Goal: Task Accomplishment & Management: Use online tool/utility

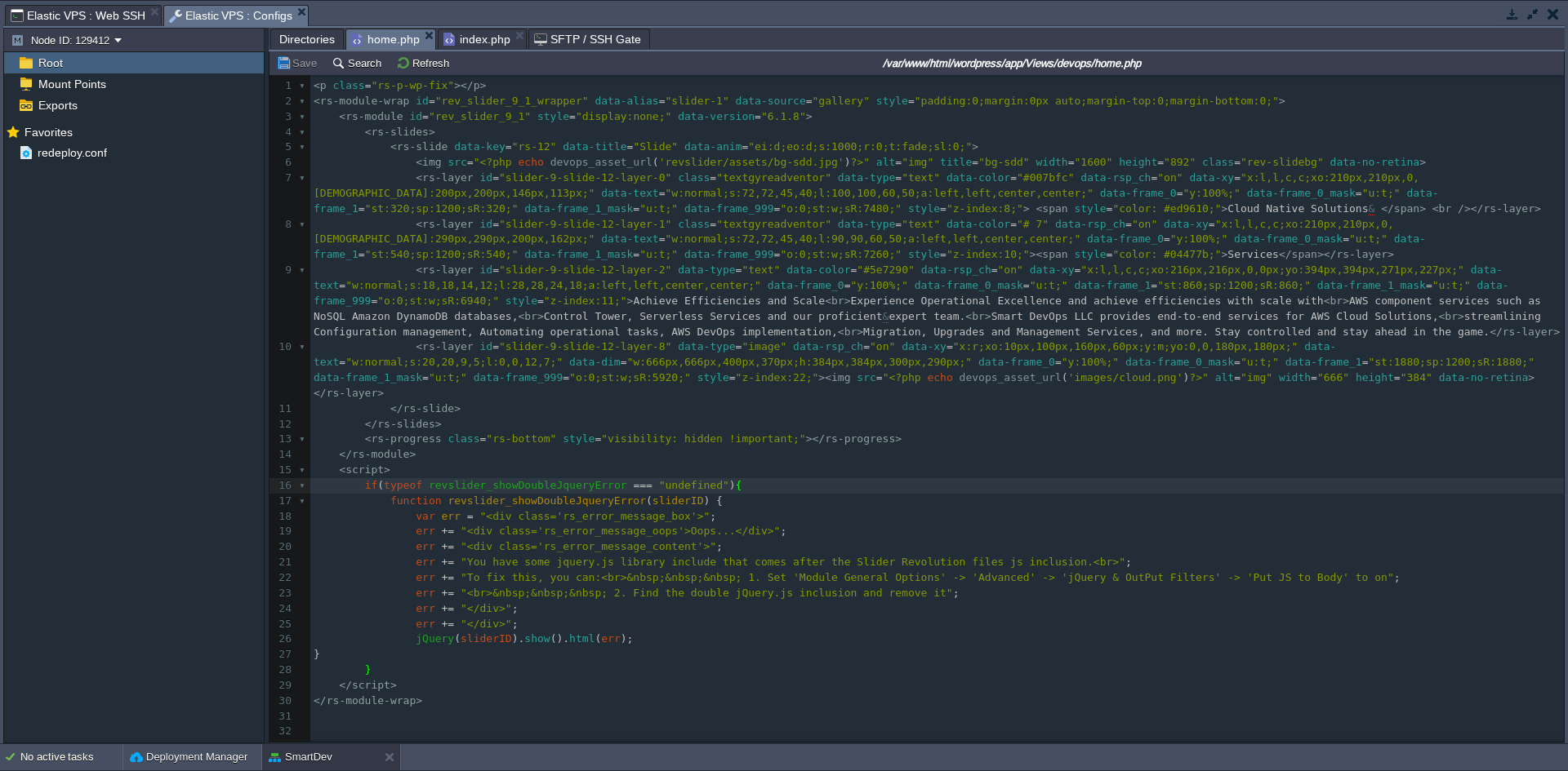
scroll to position [6, 6]
click at [1509, 14] on button "button" at bounding box center [1512, 14] width 15 height 15
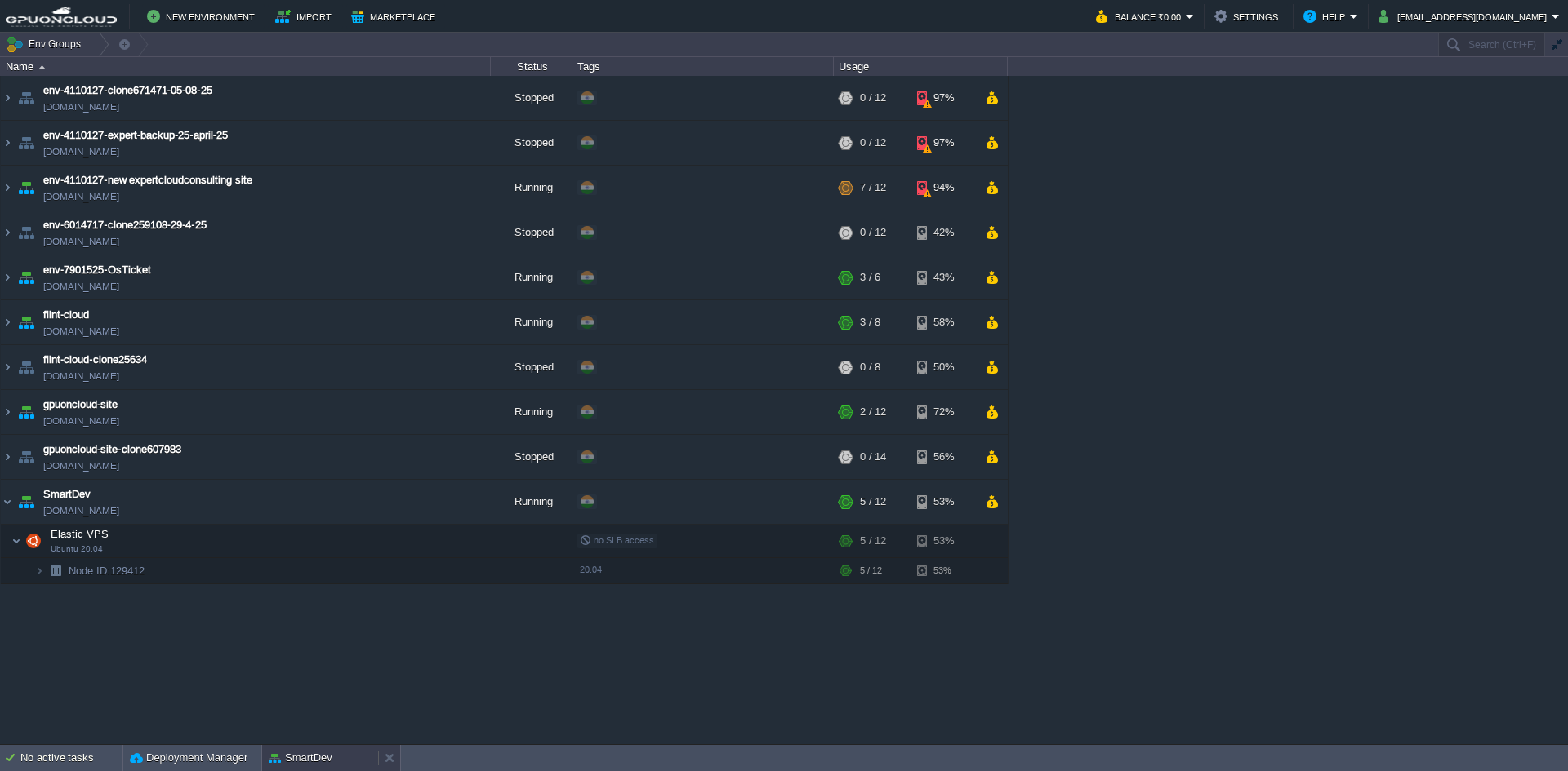
click at [299, 758] on button "SmartDev" at bounding box center [300, 758] width 63 height 16
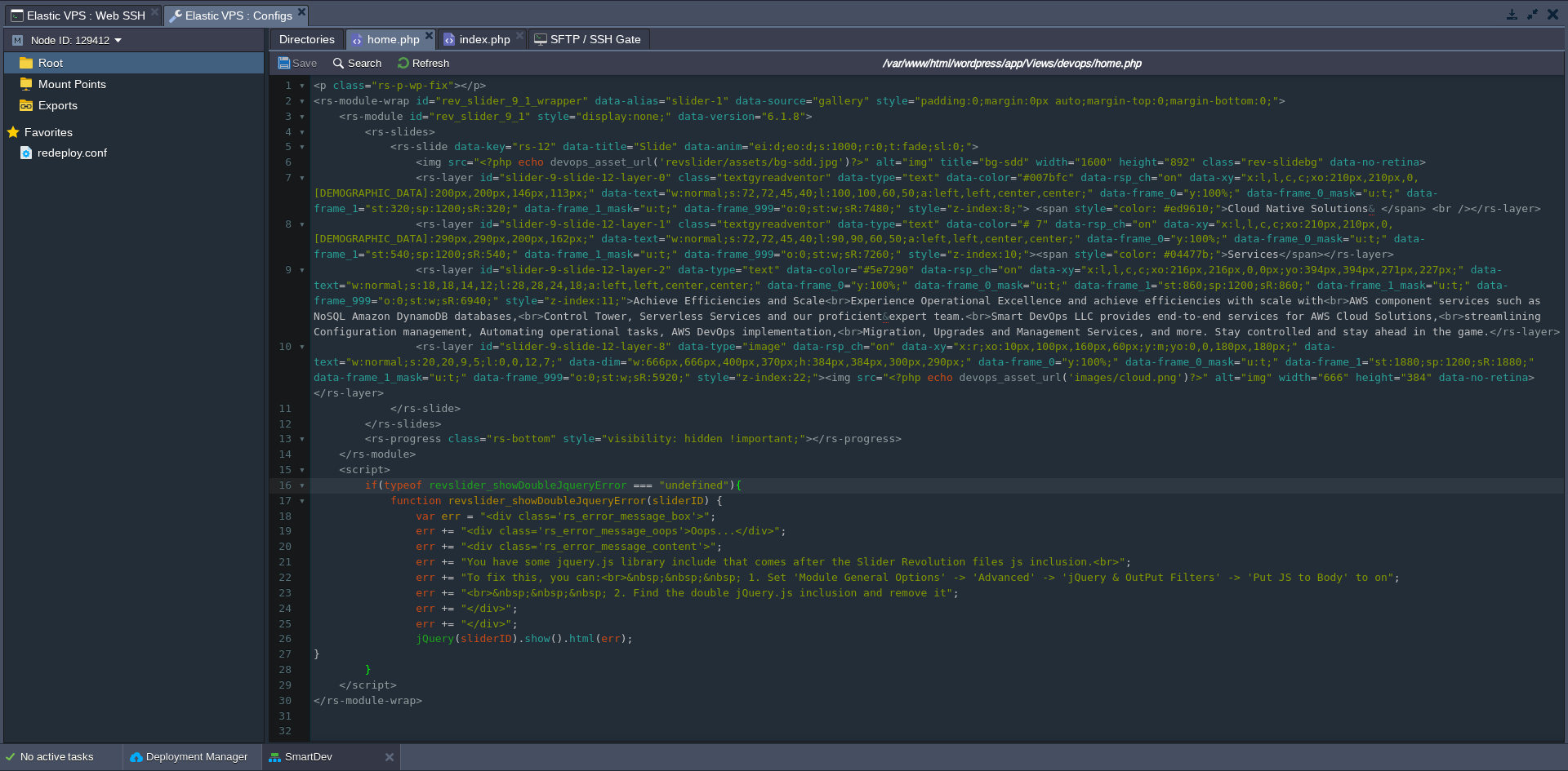
scroll to position [6, 0]
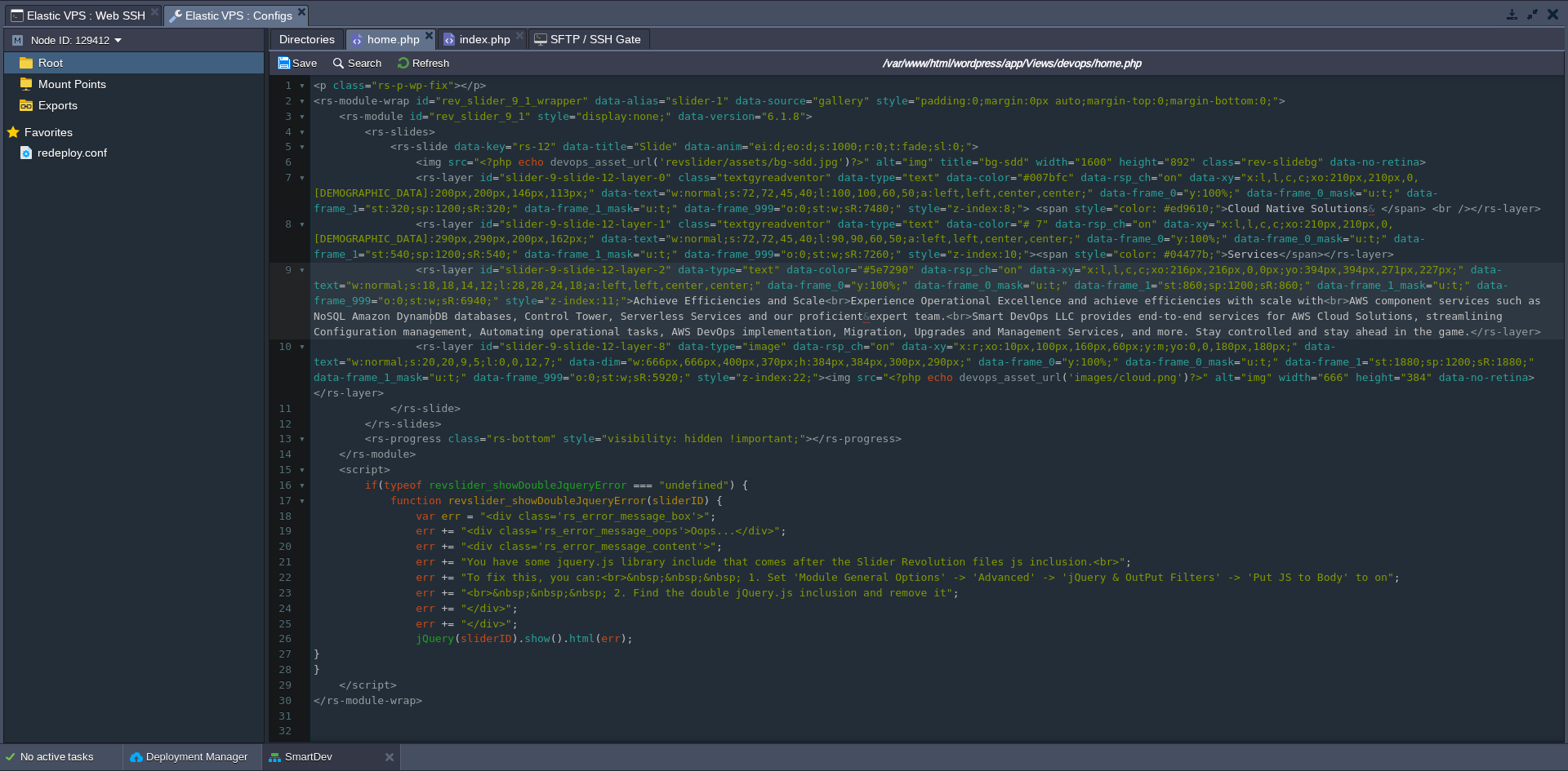
type textarea "Achieve complete automation and management of infrastructure environments with"
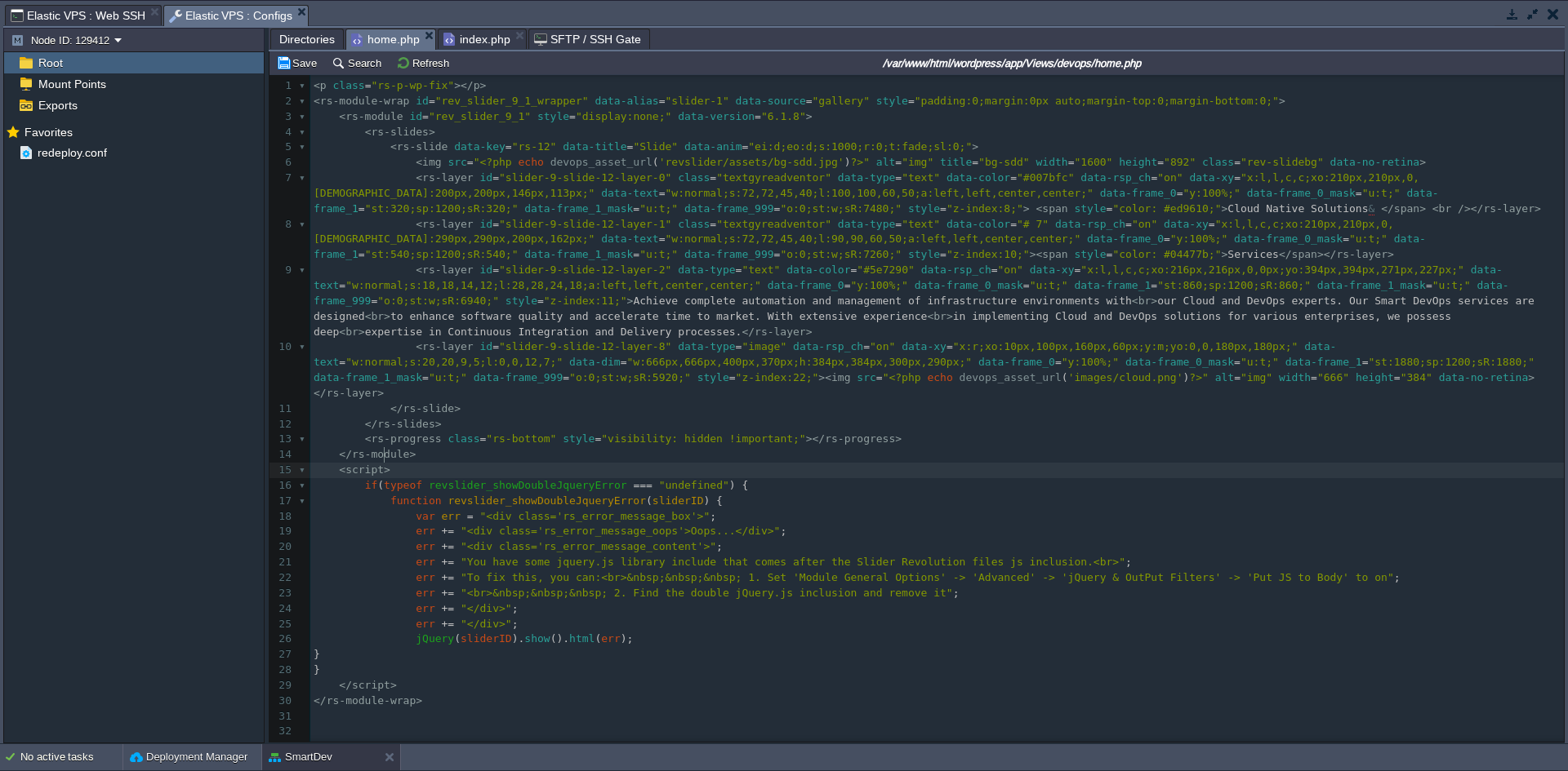
click at [1071, 462] on pre "< script >" at bounding box center [937, 470] width 1254 height 15
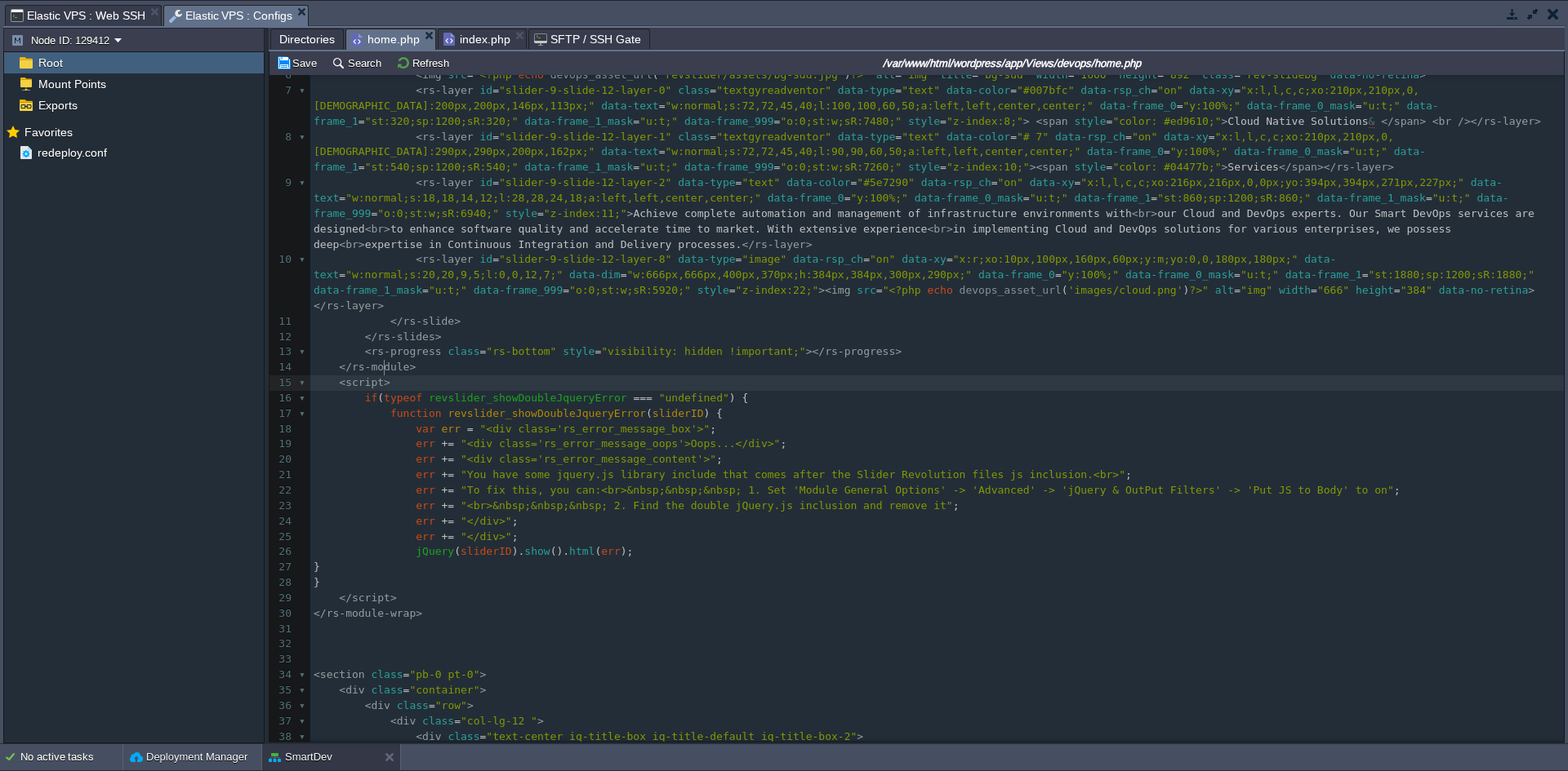
scroll to position [0, 0]
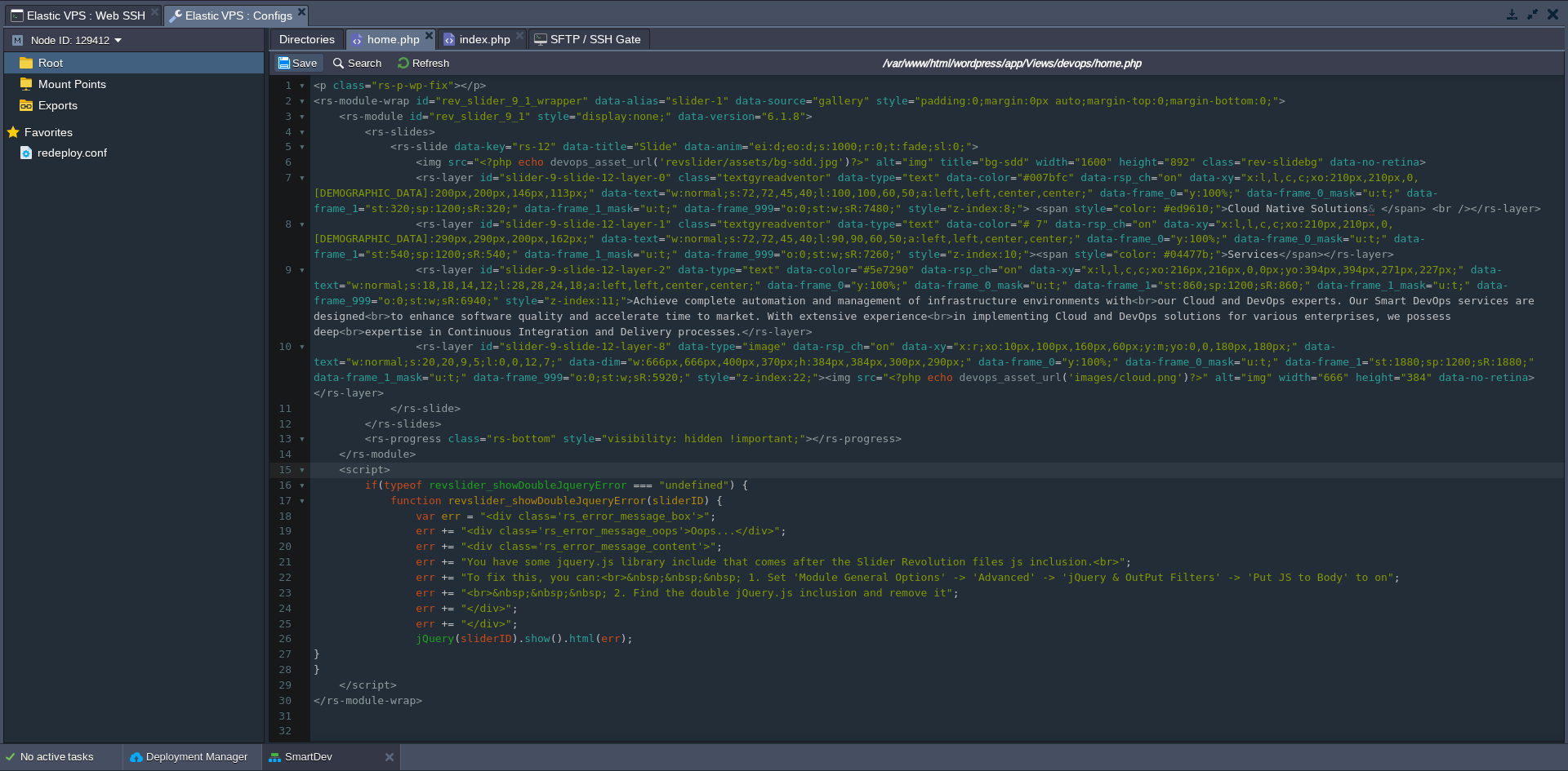
click at [296, 64] on button "Save" at bounding box center [298, 63] width 45 height 15
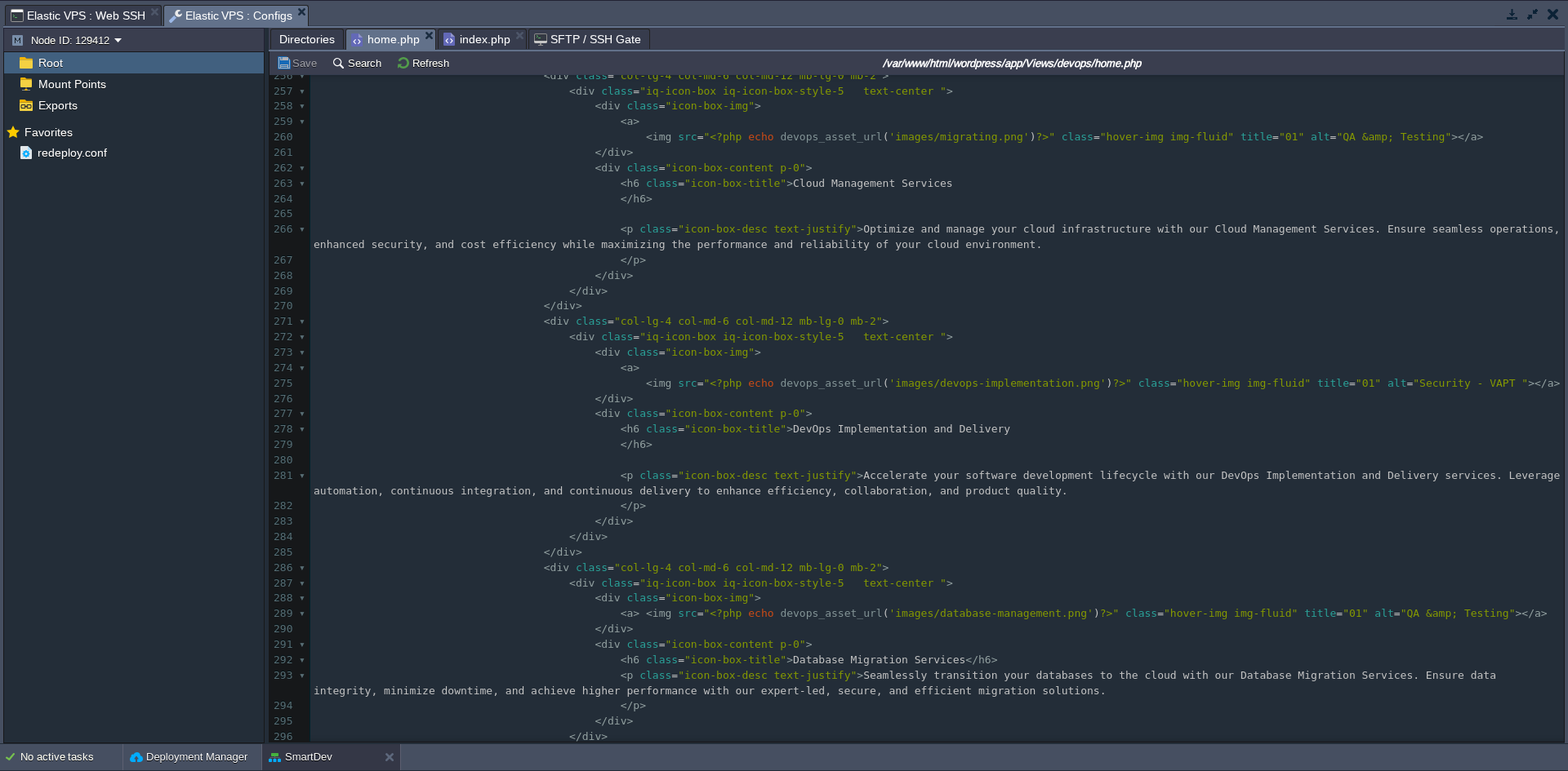
drag, startPoint x: 1511, startPoint y: 15, endPoint x: 1486, endPoint y: 27, distance: 27.7
click at [1511, 15] on button "button" at bounding box center [1512, 14] width 15 height 15
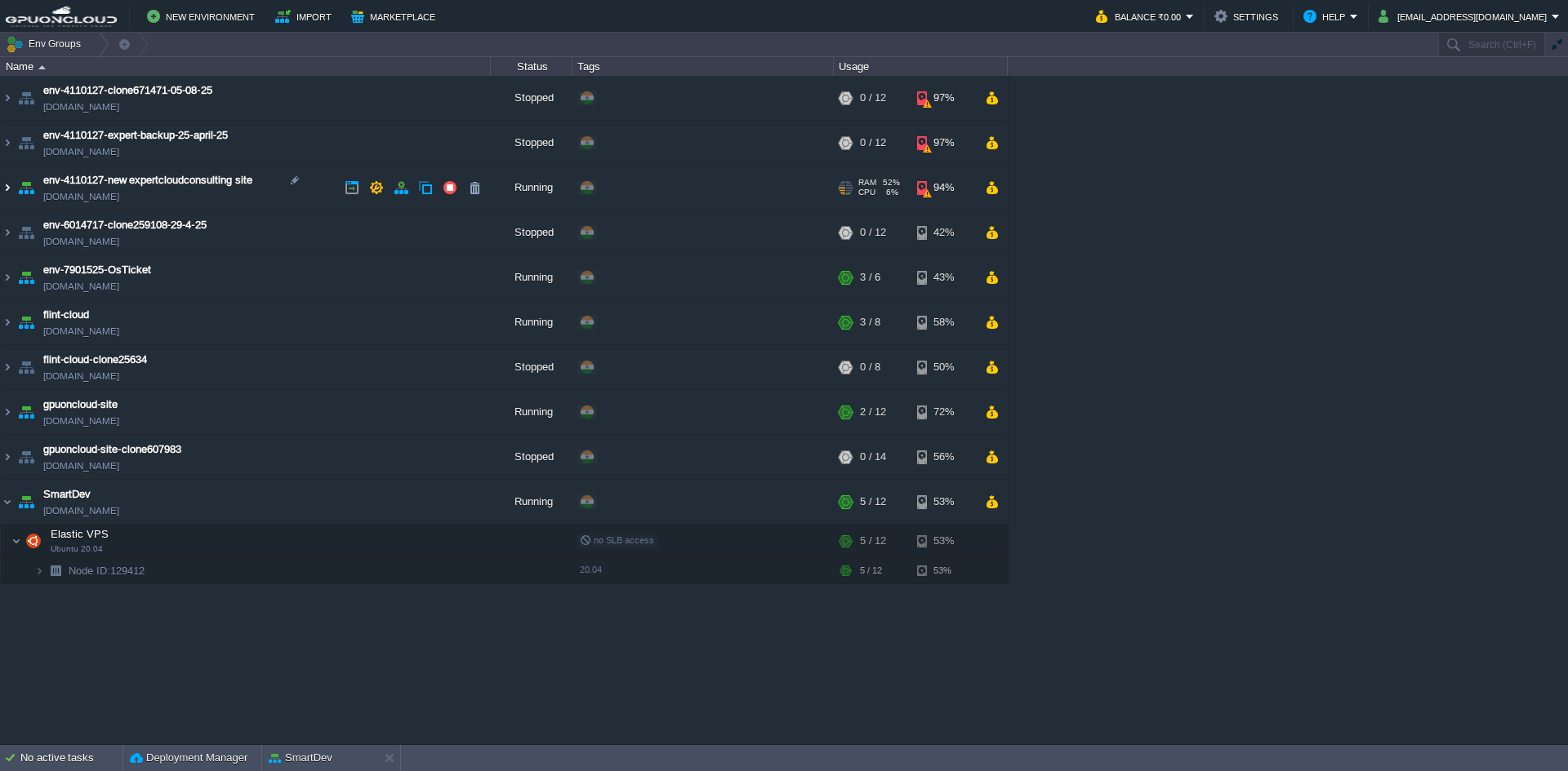
click at [5, 188] on img at bounding box center [8, 188] width 13 height 44
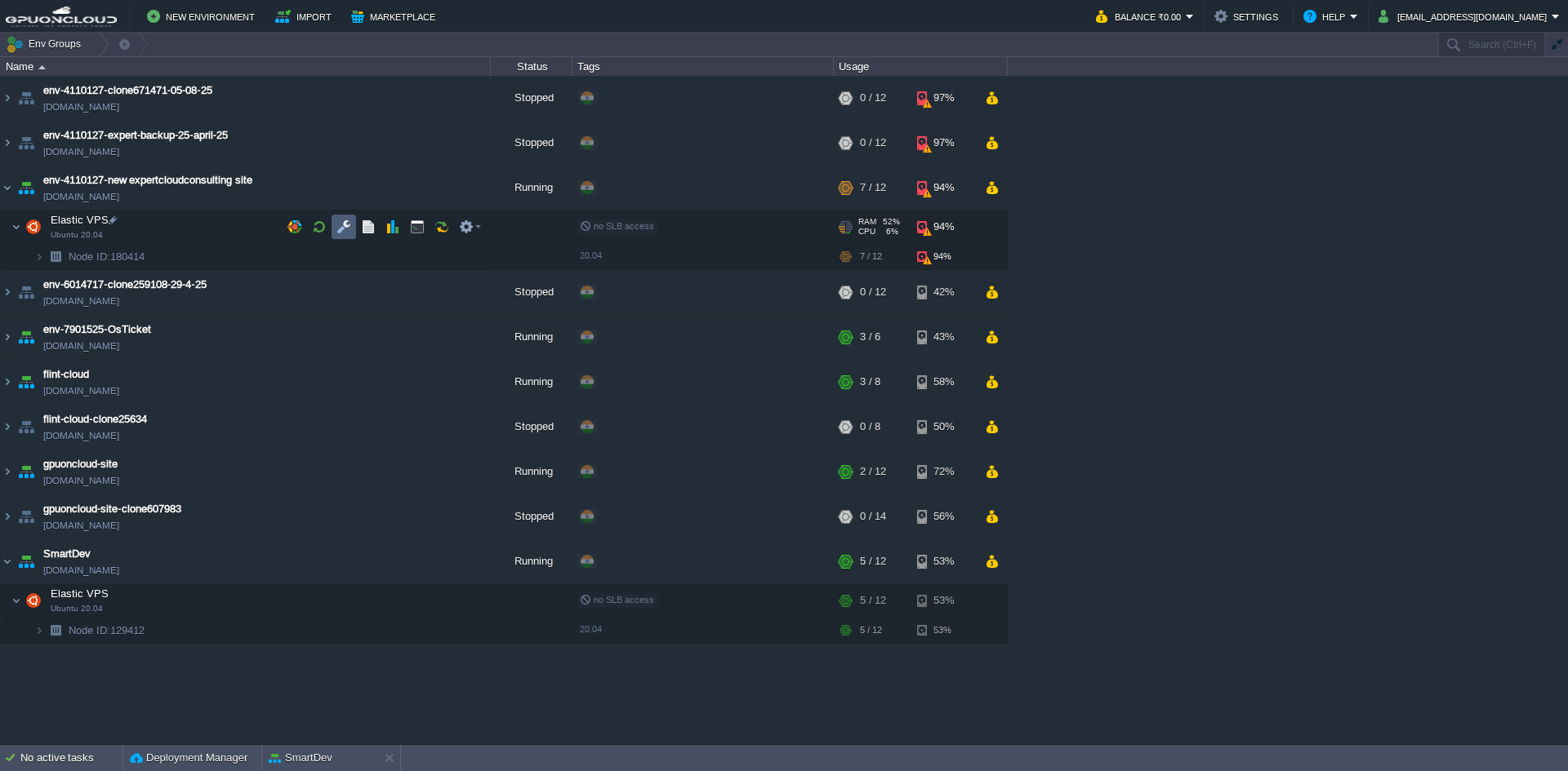
click at [337, 228] on button "button" at bounding box center [344, 227] width 15 height 15
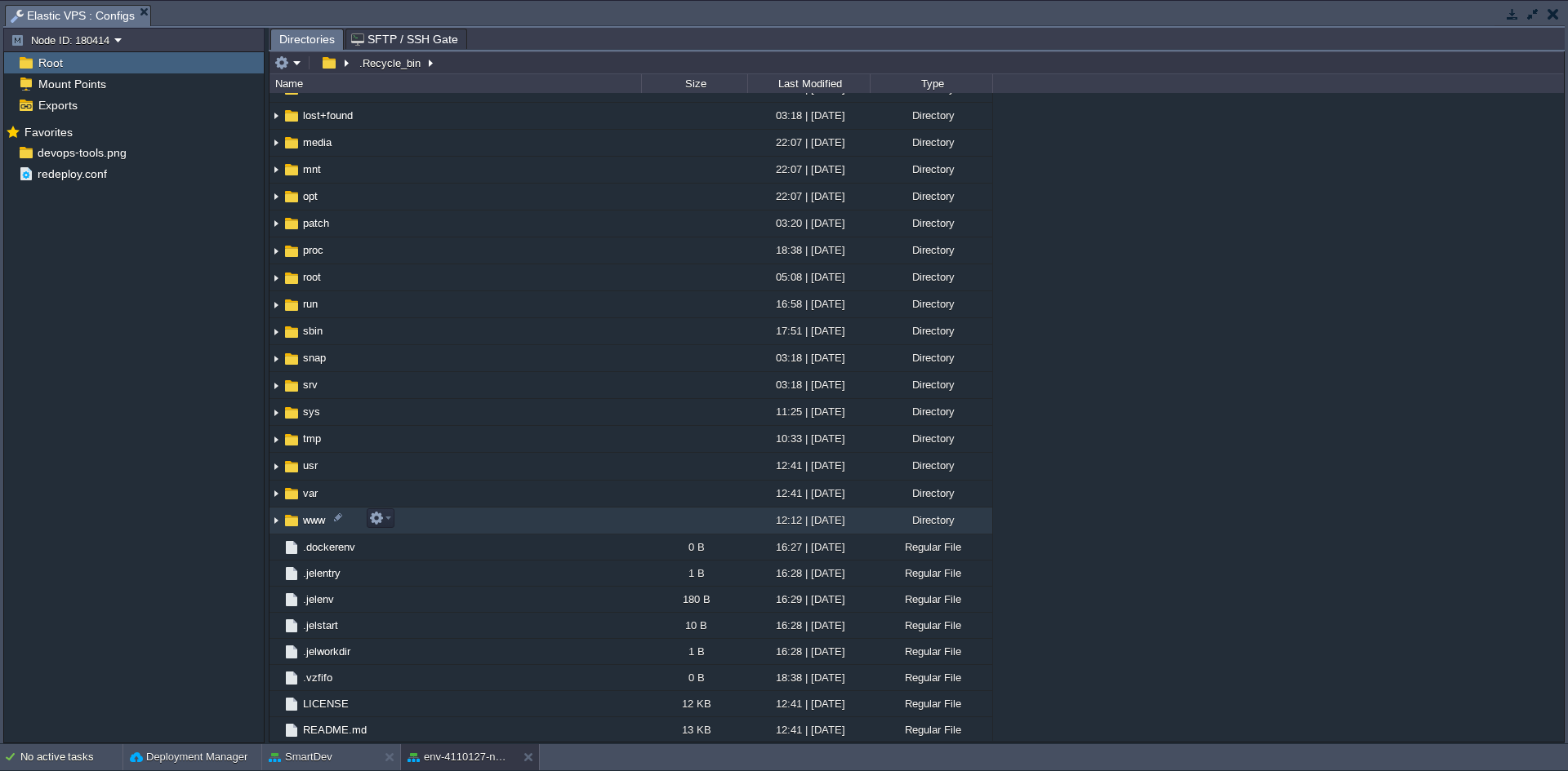
click at [274, 517] on img at bounding box center [276, 521] width 13 height 25
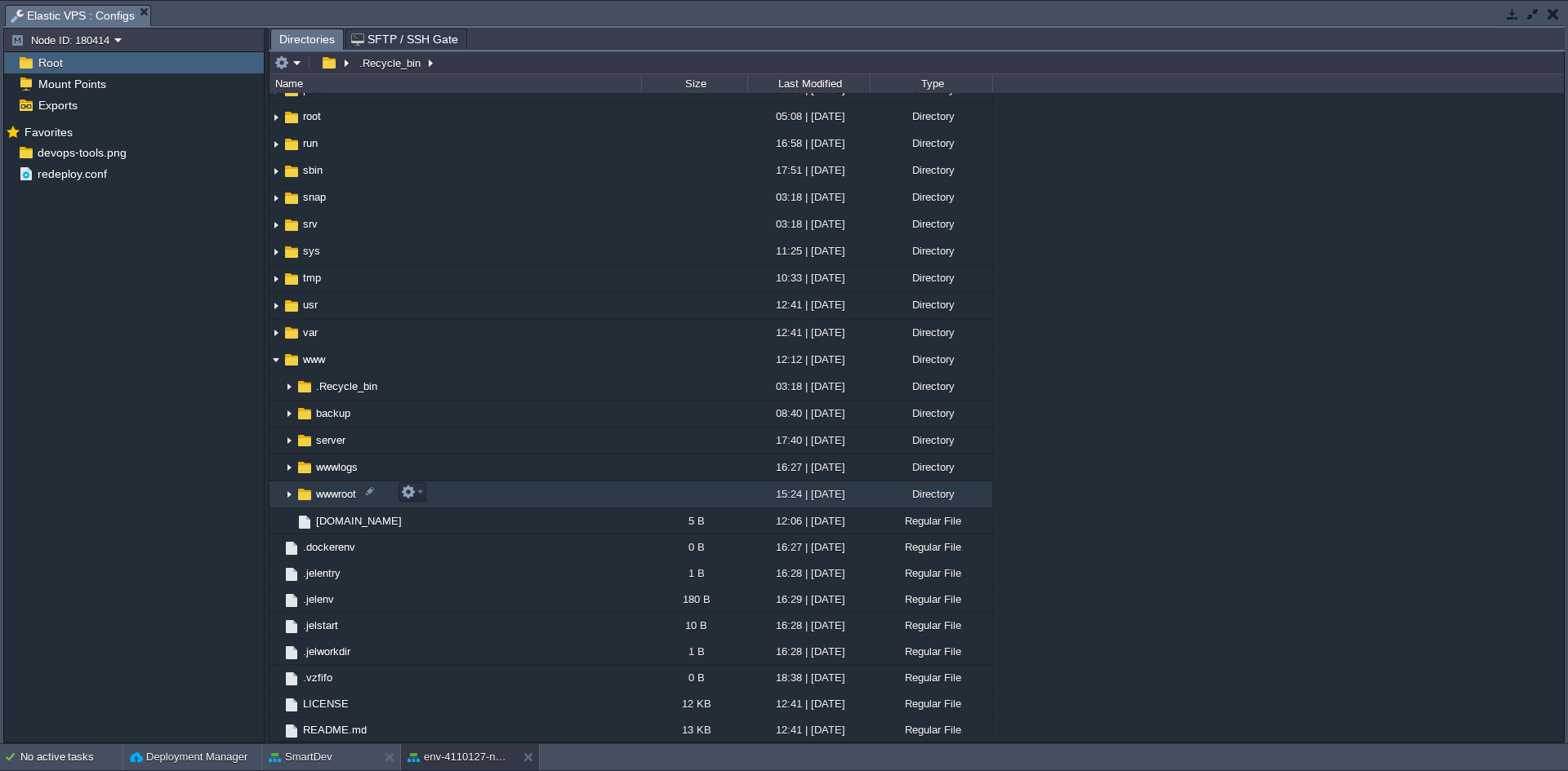
click at [288, 493] on img at bounding box center [289, 494] width 13 height 25
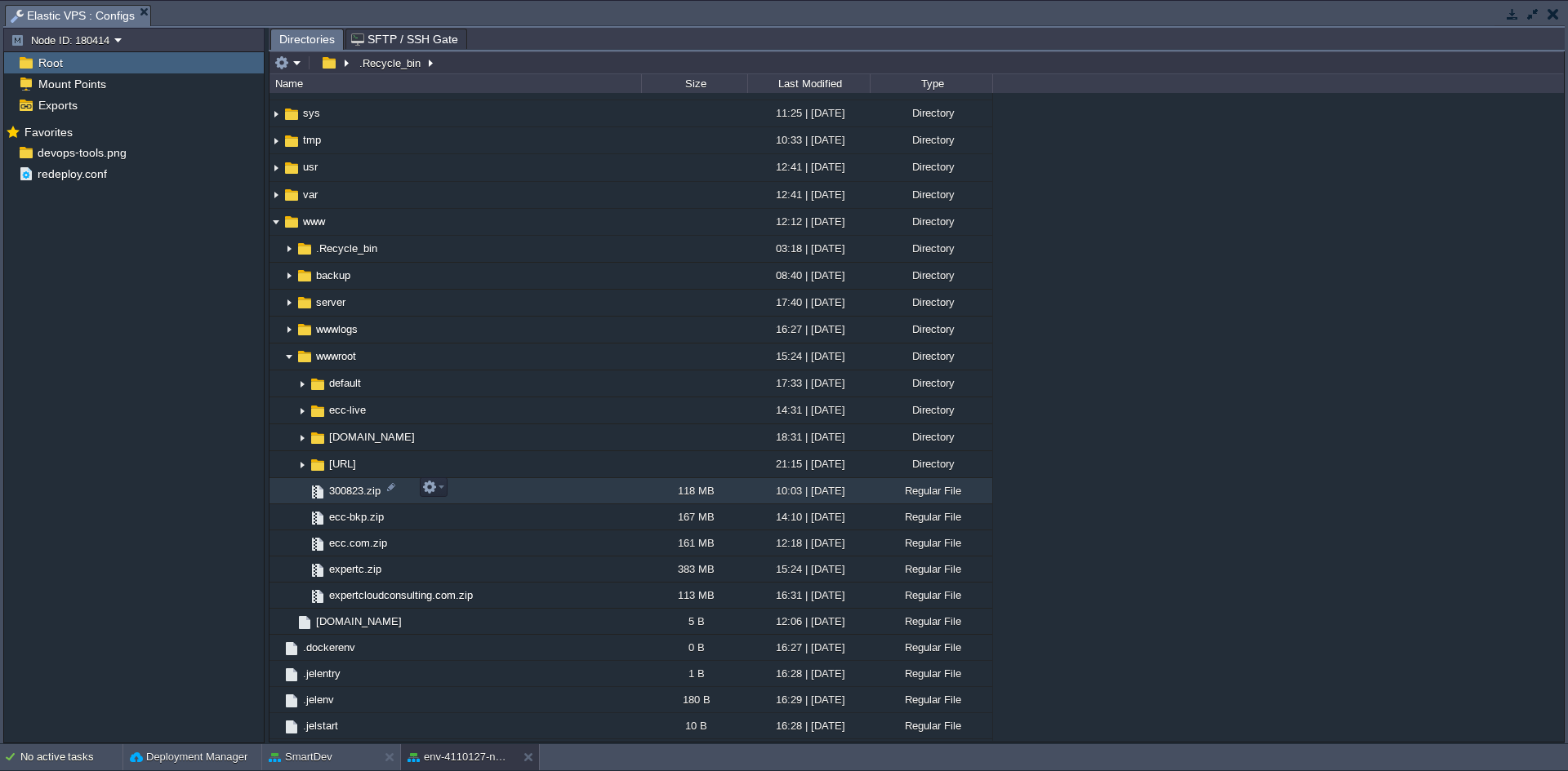
scroll to position [584, 0]
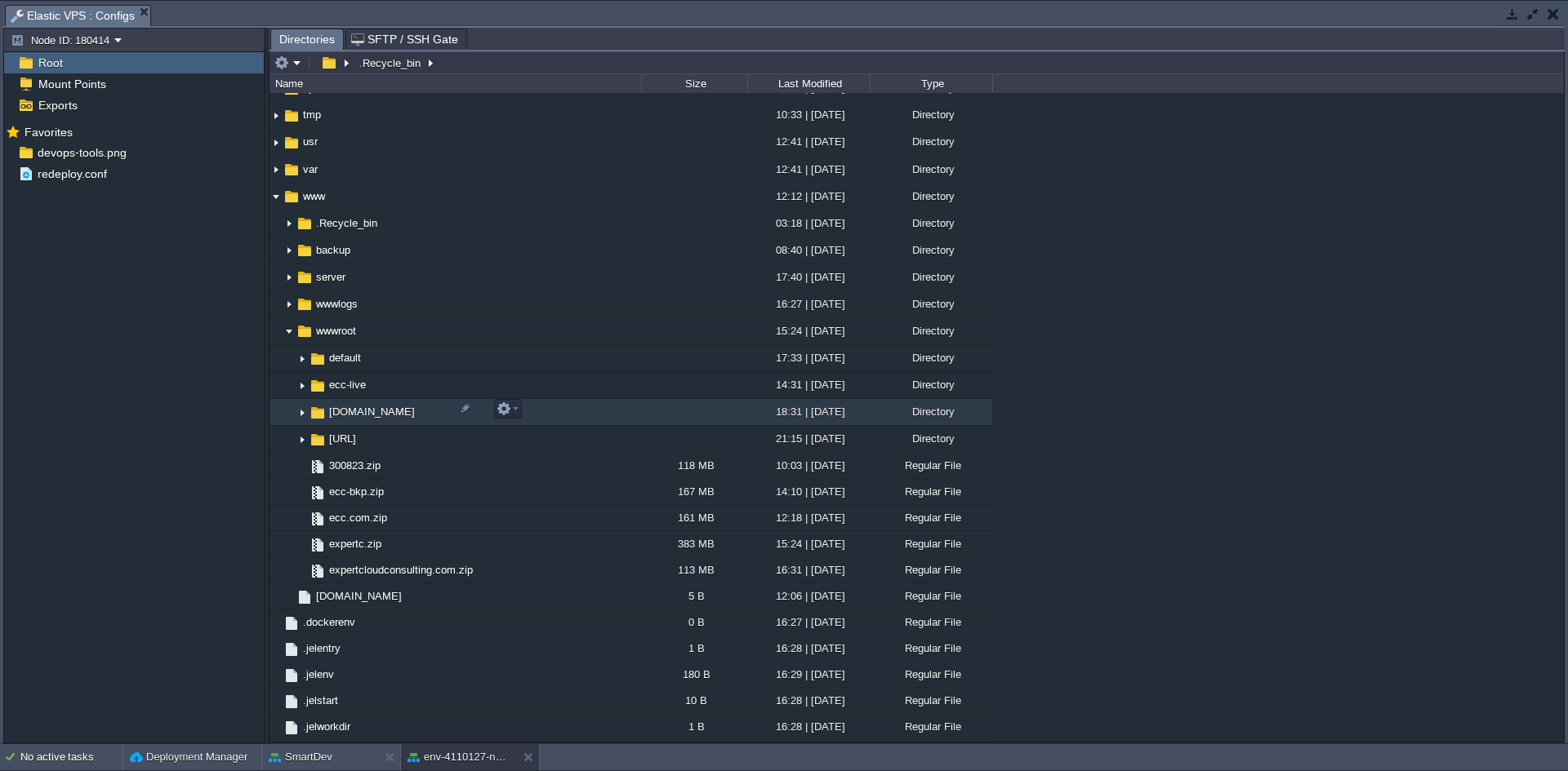
click at [303, 407] on img at bounding box center [302, 412] width 13 height 25
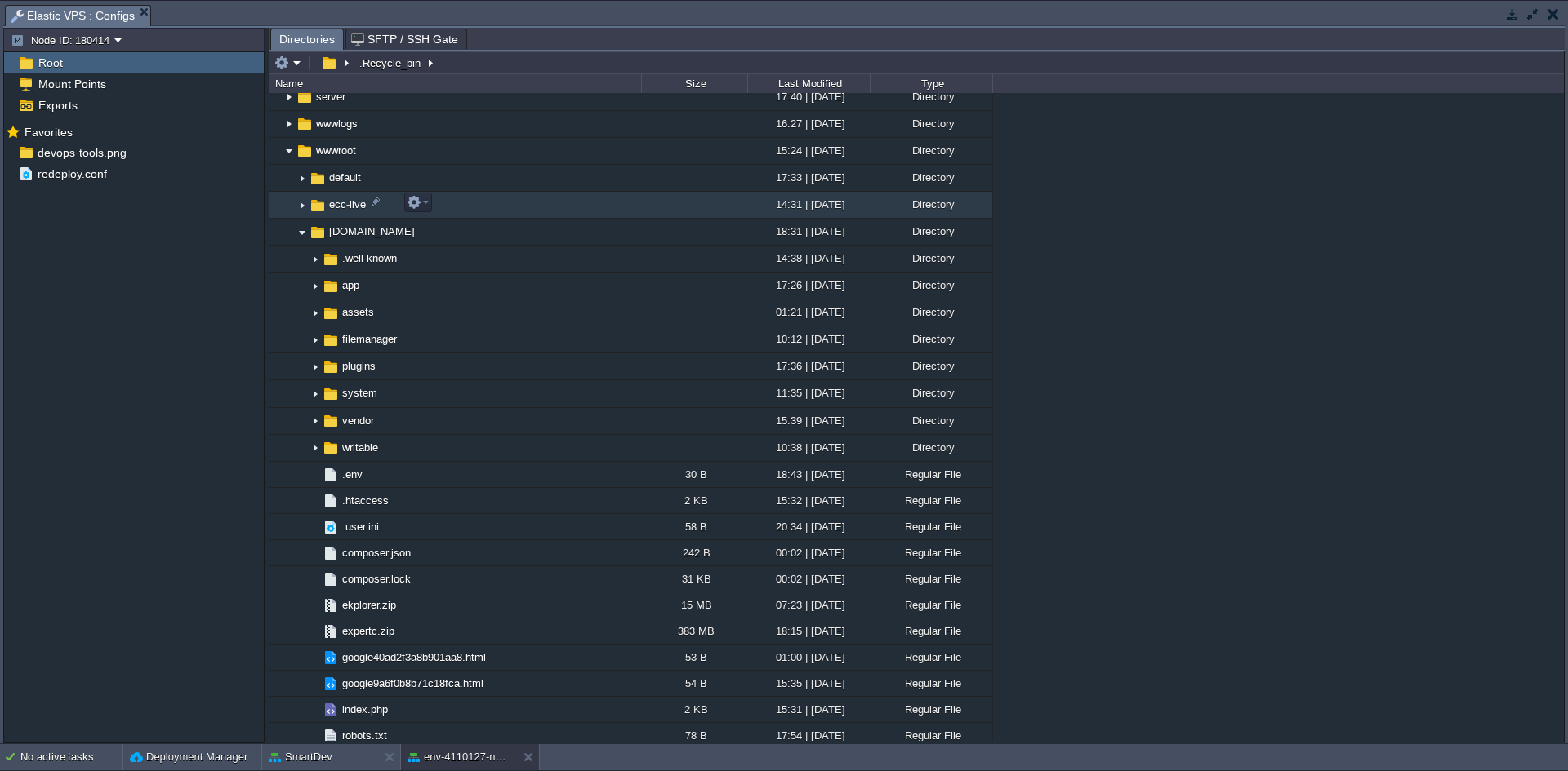
scroll to position [659, 0]
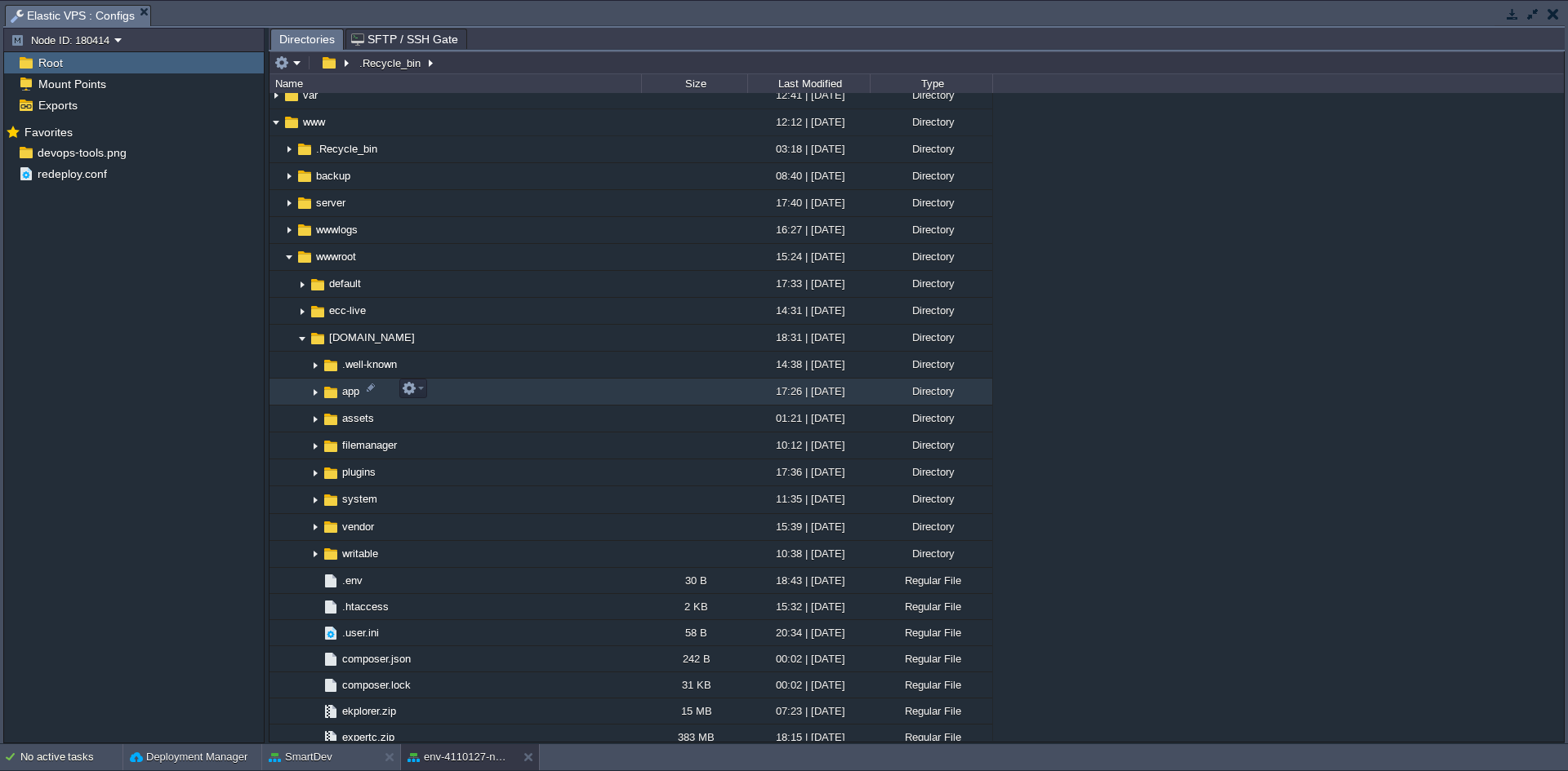
click at [318, 390] on img at bounding box center [315, 392] width 13 height 25
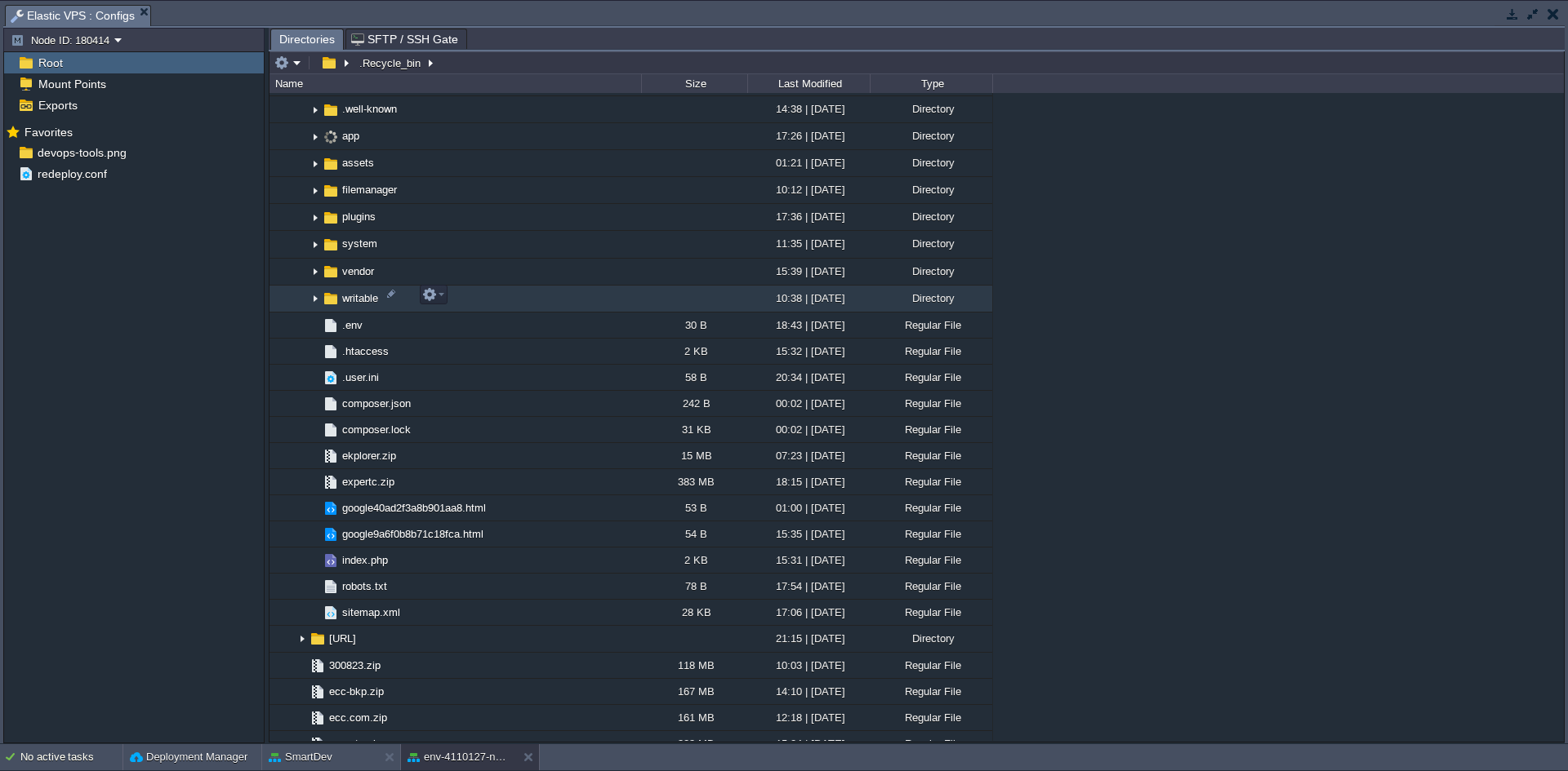
scroll to position [822, 0]
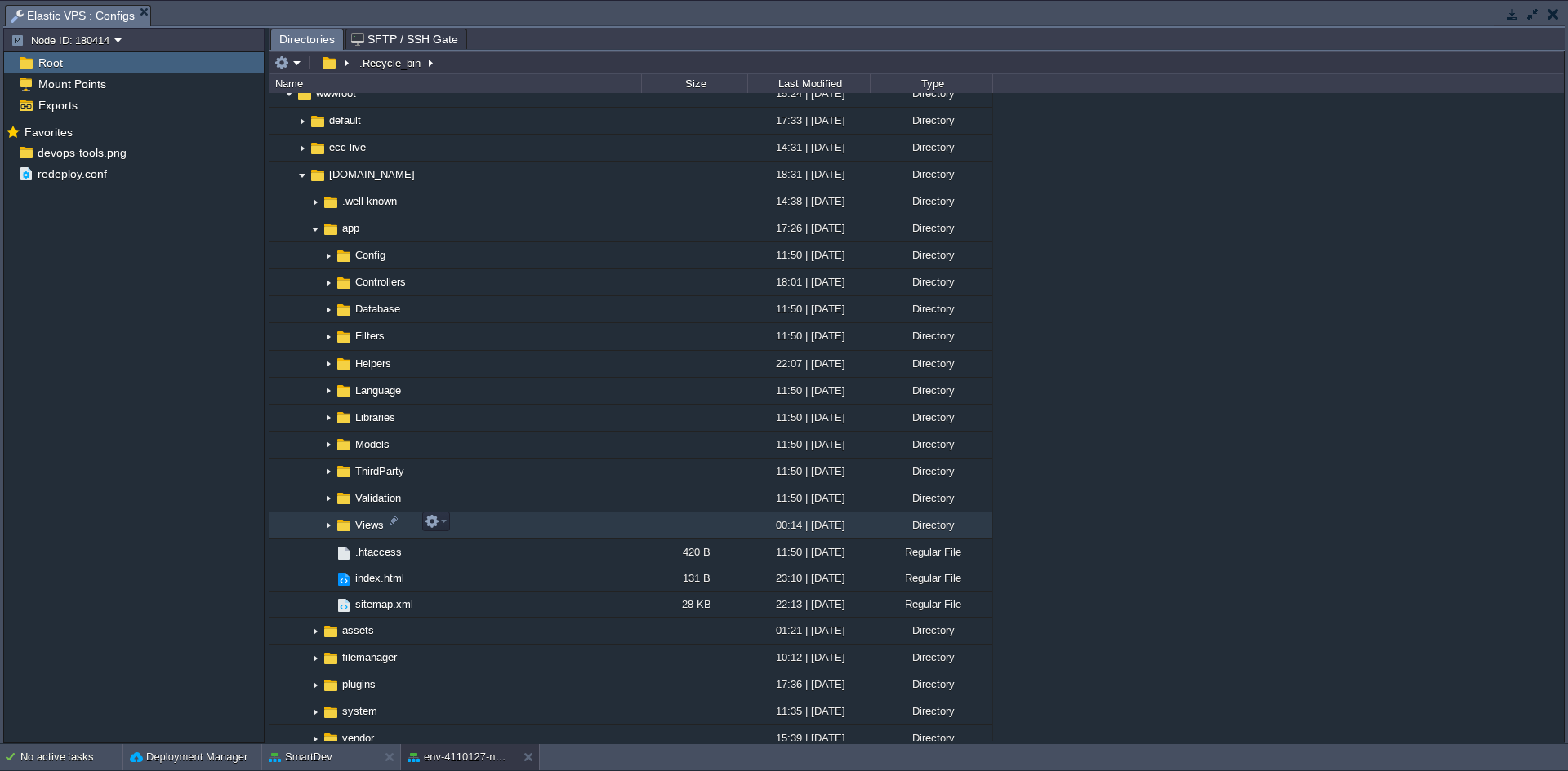
click at [329, 523] on img at bounding box center [329, 526] width 13 height 25
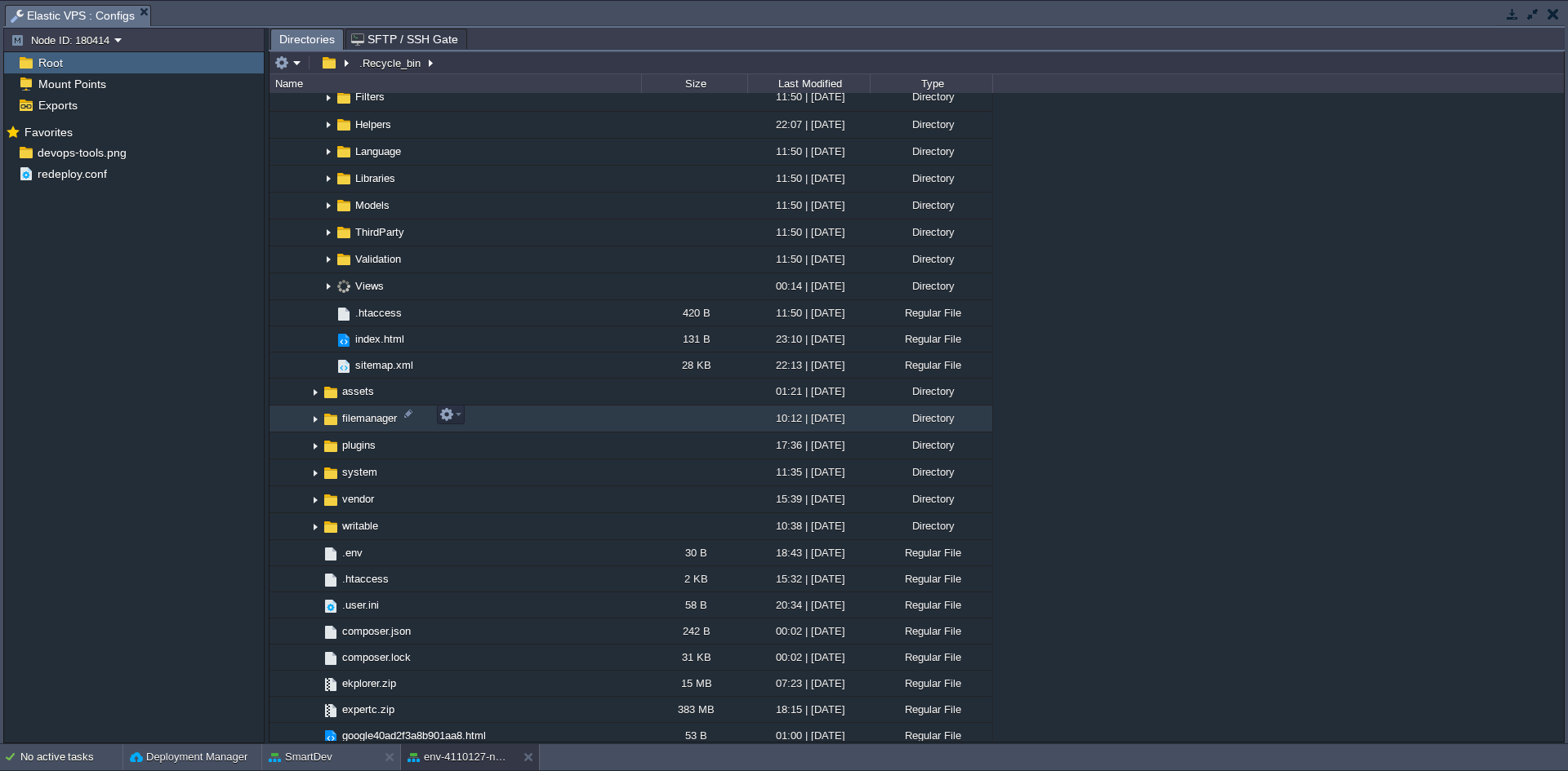
scroll to position [1067, 0]
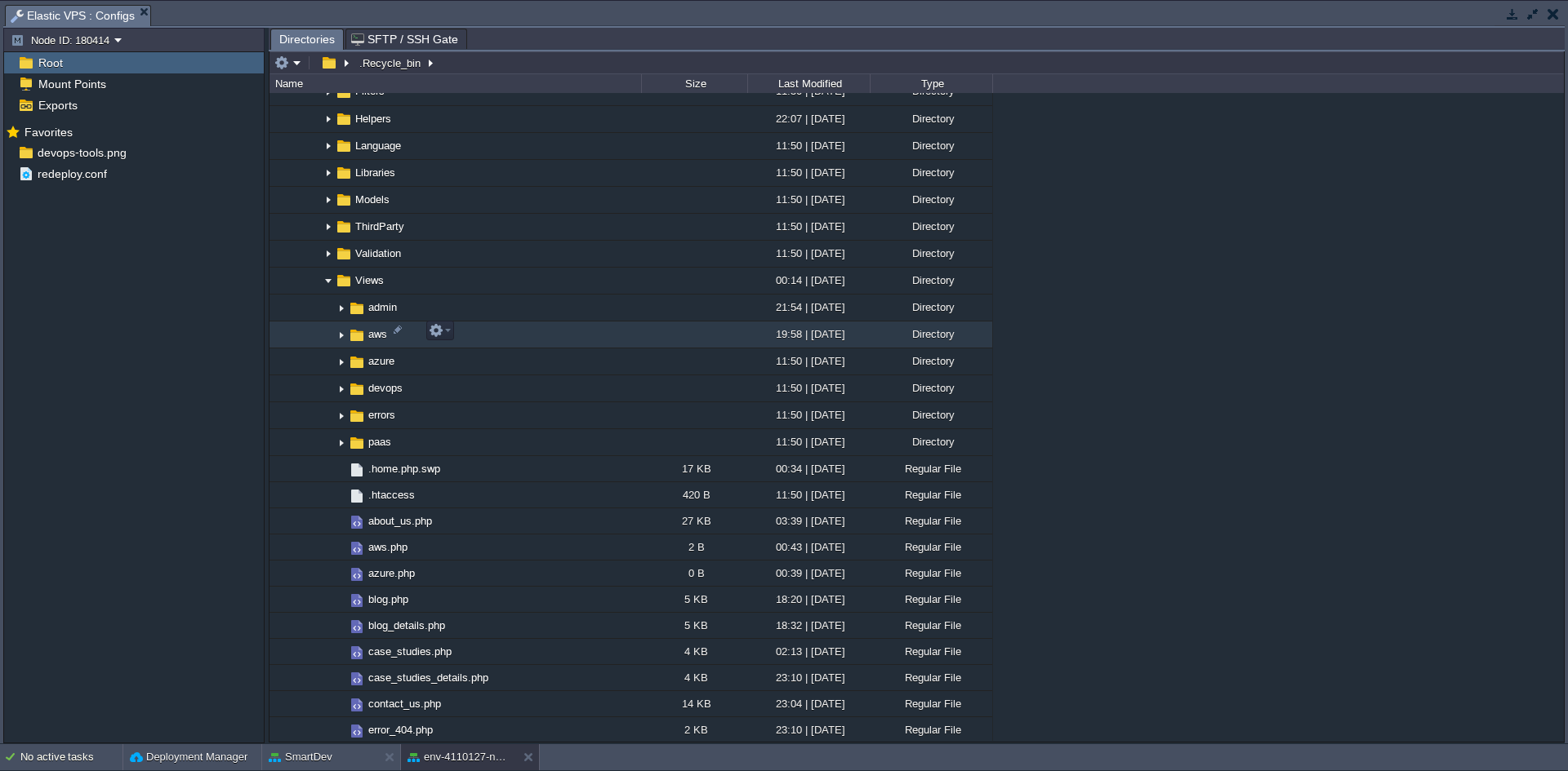
click at [337, 334] on img at bounding box center [342, 335] width 13 height 25
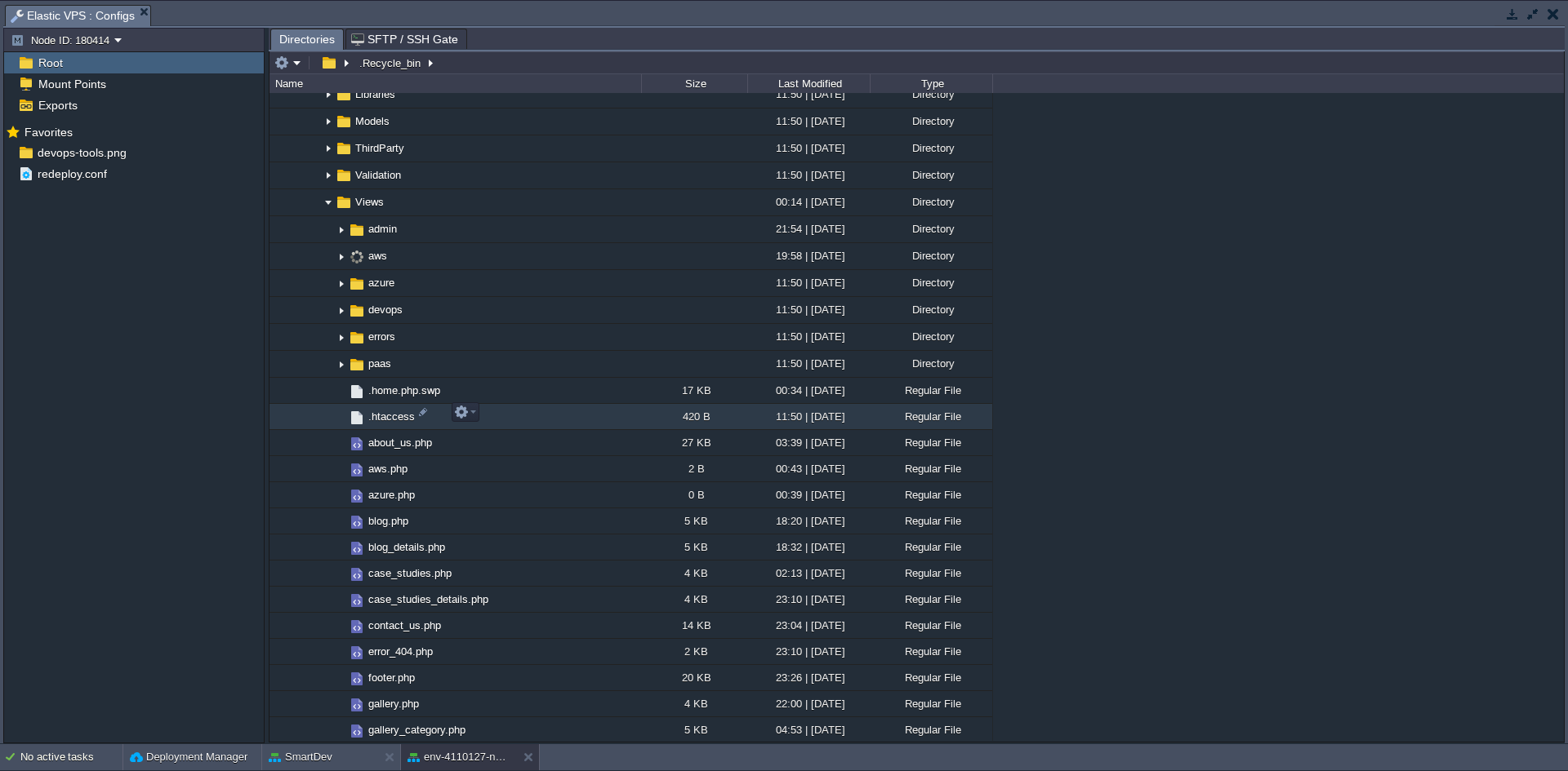
scroll to position [1231, 0]
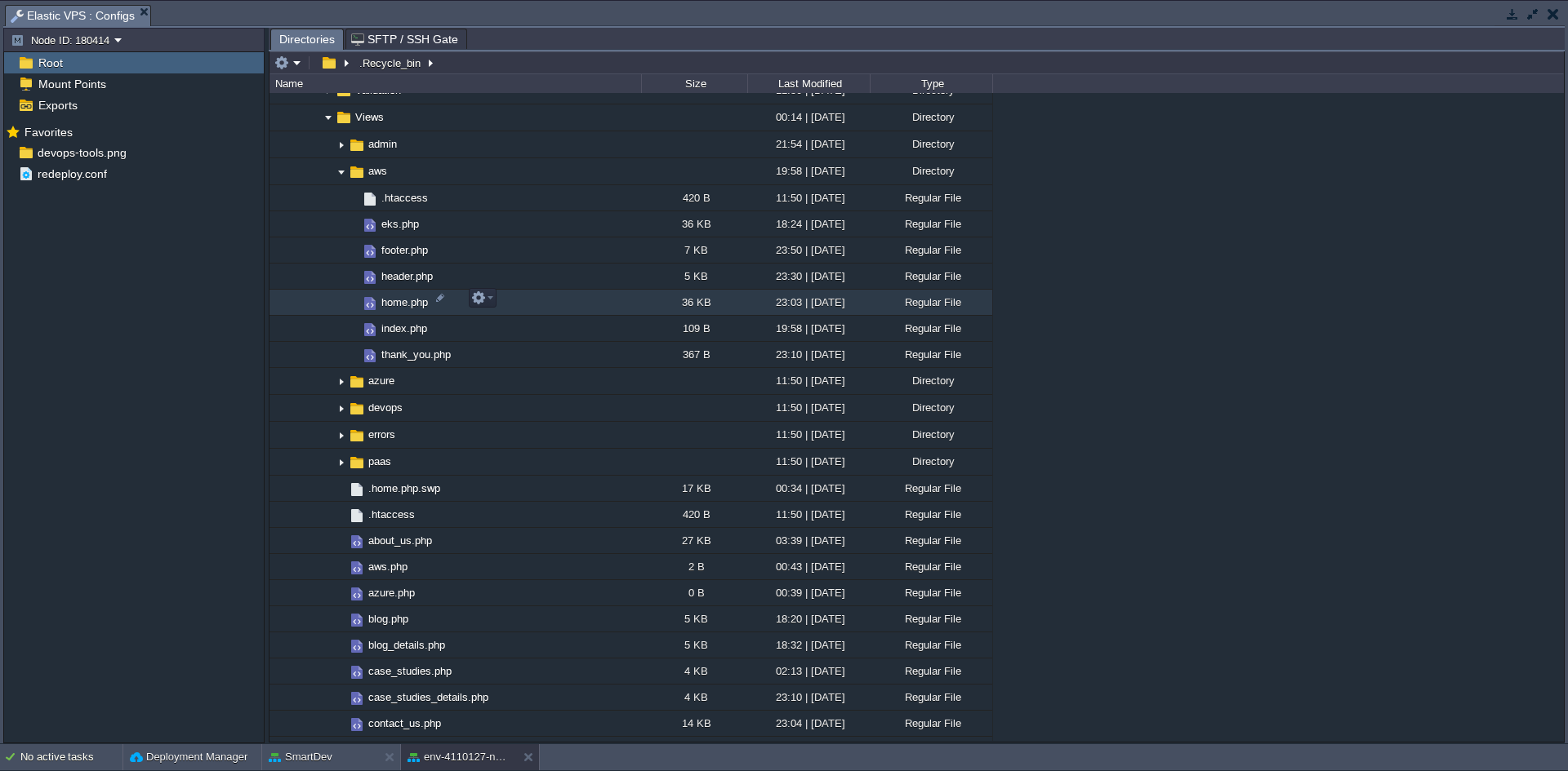
click at [395, 302] on span "home.php" at bounding box center [404, 302] width 51 height 14
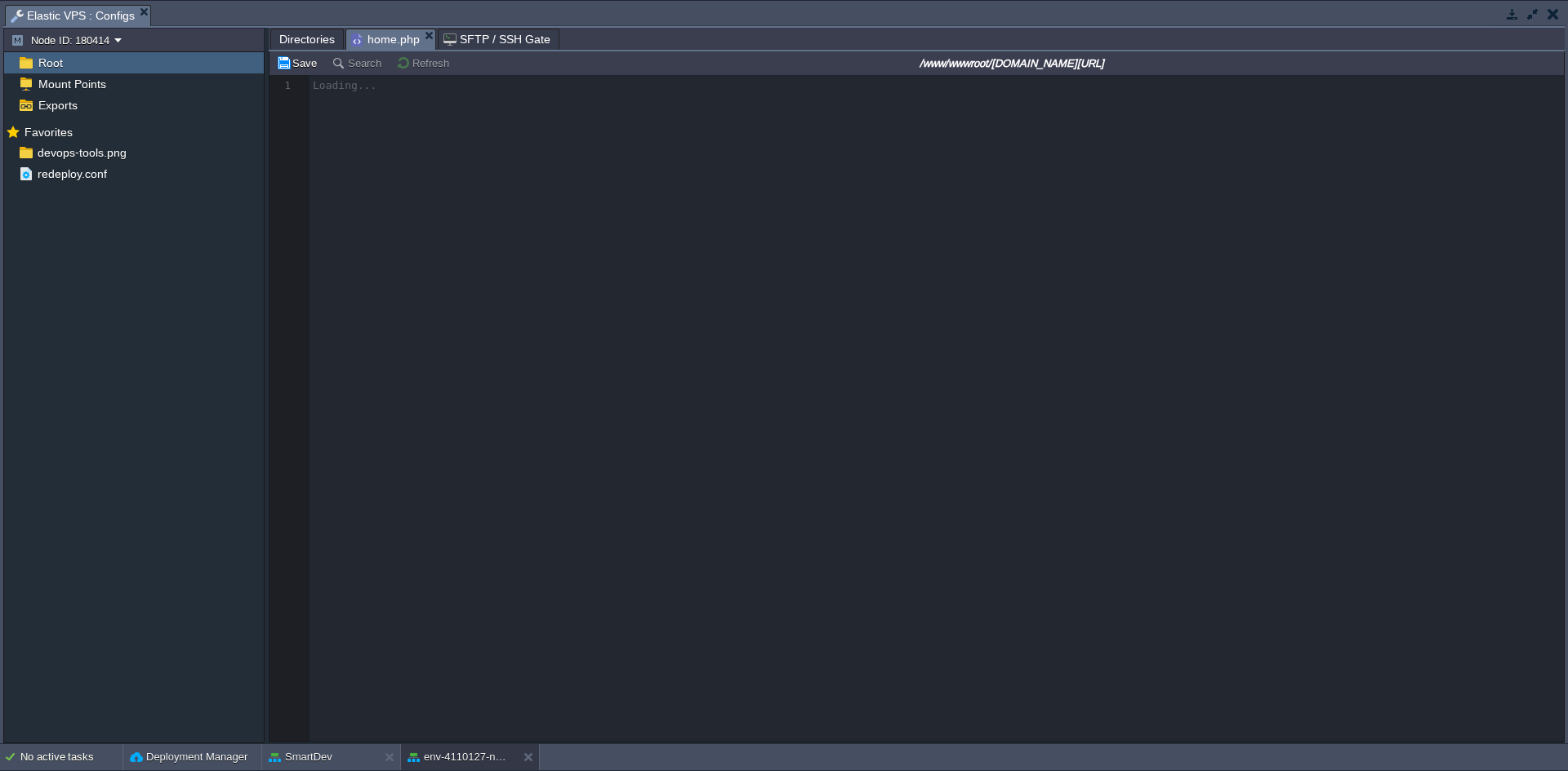
click at [284, 40] on span "Directories" at bounding box center [307, 39] width 56 height 20
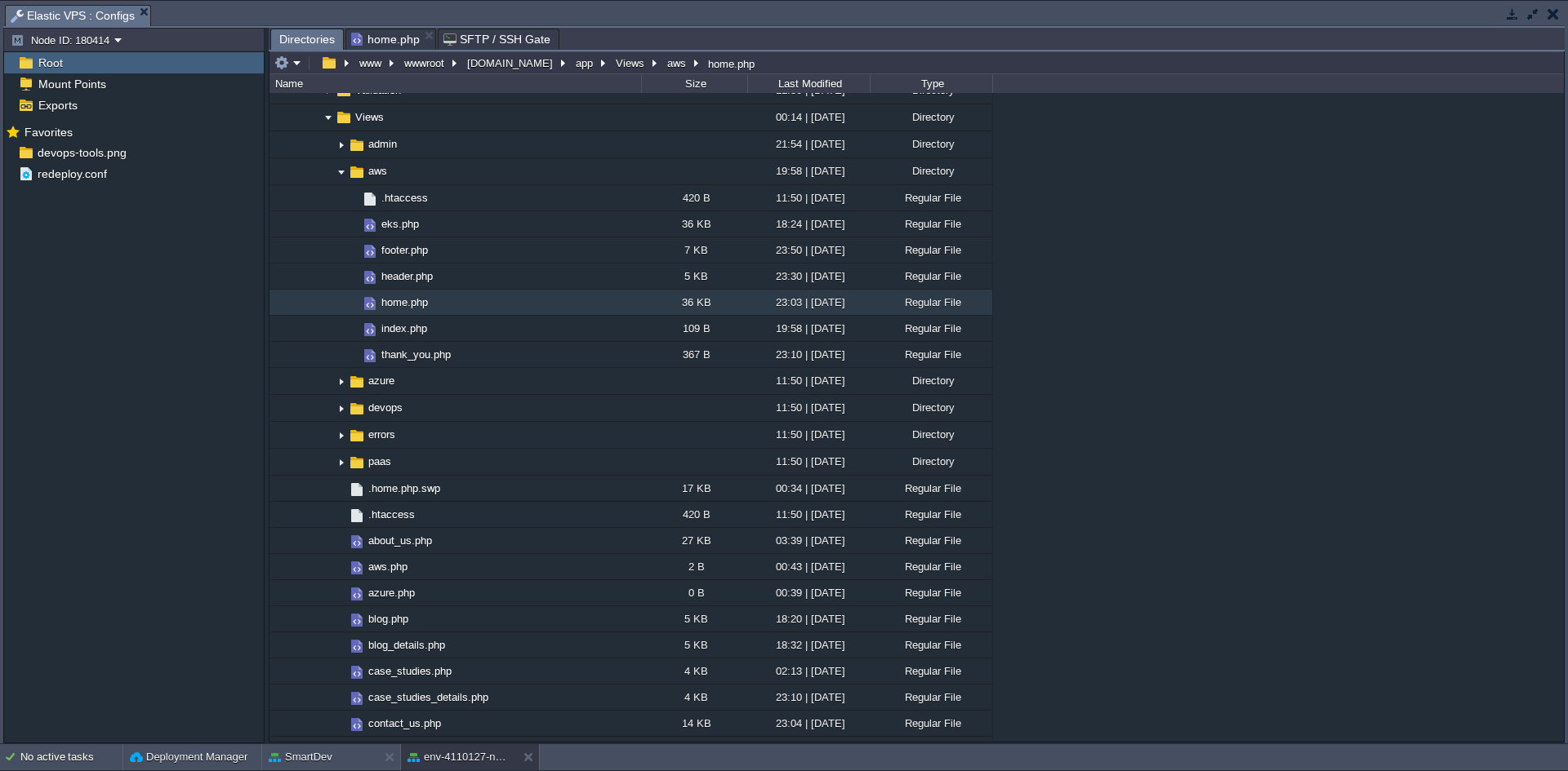
click at [370, 37] on span "home.php" at bounding box center [385, 39] width 69 height 20
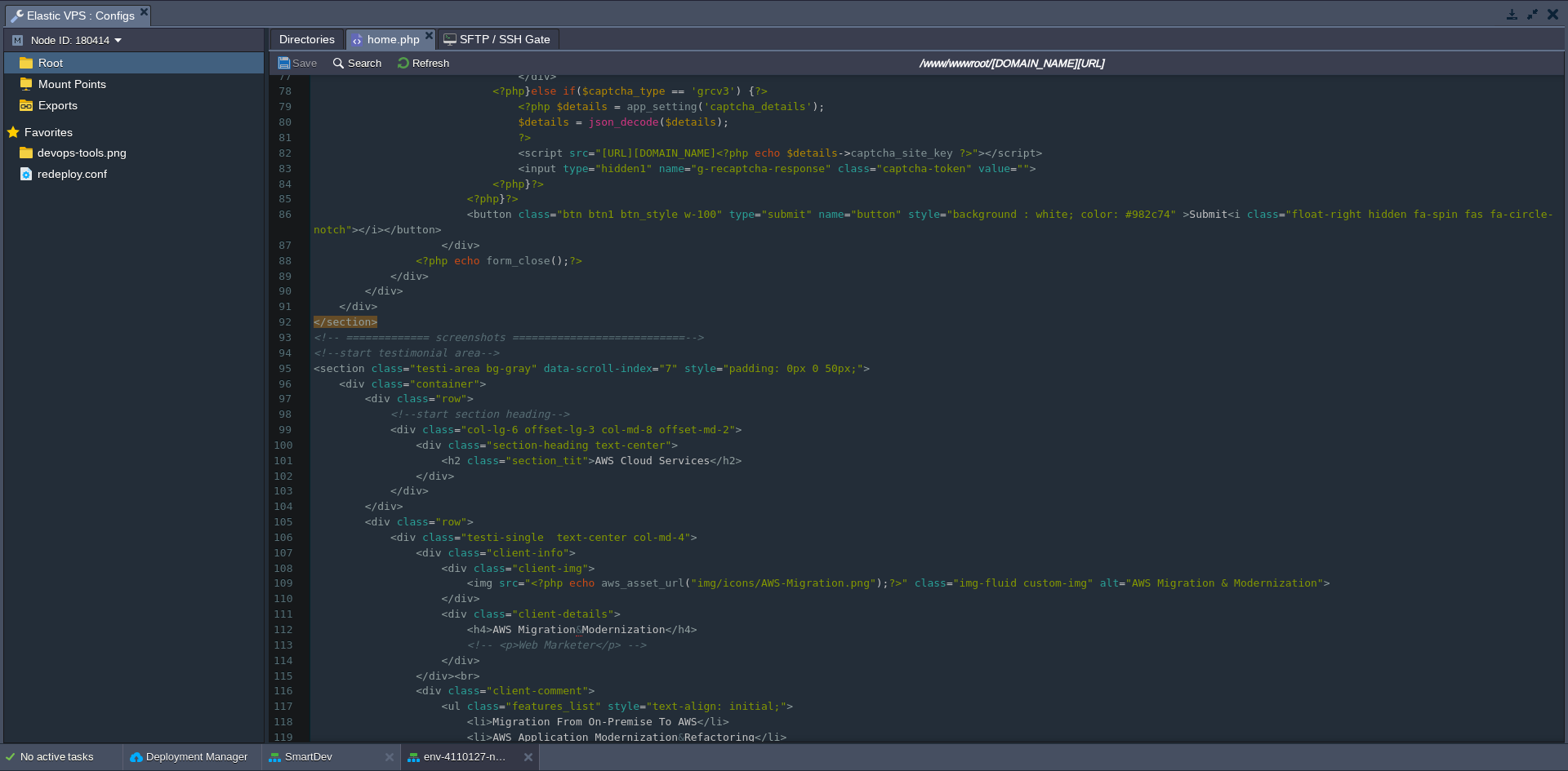
scroll to position [1598, 0]
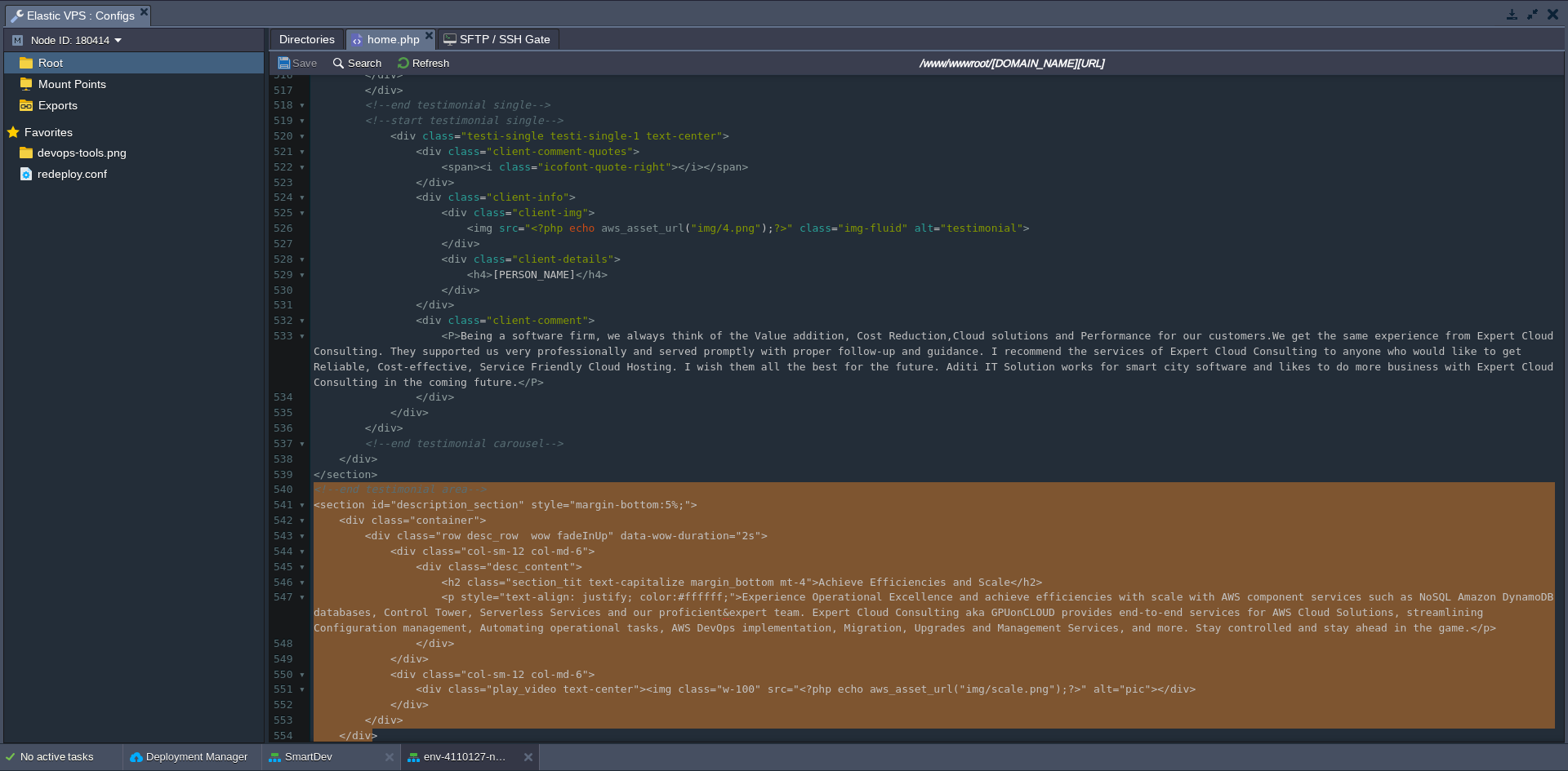
drag, startPoint x: 314, startPoint y: 480, endPoint x: 548, endPoint y: 728, distance: 341.0
type textarea "-"
click at [340, 759] on div "SmartDev" at bounding box center [320, 758] width 116 height 26
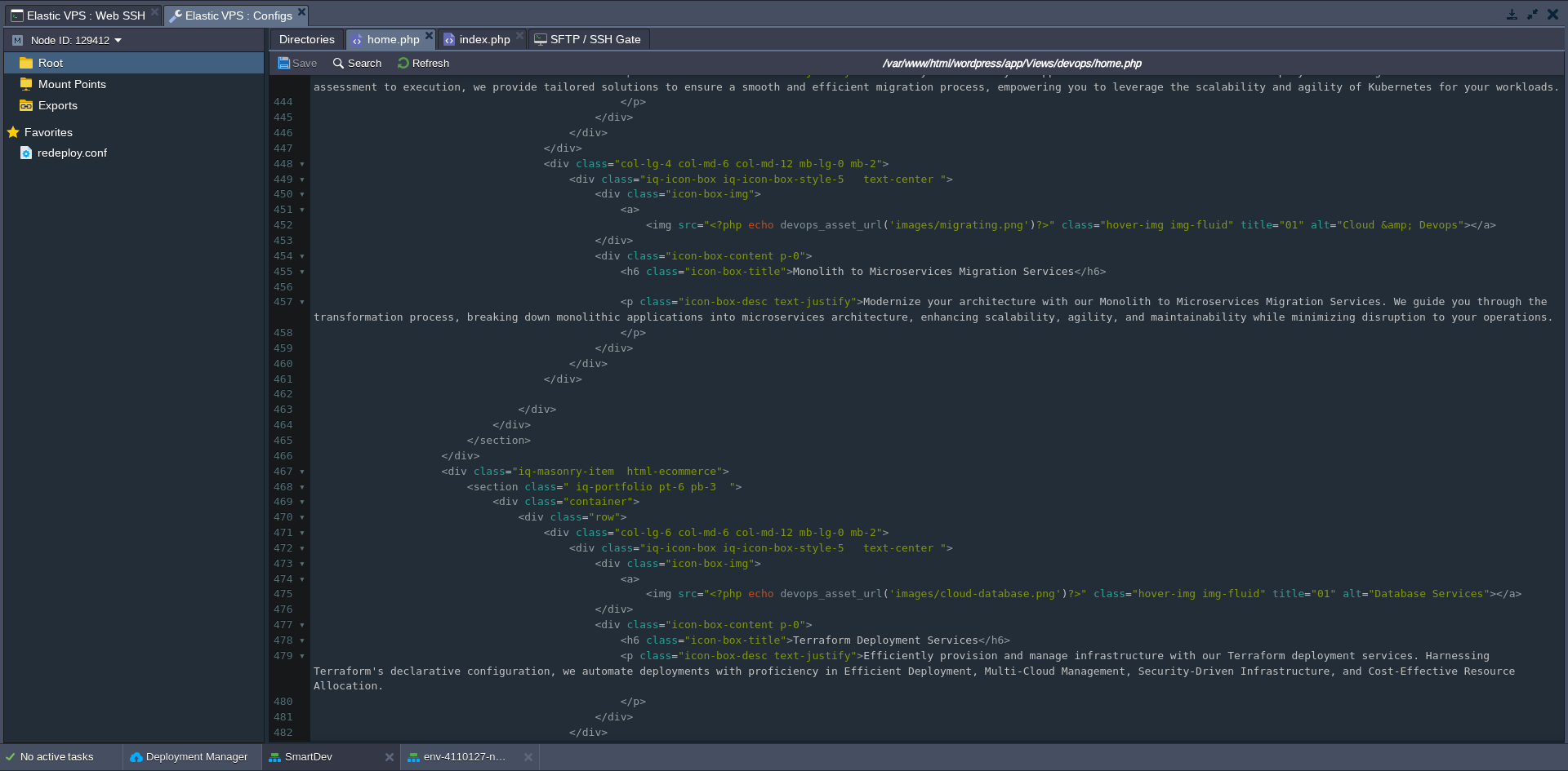
scroll to position [7433, 0]
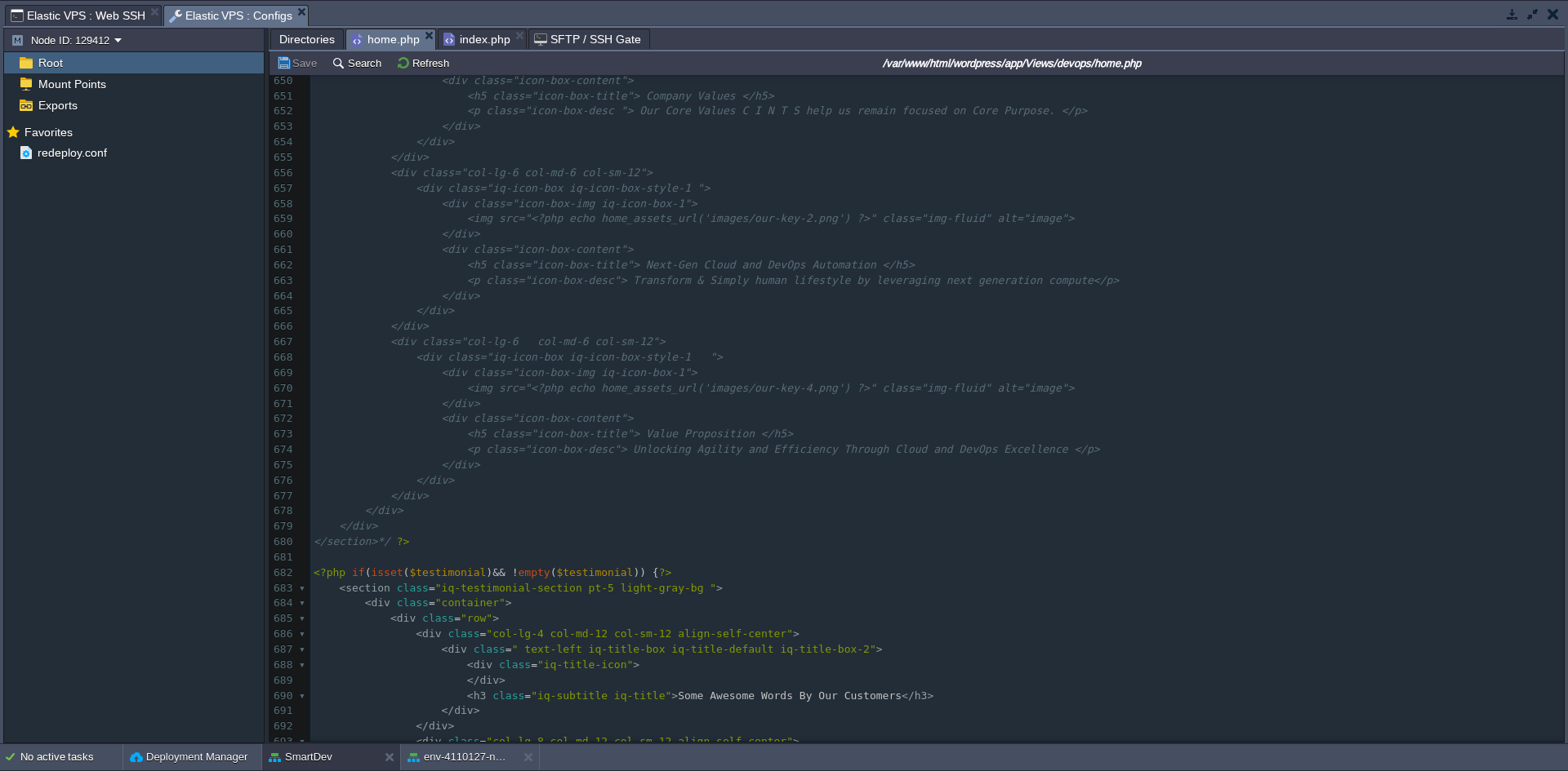
click at [468, 535] on pre "</section>*/ ?>" at bounding box center [937, 543] width 1254 height 15
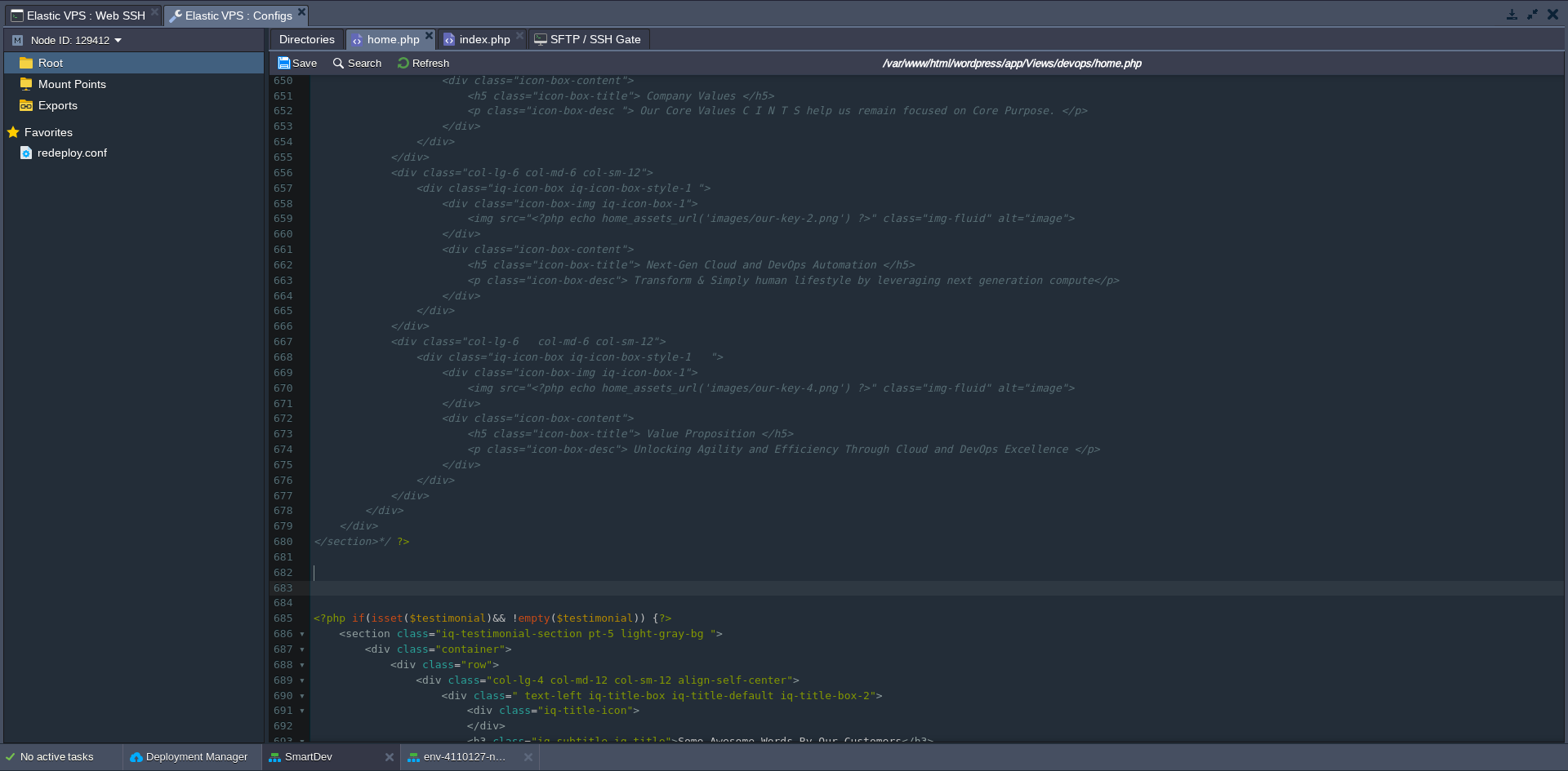
click at [330, 581] on pre "​" at bounding box center [937, 589] width 1254 height 15
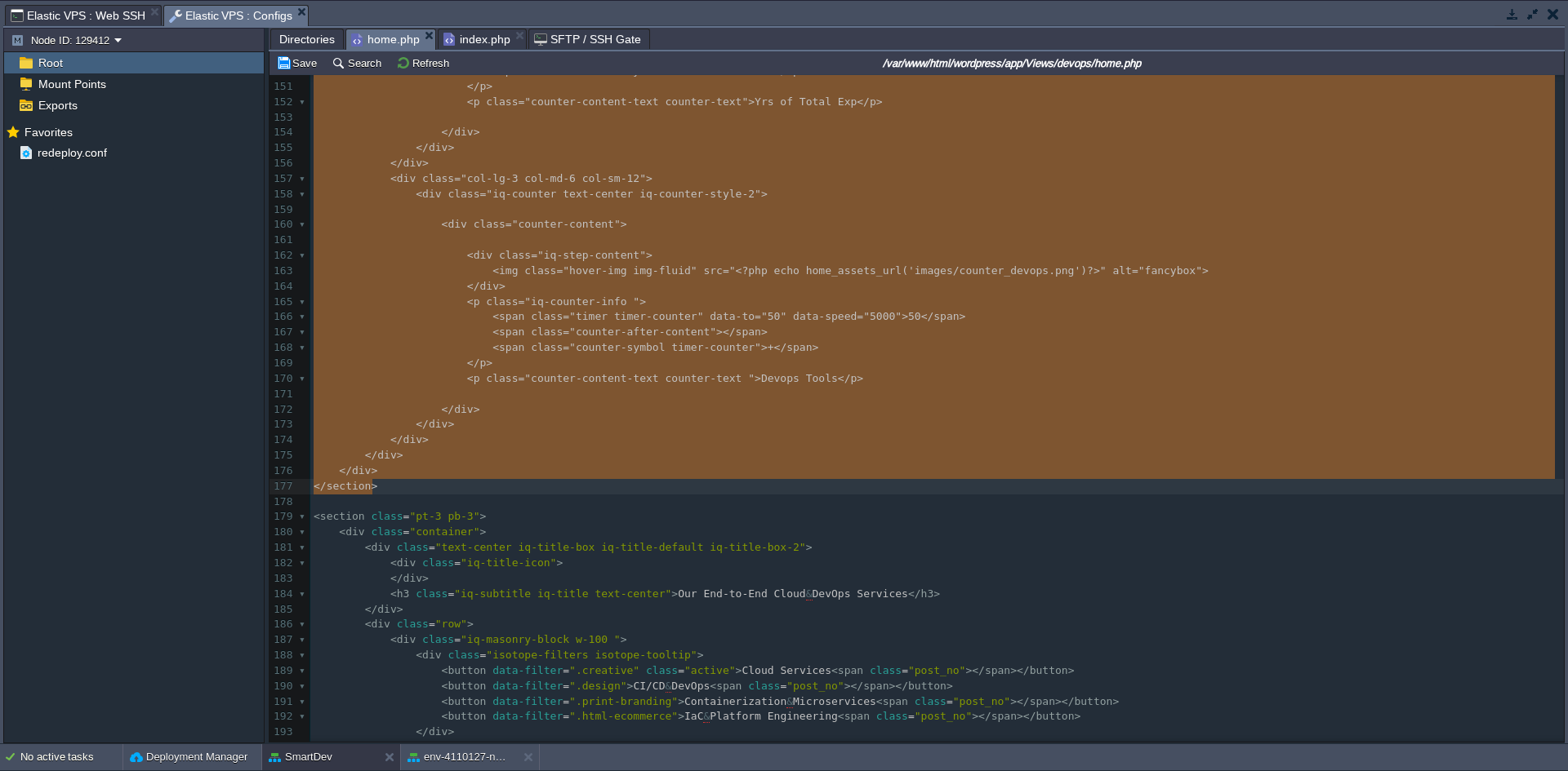
drag, startPoint x: 312, startPoint y: 375, endPoint x: 952, endPoint y: 487, distance: 649.7
type textarea "-"
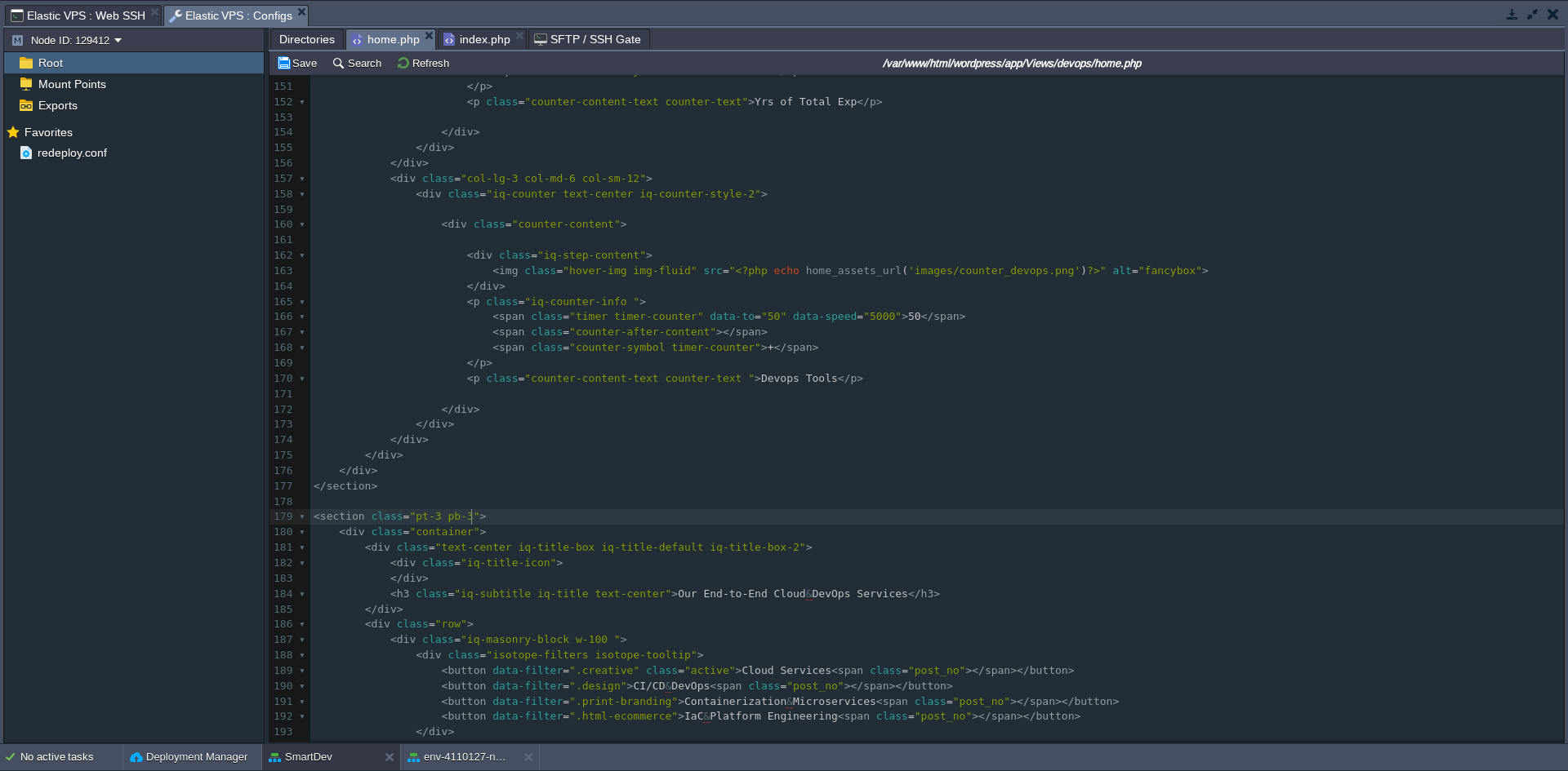
click at [604, 523] on pre "< section class = "pt-3 pb-3" >" at bounding box center [937, 517] width 1254 height 15
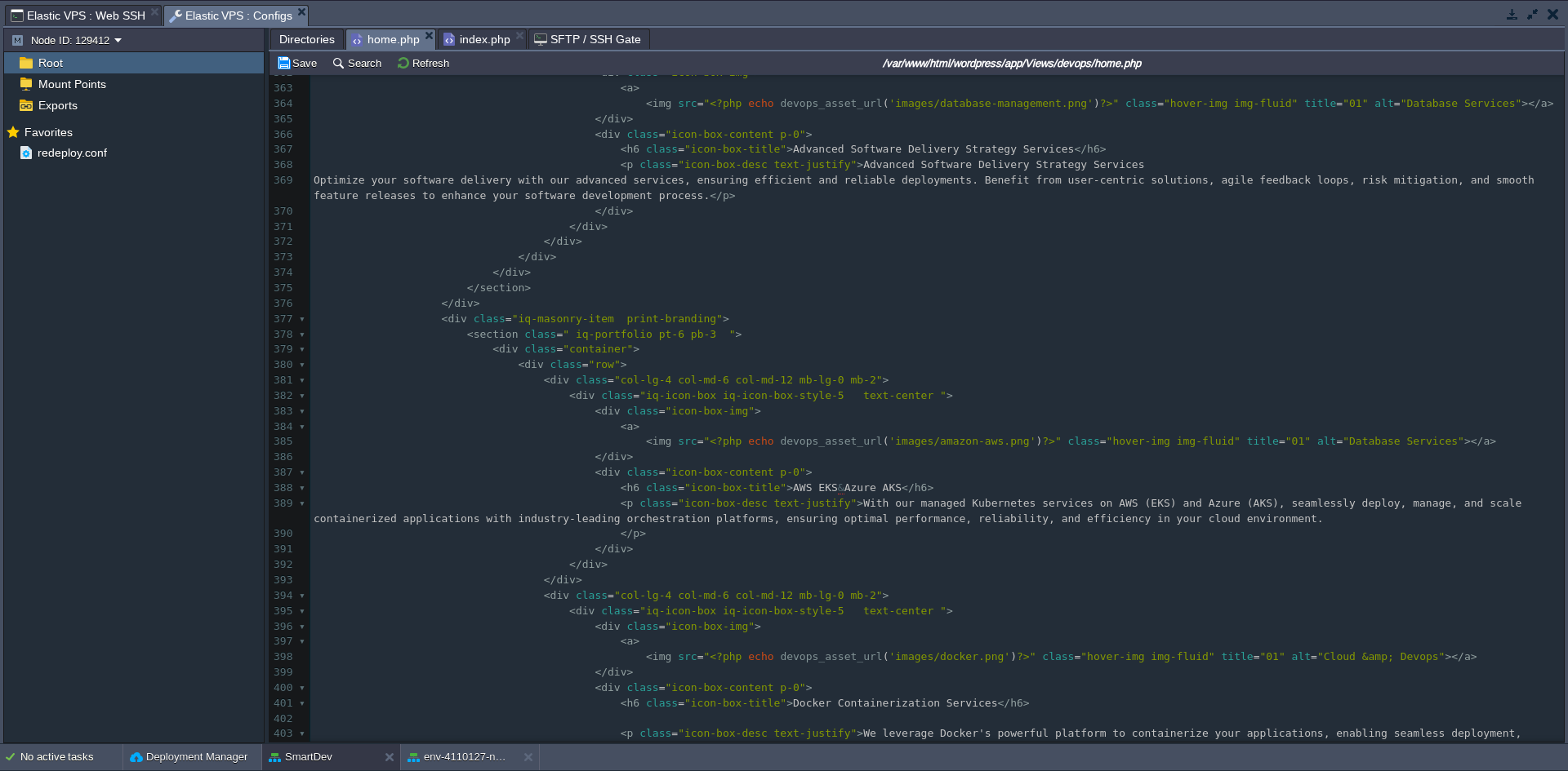
scroll to position [6476, 0]
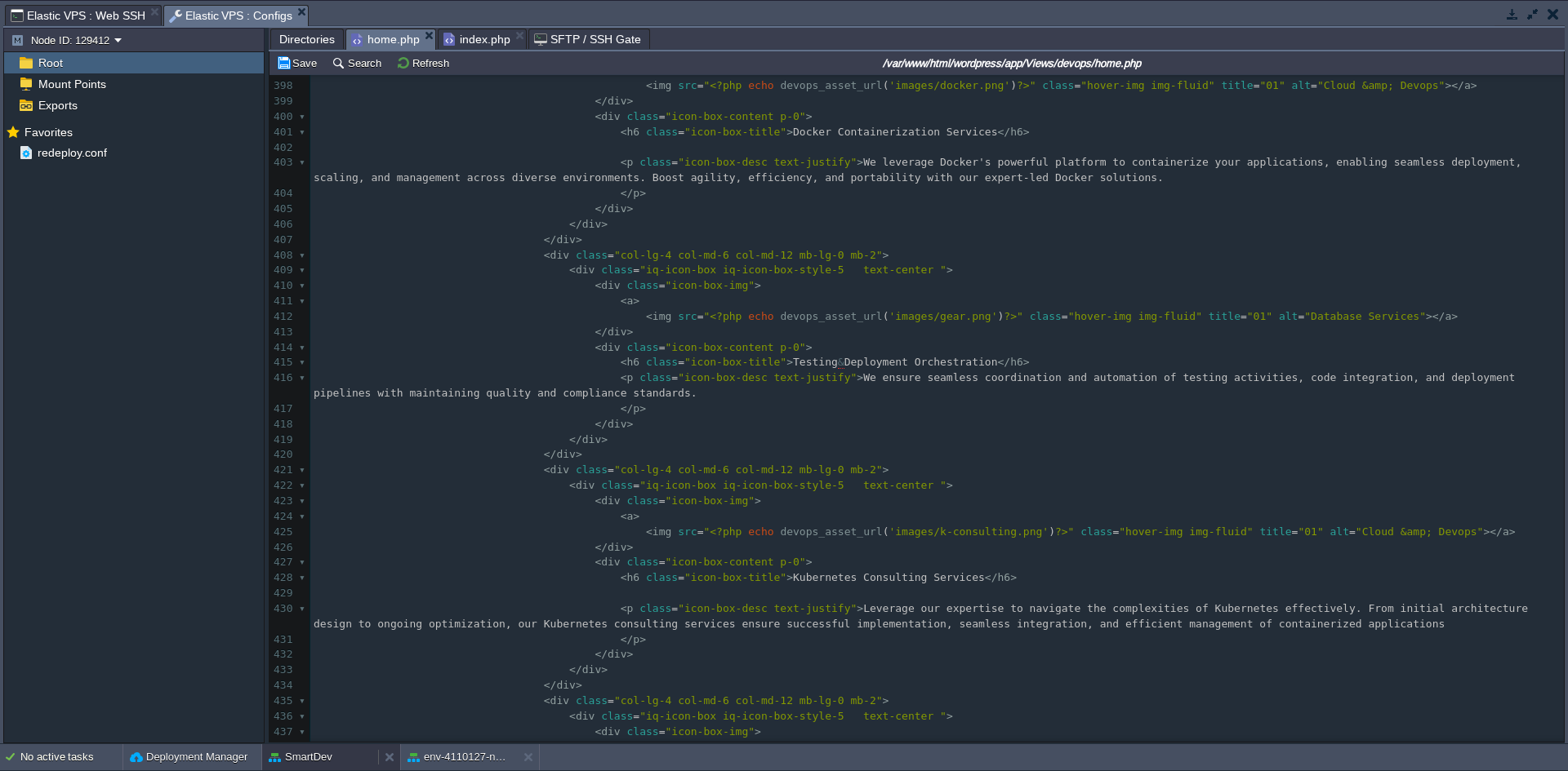
click at [316, 763] on button "SmartDev" at bounding box center [300, 757] width 63 height 16
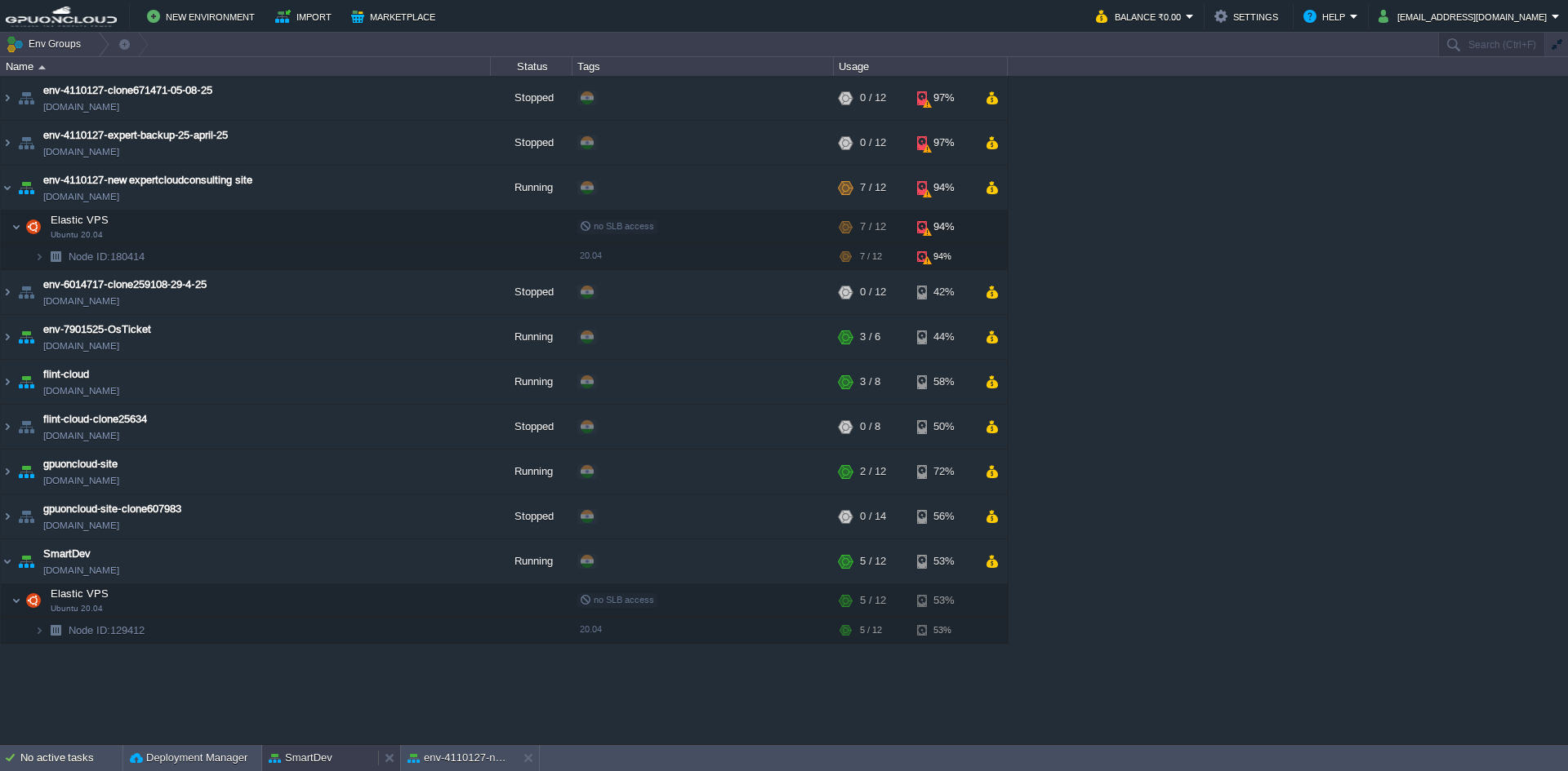
click at [317, 763] on button "SmartDev" at bounding box center [300, 758] width 63 height 16
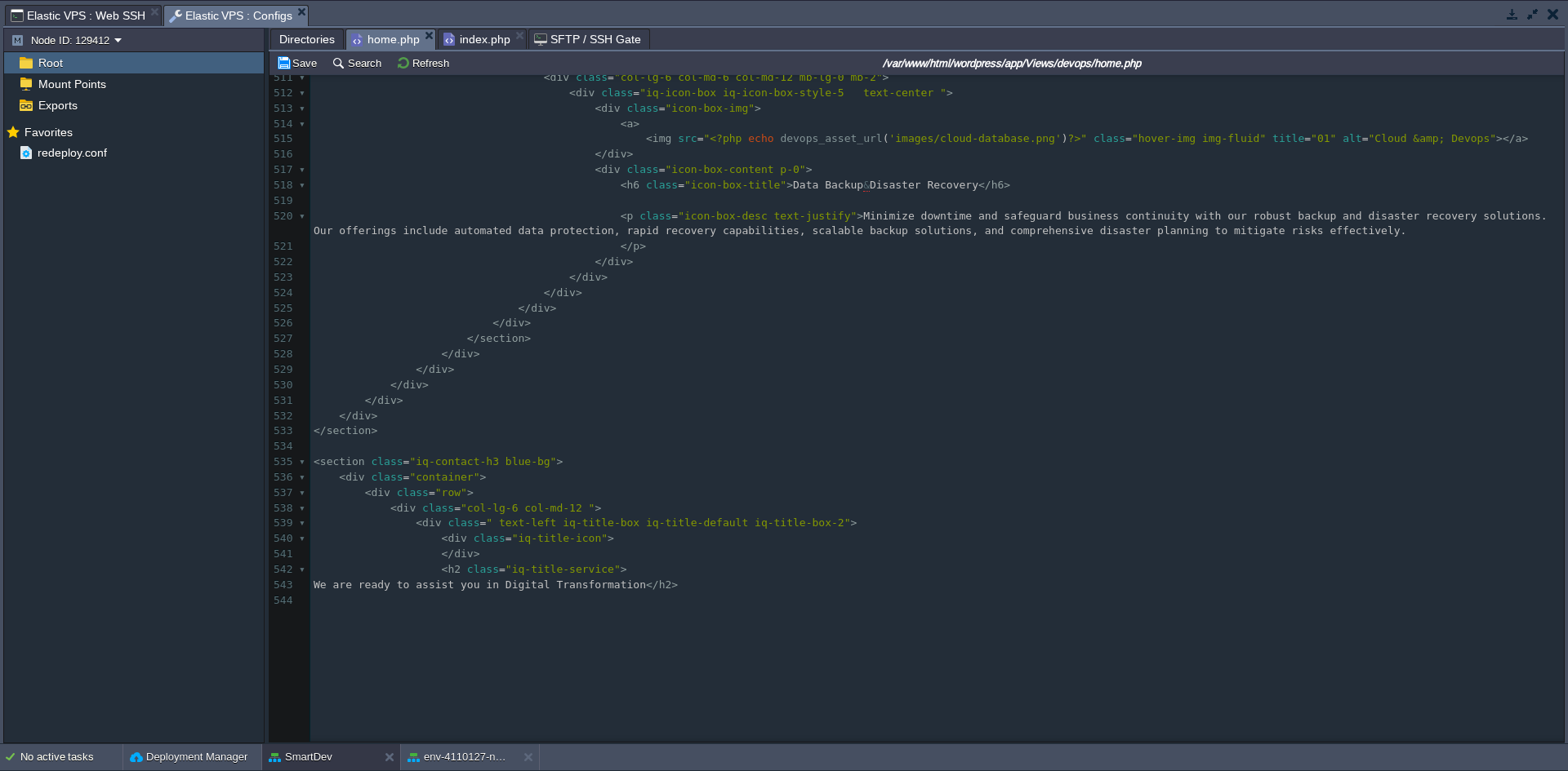
scroll to position [8597, 0]
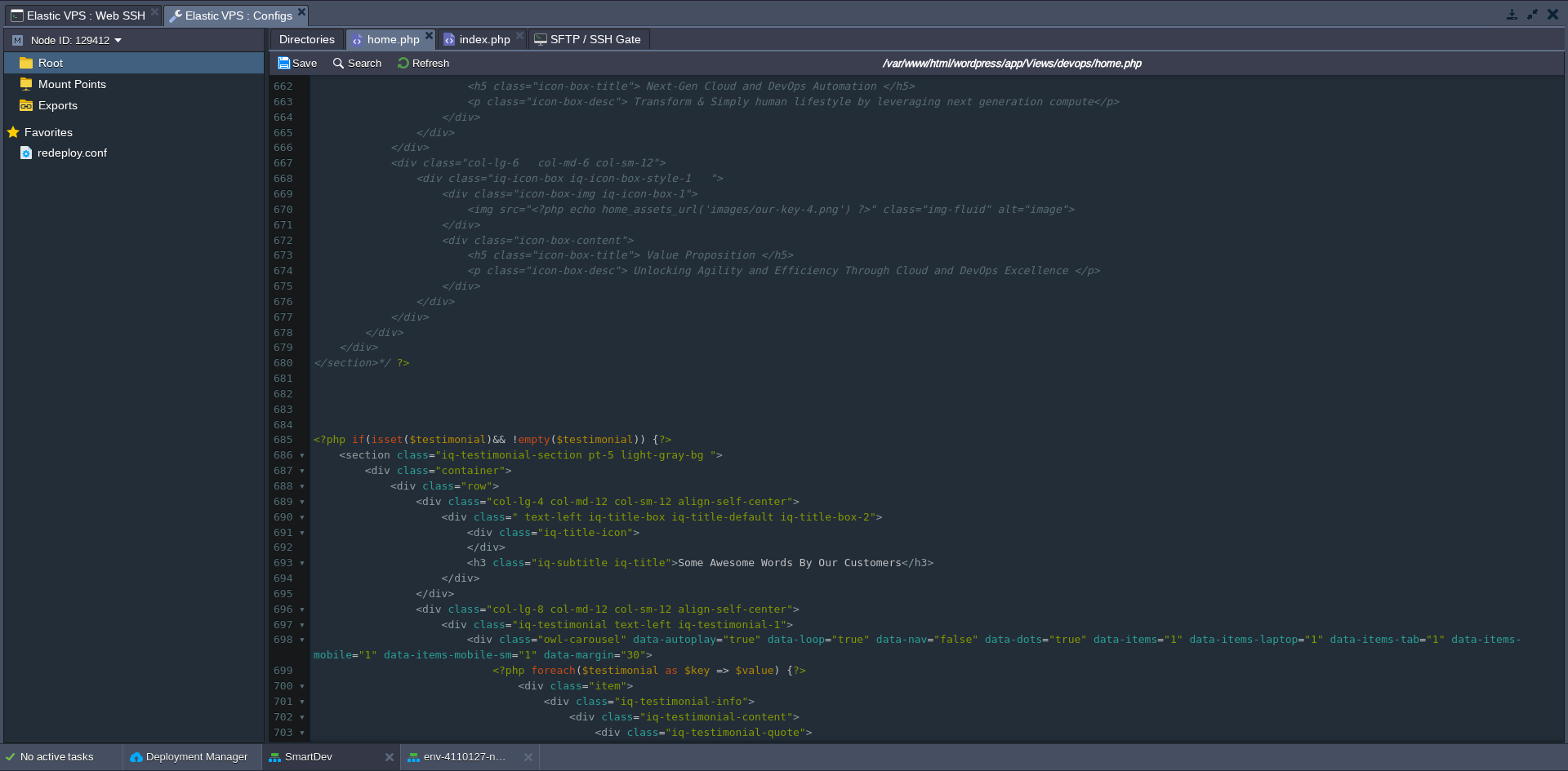
click at [375, 391] on pre "​" at bounding box center [937, 394] width 1254 height 15
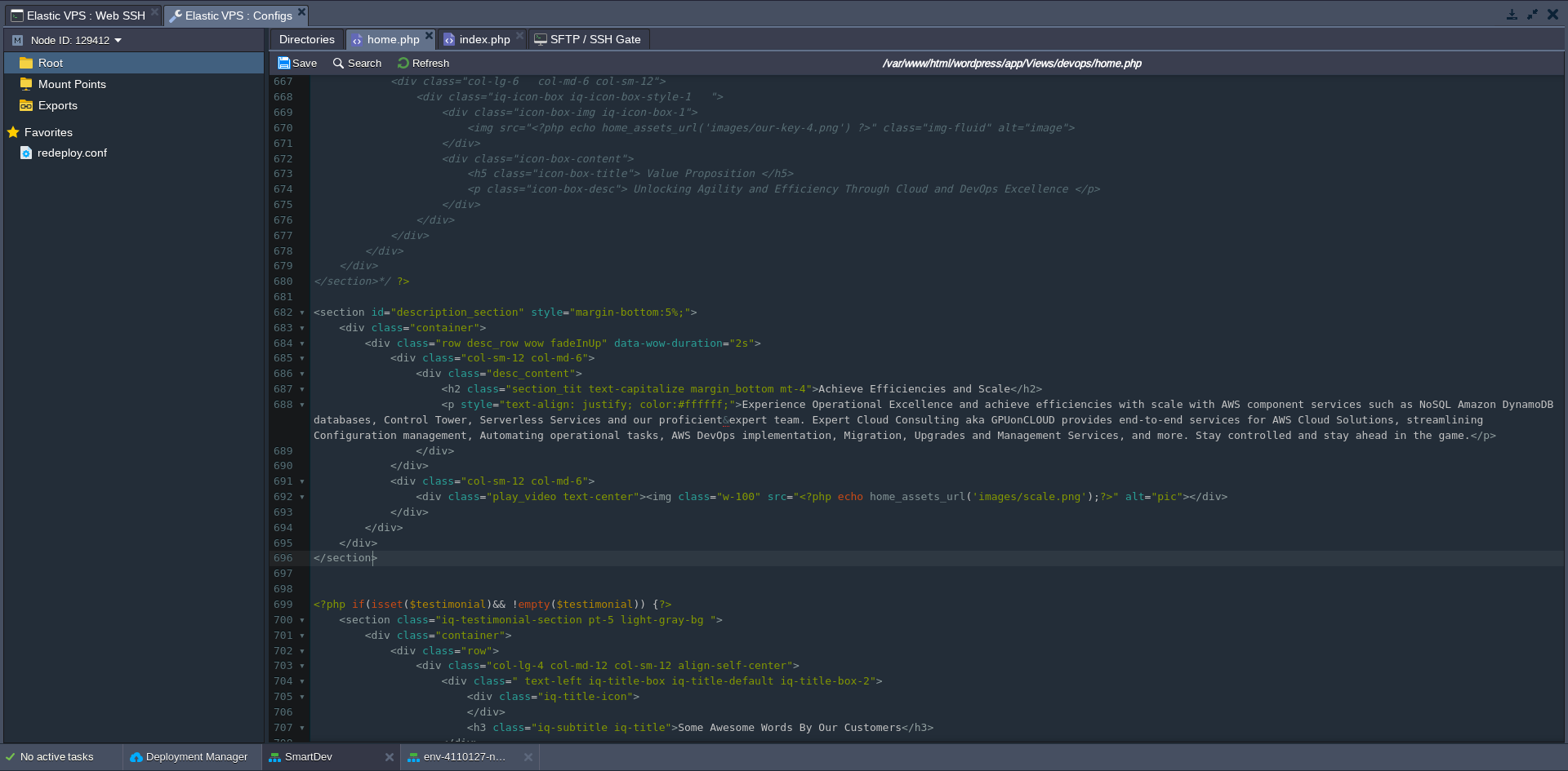
click at [424, 566] on pre "</ section >" at bounding box center [937, 559] width 1254 height 15
click at [290, 68] on button "Save" at bounding box center [298, 63] width 45 height 15
click at [626, 485] on pre "< div class = "col-sm-12 col-md-6" >" at bounding box center [937, 482] width 1254 height 15
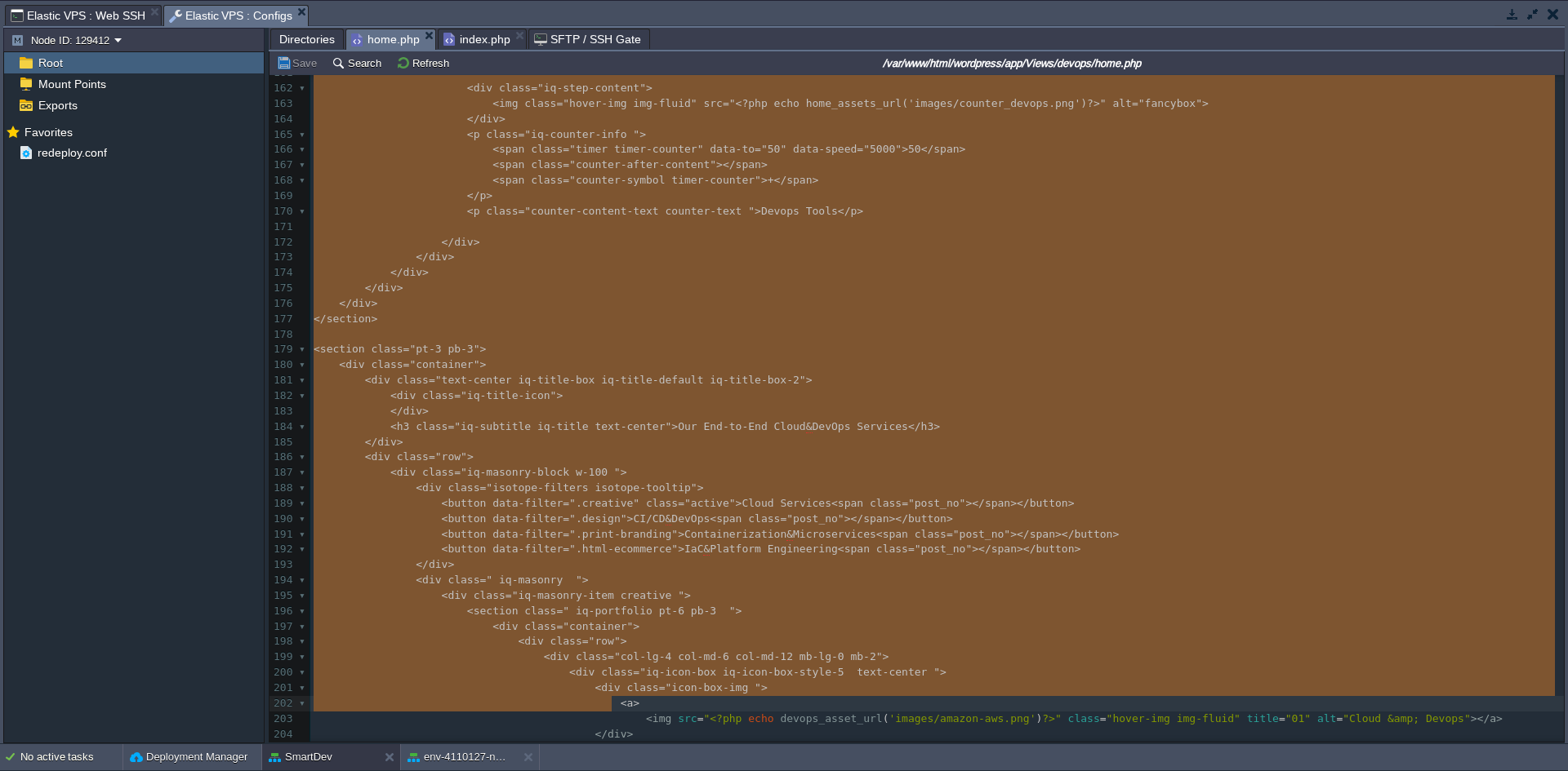
drag, startPoint x: 317, startPoint y: 87, endPoint x: 1020, endPoint y: 698, distance: 931.4
type textarea "-"
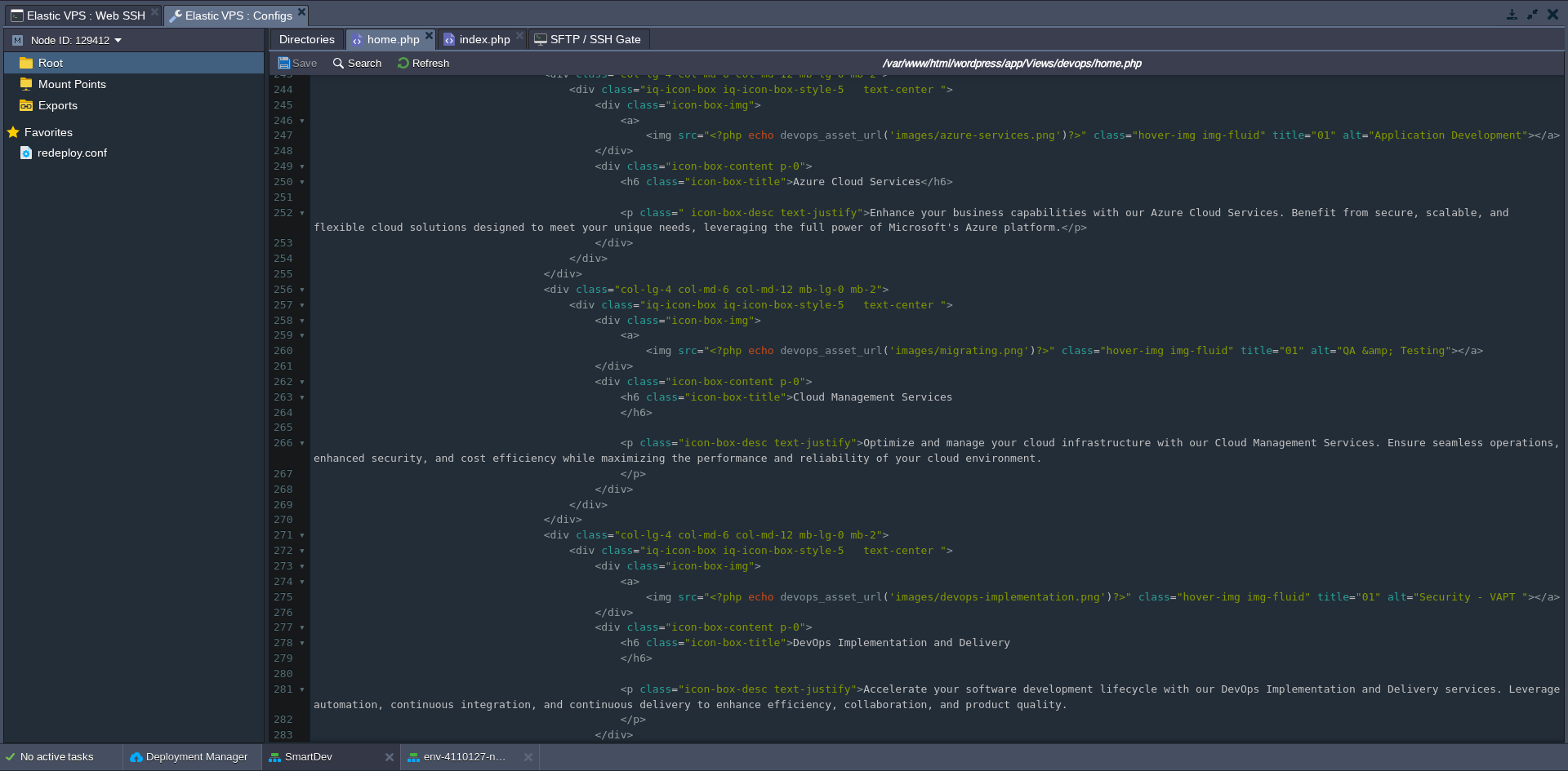
scroll to position [4410, 0]
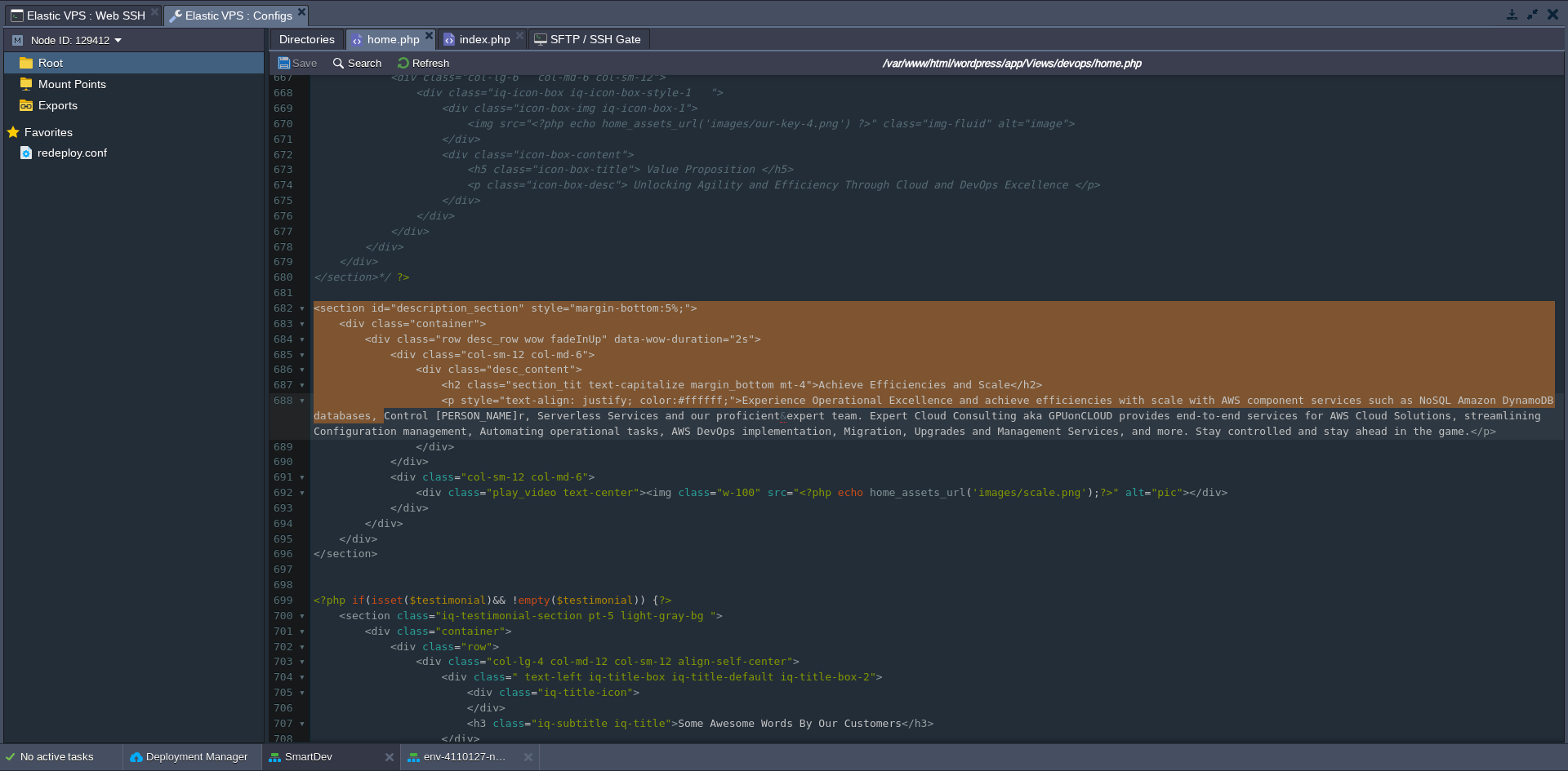
type textarea "-"
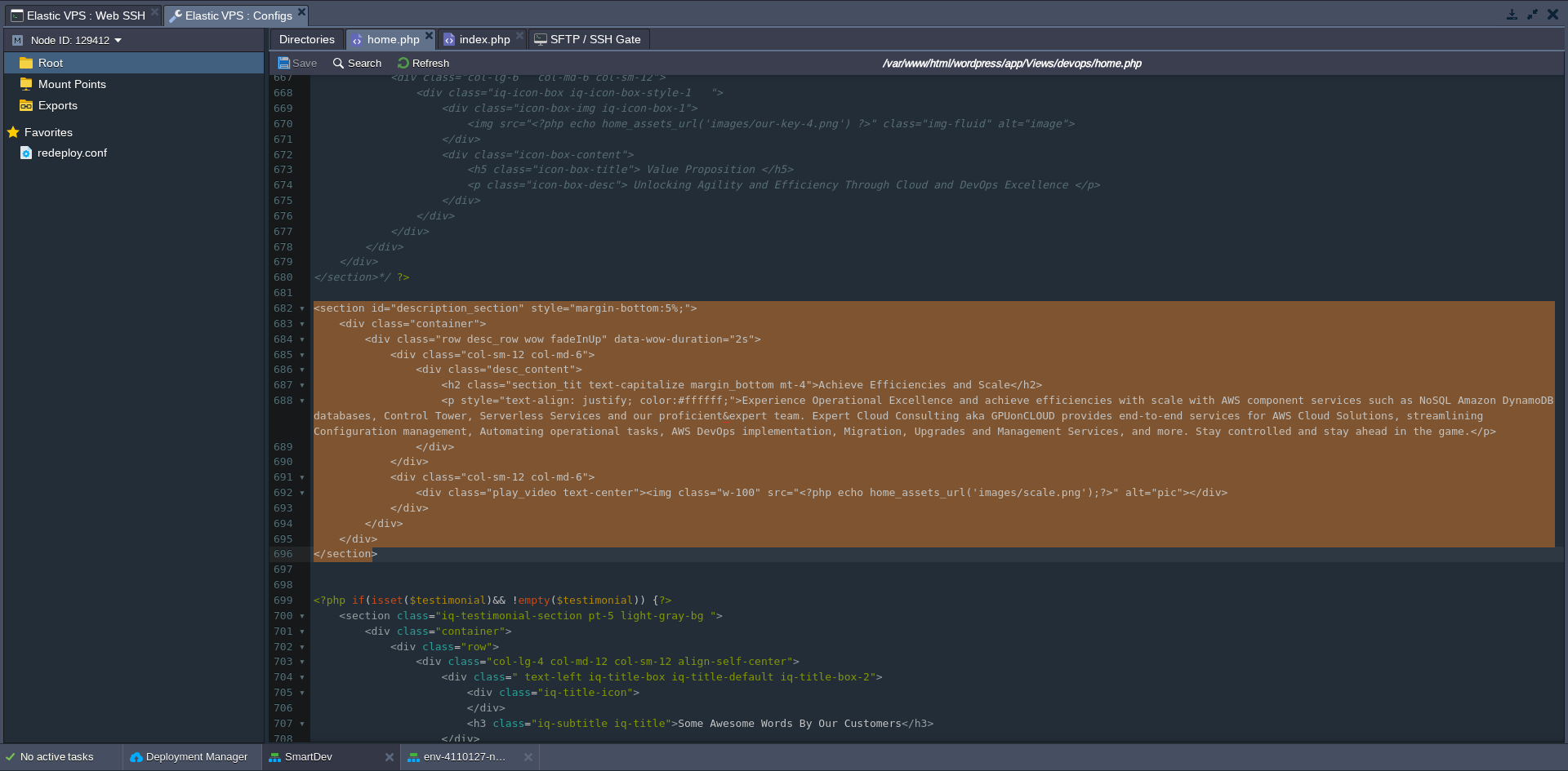
drag, startPoint x: 312, startPoint y: 309, endPoint x: 436, endPoint y: 553, distance: 273.7
paste textarea
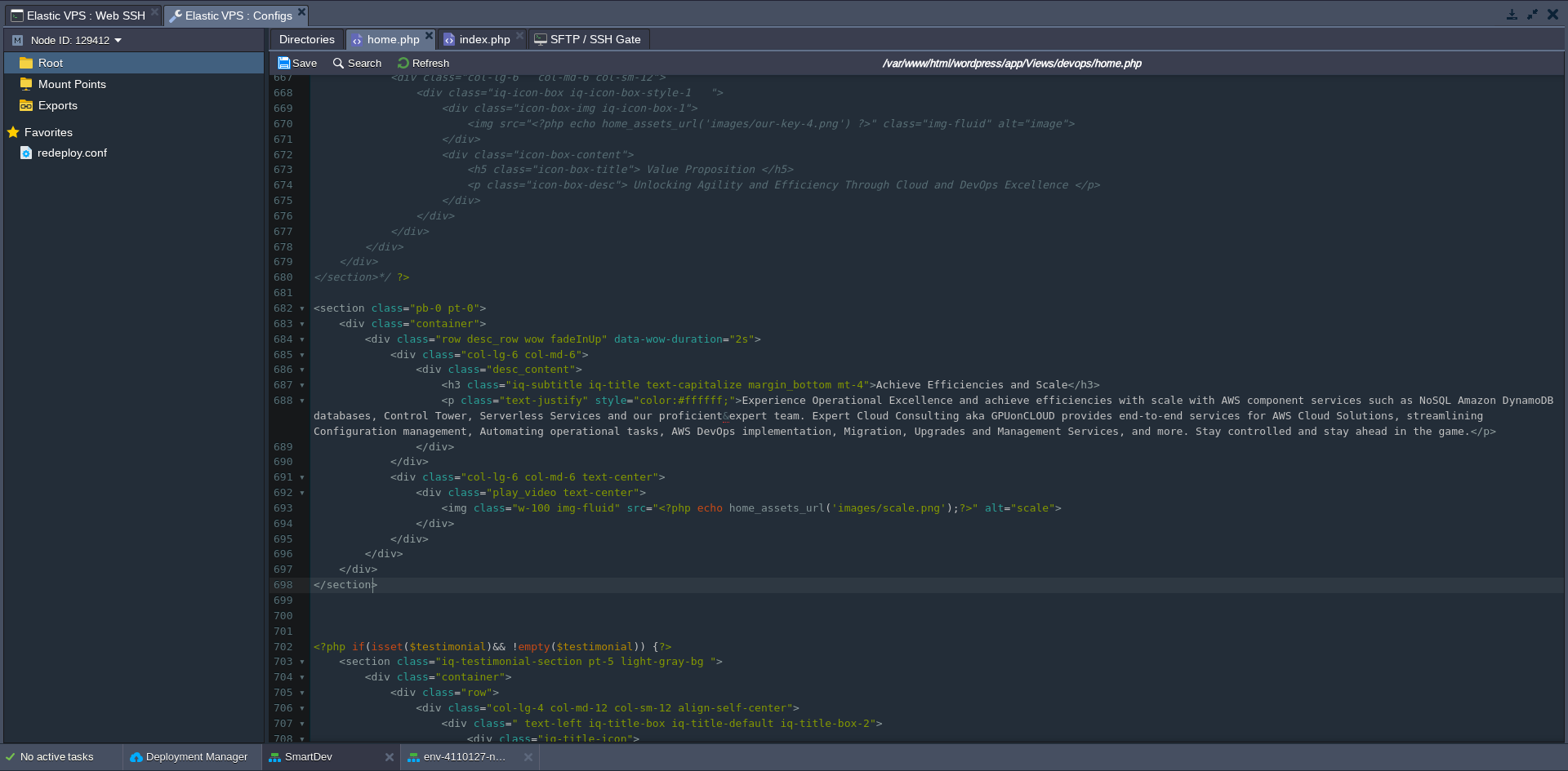
click at [554, 584] on pre "</ section >" at bounding box center [937, 585] width 1254 height 15
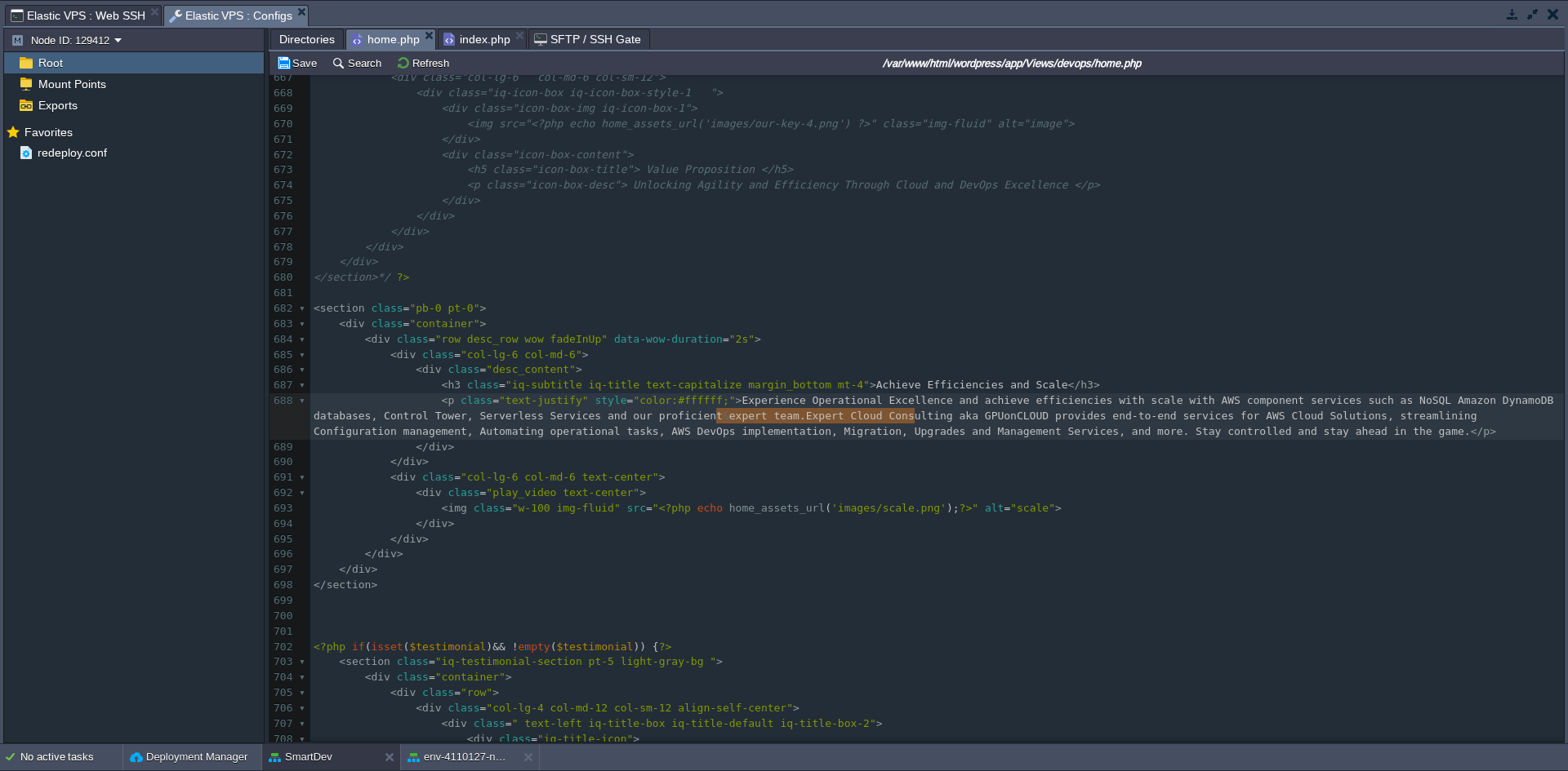
type textarea "Expert Cloud Consulting aka GPUonCLOUD"
drag, startPoint x: 717, startPoint y: 417, endPoint x: 937, endPoint y: 419, distance: 220.0
type textarea "Smart DevOps LLC"
click at [1028, 475] on pre "< div class = "col-lg-6 col-md-6 text-center" >" at bounding box center [937, 478] width 1254 height 15
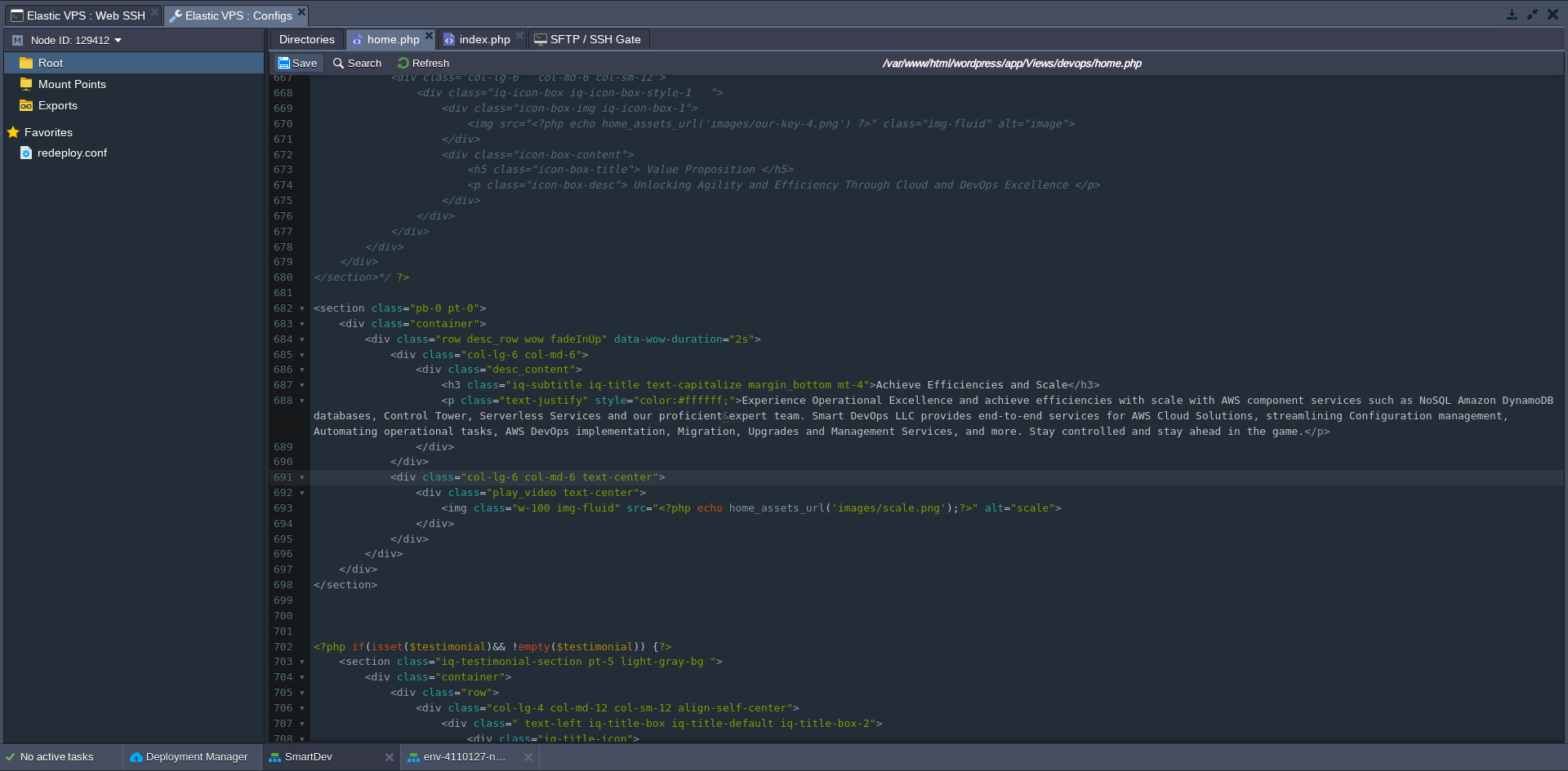
click at [287, 68] on button "Save" at bounding box center [298, 63] width 45 height 15
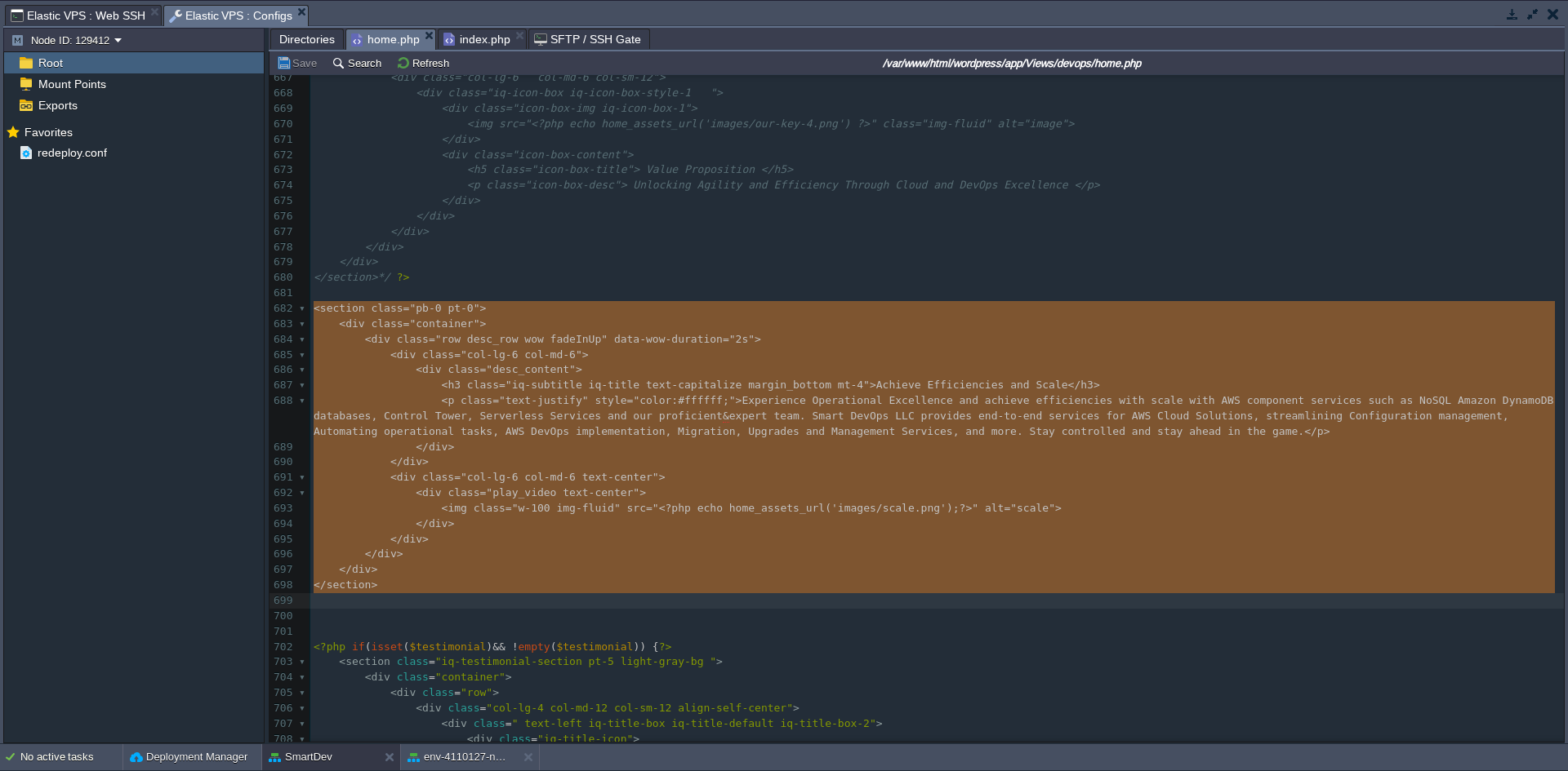
drag, startPoint x: 314, startPoint y: 308, endPoint x: 500, endPoint y: 592, distance: 339.5
type textarea "-"
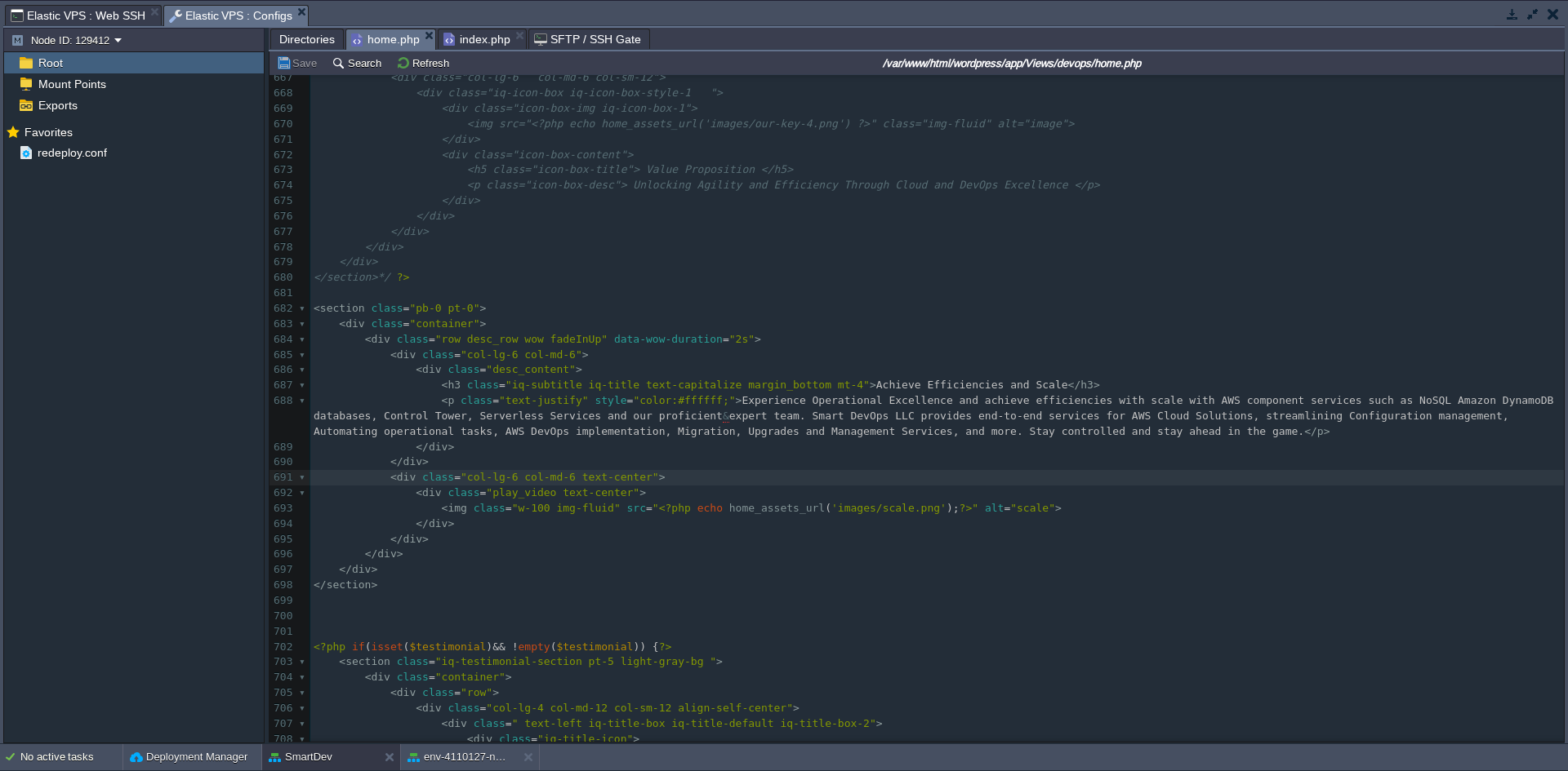
click at [301, 40] on span "Directories" at bounding box center [307, 39] width 56 height 20
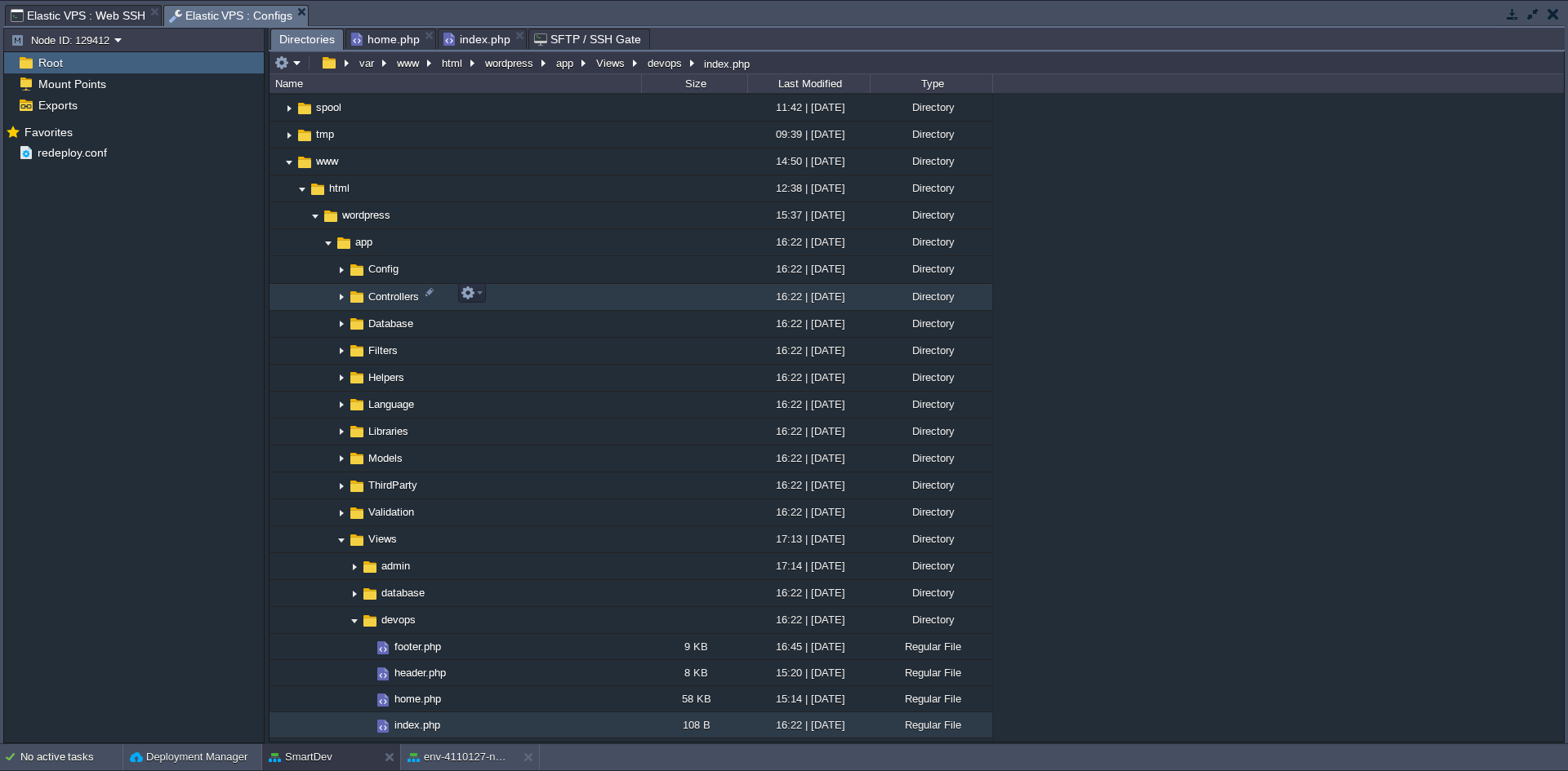
scroll to position [808, 0]
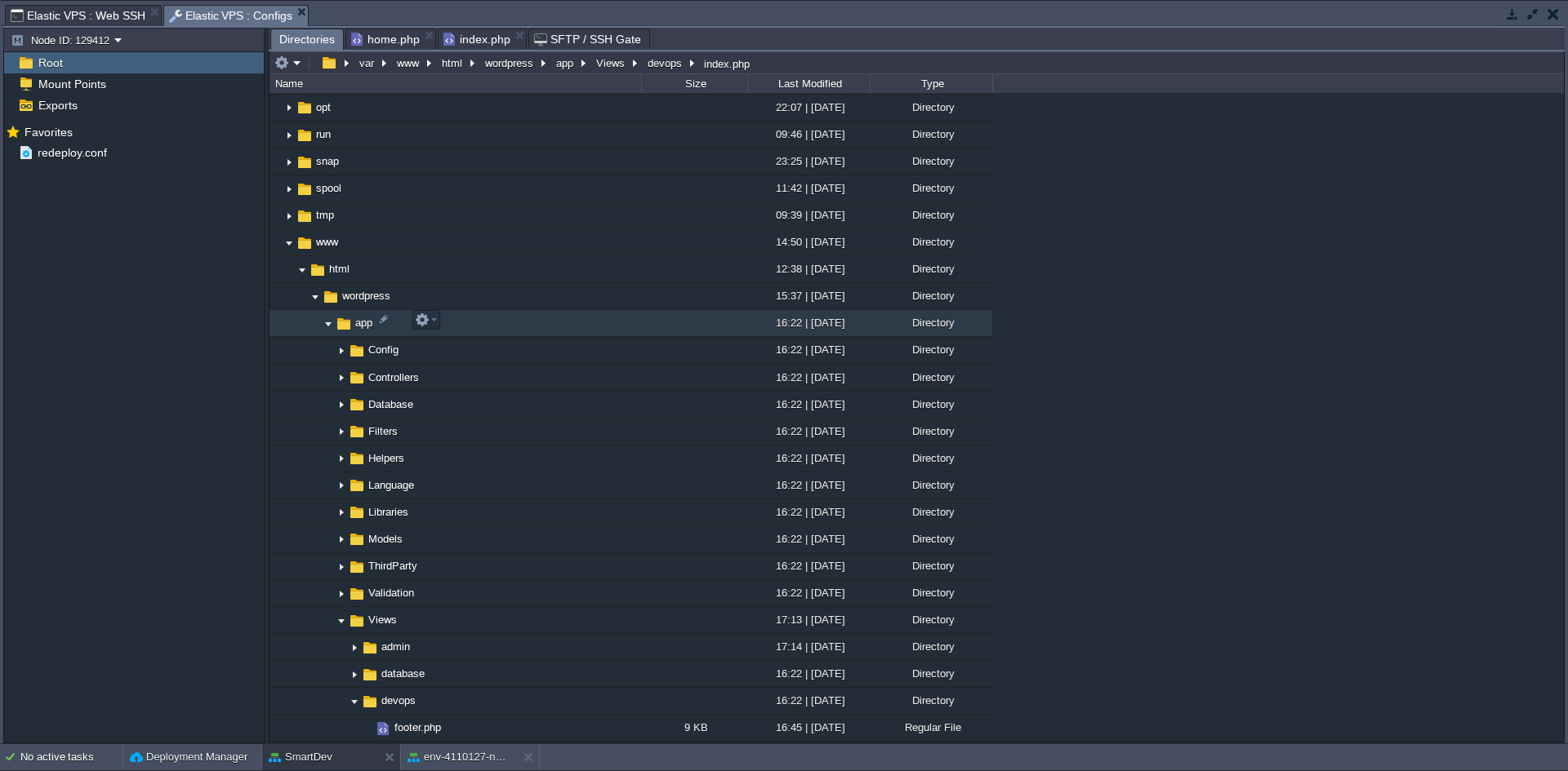
click at [329, 324] on img at bounding box center [329, 324] width 13 height 25
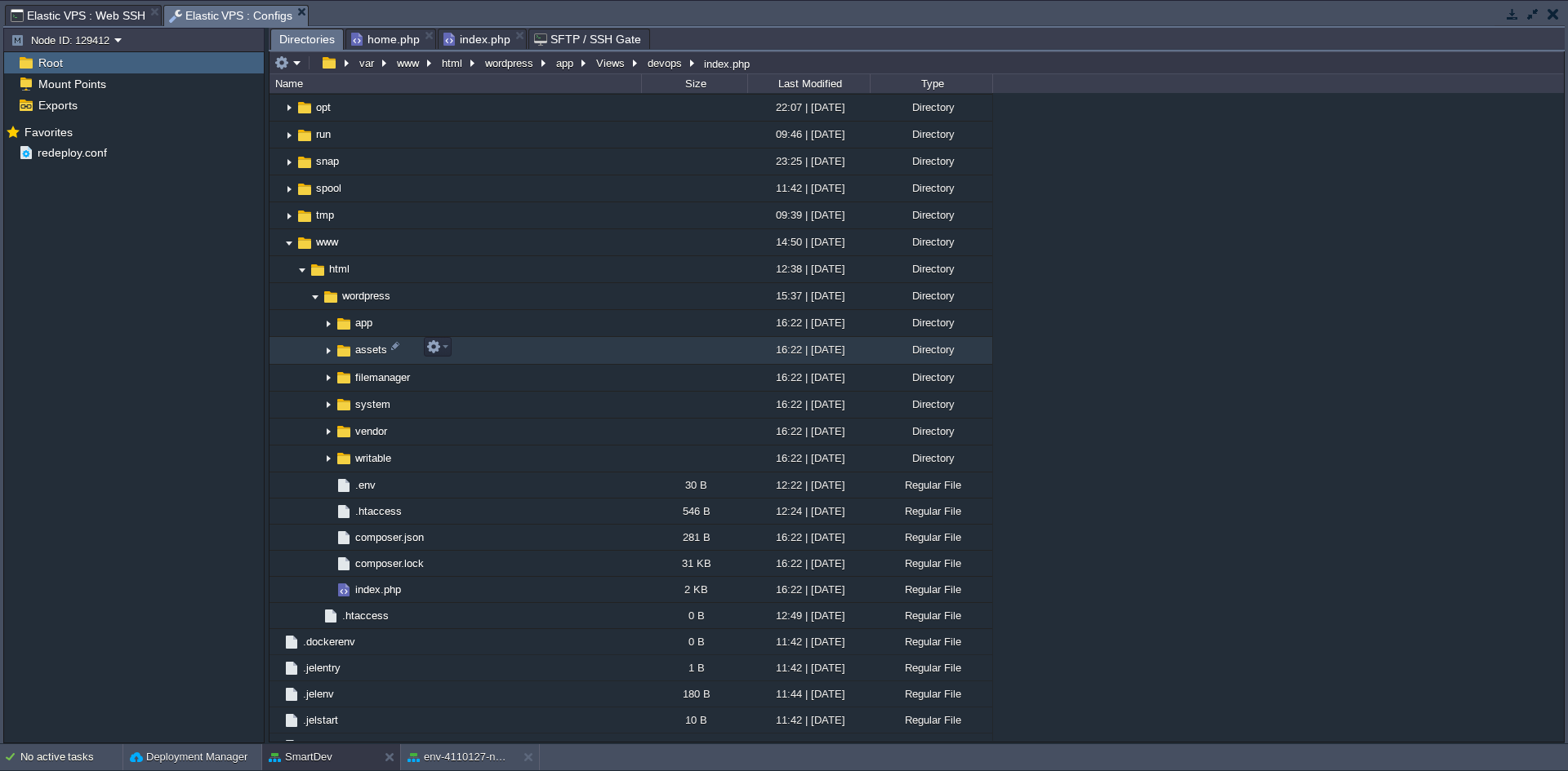
click at [330, 352] on img at bounding box center [329, 351] width 13 height 25
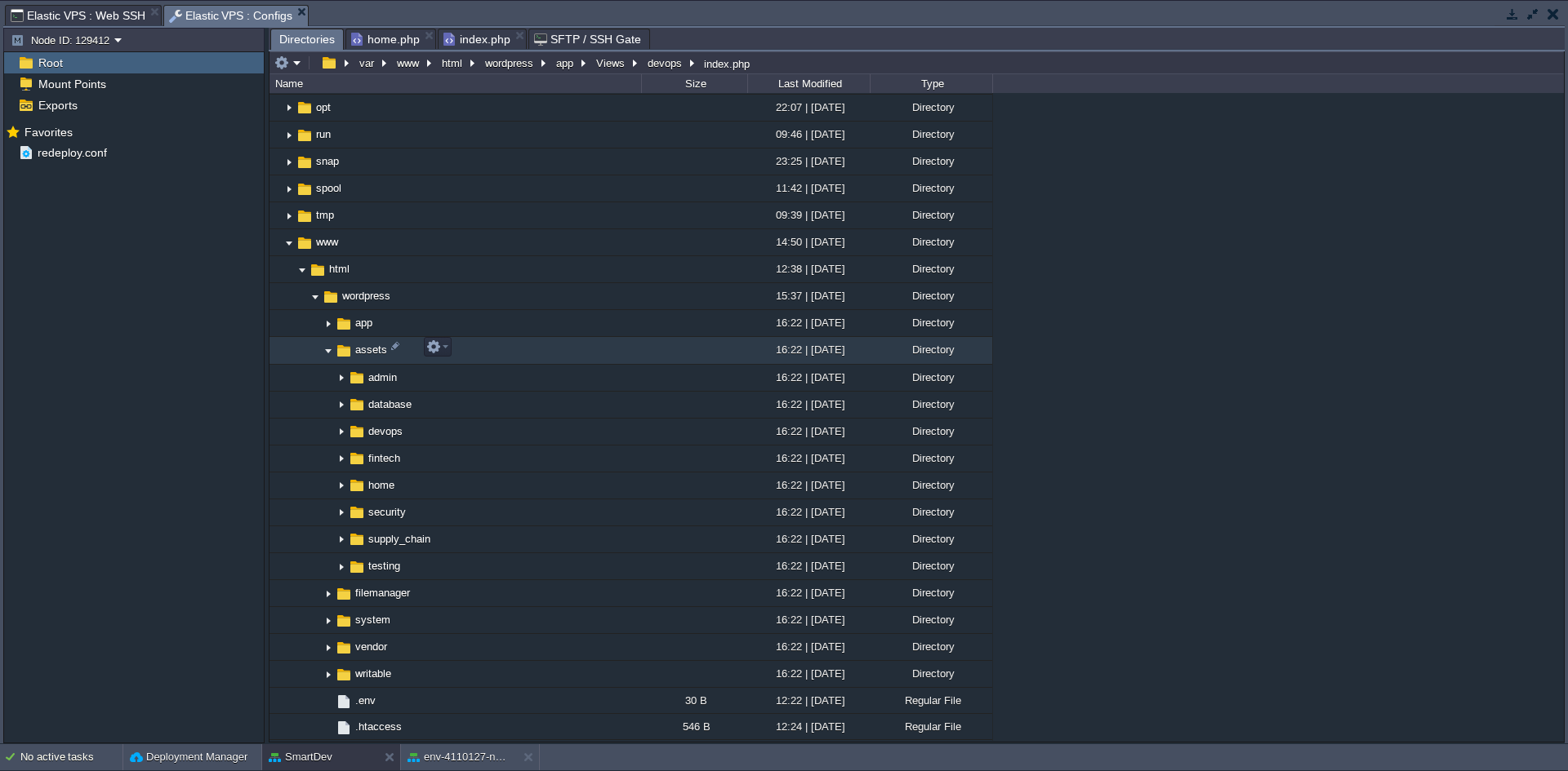
click at [329, 347] on img at bounding box center [329, 351] width 13 height 25
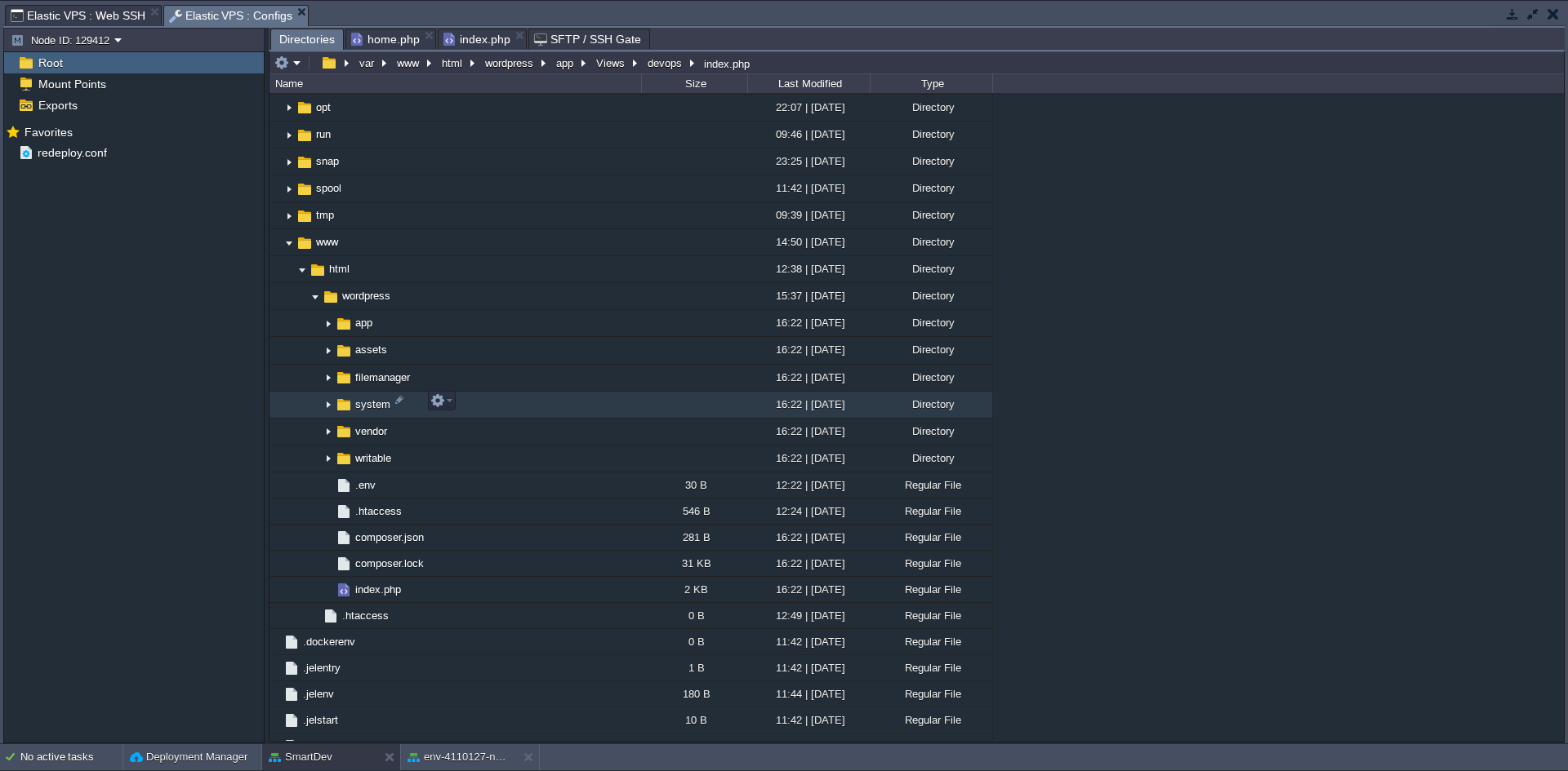
click at [329, 402] on img at bounding box center [329, 405] width 13 height 25
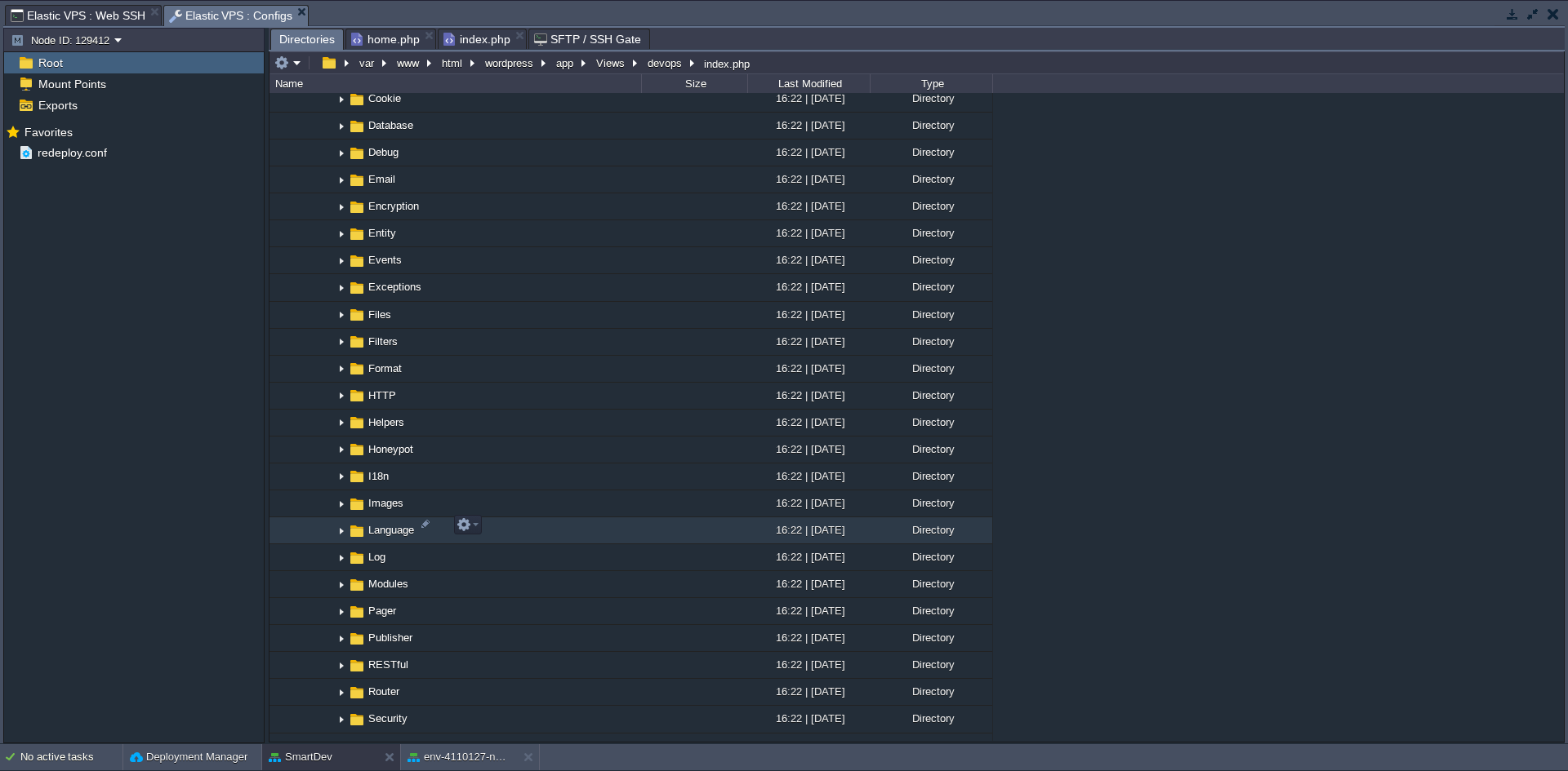
scroll to position [1380, 0]
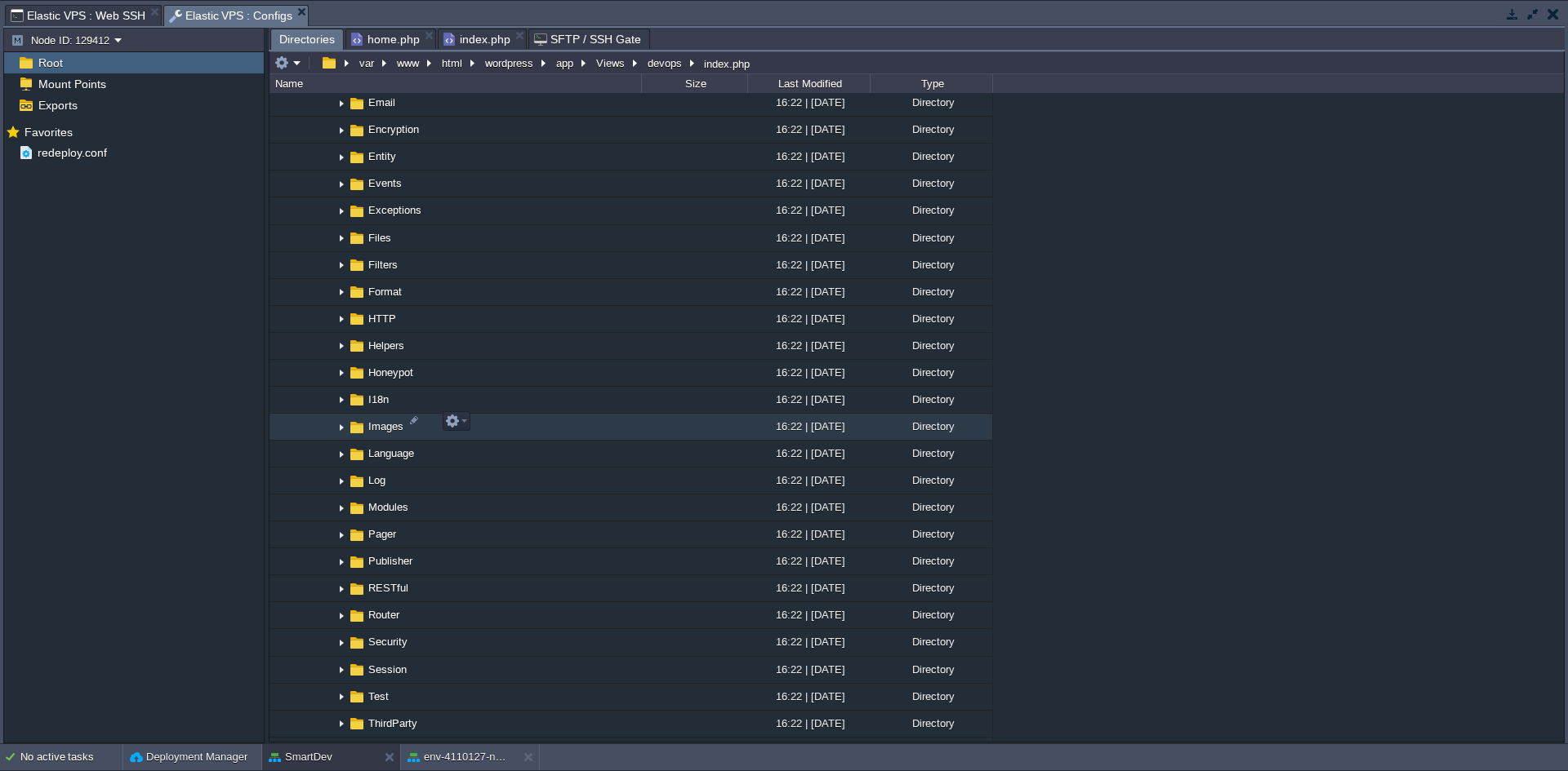
click at [336, 423] on img at bounding box center [342, 427] width 13 height 25
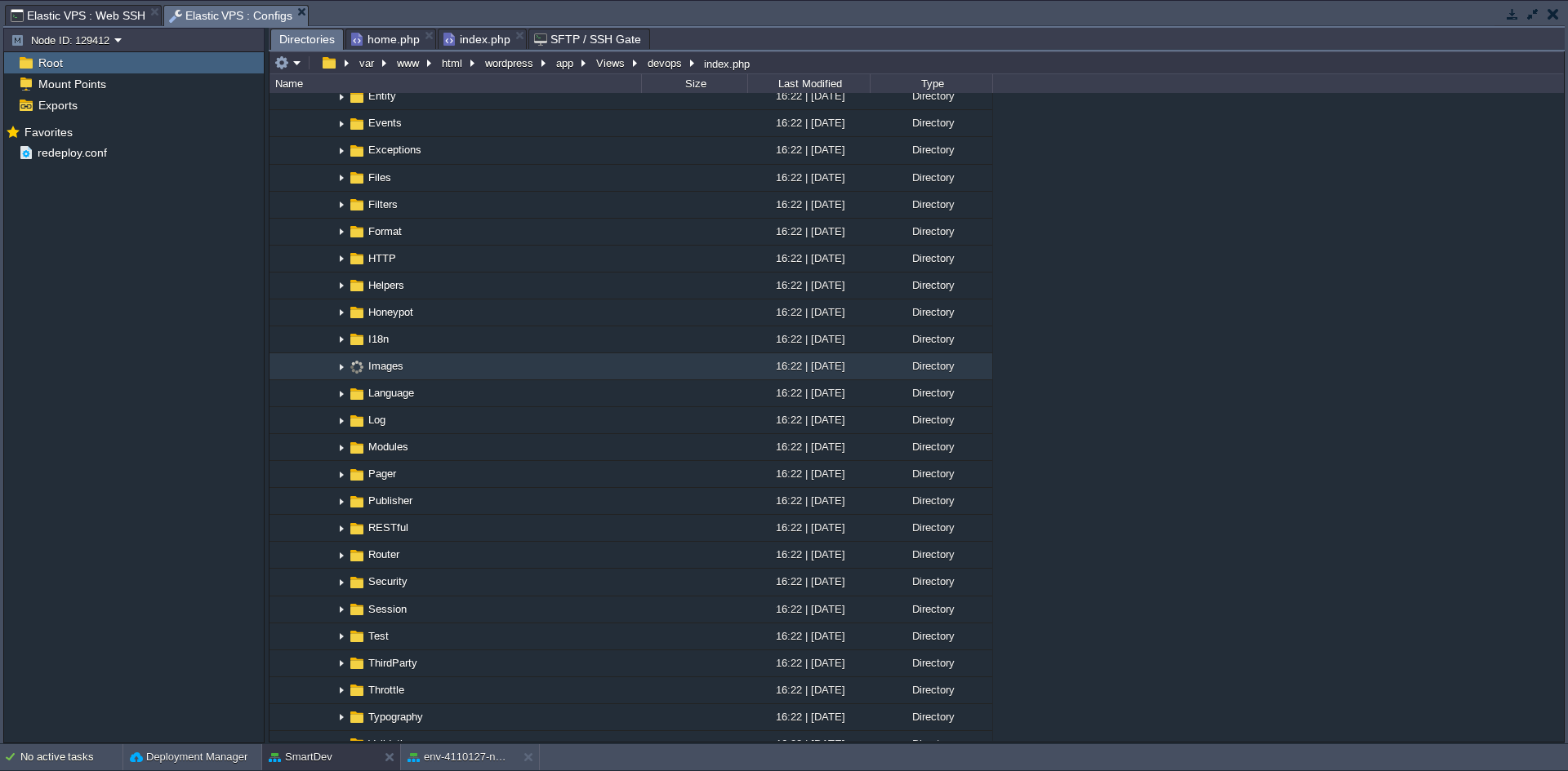
scroll to position [1543, 0]
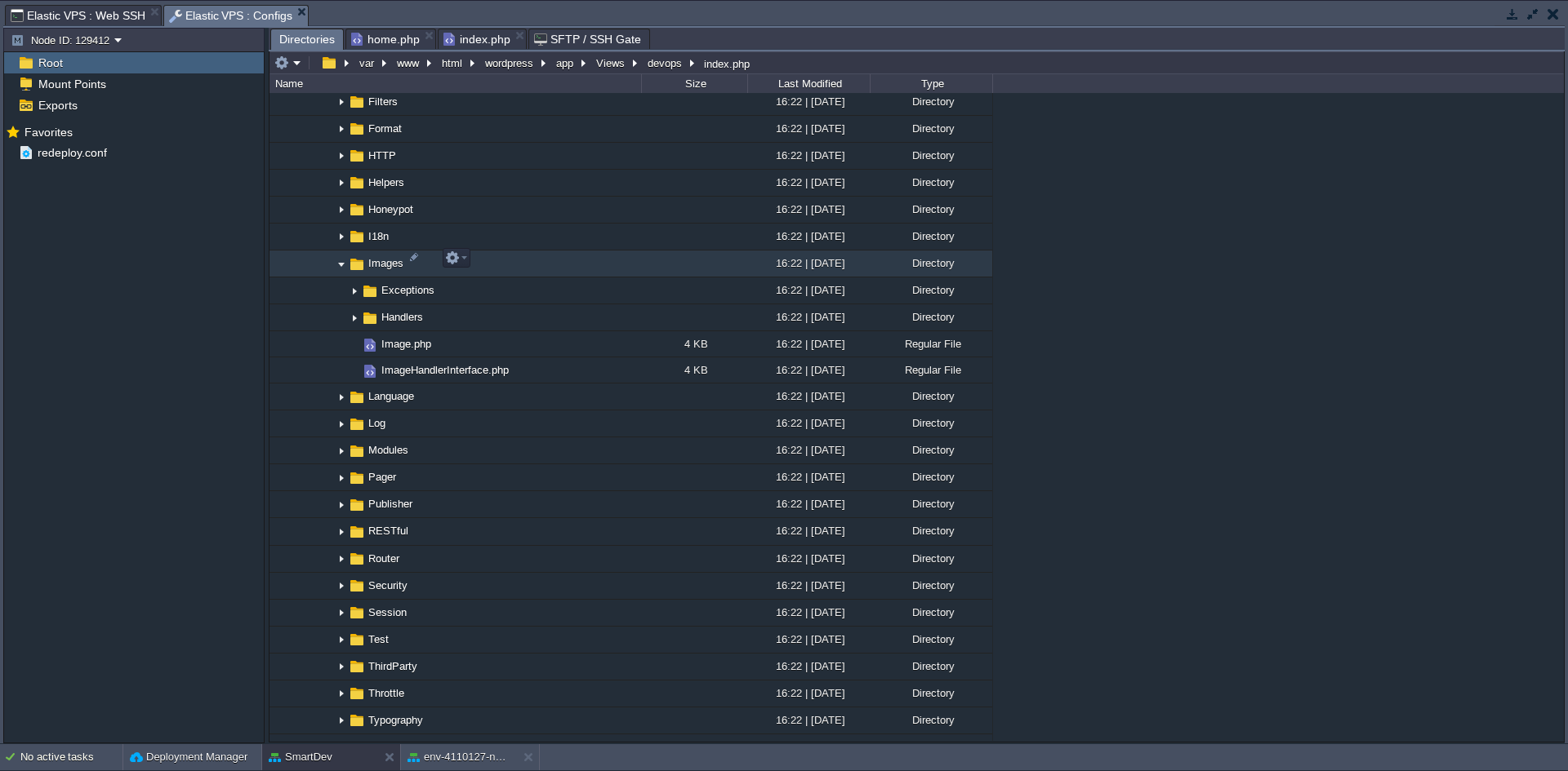
click at [344, 263] on img at bounding box center [342, 263] width 13 height 25
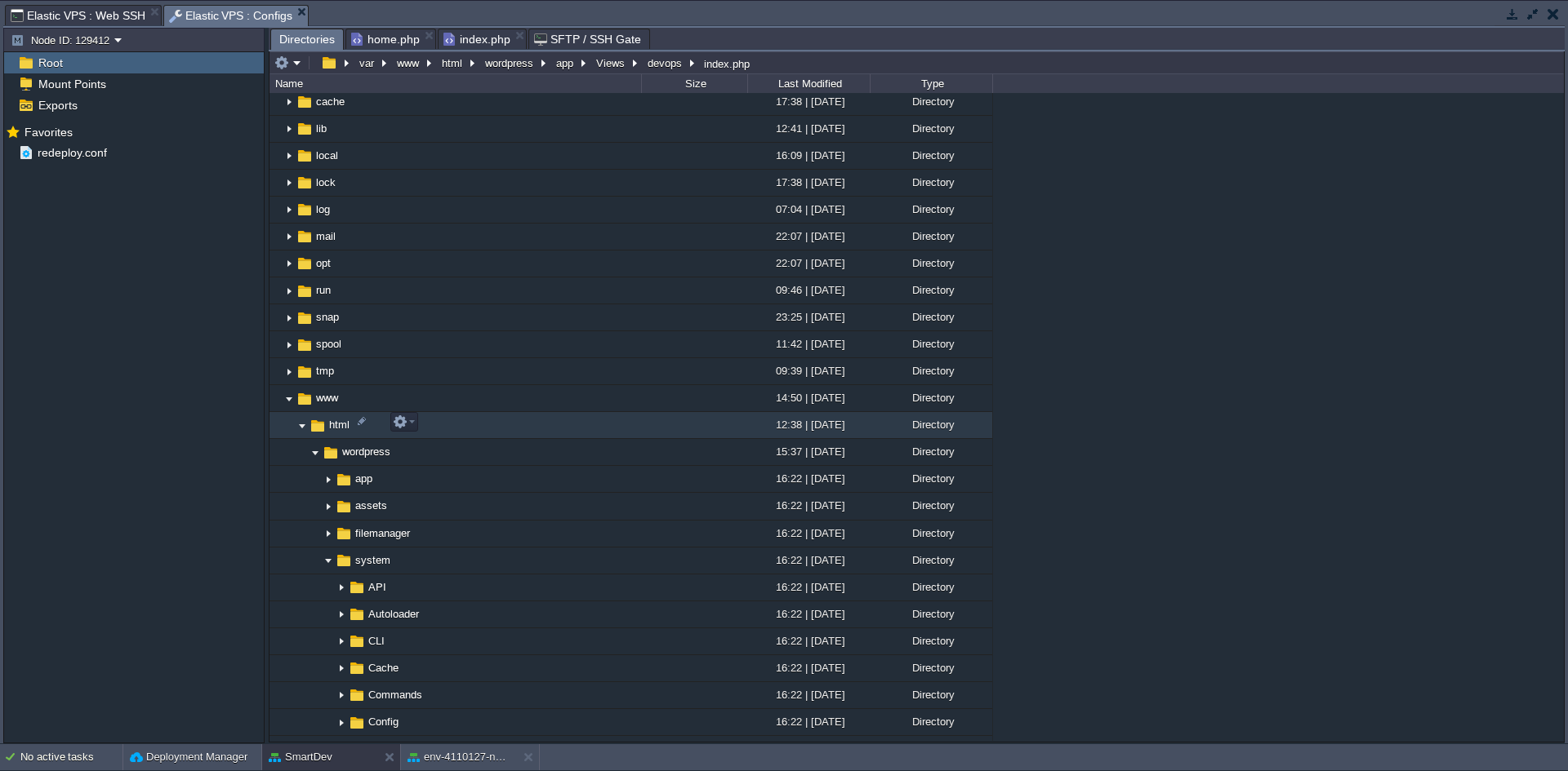
scroll to position [645, 0]
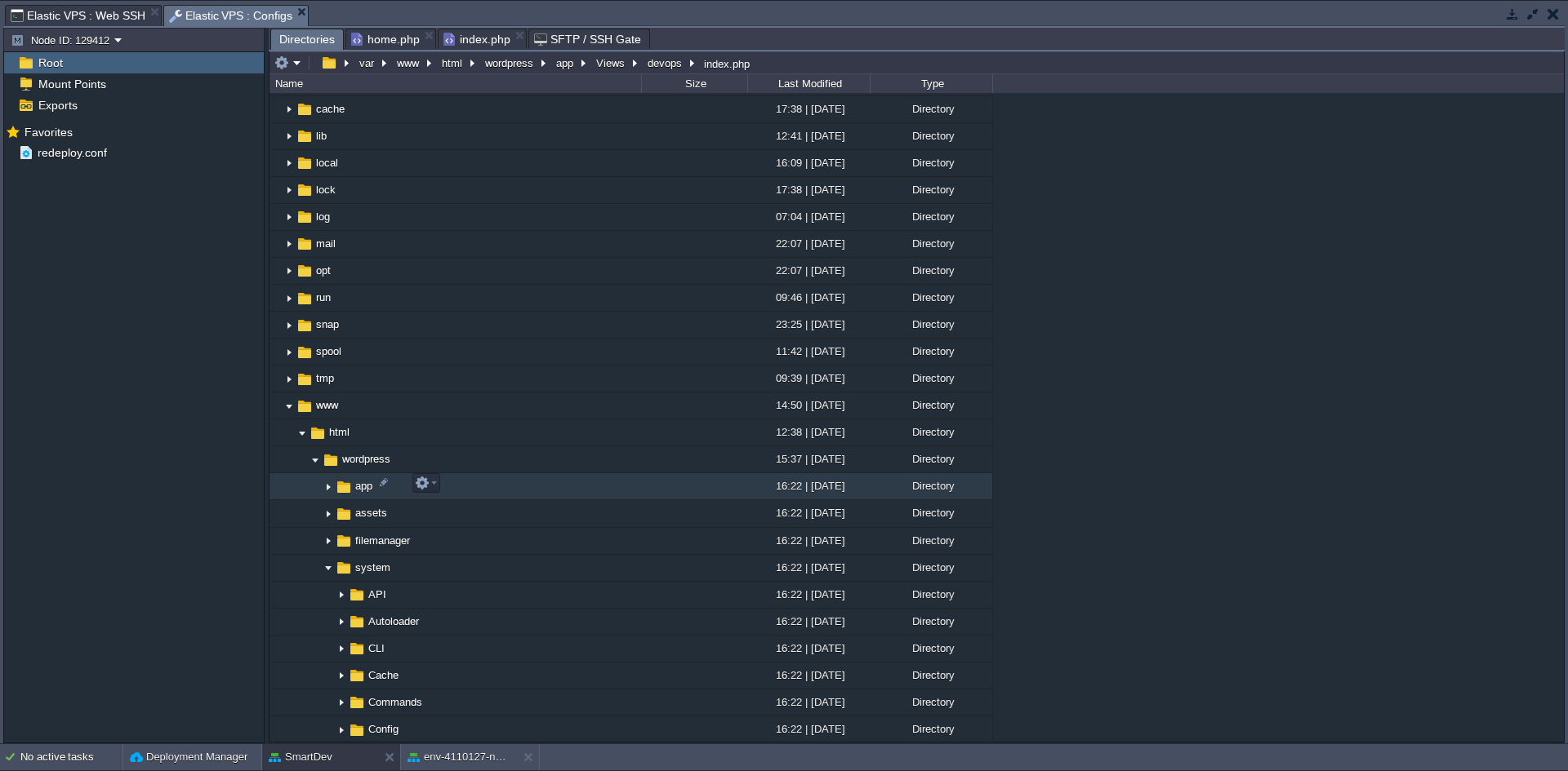
click at [329, 487] on img at bounding box center [329, 487] width 13 height 25
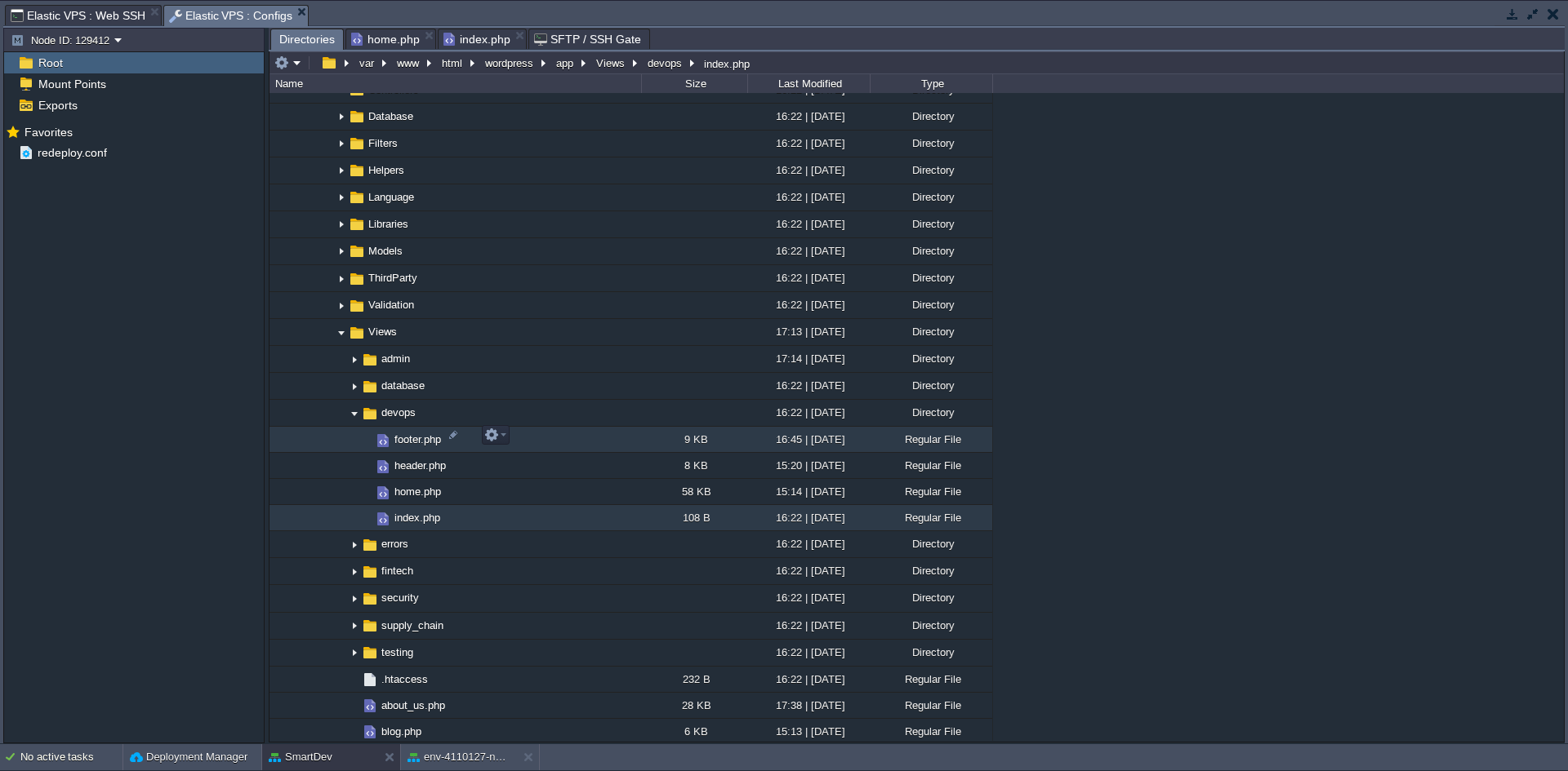
scroll to position [1134, 0]
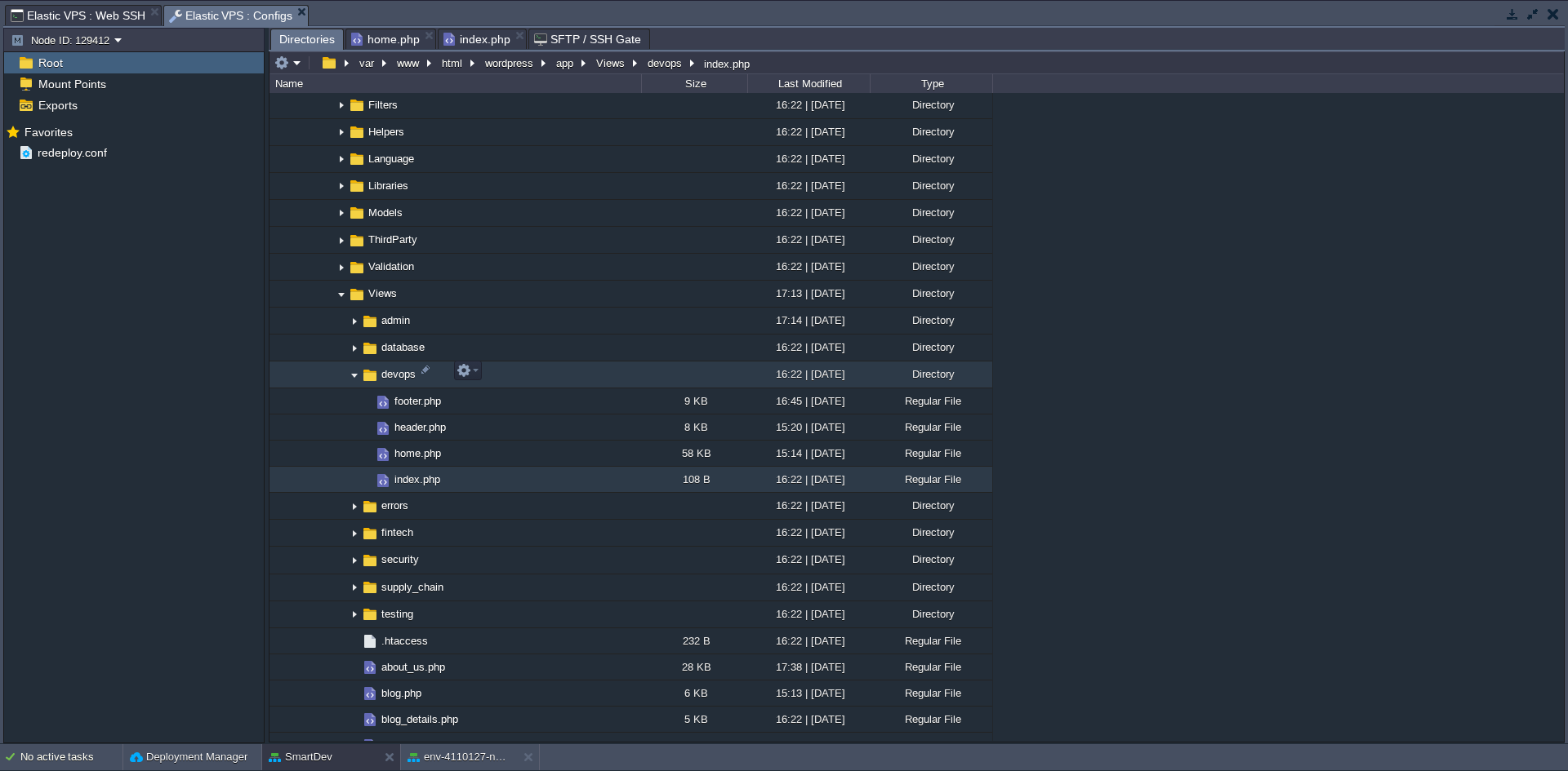
click at [356, 371] on img at bounding box center [354, 375] width 13 height 25
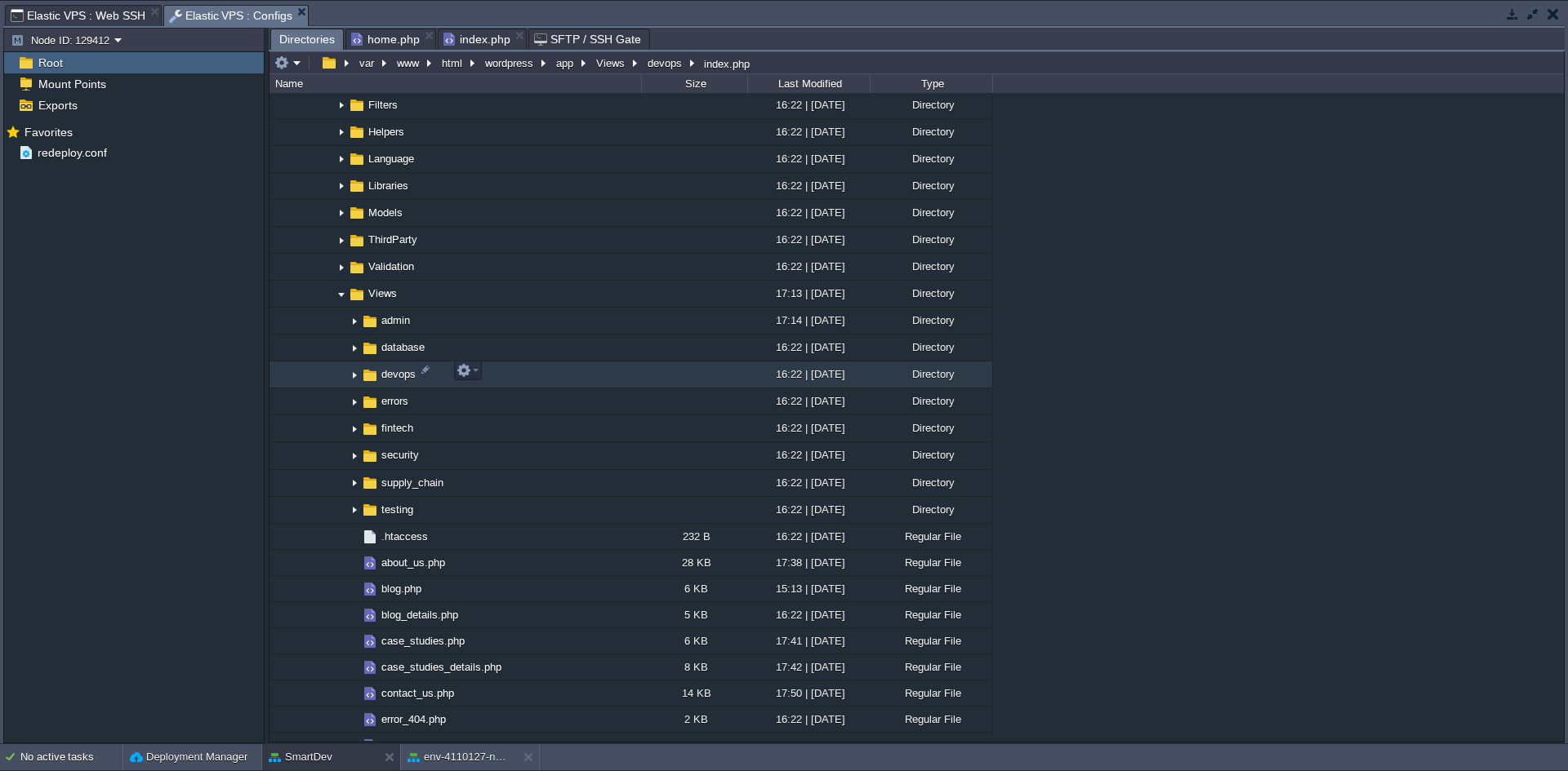
click at [351, 372] on img at bounding box center [354, 375] width 13 height 25
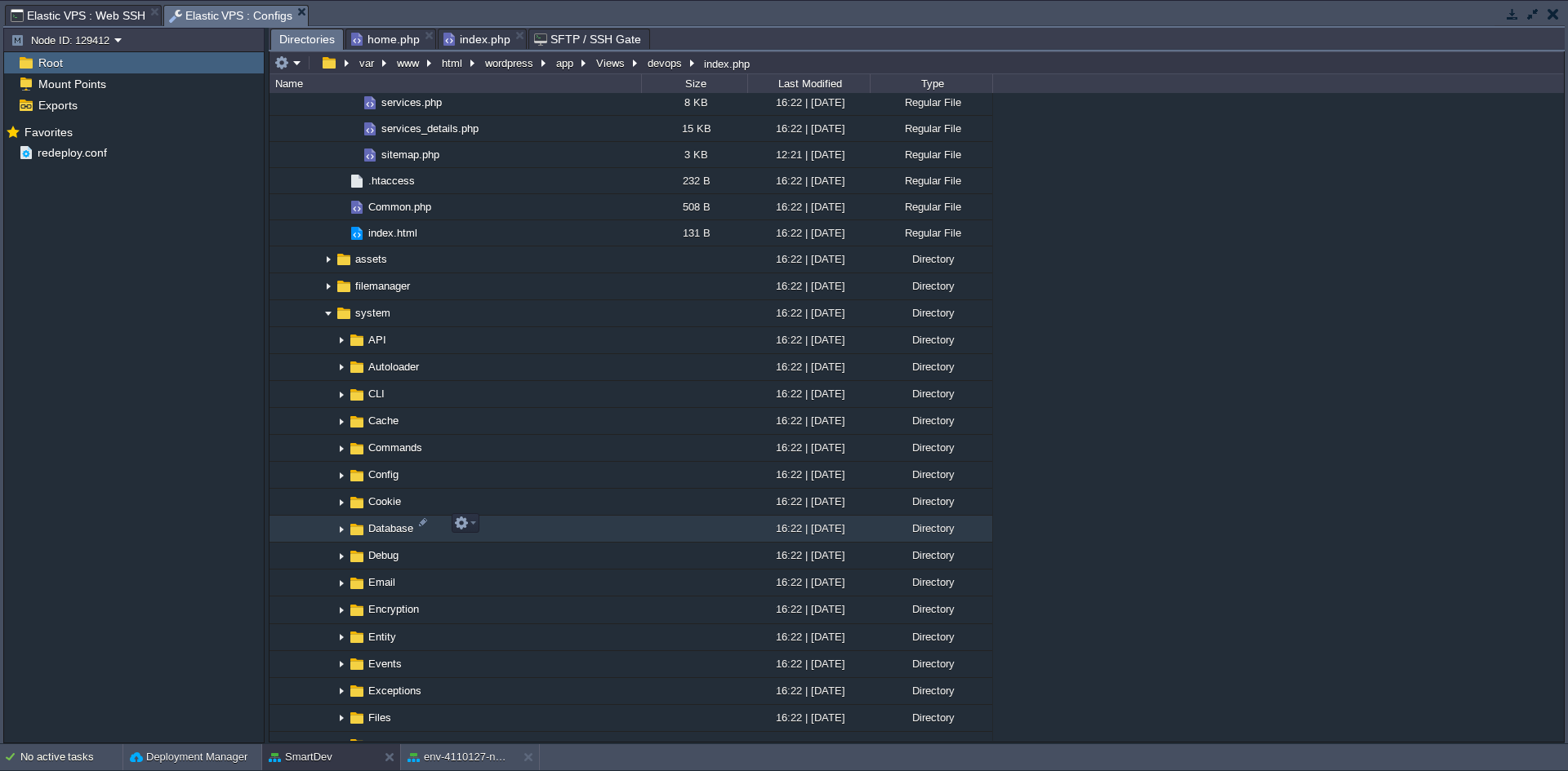
scroll to position [2277, 0]
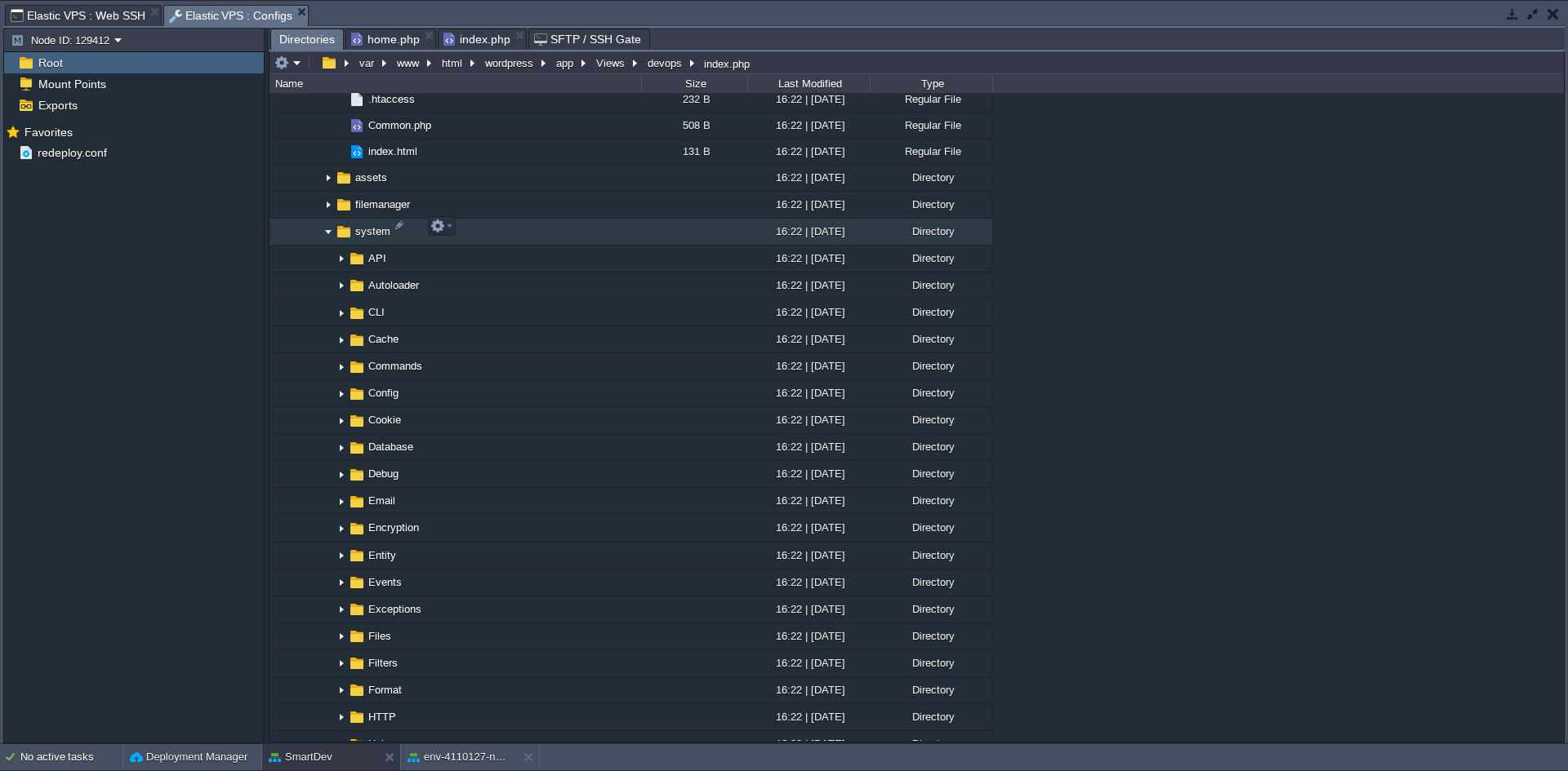
click at [329, 229] on img at bounding box center [329, 232] width 13 height 25
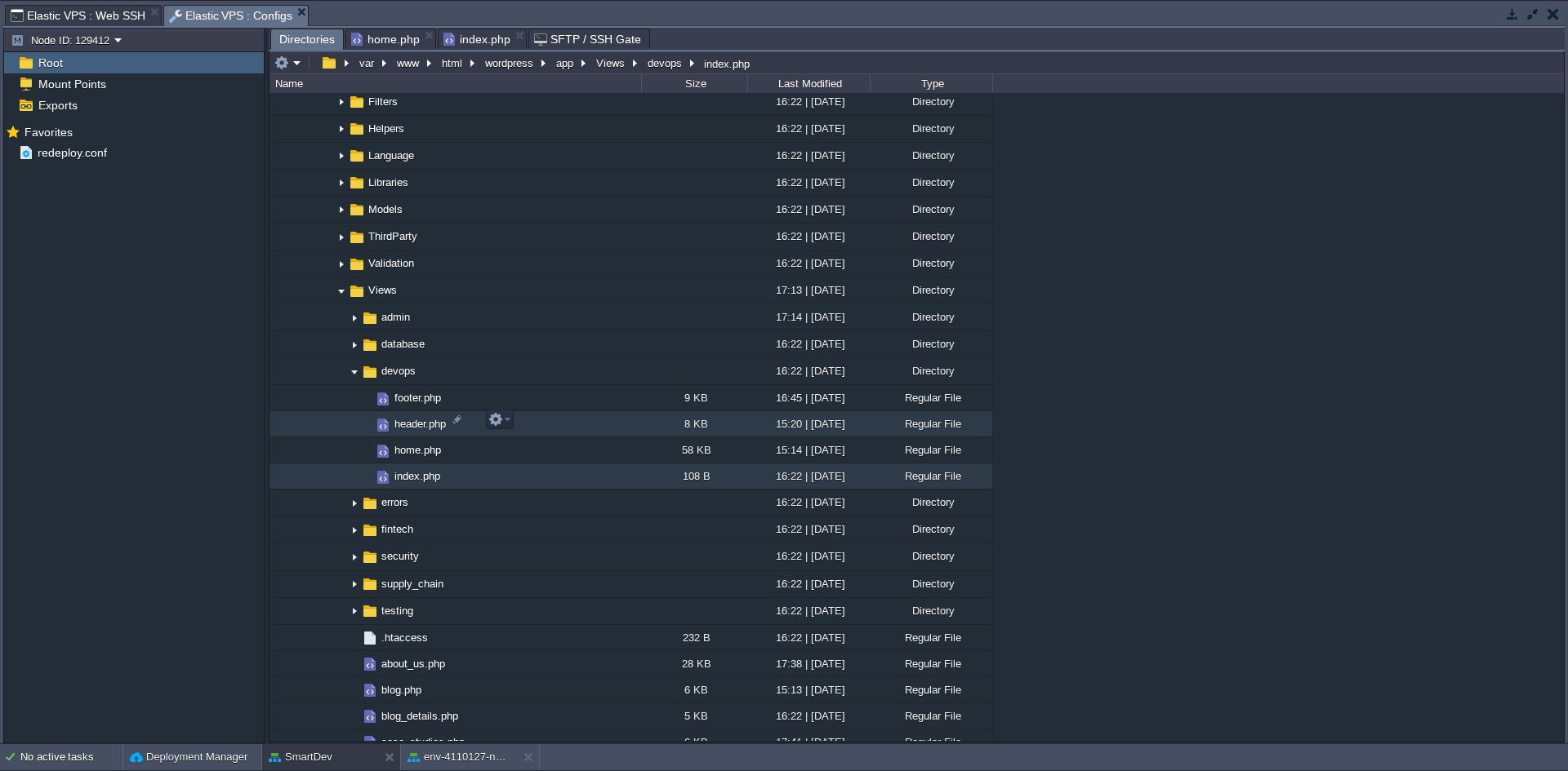
scroll to position [1134, 0]
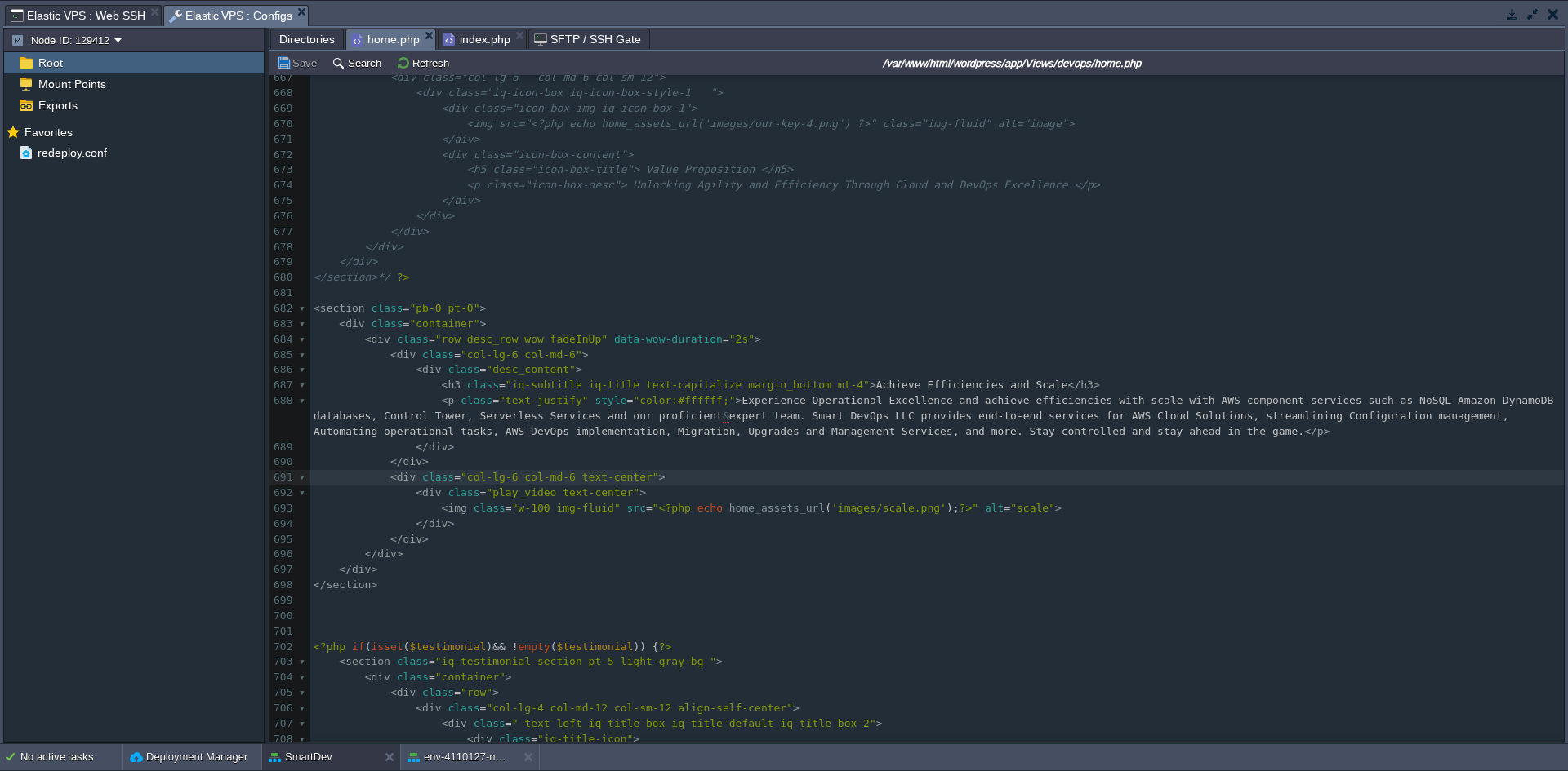
click at [396, 40] on span "home.php" at bounding box center [385, 40] width 69 height 21
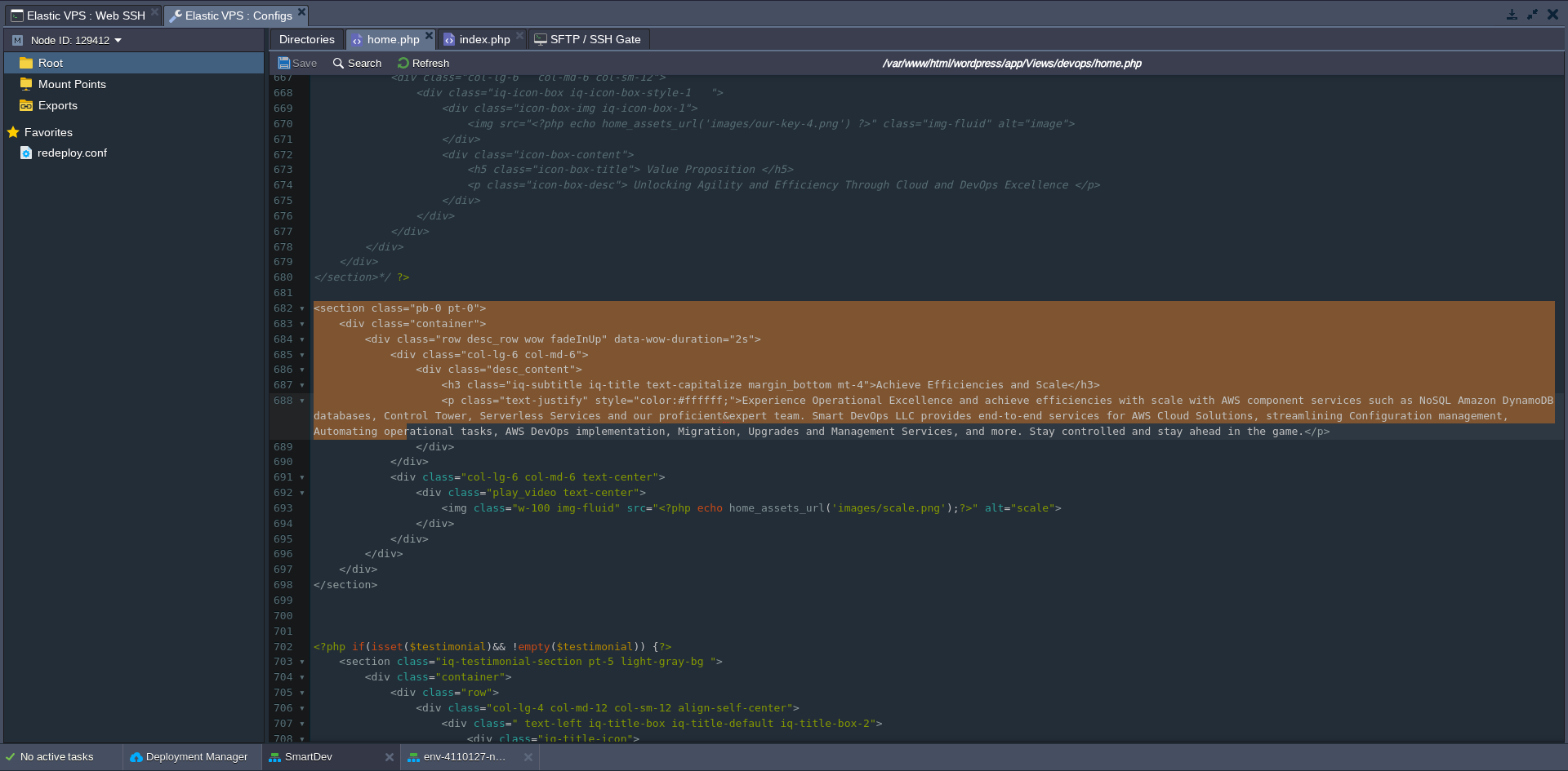
type textarea "-"
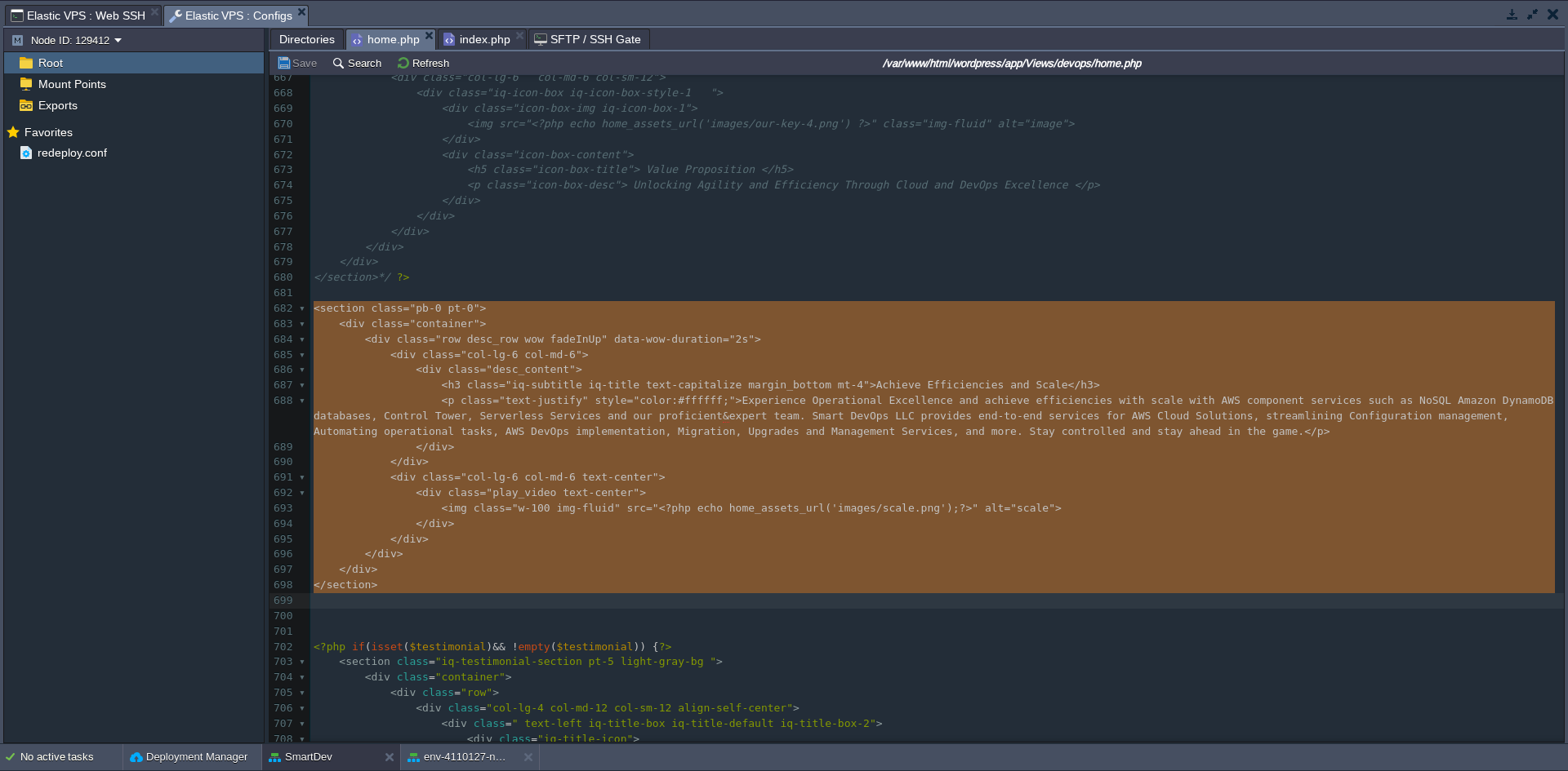
drag, startPoint x: 315, startPoint y: 310, endPoint x: 447, endPoint y: 595, distance: 314.1
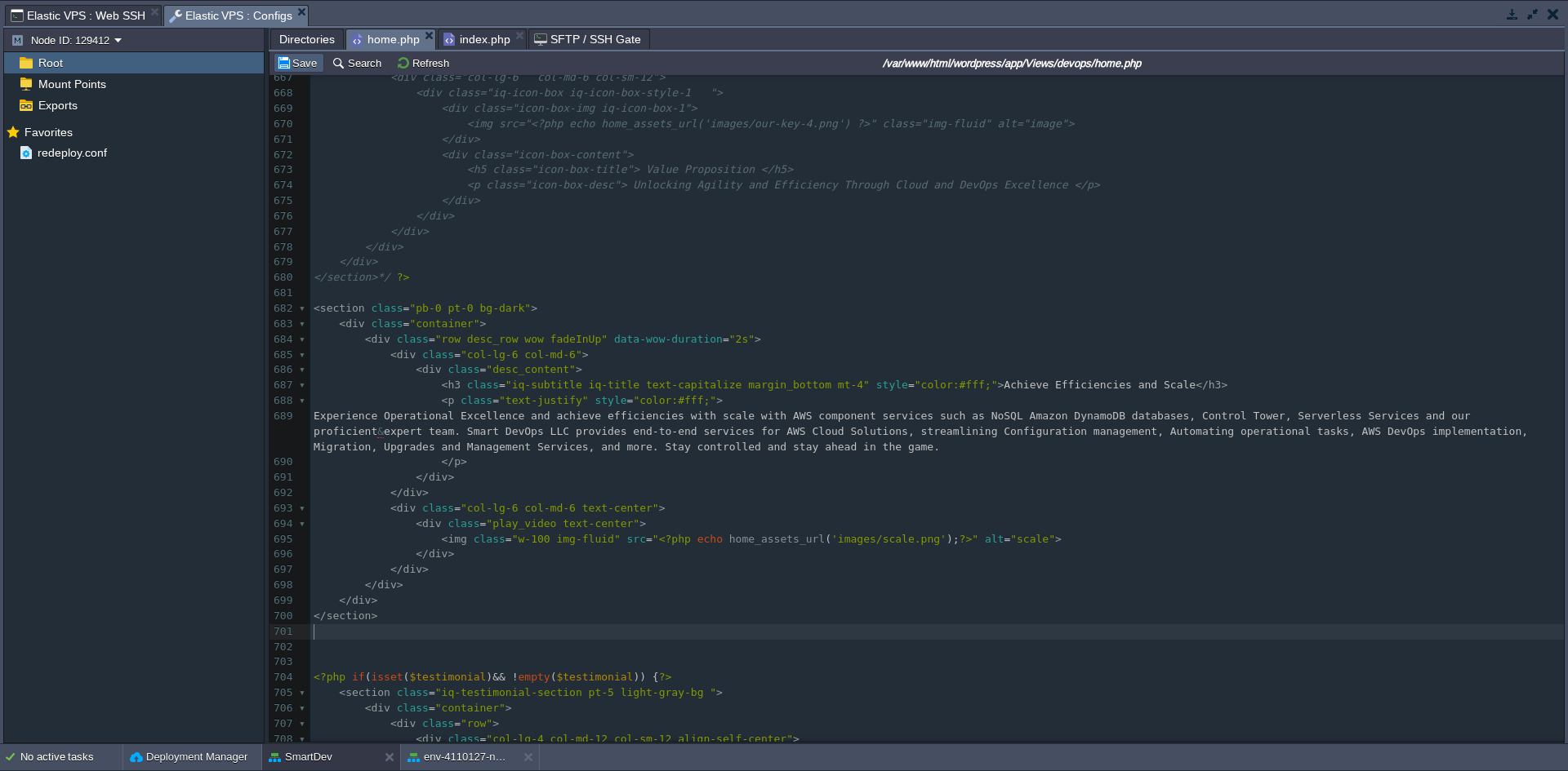
click at [287, 61] on button "Save" at bounding box center [298, 63] width 45 height 15
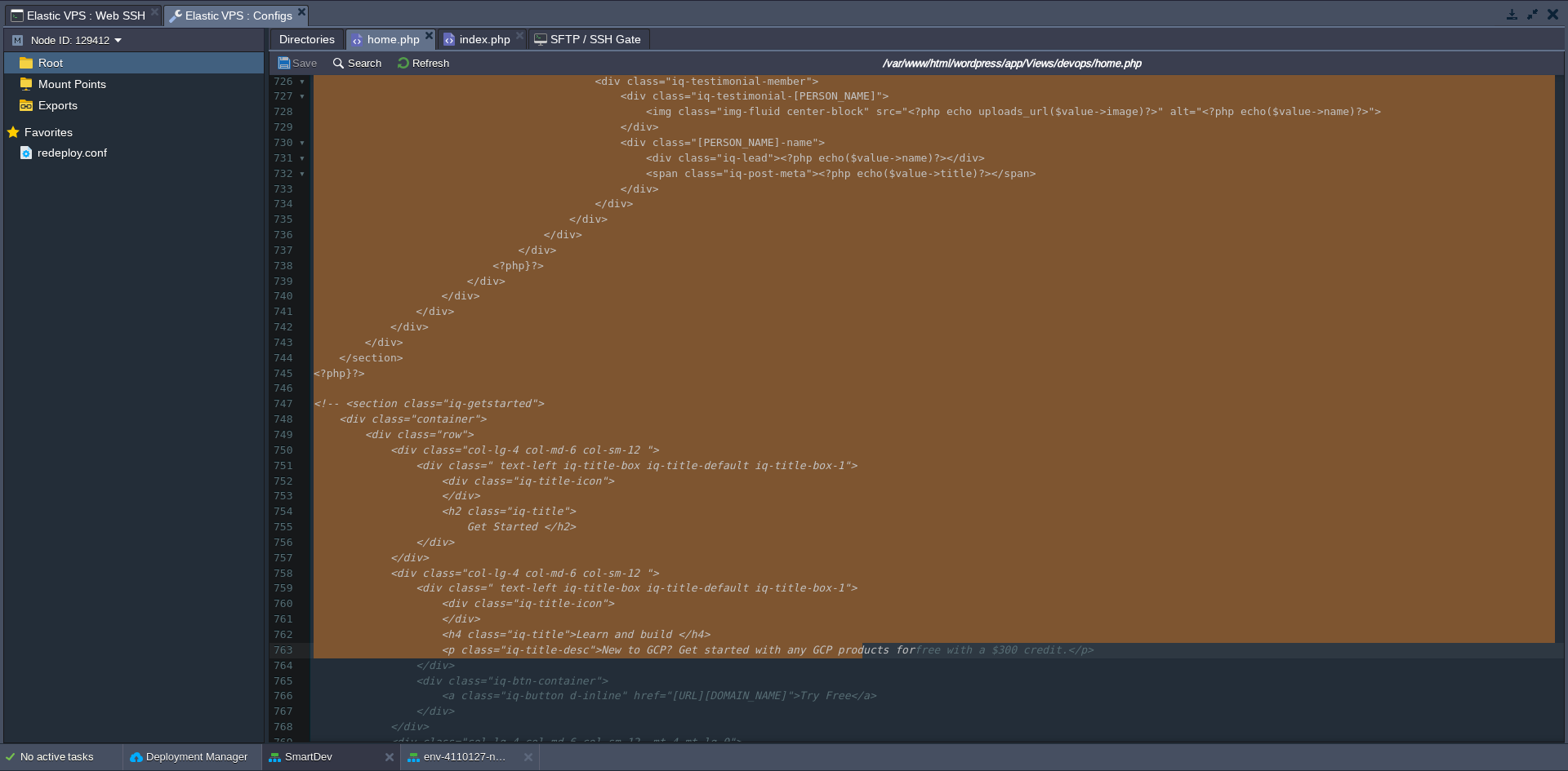
scroll to position [11867, 0]
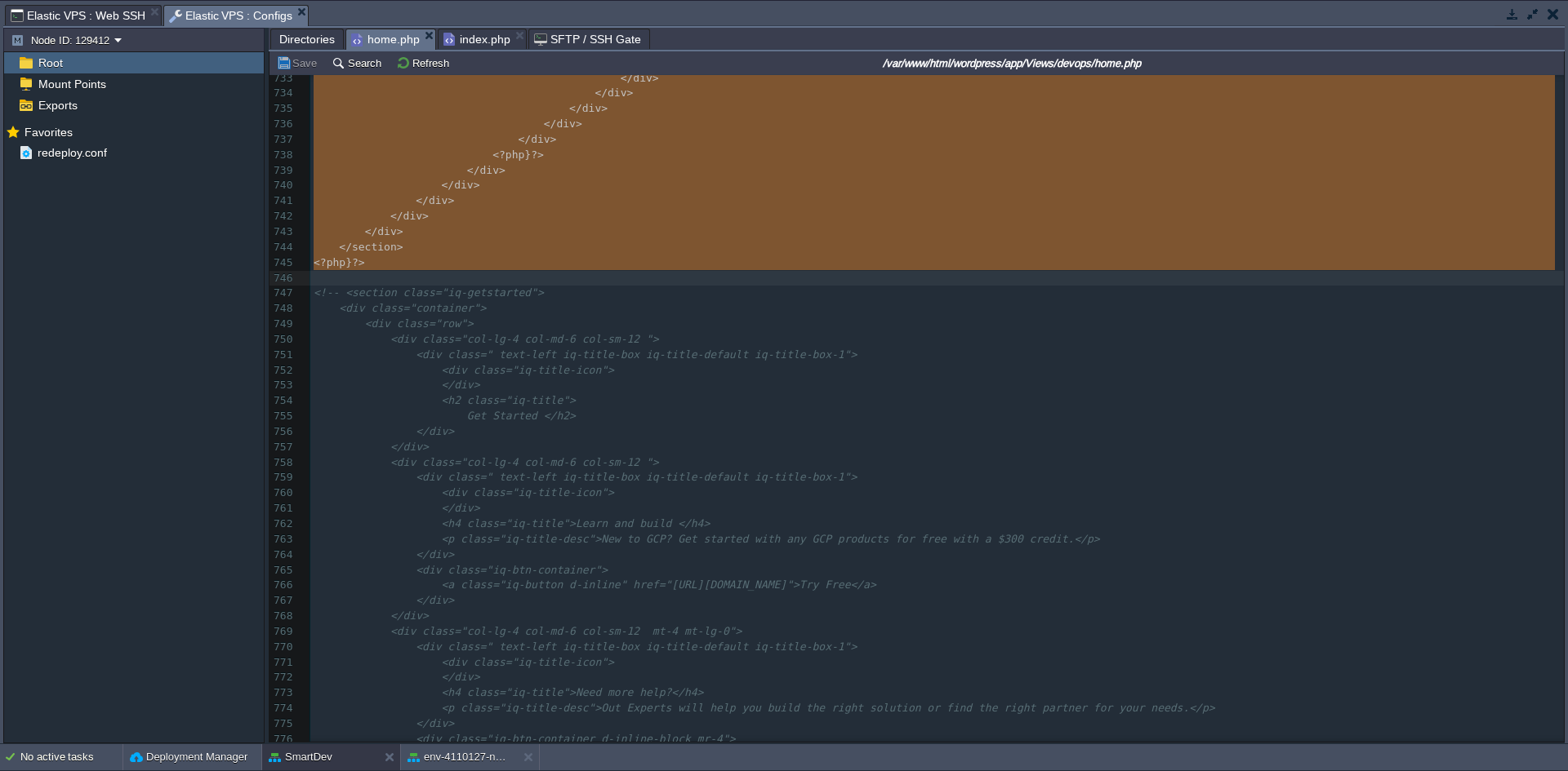
drag, startPoint x: 312, startPoint y: 185, endPoint x: 859, endPoint y: 273, distance: 554.0
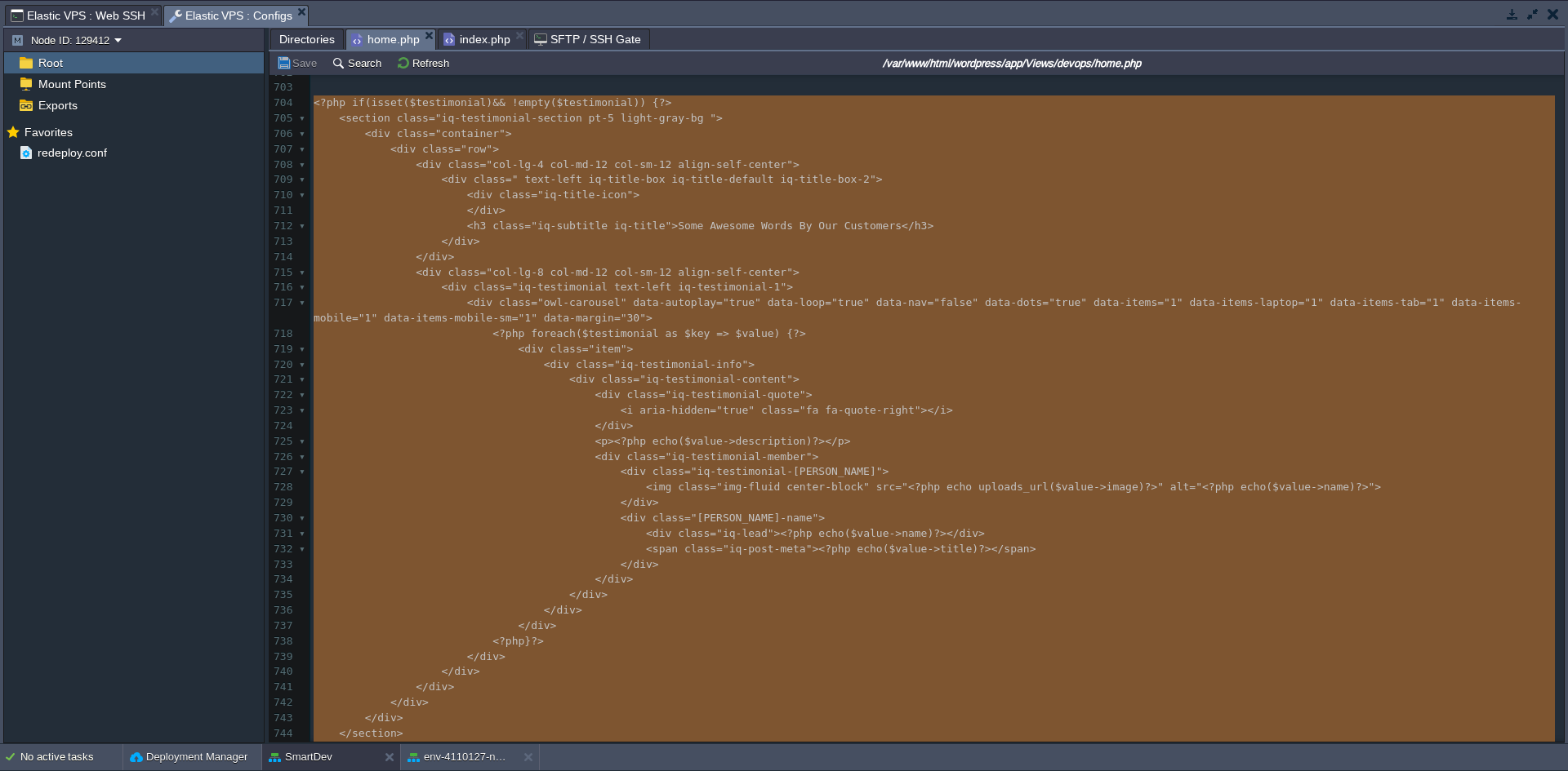
scroll to position [11378, 0]
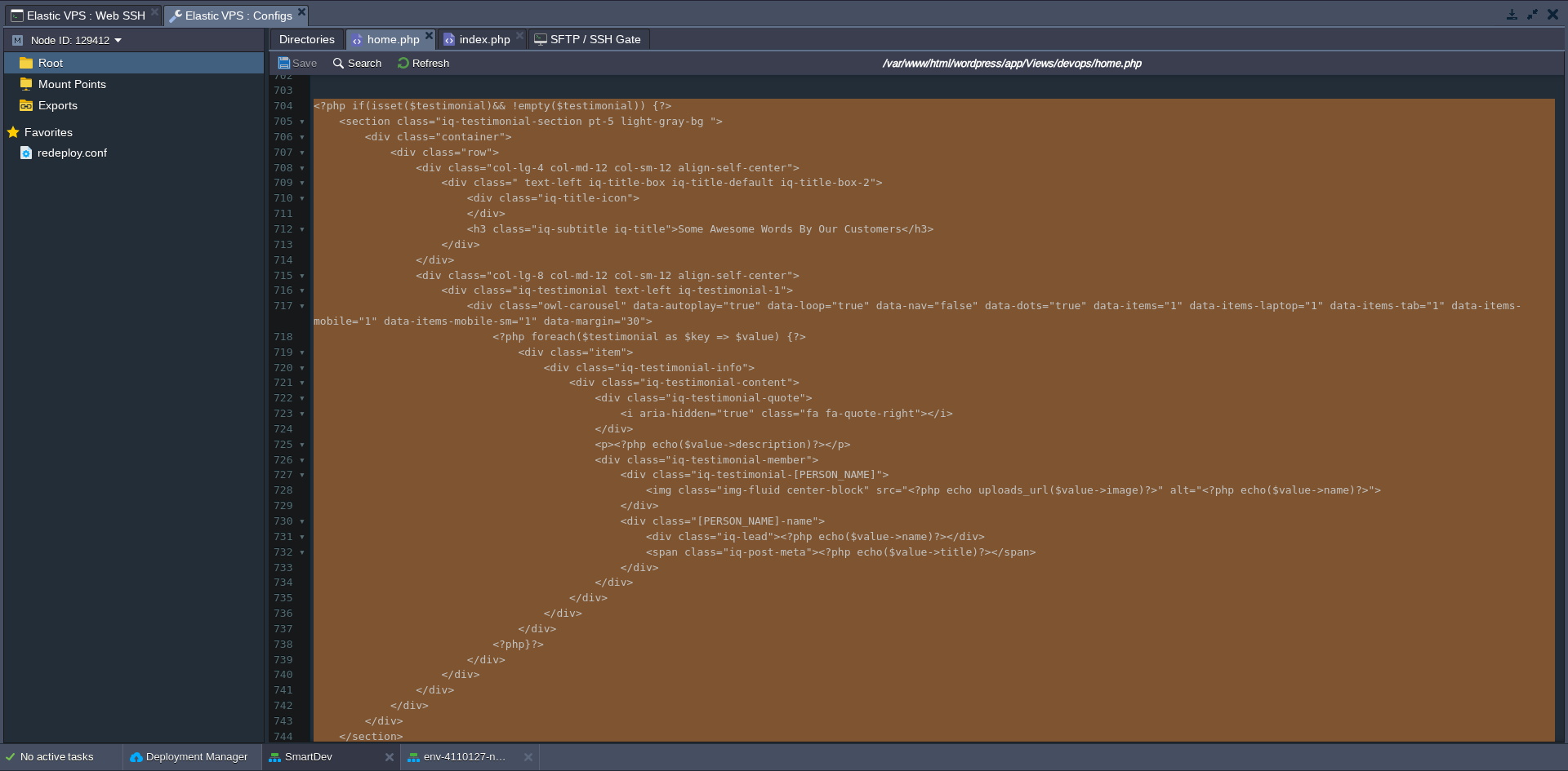
type textarea "-"
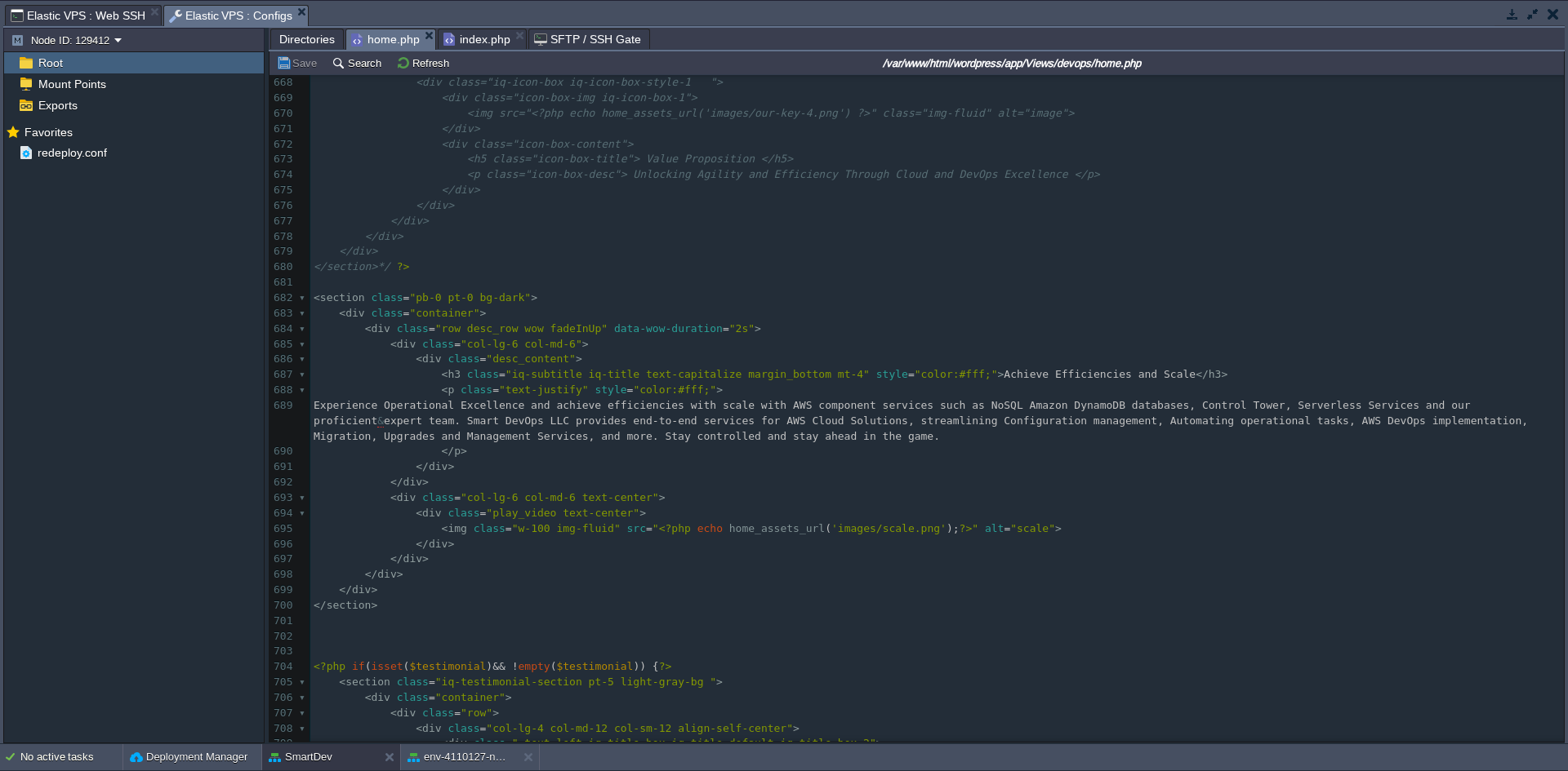
scroll to position [10724, 0]
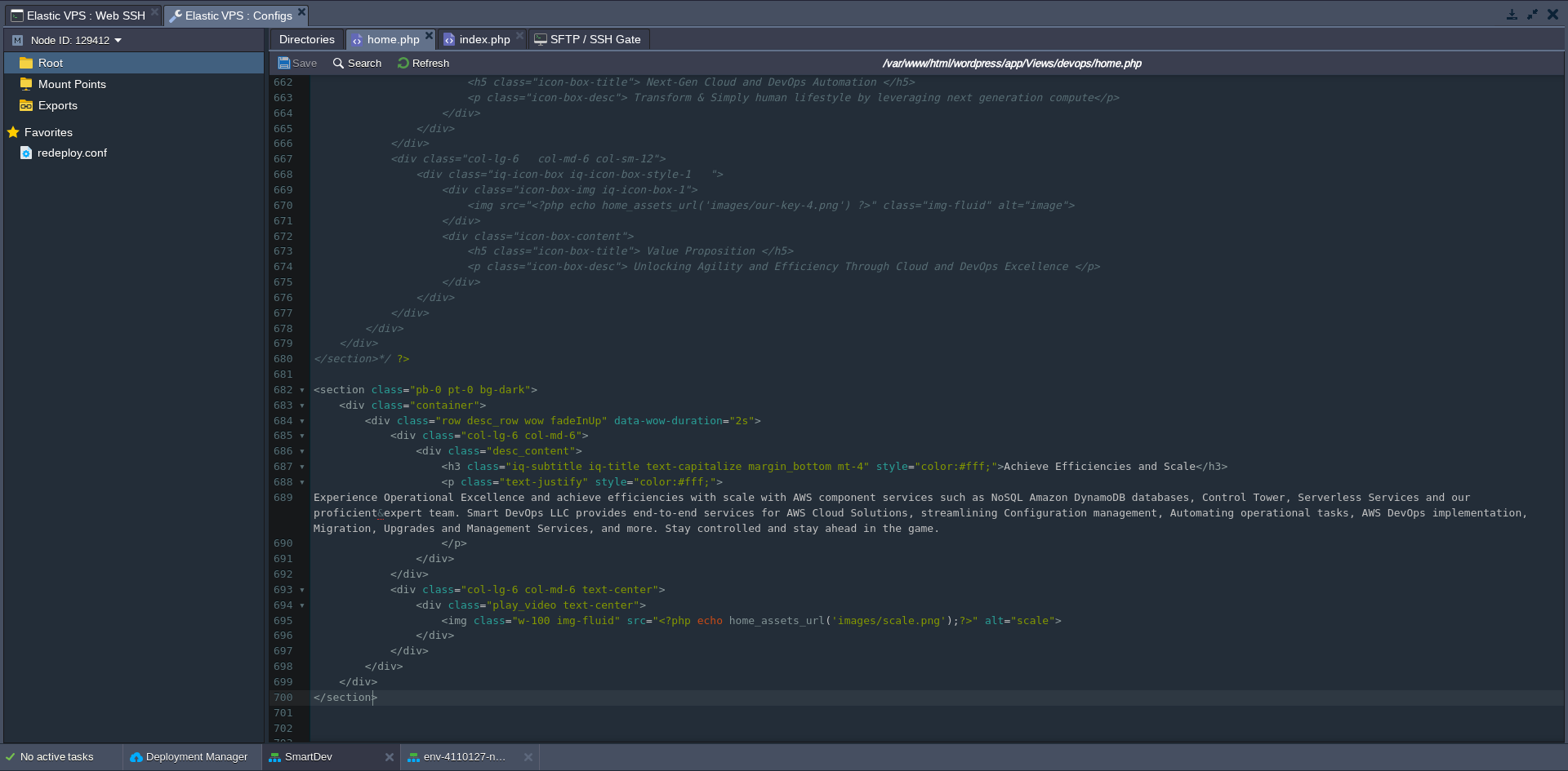
type textarea "-"
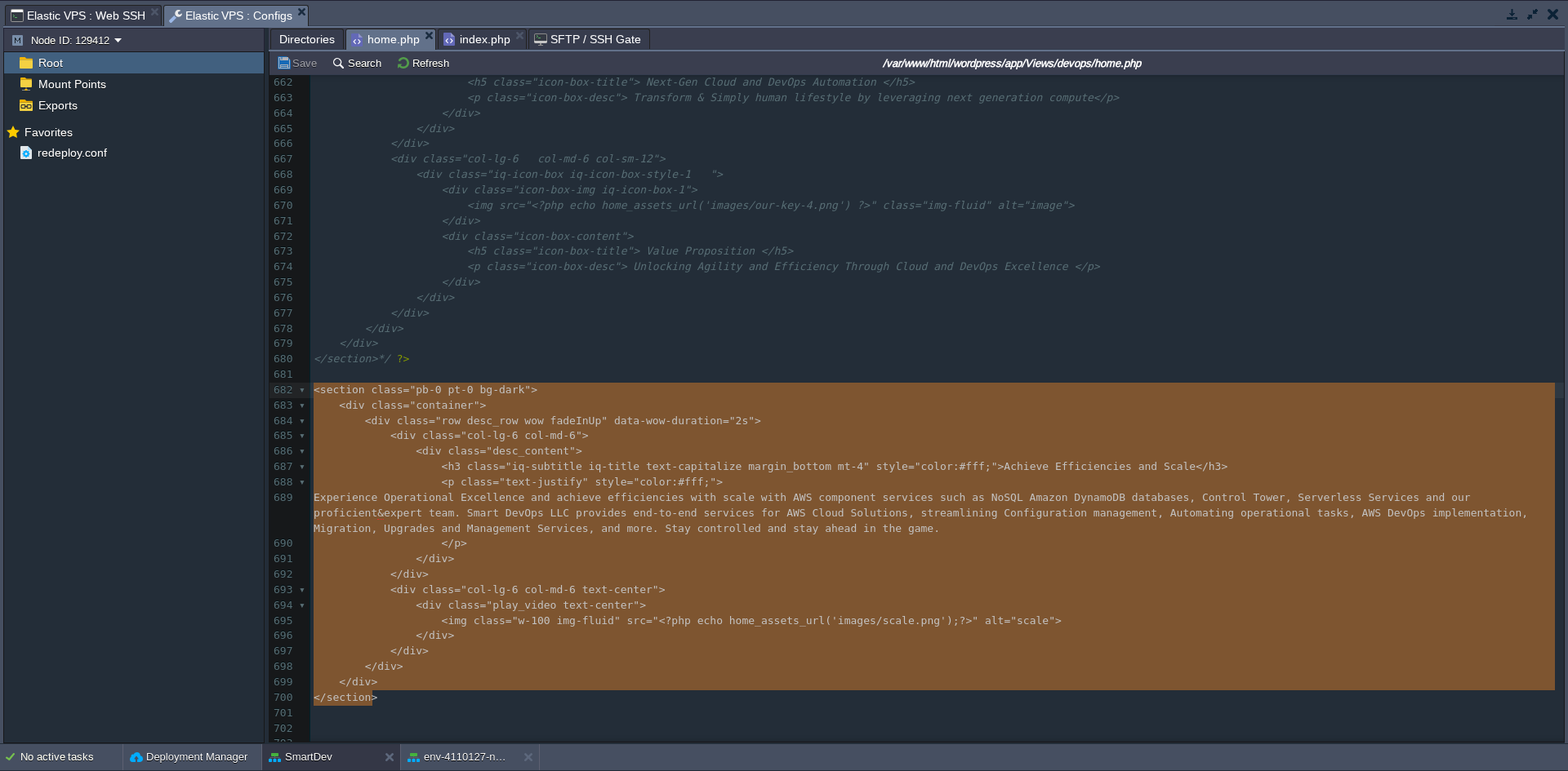
drag, startPoint x: 388, startPoint y: 701, endPoint x: 287, endPoint y: 394, distance: 323.2
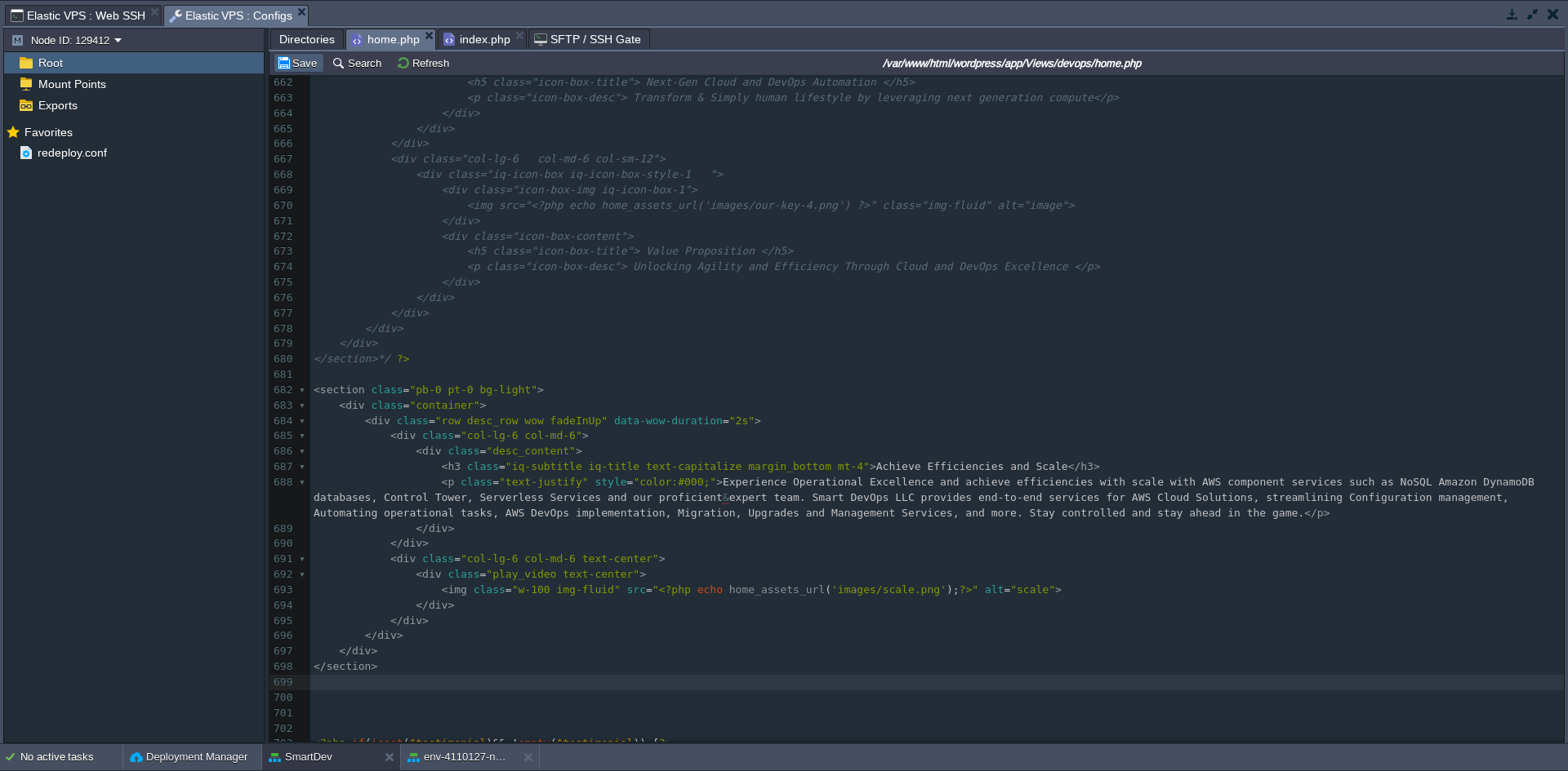
click at [304, 58] on button "Save" at bounding box center [298, 63] width 45 height 15
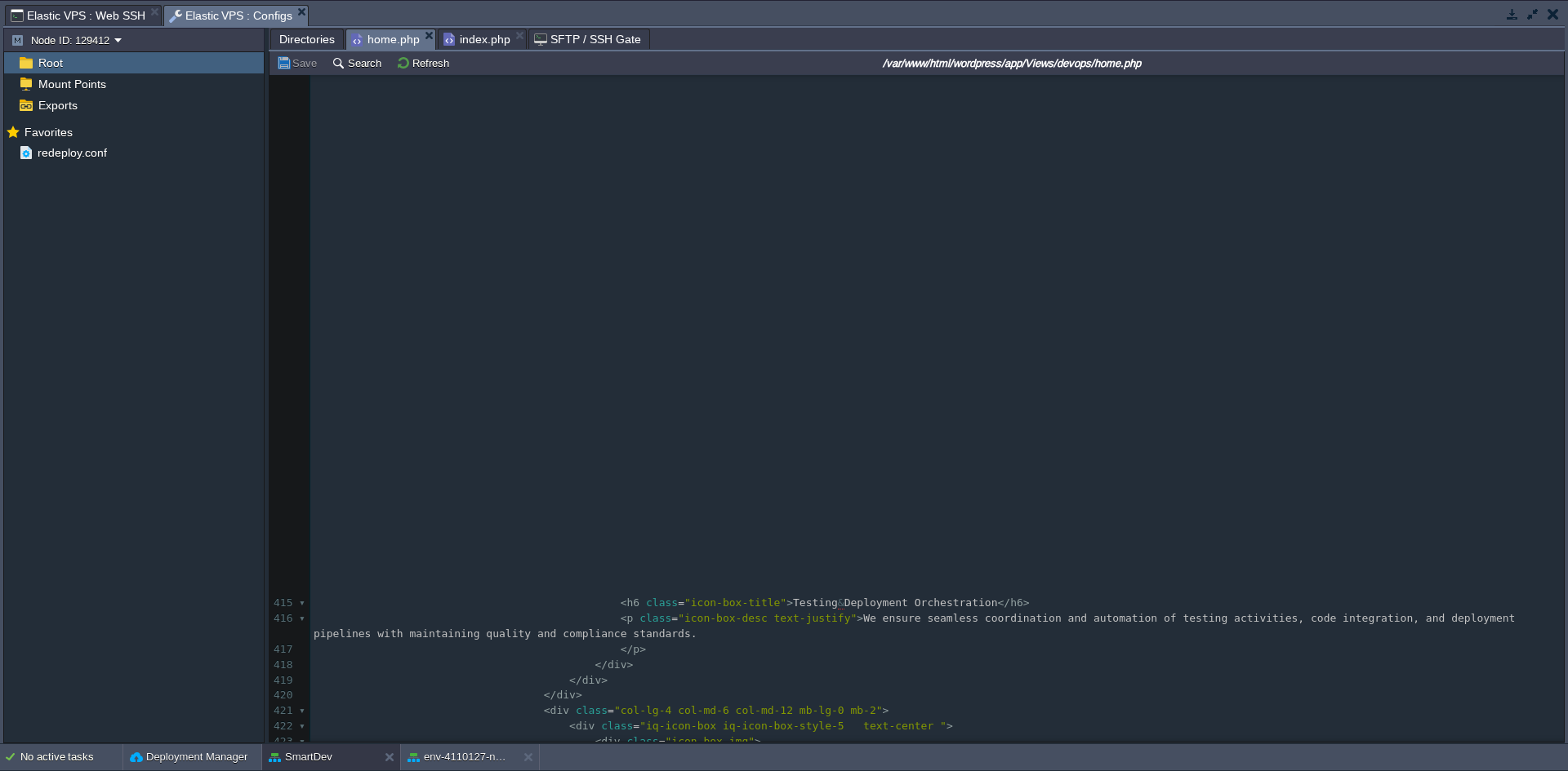
scroll to position [6235, 0]
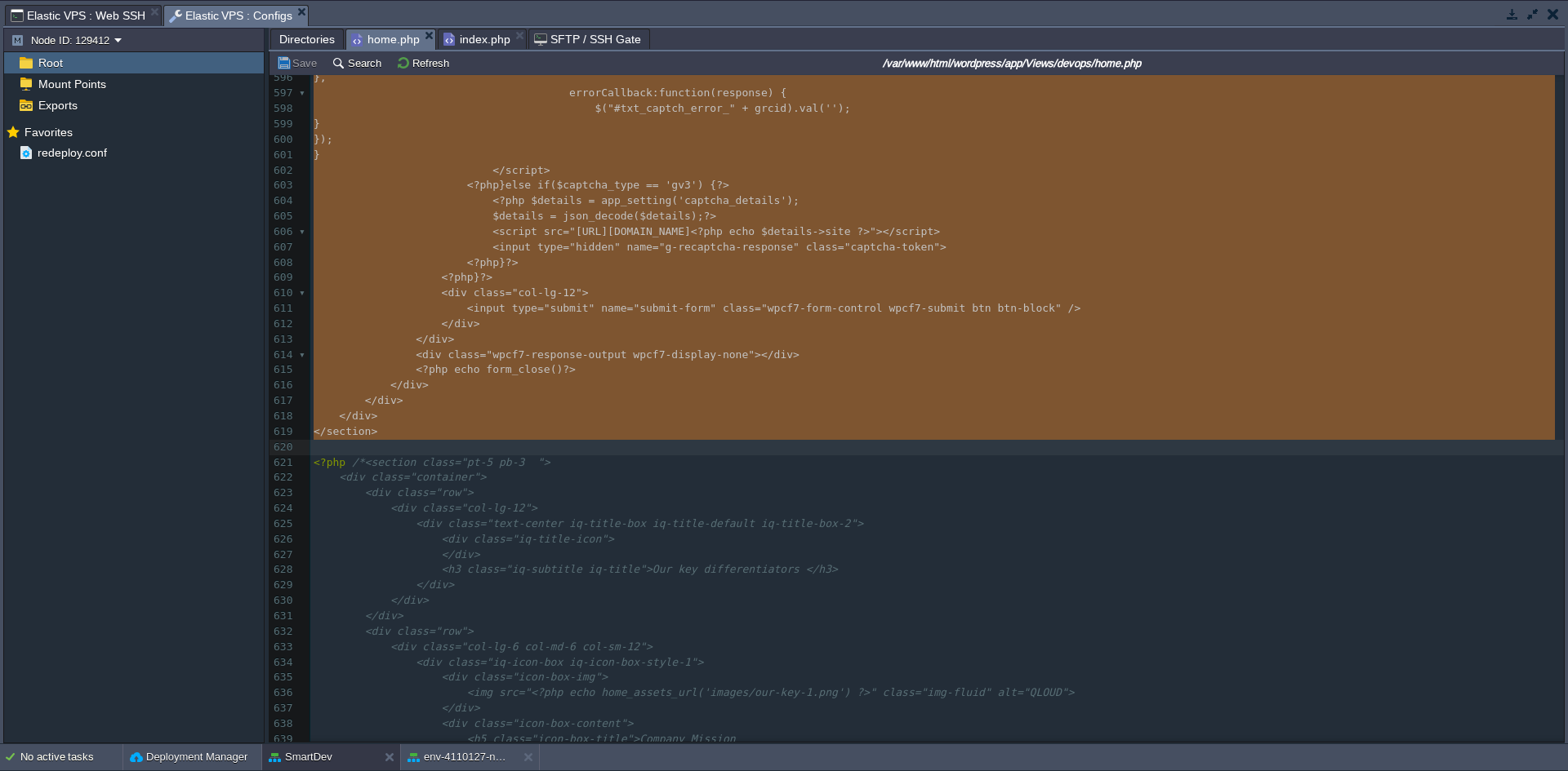
drag, startPoint x: 313, startPoint y: 88, endPoint x: 1074, endPoint y: 444, distance: 840.2
type textarea "-"
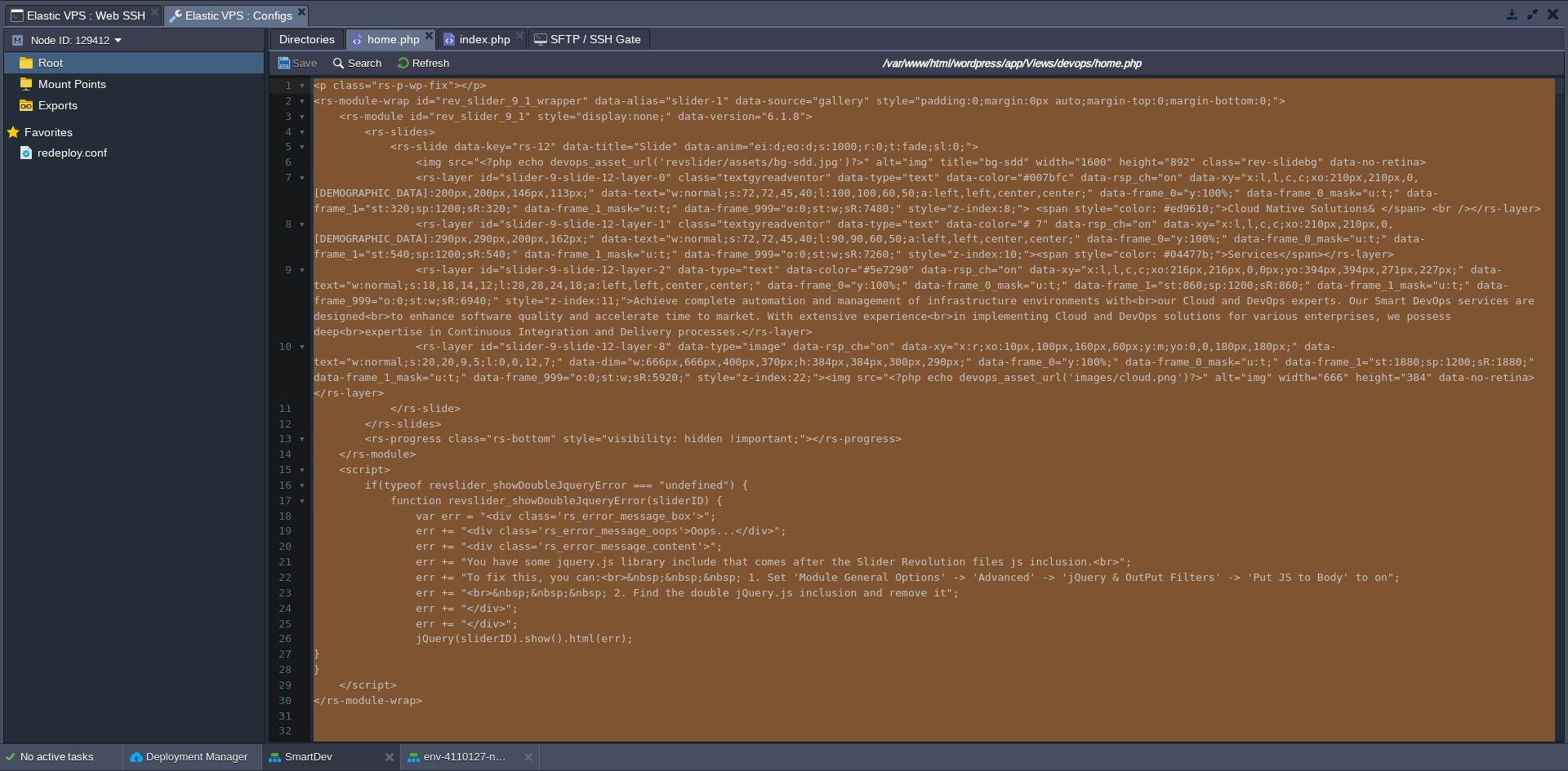
drag, startPoint x: 405, startPoint y: 603, endPoint x: 339, endPoint y: -60, distance: 666.3
type textarea "-"
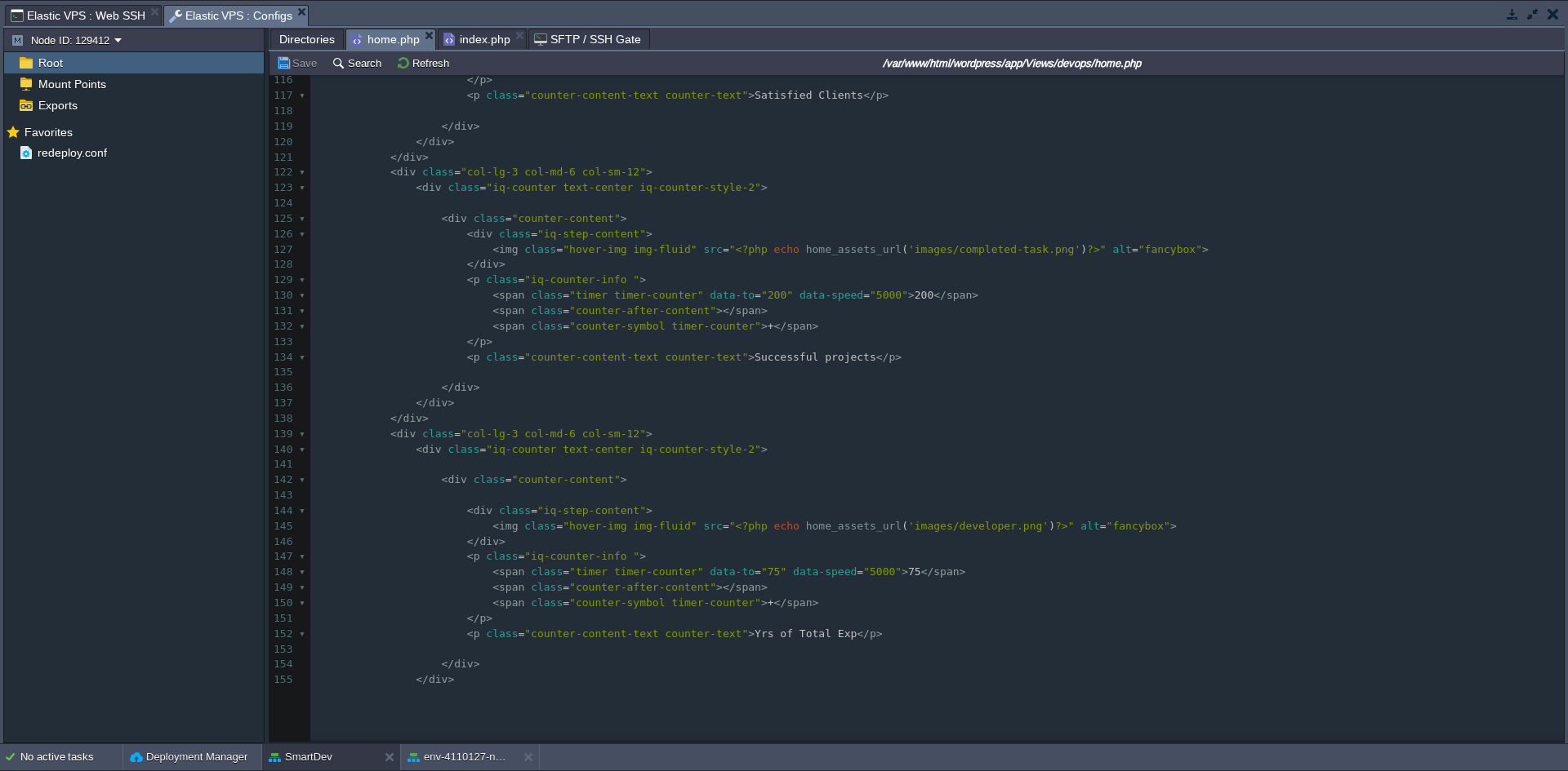
scroll to position [2368, 0]
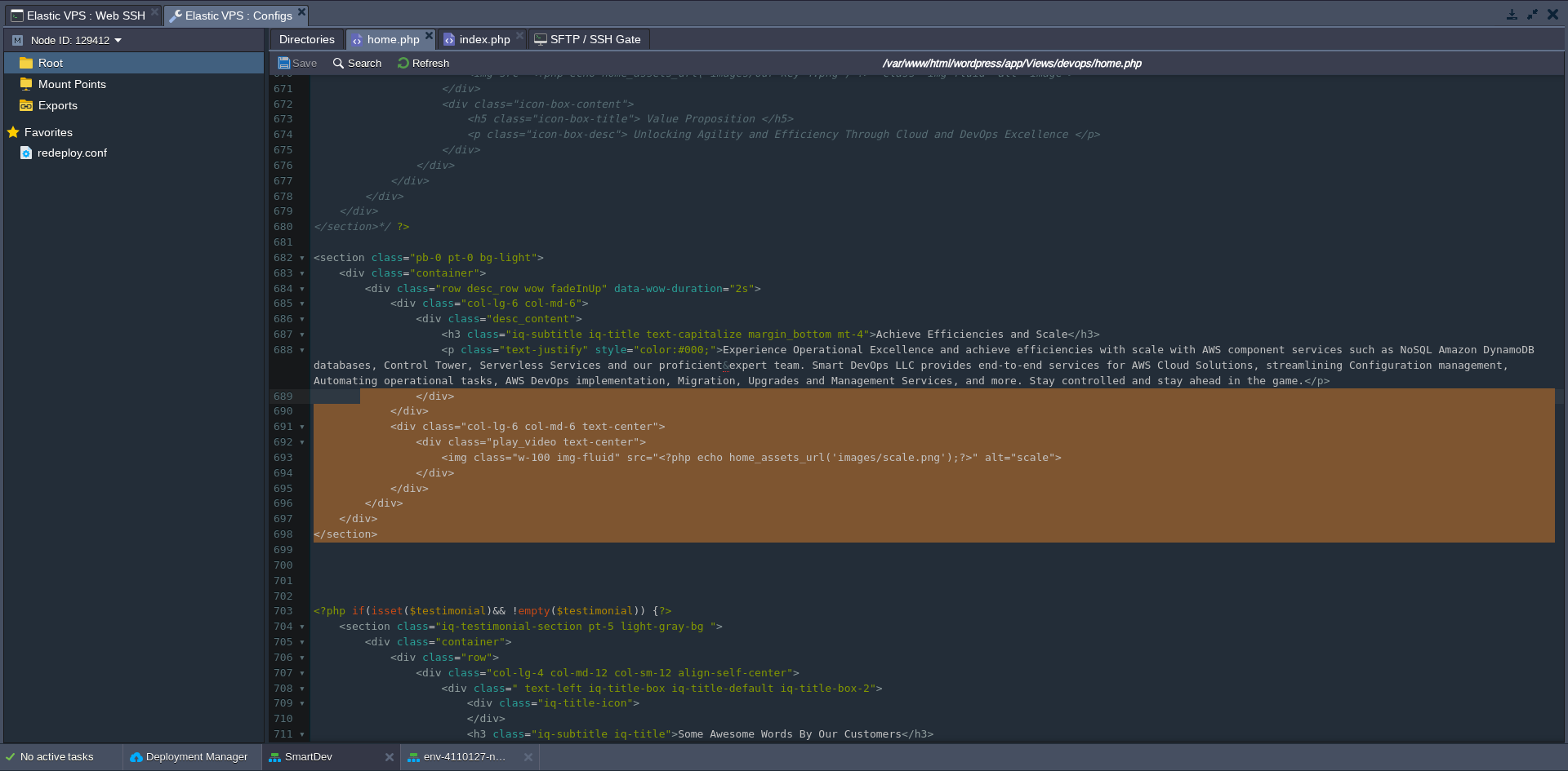
type textarea "-"
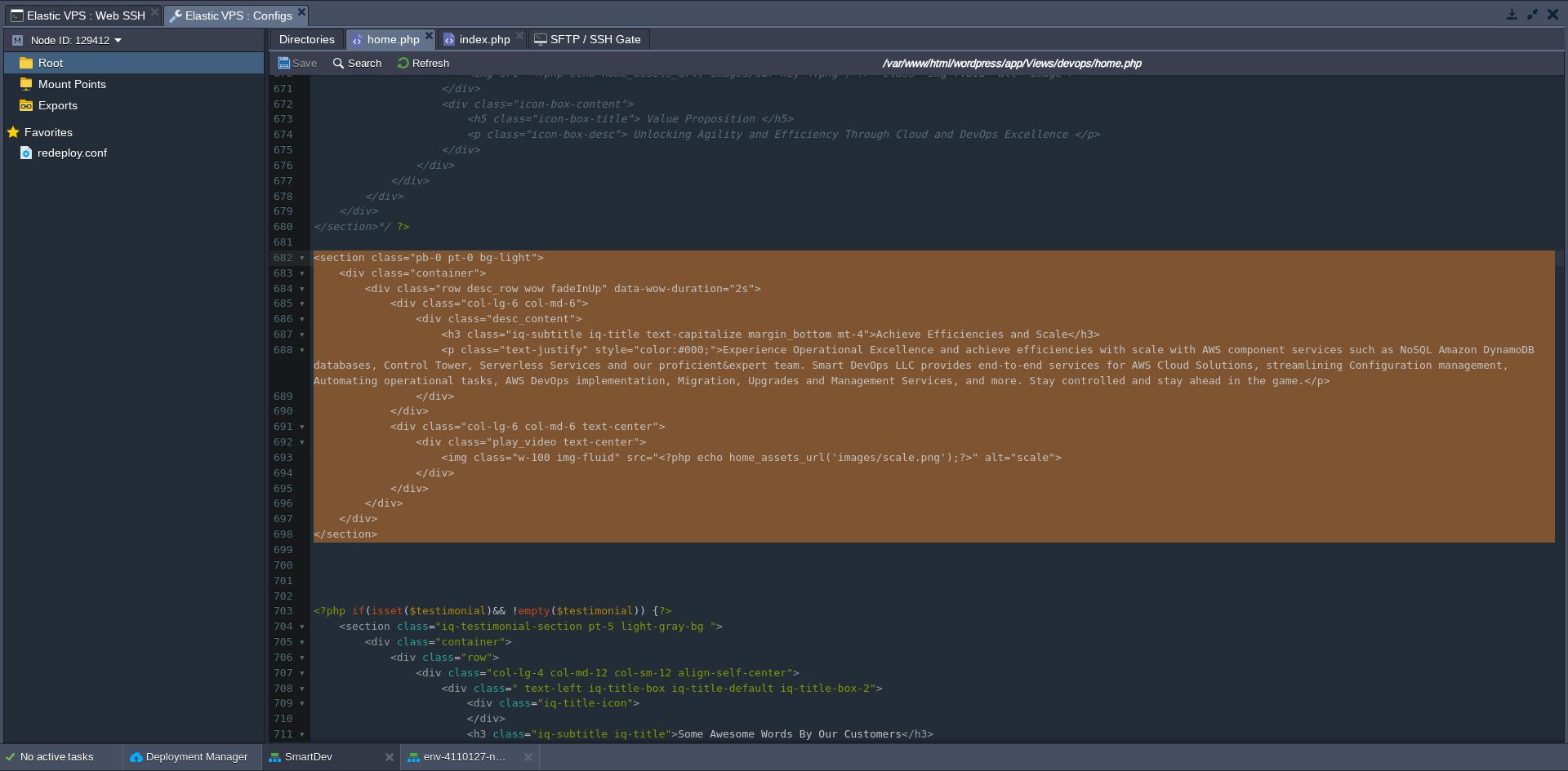
drag, startPoint x: 396, startPoint y: 546, endPoint x: 312, endPoint y: 264, distance: 294.2
paste textarea
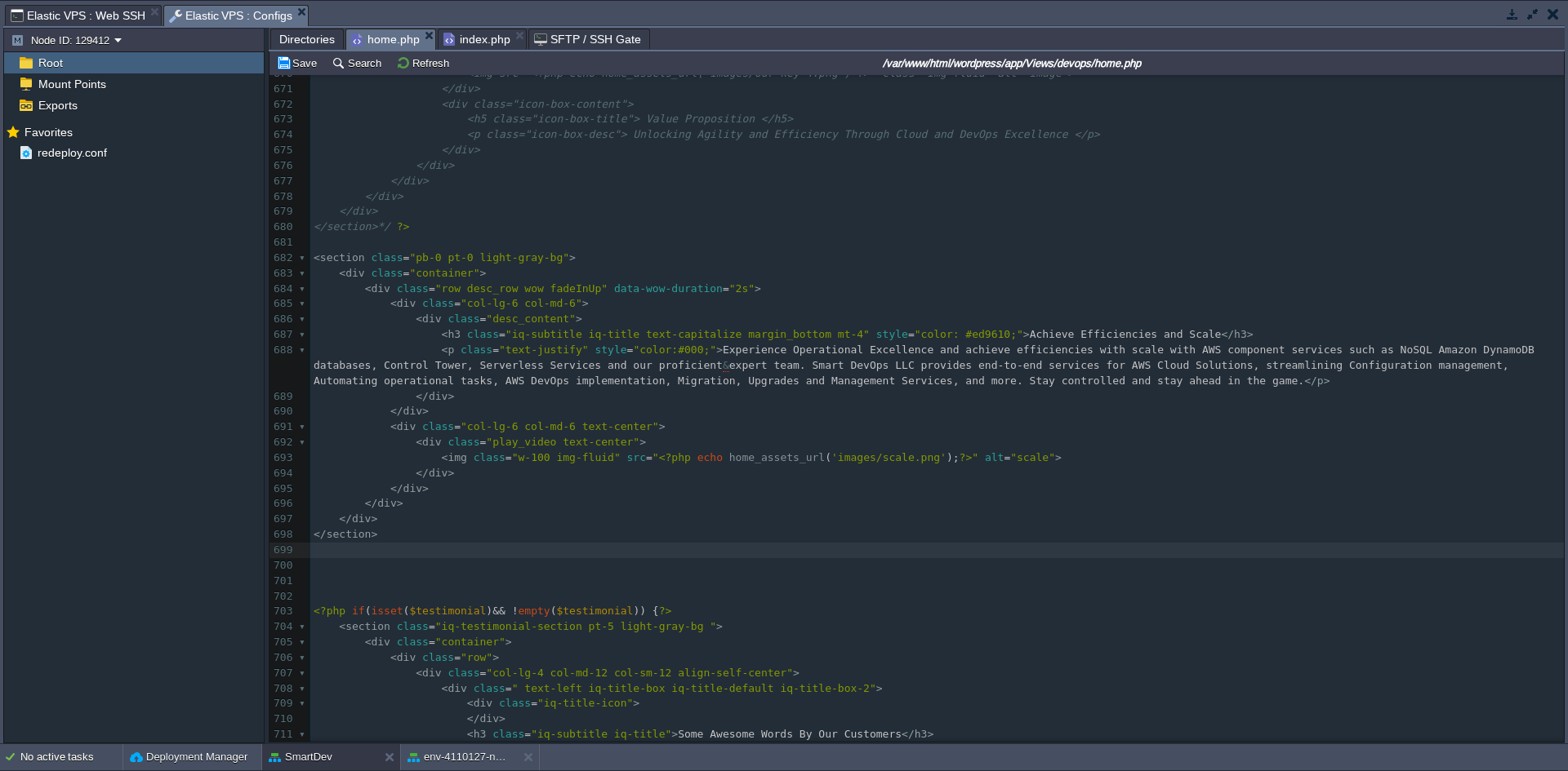
click at [373, 592] on pre "​" at bounding box center [937, 597] width 1254 height 15
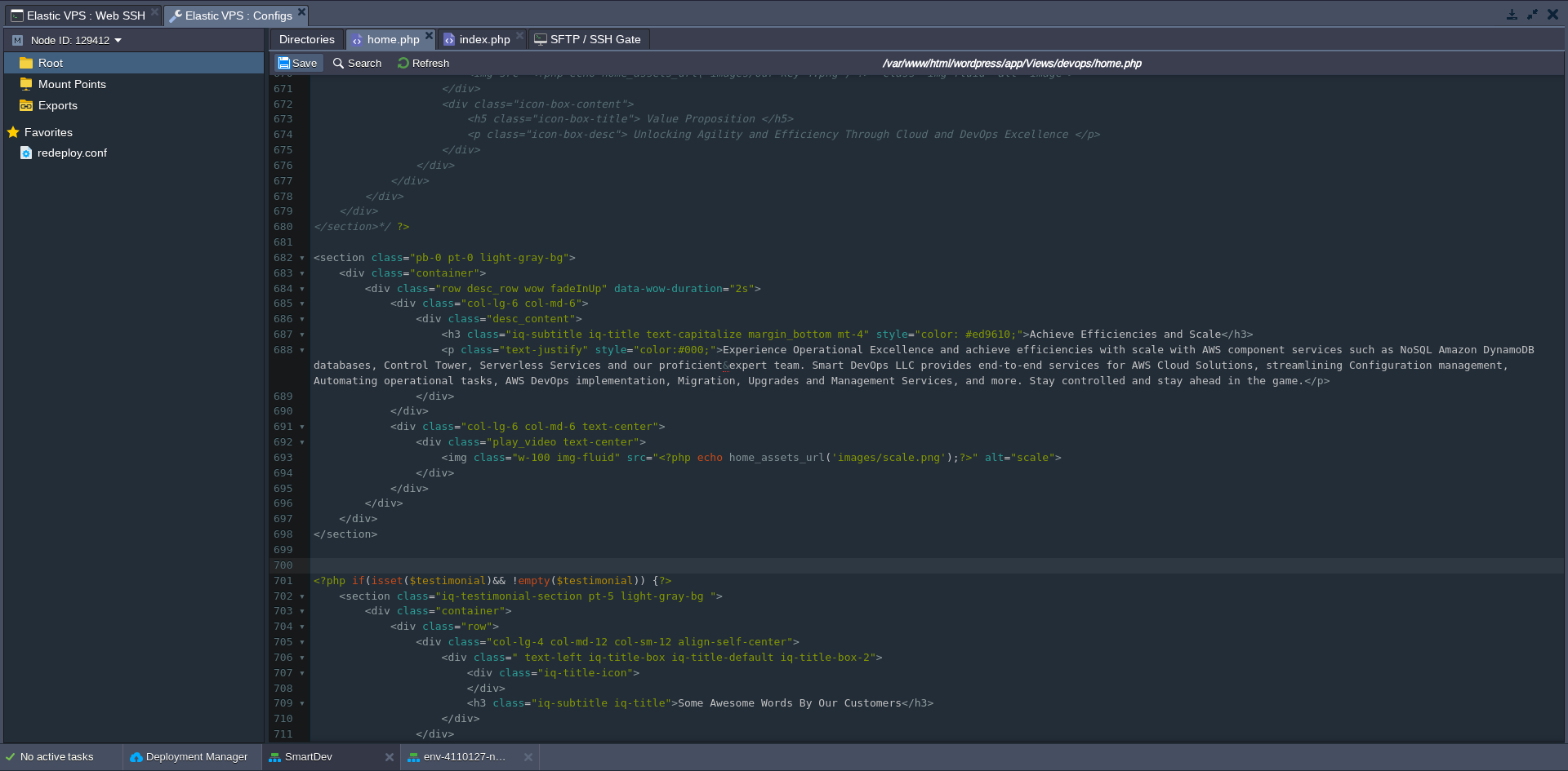
click at [296, 62] on button "Save" at bounding box center [298, 63] width 45 height 15
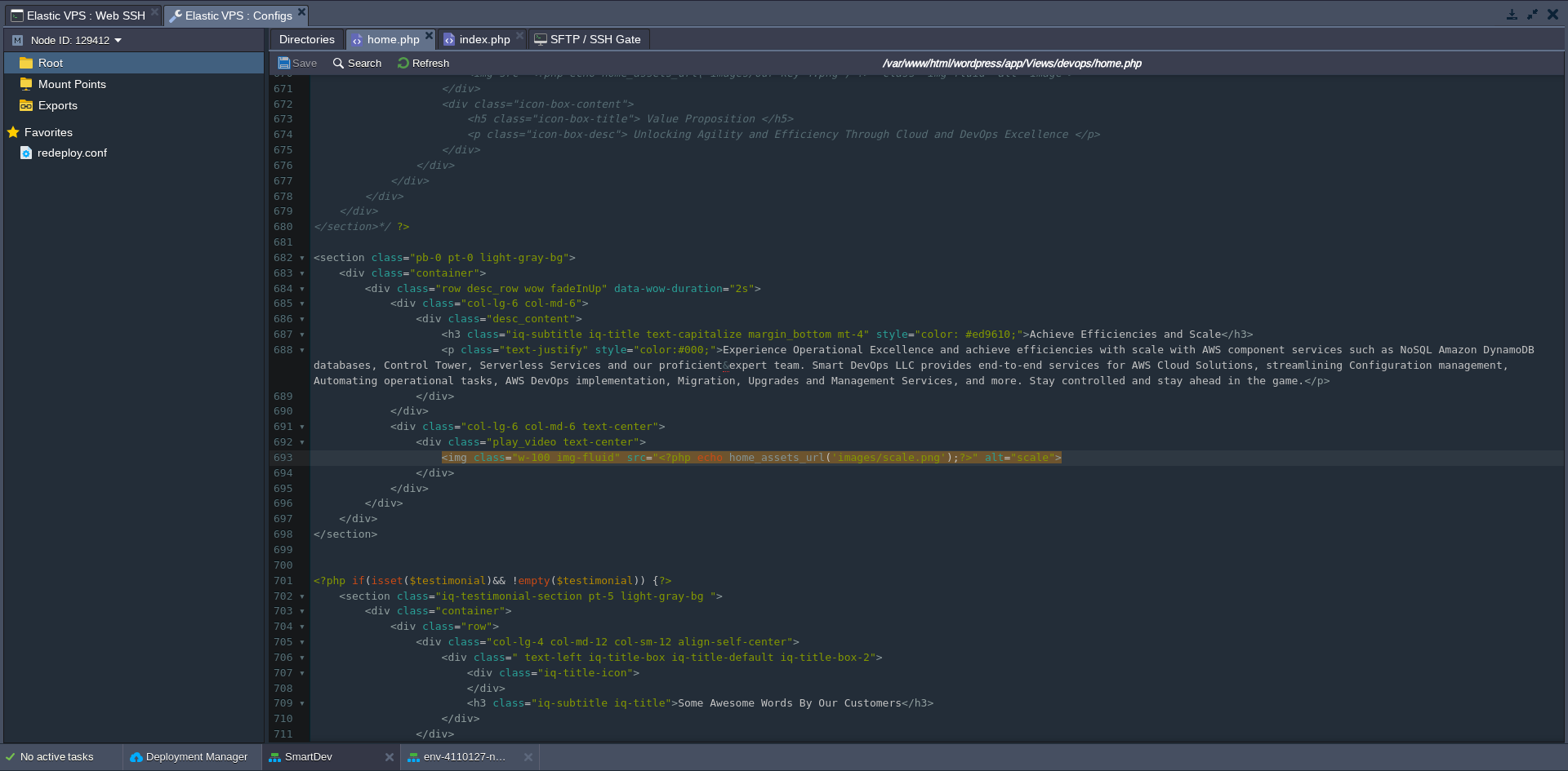
click at [832, 463] on span "'images/scale.png'" at bounding box center [889, 457] width 115 height 12
type textarea "images"
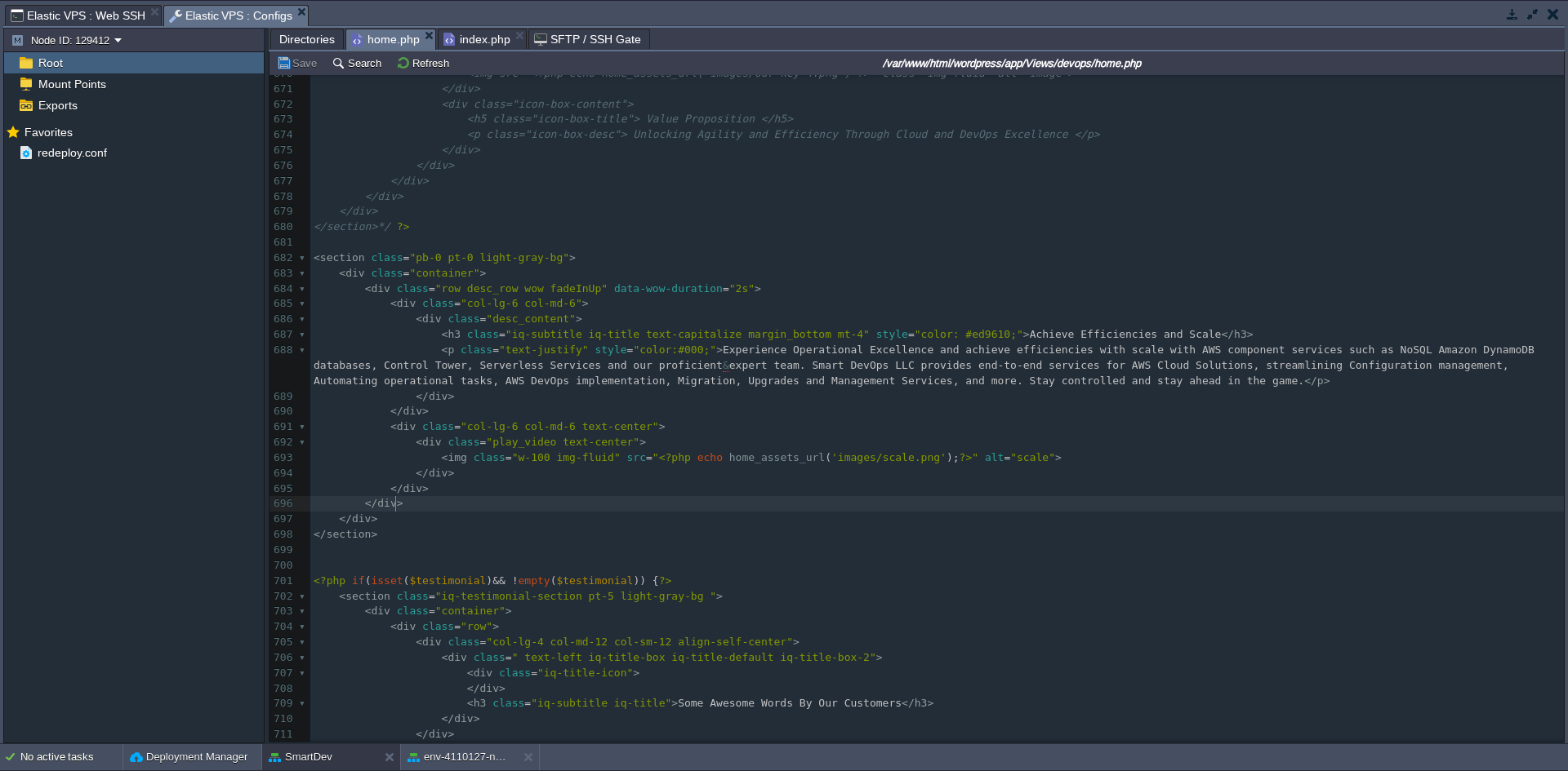
click at [866, 506] on pre "</ div >" at bounding box center [937, 504] width 1254 height 15
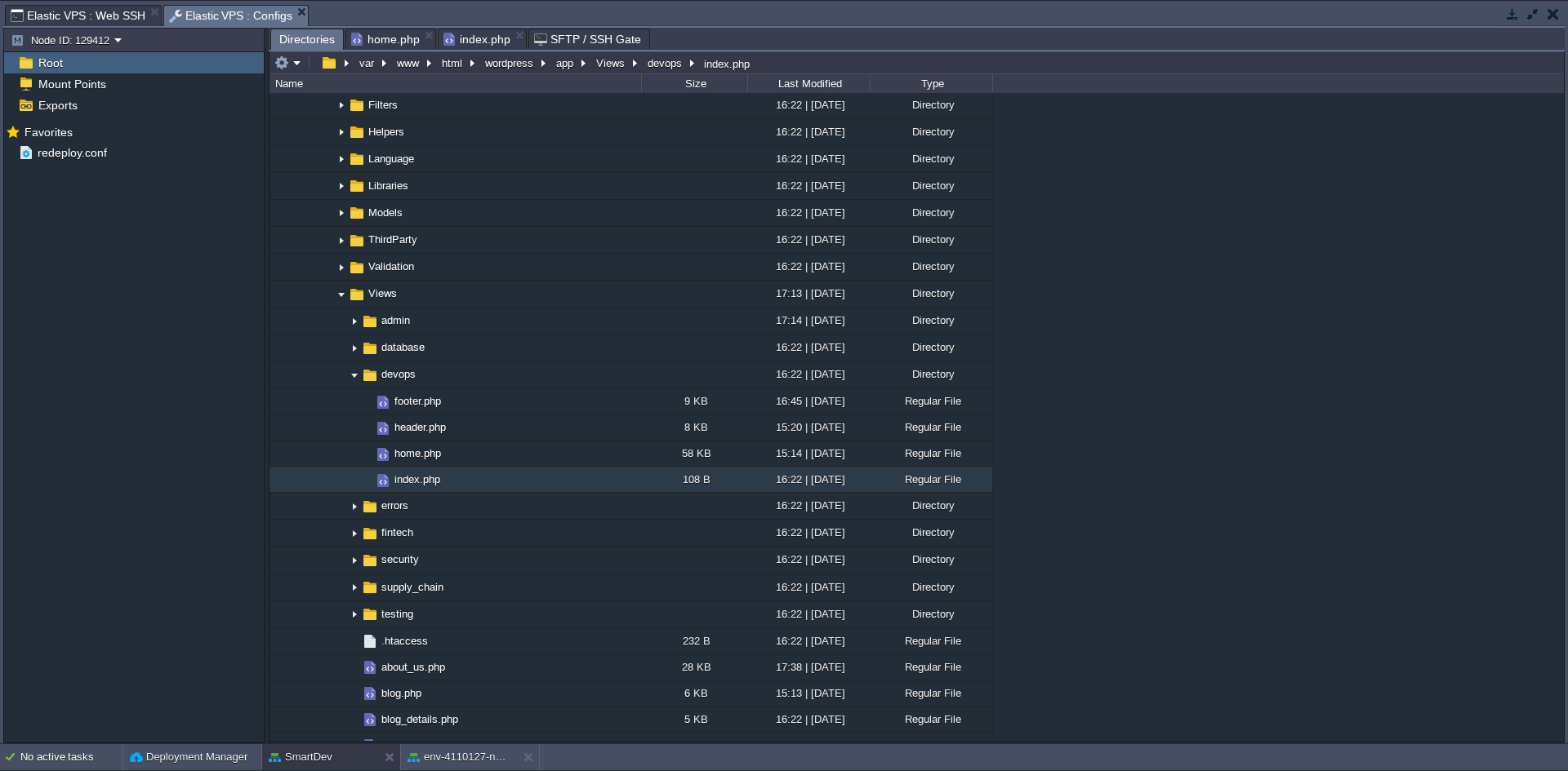
click at [284, 40] on span "Directories" at bounding box center [307, 40] width 56 height 21
click at [388, 34] on span "home.php" at bounding box center [385, 39] width 69 height 20
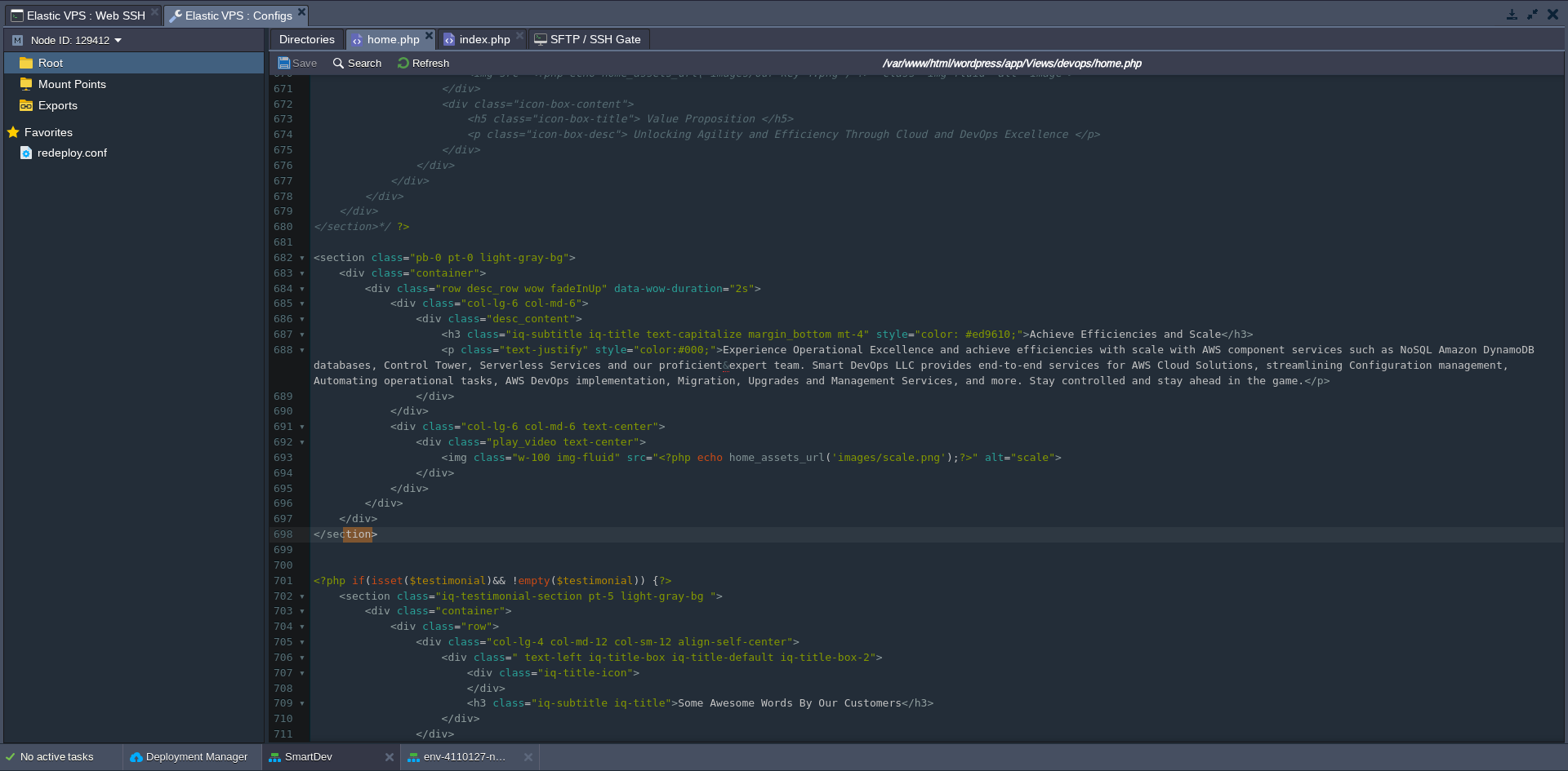
type textarea "tion>"
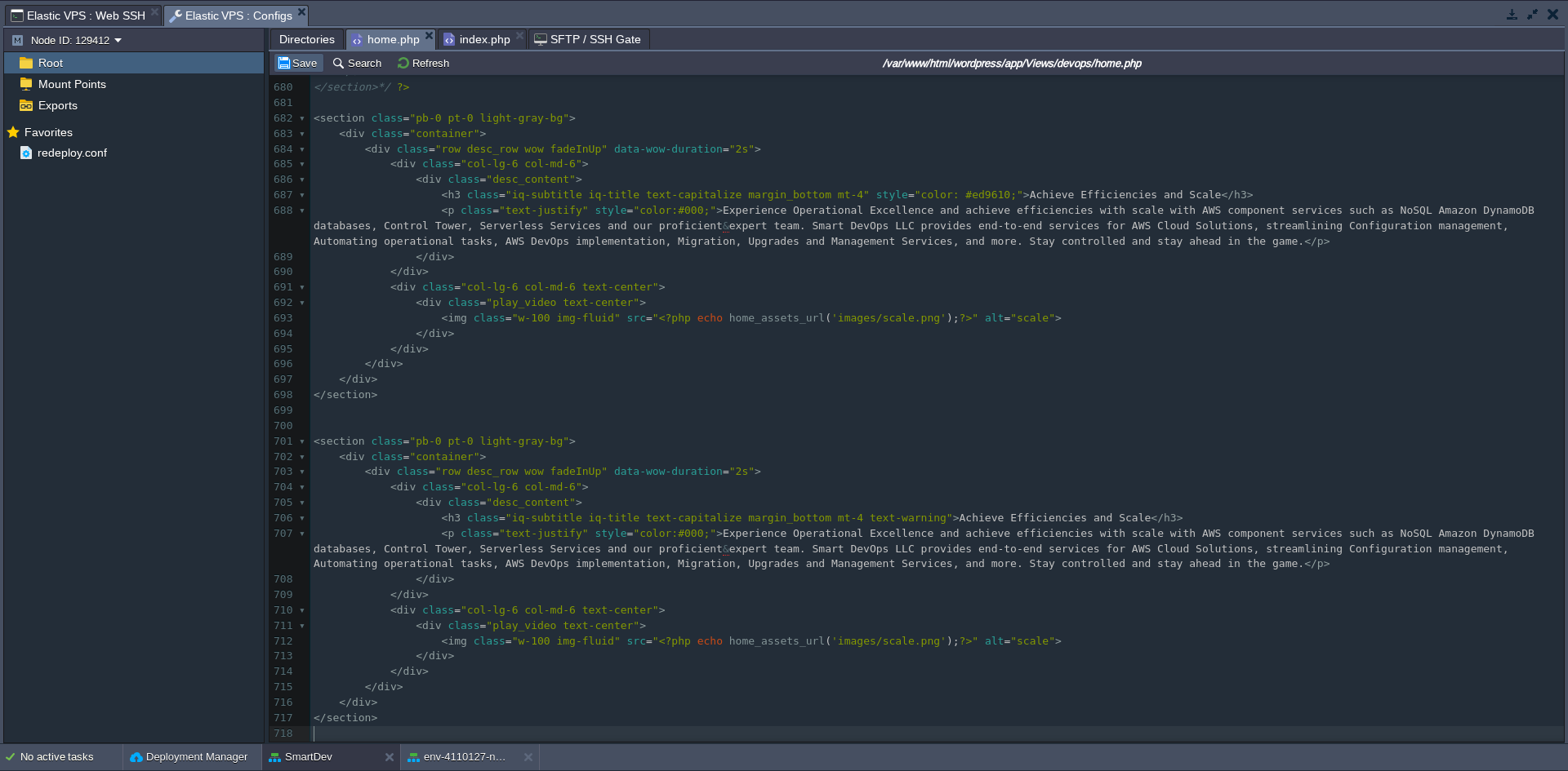
click at [274, 58] on td "Save" at bounding box center [299, 62] width 51 height 20
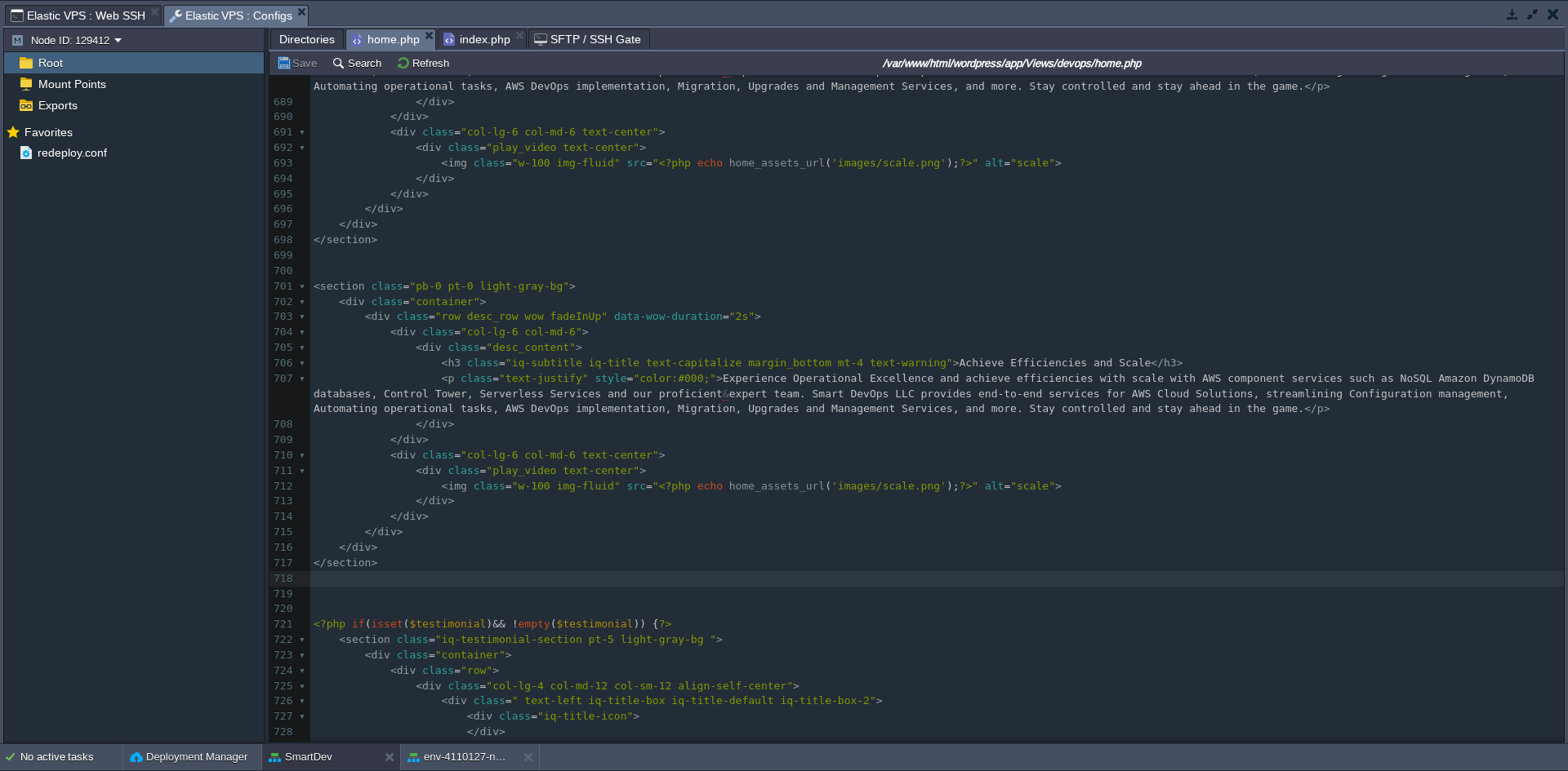
scroll to position [11241, 0]
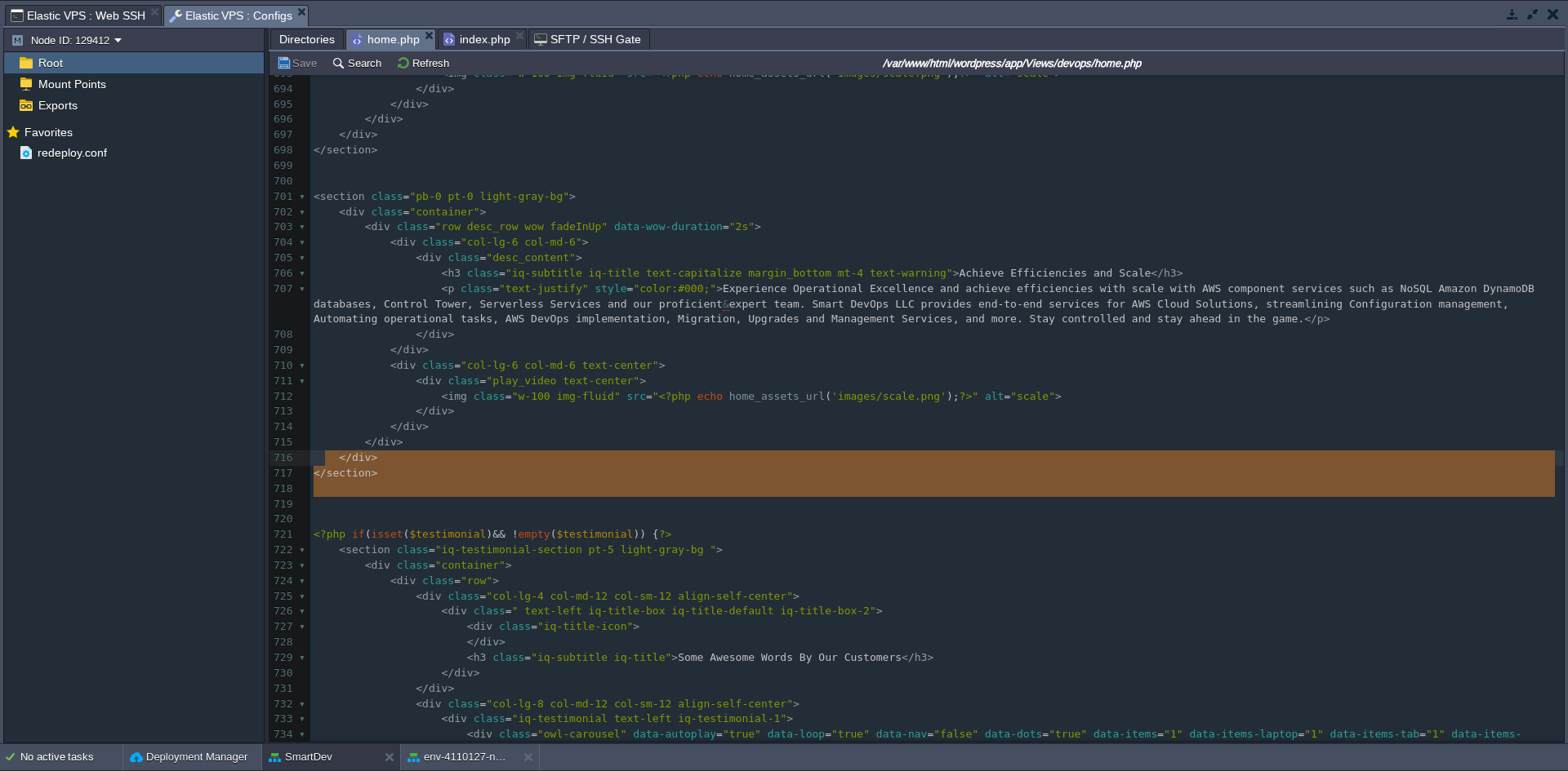
type textarea "-"
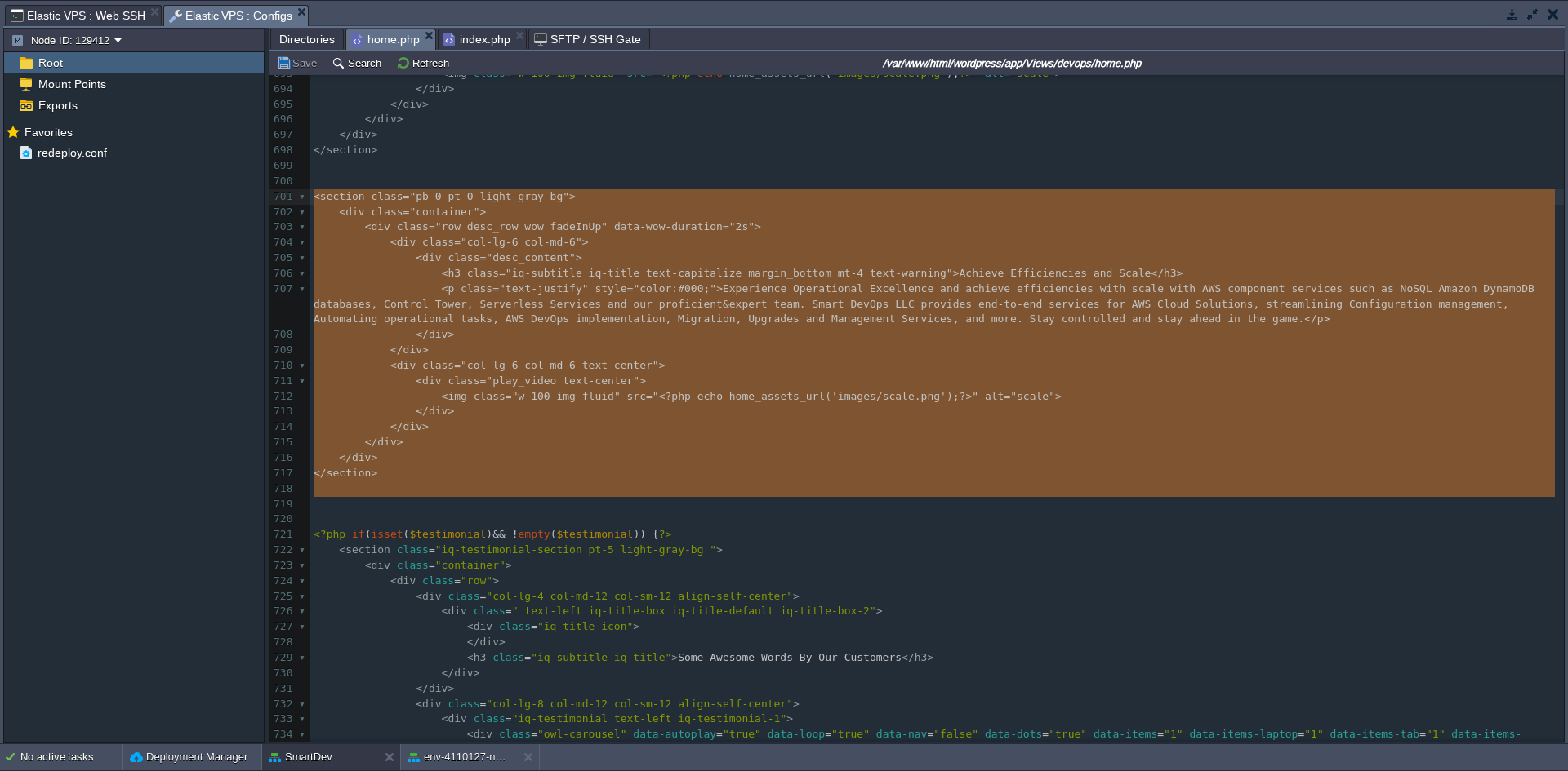
drag, startPoint x: 373, startPoint y: 512, endPoint x: 312, endPoint y: 193, distance: 324.8
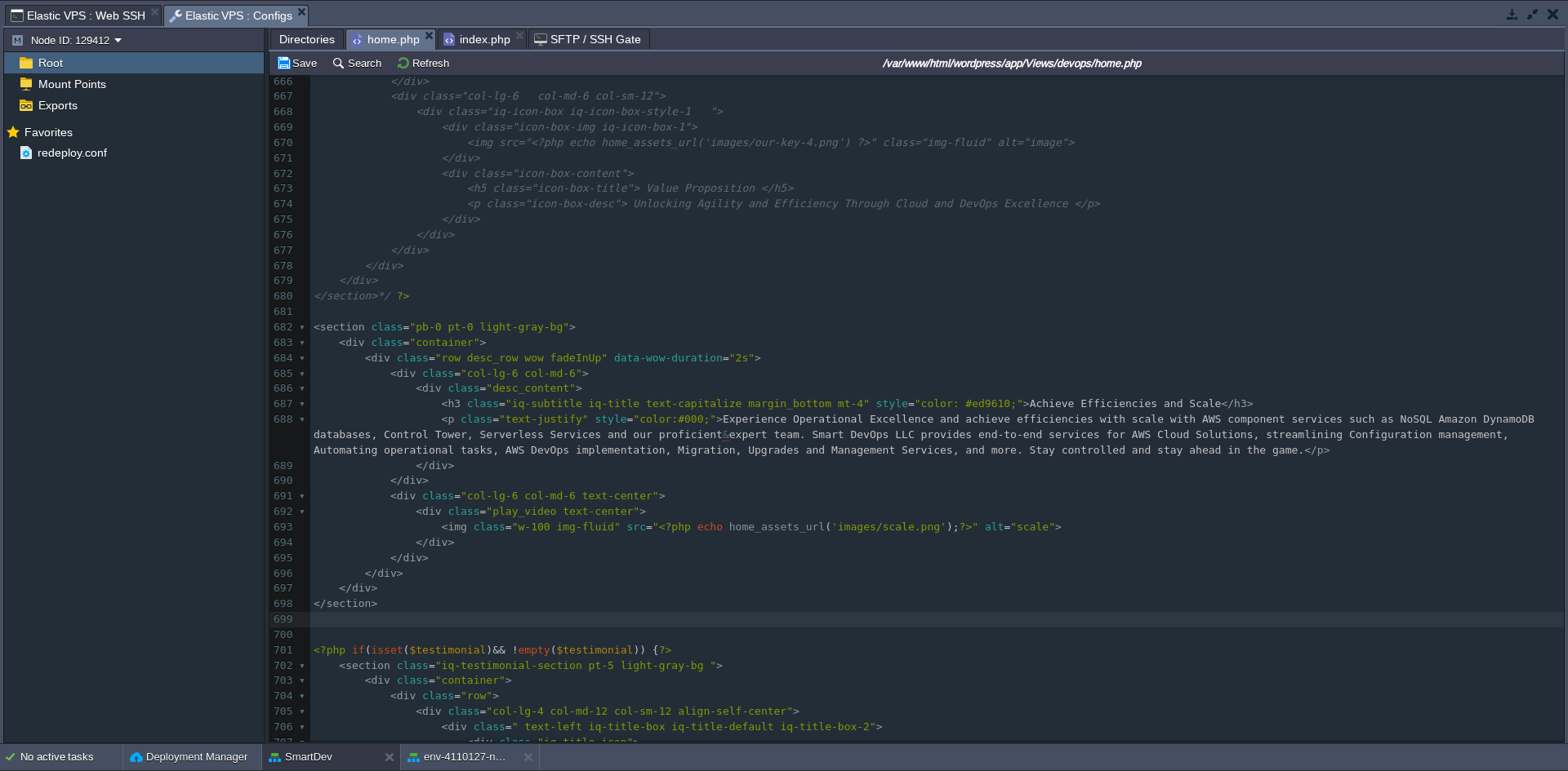
scroll to position [10752, 0]
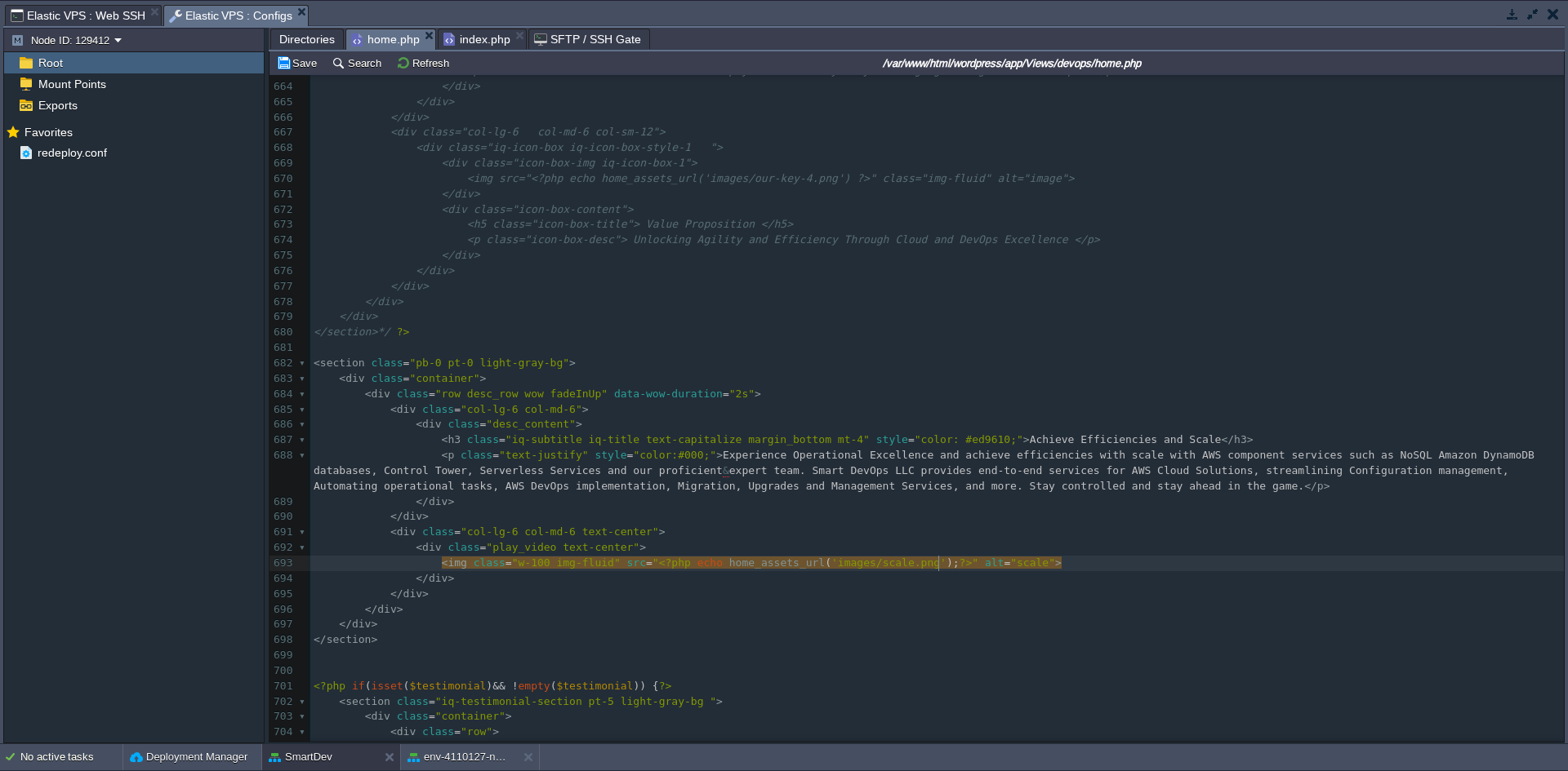
click at [1153, 582] on pre "</ div >" at bounding box center [937, 579] width 1254 height 15
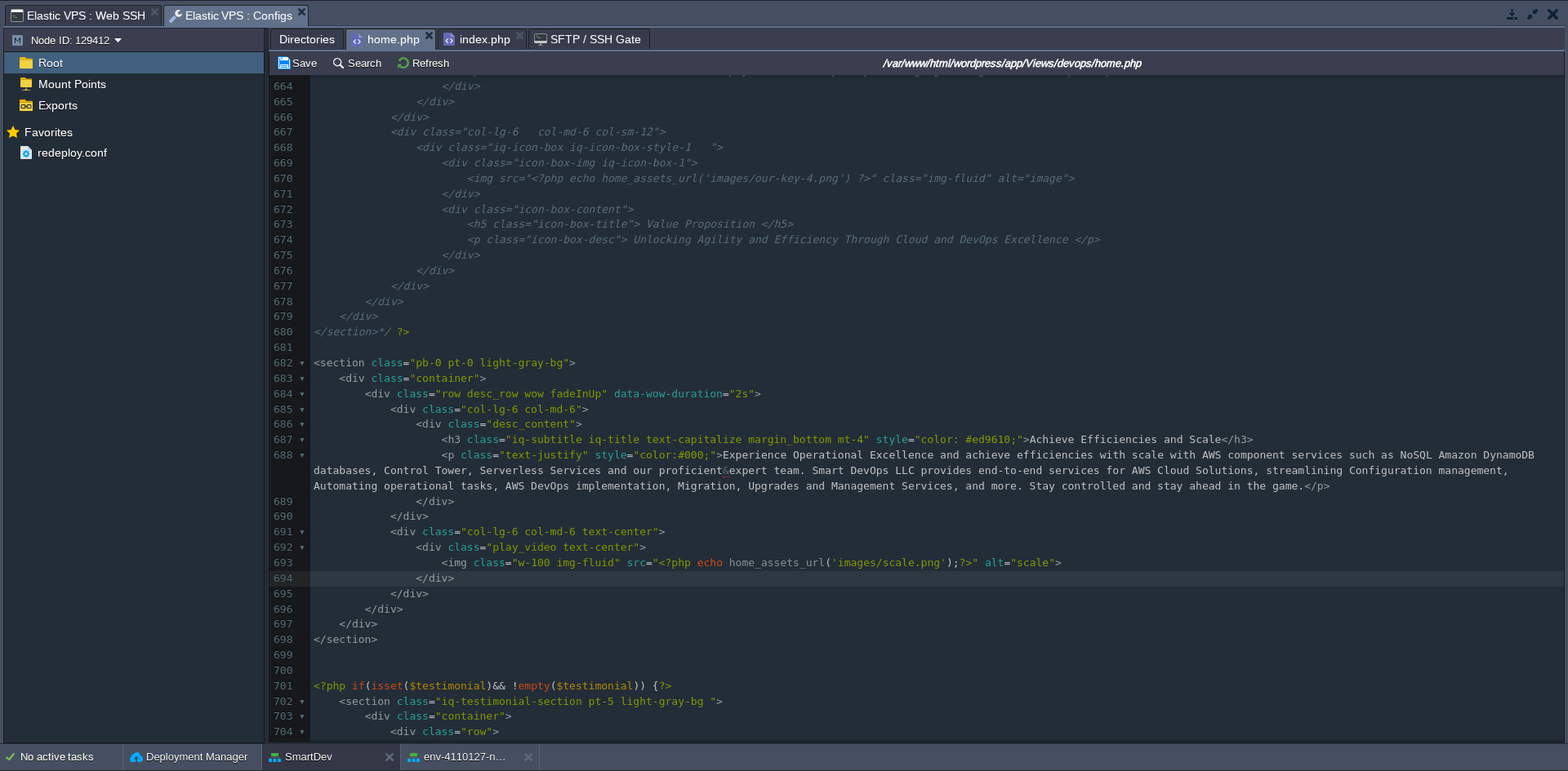
click at [299, 42] on span "Directories" at bounding box center [307, 39] width 56 height 20
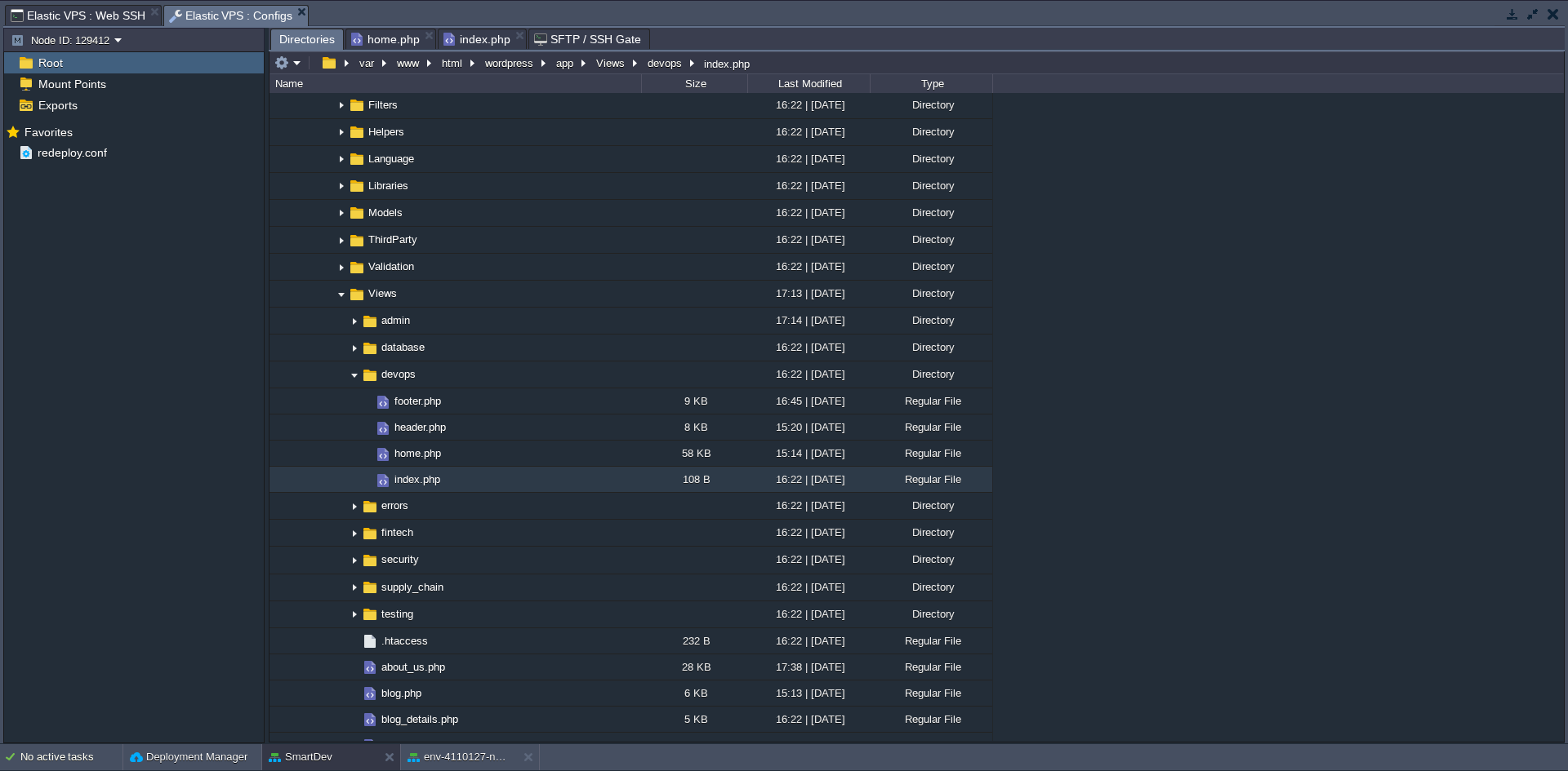
click at [478, 36] on span "index.php" at bounding box center [477, 39] width 67 height 20
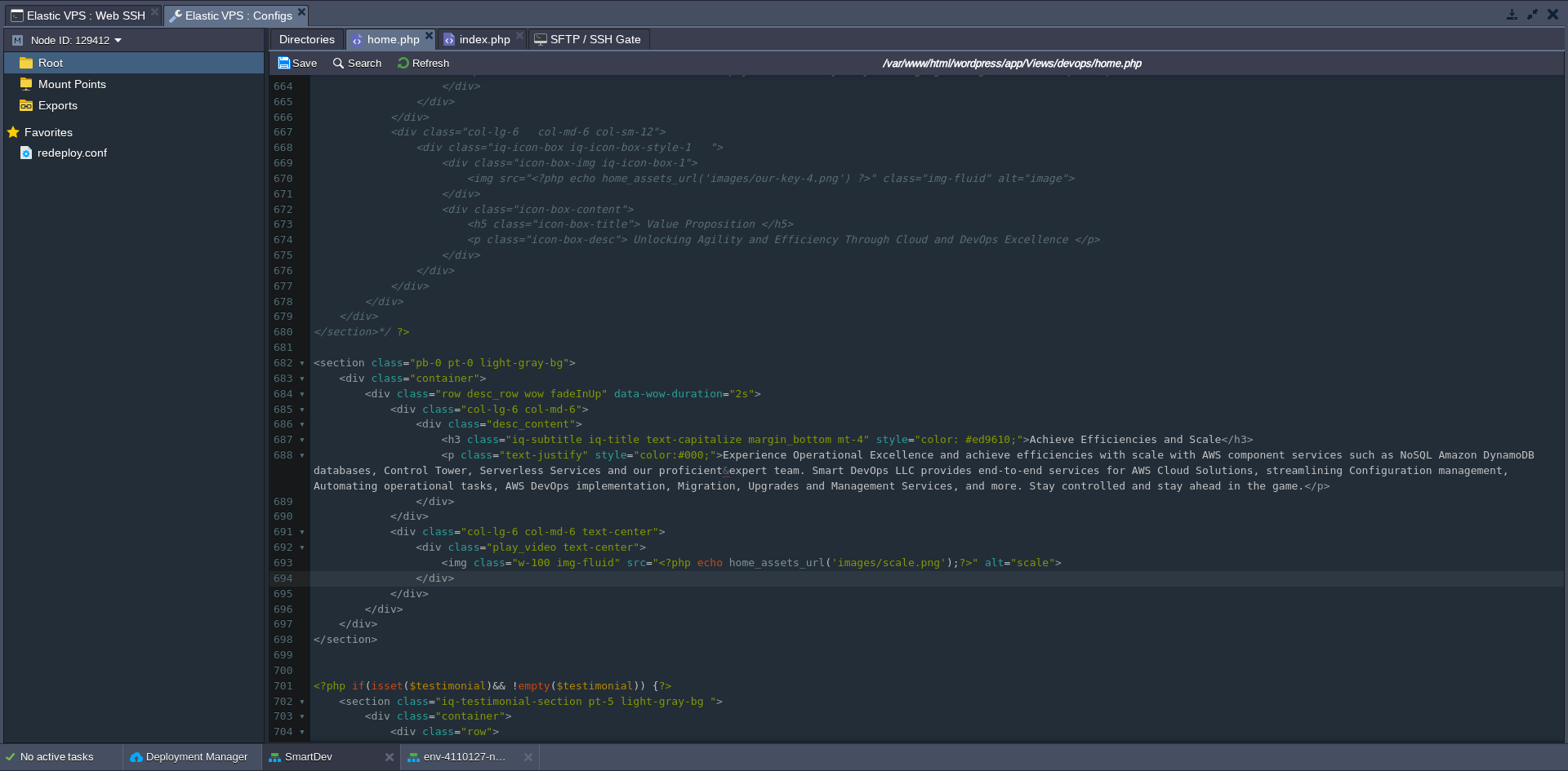
click at [372, 42] on span "home.php" at bounding box center [385, 40] width 69 height 21
click at [302, 56] on td "Save" at bounding box center [299, 62] width 51 height 20
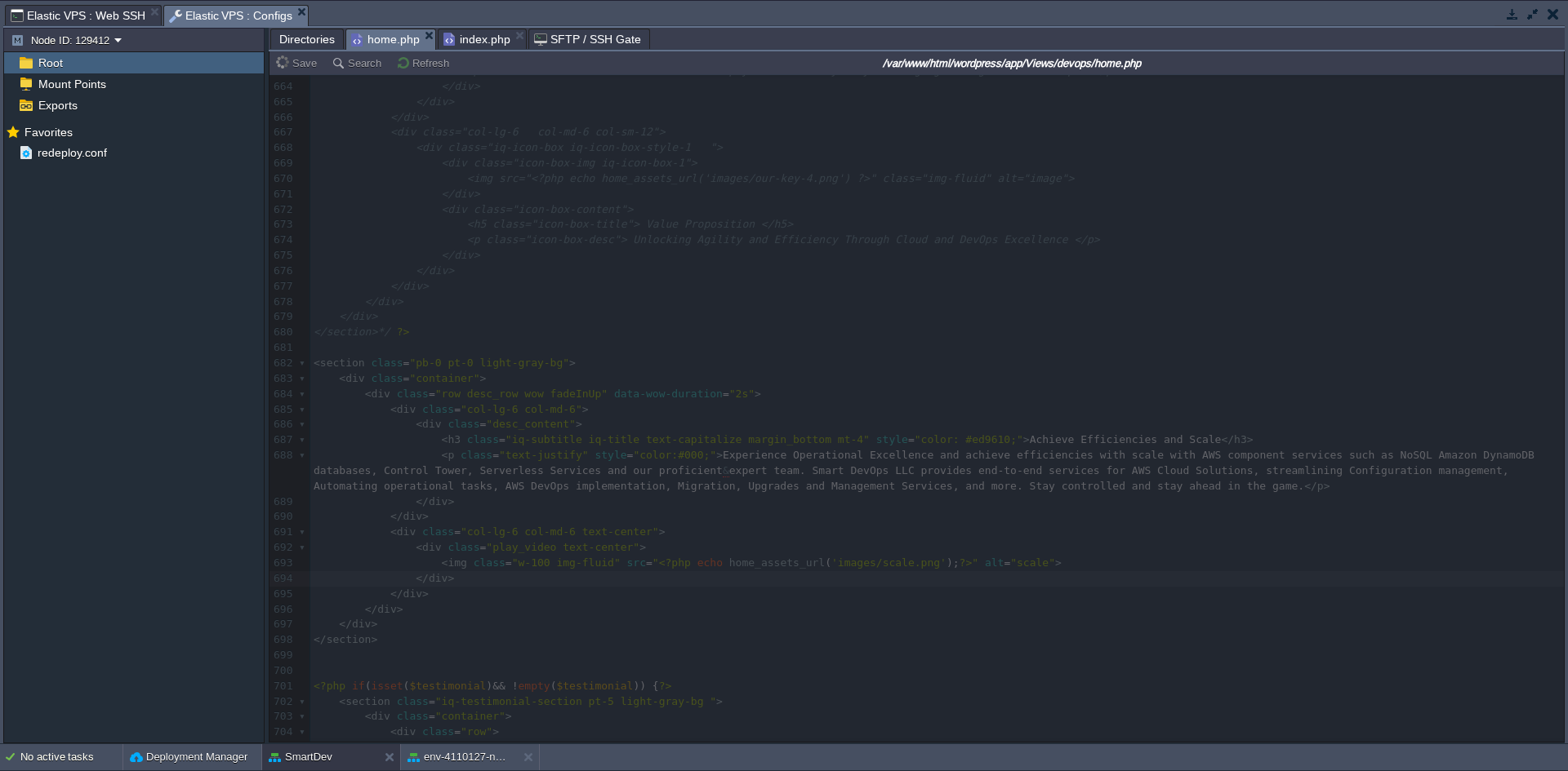
click at [309, 45] on span "Directories" at bounding box center [307, 39] width 56 height 20
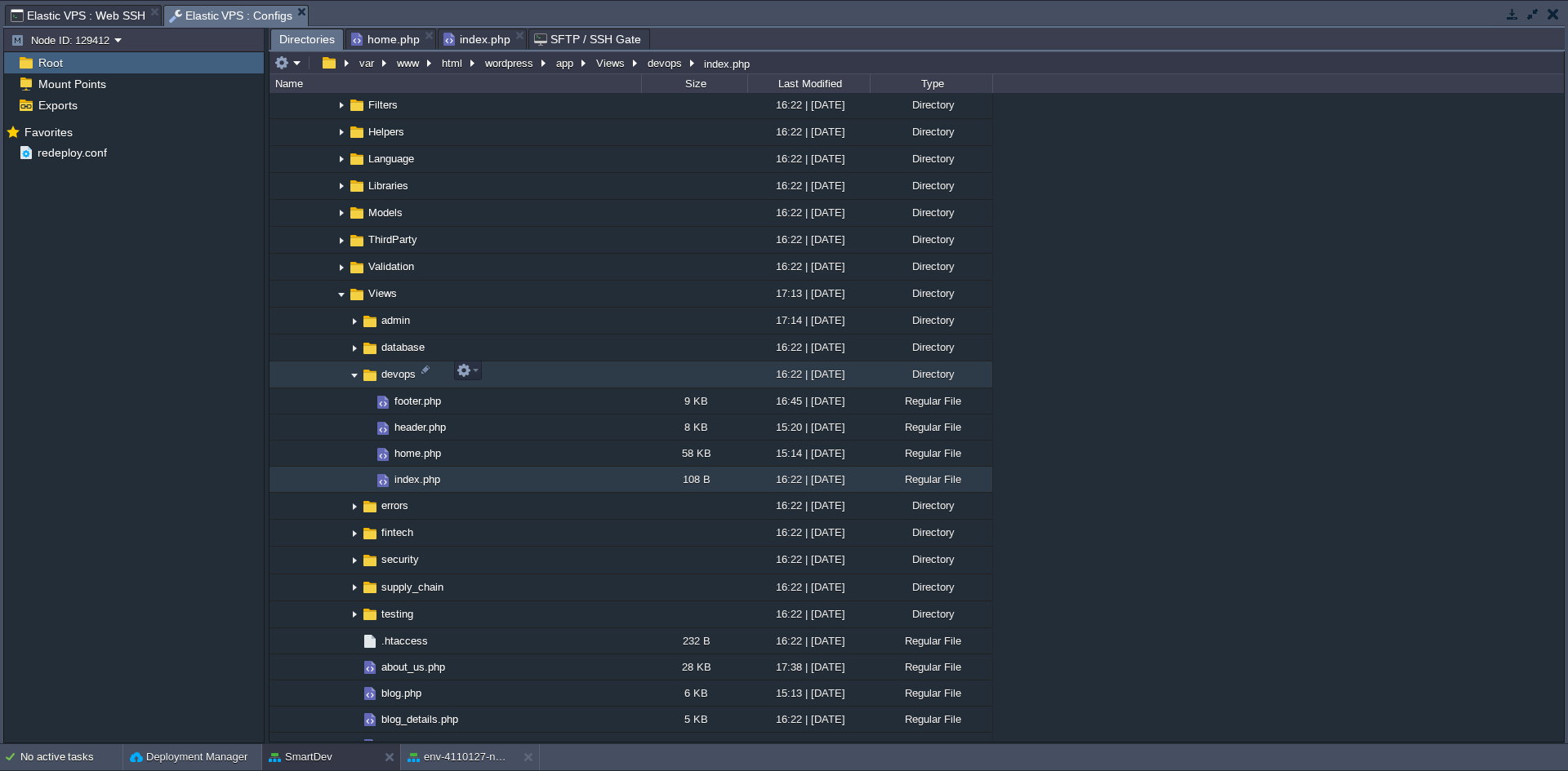
click at [358, 372] on img at bounding box center [354, 375] width 13 height 25
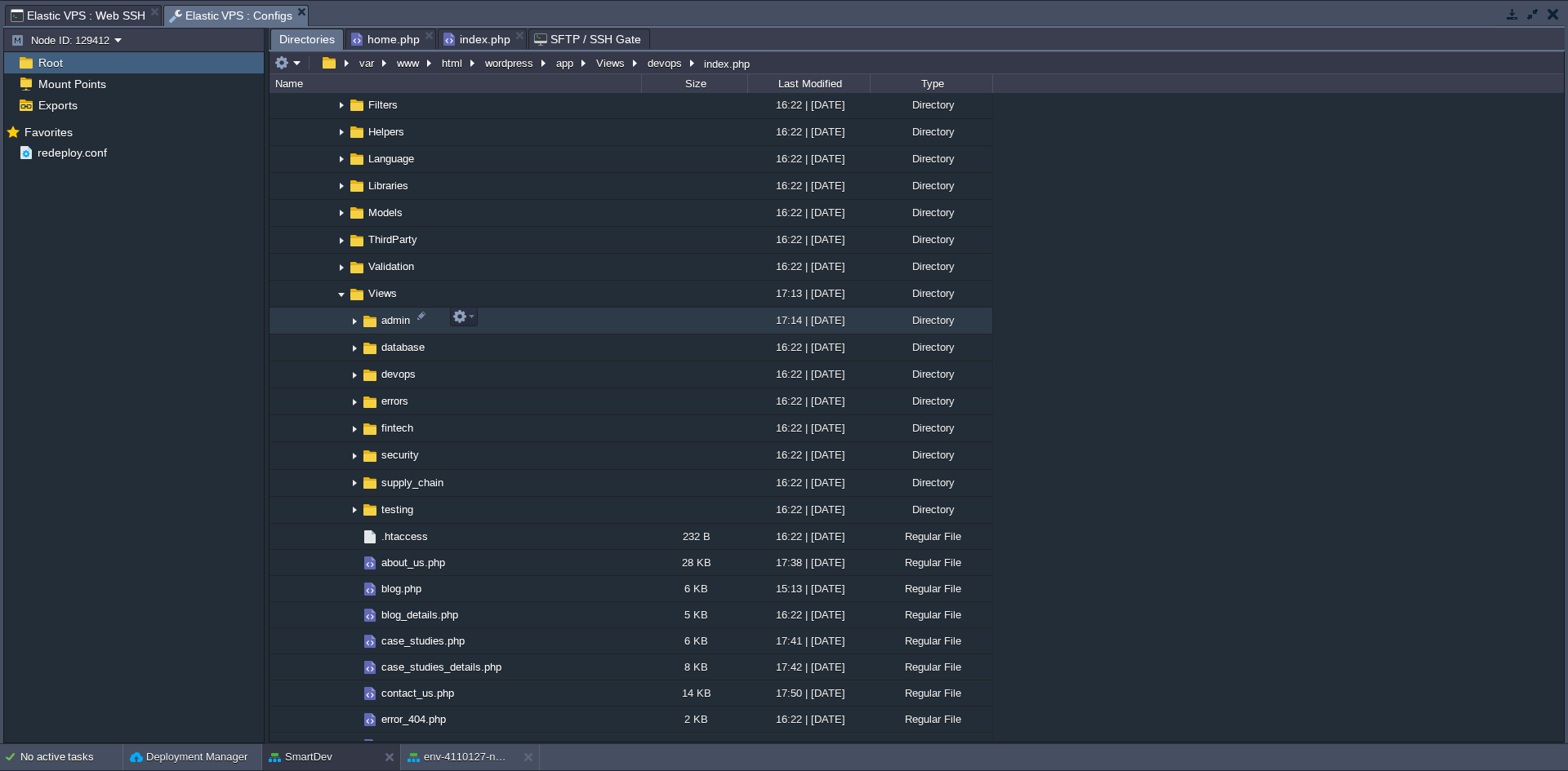
click at [353, 320] on img at bounding box center [354, 321] width 13 height 25
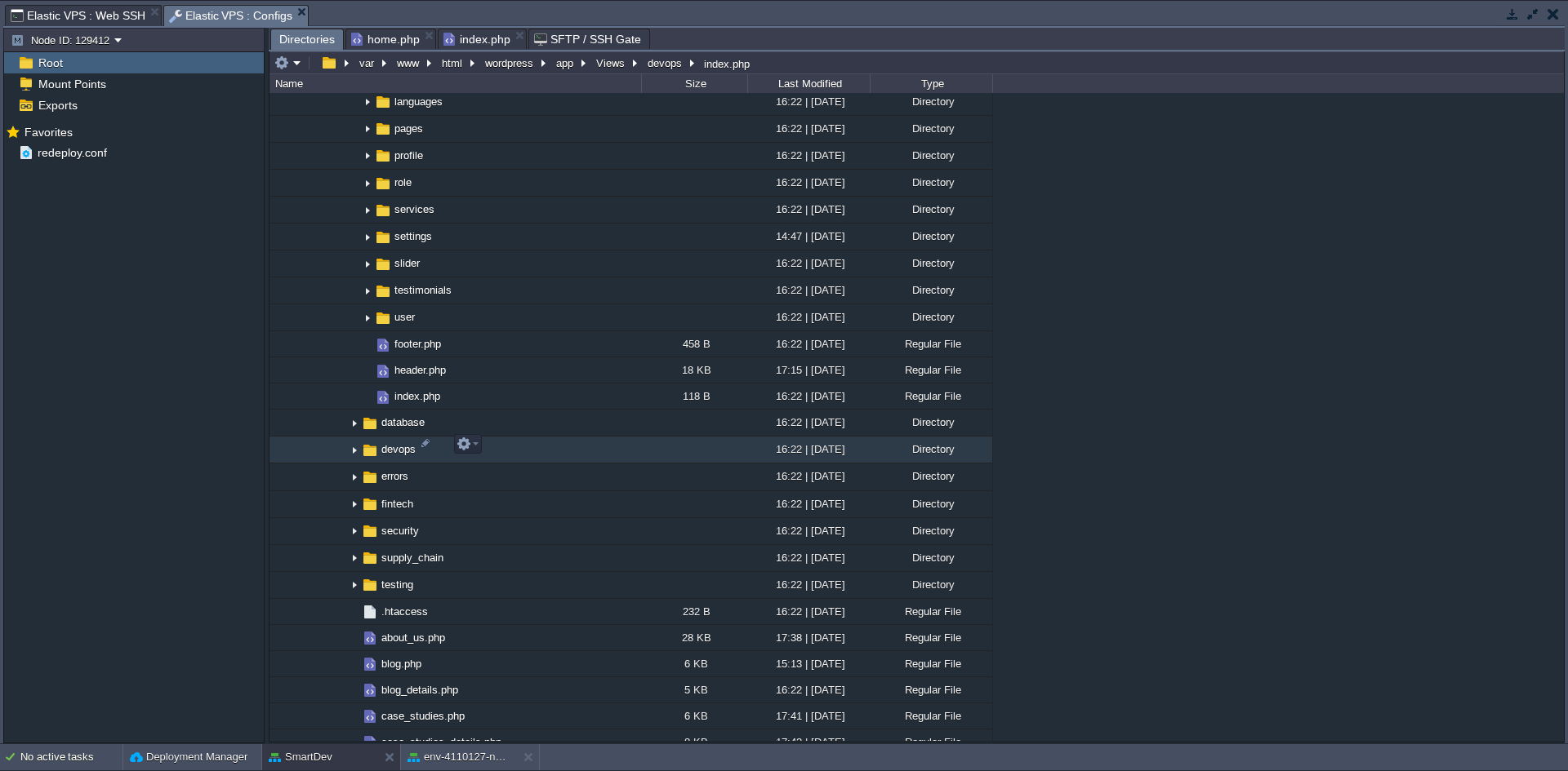
scroll to position [1624, 0]
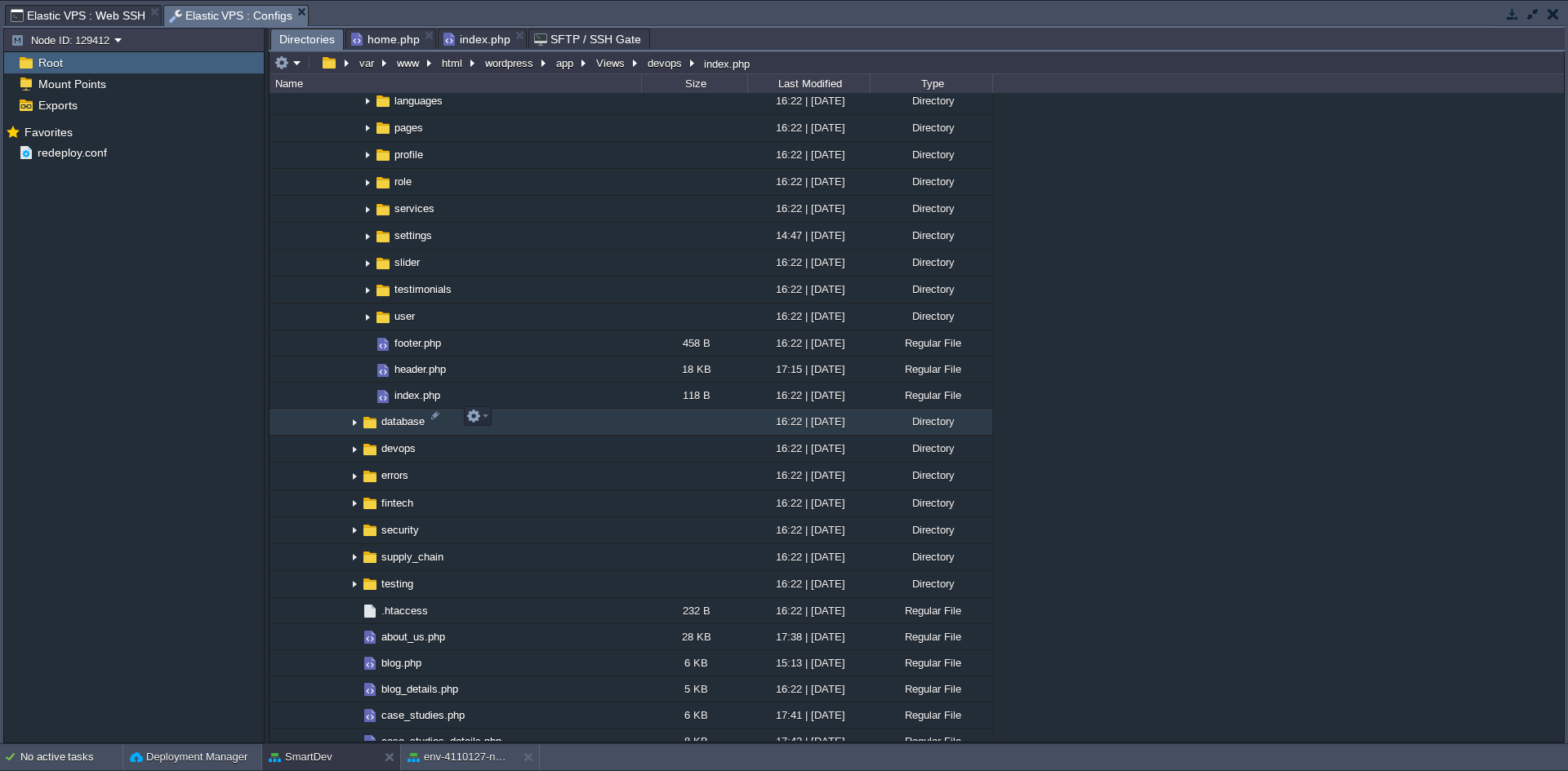
click at [355, 420] on img at bounding box center [354, 422] width 13 height 25
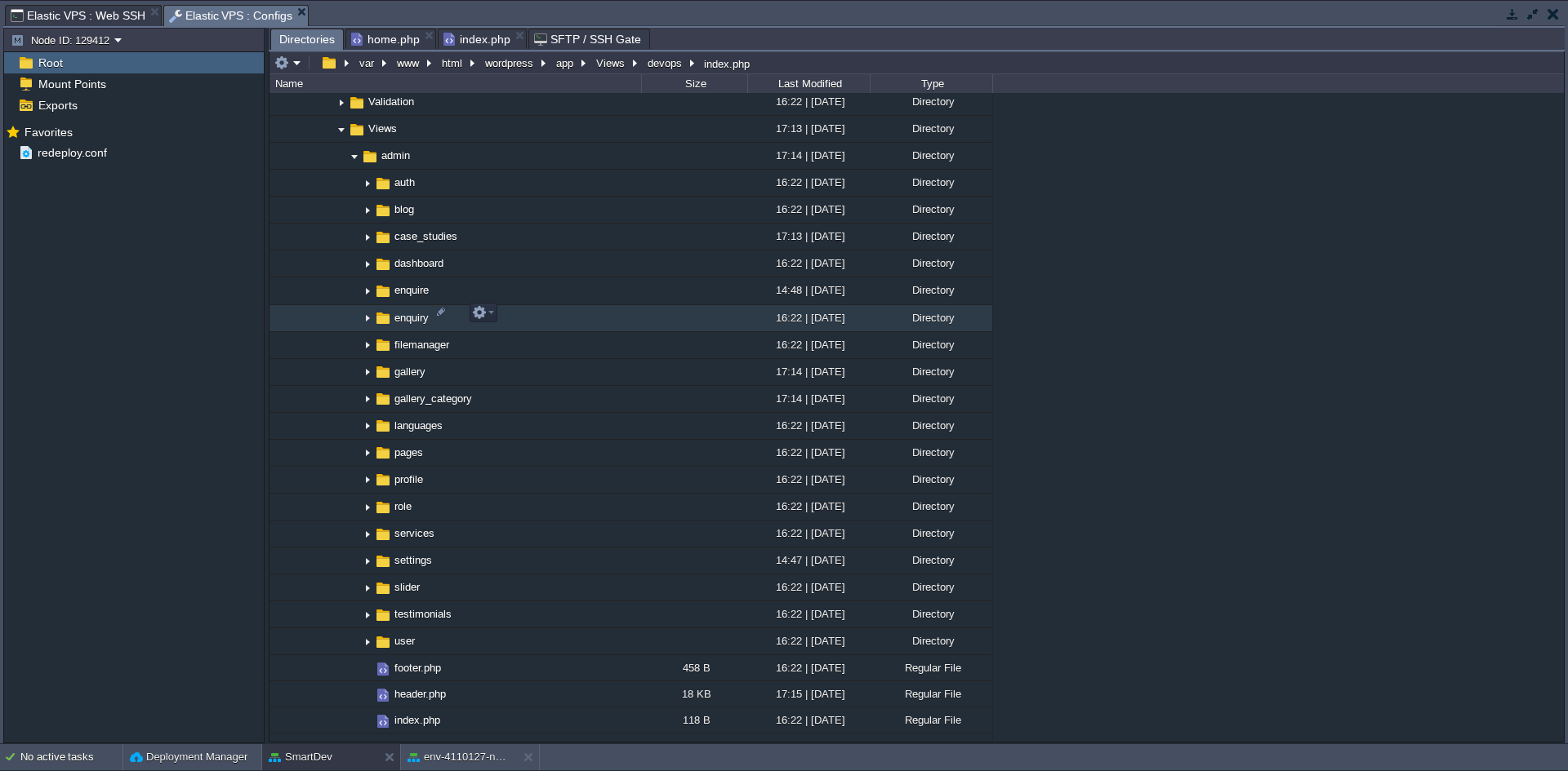
scroll to position [1298, 0]
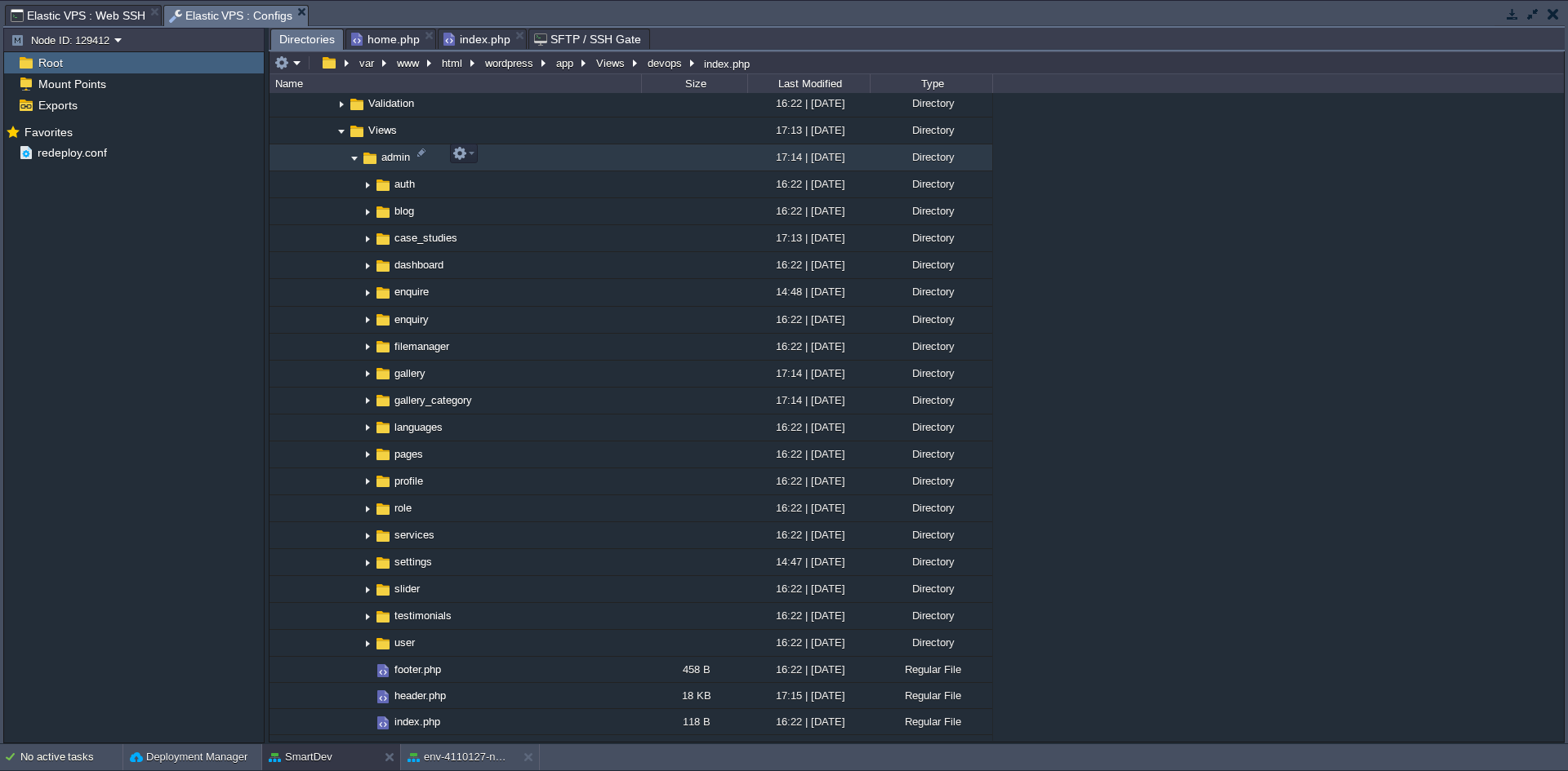
click at [355, 152] on img at bounding box center [354, 158] width 13 height 25
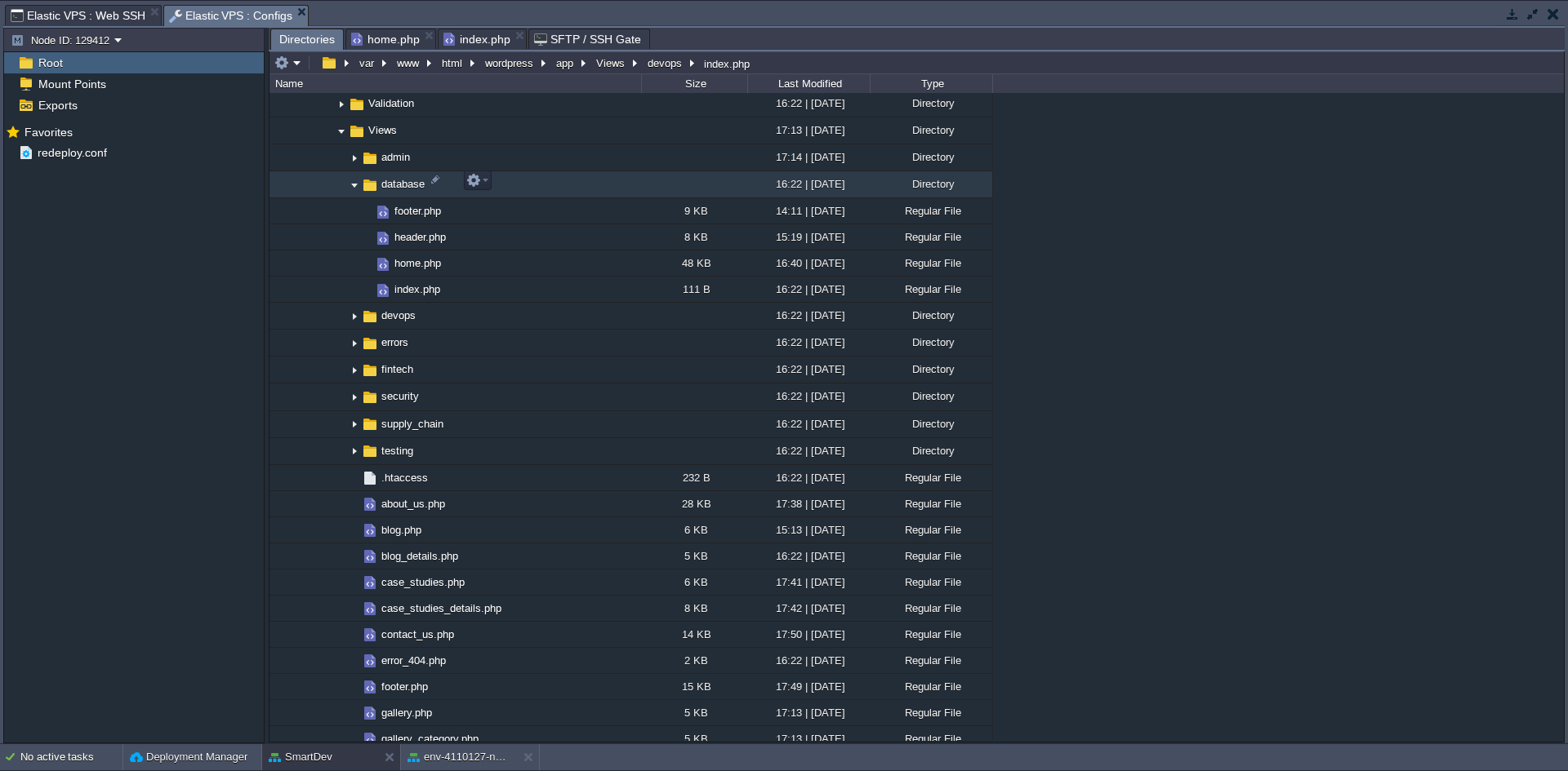
click at [354, 180] on img at bounding box center [354, 185] width 13 height 25
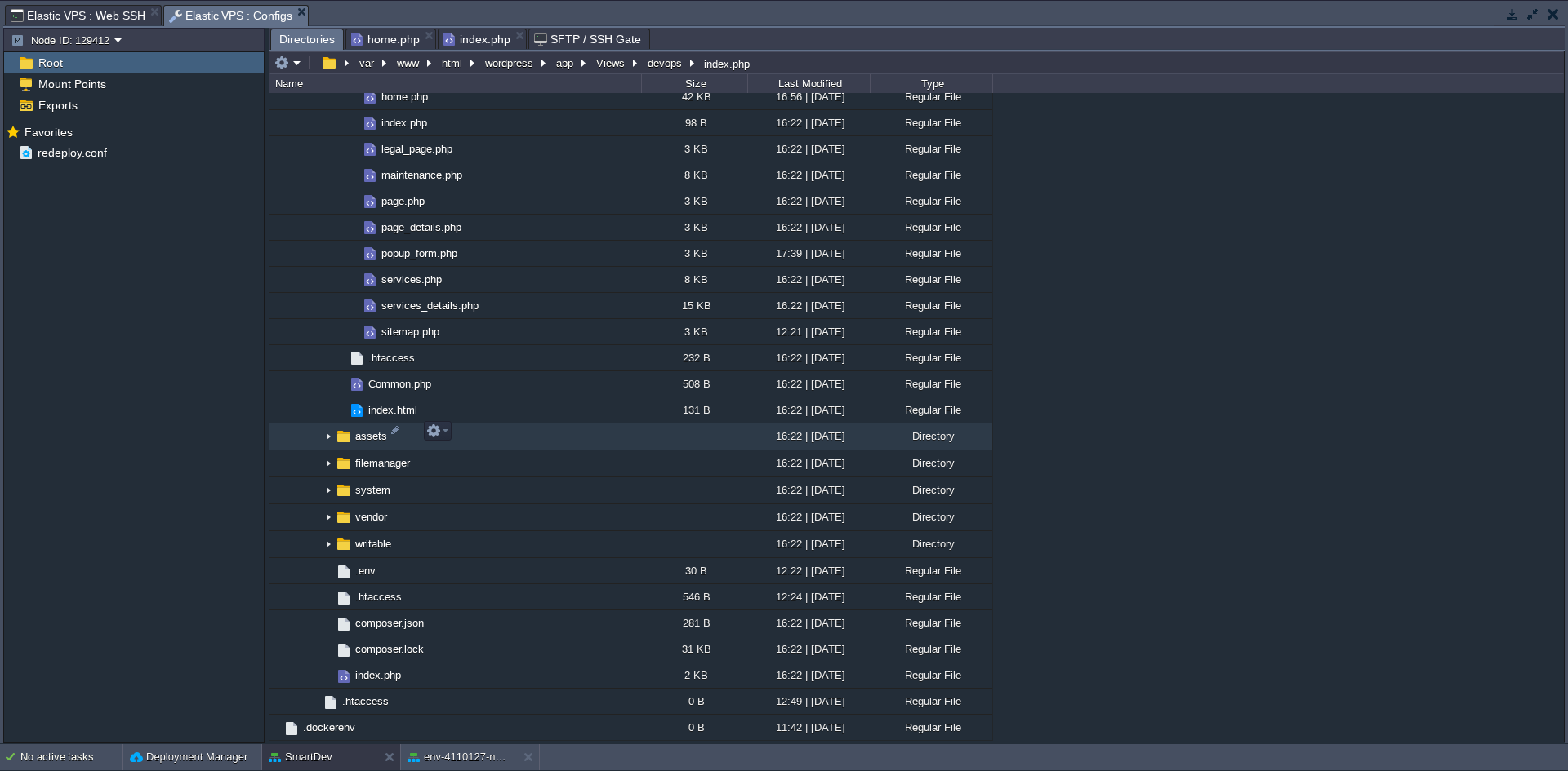
scroll to position [1951, 0]
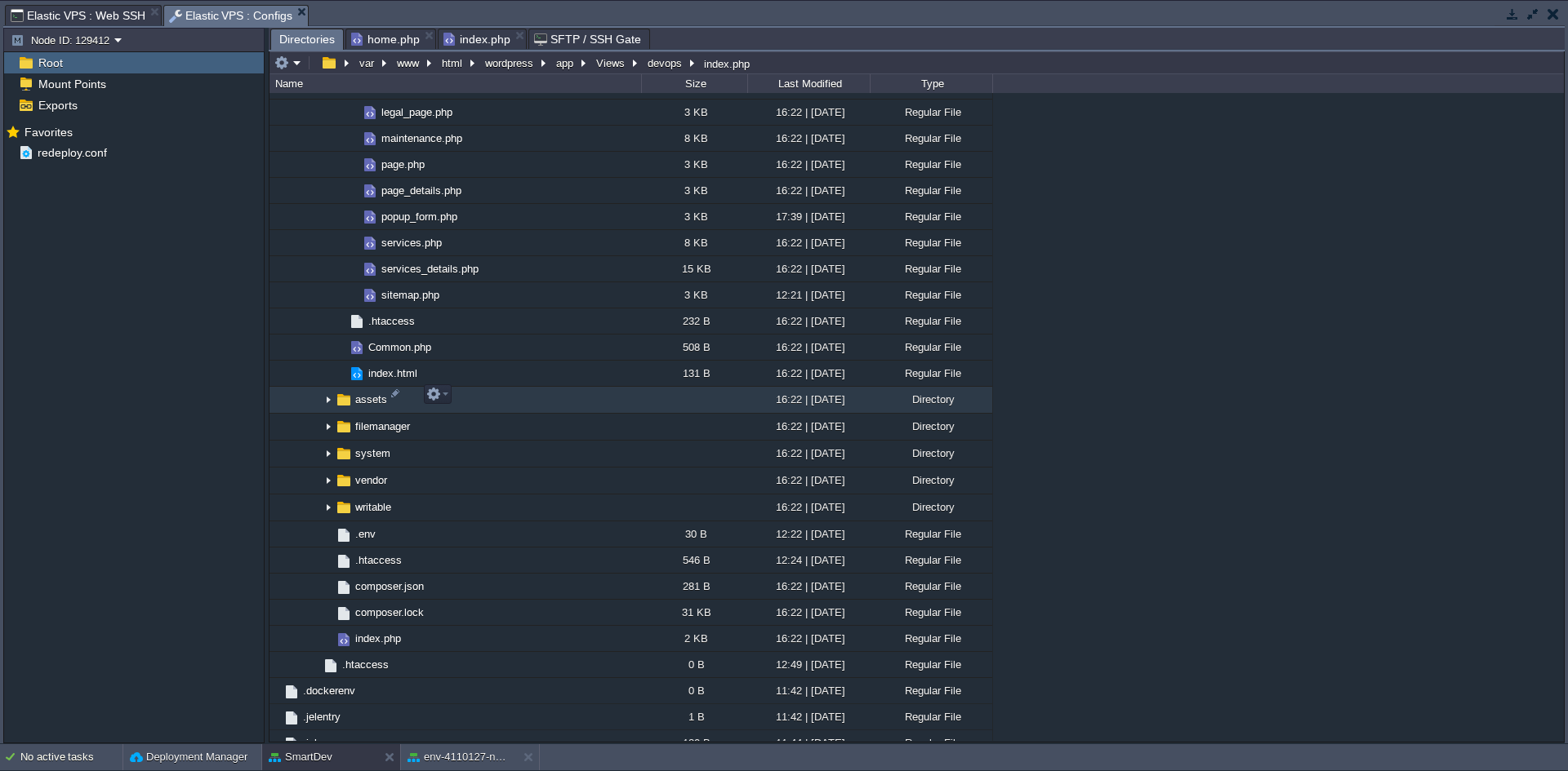
click at [329, 393] on img at bounding box center [329, 400] width 13 height 25
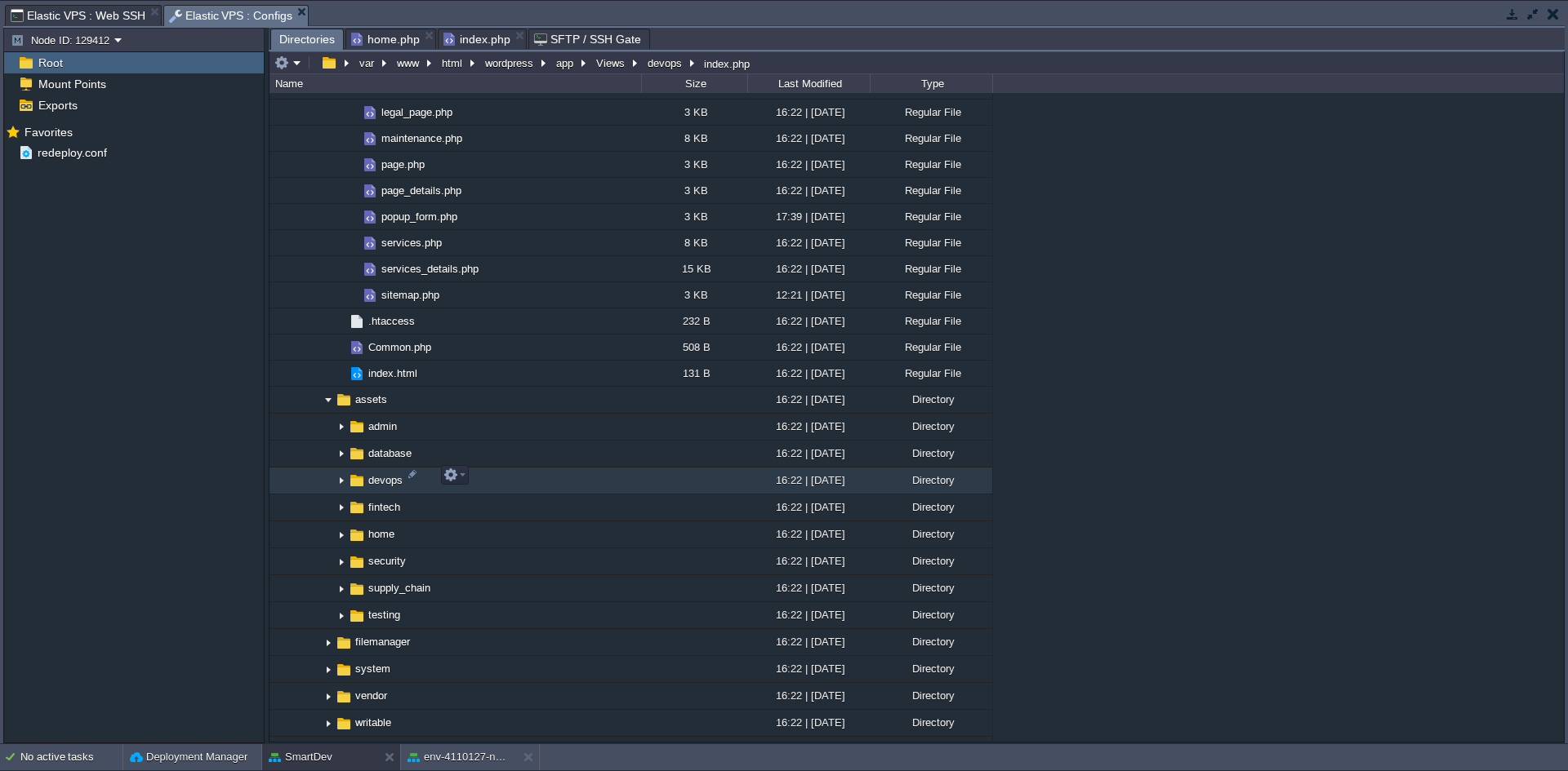
click at [337, 478] on img at bounding box center [342, 481] width 13 height 25
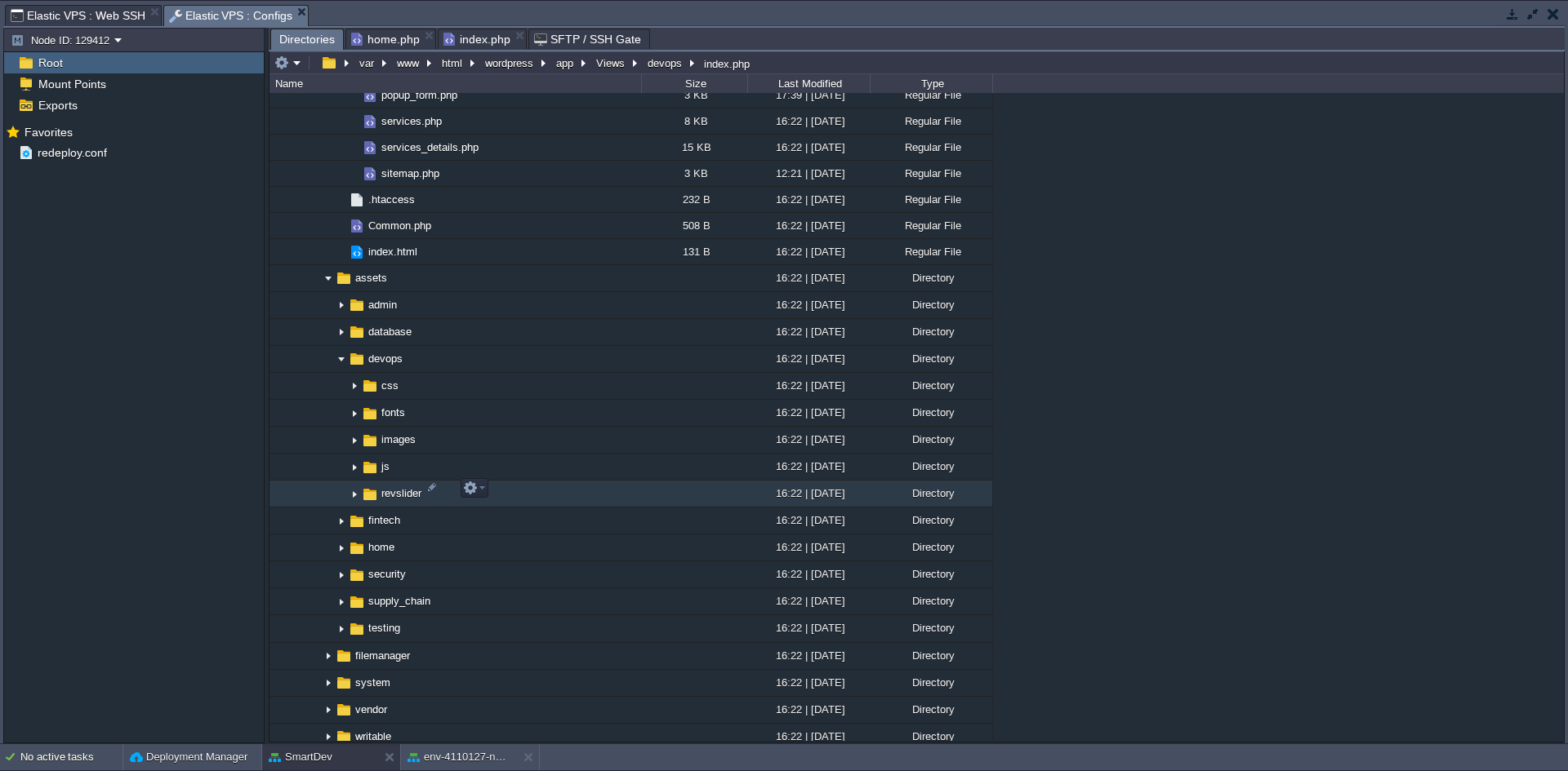
scroll to position [2114, 0]
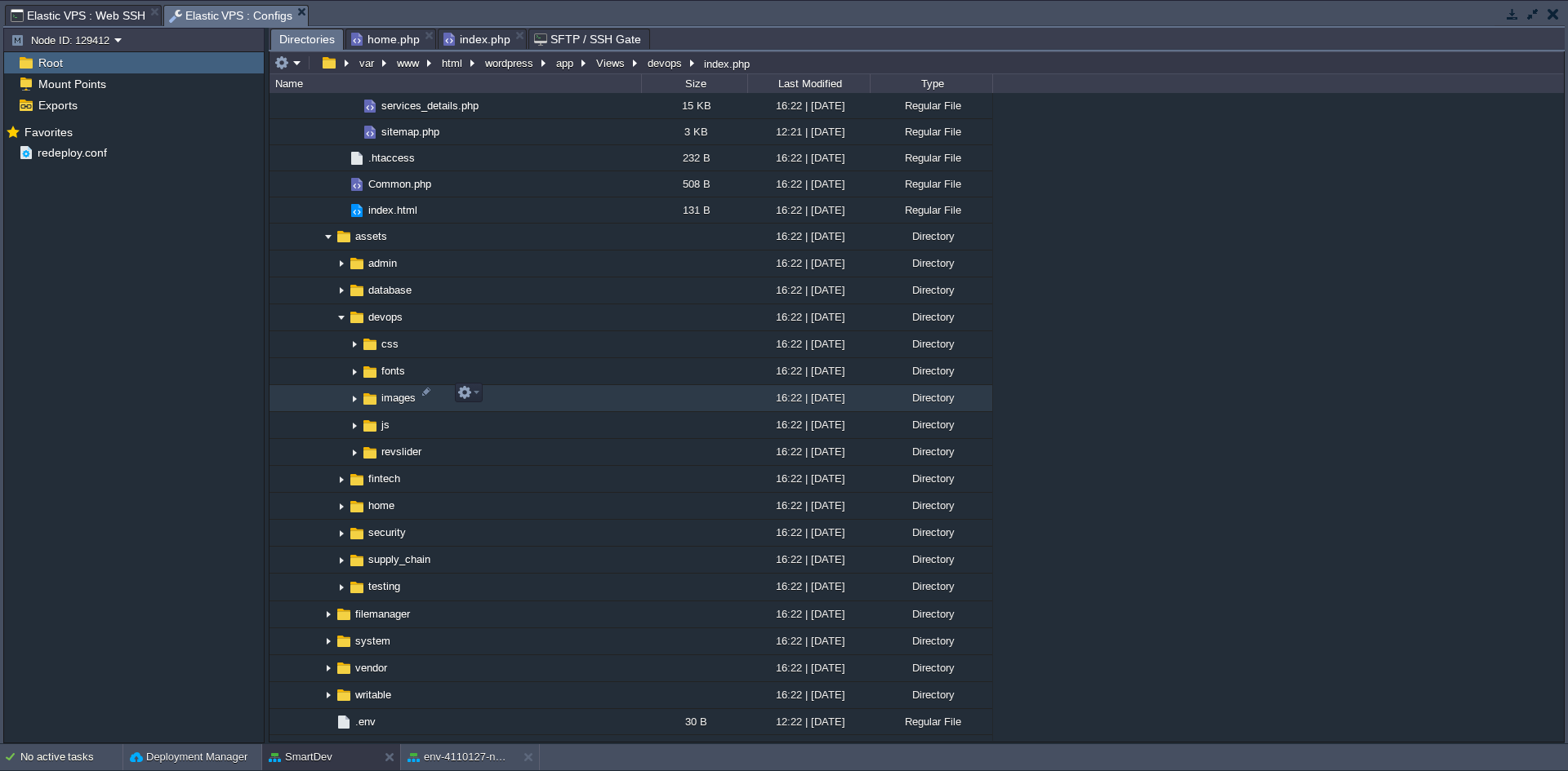
click at [354, 393] on img at bounding box center [354, 398] width 13 height 25
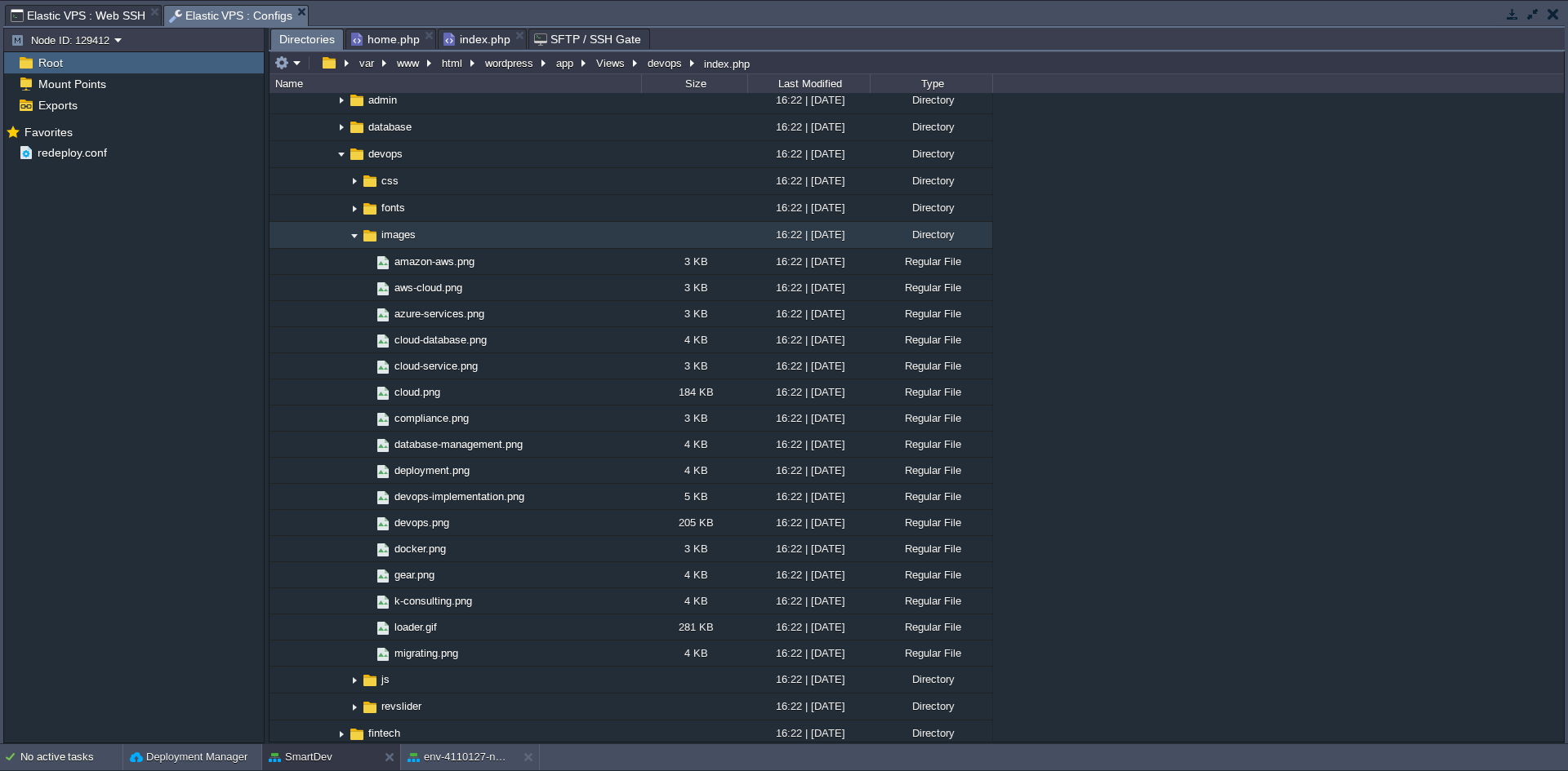
scroll to position [2359, 0]
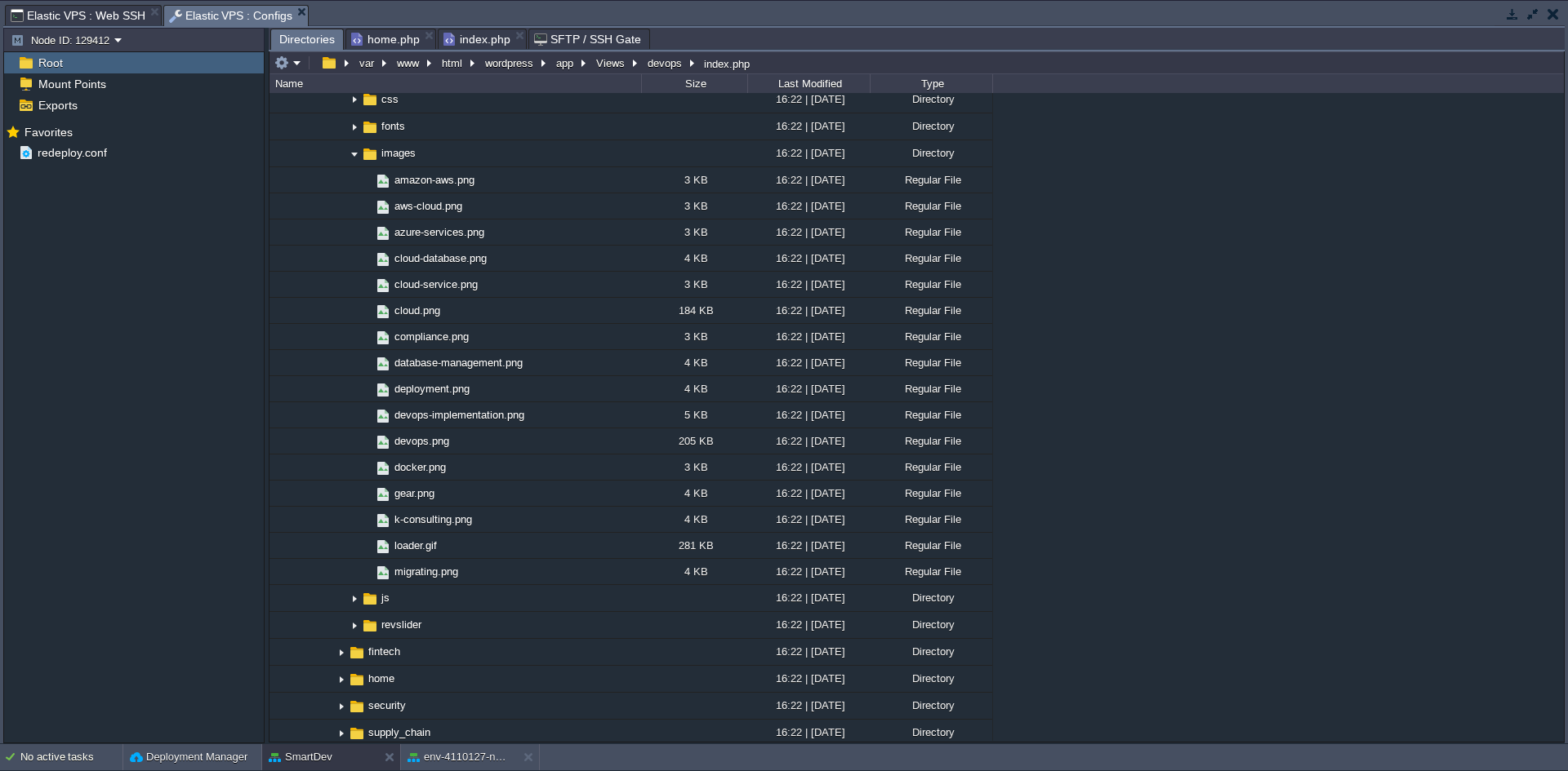
click at [381, 42] on span "home.php" at bounding box center [385, 39] width 69 height 20
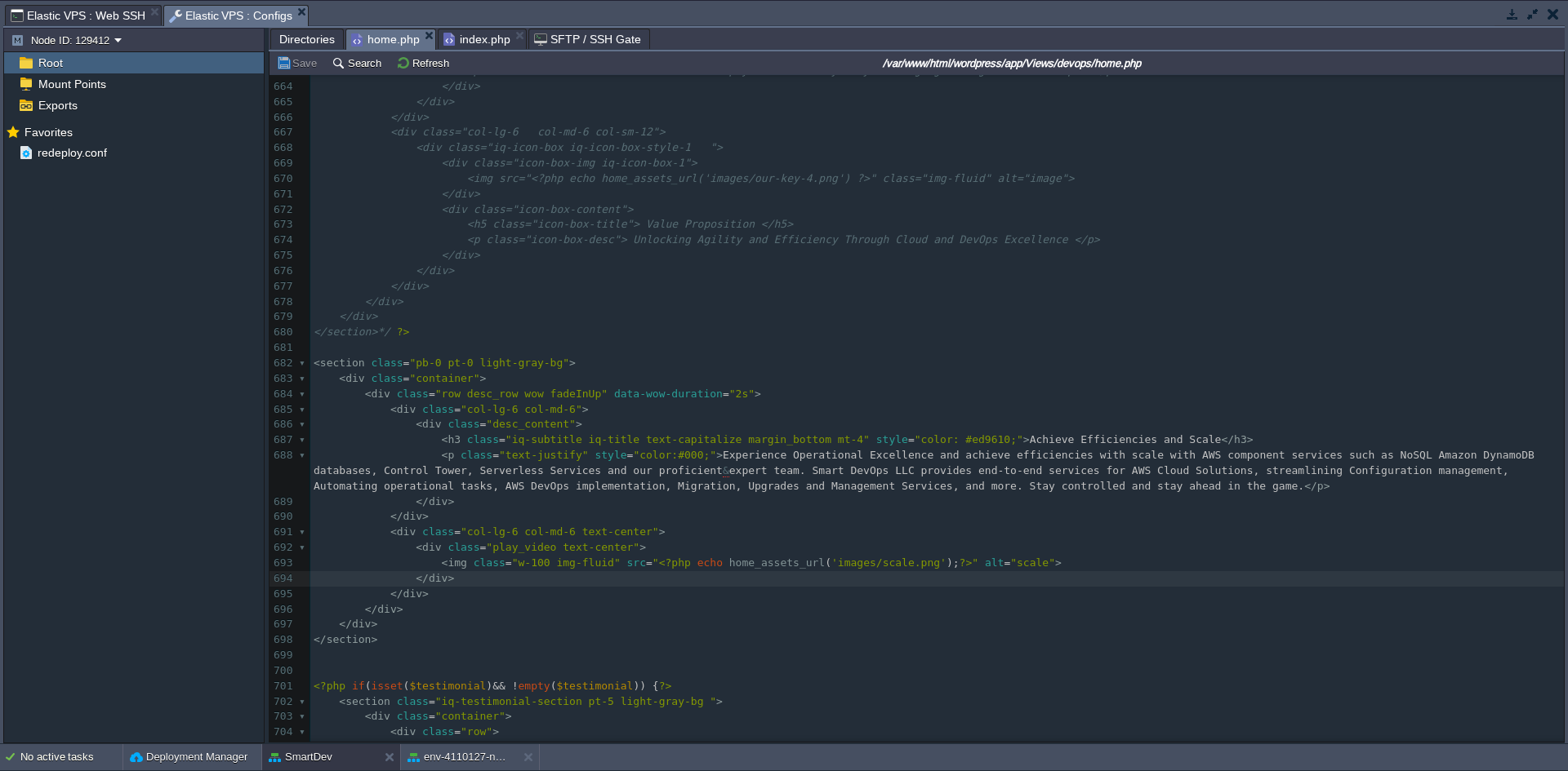
click at [299, 30] on span "Directories" at bounding box center [307, 39] width 56 height 20
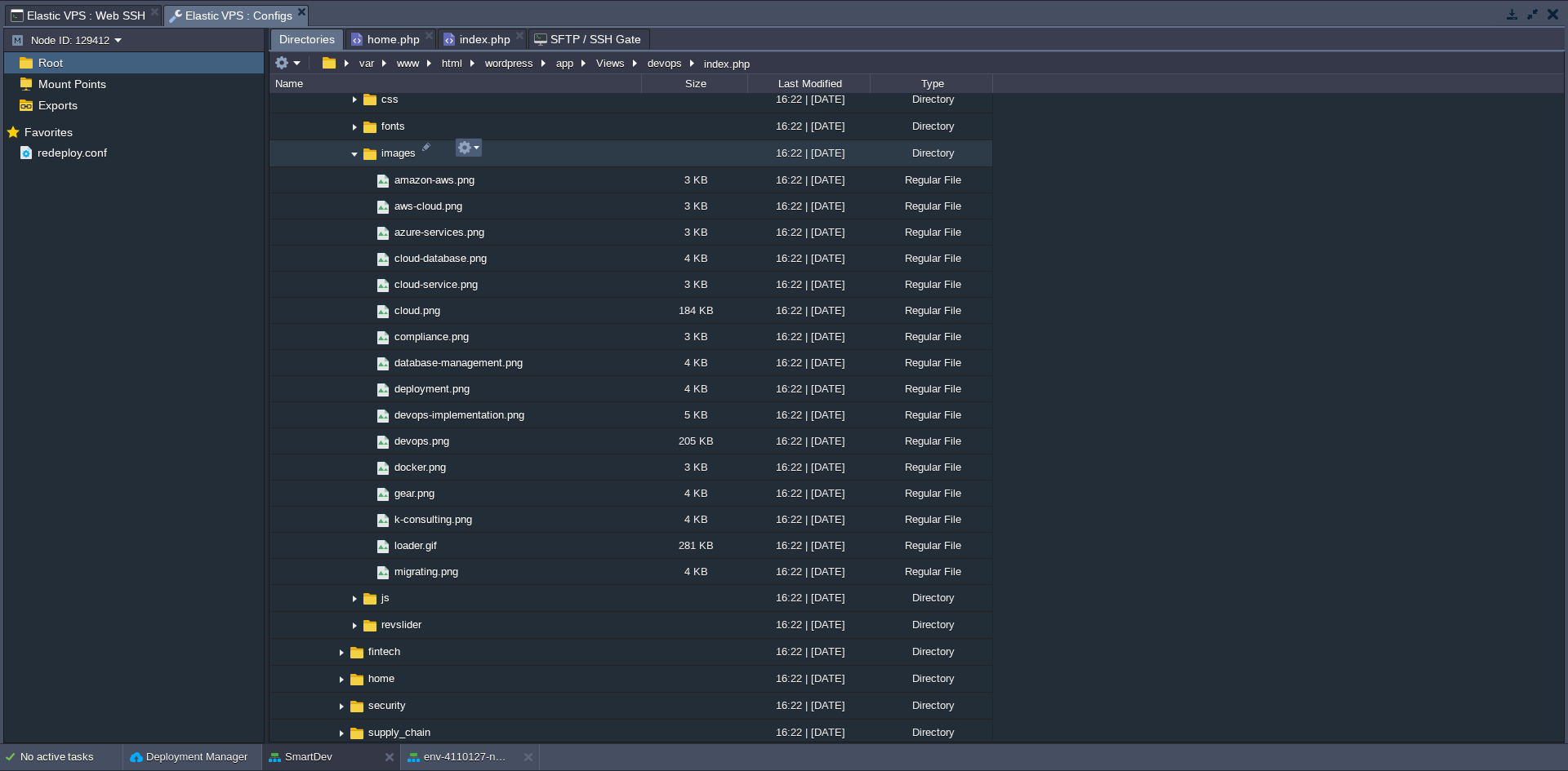
click at [474, 148] on em at bounding box center [467, 148] width 22 height 15
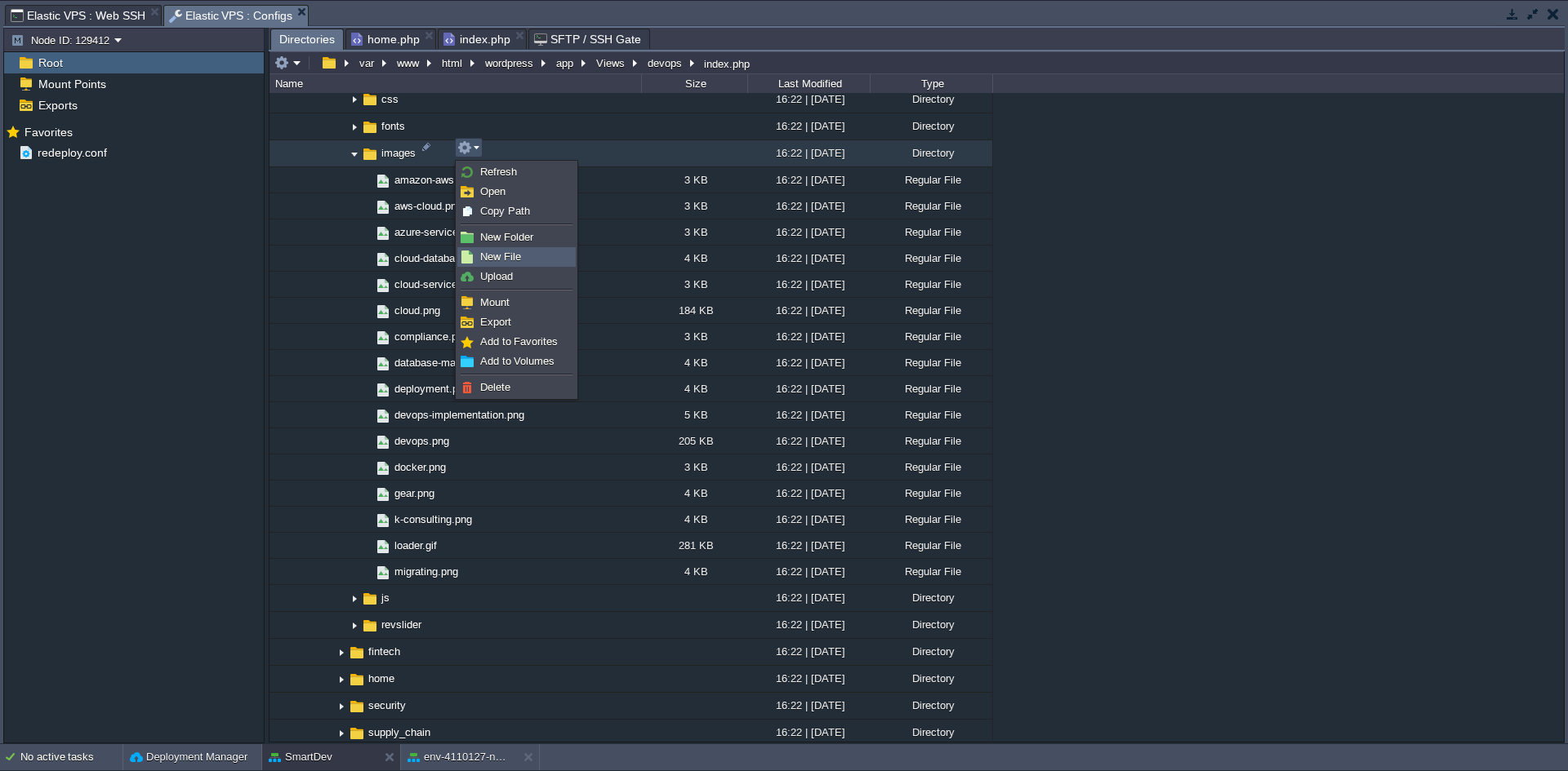
click at [511, 252] on span "New File" at bounding box center [500, 257] width 41 height 12
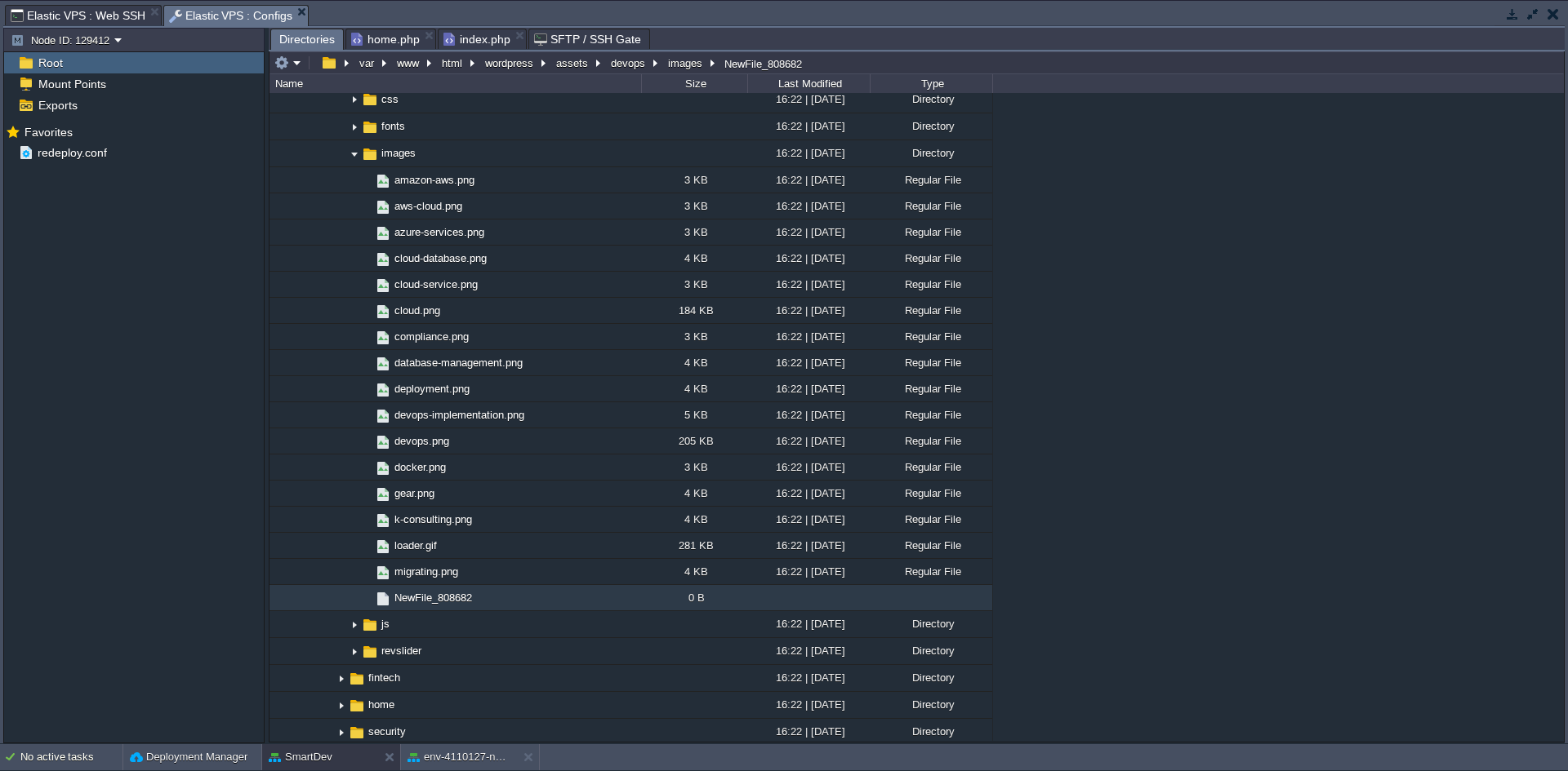
scroll to position [2845, 0]
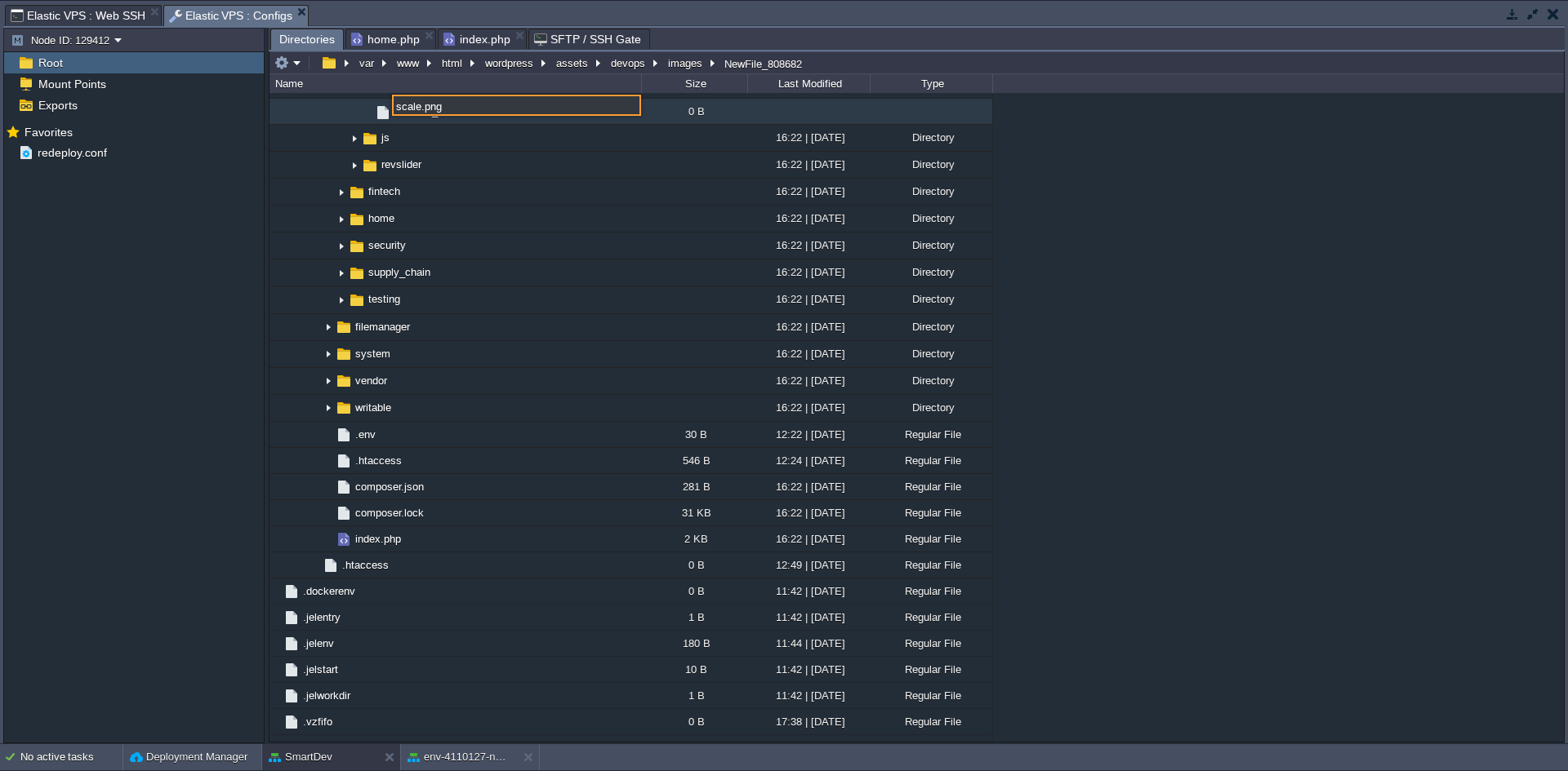
type input "scale.png"
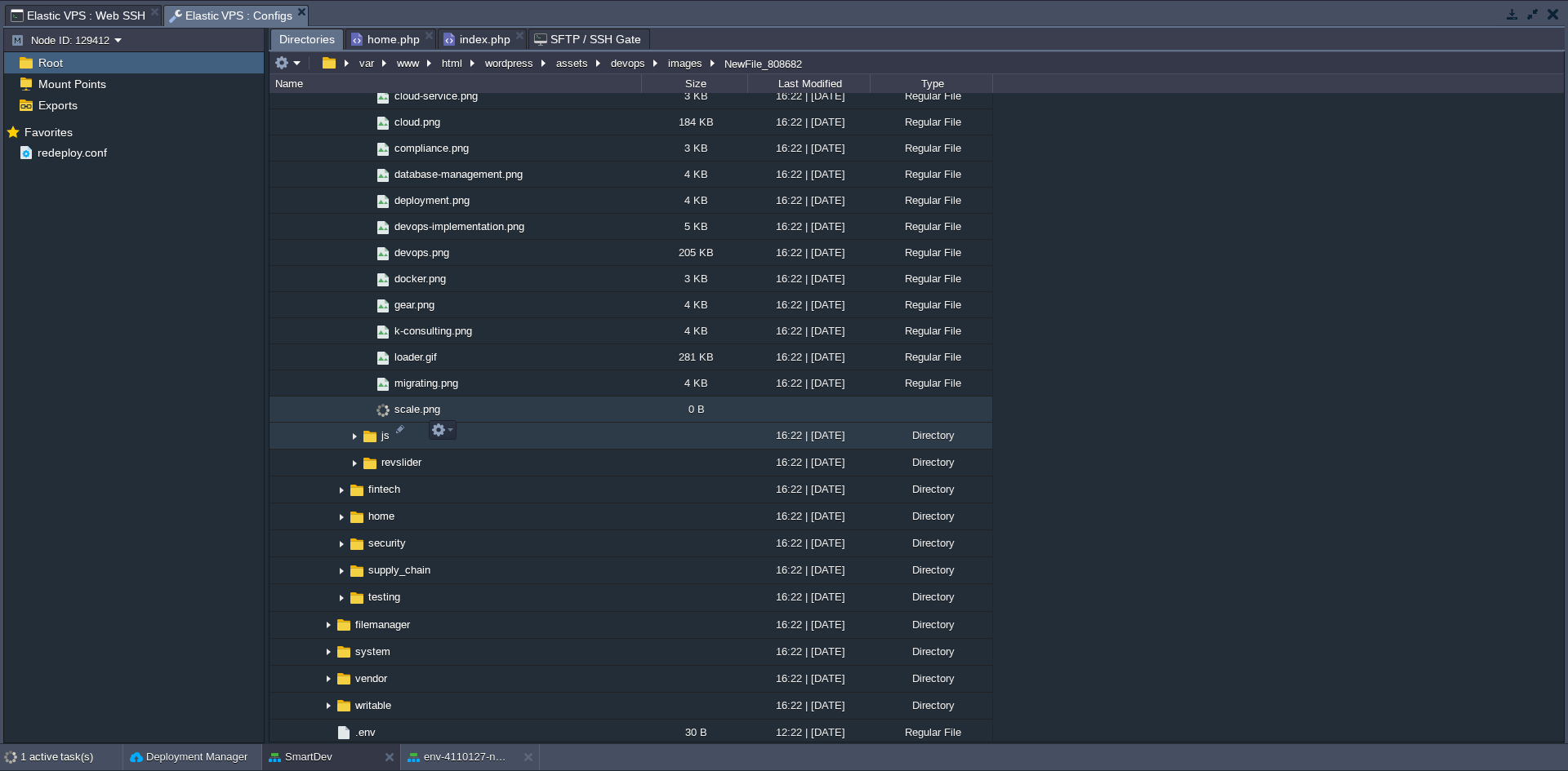
scroll to position [2519, 0]
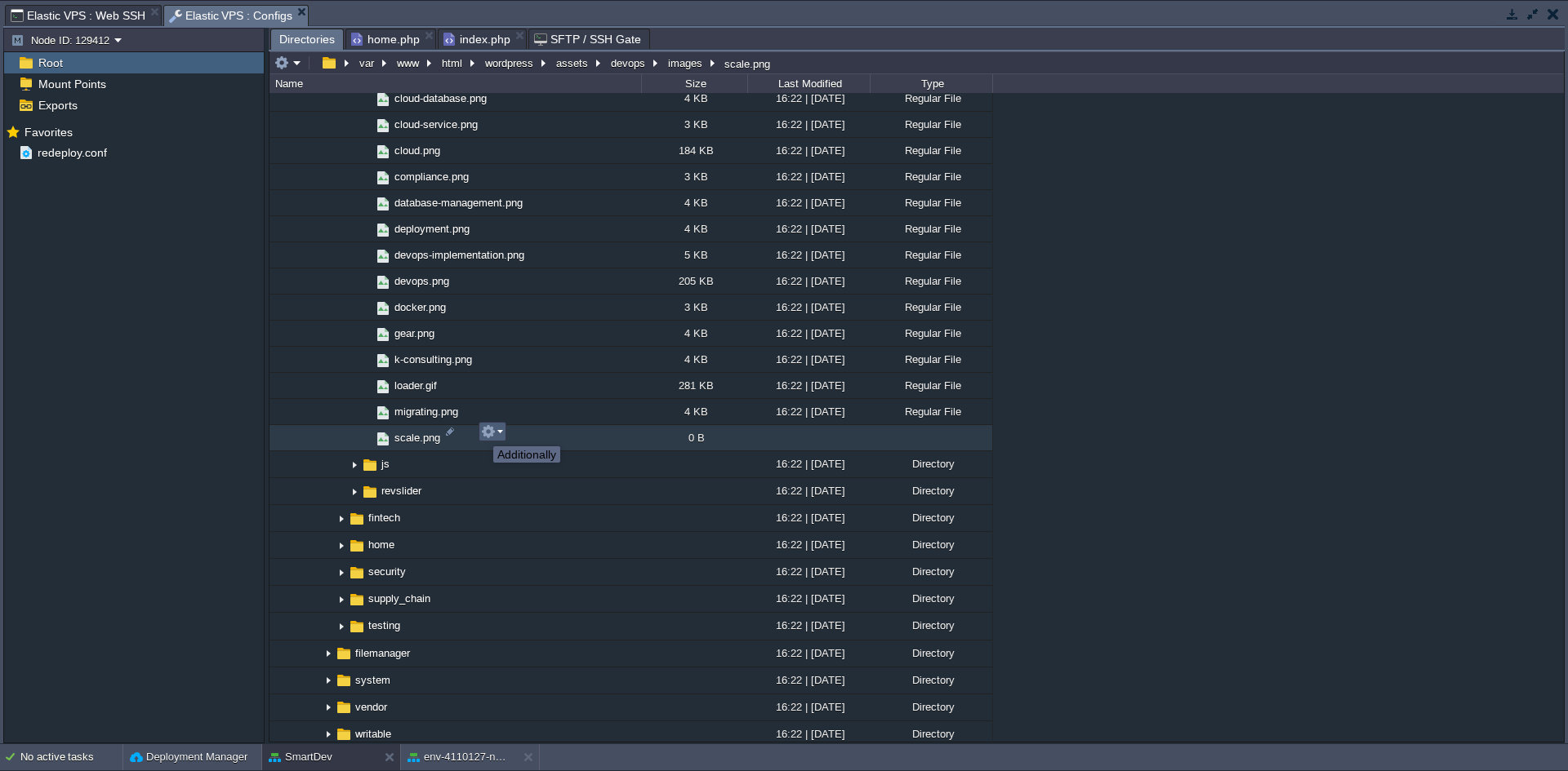
click at [489, 430] on button "button" at bounding box center [488, 432] width 15 height 15
click at [415, 434] on span "scale.png" at bounding box center [417, 438] width 51 height 14
click at [500, 435] on em at bounding box center [491, 432] width 22 height 15
click at [400, 431] on span "scale.png" at bounding box center [417, 438] width 51 height 14
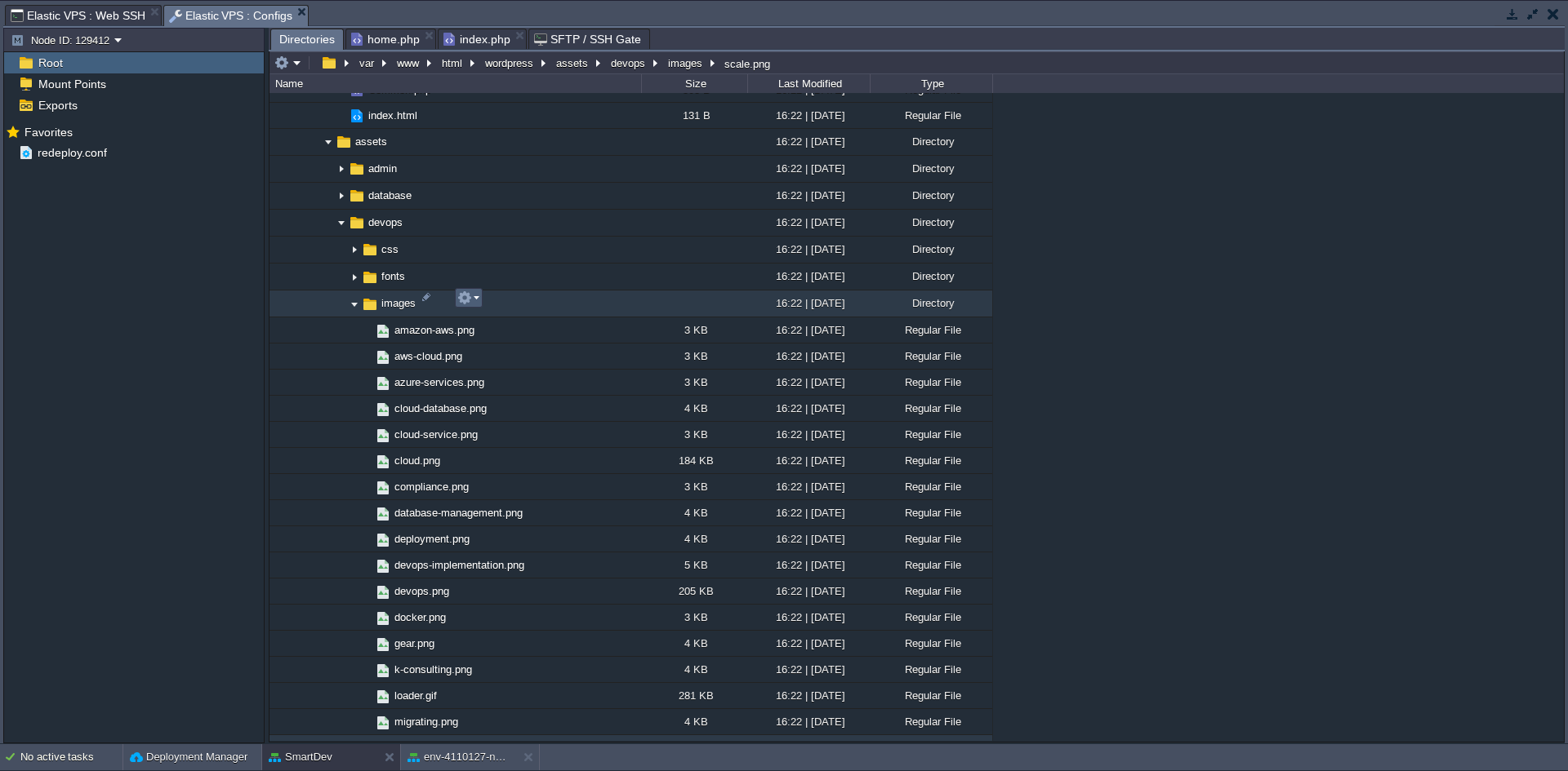
scroll to position [2192, 0]
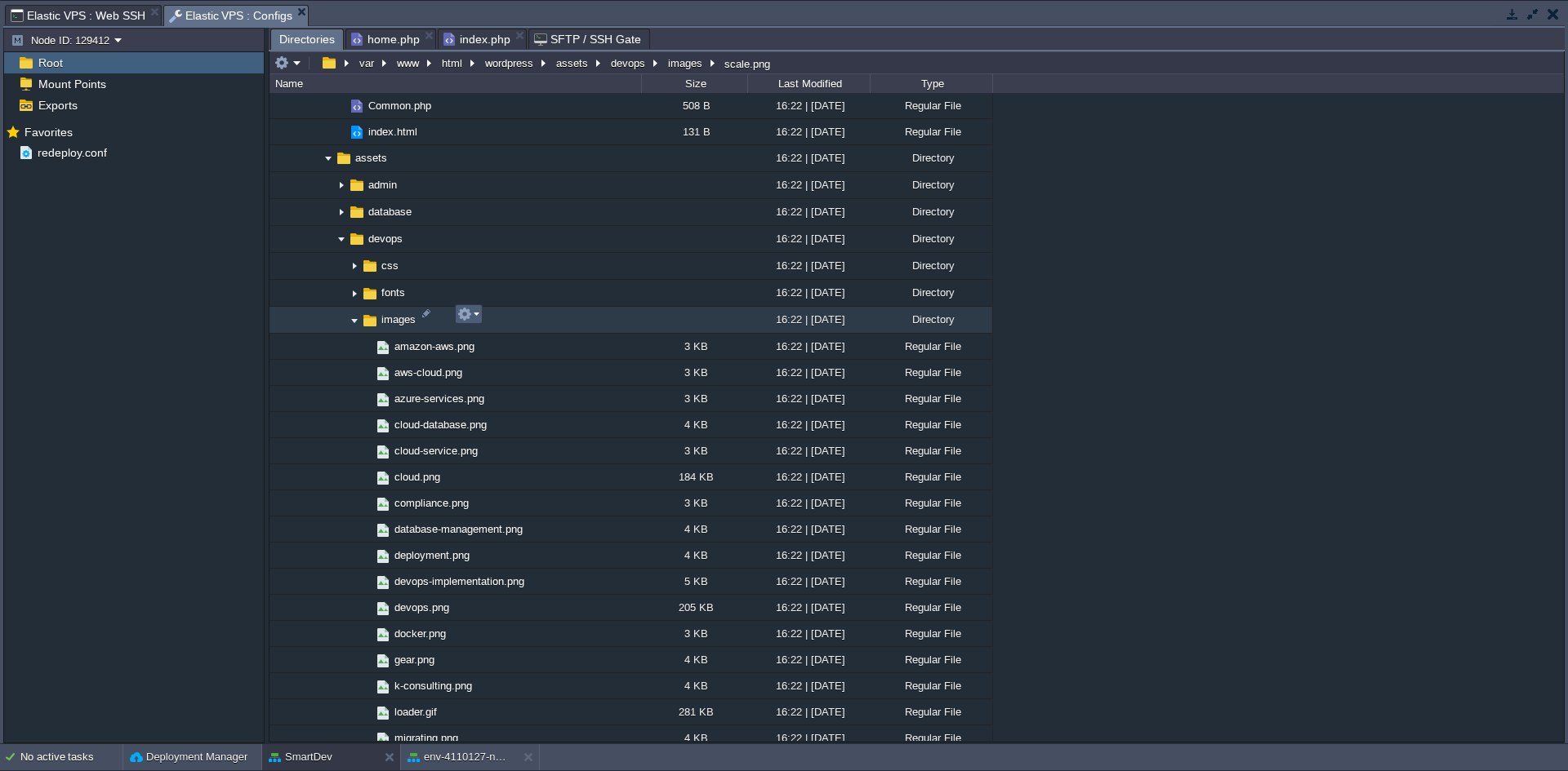
click at [478, 320] on em at bounding box center [467, 314] width 22 height 15
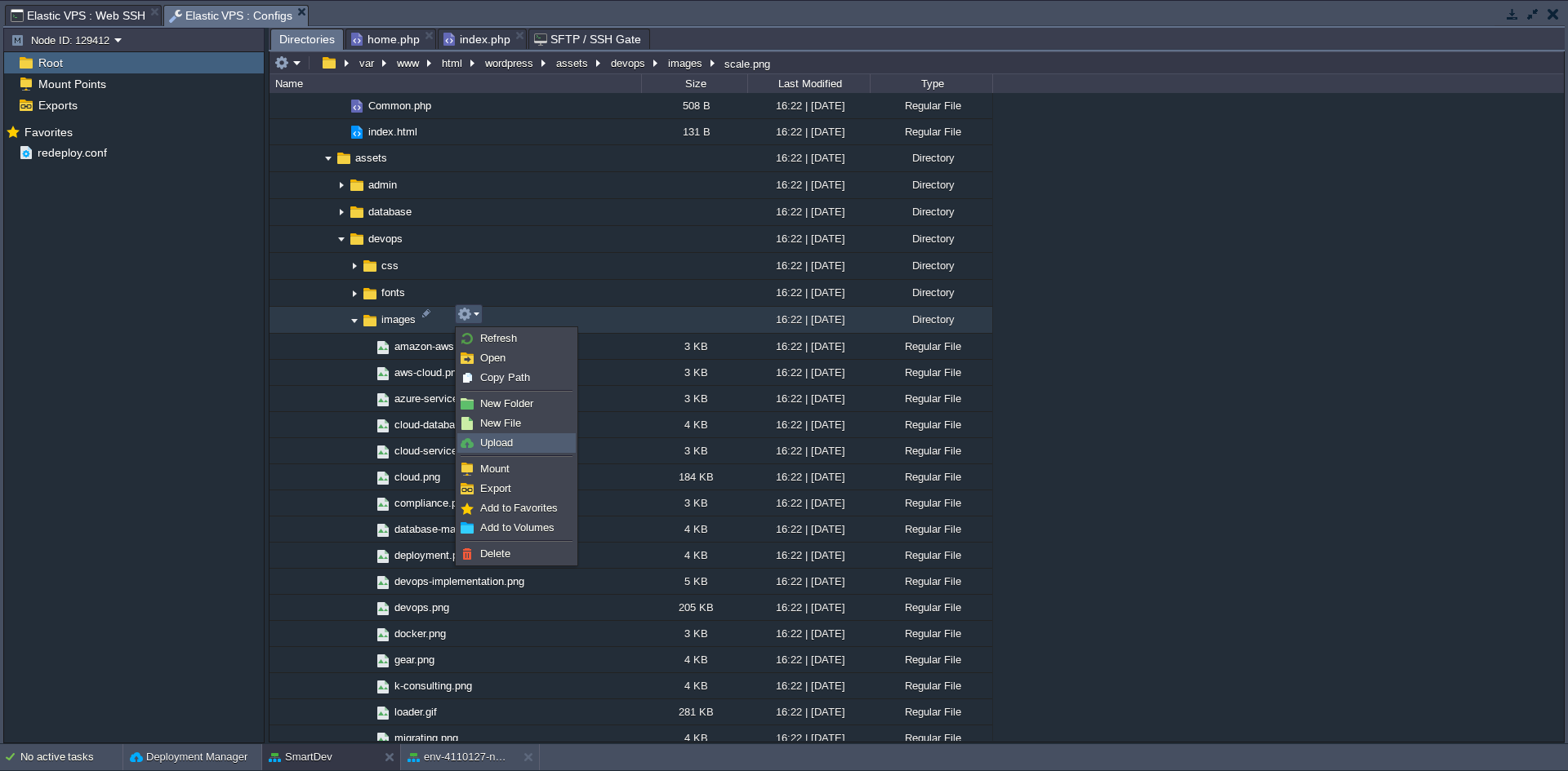
click at [517, 443] on link "Upload" at bounding box center [516, 443] width 117 height 18
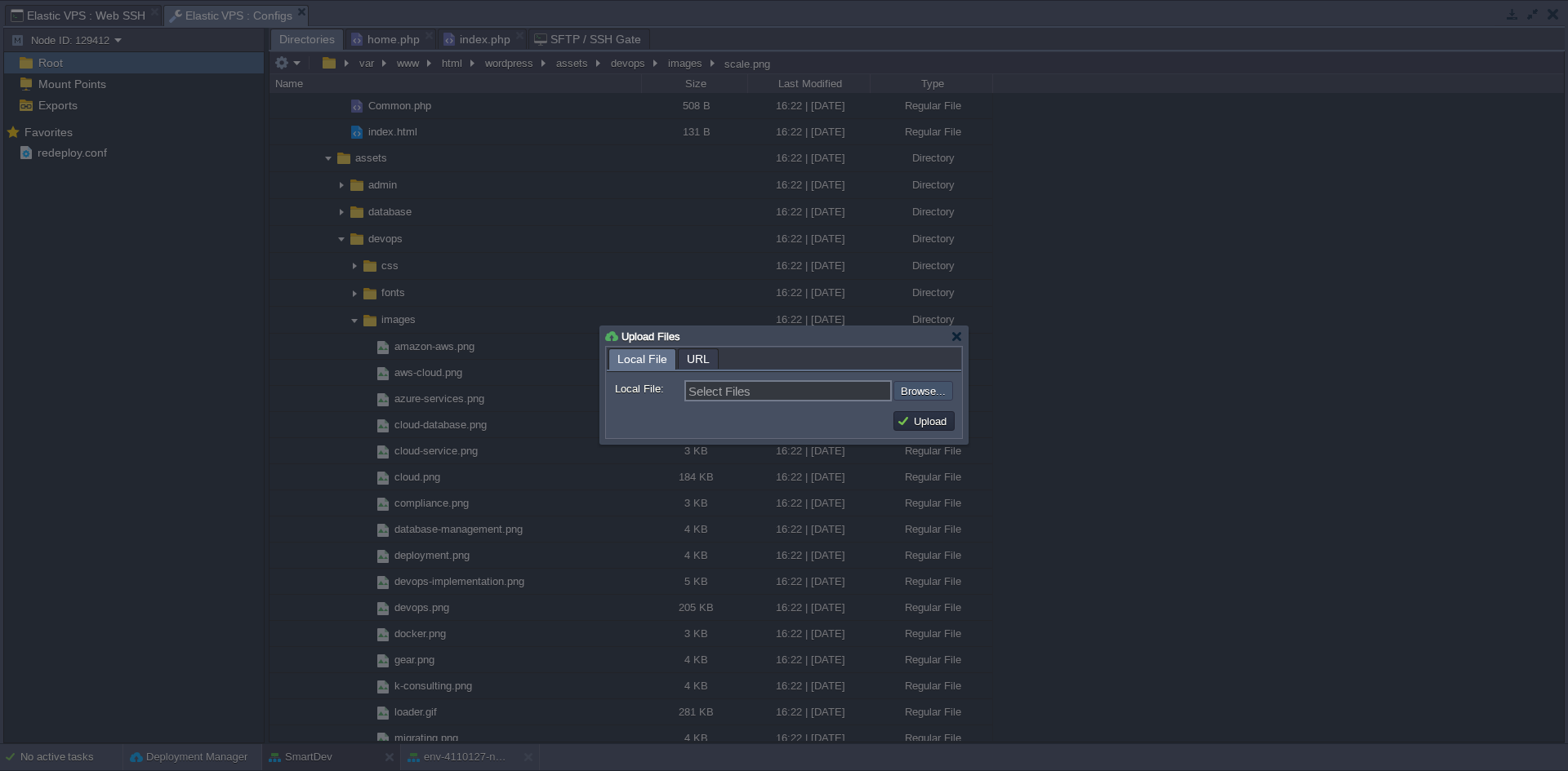
click at [930, 396] on input "file" at bounding box center [850, 391] width 207 height 20
type input "C:\fakepath\scale.png"
type input "scale.png"
click at [920, 420] on button "Upload" at bounding box center [924, 422] width 55 height 15
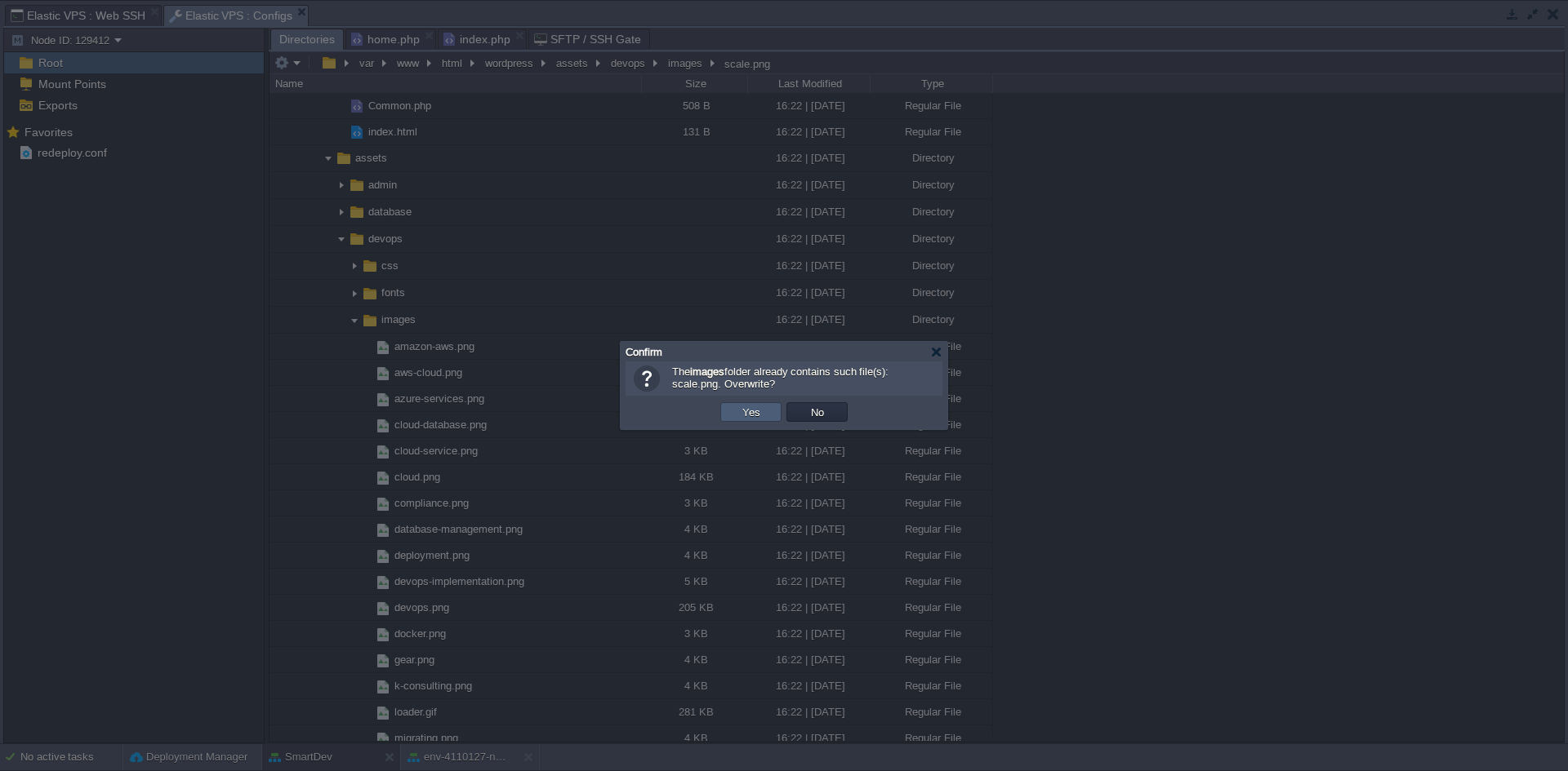
click at [759, 411] on button "Yes" at bounding box center [750, 412] width 27 height 15
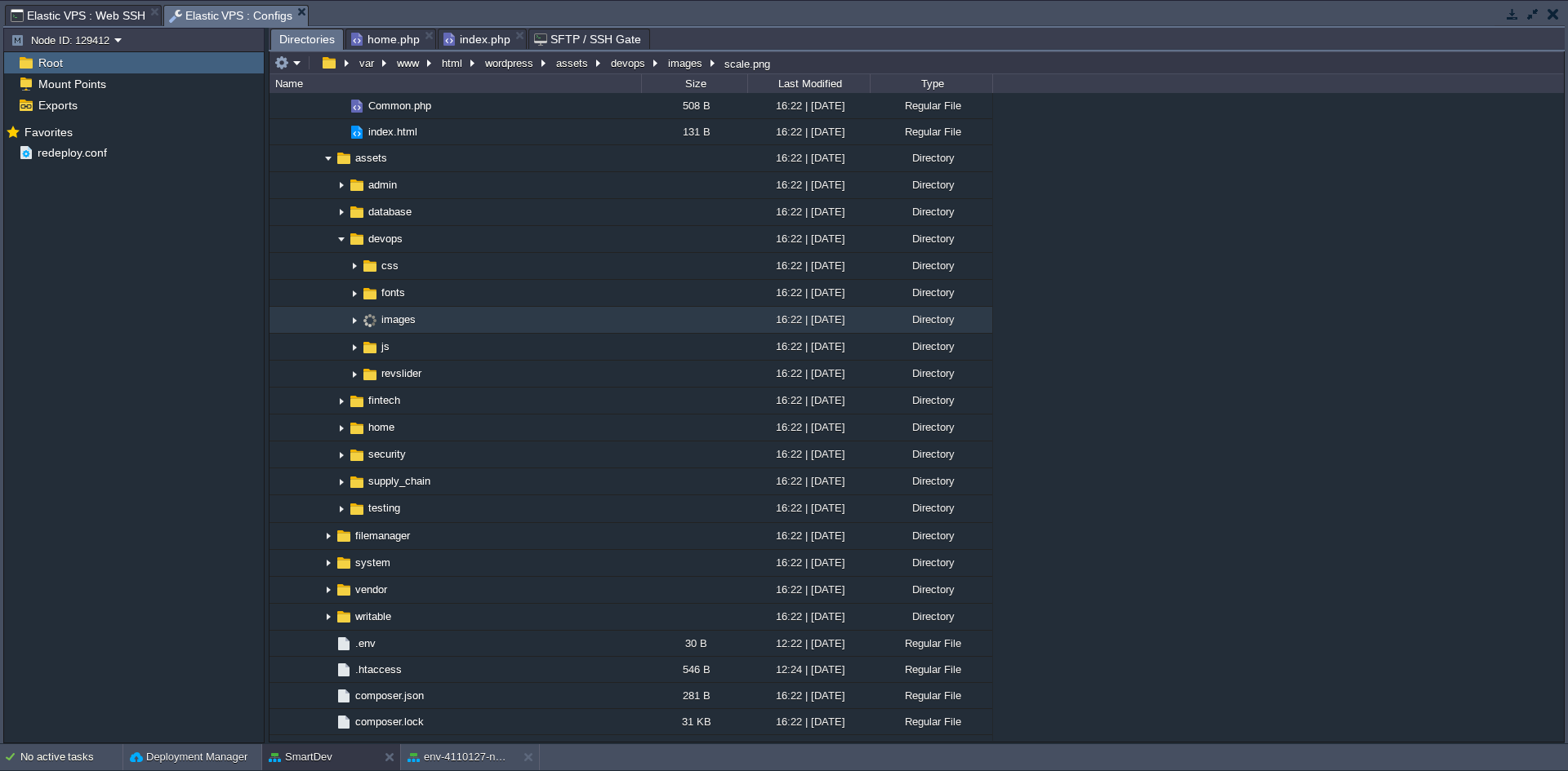
click at [352, 317] on img at bounding box center [354, 320] width 13 height 25
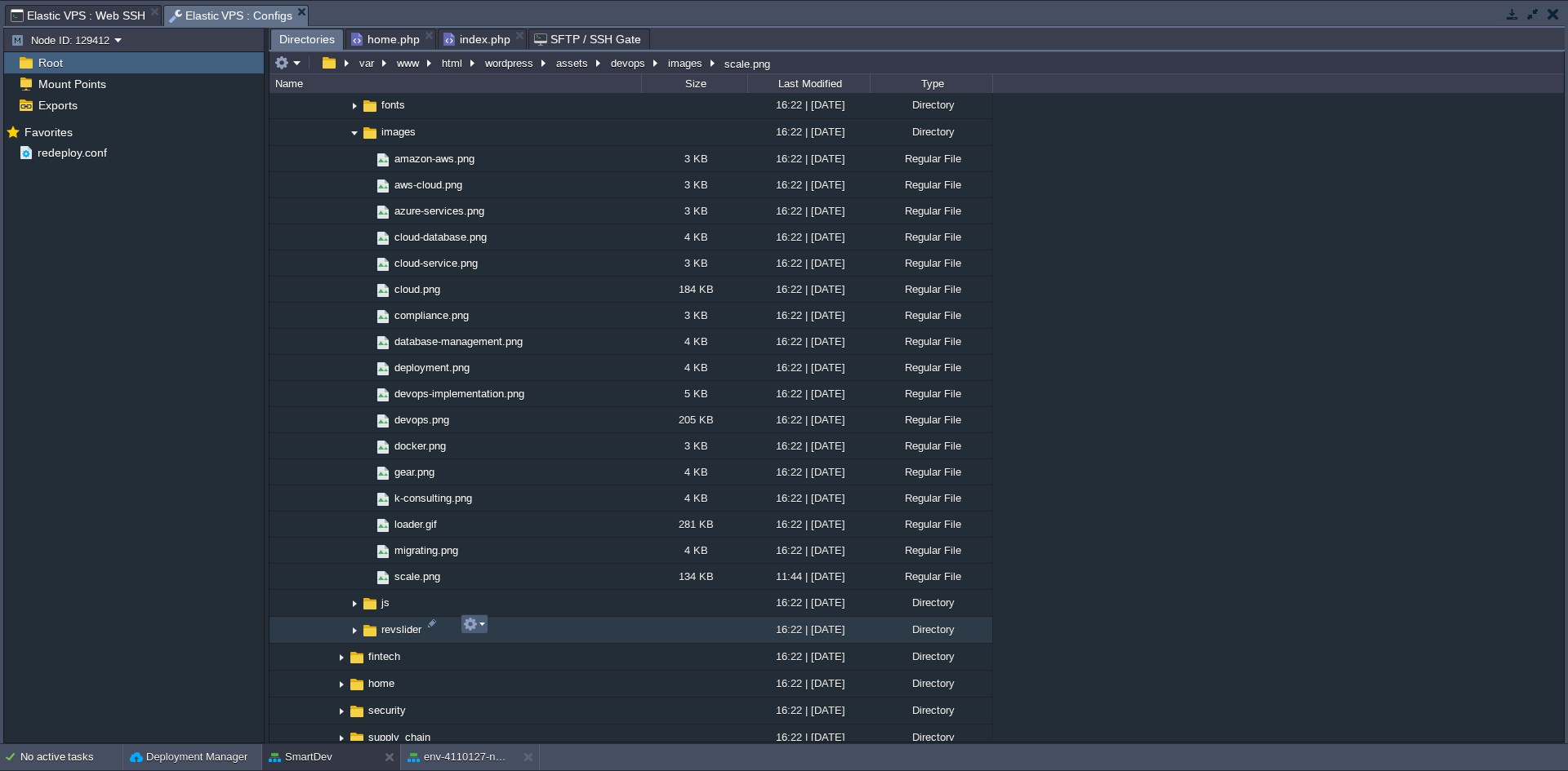
scroll to position [2355, 0]
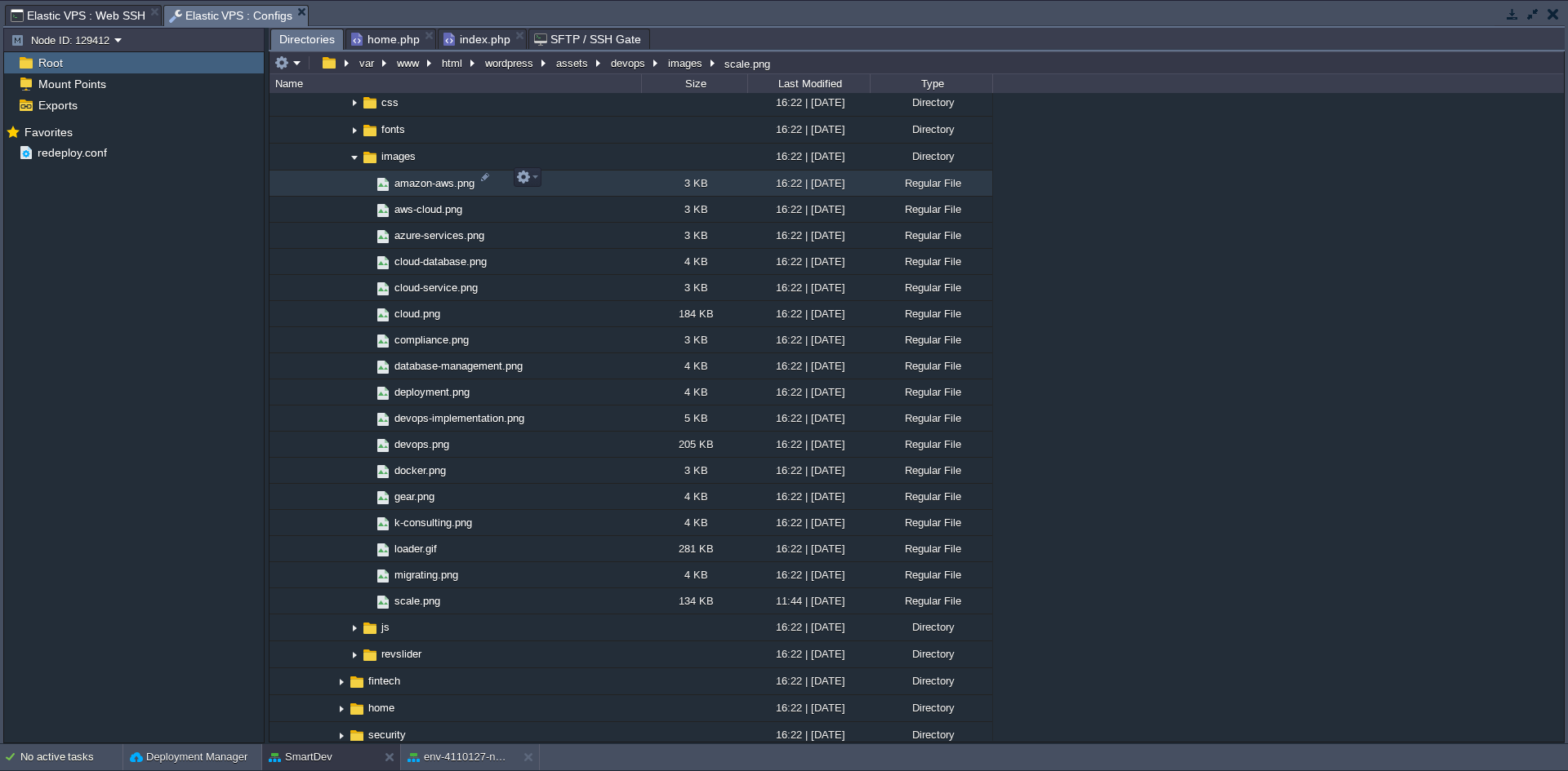
click at [402, 178] on span "amazon-aws.png" at bounding box center [434, 183] width 85 height 14
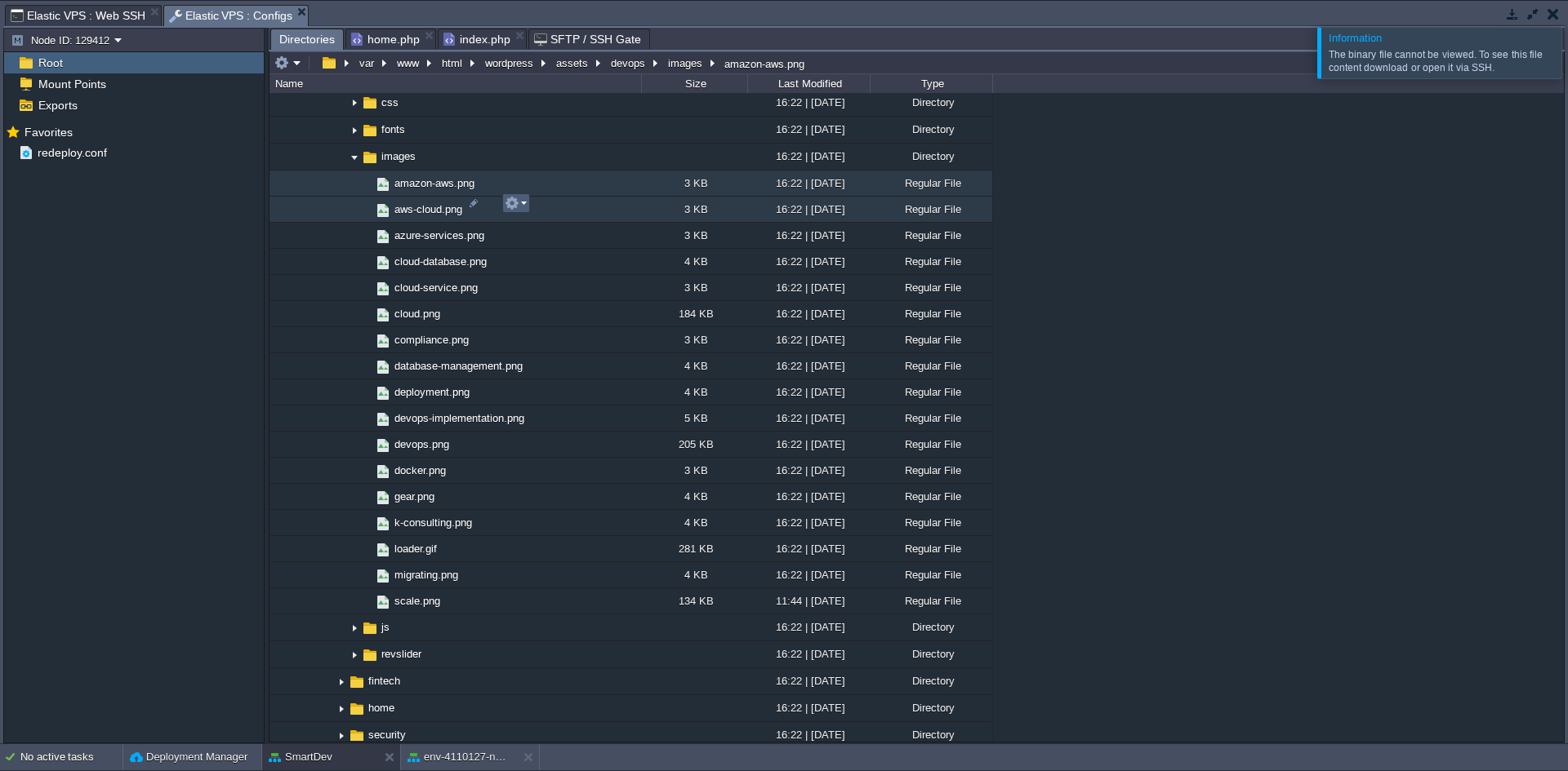
click at [523, 204] on em at bounding box center [515, 204] width 22 height 15
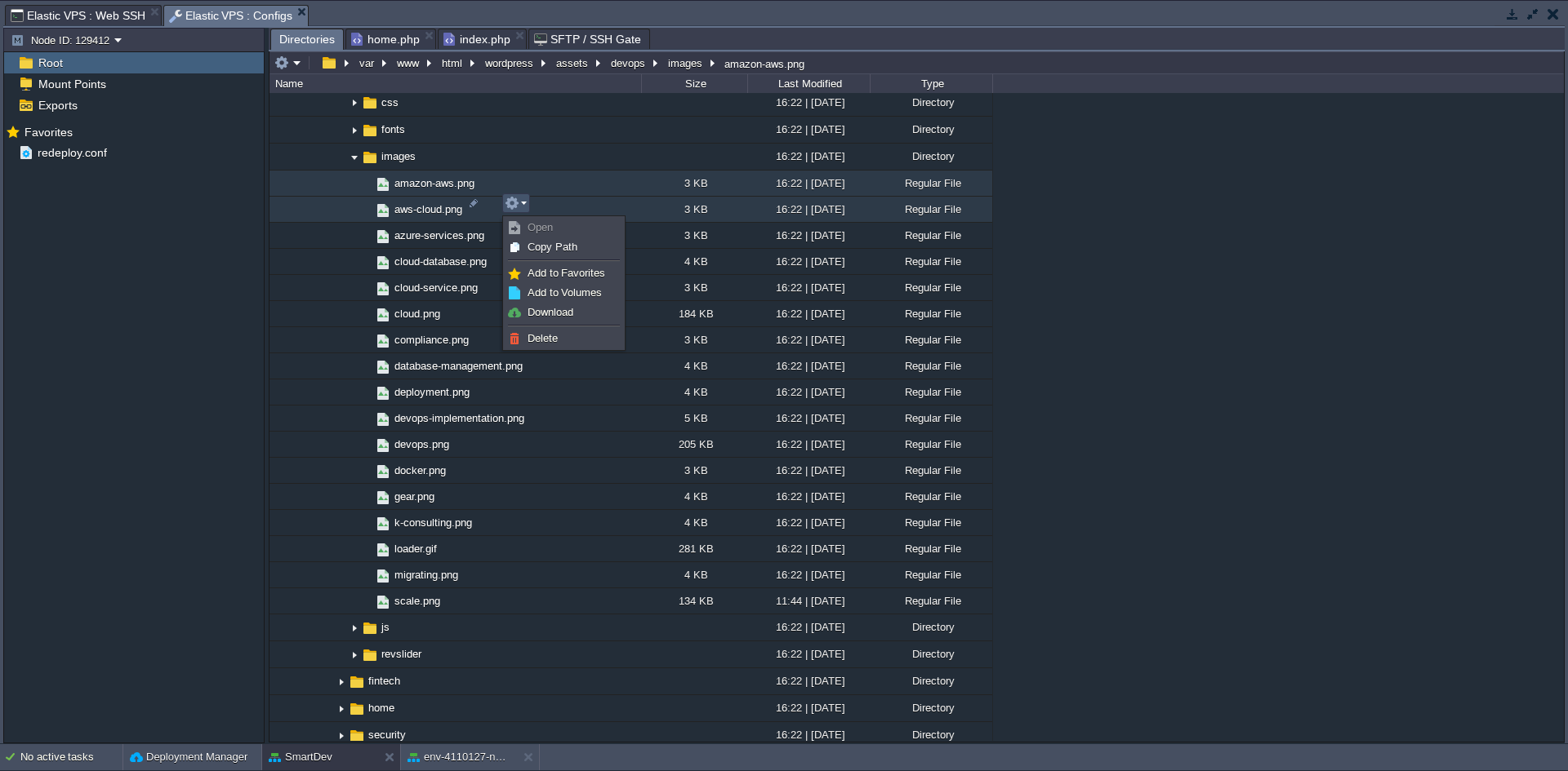
click at [432, 203] on span "aws-cloud.png" at bounding box center [428, 210] width 73 height 14
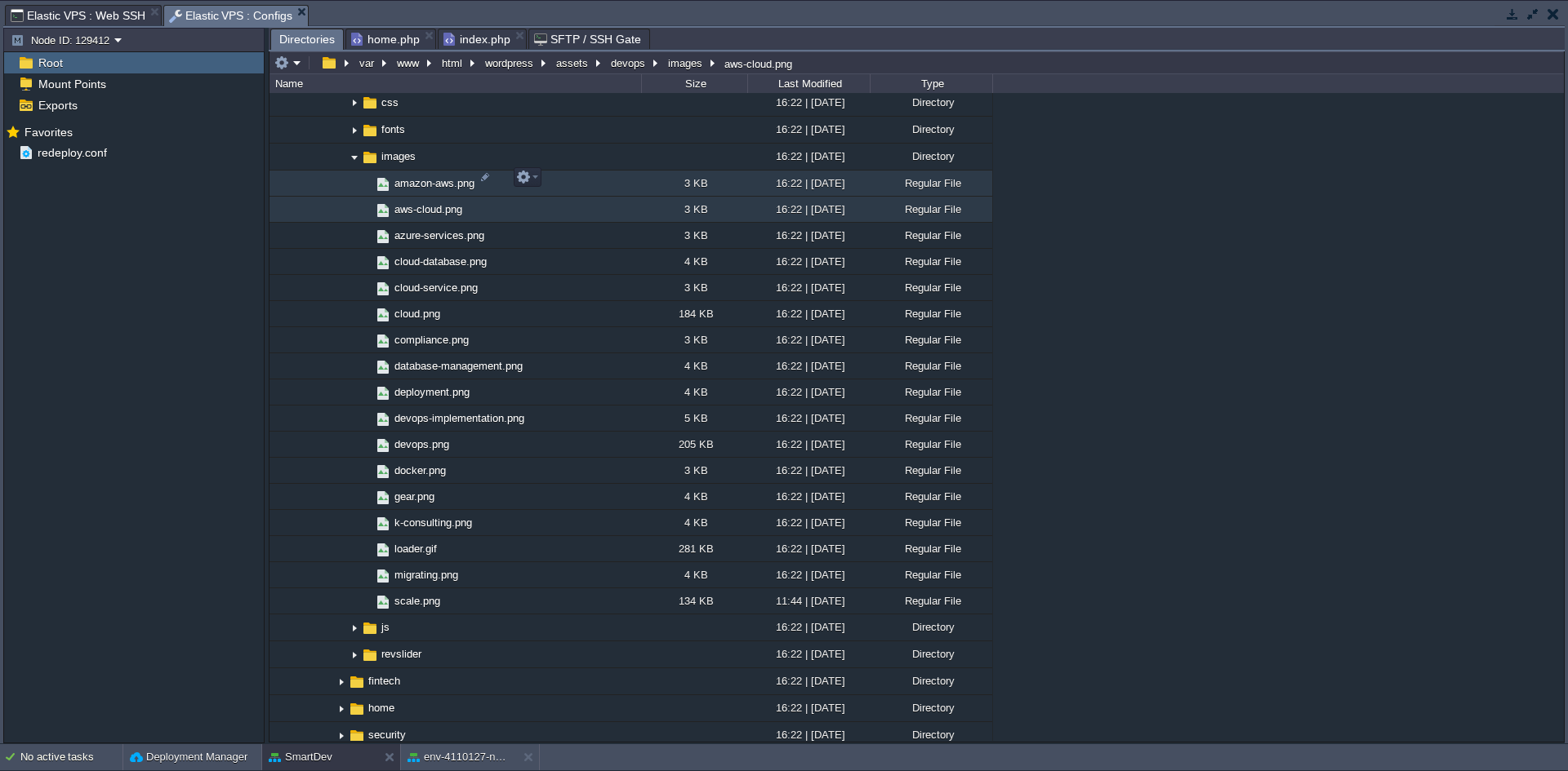
click at [422, 176] on span "amazon-aws.png" at bounding box center [434, 183] width 85 height 14
click at [381, 34] on span "home.php" at bounding box center [385, 39] width 69 height 20
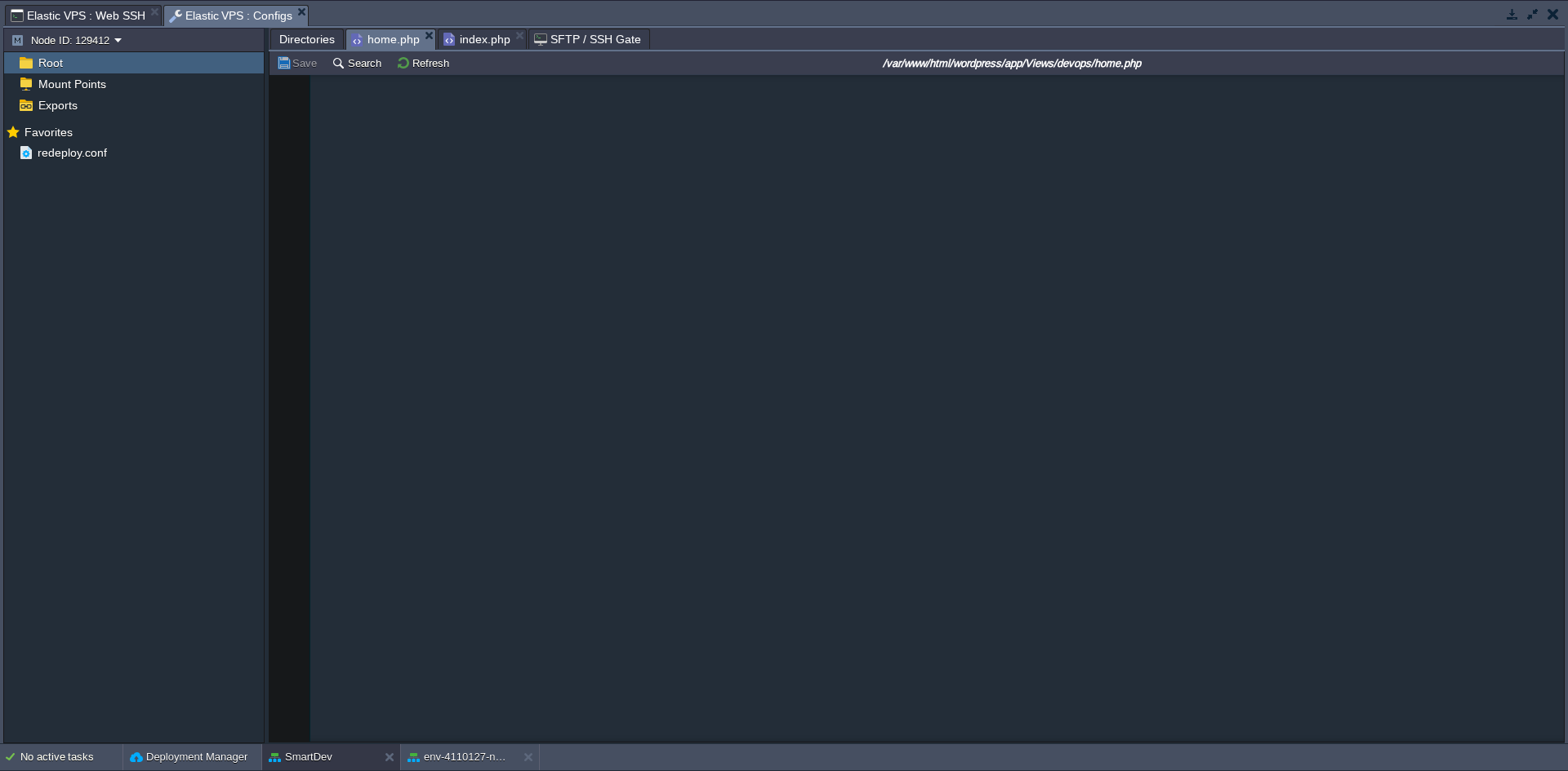
scroll to position [0, 0]
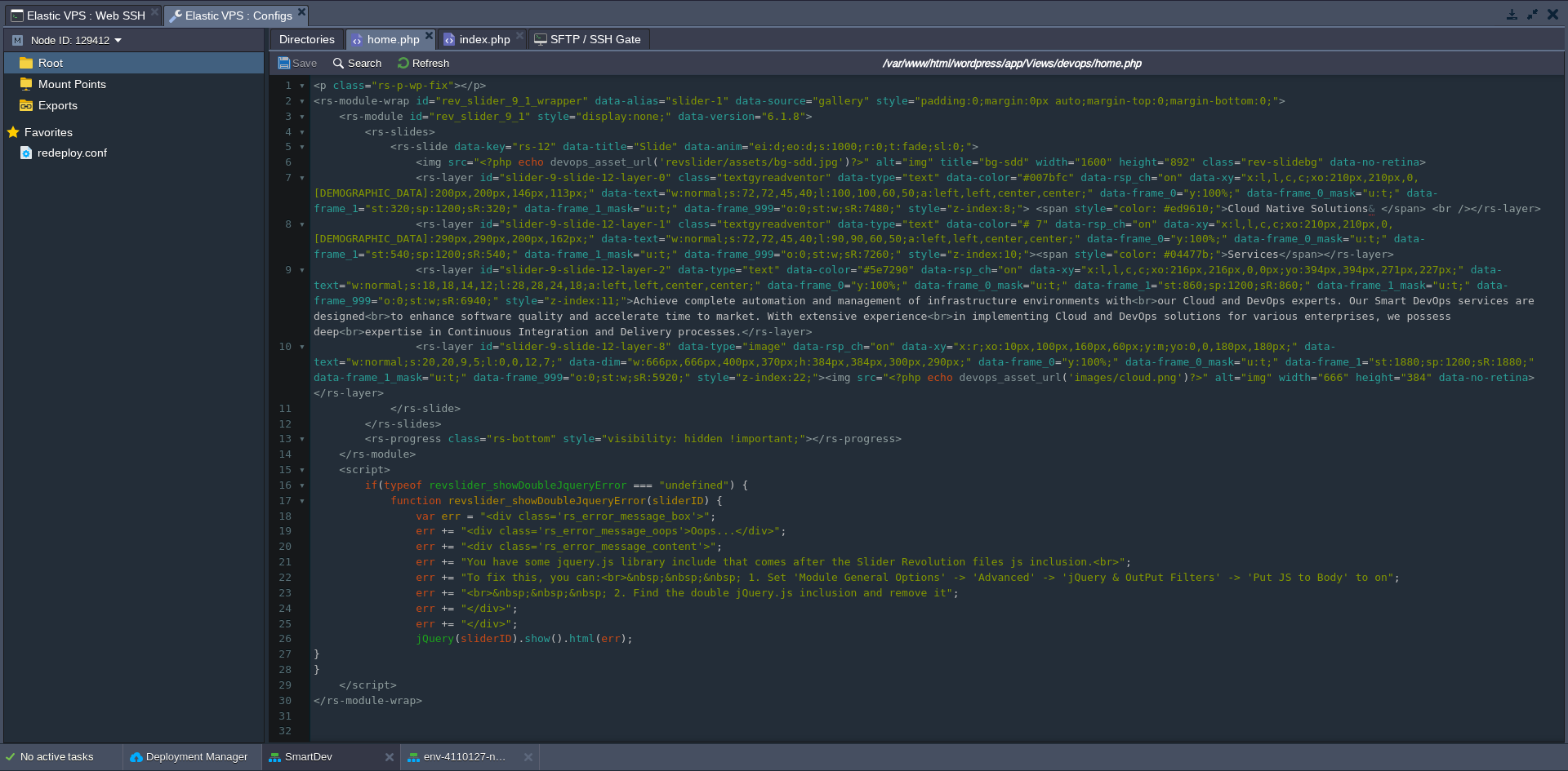
type textarea "evops_asset_url"
click at [844, 402] on pre "</ rs-slide >" at bounding box center [937, 410] width 1254 height 15
click at [314, 42] on span "Directories" at bounding box center [307, 39] width 56 height 20
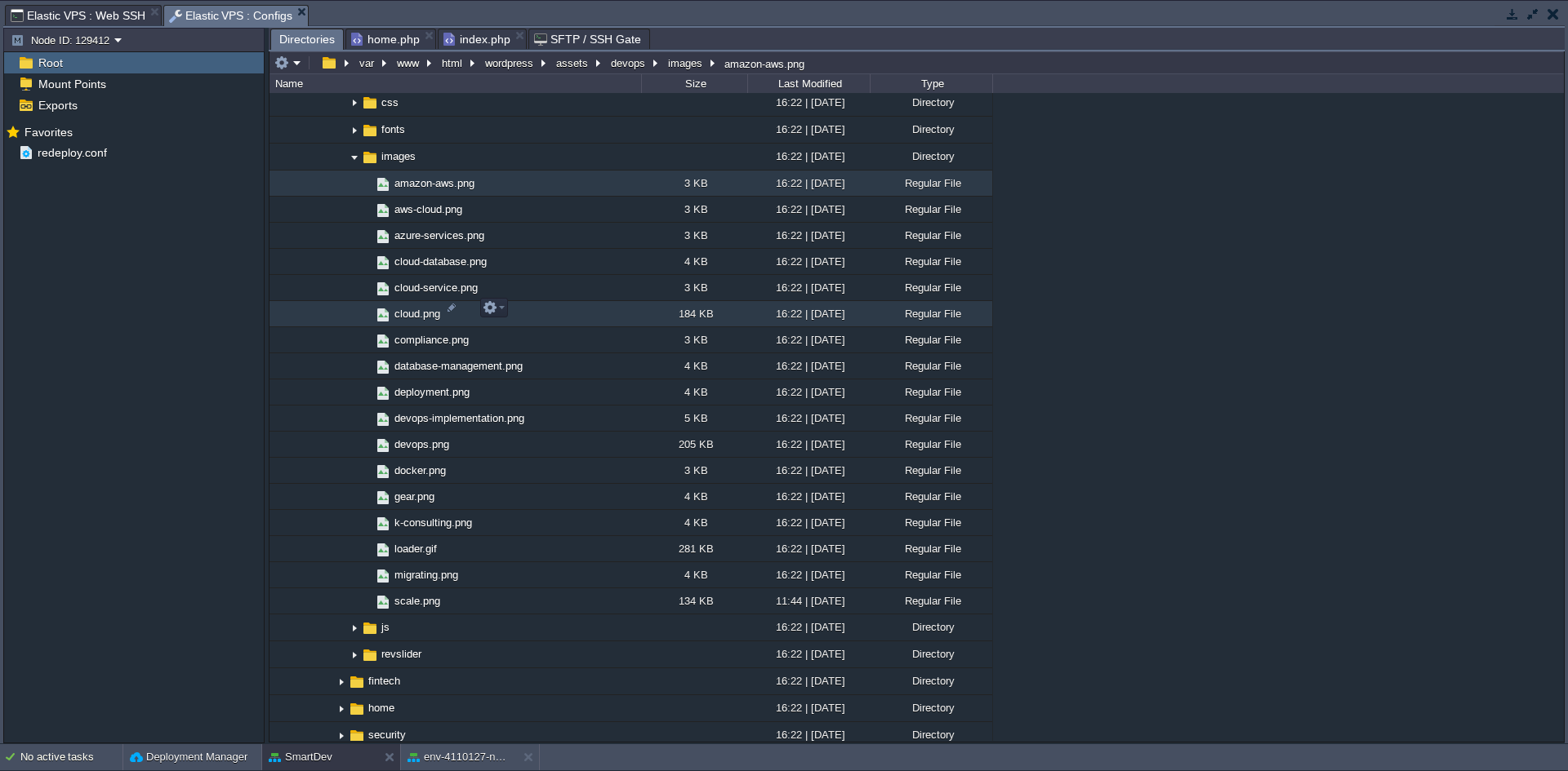
click at [420, 310] on span "cloud.png" at bounding box center [417, 313] width 51 height 14
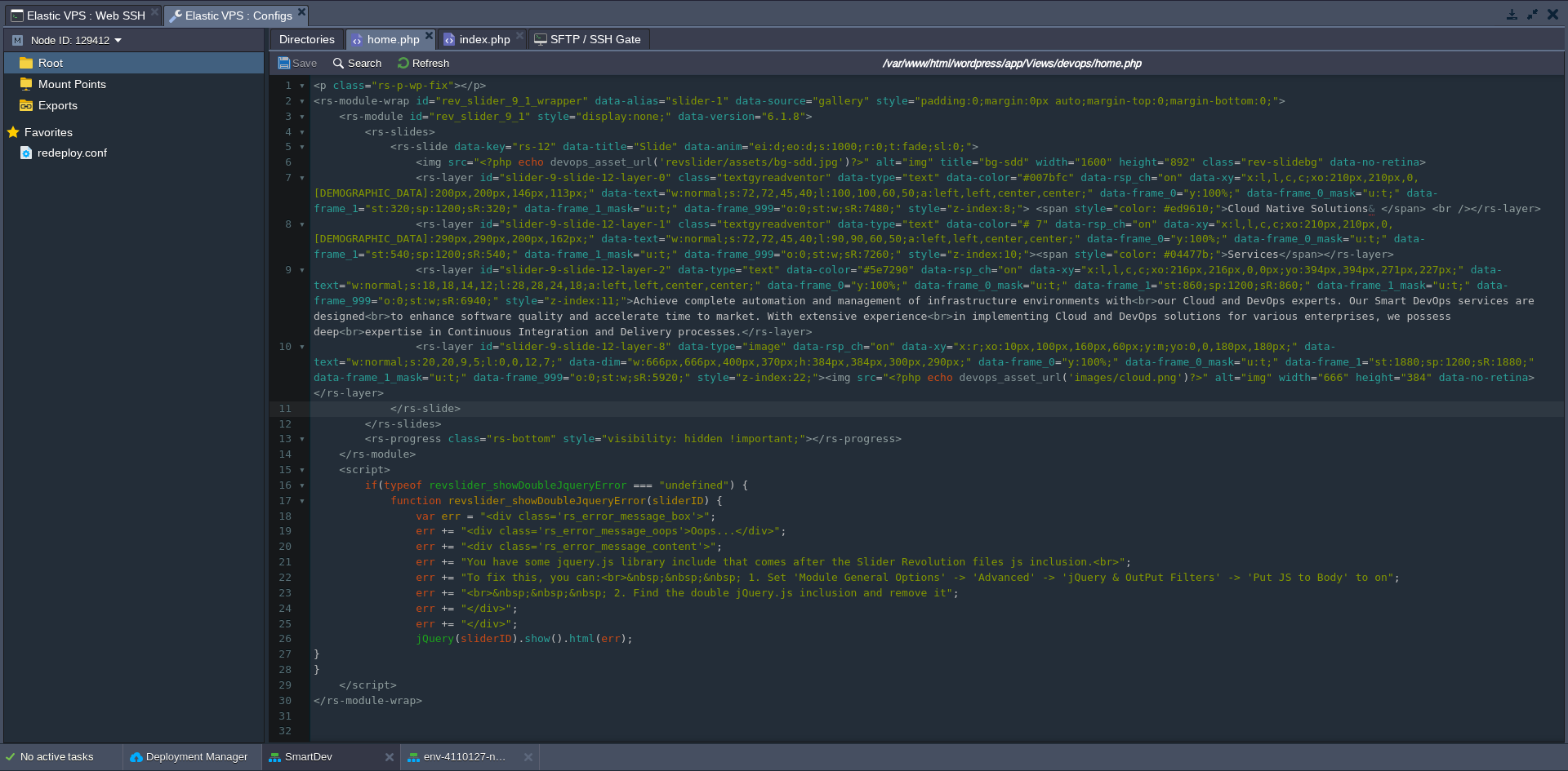
click at [398, 37] on span "home.php" at bounding box center [385, 40] width 69 height 21
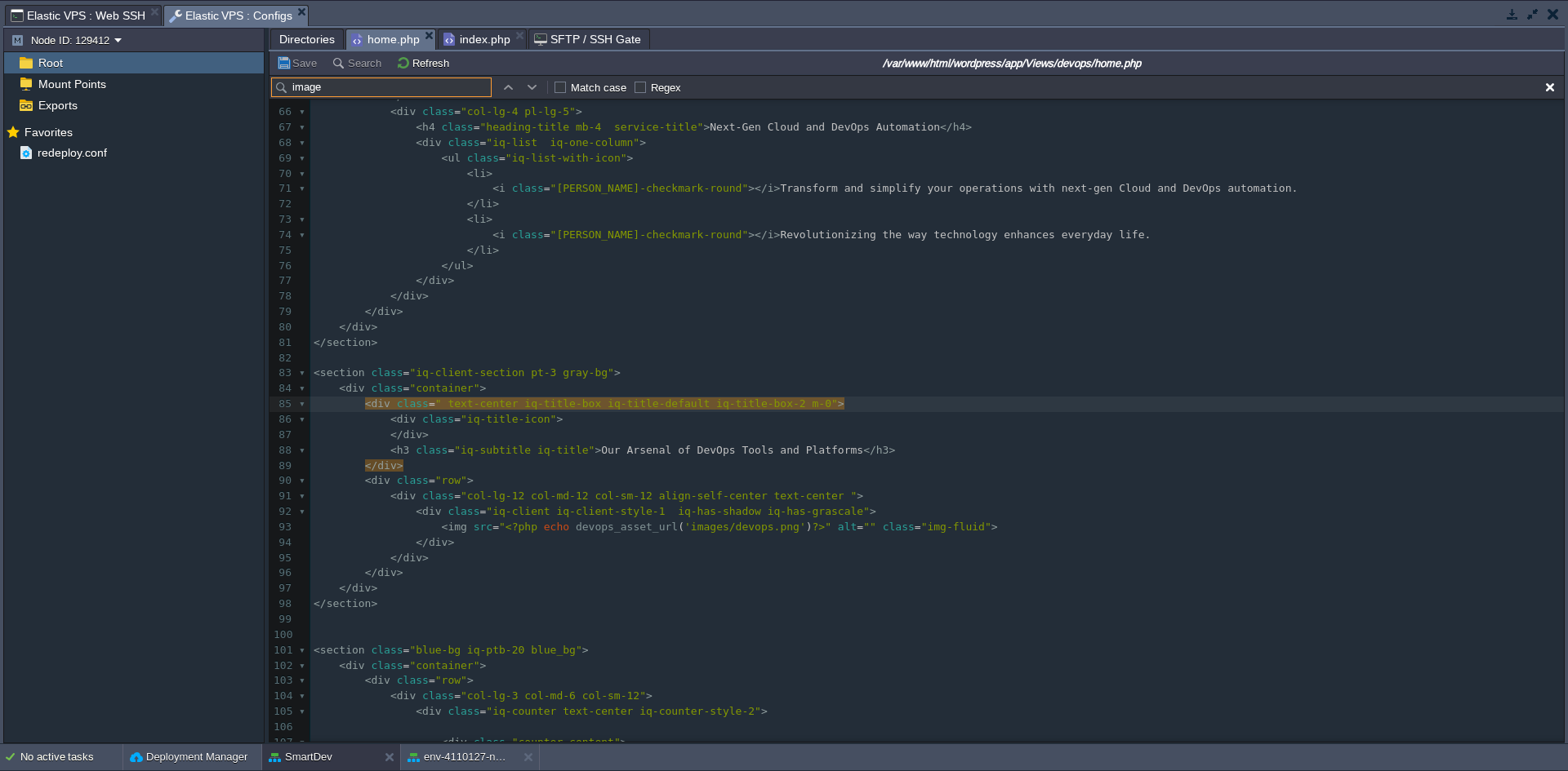
type input "images"
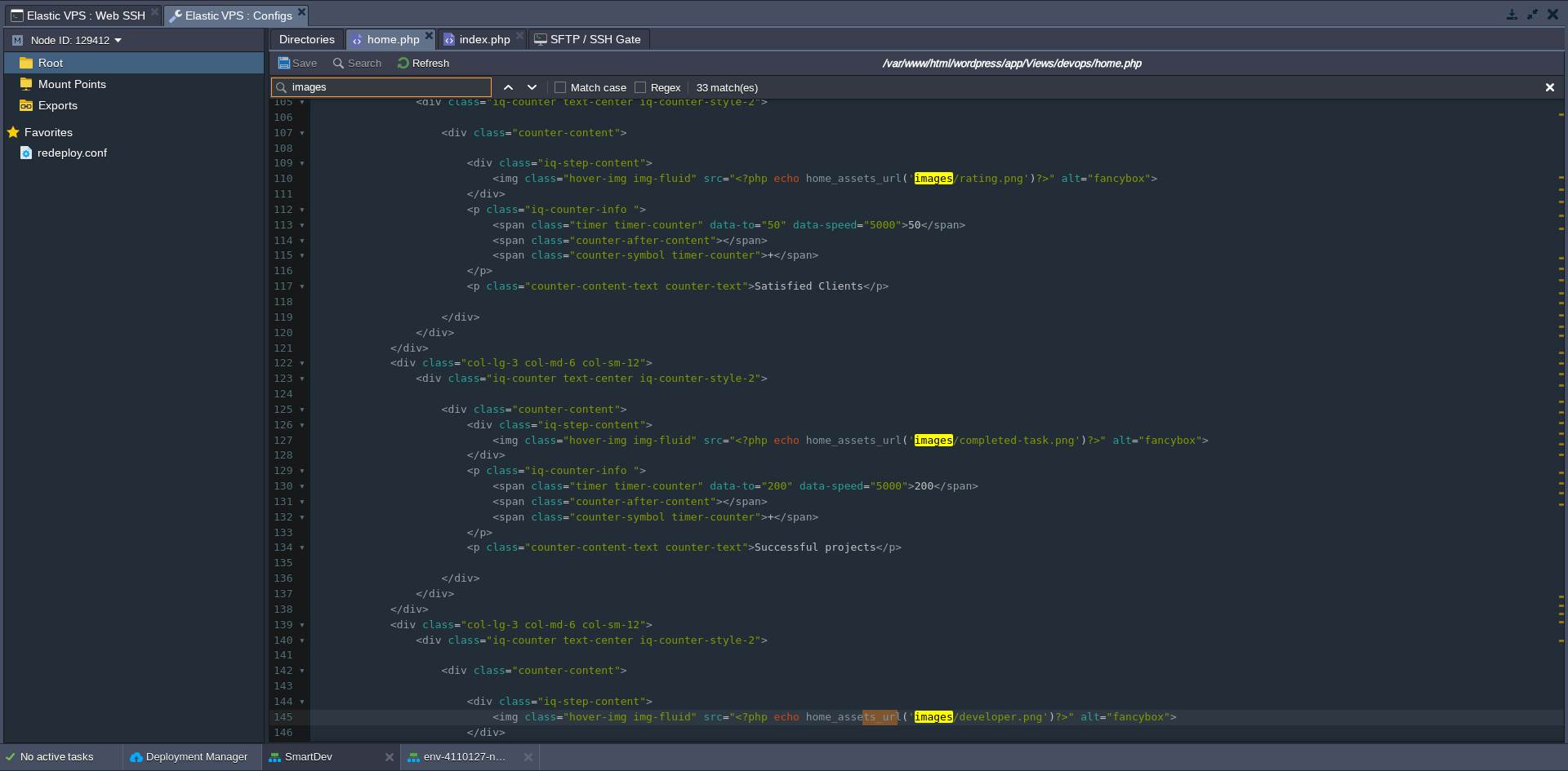
click at [311, 43] on span "Directories" at bounding box center [307, 39] width 56 height 20
click at [391, 39] on span "home.php" at bounding box center [385, 40] width 69 height 21
click at [675, 412] on pre "< div class = "counter-content" >" at bounding box center [937, 410] width 1254 height 15
click at [383, 88] on input "images" at bounding box center [381, 87] width 221 height 20
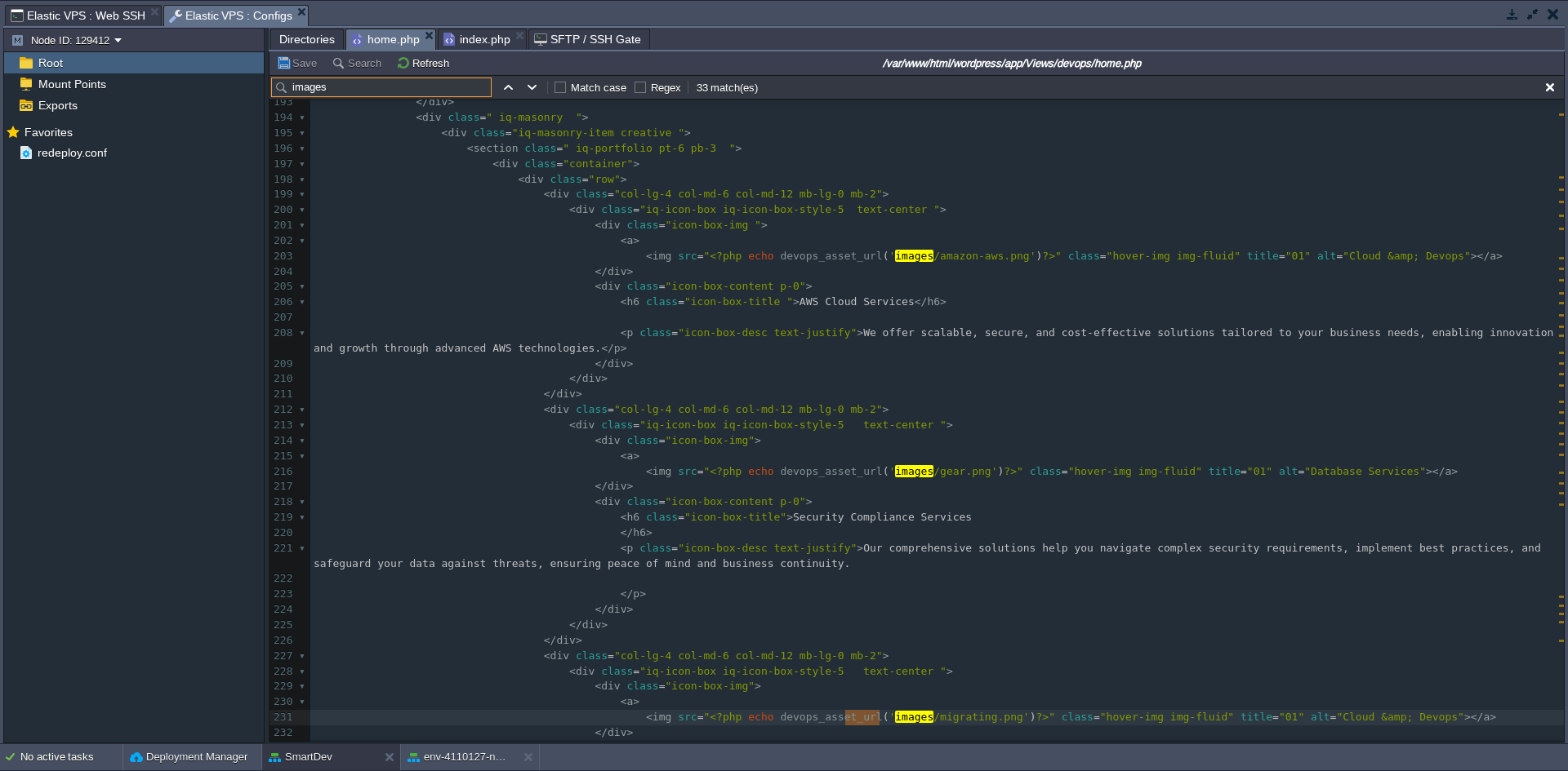
click at [312, 44] on span "Directories" at bounding box center [307, 39] width 56 height 20
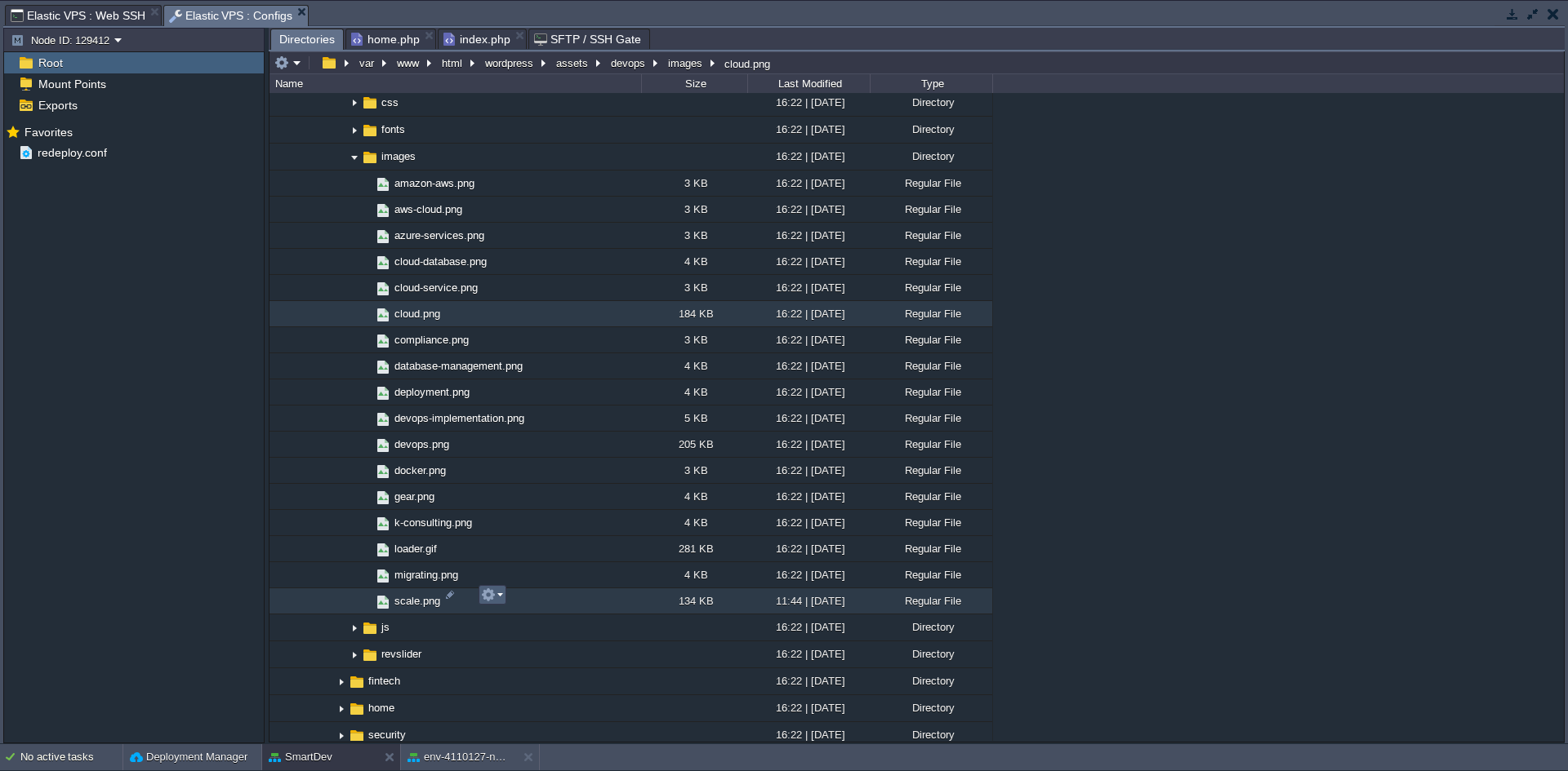
click at [486, 593] on button "button" at bounding box center [488, 595] width 15 height 15
click at [102, 504] on div "Mark the most frequently used files and directories as Favorites to easily acce…" at bounding box center [133, 433] width 260 height 626
click at [380, 40] on span "home.php" at bounding box center [385, 39] width 69 height 20
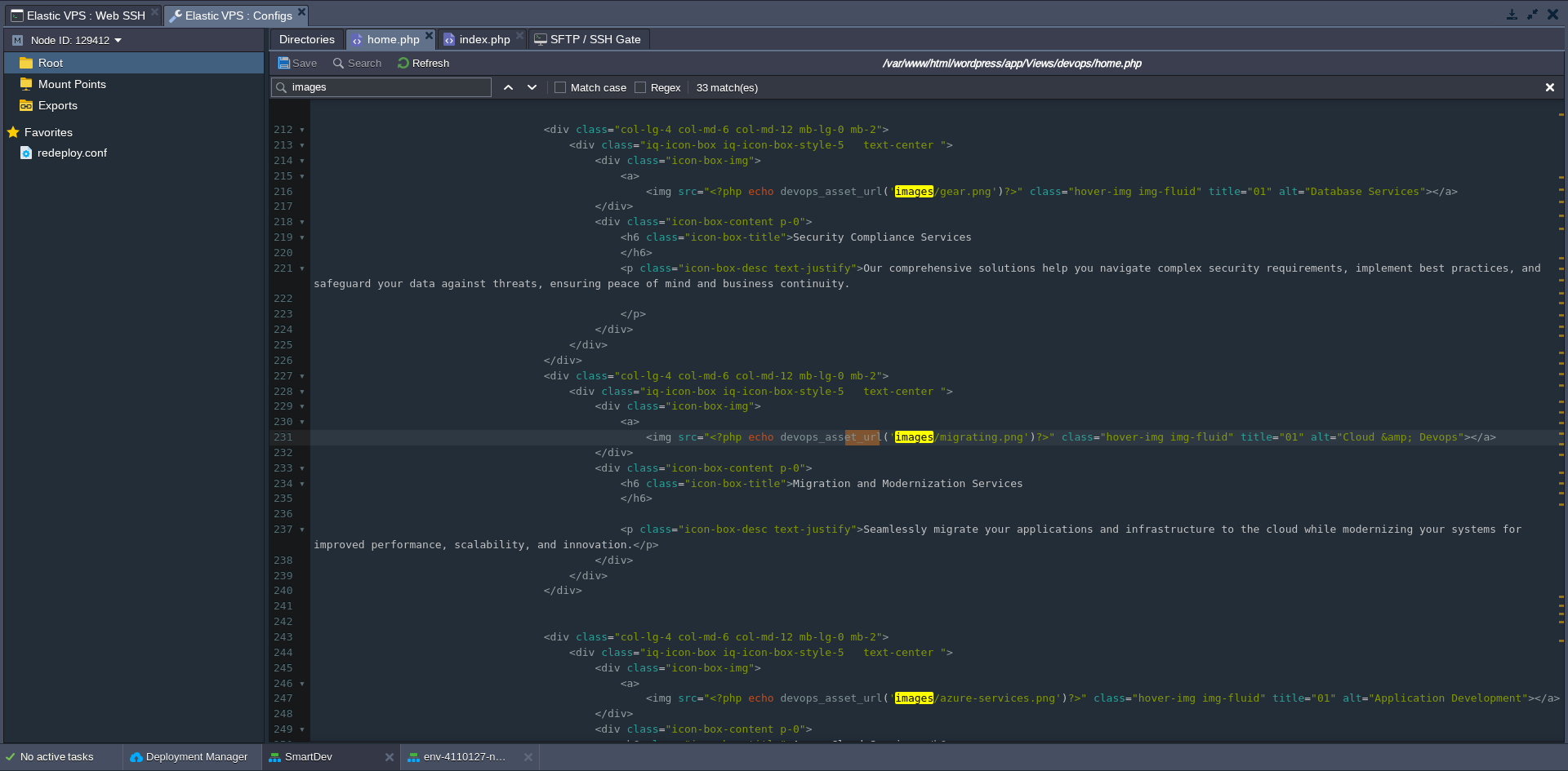
scroll to position [3783, 0]
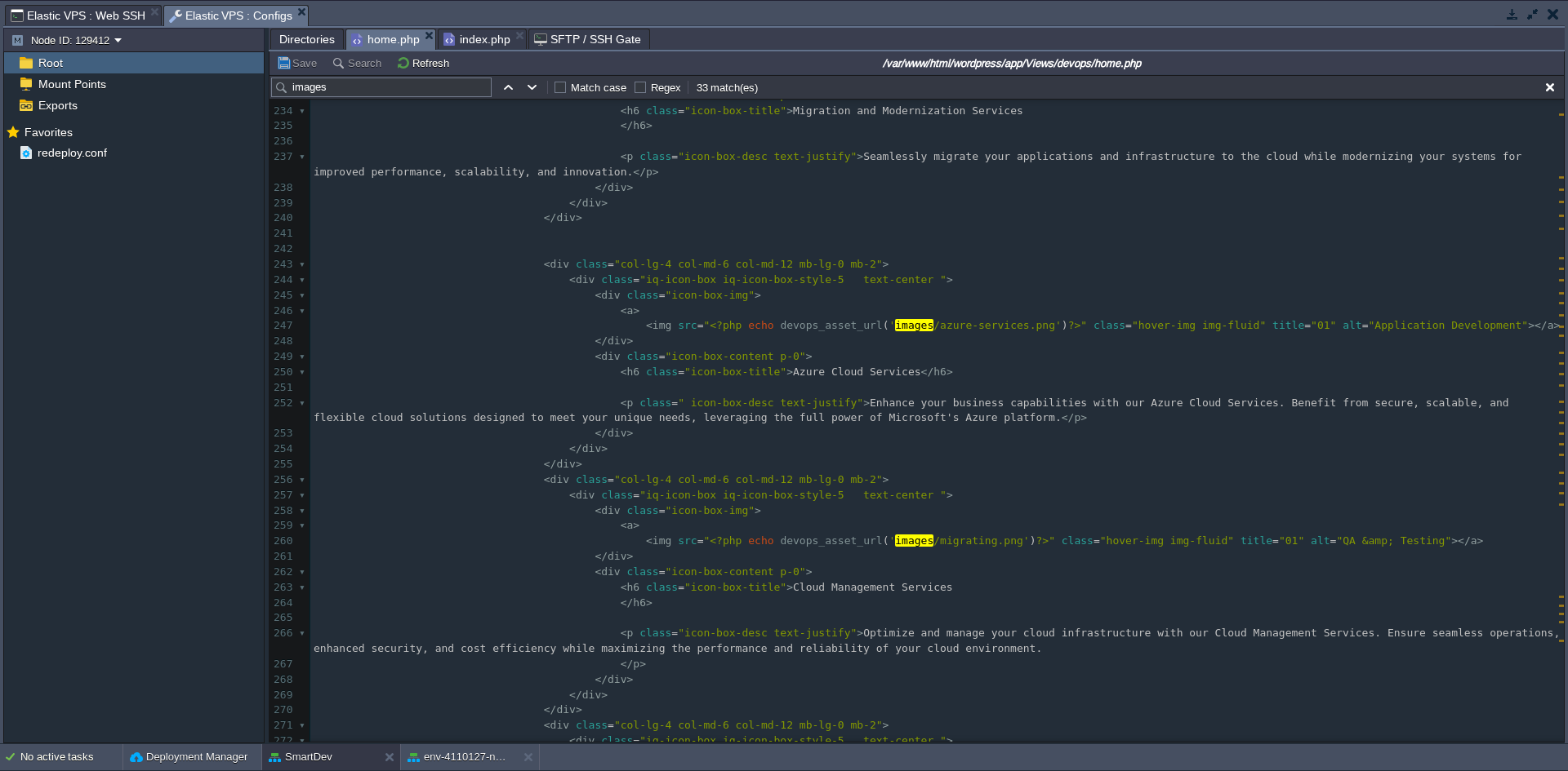
click at [369, 90] on input "images" at bounding box center [381, 87] width 221 height 20
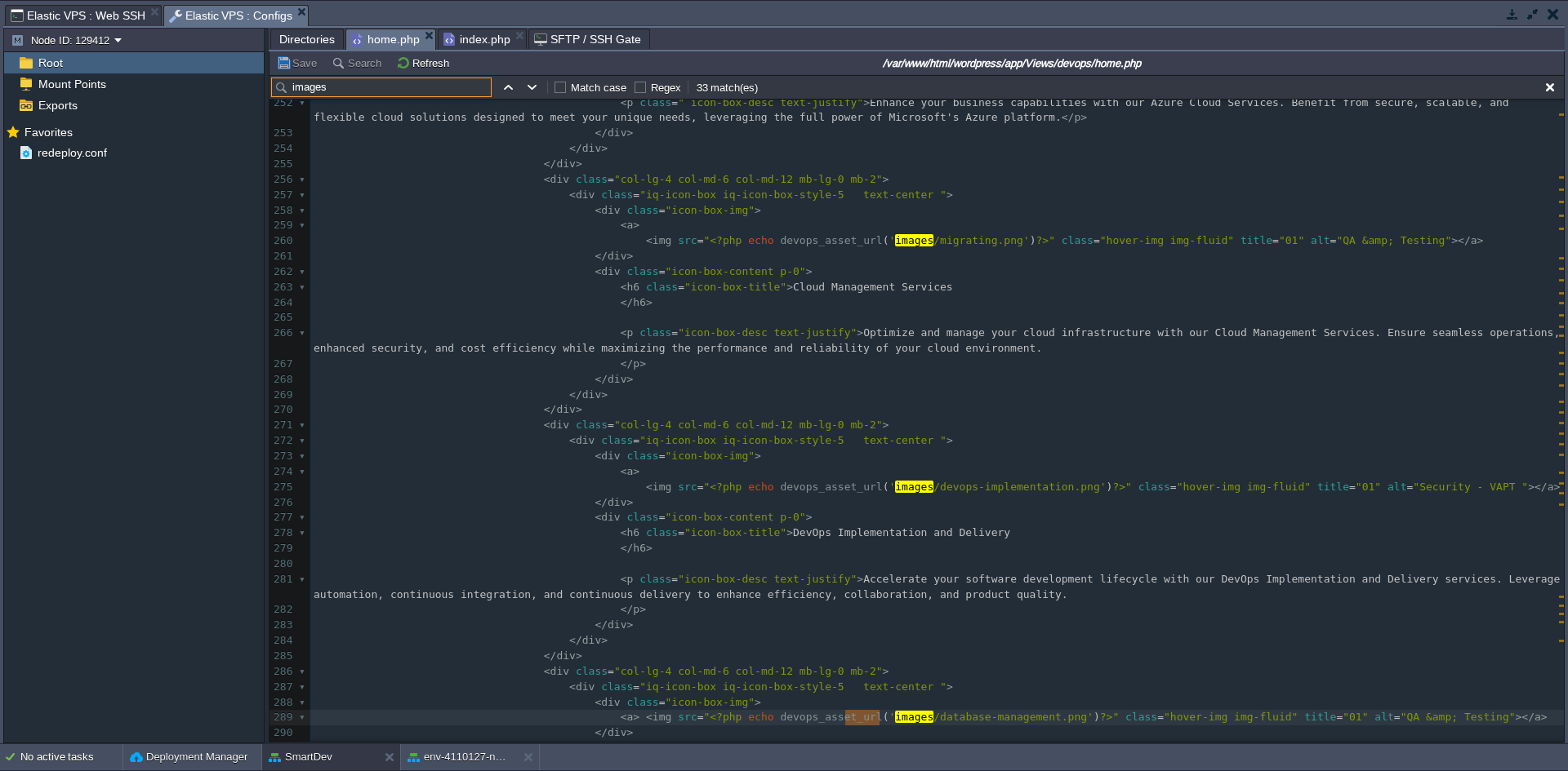
scroll to position [4284, 0]
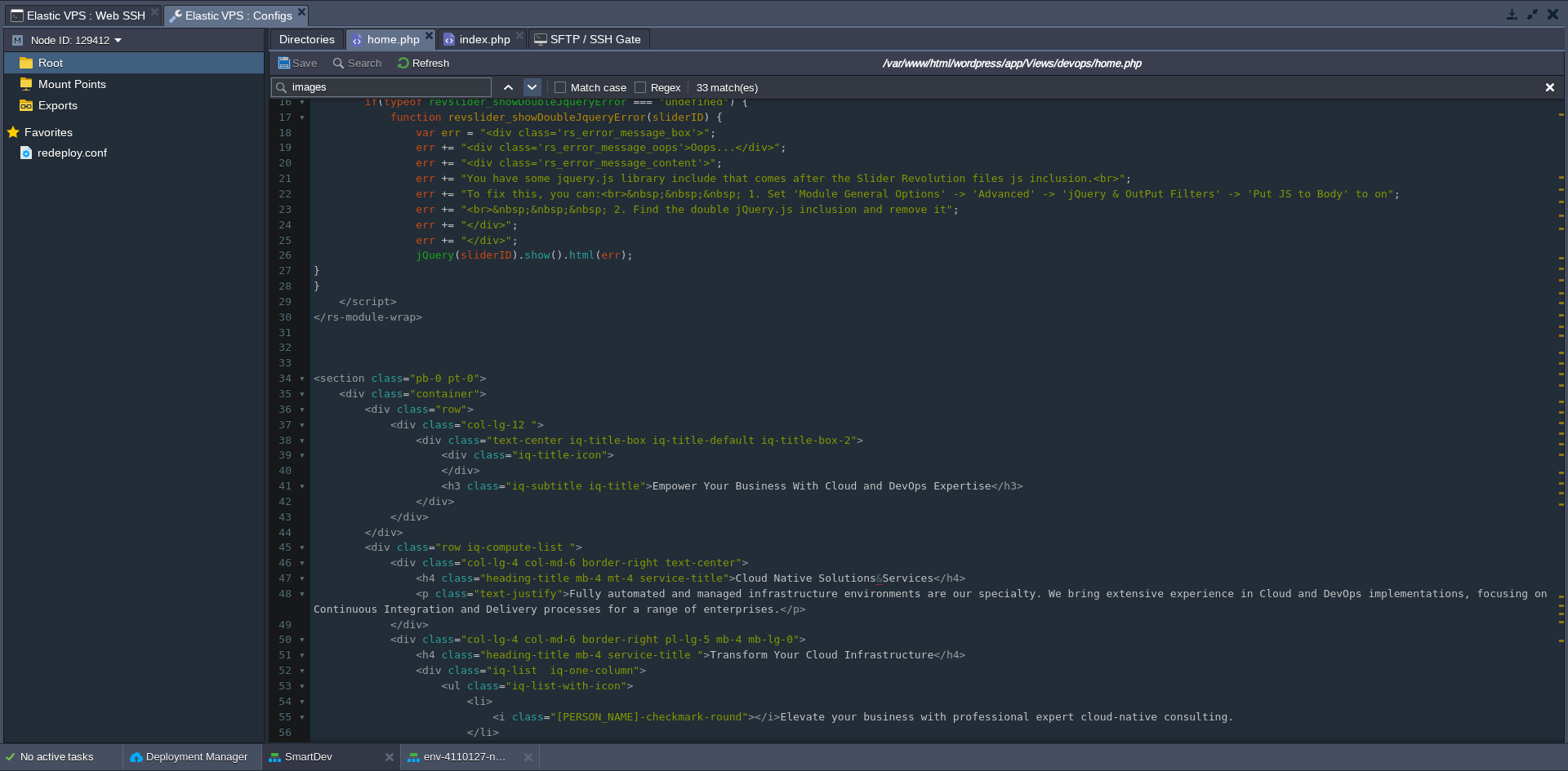
click at [531, 92] on button "button" at bounding box center [532, 88] width 15 height 15
type textarea "images"
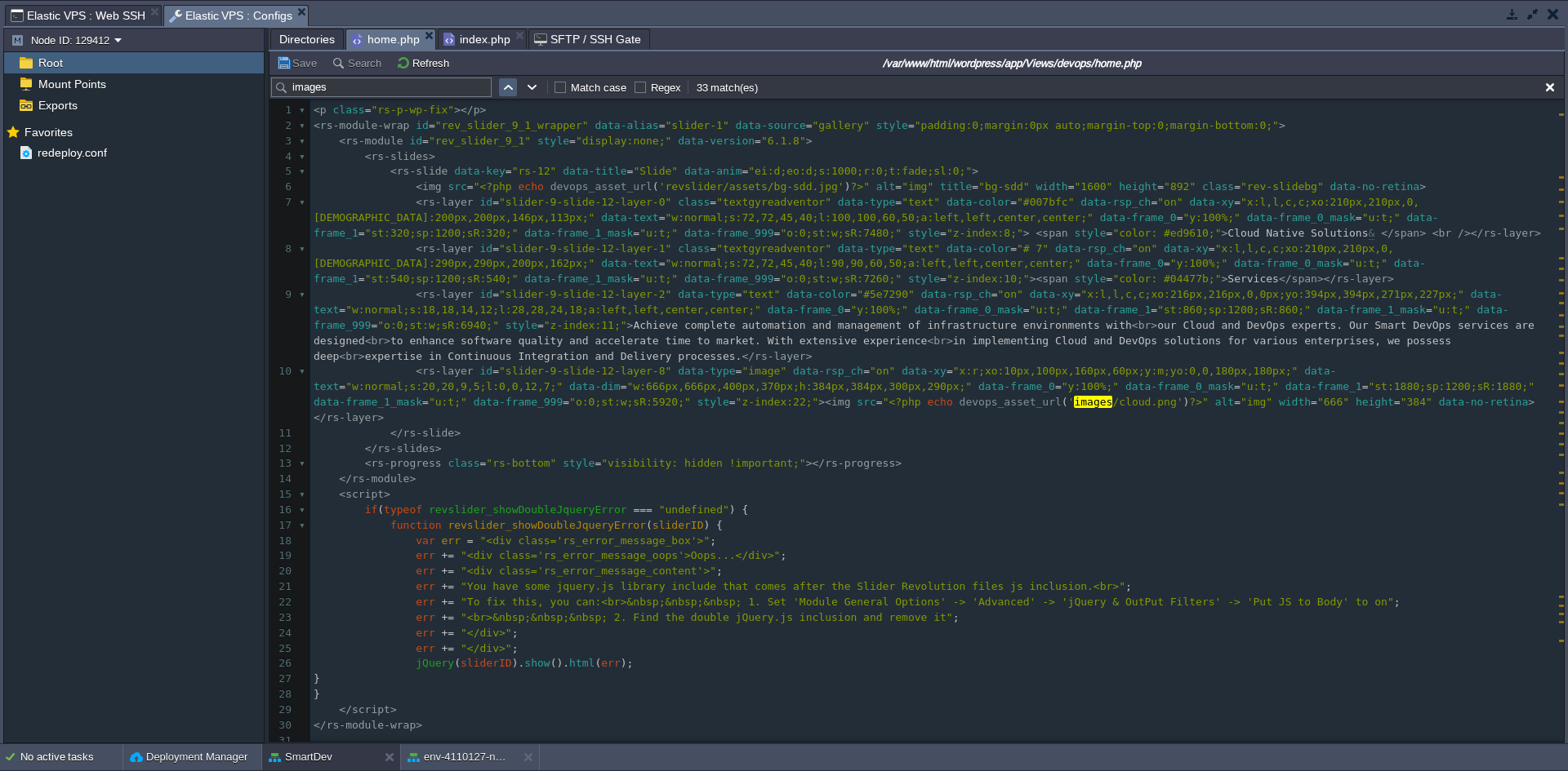
click at [510, 81] on td at bounding box center [508, 87] width 20 height 20
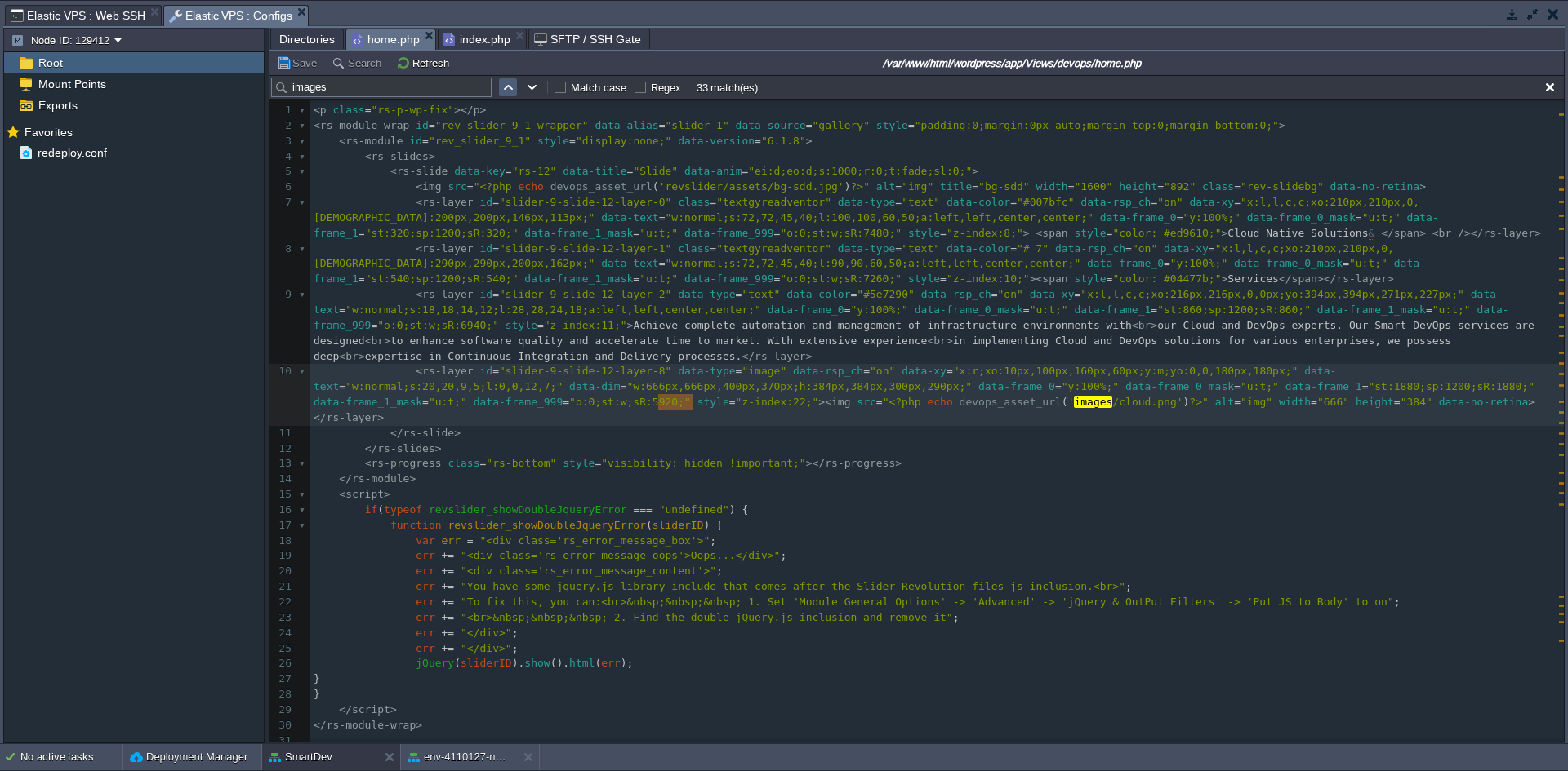
click at [510, 81] on td at bounding box center [508, 87] width 20 height 20
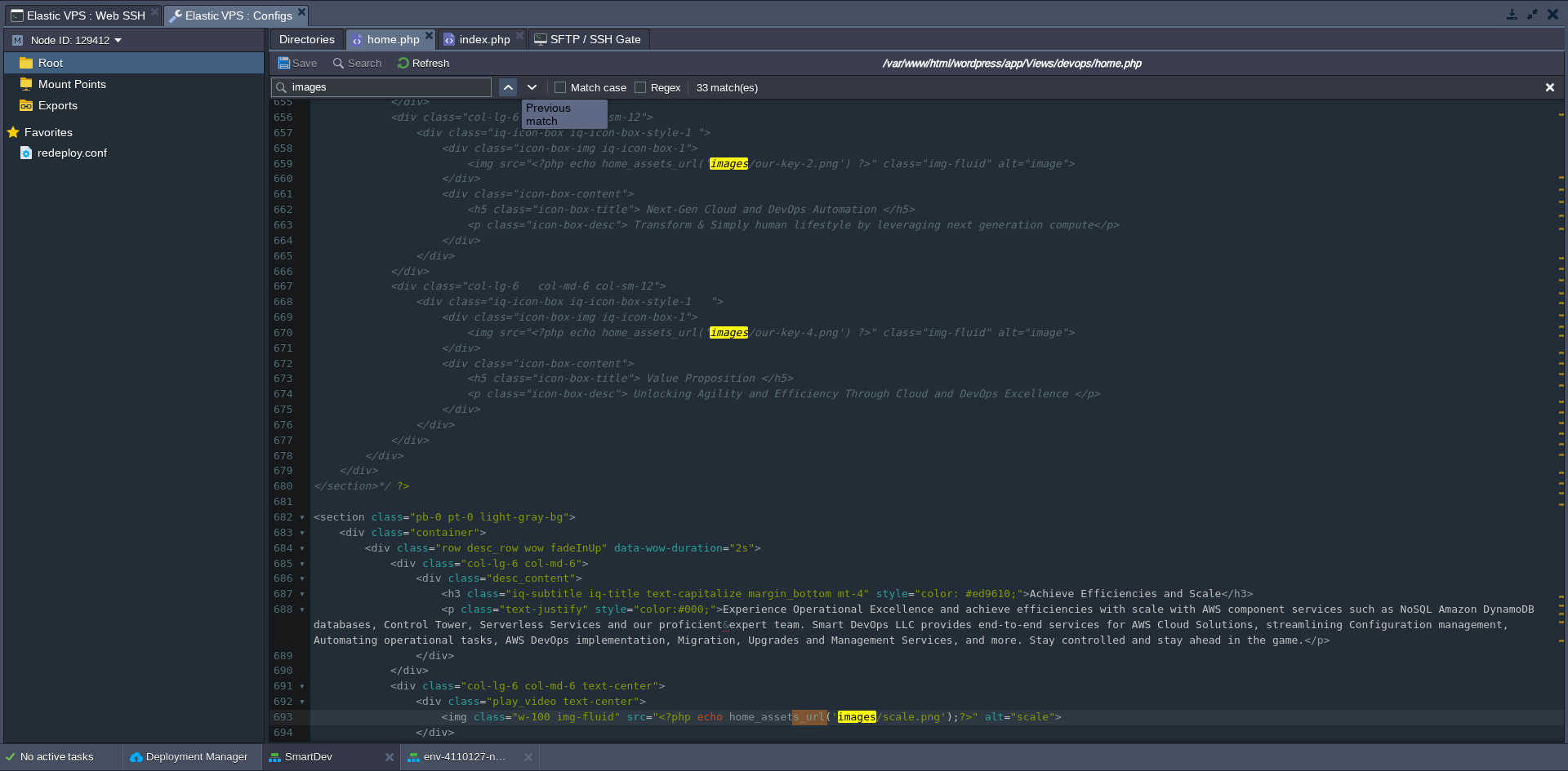
click at [510, 85] on button "button" at bounding box center [508, 88] width 15 height 15
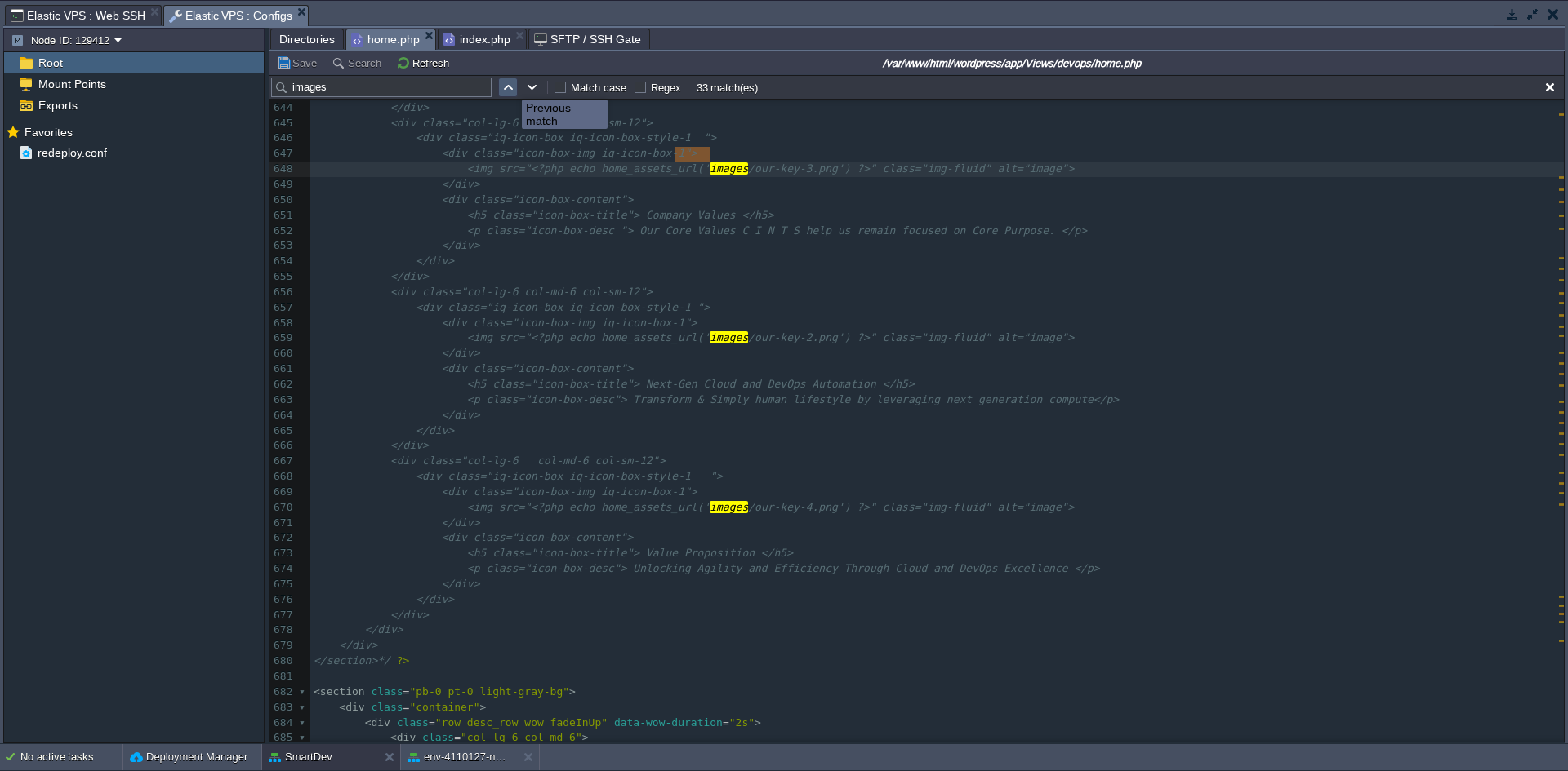
click at [510, 85] on button "button" at bounding box center [508, 88] width 15 height 15
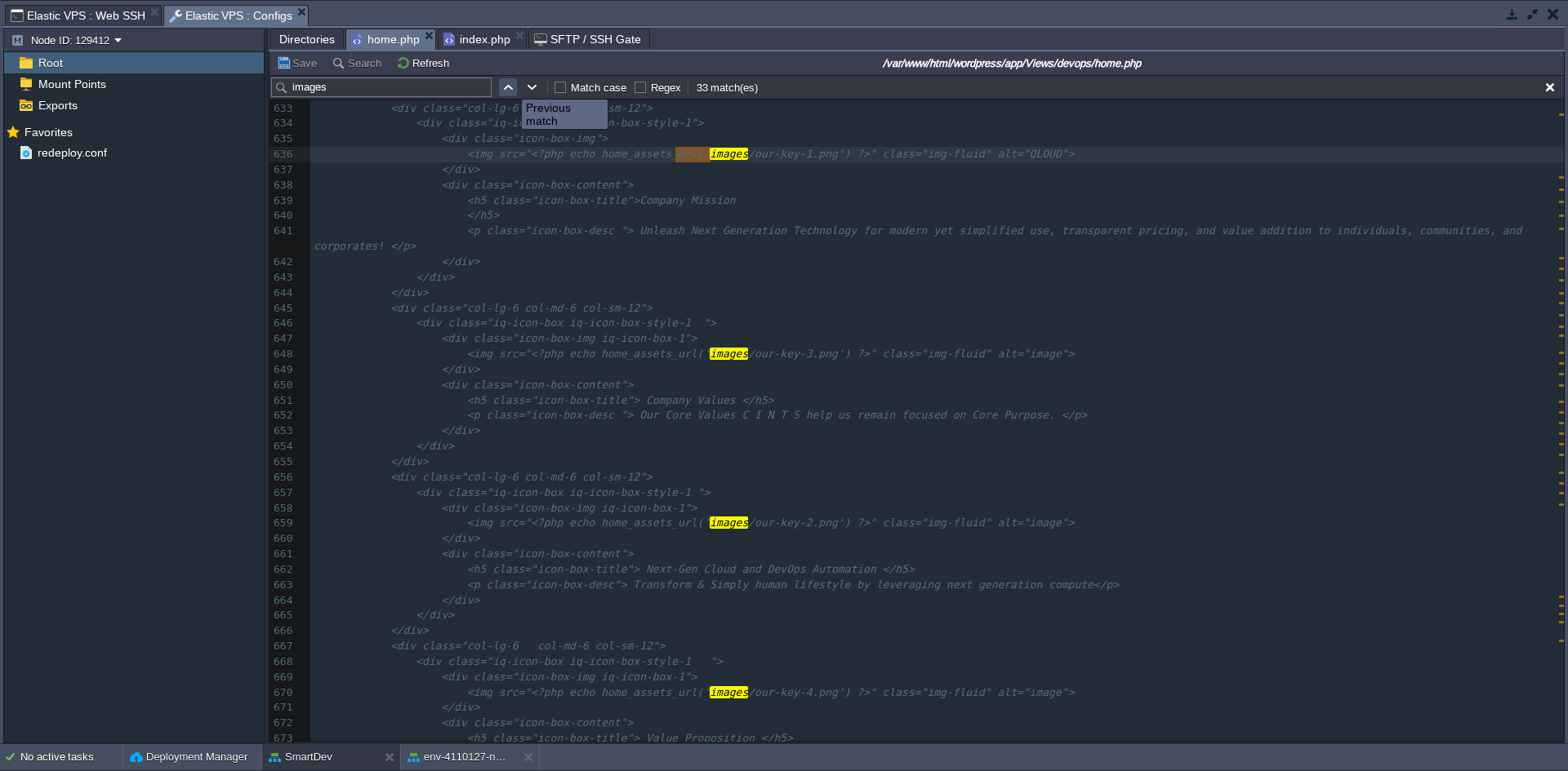
click at [510, 85] on button "button" at bounding box center [508, 88] width 15 height 15
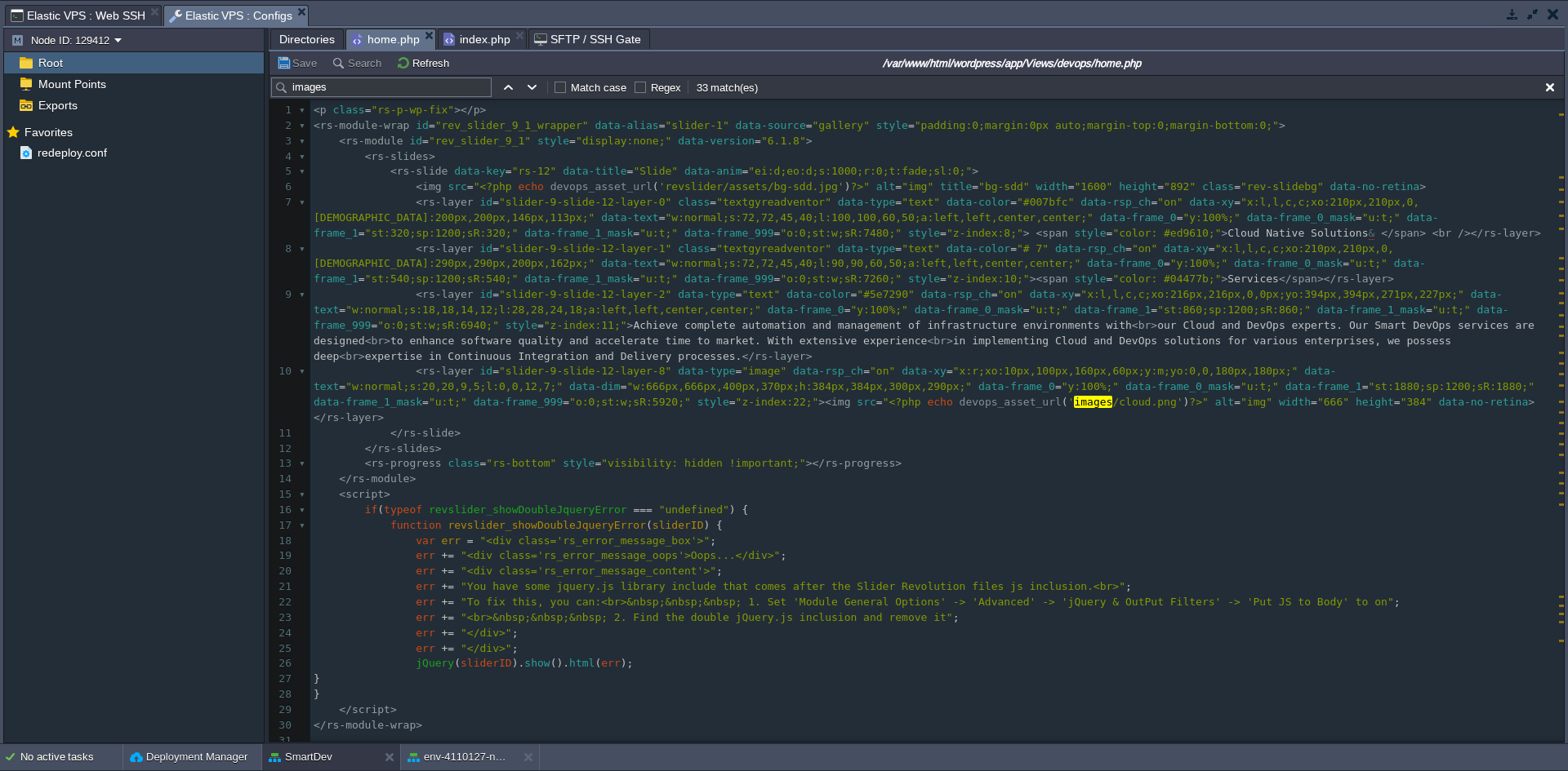
click at [516, 427] on pre "</ rs-slide >" at bounding box center [937, 434] width 1254 height 15
click at [306, 38] on span "Directories" at bounding box center [307, 39] width 56 height 20
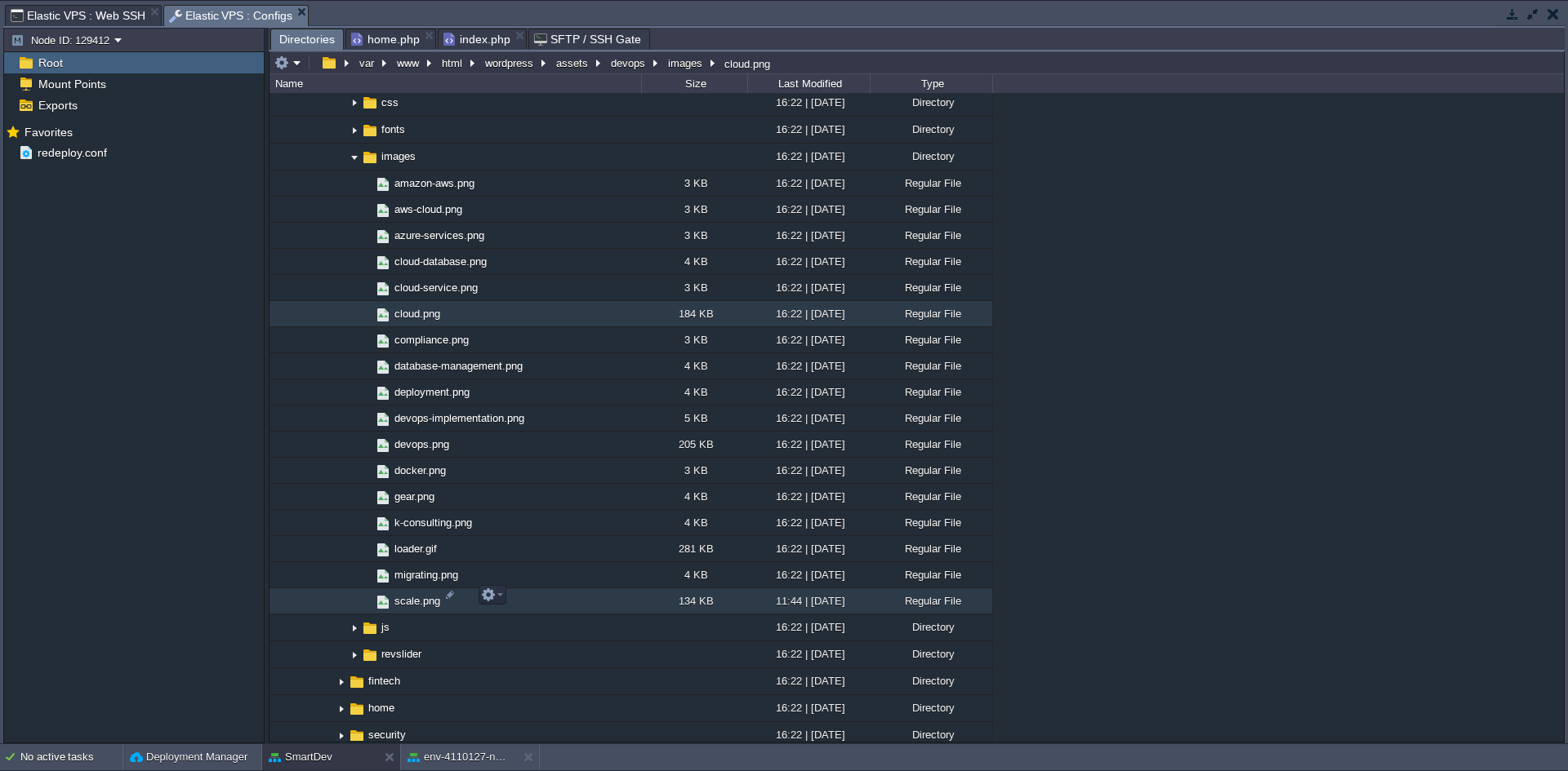
click at [417, 595] on span "scale.png" at bounding box center [417, 601] width 51 height 14
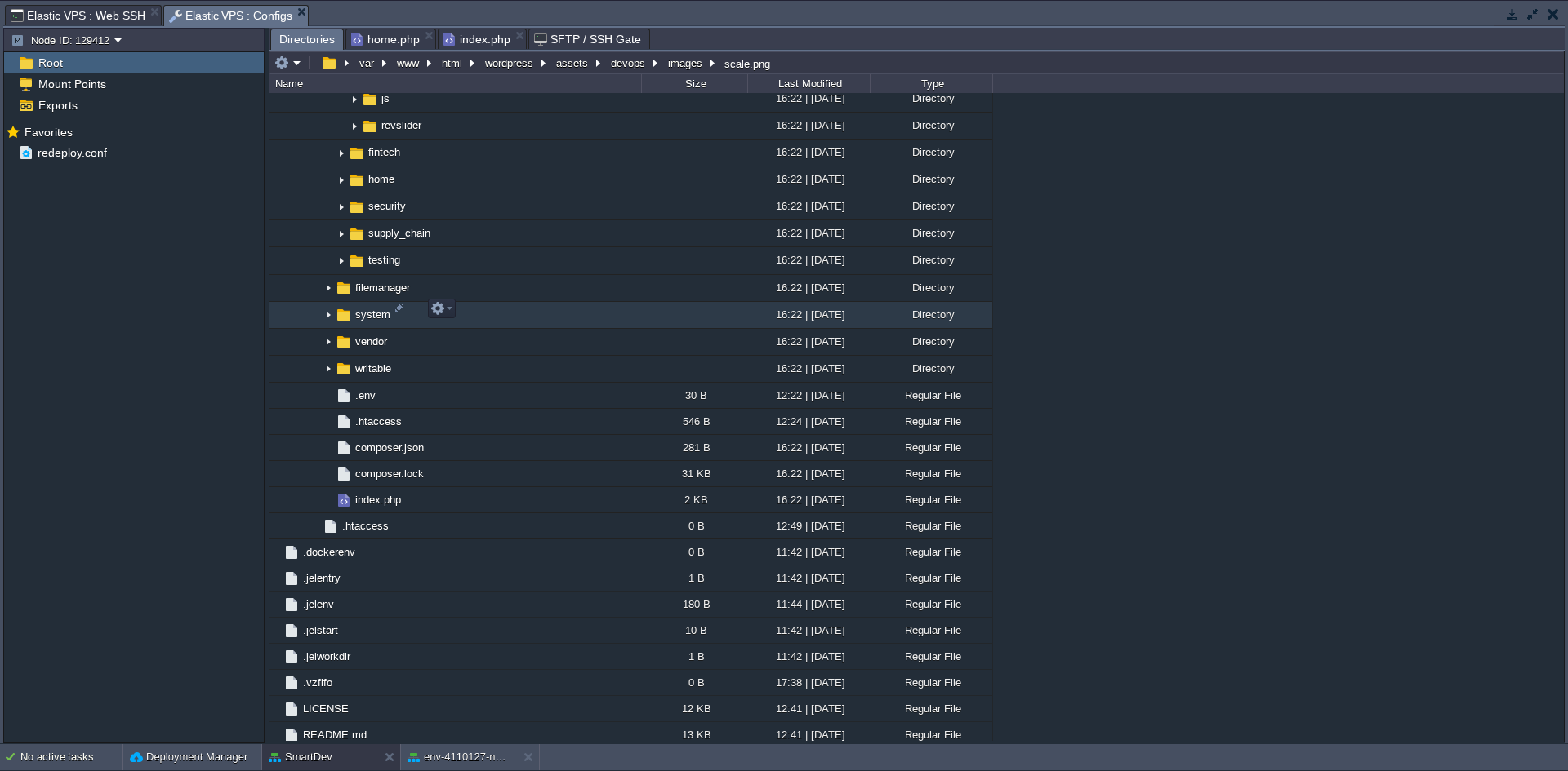
scroll to position [2476, 0]
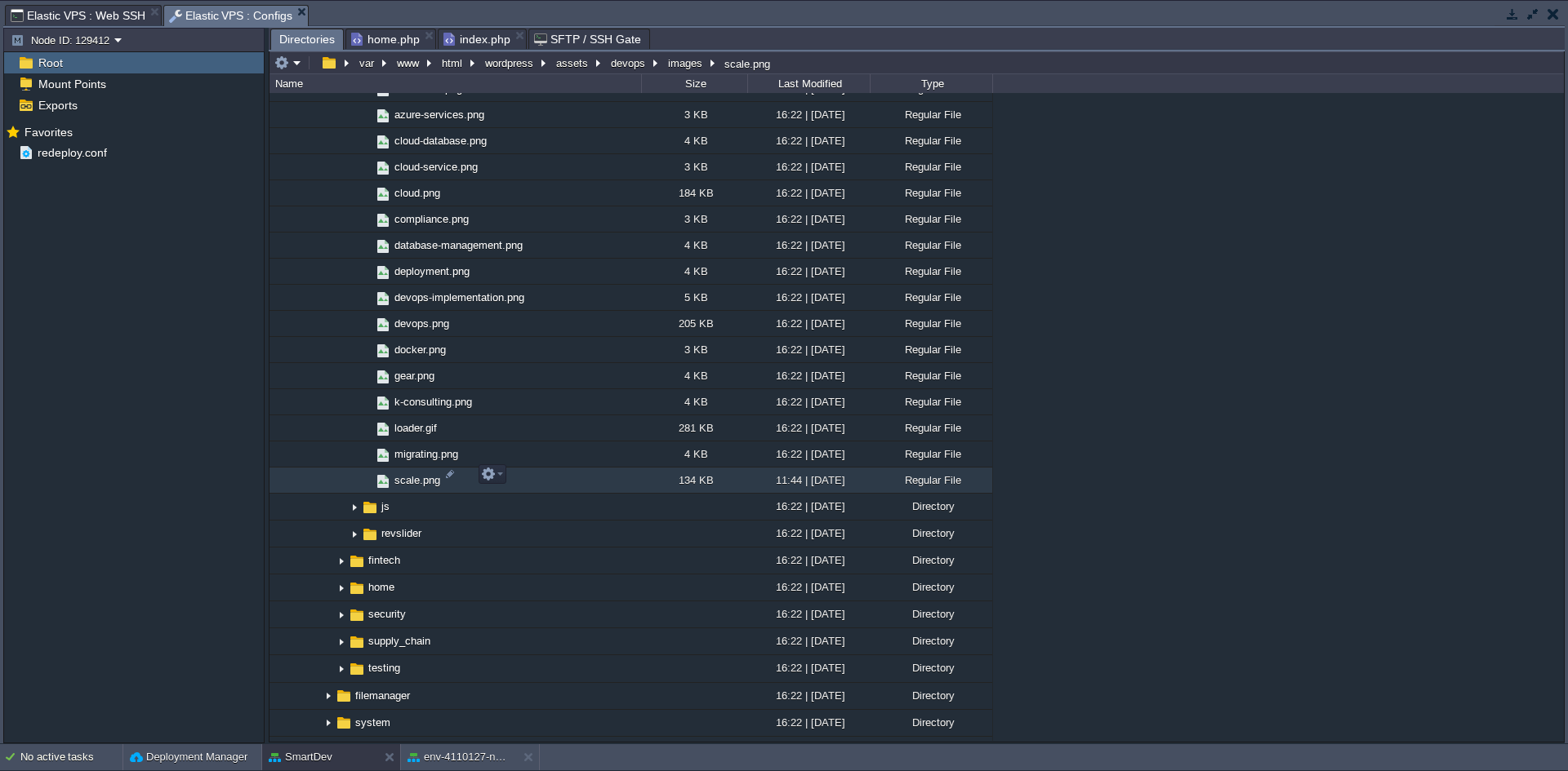
click at [403, 479] on span "scale.png" at bounding box center [417, 480] width 51 height 14
click at [482, 478] on button "button" at bounding box center [488, 475] width 15 height 15
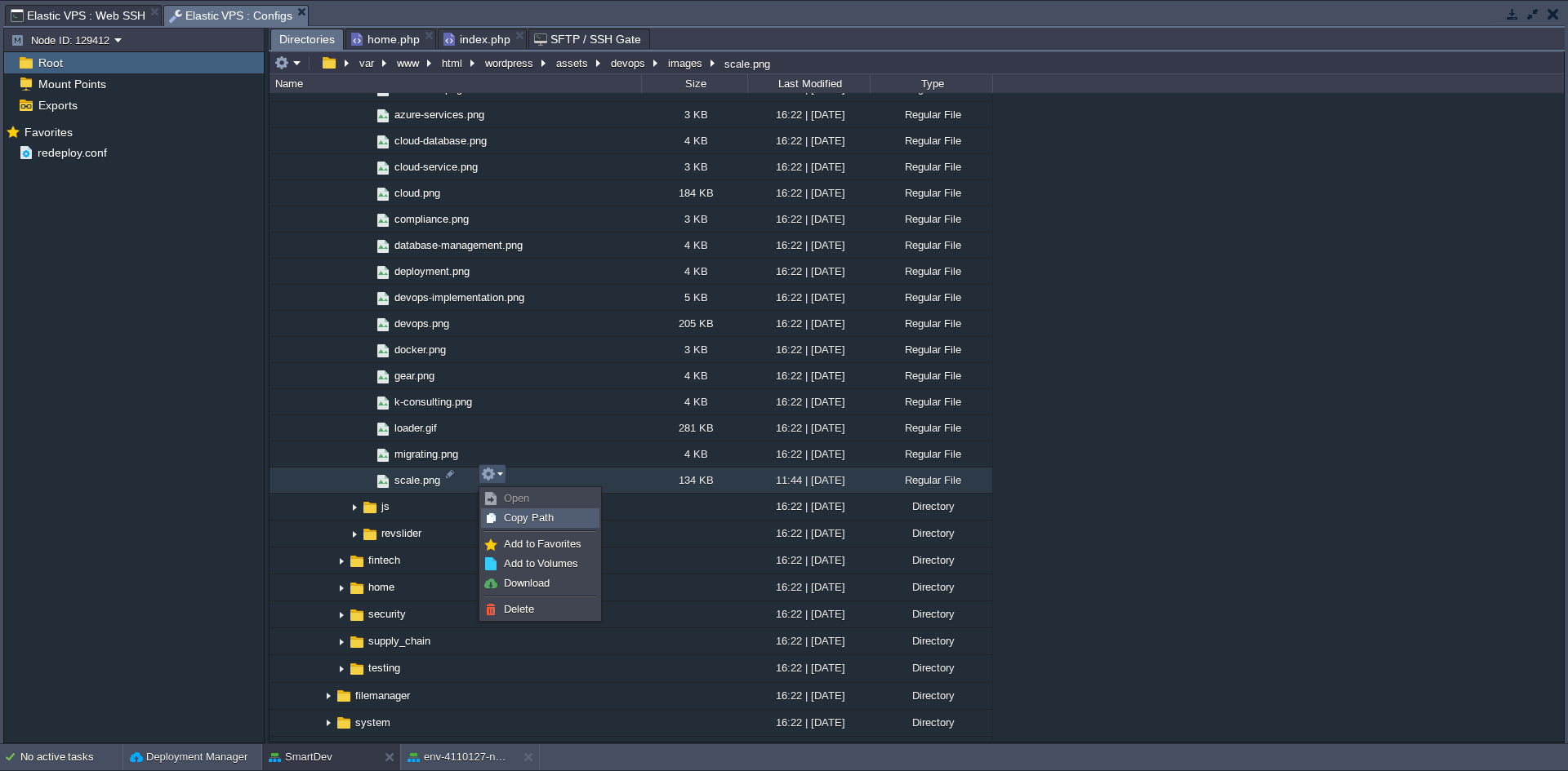
click at [520, 519] on span "Copy Path" at bounding box center [529, 517] width 50 height 12
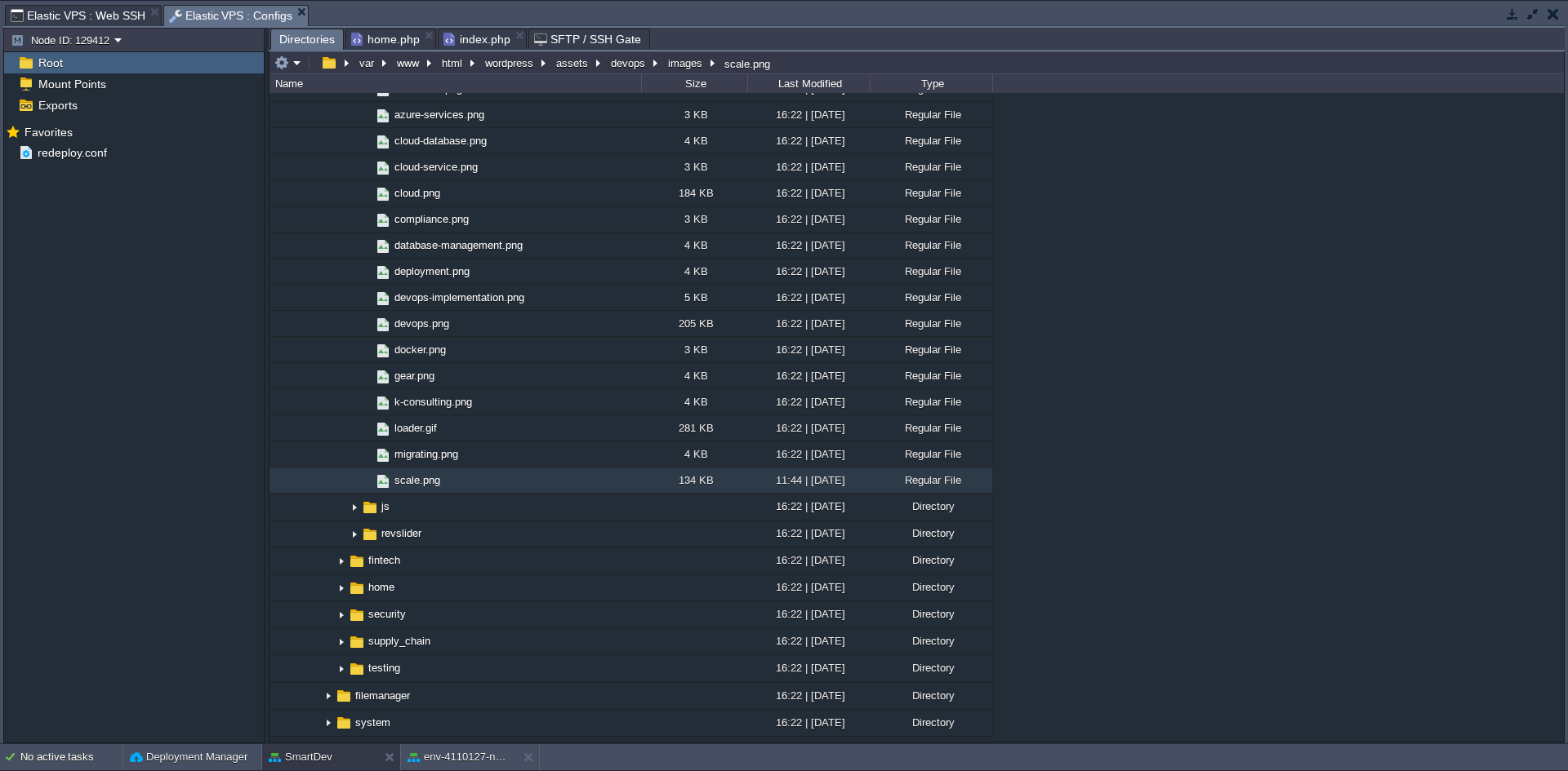
click at [376, 45] on span "home.php" at bounding box center [385, 39] width 69 height 20
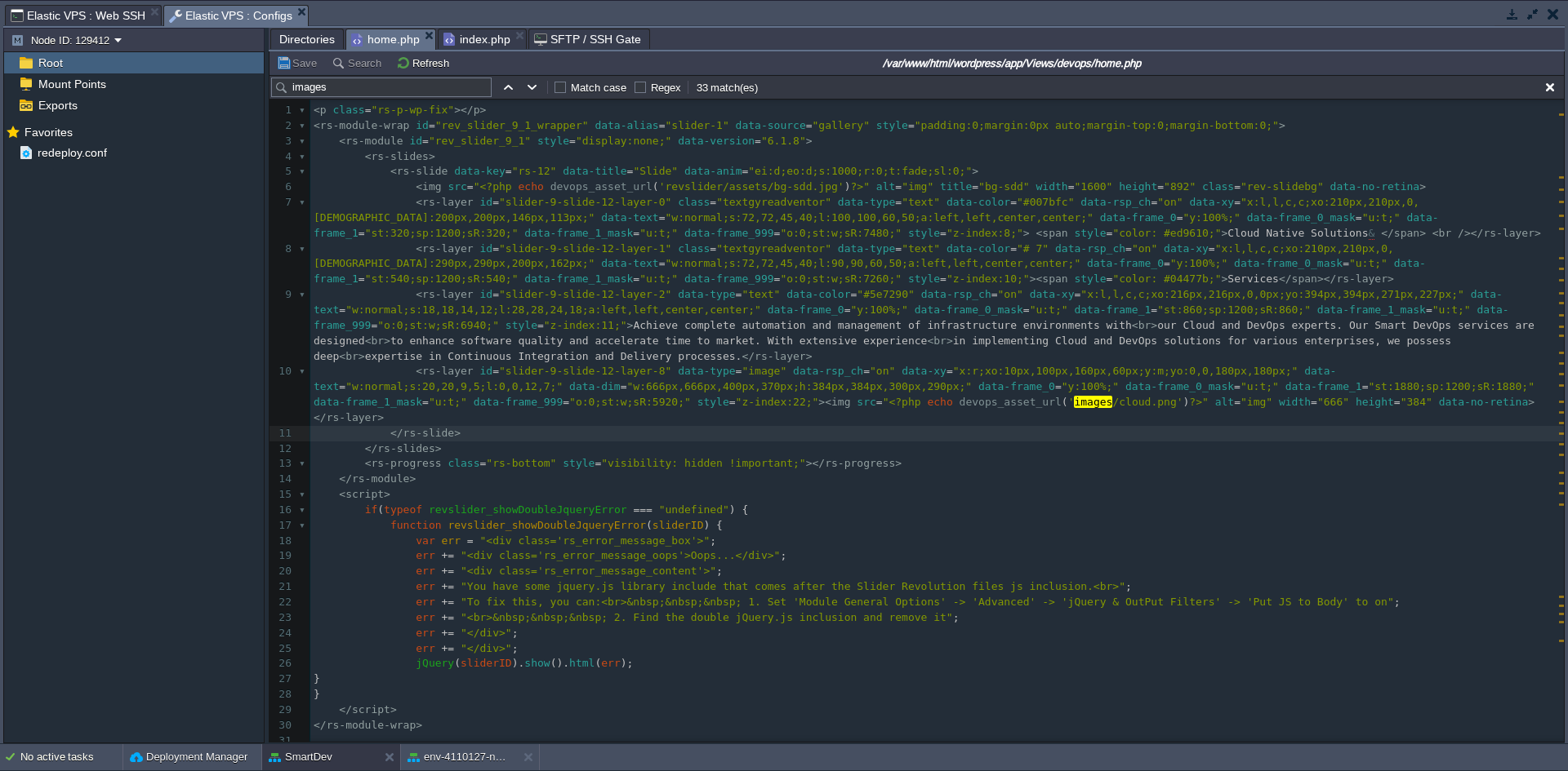
click at [363, 80] on input "images" at bounding box center [381, 87] width 221 height 20
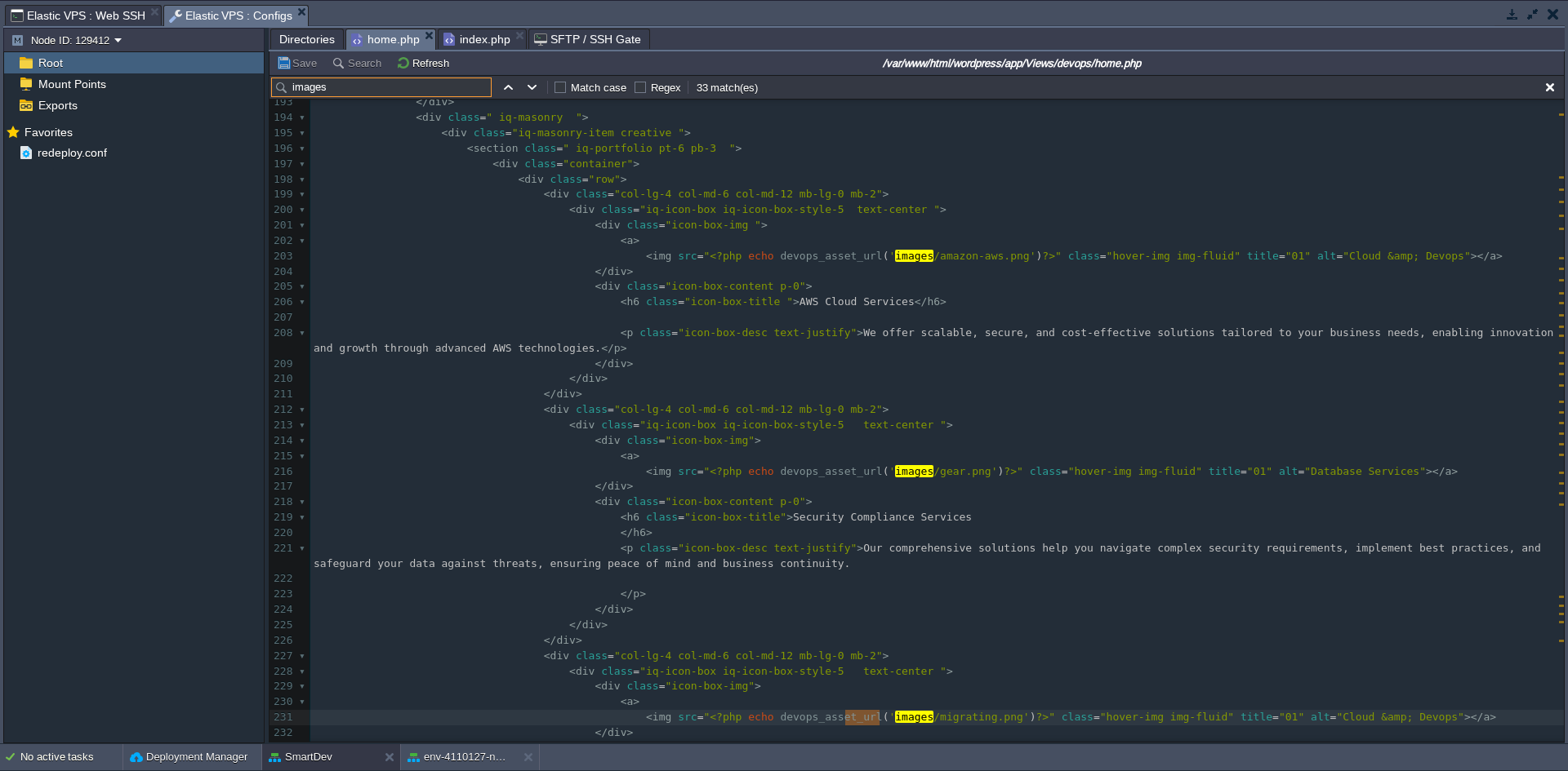
scroll to position [3392, 0]
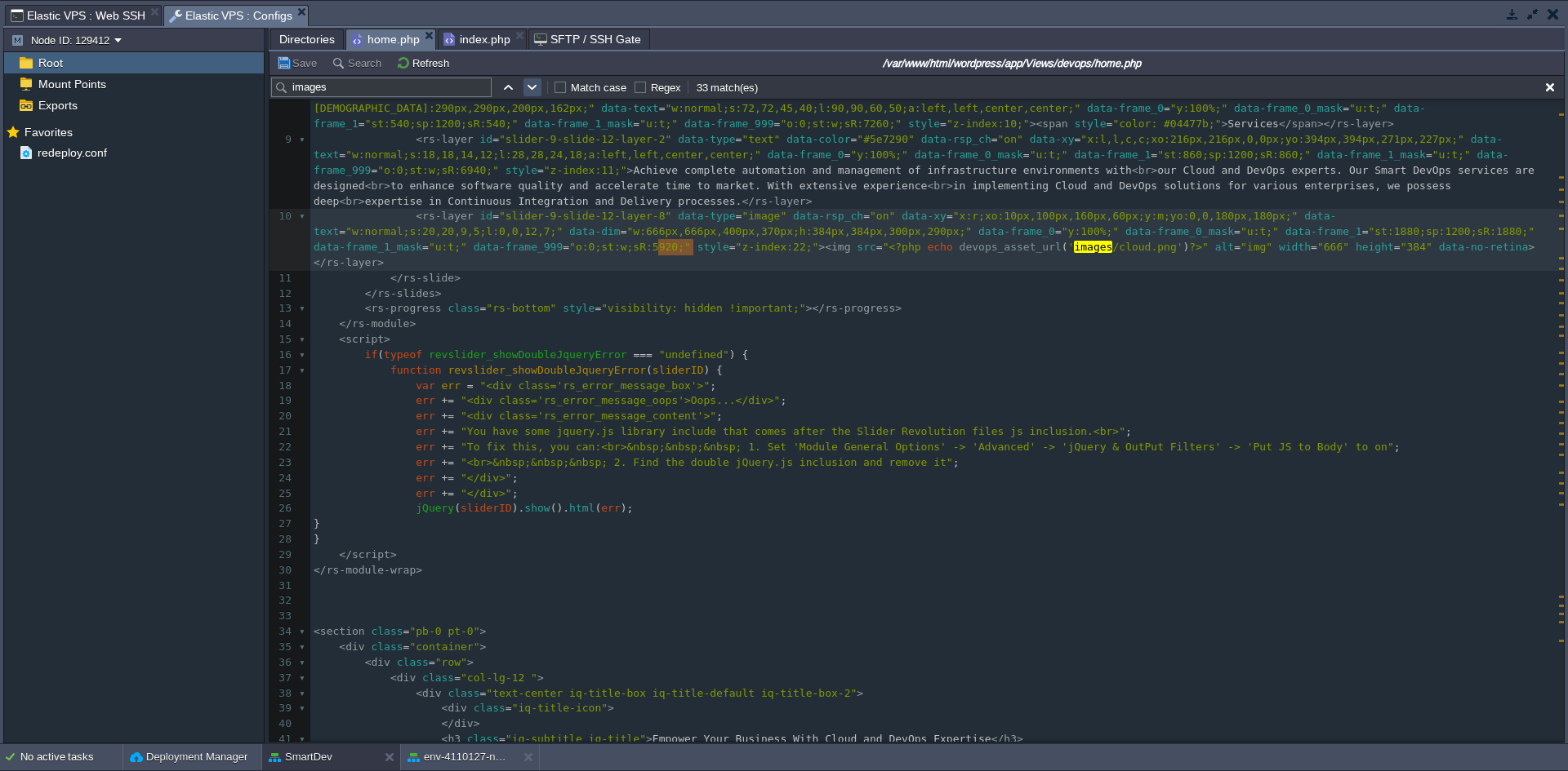
click at [530, 88] on button "button" at bounding box center [532, 88] width 15 height 15
type textarea "images"
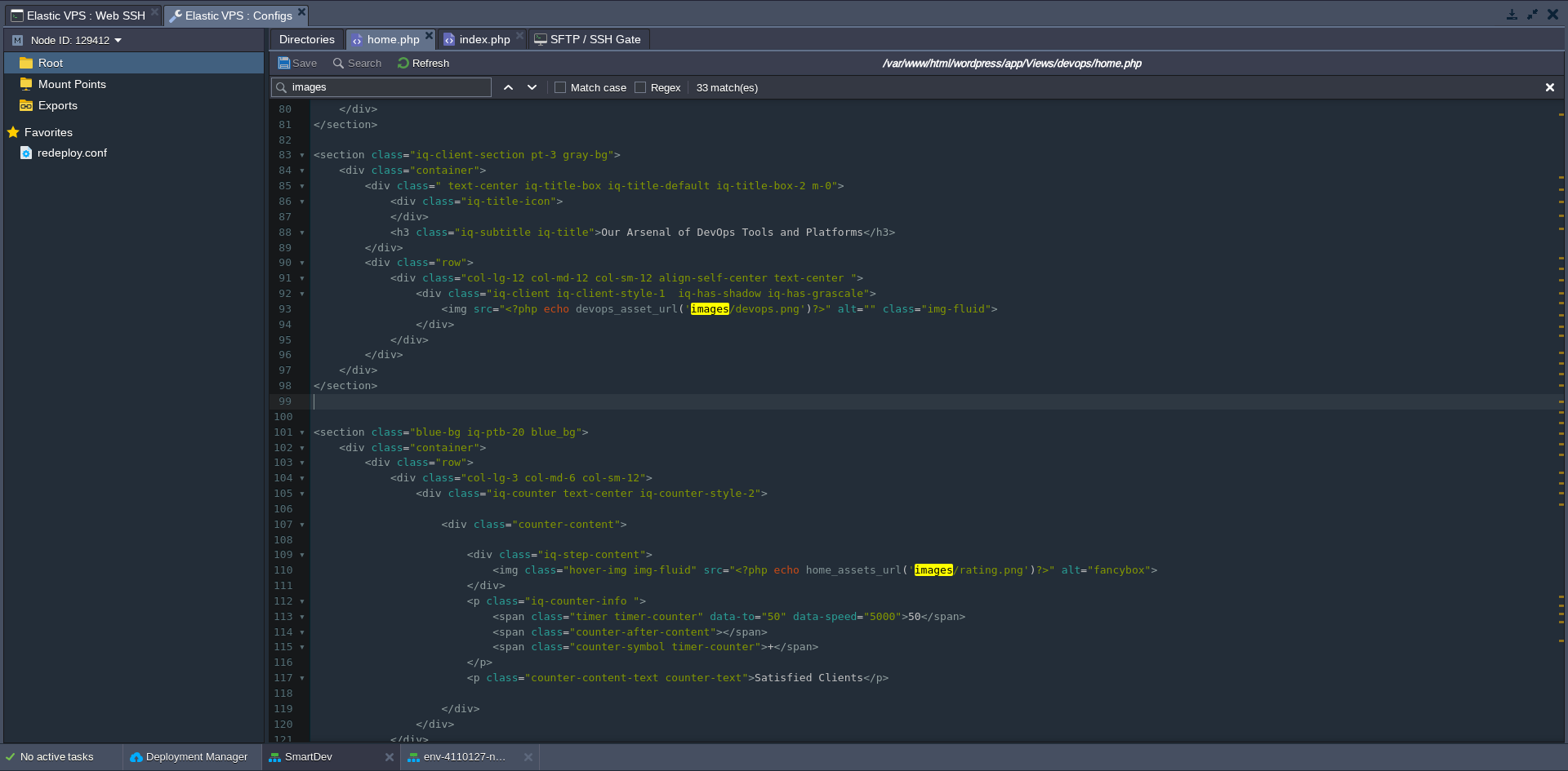
click at [817, 400] on pre "​" at bounding box center [937, 402] width 1254 height 15
click at [387, 92] on input "images" at bounding box center [381, 87] width 221 height 20
click at [517, 88] on table at bounding box center [508, 87] width 25 height 20
type textarea "images"
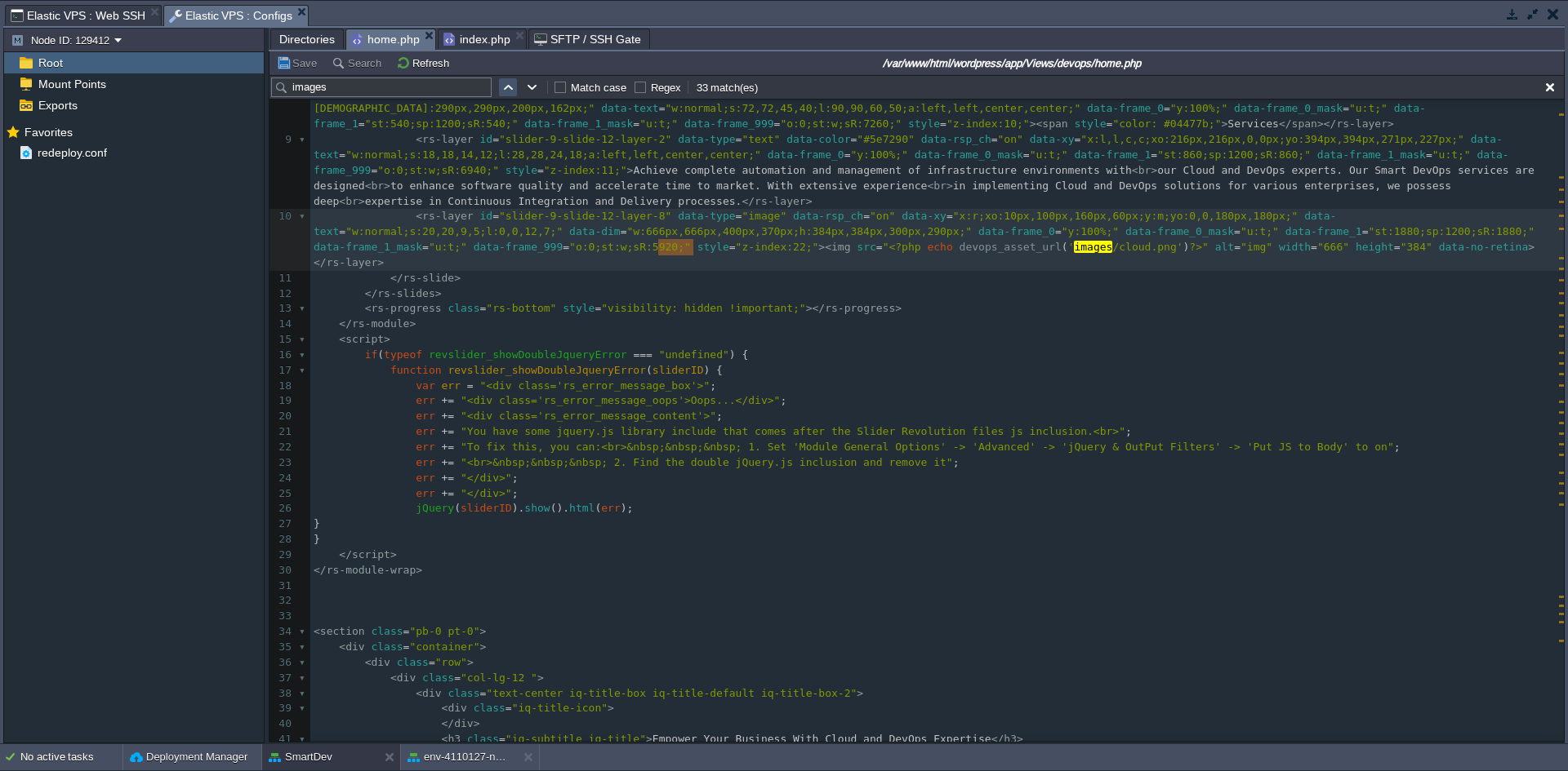
click at [511, 90] on button "button" at bounding box center [508, 88] width 15 height 15
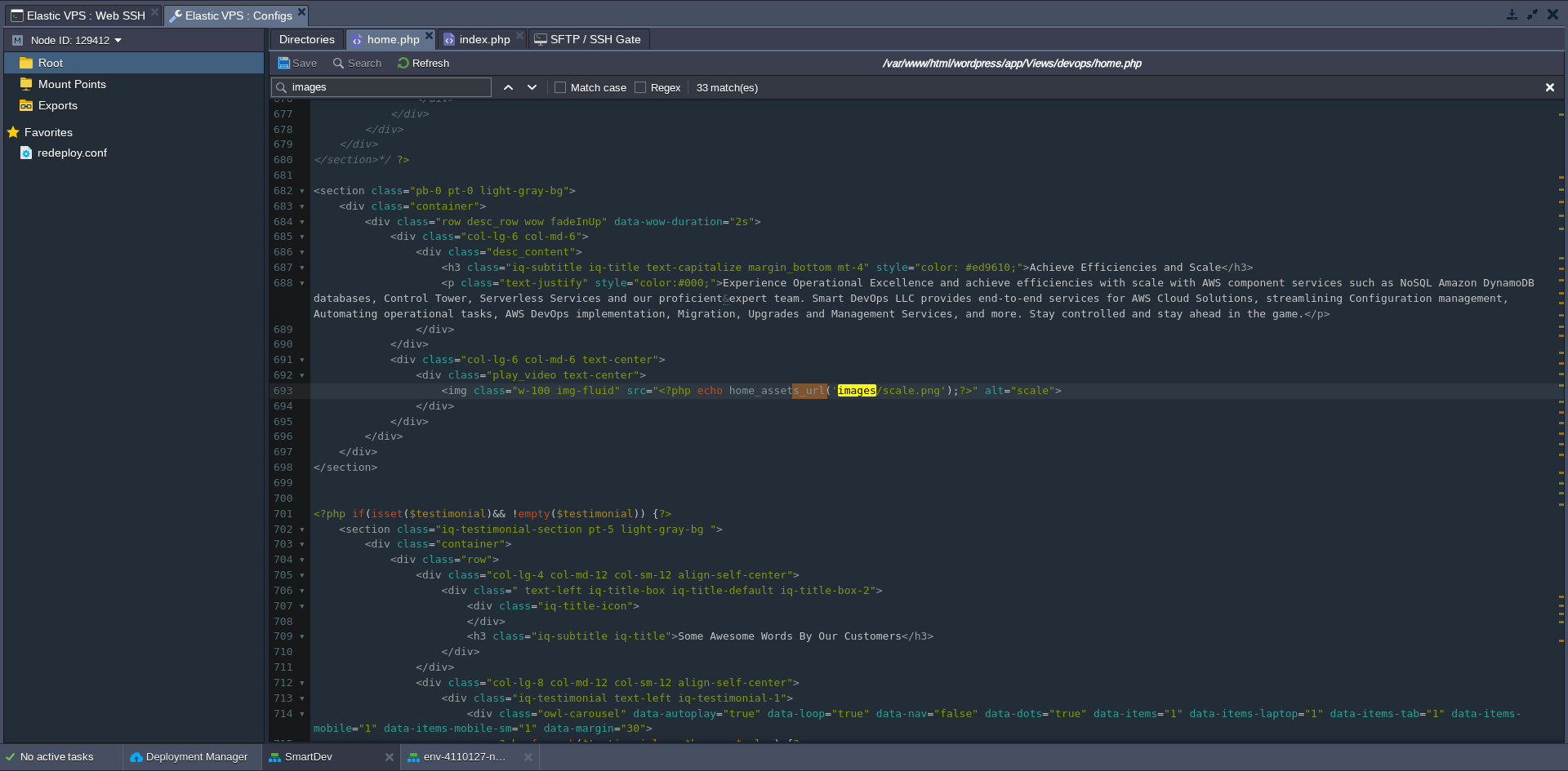
click at [584, 452] on pre "</ div >" at bounding box center [937, 452] width 1254 height 15
type textarea "<img class="w-100 img-fluid" src="<?php echo home_assets_"
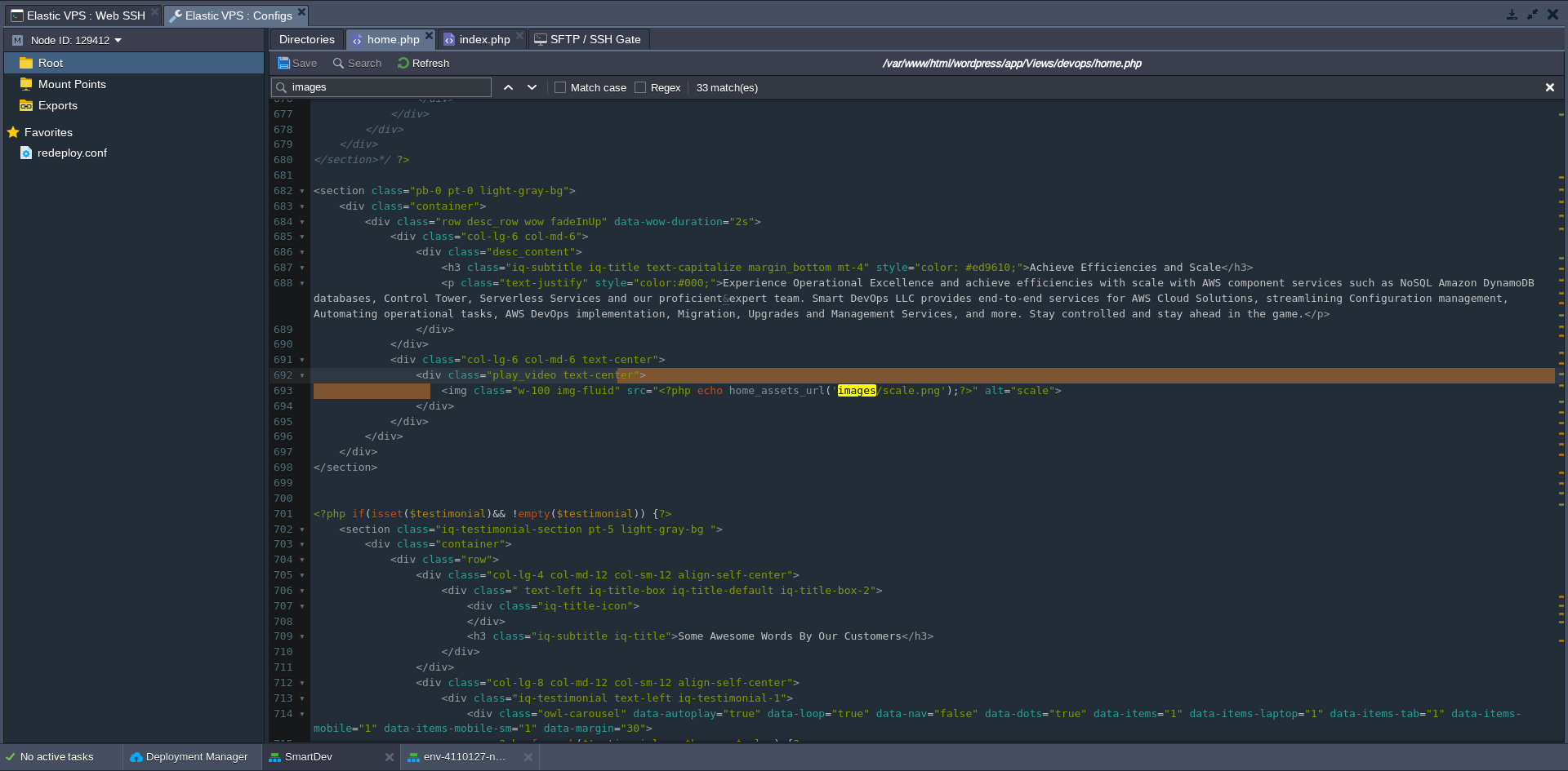
type textarea "<img class="w-100 img-fluid" src="<?php echo home_assets_url('images/scale.png'…"
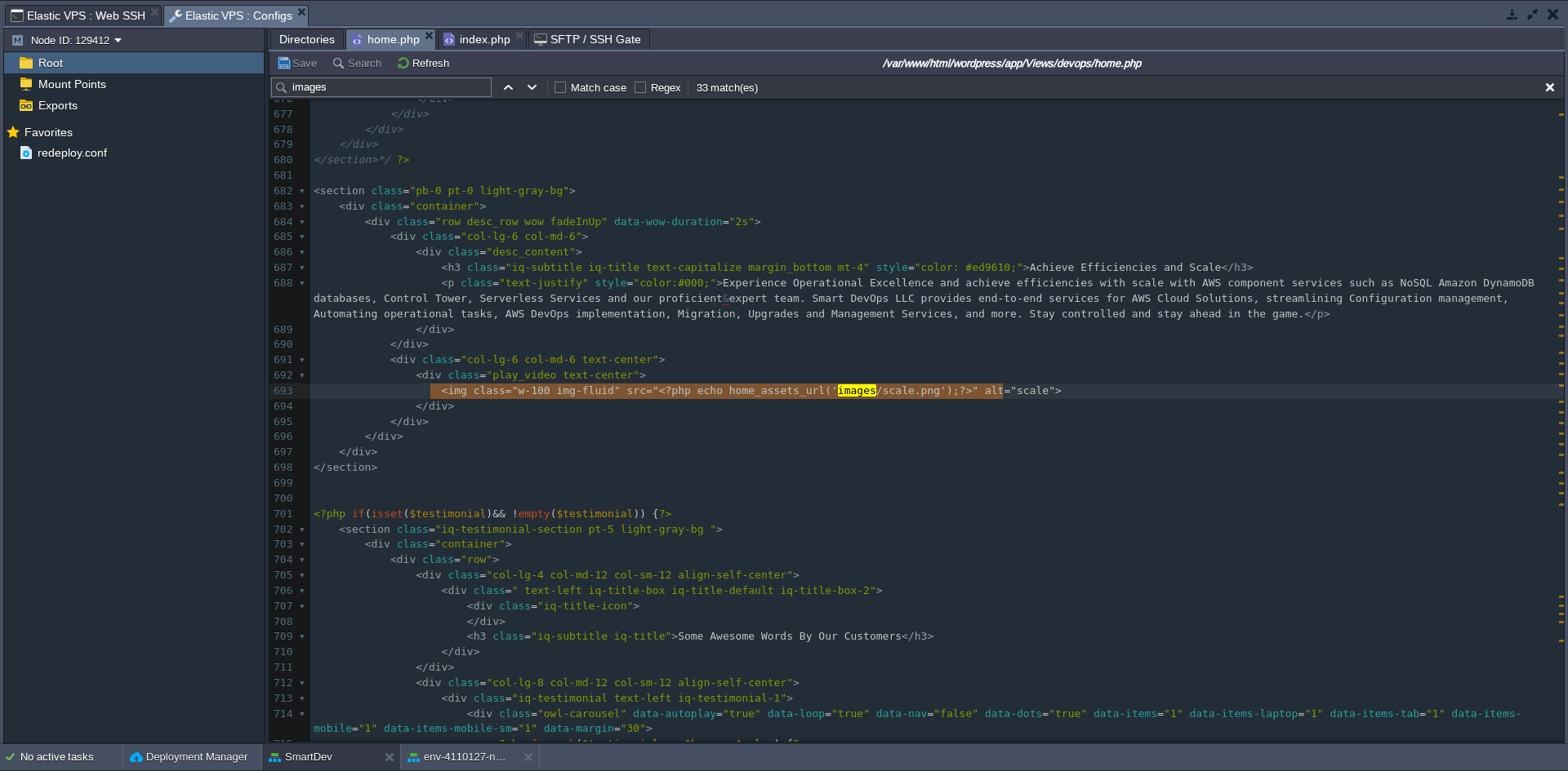
drag, startPoint x: 430, startPoint y: 392, endPoint x: 1007, endPoint y: 390, distance: 577.0
paste textarea
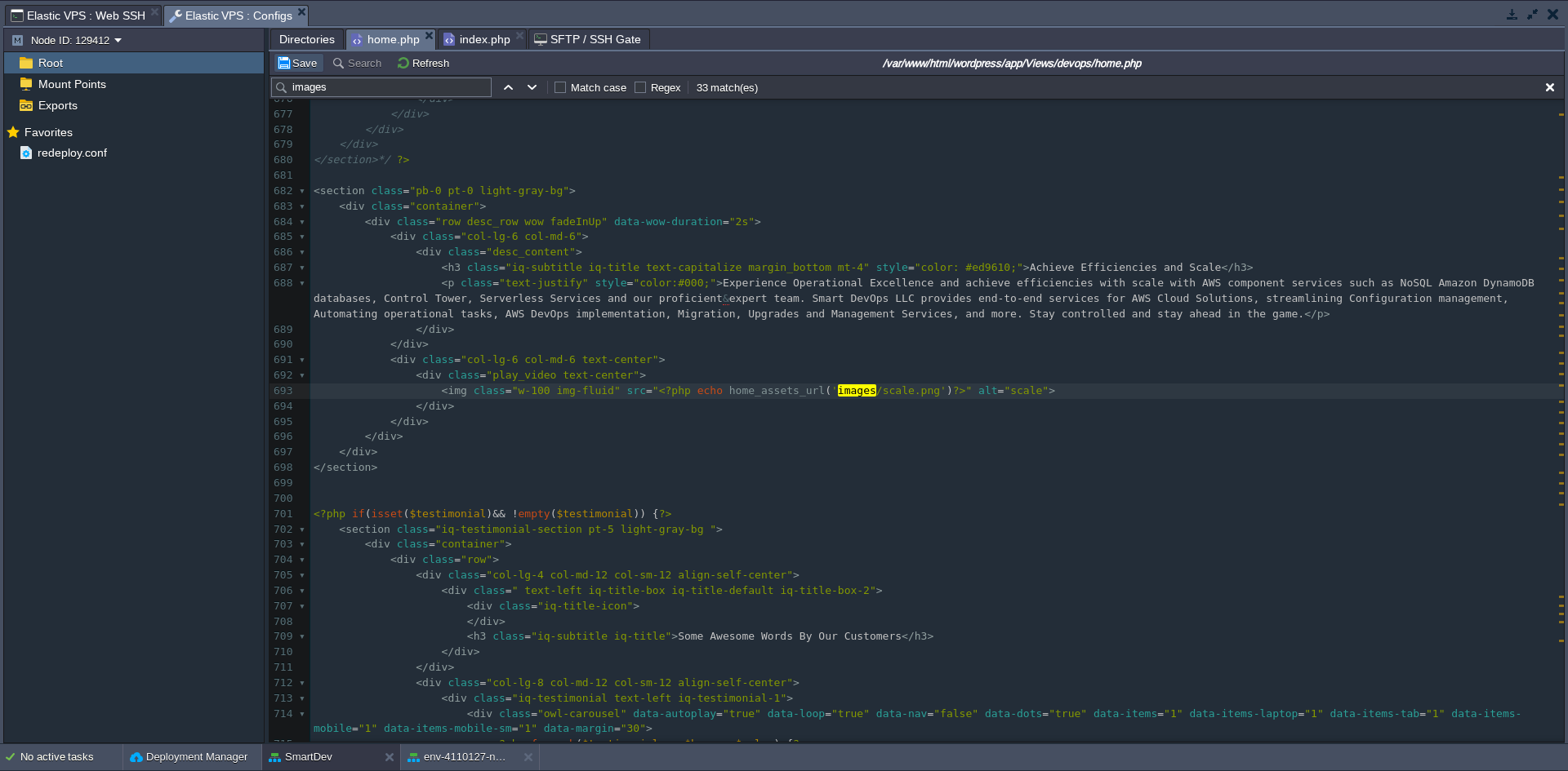
click at [288, 67] on button "Save" at bounding box center [298, 63] width 45 height 15
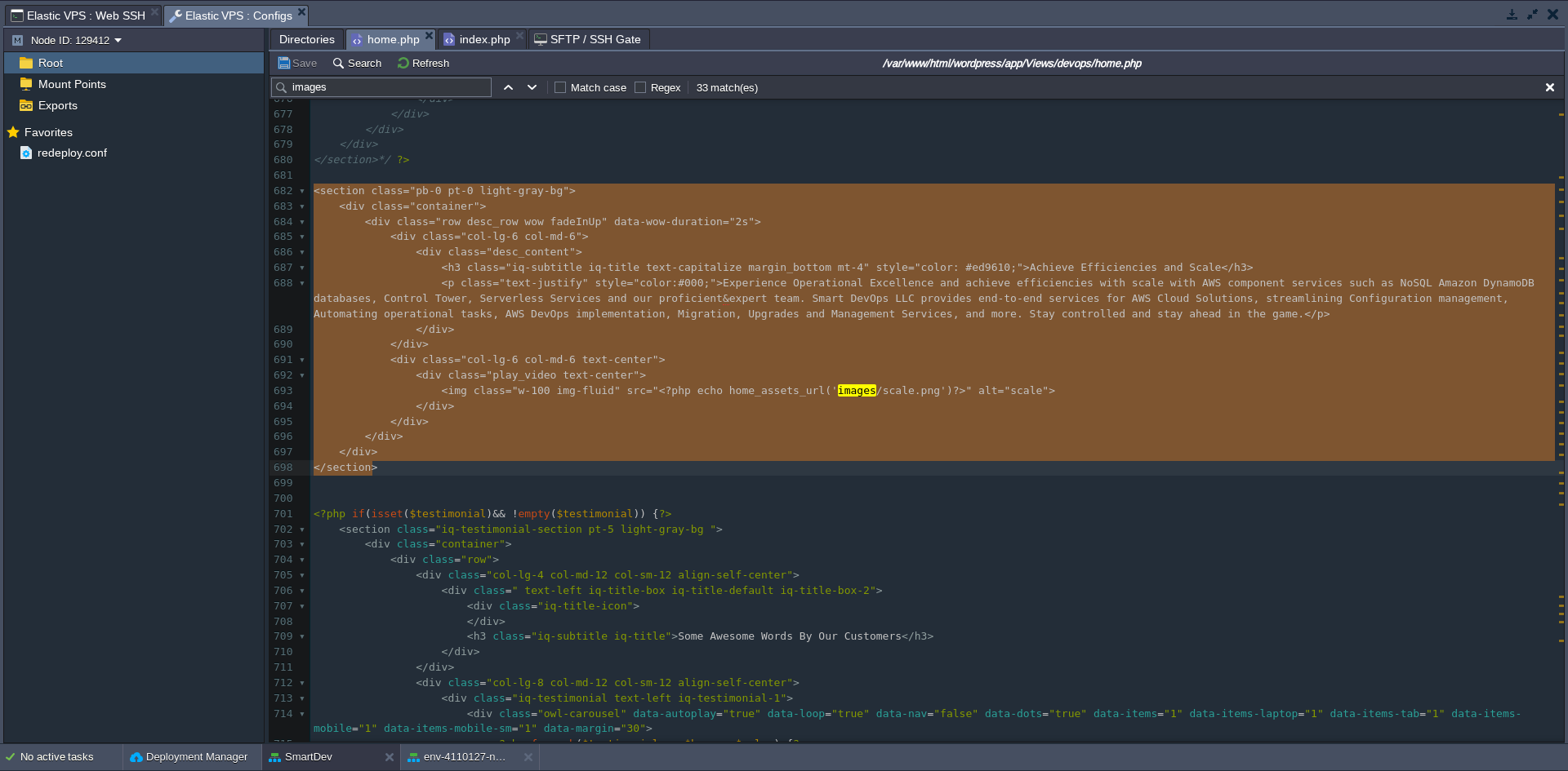
drag, startPoint x: 314, startPoint y: 191, endPoint x: 444, endPoint y: 464, distance: 302.4
type textarea "-"
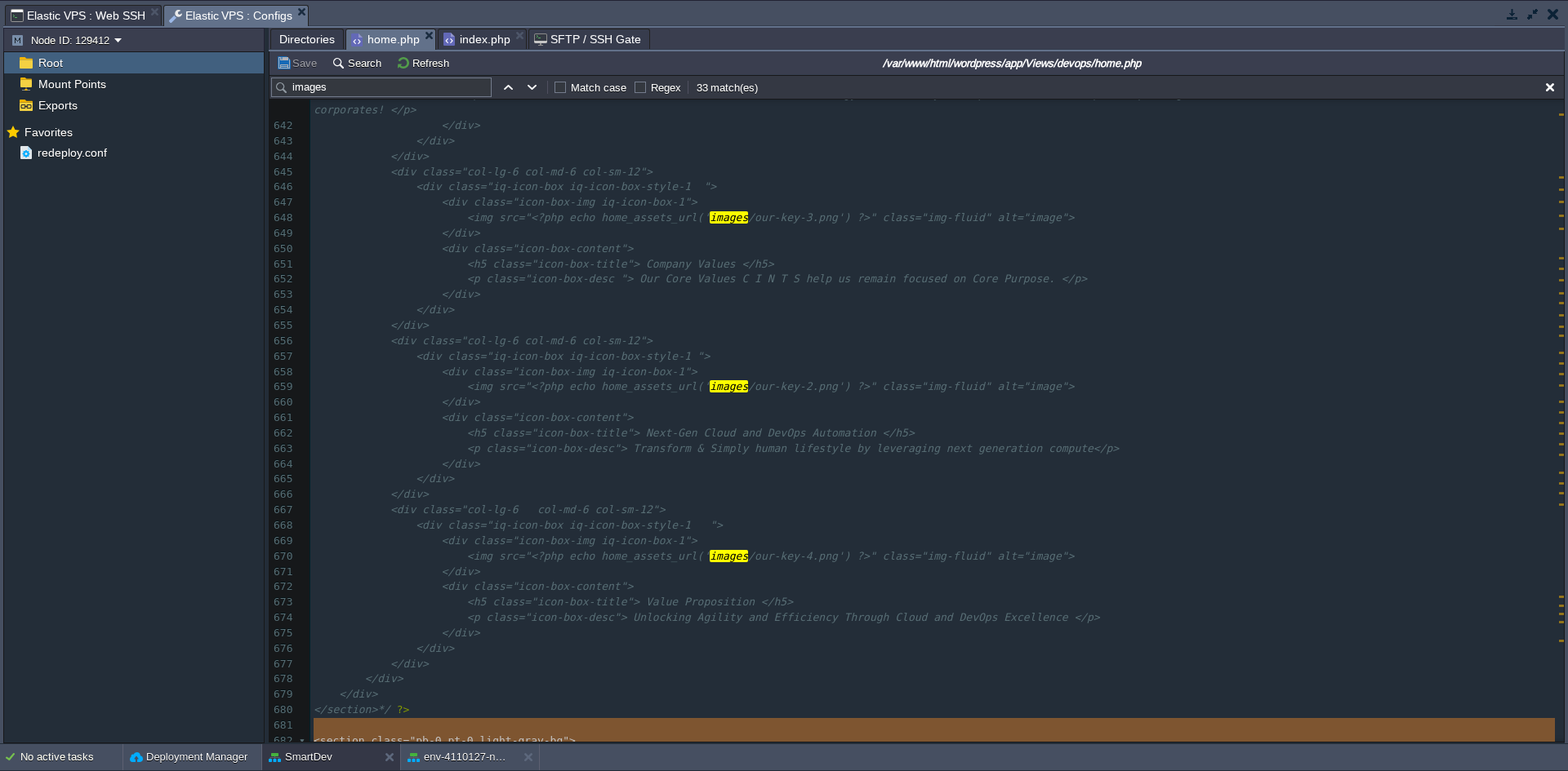
scroll to position [10377, 0]
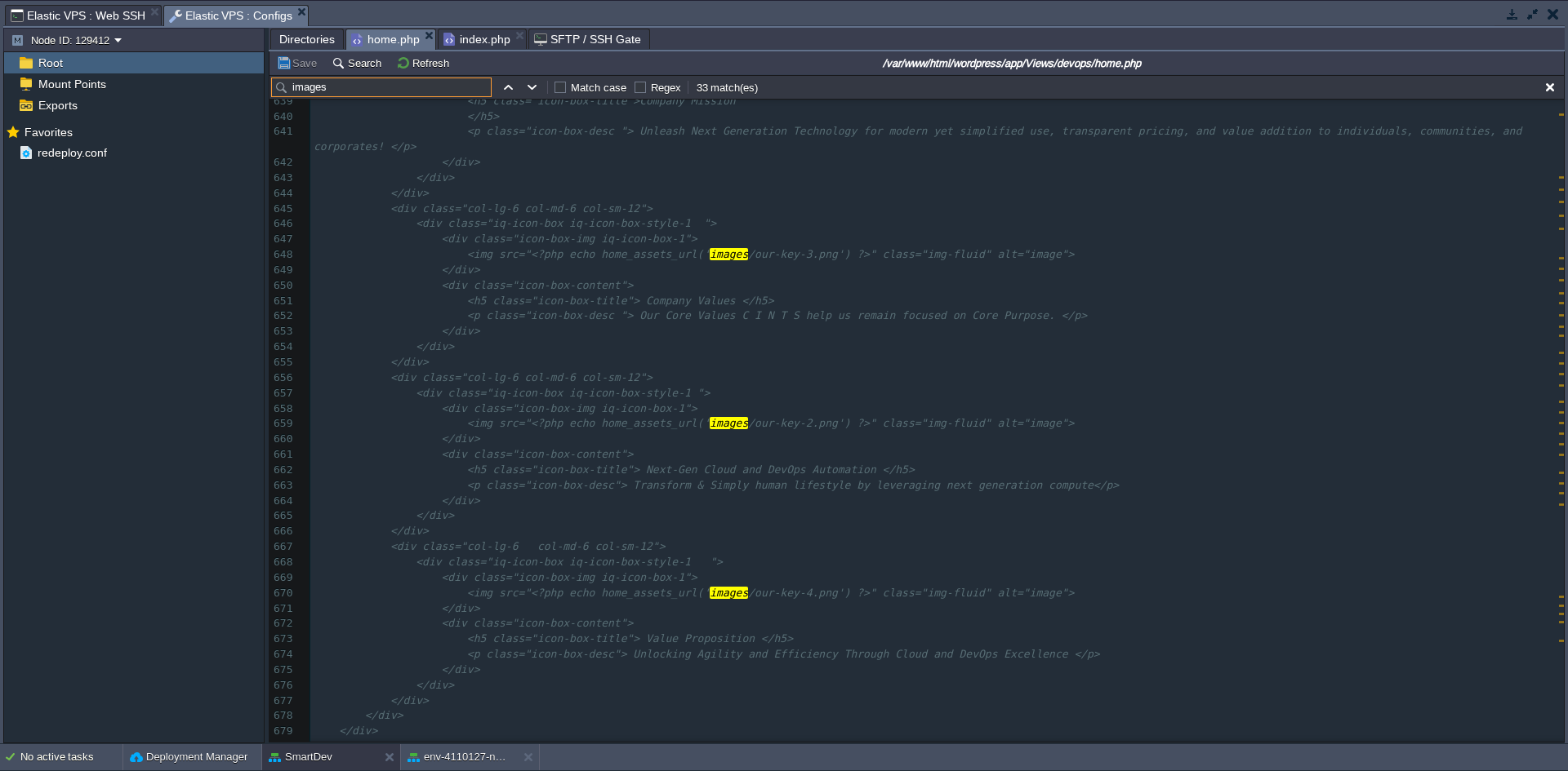
click at [419, 91] on input "images" at bounding box center [381, 87] width 221 height 20
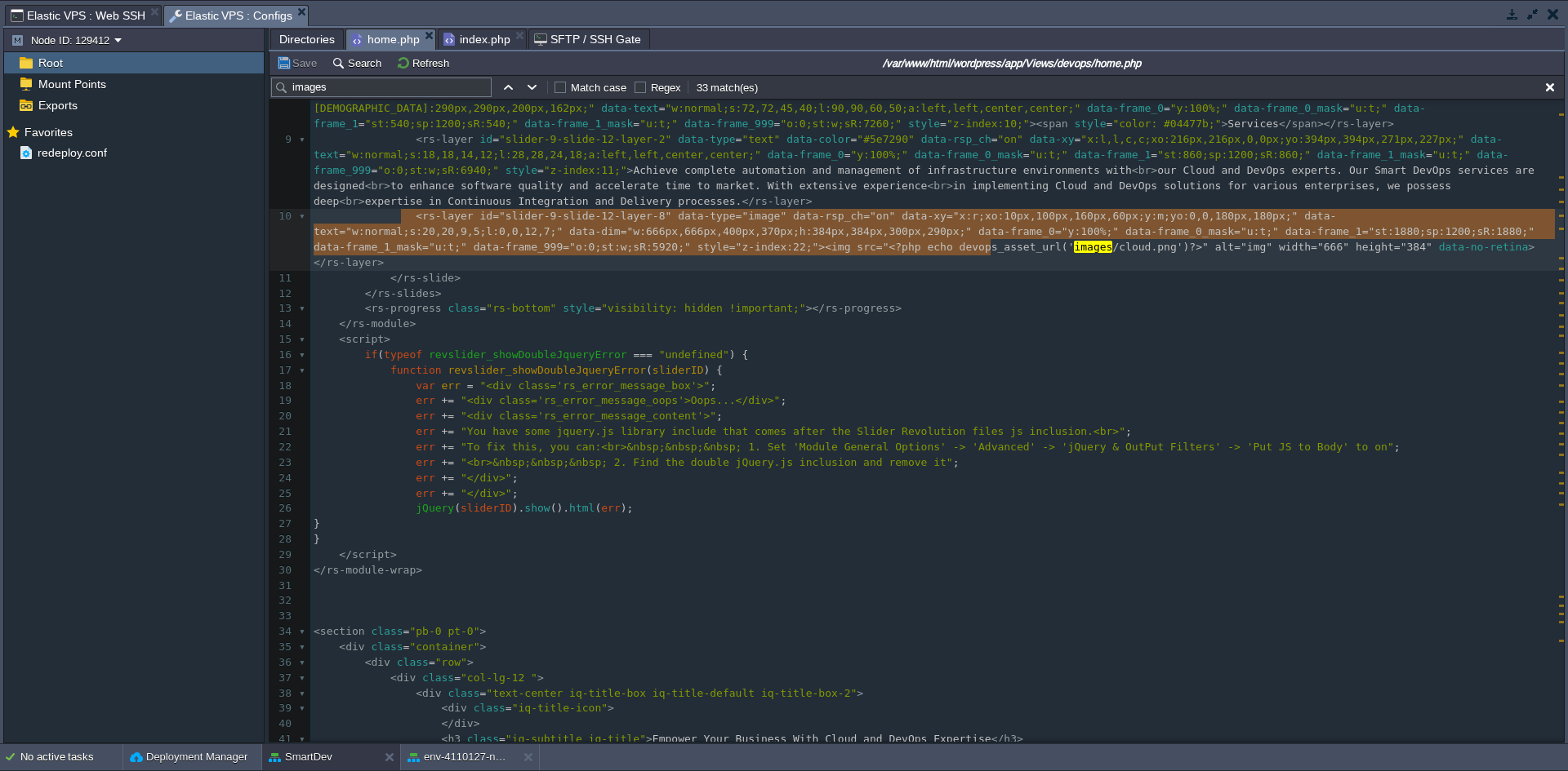
type textarea "<rs-layer id="slider-9-slide-12-layer-8" data-type="image" data-rsp_ch="on" dat…"
drag, startPoint x: 398, startPoint y: 214, endPoint x: 1178, endPoint y: 249, distance: 780.8
click at [371, 93] on input "images" at bounding box center [381, 87] width 221 height 20
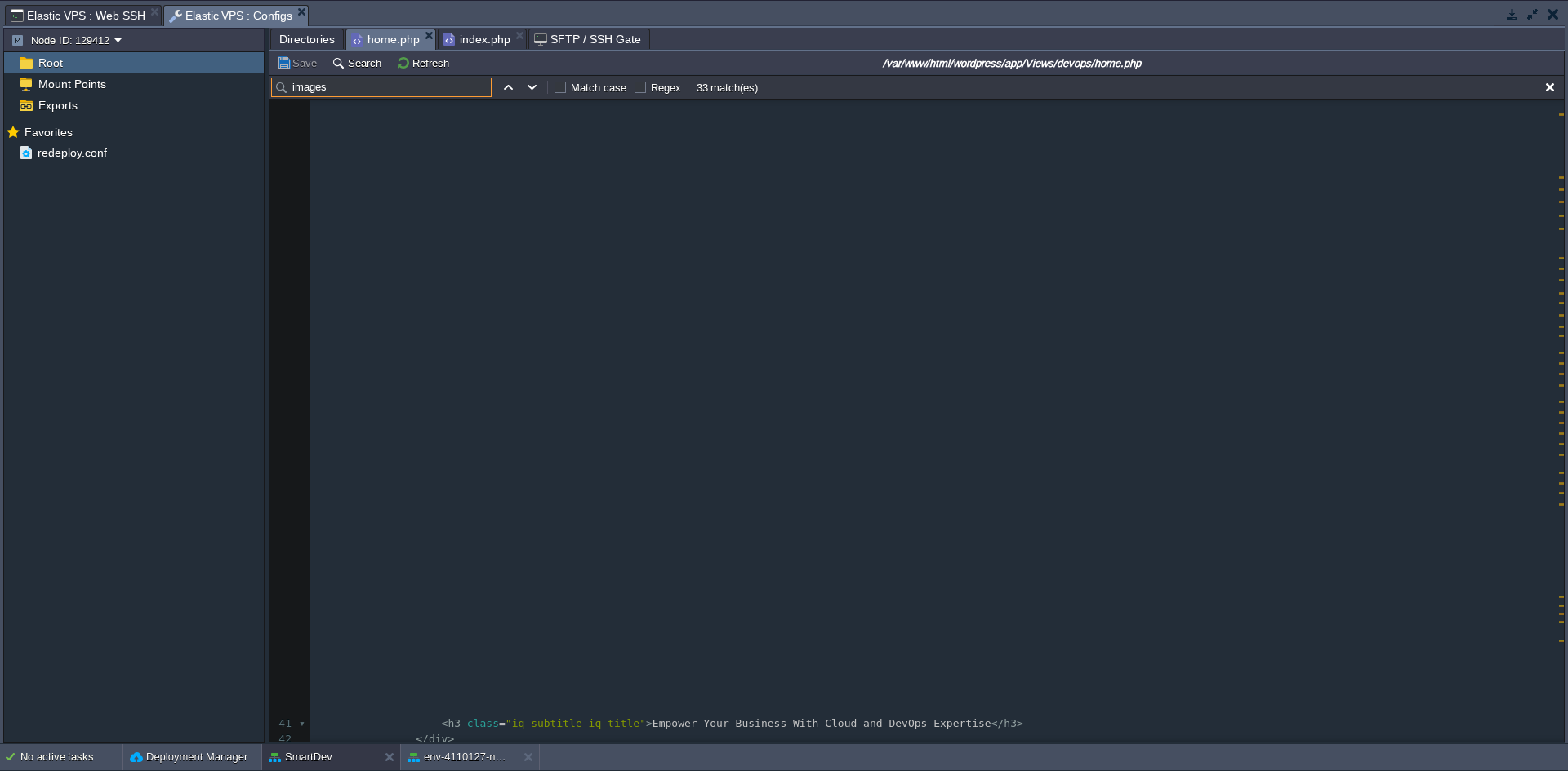
scroll to position [977, 0]
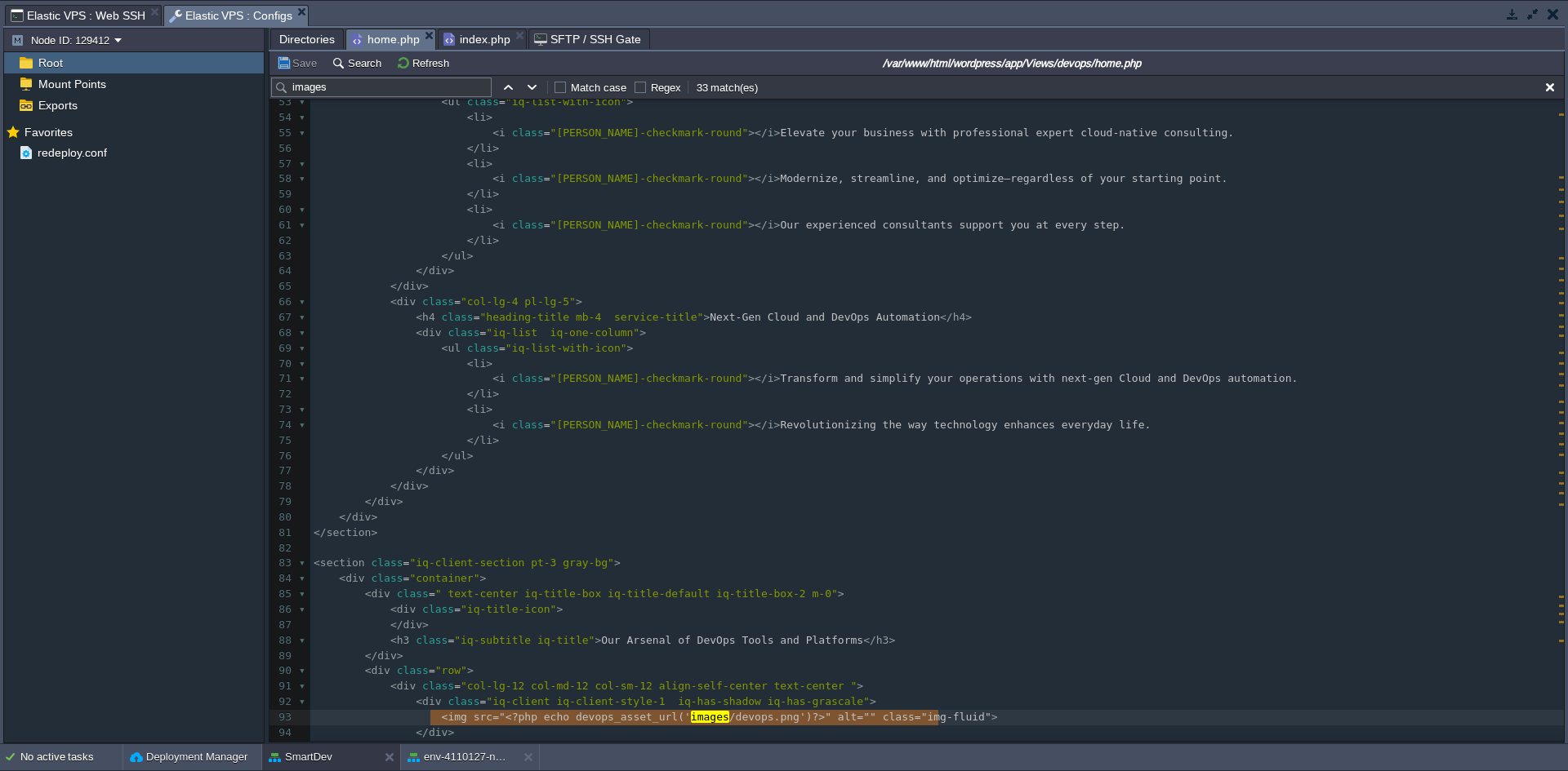
type textarea "<img src="<?php echo devops_asset_url('images/devops.png') ?>" alt="" class="im…"
drag, startPoint x: 428, startPoint y: 721, endPoint x: 944, endPoint y: 726, distance: 516.0
click at [399, 97] on input "images" at bounding box center [381, 87] width 221 height 20
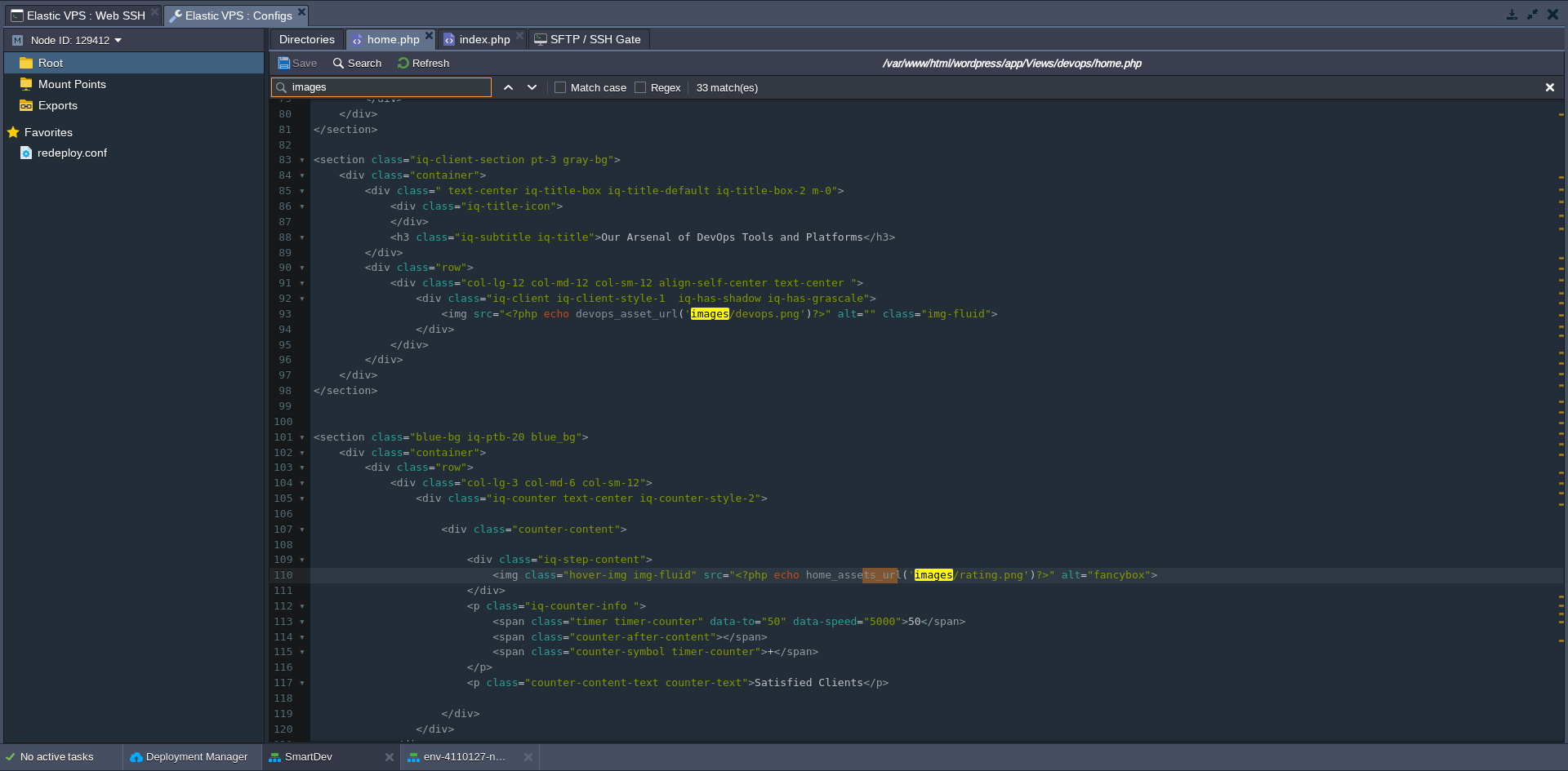
scroll to position [1400, 0]
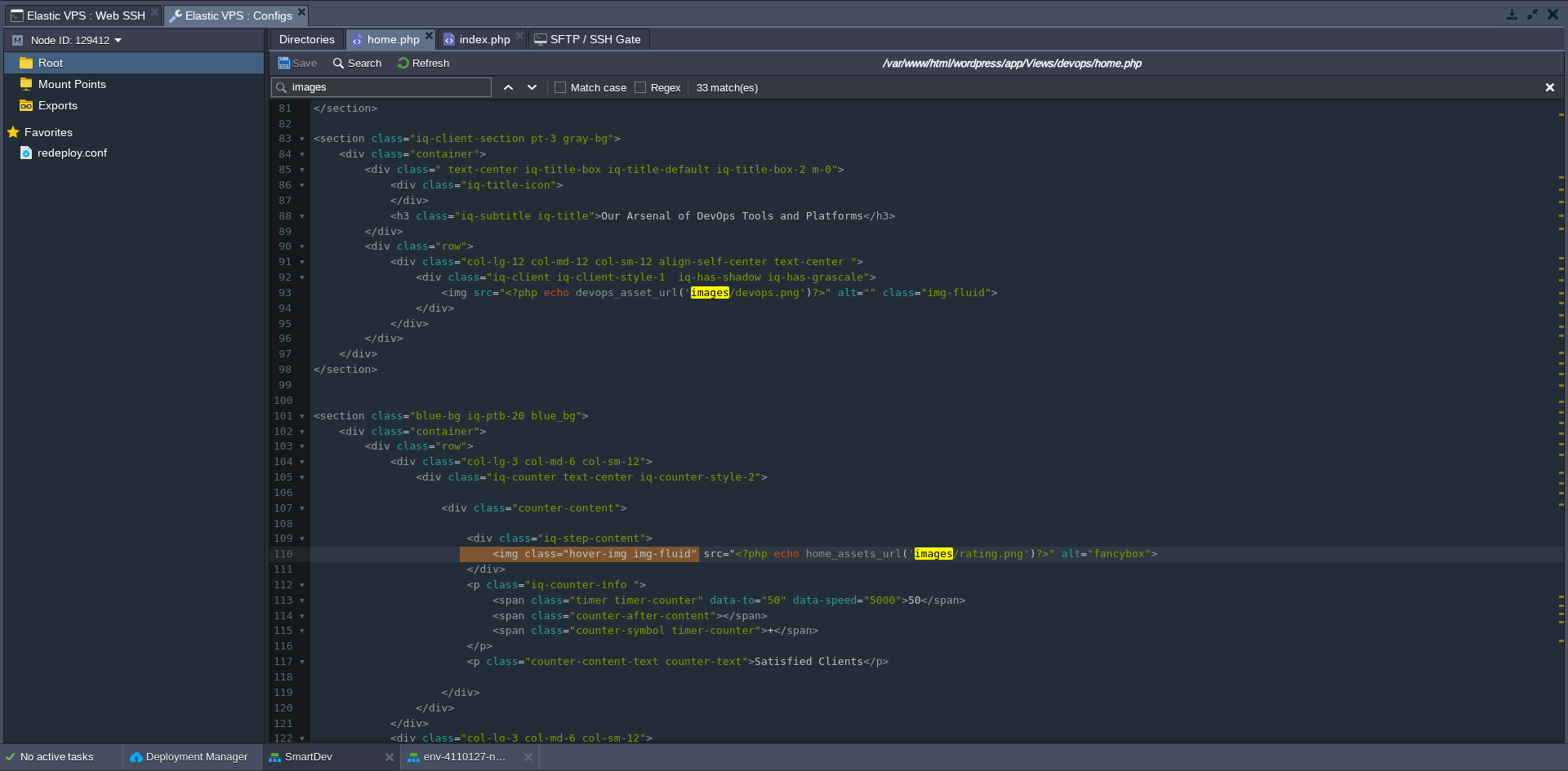
type textarea "<img class="hover-img img-fluid" src="<?php echo home_assets_url('images/rating…"
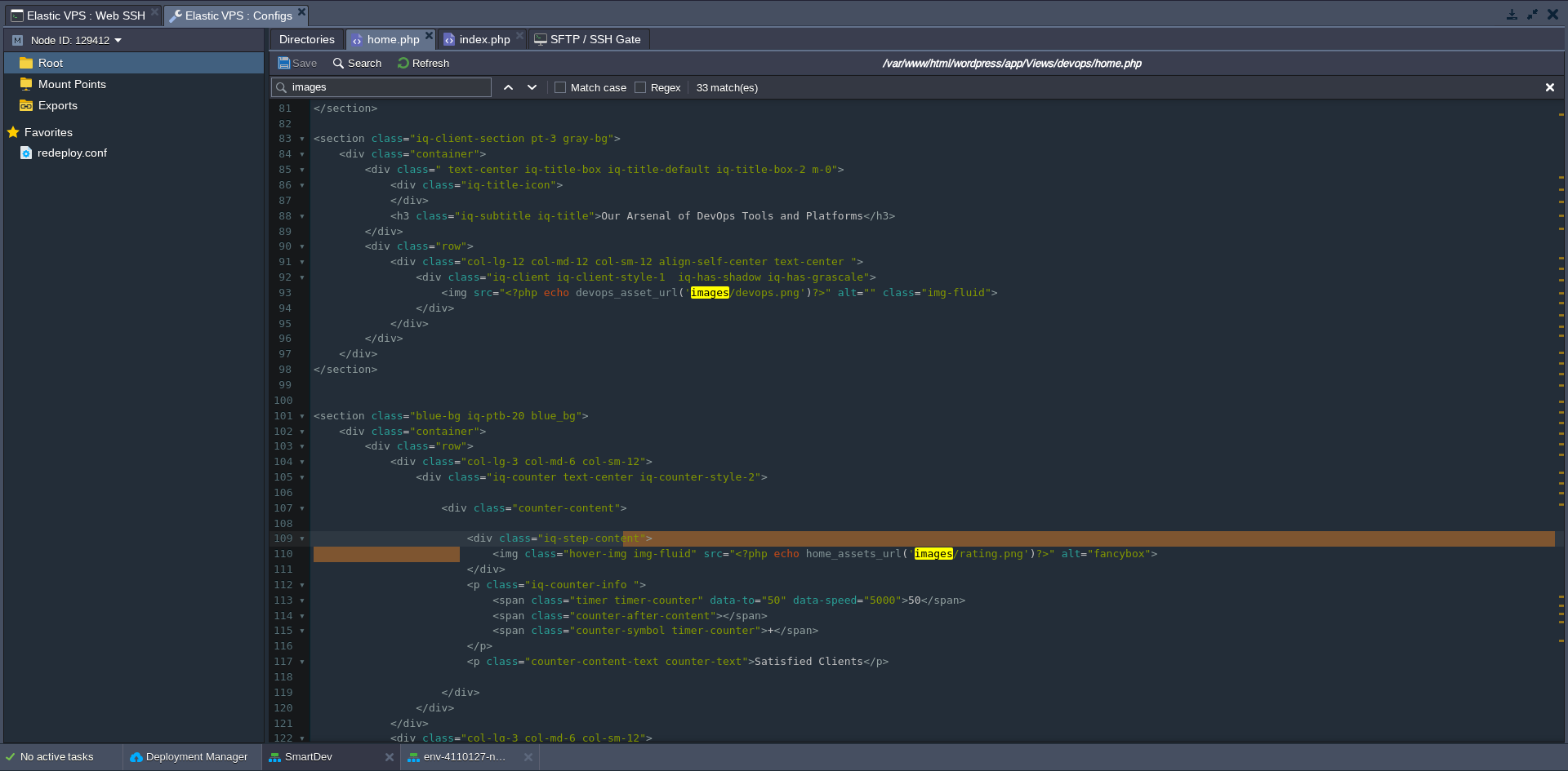
type textarea "<img class="hover-img img-fluid" src="<?php echo home_assets_url('images/rating…"
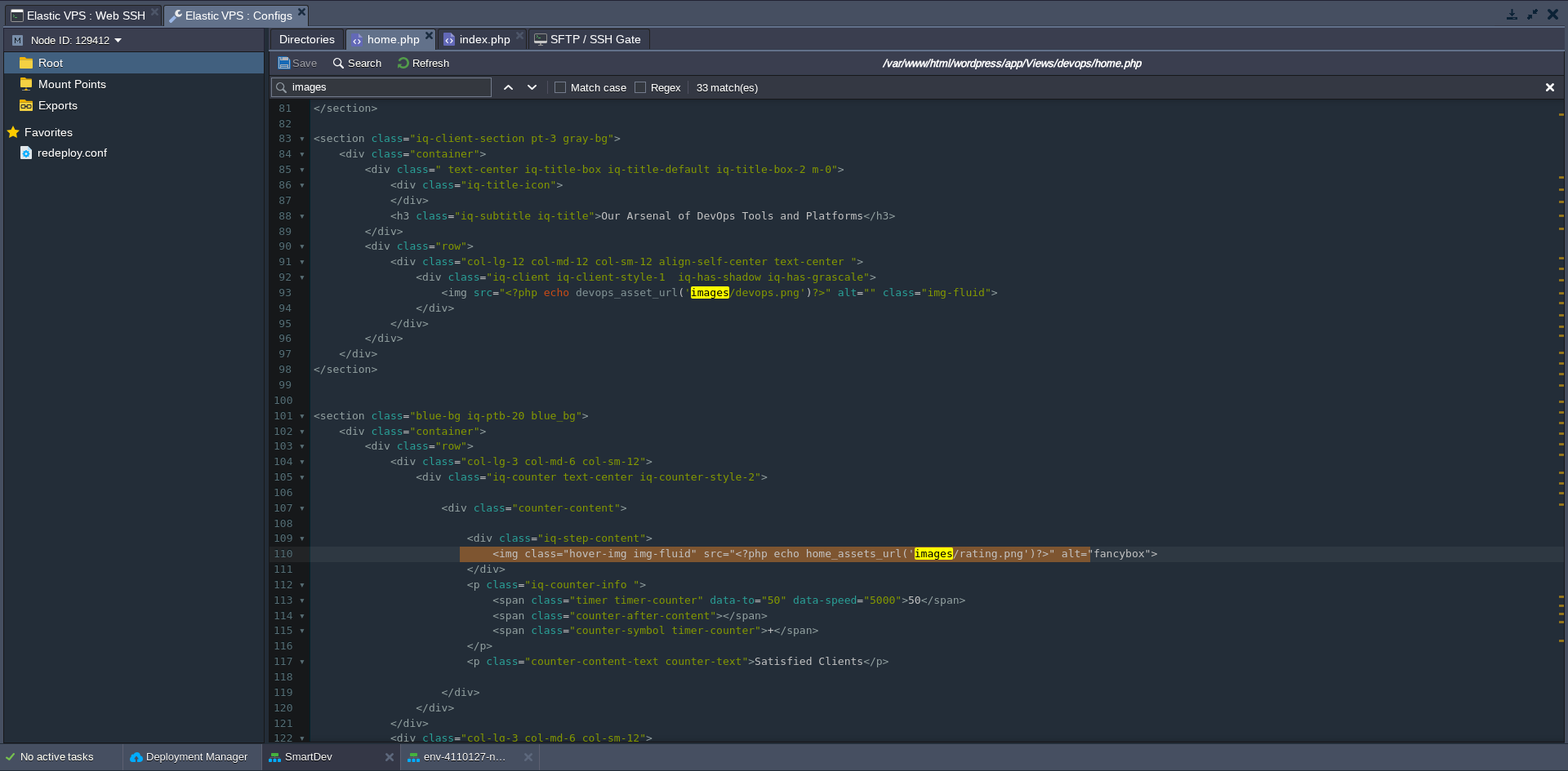
drag, startPoint x: 463, startPoint y: 550, endPoint x: 1145, endPoint y: 563, distance: 682.1
click at [371, 94] on input "images" at bounding box center [381, 87] width 221 height 20
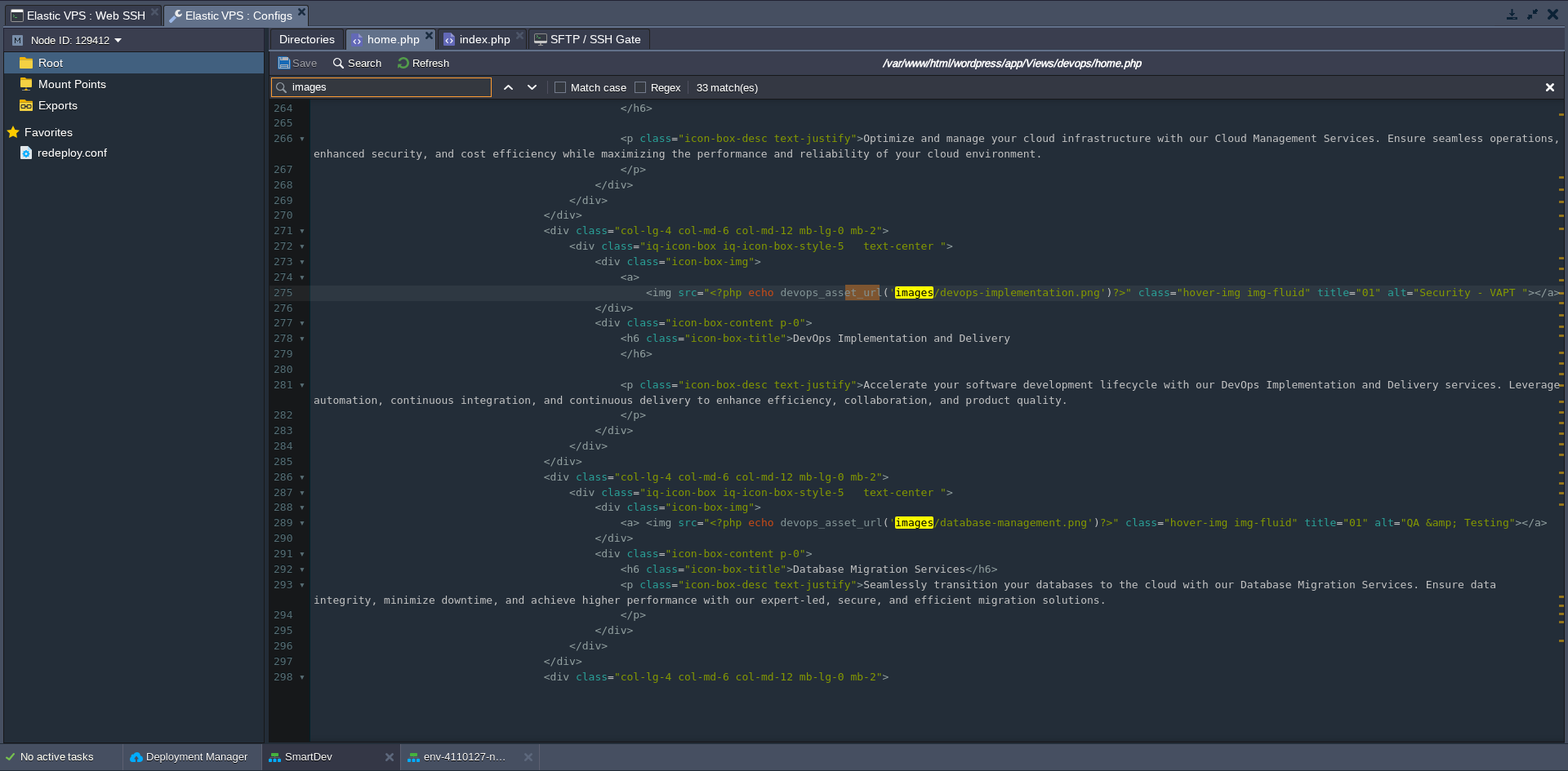
scroll to position [4343, 0]
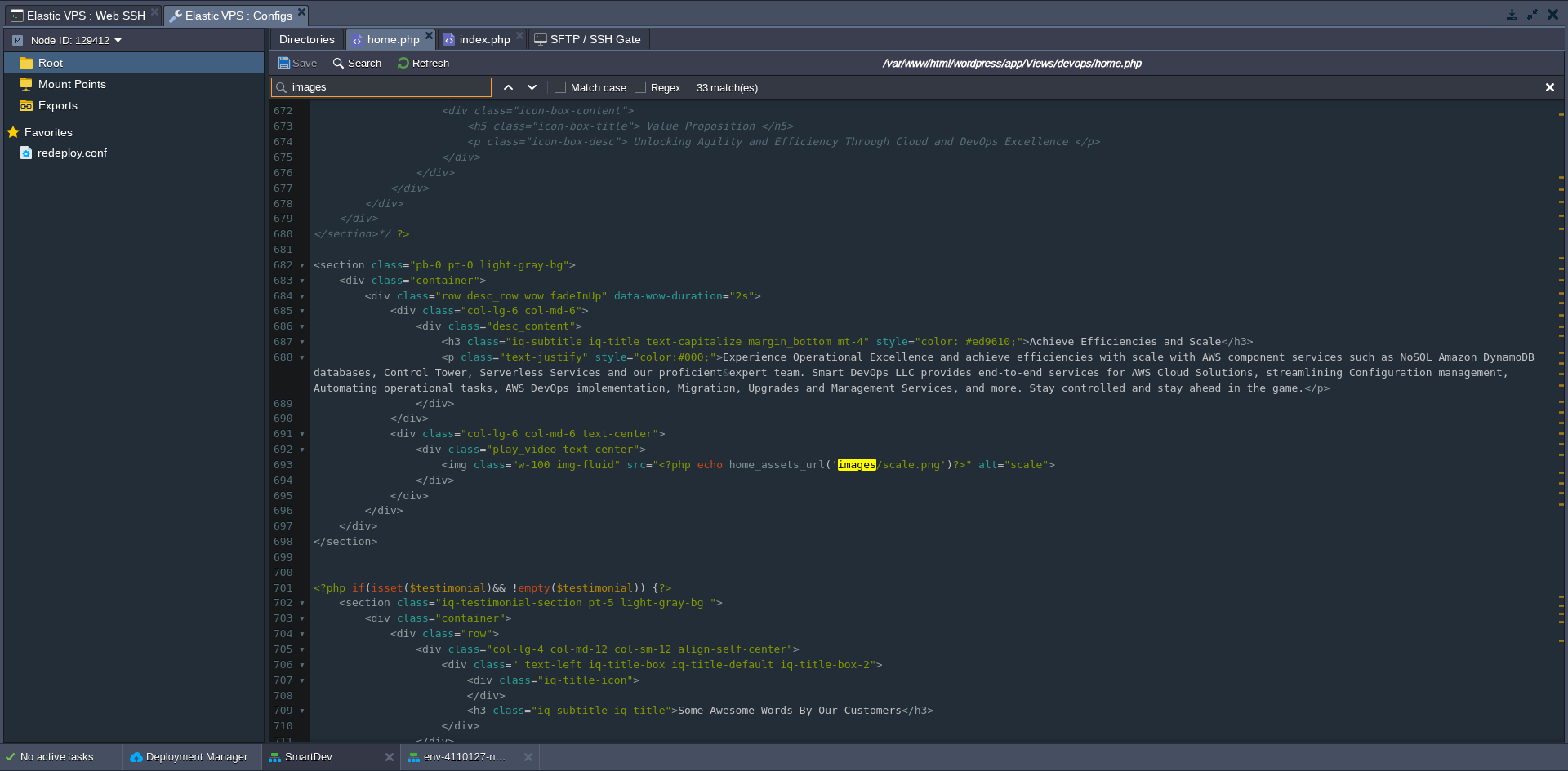
click at [519, 571] on pre "​" at bounding box center [937, 573] width 1254 height 15
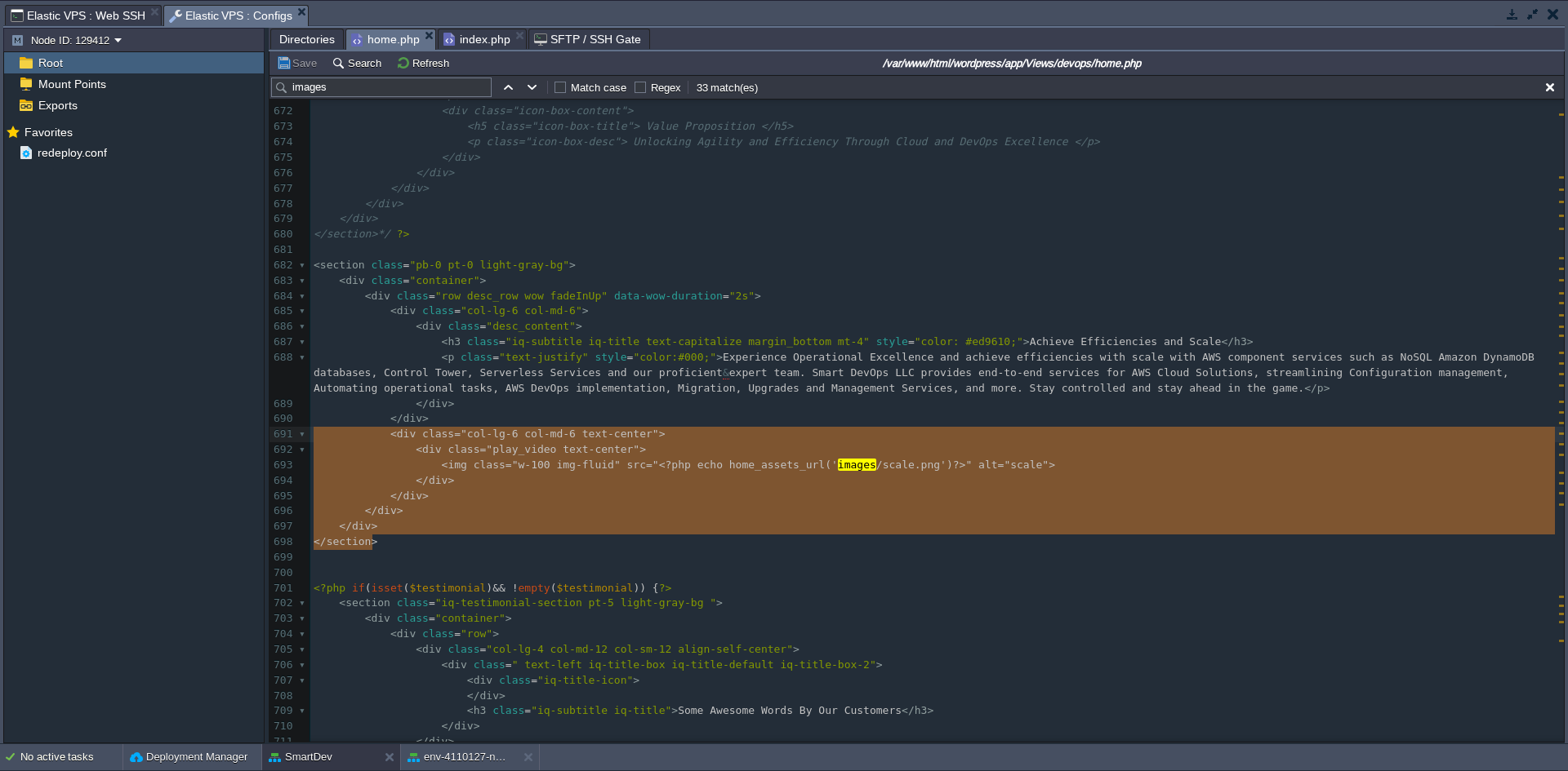
type textarea "-"
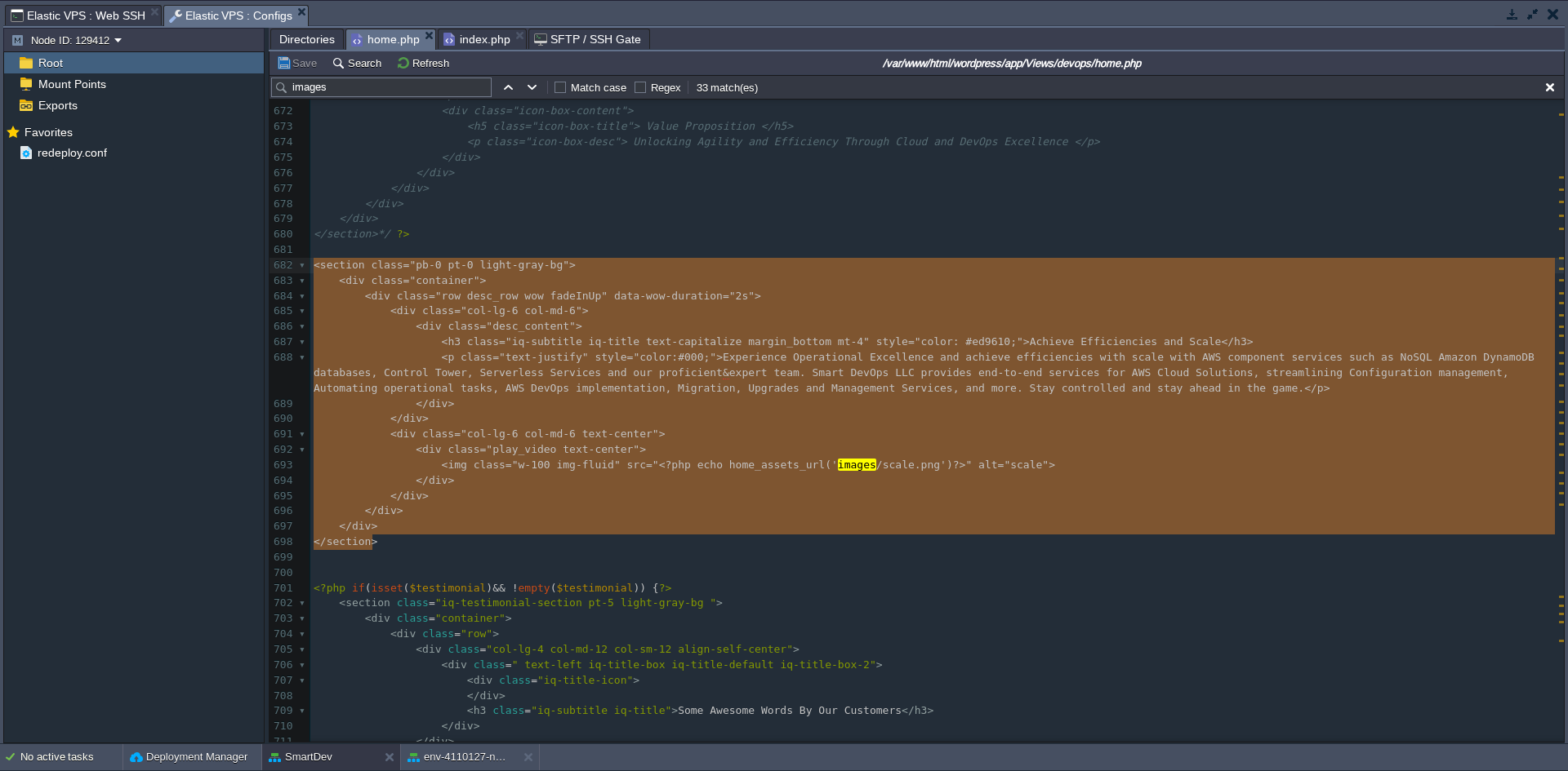
drag, startPoint x: 385, startPoint y: 547, endPoint x: 312, endPoint y: 264, distance: 292.3
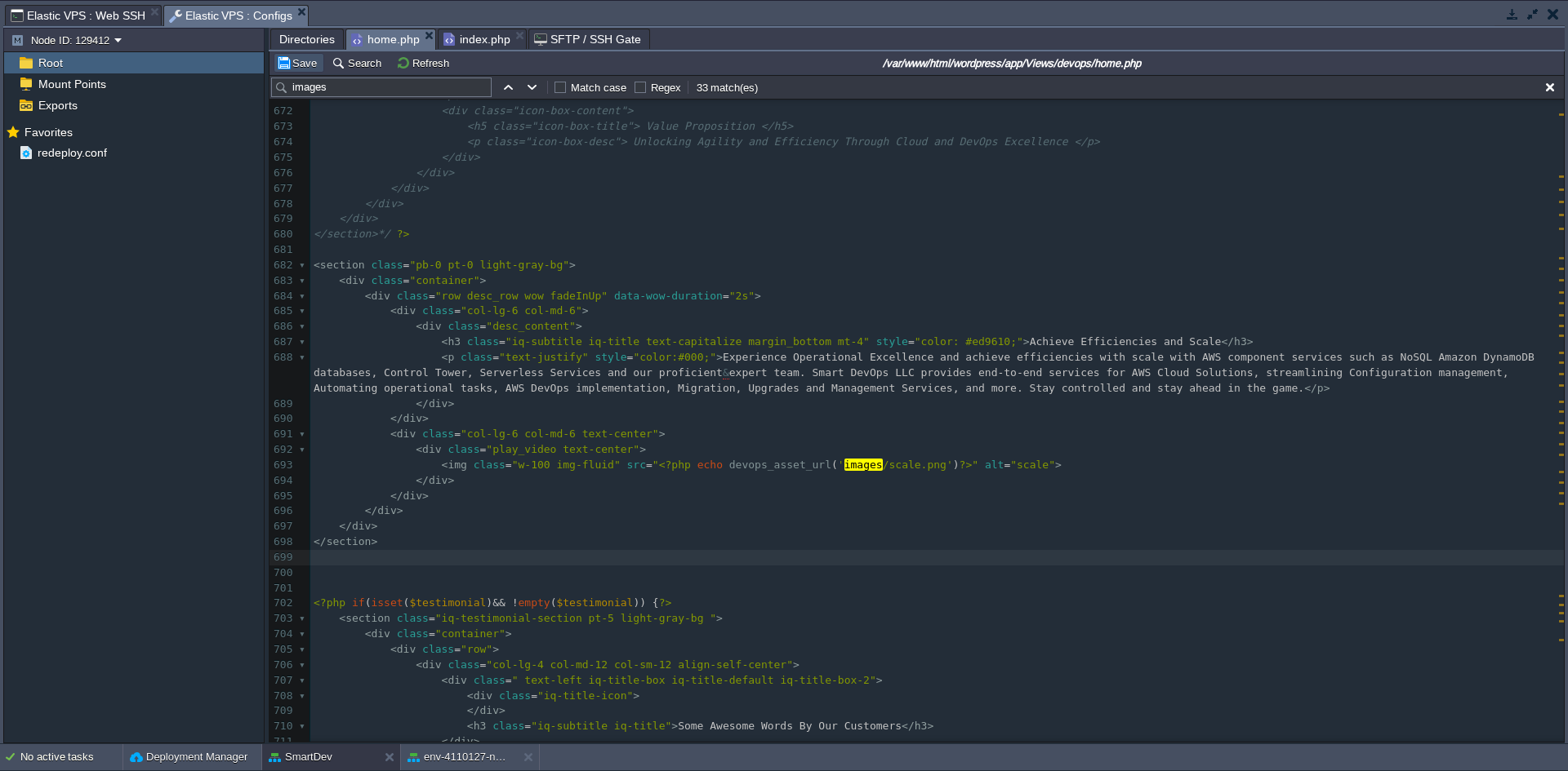
click at [307, 70] on button "Save" at bounding box center [298, 63] width 45 height 15
drag, startPoint x: 444, startPoint y: 535, endPoint x: 431, endPoint y: 554, distance: 23.0
click at [447, 533] on pre "</ div >" at bounding box center [937, 527] width 1254 height 15
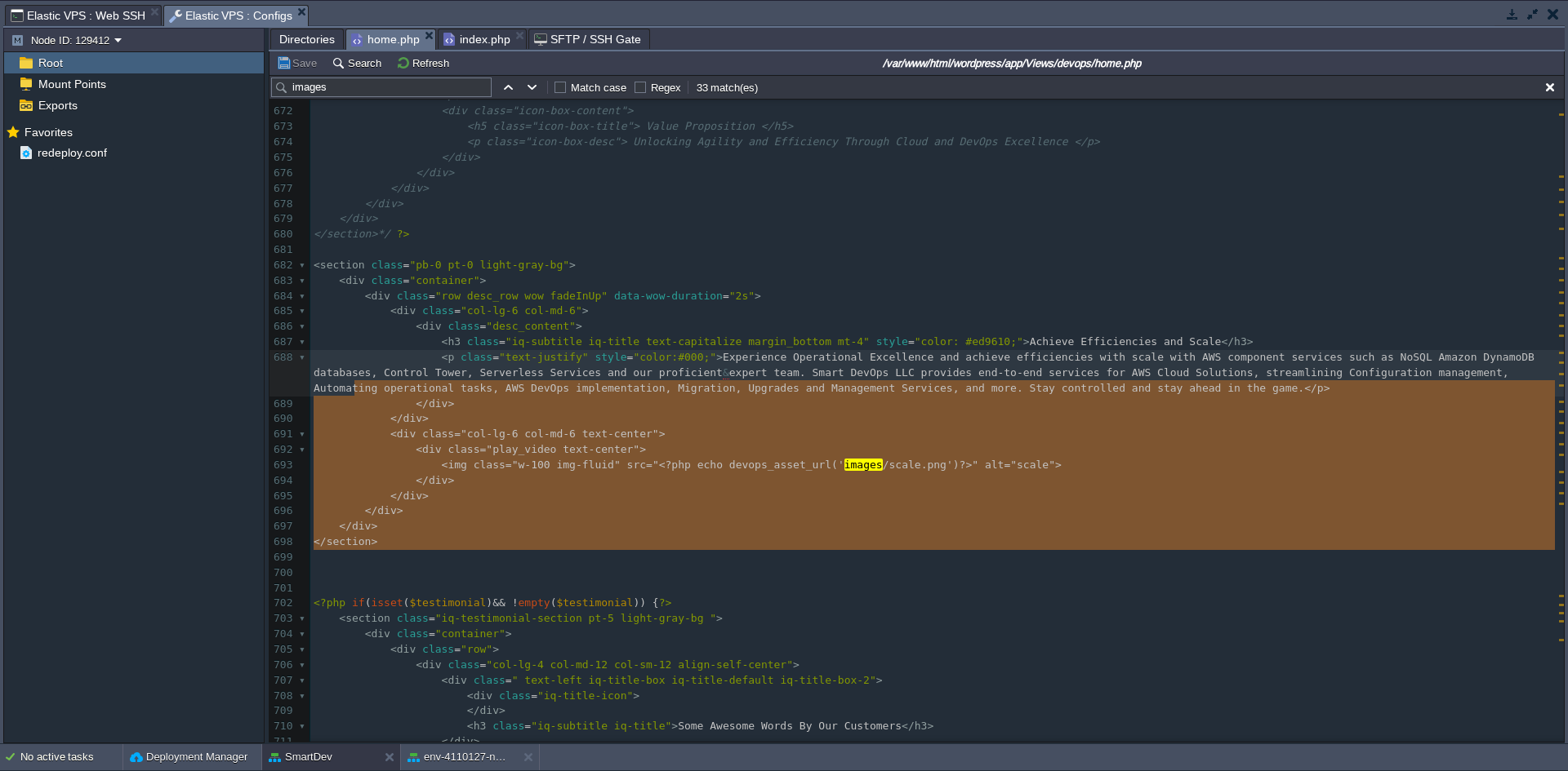
type textarea "-"
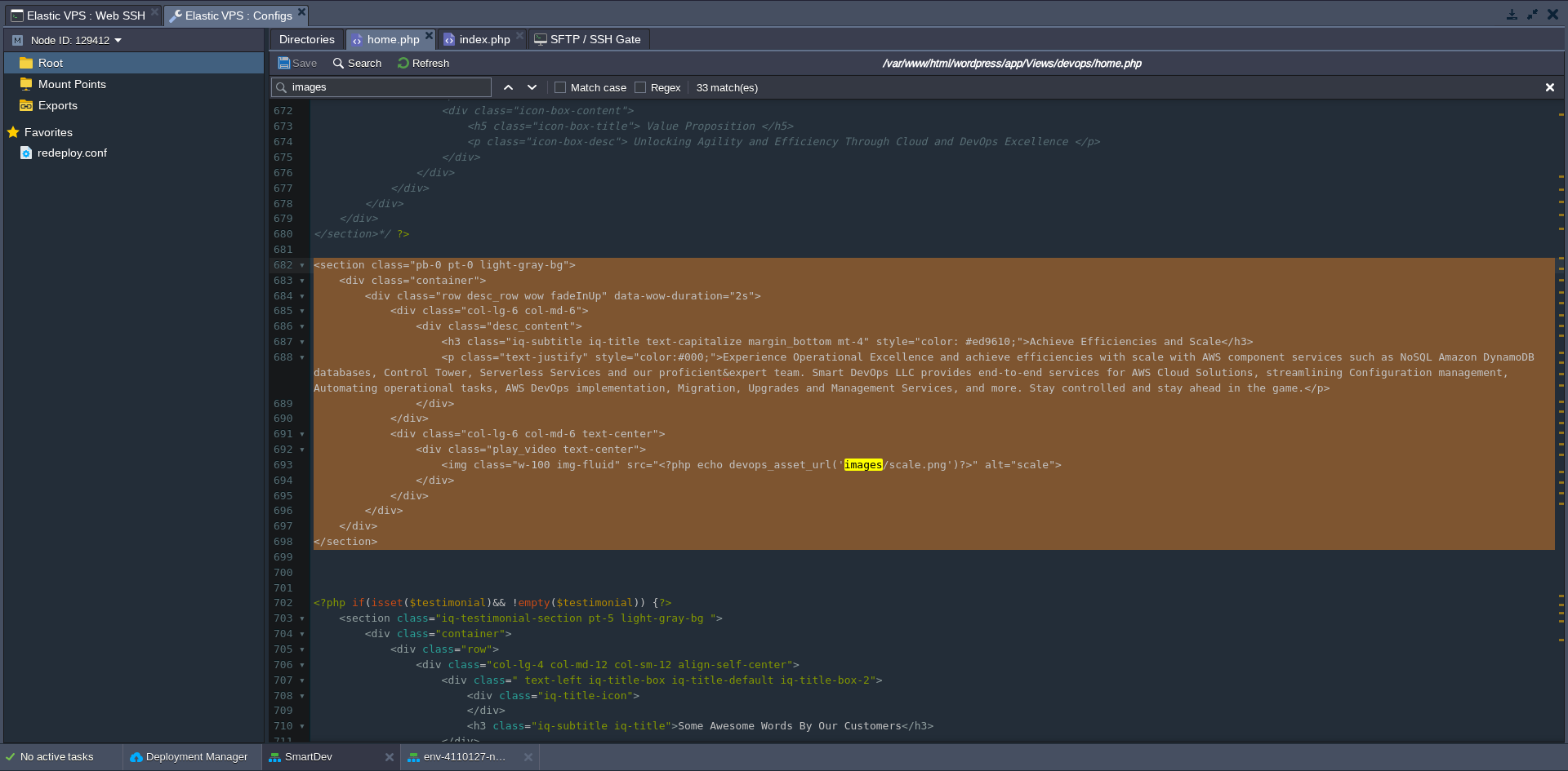
drag, startPoint x: 401, startPoint y: 560, endPoint x: 301, endPoint y: 269, distance: 307.7
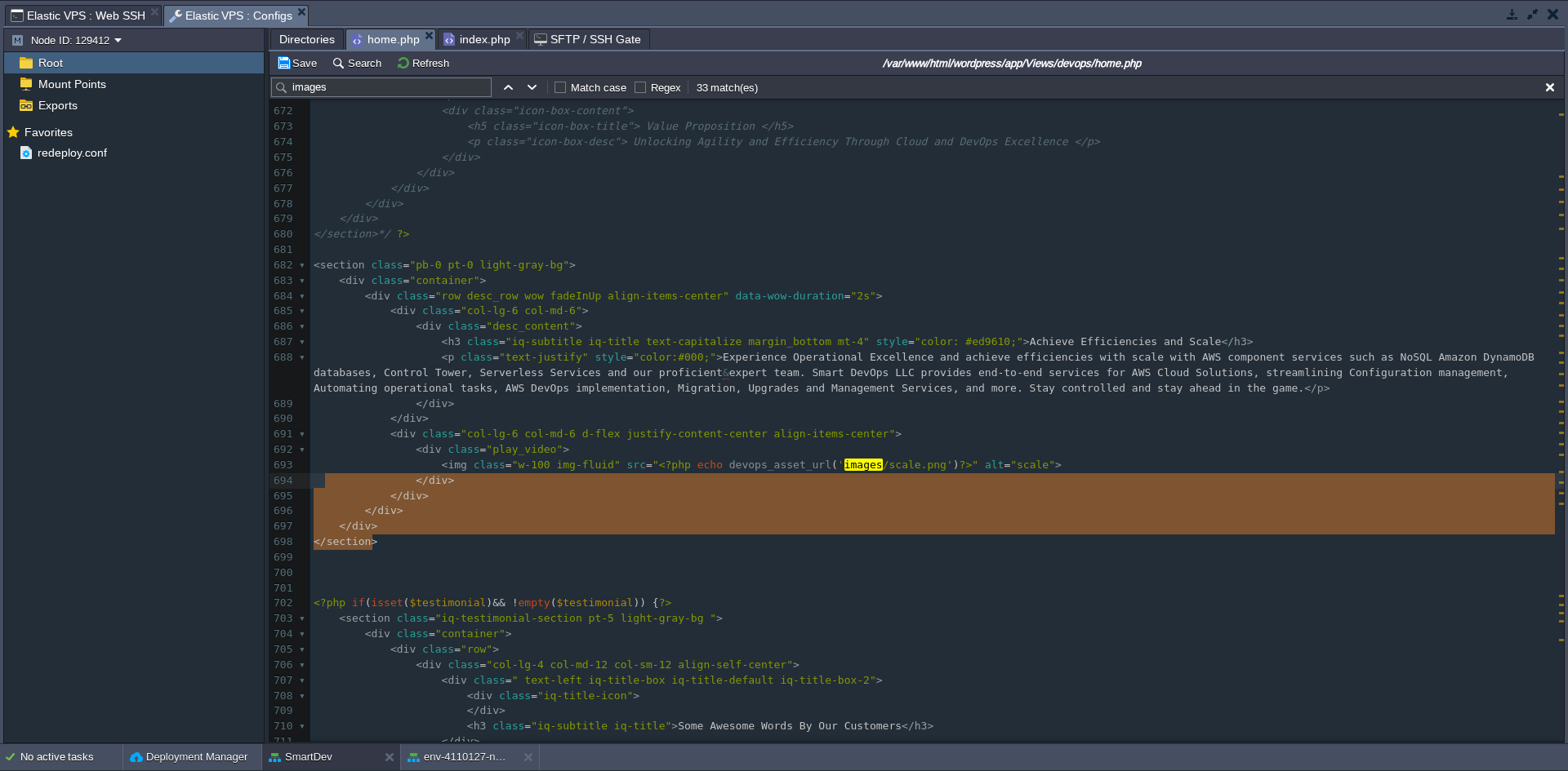
type textarea "-"
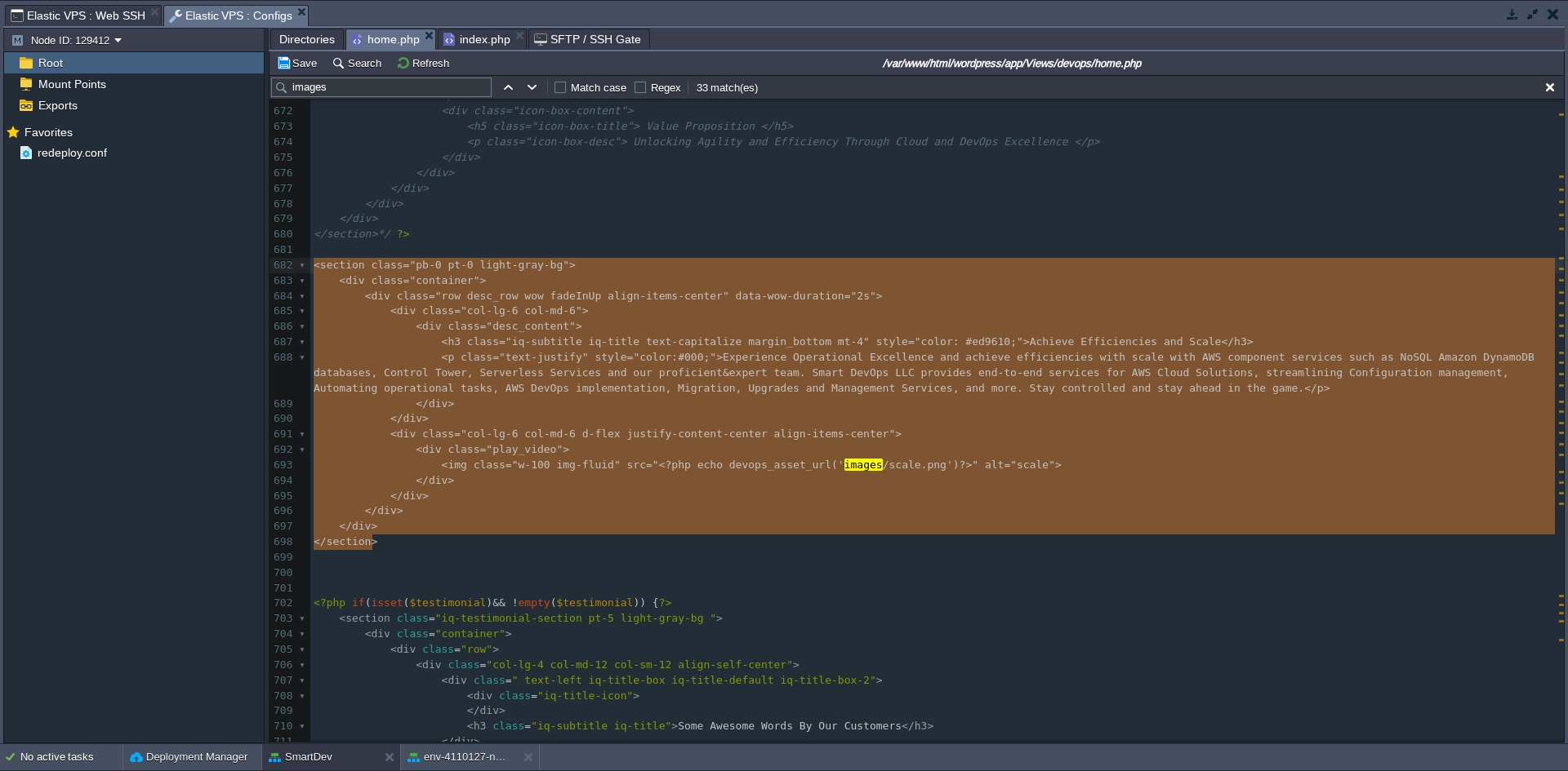
drag, startPoint x: 393, startPoint y: 549, endPoint x: 307, endPoint y: 274, distance: 288.1
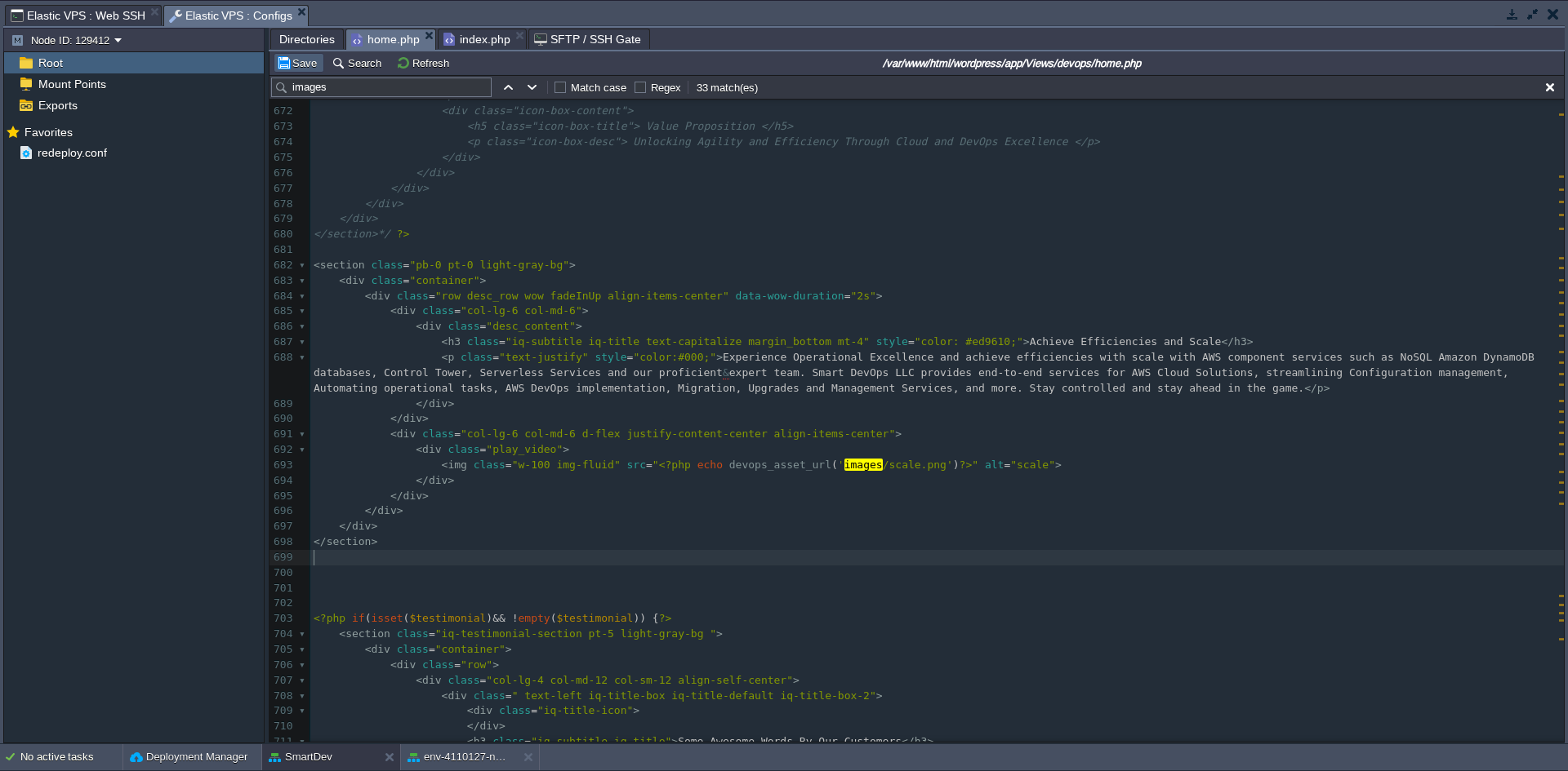
click at [294, 61] on button "Save" at bounding box center [298, 63] width 45 height 15
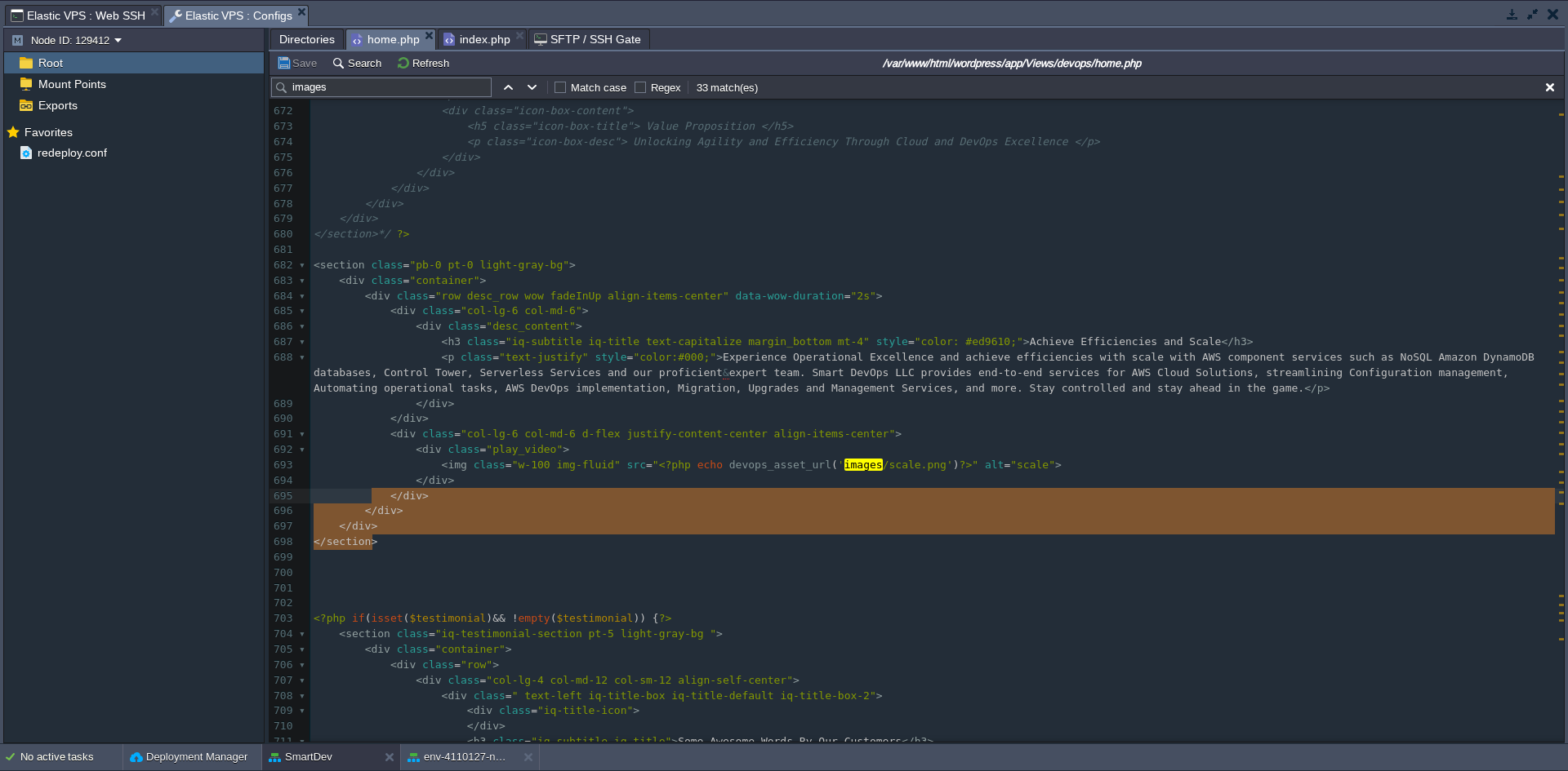
type textarea "-"
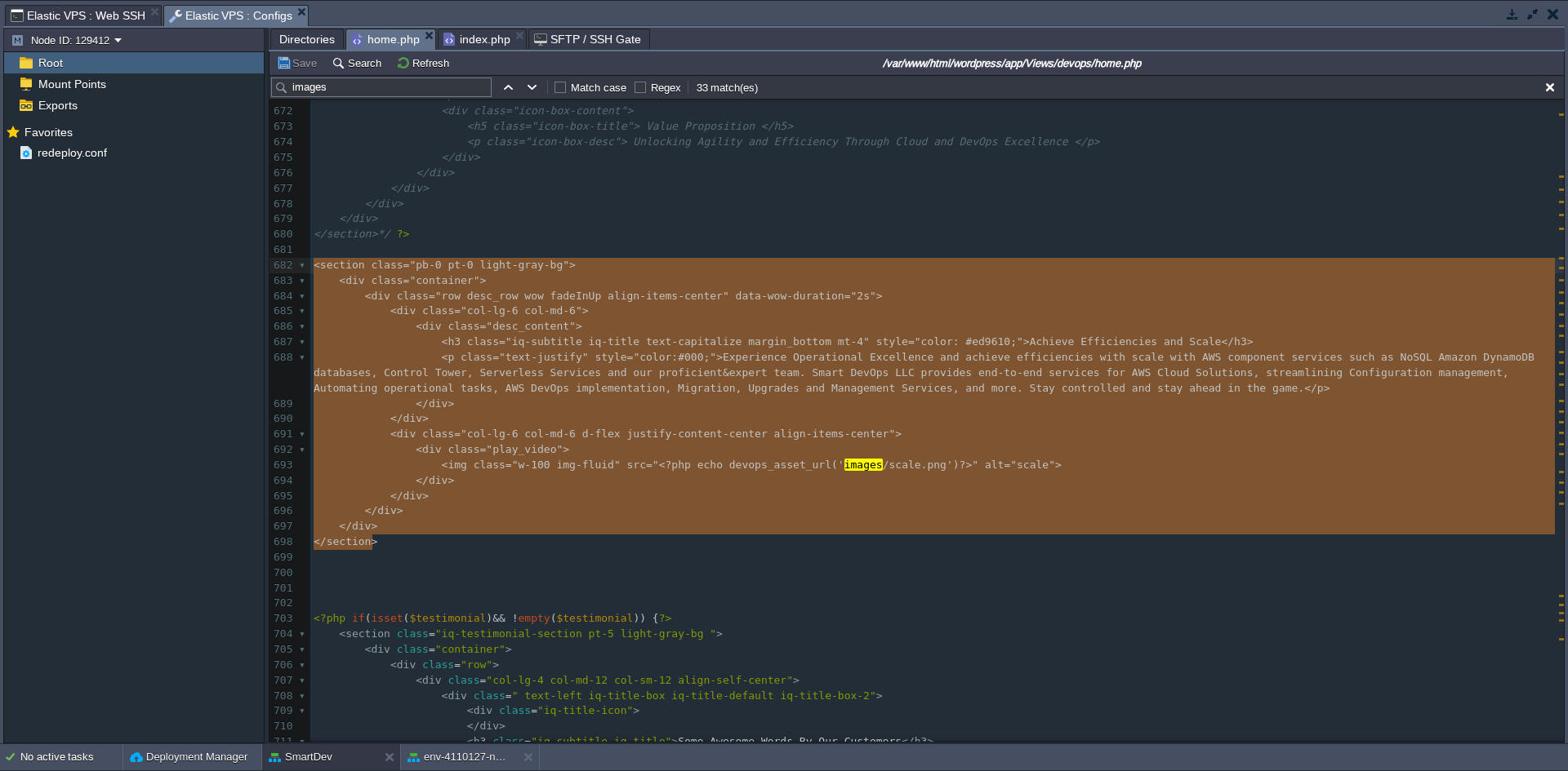
drag, startPoint x: 396, startPoint y: 546, endPoint x: 309, endPoint y: 275, distance: 284.6
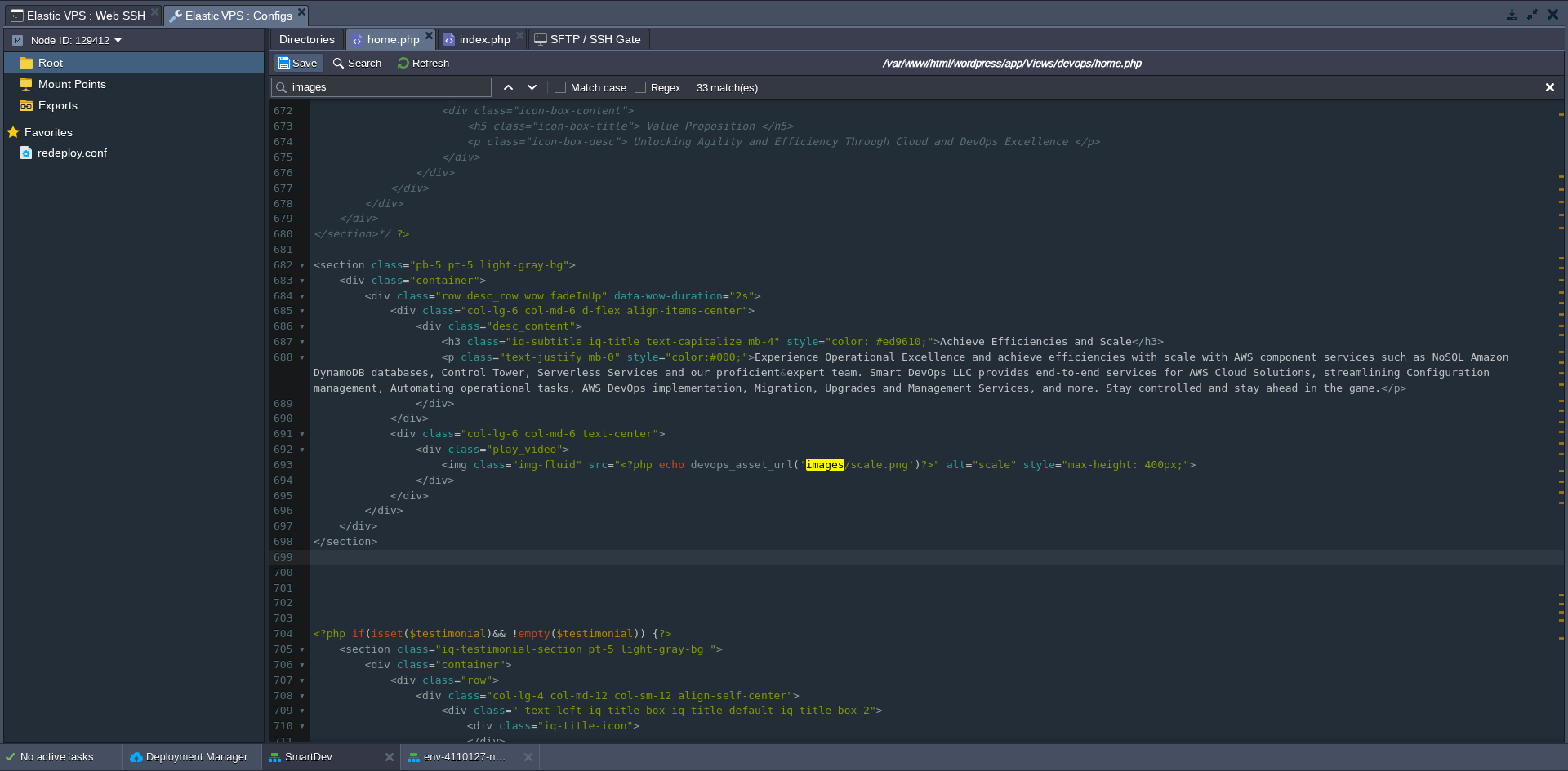
click at [289, 68] on button "Save" at bounding box center [298, 63] width 45 height 15
click at [697, 528] on pre "</ div >" at bounding box center [937, 527] width 1254 height 15
click at [76, 8] on span "Elastic VPS : Web SSH" at bounding box center [77, 15] width 135 height 20
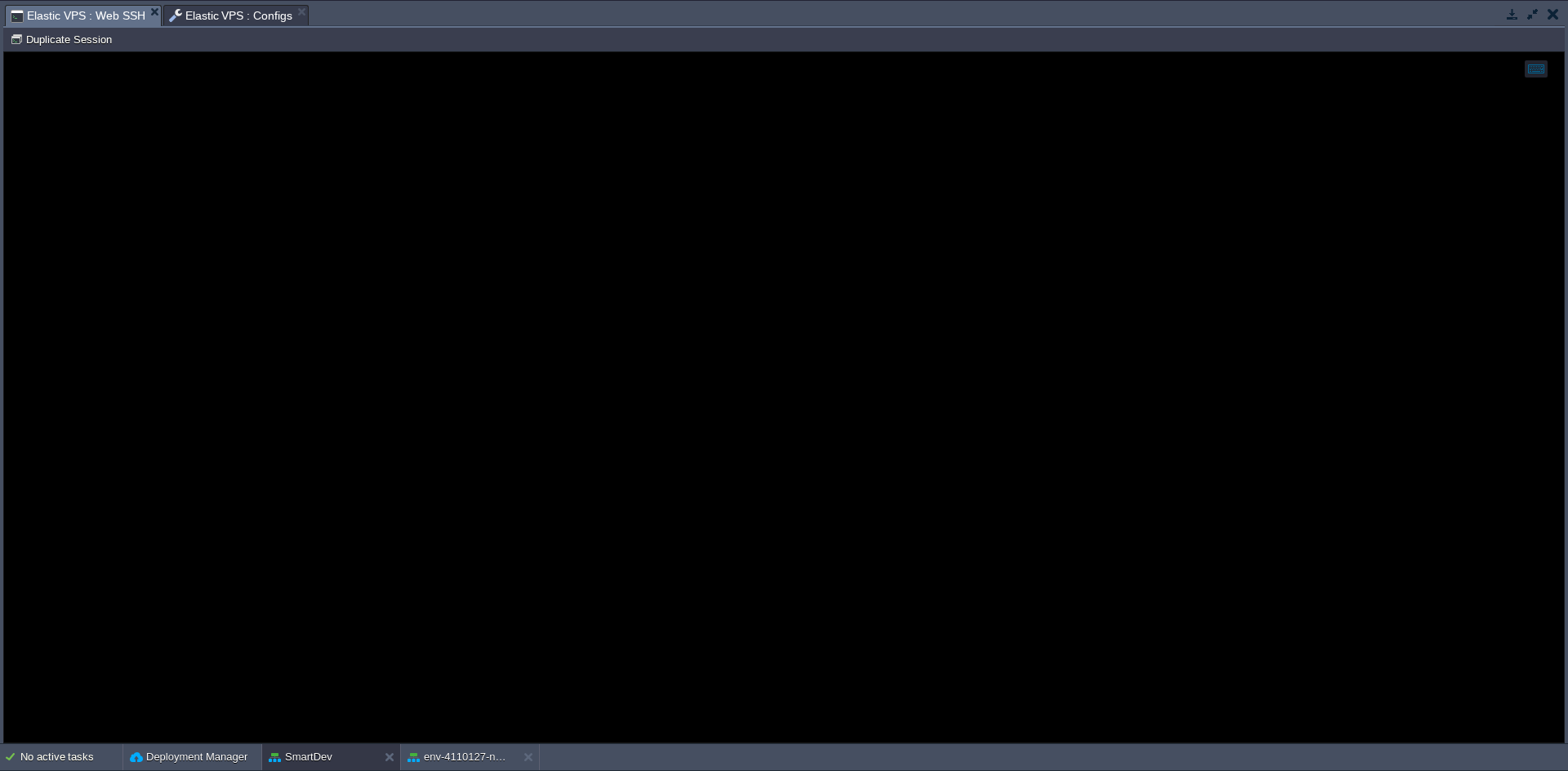
click at [487, 444] on div at bounding box center [784, 397] width 1560 height 691
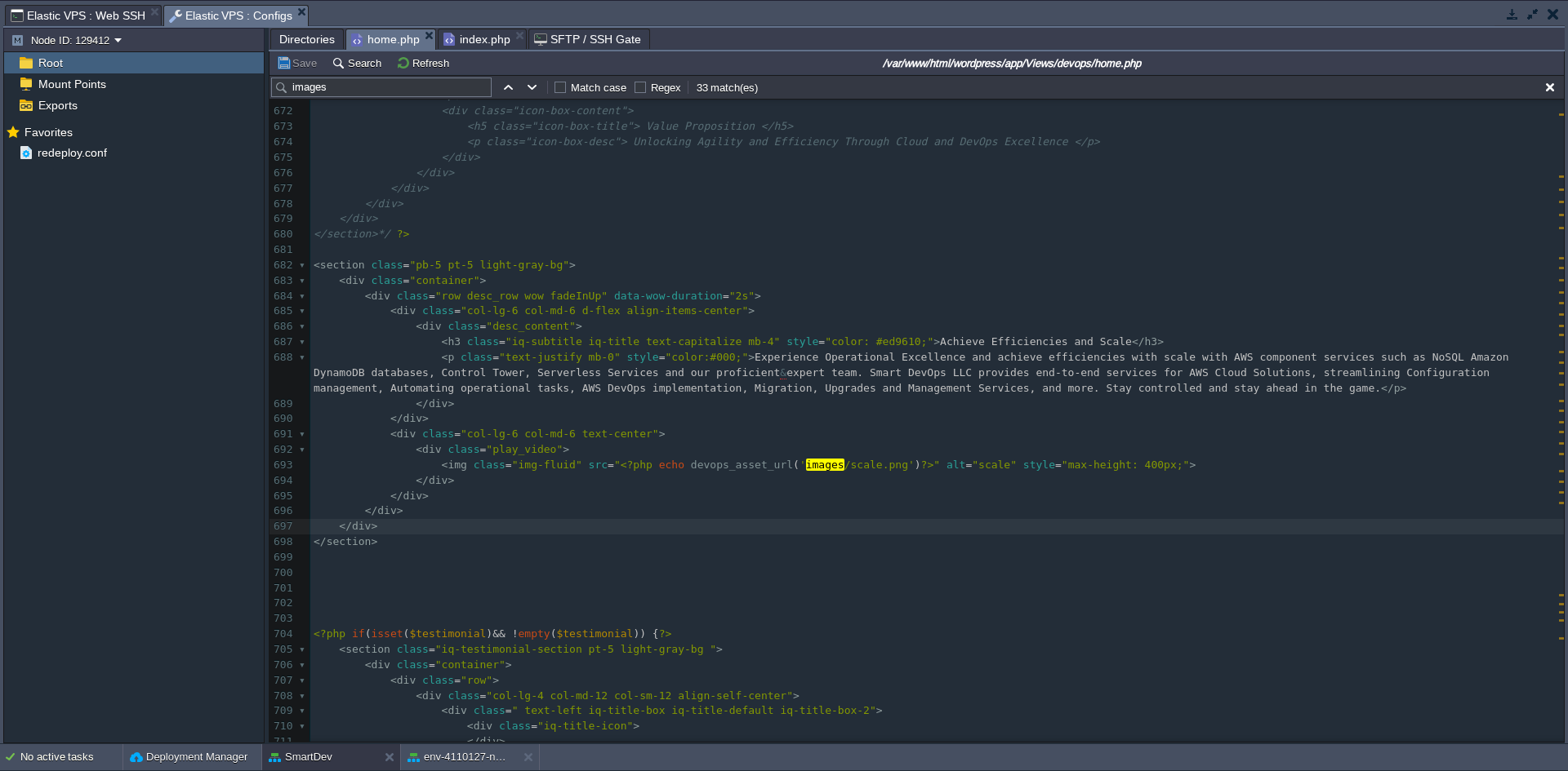
click at [194, 9] on span "Elastic VPS : Configs" at bounding box center [230, 16] width 124 height 21
click at [349, 604] on pre "​" at bounding box center [937, 603] width 1254 height 15
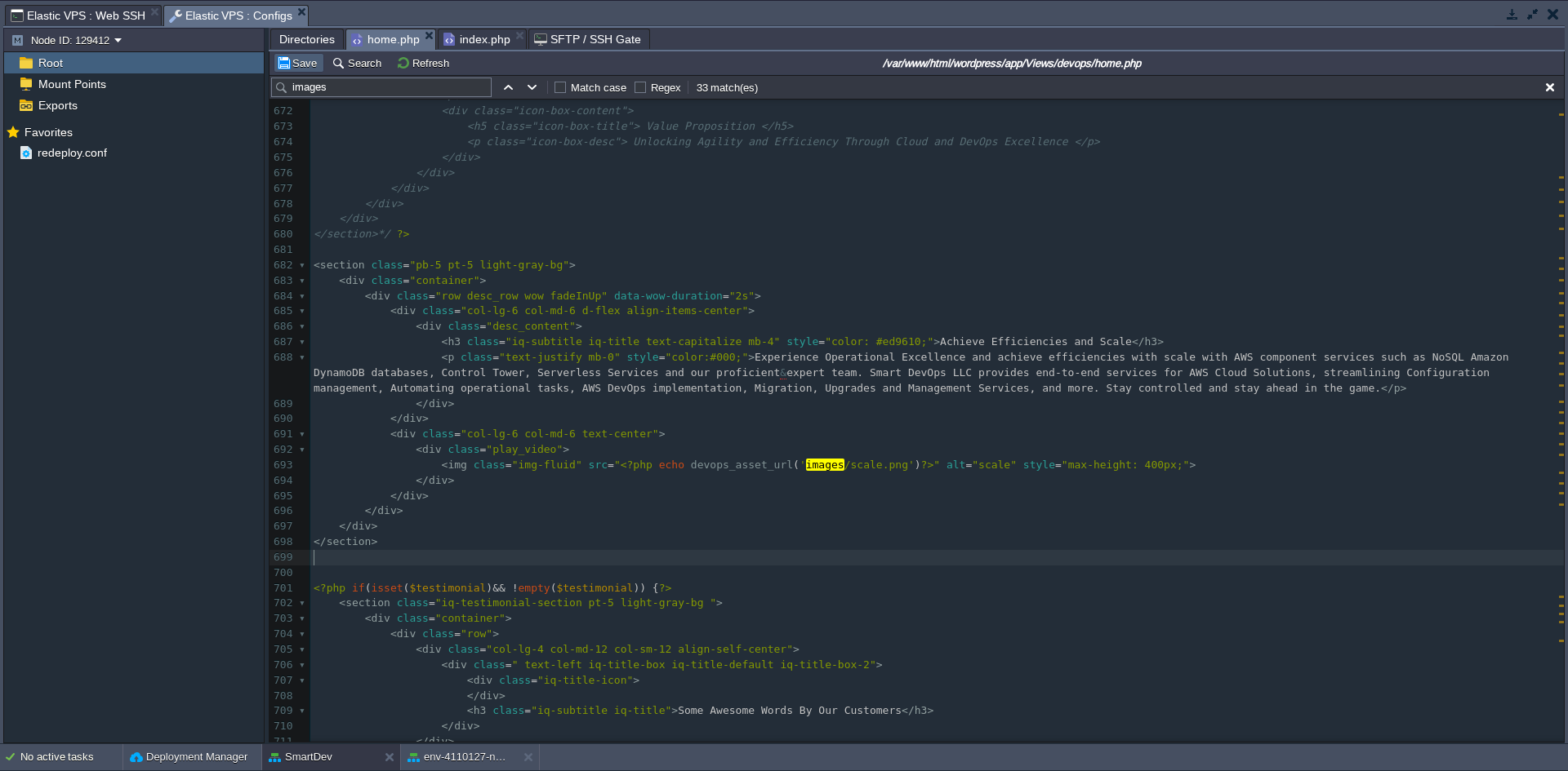
click at [305, 69] on button "Save" at bounding box center [298, 63] width 45 height 15
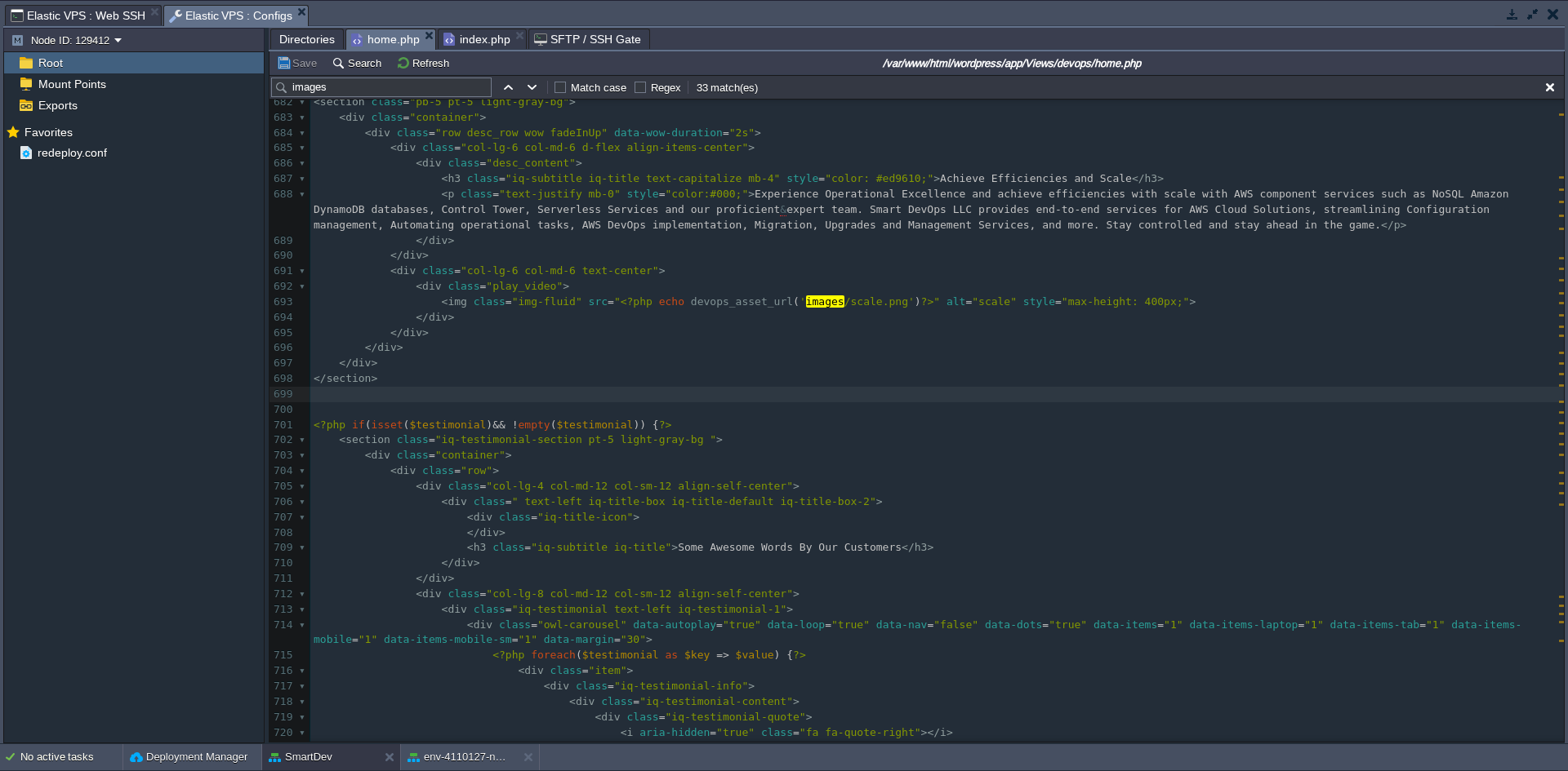
scroll to position [10792, 0]
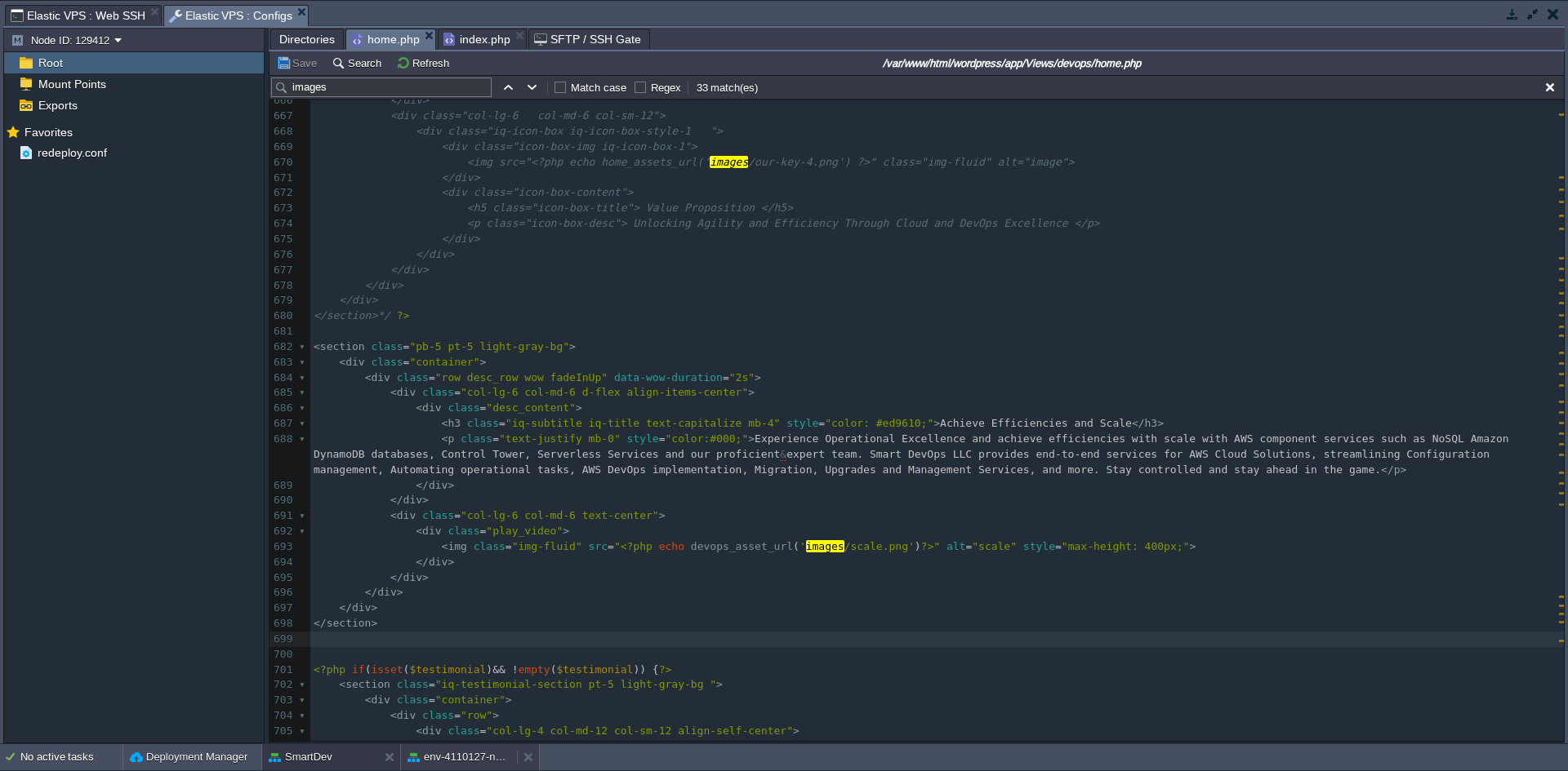
click at [457, 753] on button "env-4110127-new expertcloudconsulting site" at bounding box center [459, 757] width 103 height 16
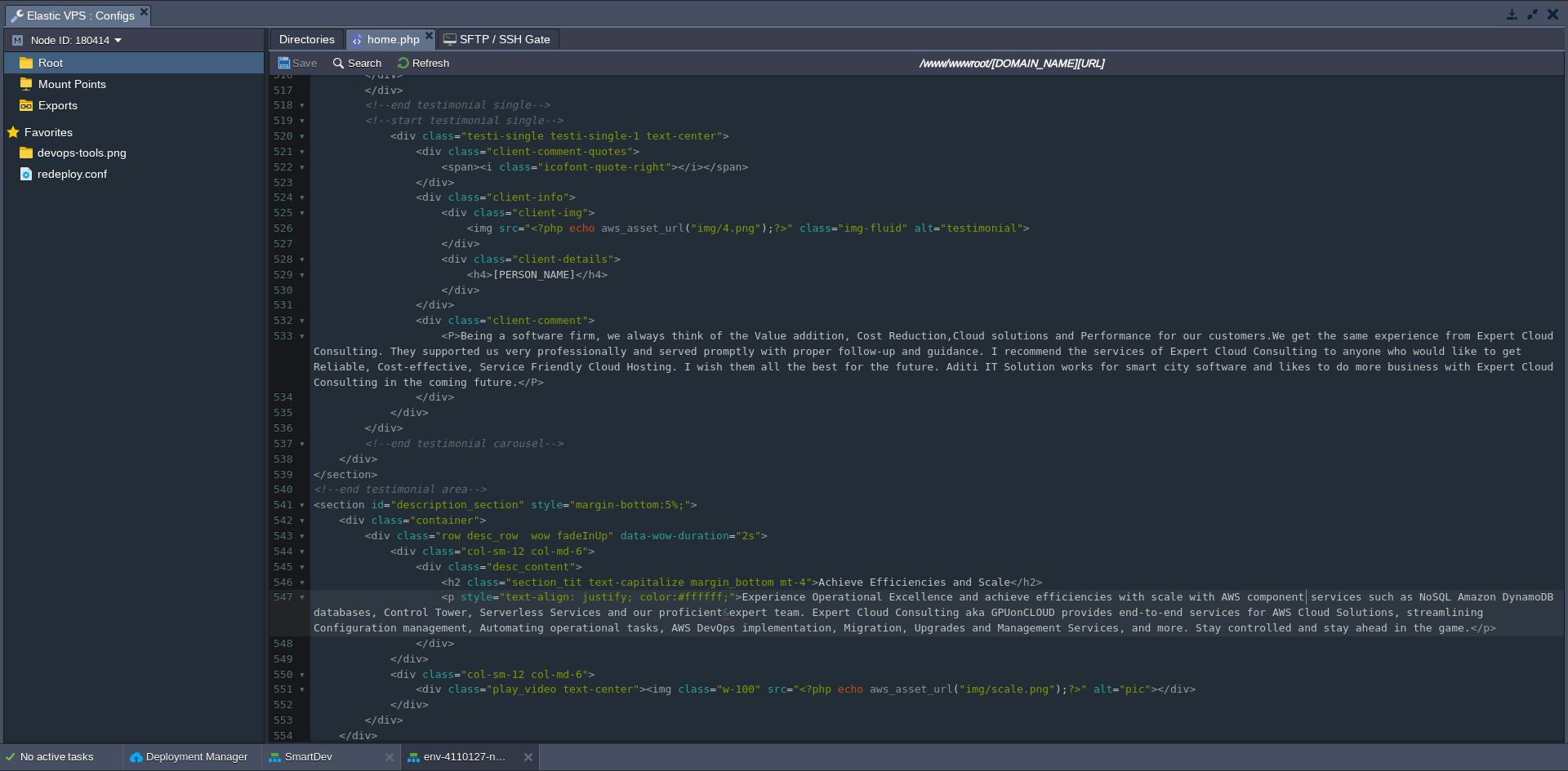
click at [897, 561] on div "x < section id = "hero_section" > 506 < div class = "client-img" > 507 <!--imag…" at bounding box center [937, 336] width 1254 height 846
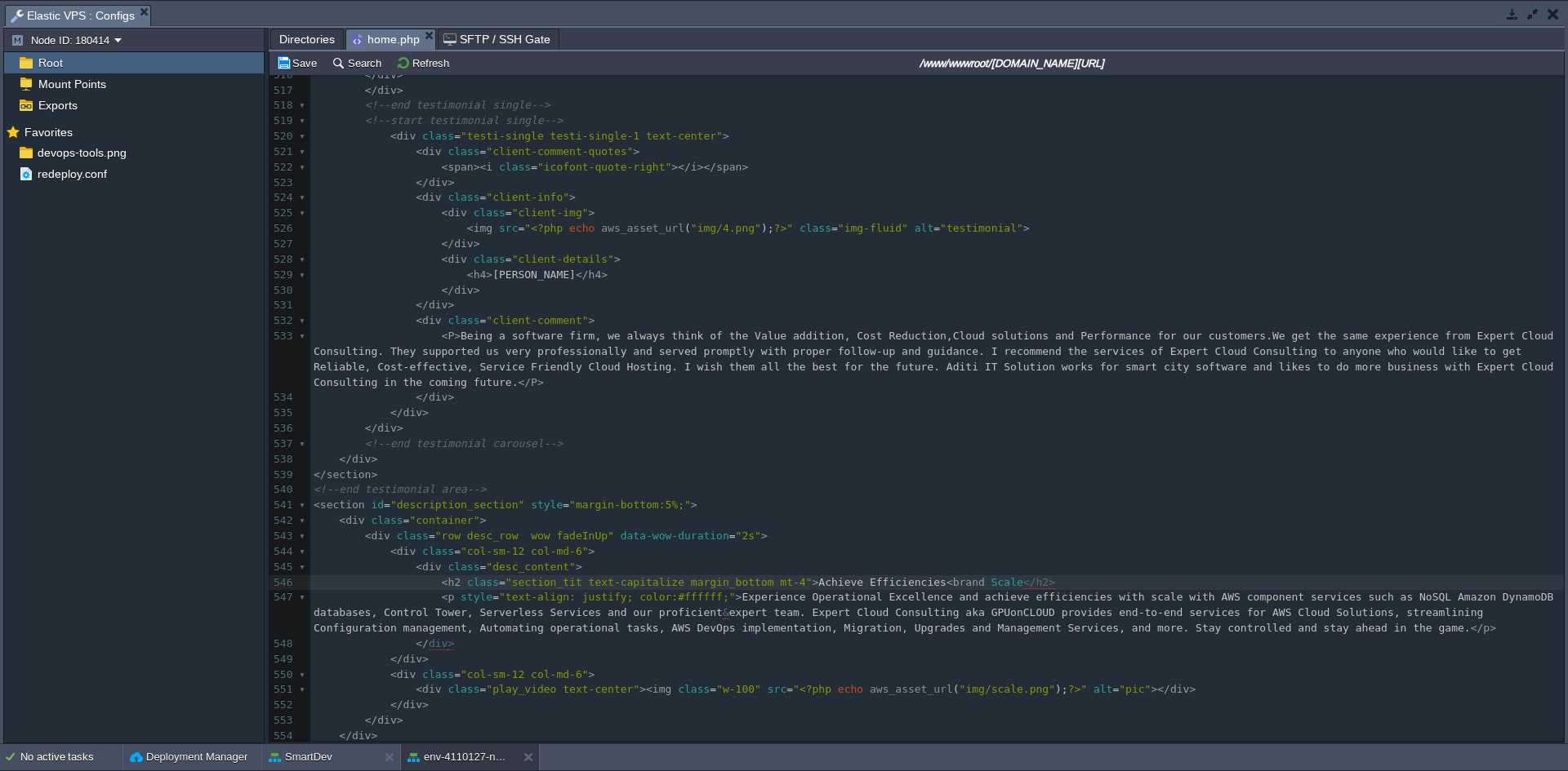
type textarea "<br?"
type textarea ">"
drag, startPoint x: 289, startPoint y: 62, endPoint x: 291, endPoint y: 74, distance: 12.2
click at [289, 61] on button "Save" at bounding box center [298, 63] width 45 height 15
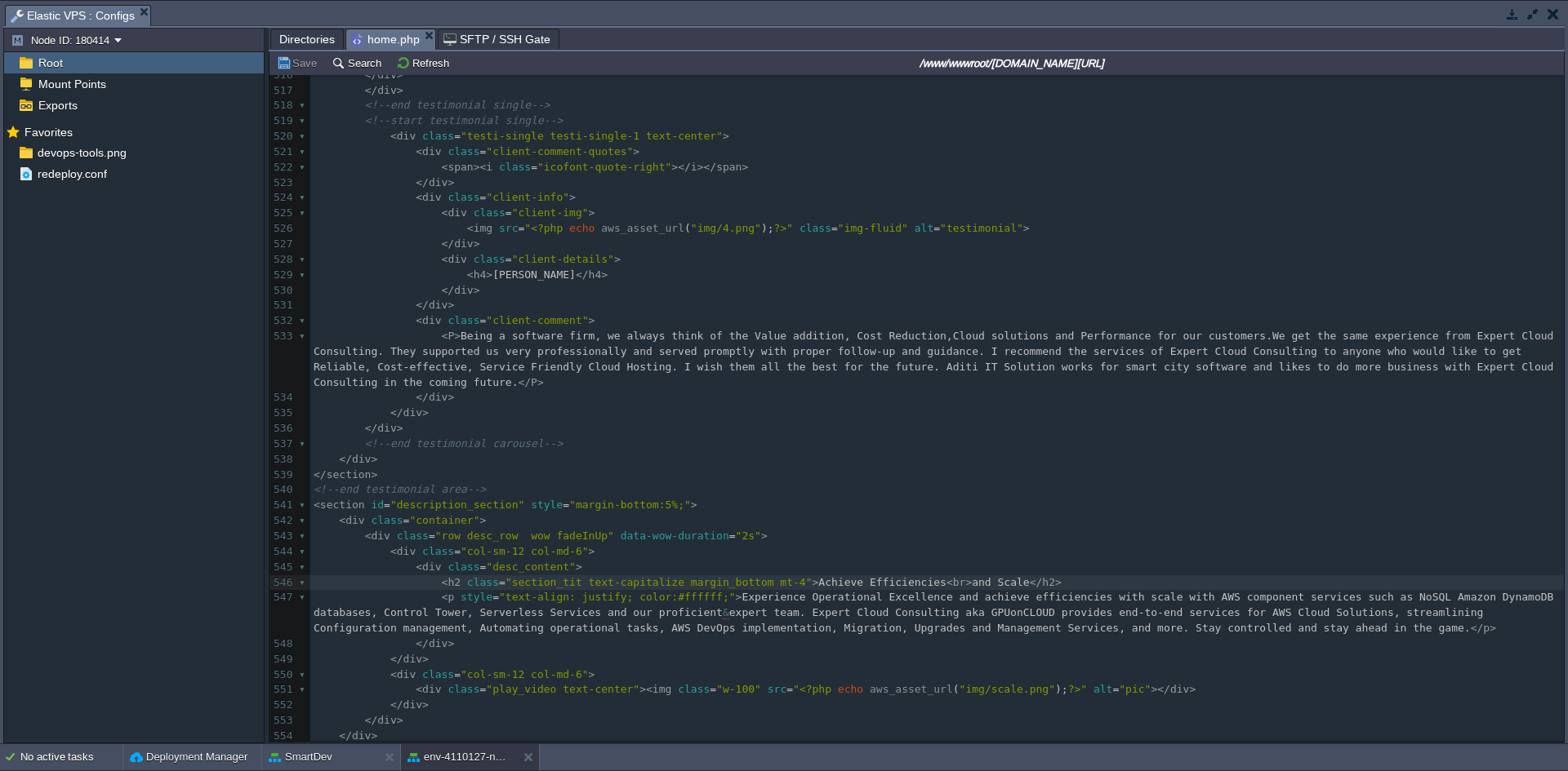
click at [295, 35] on span "Directories" at bounding box center [307, 39] width 56 height 20
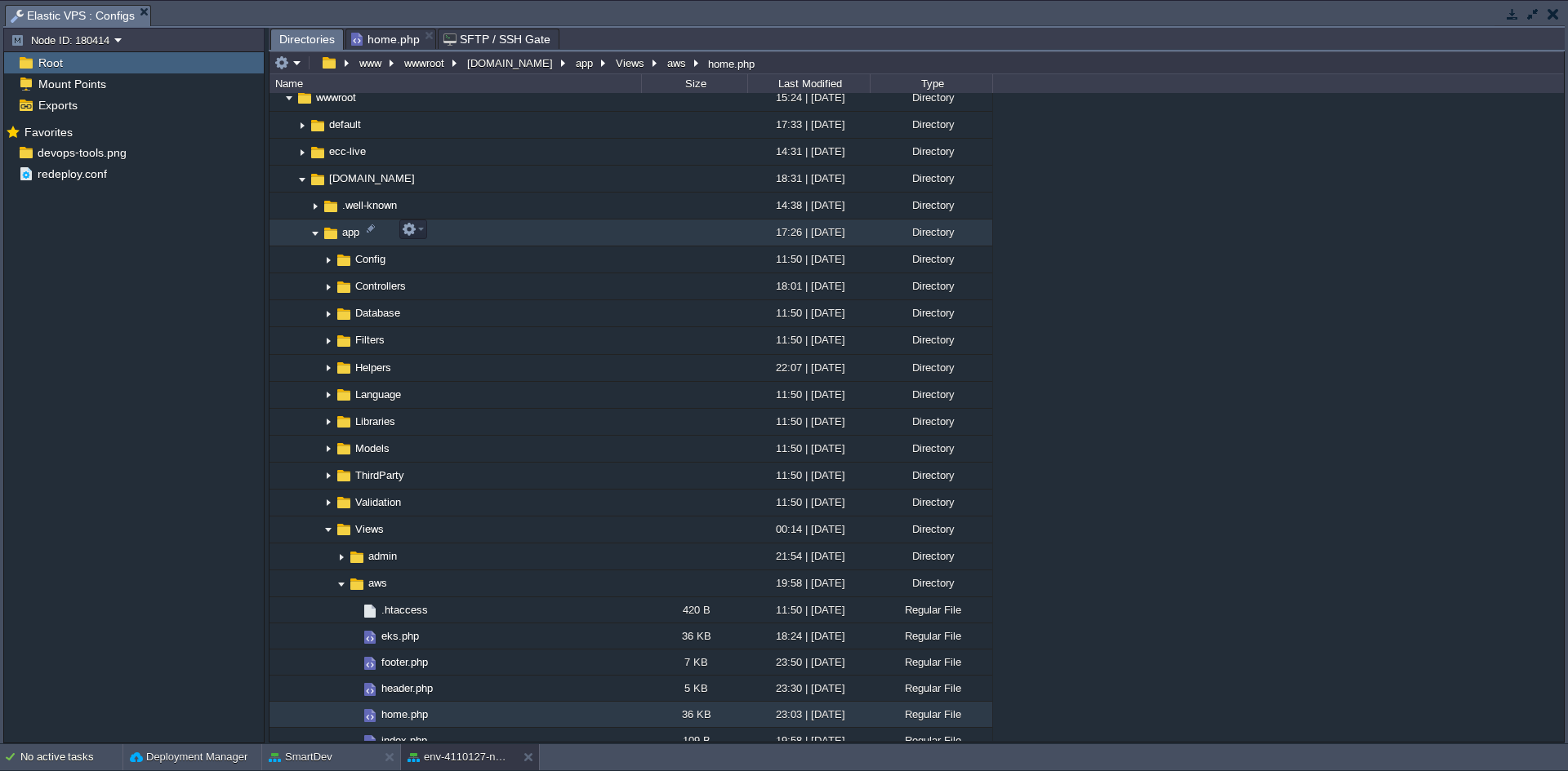
scroll to position [822, 0]
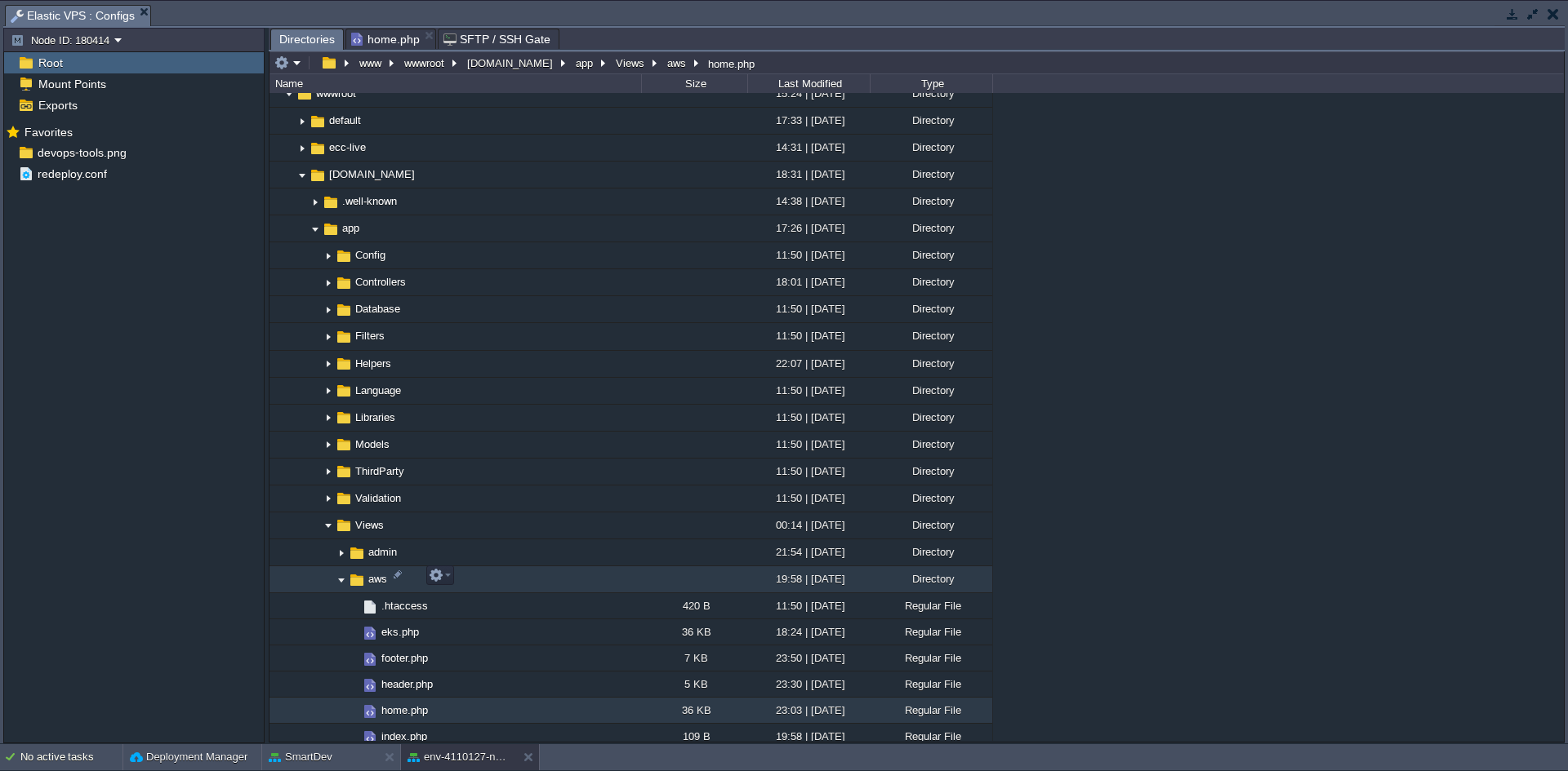
click at [336, 578] on img at bounding box center [342, 579] width 13 height 25
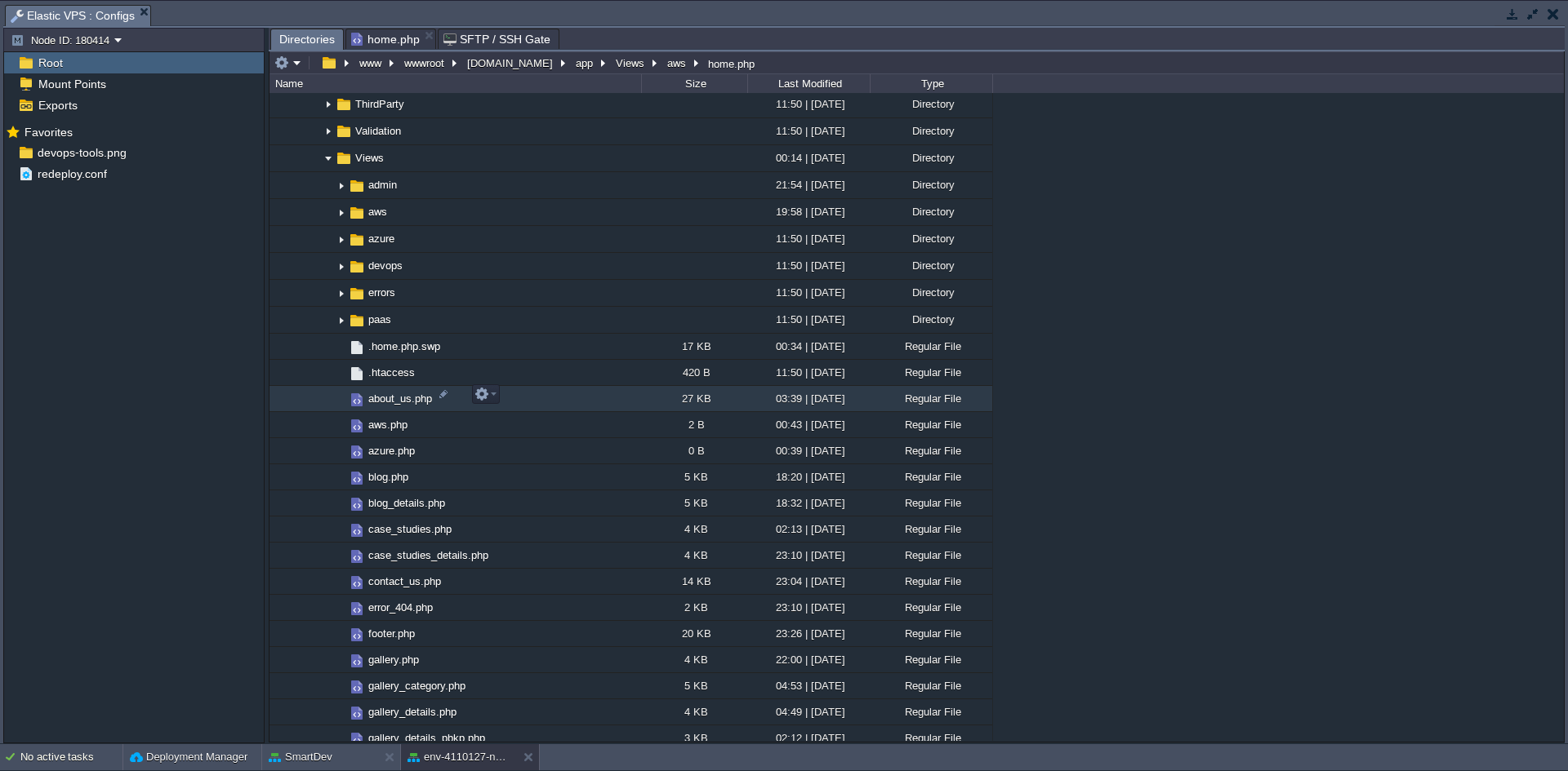
scroll to position [1231, 0]
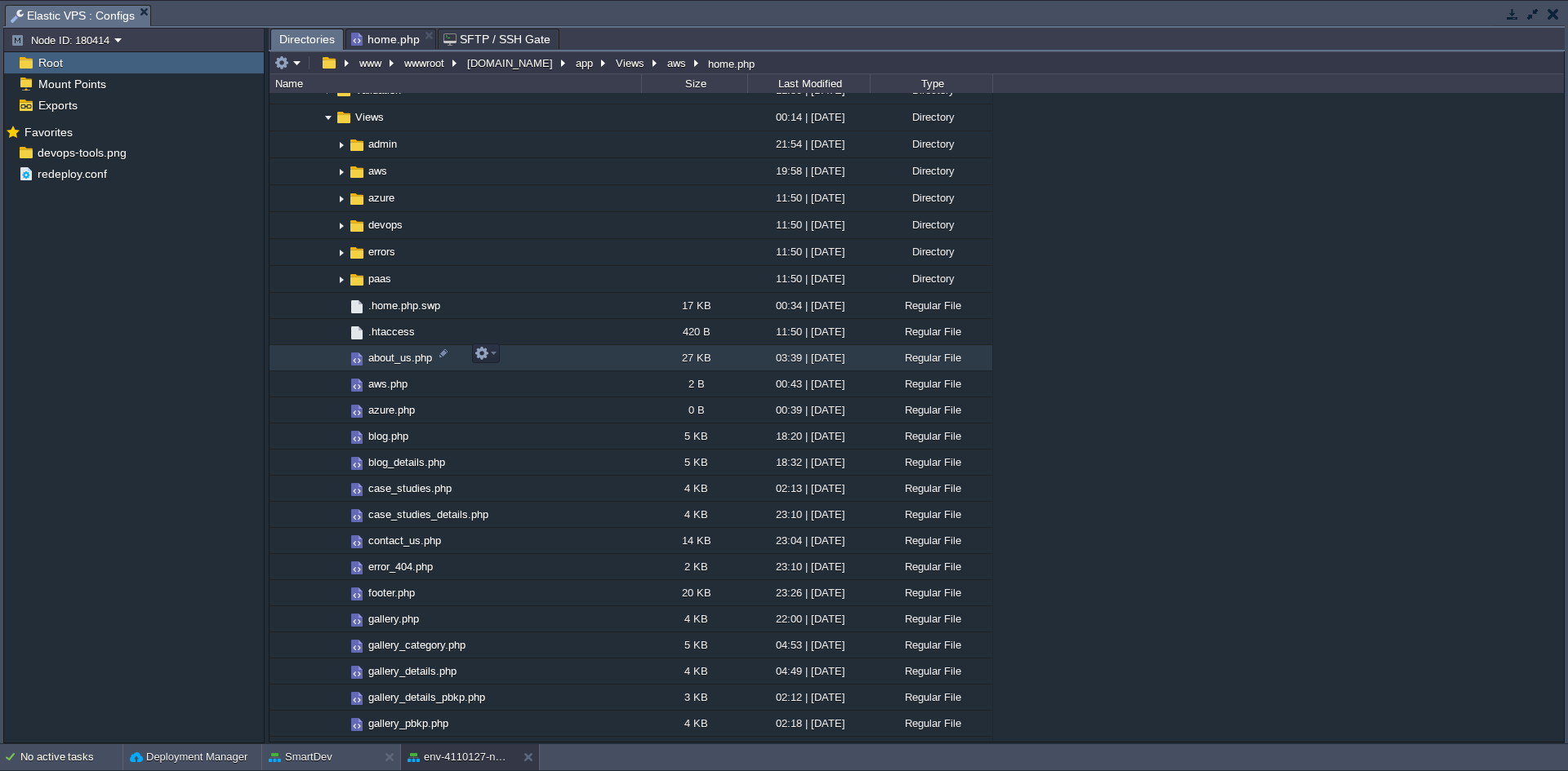
click at [390, 357] on span "about_us.php" at bounding box center [400, 358] width 69 height 14
click at [303, 42] on span "Directories" at bounding box center [307, 40] width 56 height 21
click at [379, 381] on span "aws.php" at bounding box center [388, 384] width 44 height 14
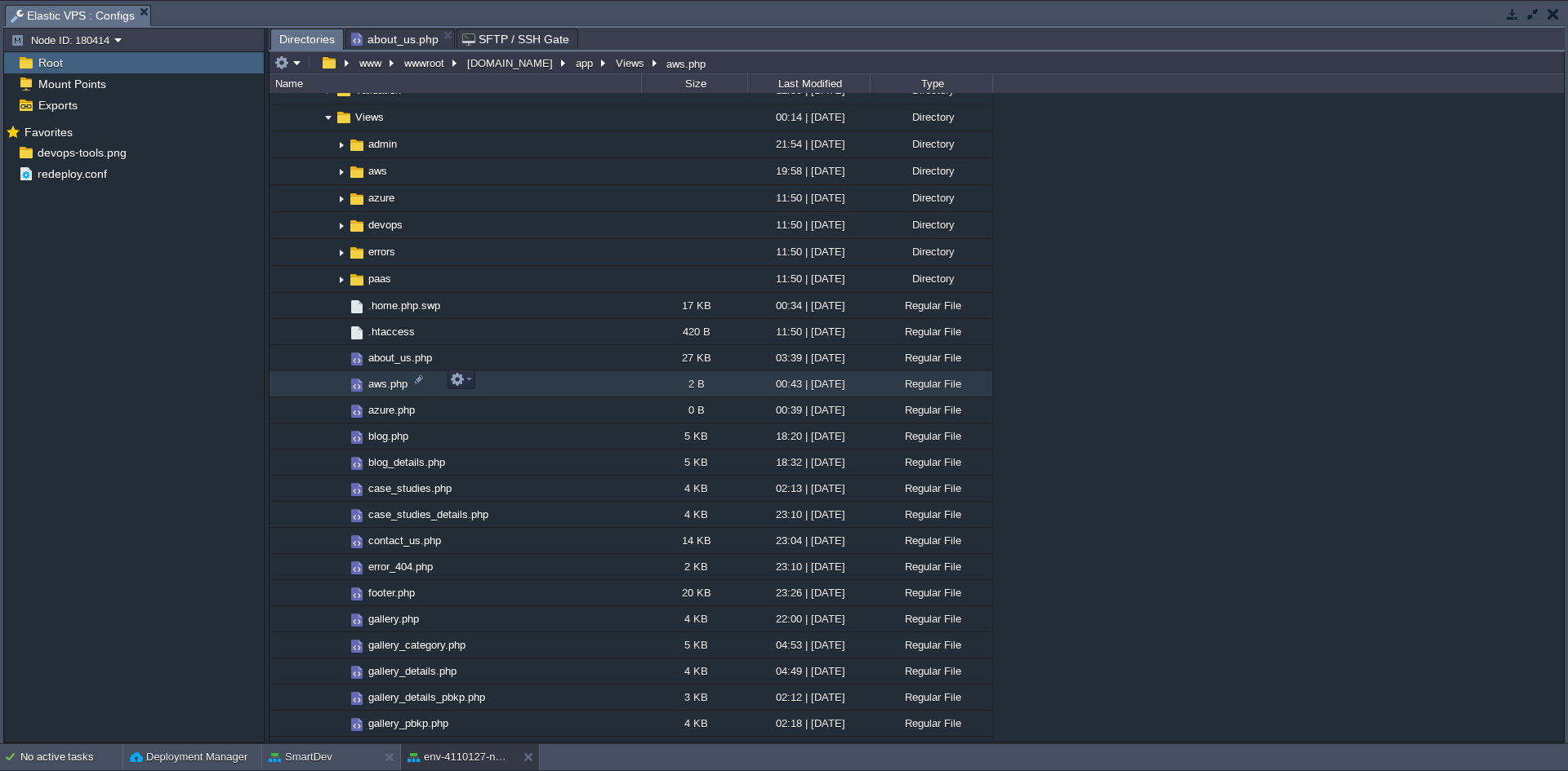
click at [379, 381] on span "aws.php" at bounding box center [388, 384] width 44 height 14
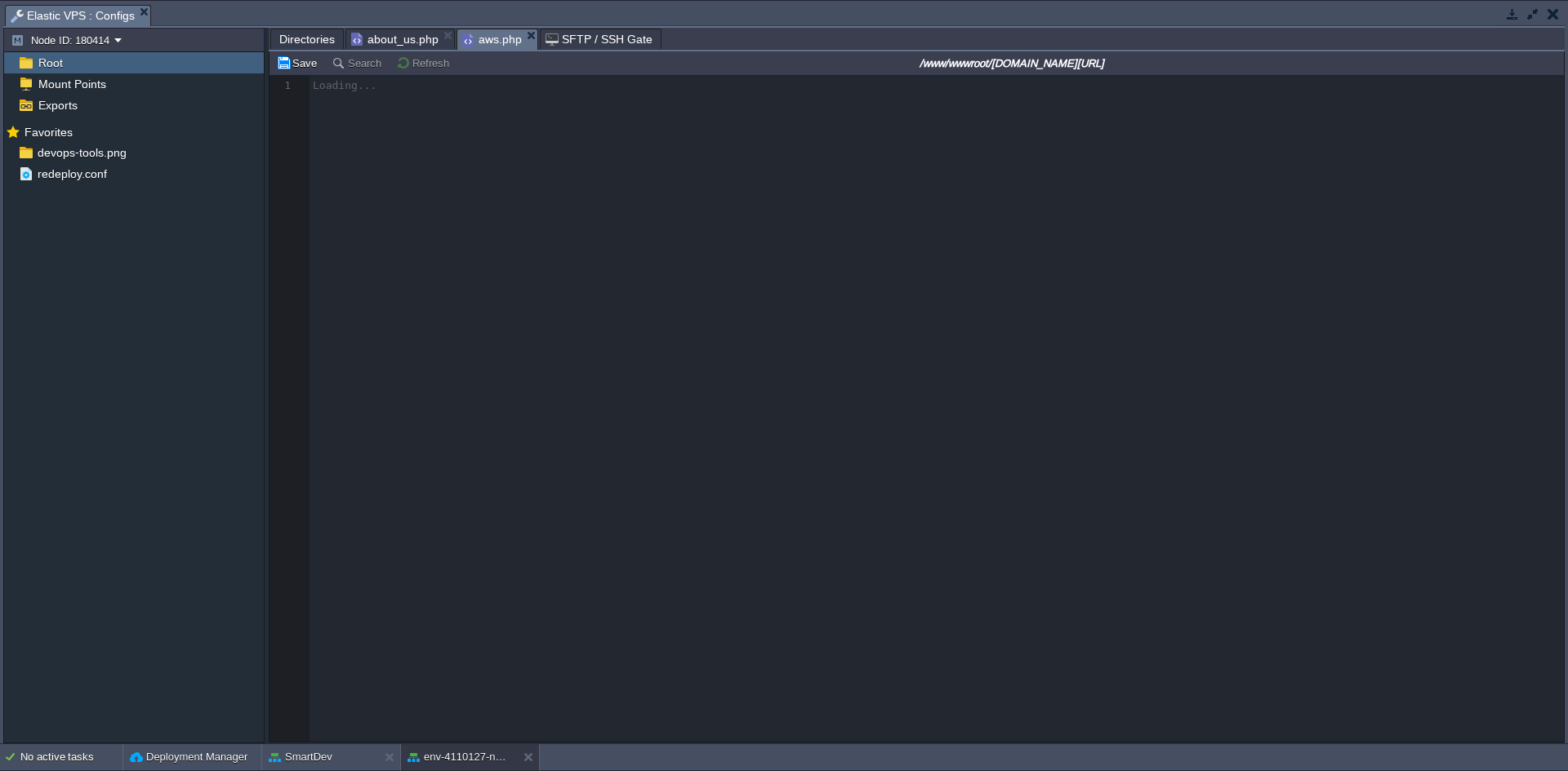
click at [310, 41] on span "Directories" at bounding box center [307, 39] width 56 height 20
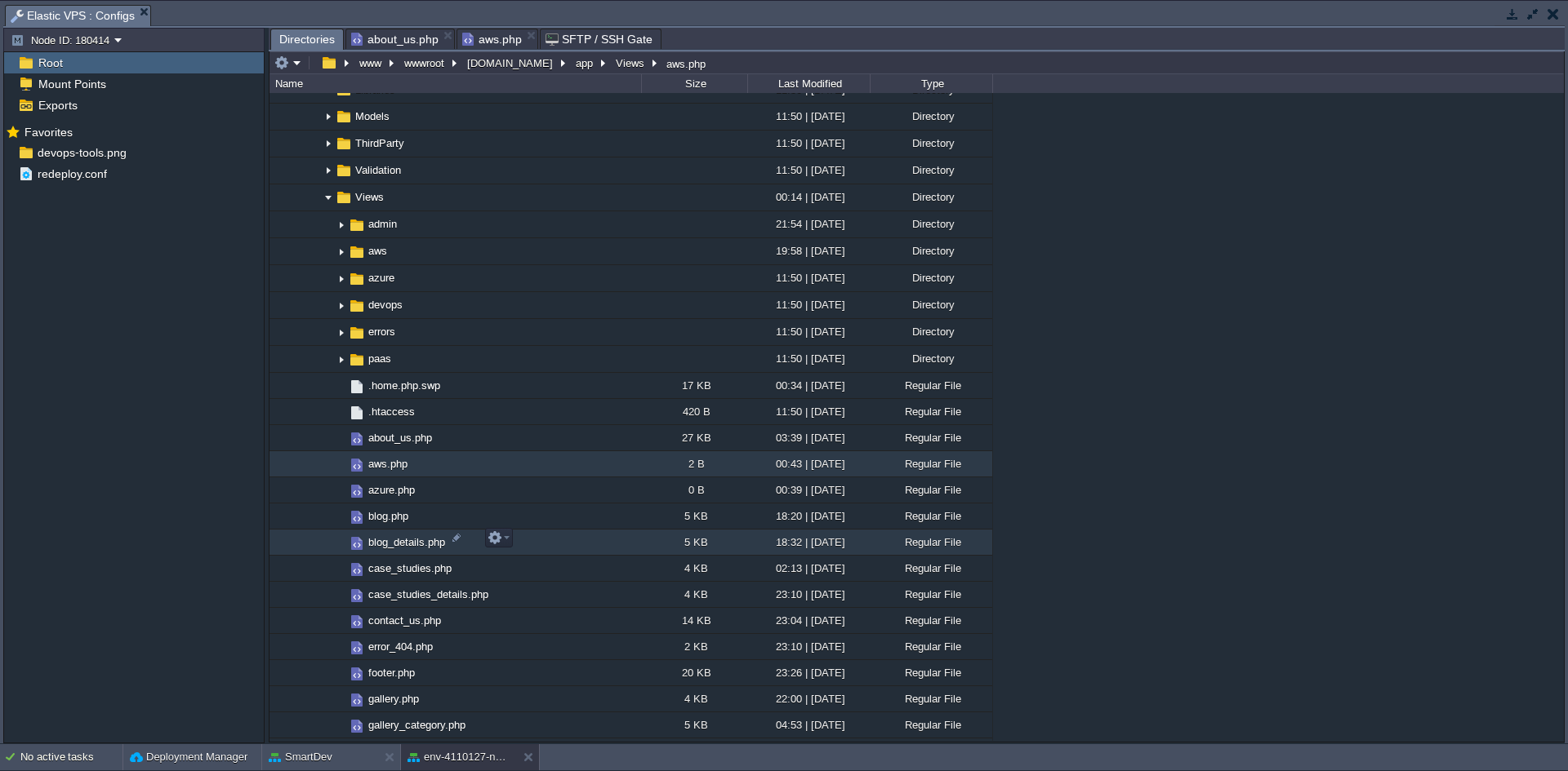
scroll to position [1148, 0]
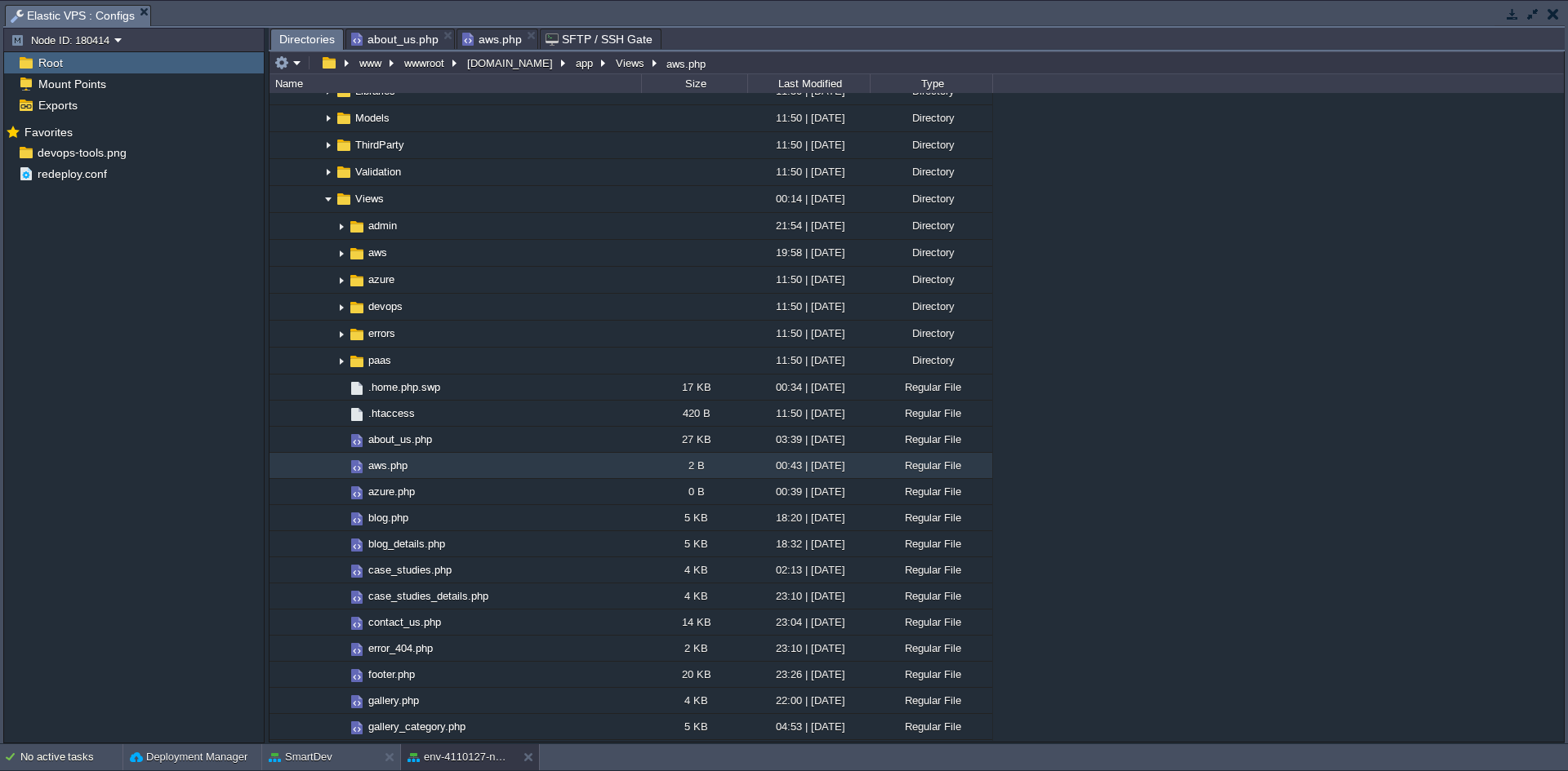
click at [394, 43] on span "about_us.php" at bounding box center [395, 39] width 88 height 20
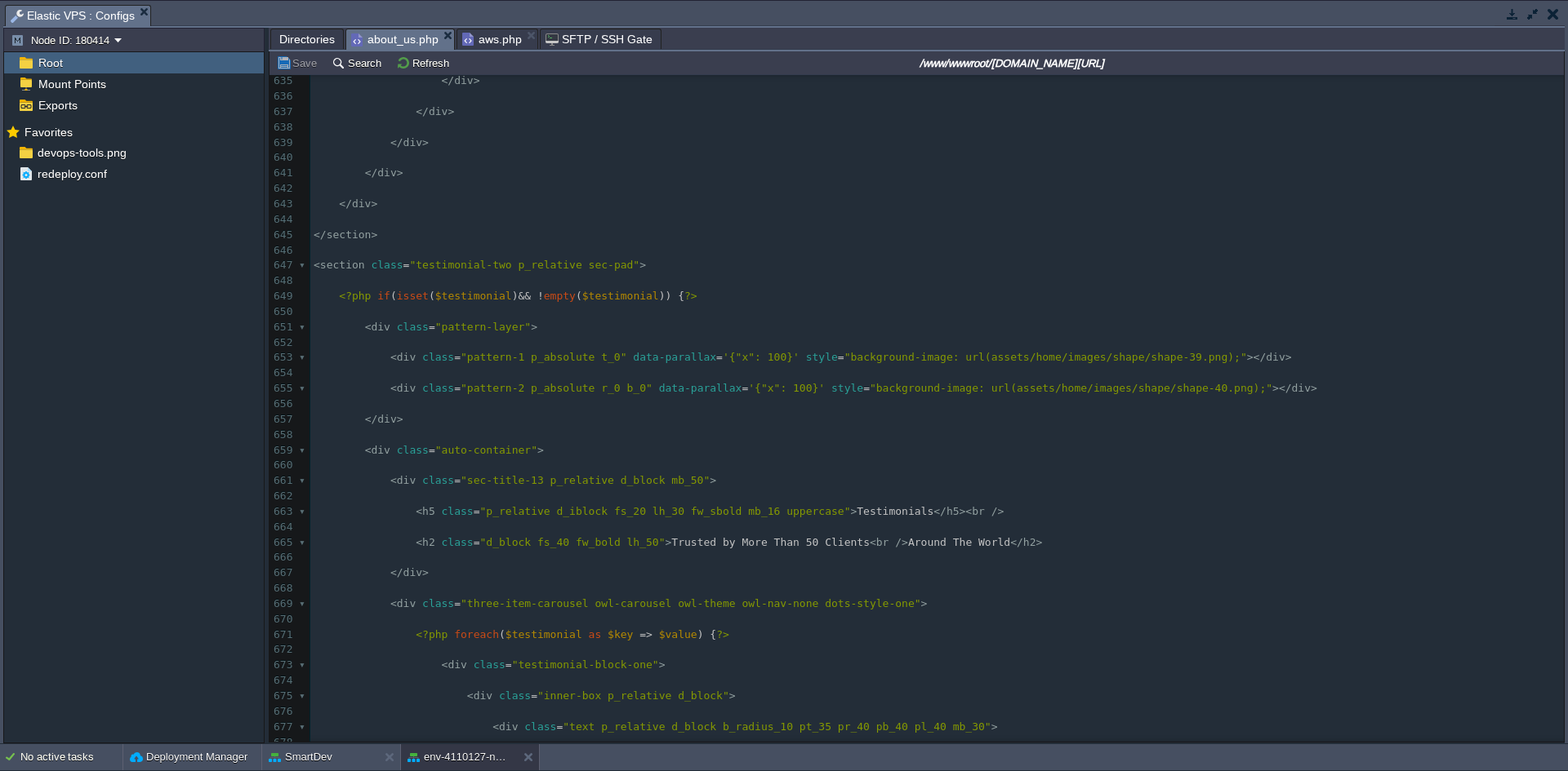
scroll to position [9642, 0]
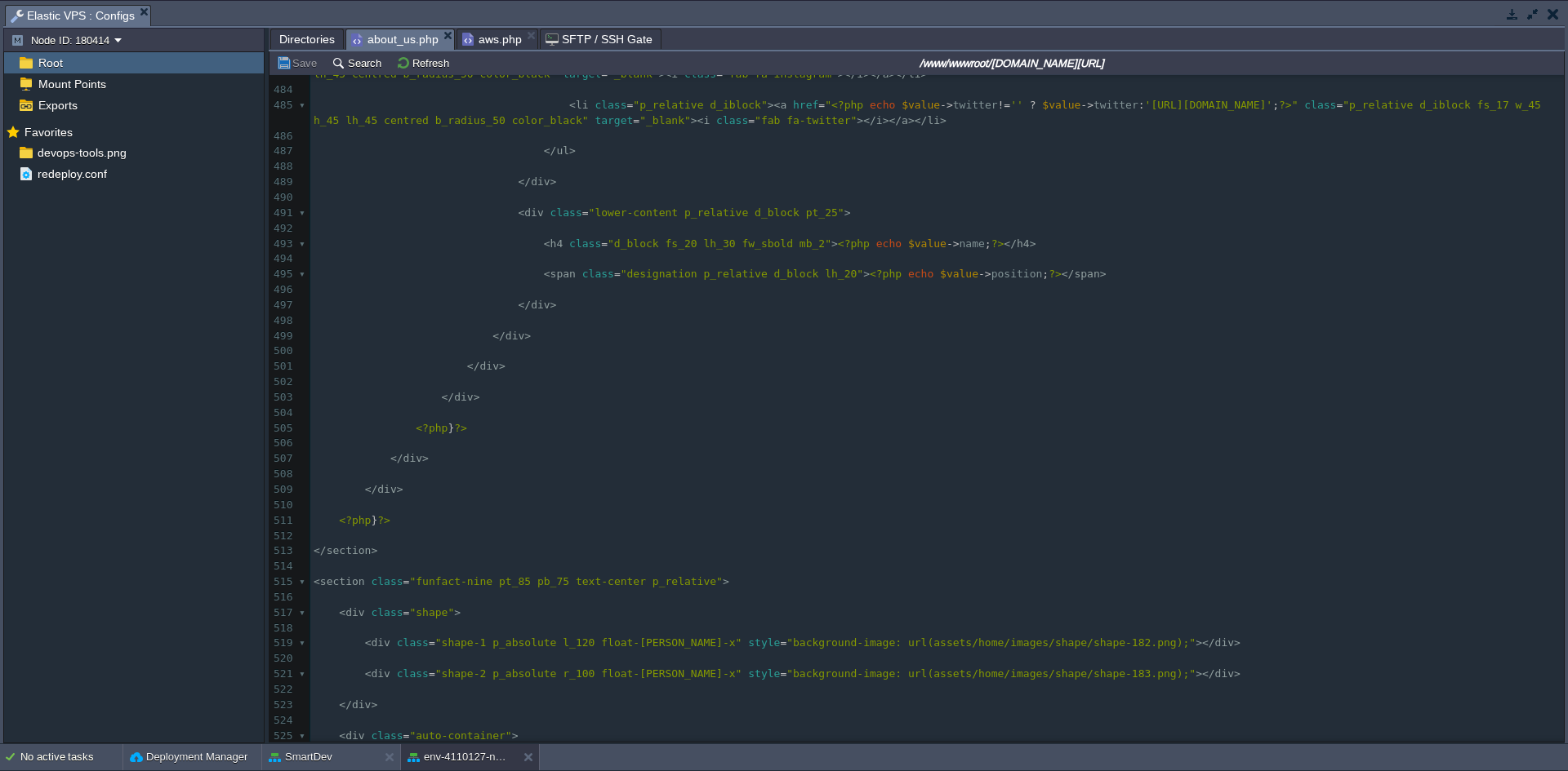
click at [306, 36] on span "Directories" at bounding box center [307, 39] width 56 height 20
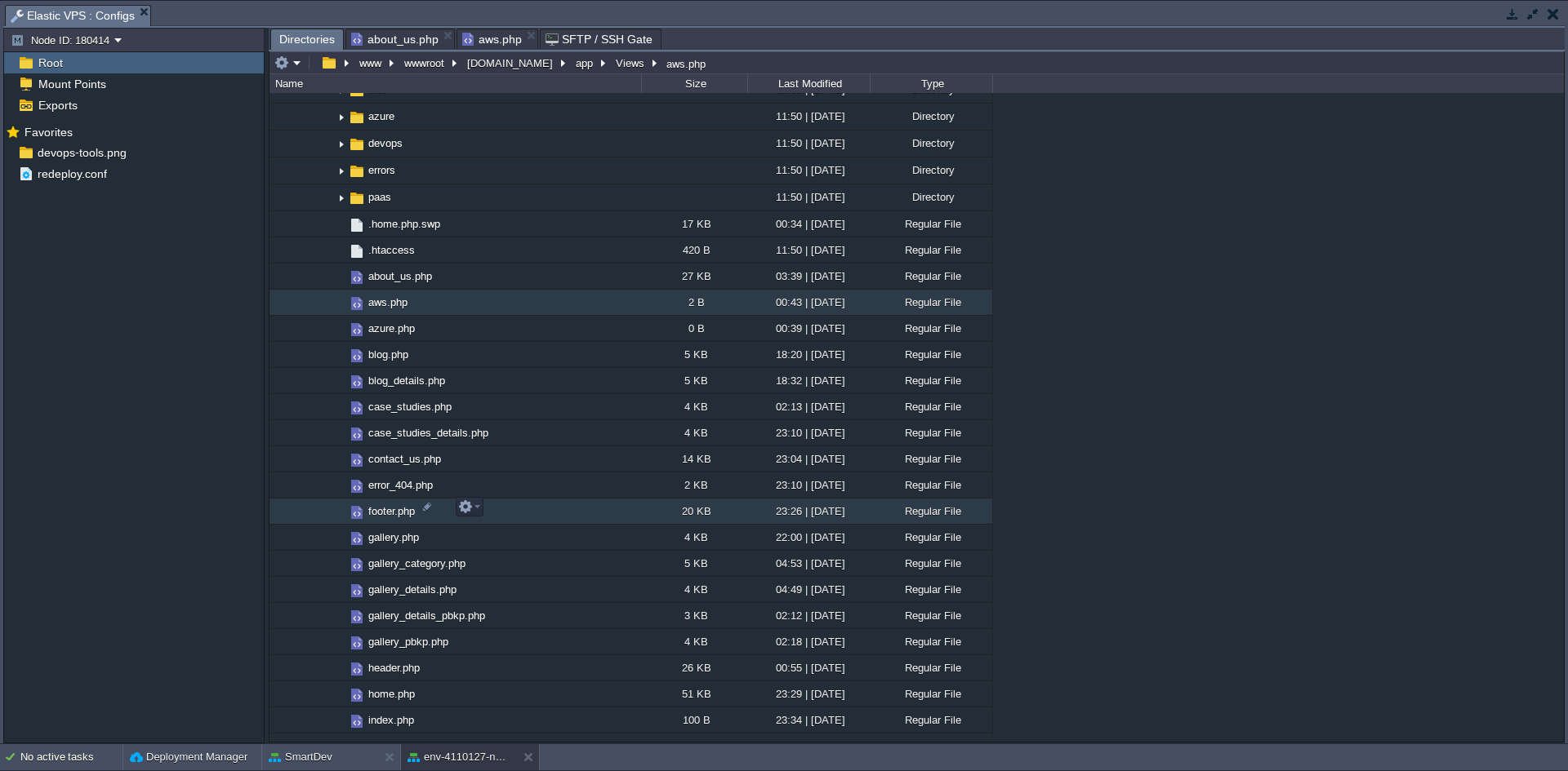
click at [380, 510] on span "footer.php" at bounding box center [392, 511] width 51 height 14
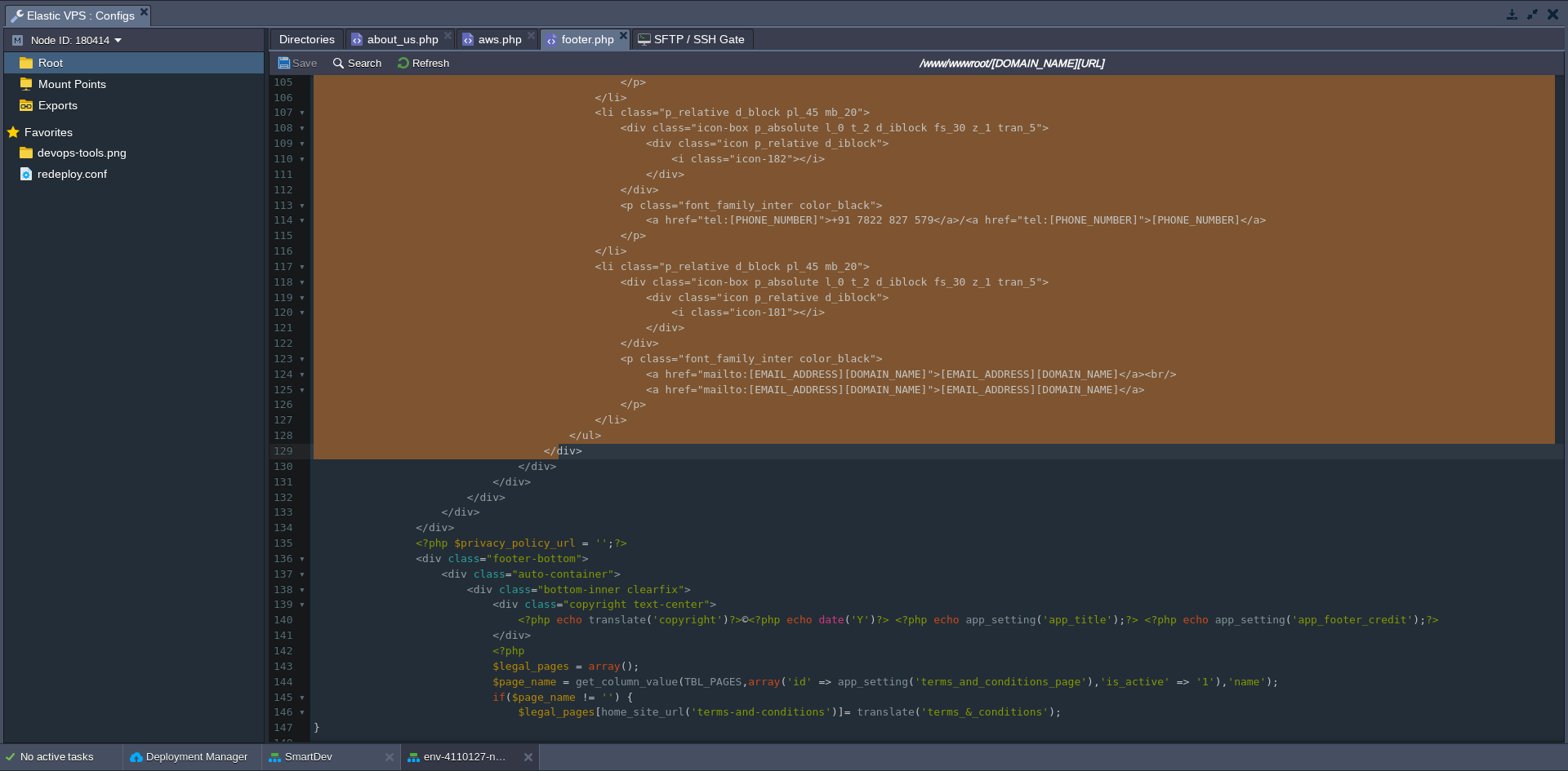
drag, startPoint x: 478, startPoint y: 209, endPoint x: 871, endPoint y: 460, distance: 466.3
type textarea "-"
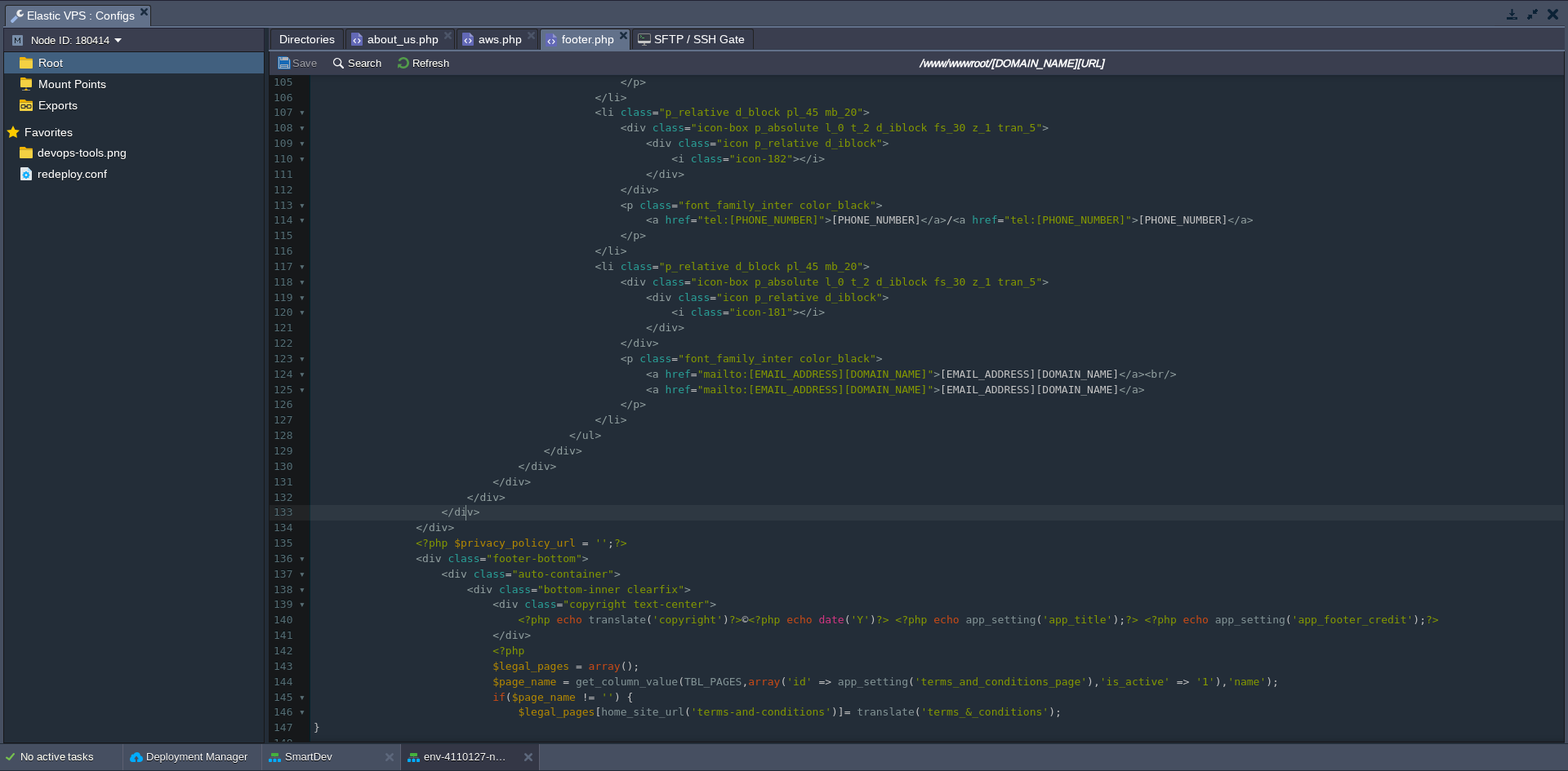
click at [648, 520] on pre "</ div >" at bounding box center [937, 512] width 1254 height 15
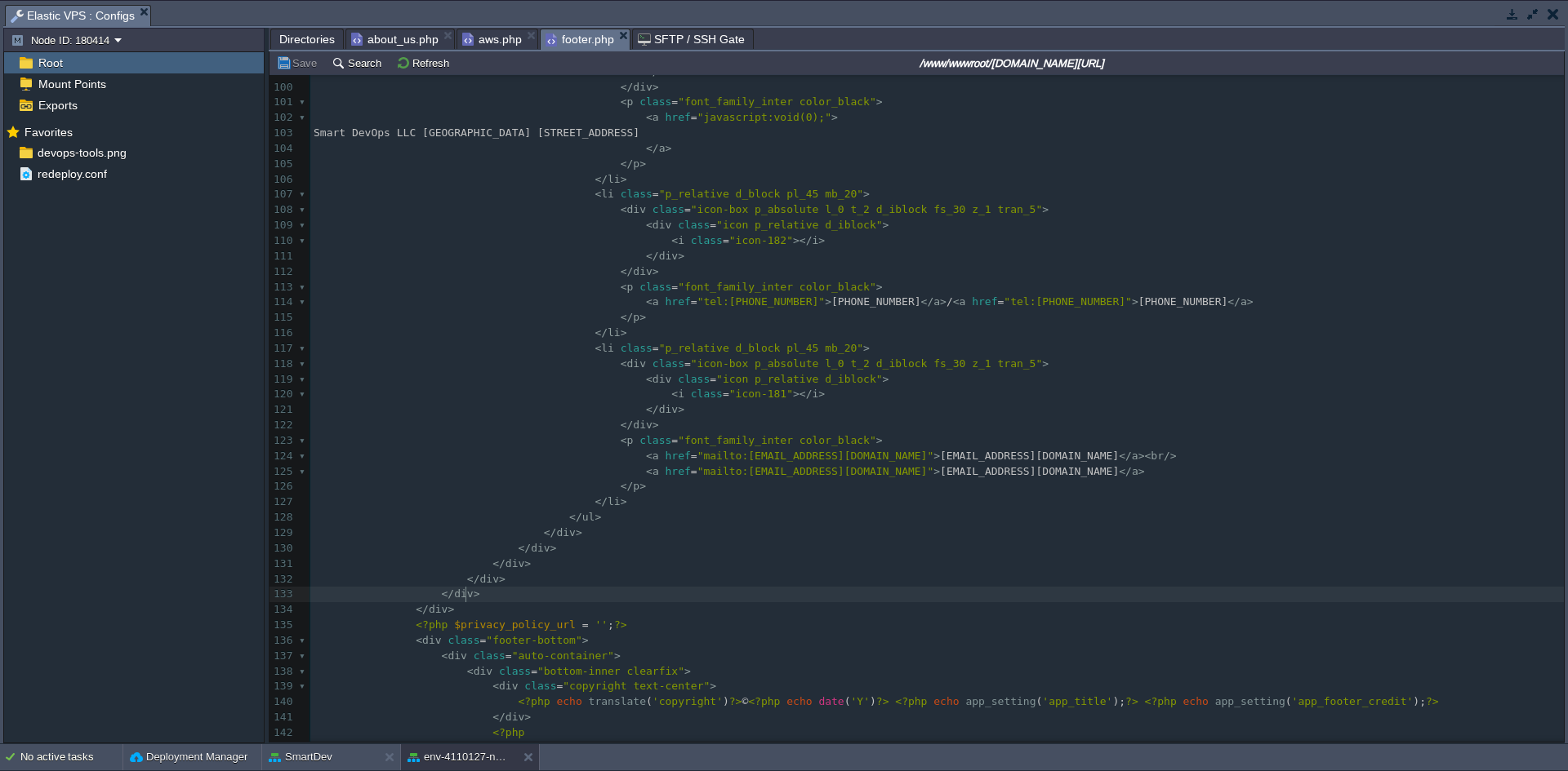
click at [653, 503] on pre "</ li >" at bounding box center [937, 502] width 1254 height 15
click at [583, 523] on pre at bounding box center [937, 518] width 1254 height 15
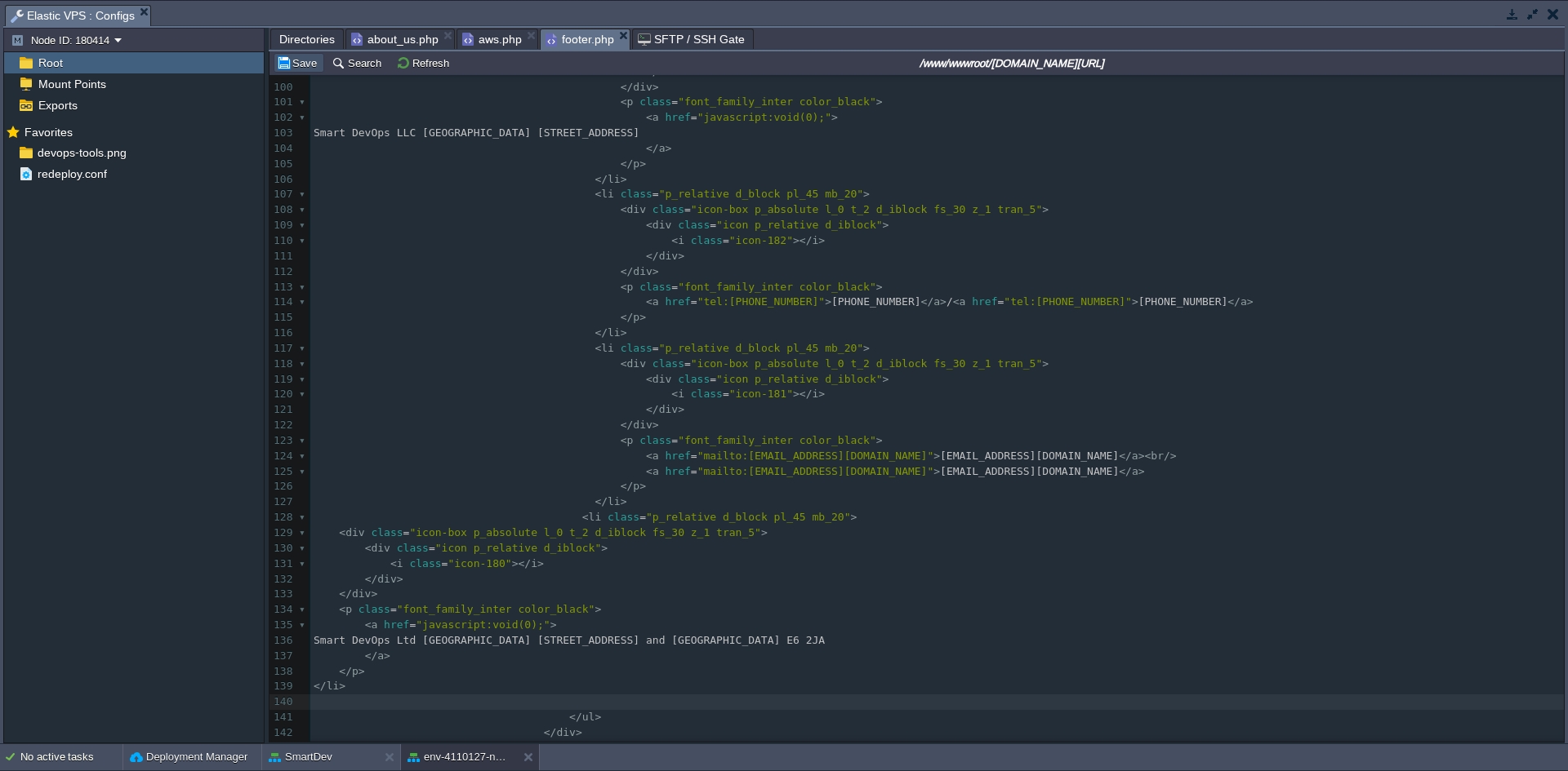
click at [310, 59] on button "Save" at bounding box center [298, 63] width 45 height 15
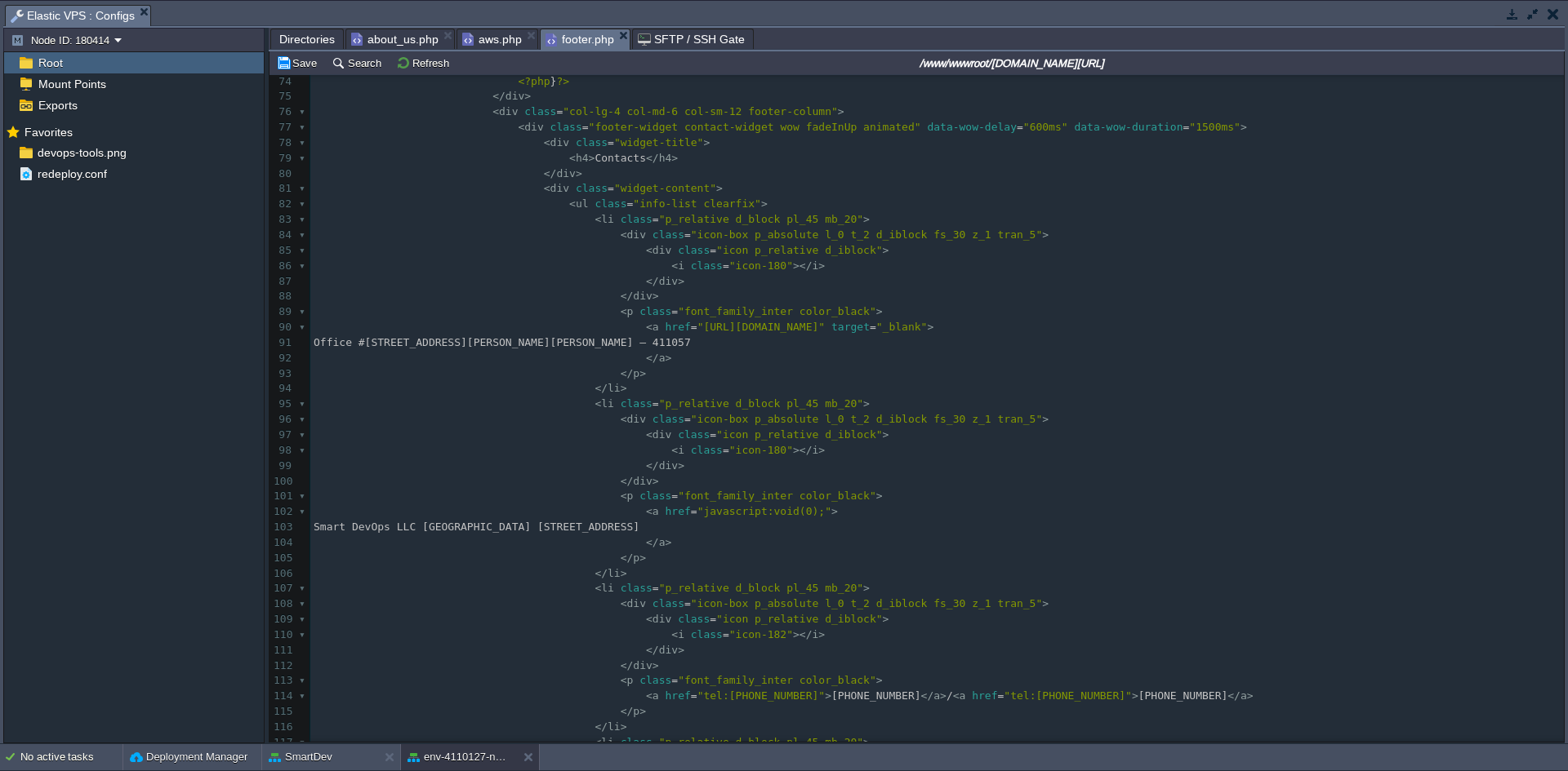
scroll to position [1115, 0]
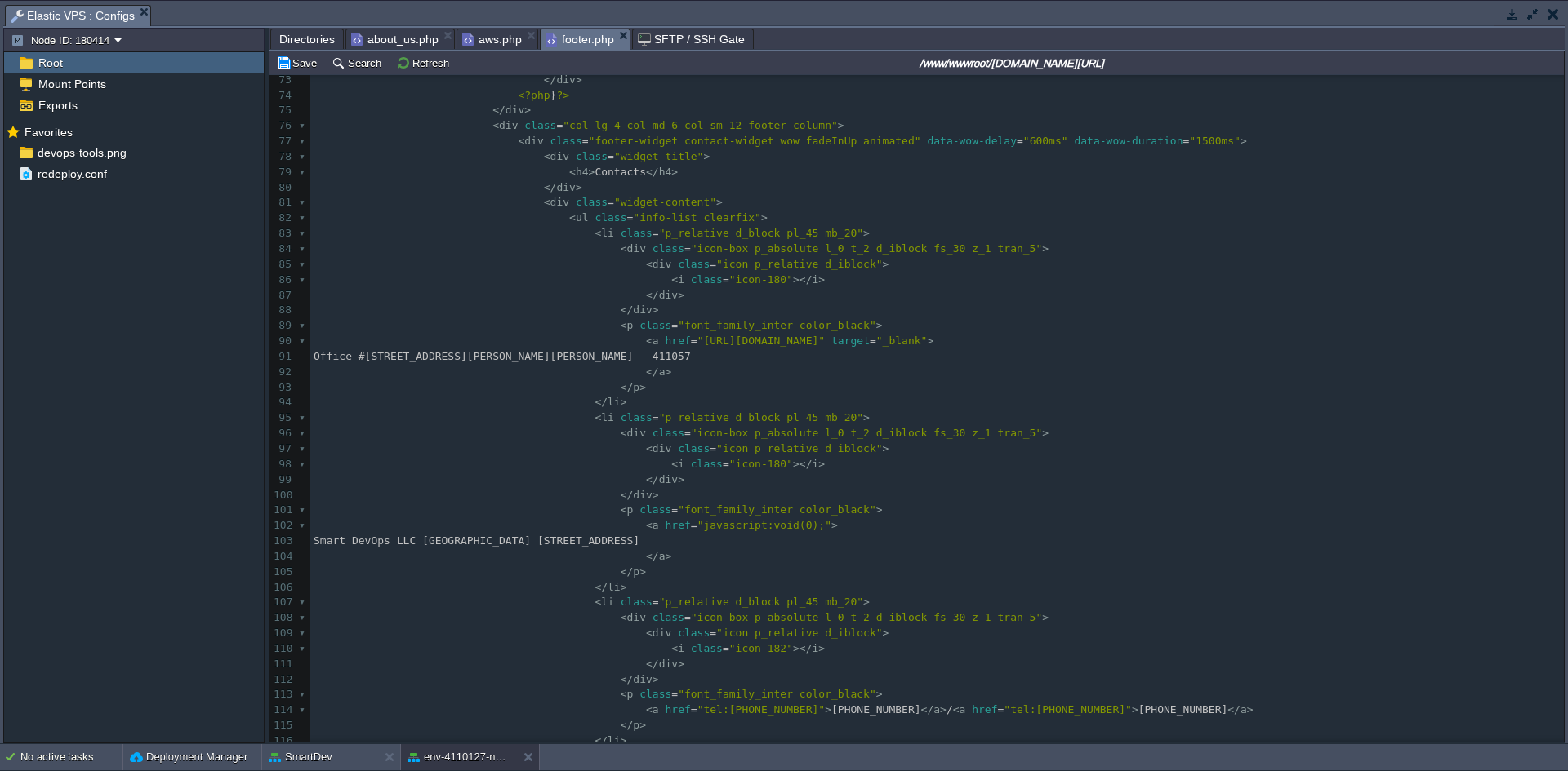
click at [668, 582] on pre "</ li >" at bounding box center [937, 588] width 1254 height 15
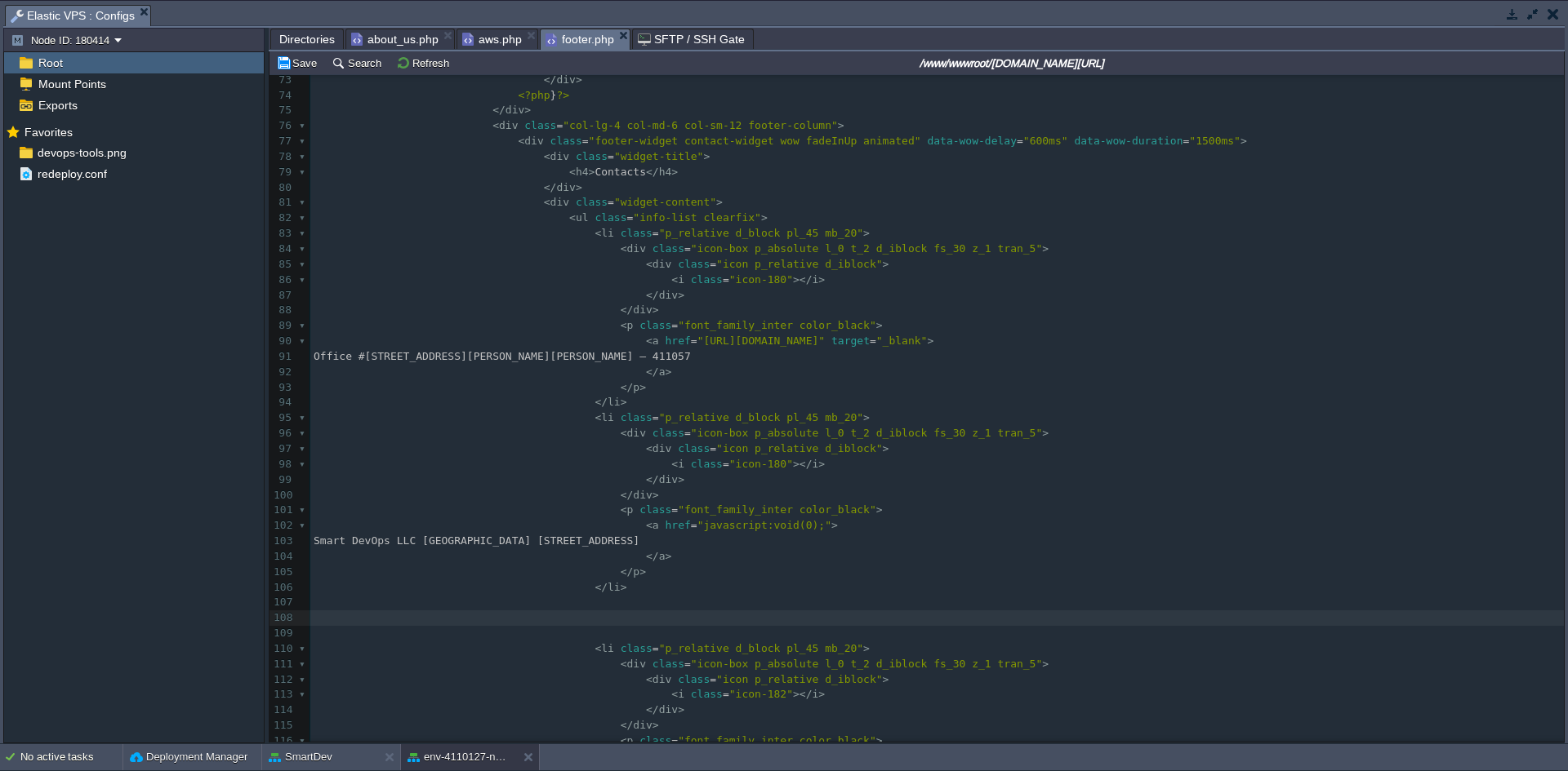
paste textarea
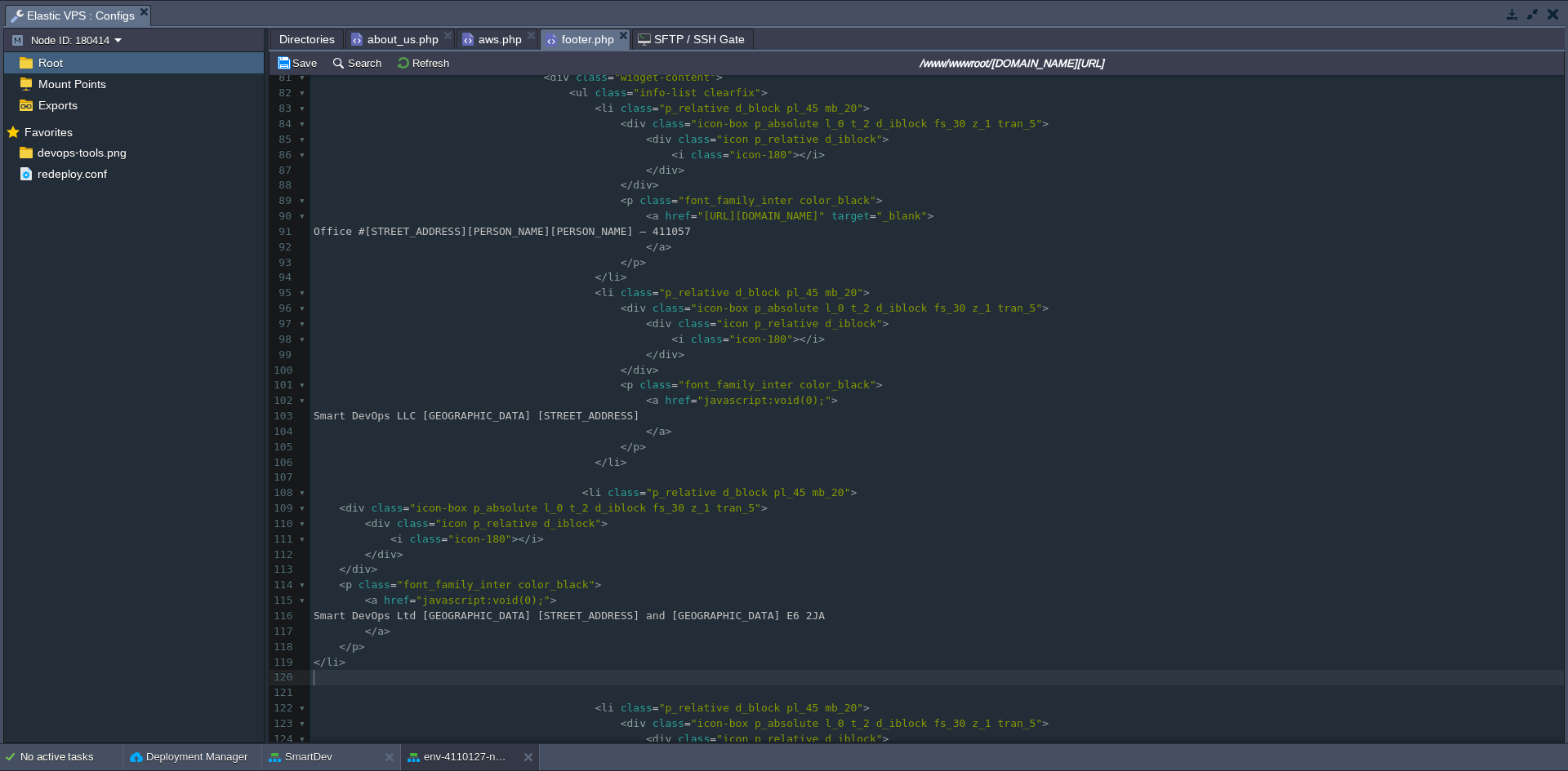
scroll to position [1264, 0]
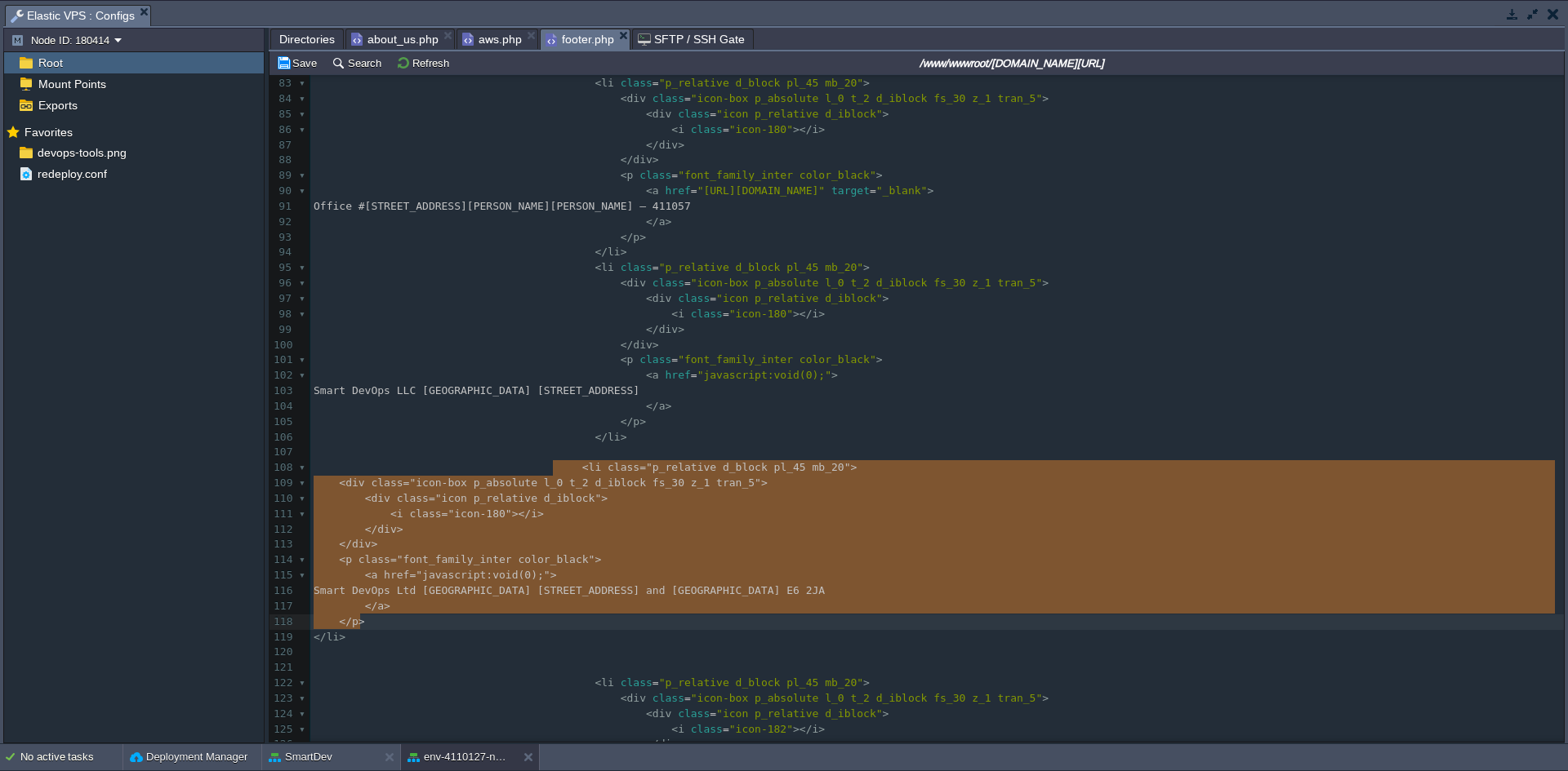
type textarea "<li class="p_relative d_block pl_45 mb_20"> <div class="icon-box p_absolute l_0…"
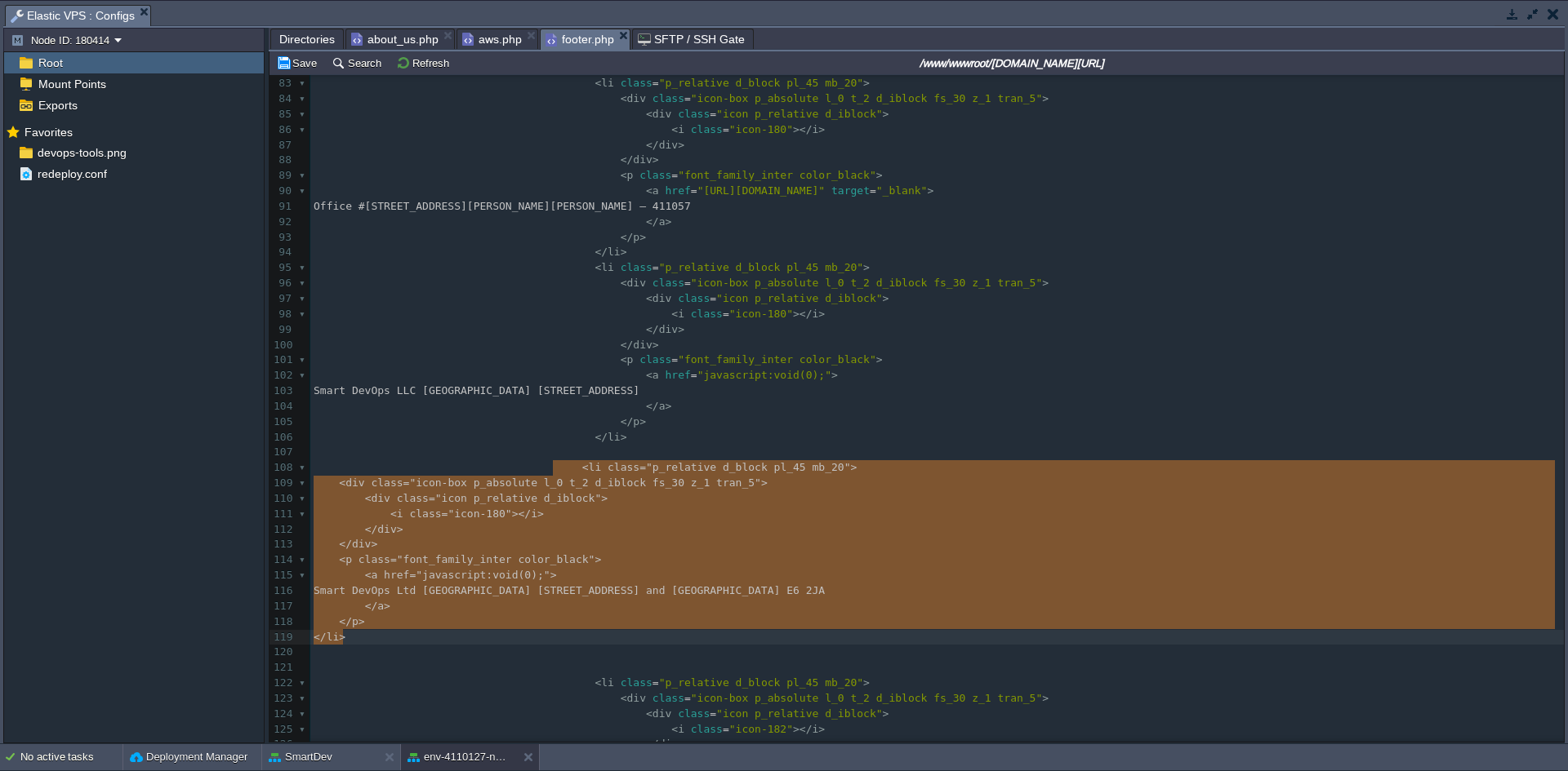
drag, startPoint x: 555, startPoint y: 469, endPoint x: 633, endPoint y: 644, distance: 191.6
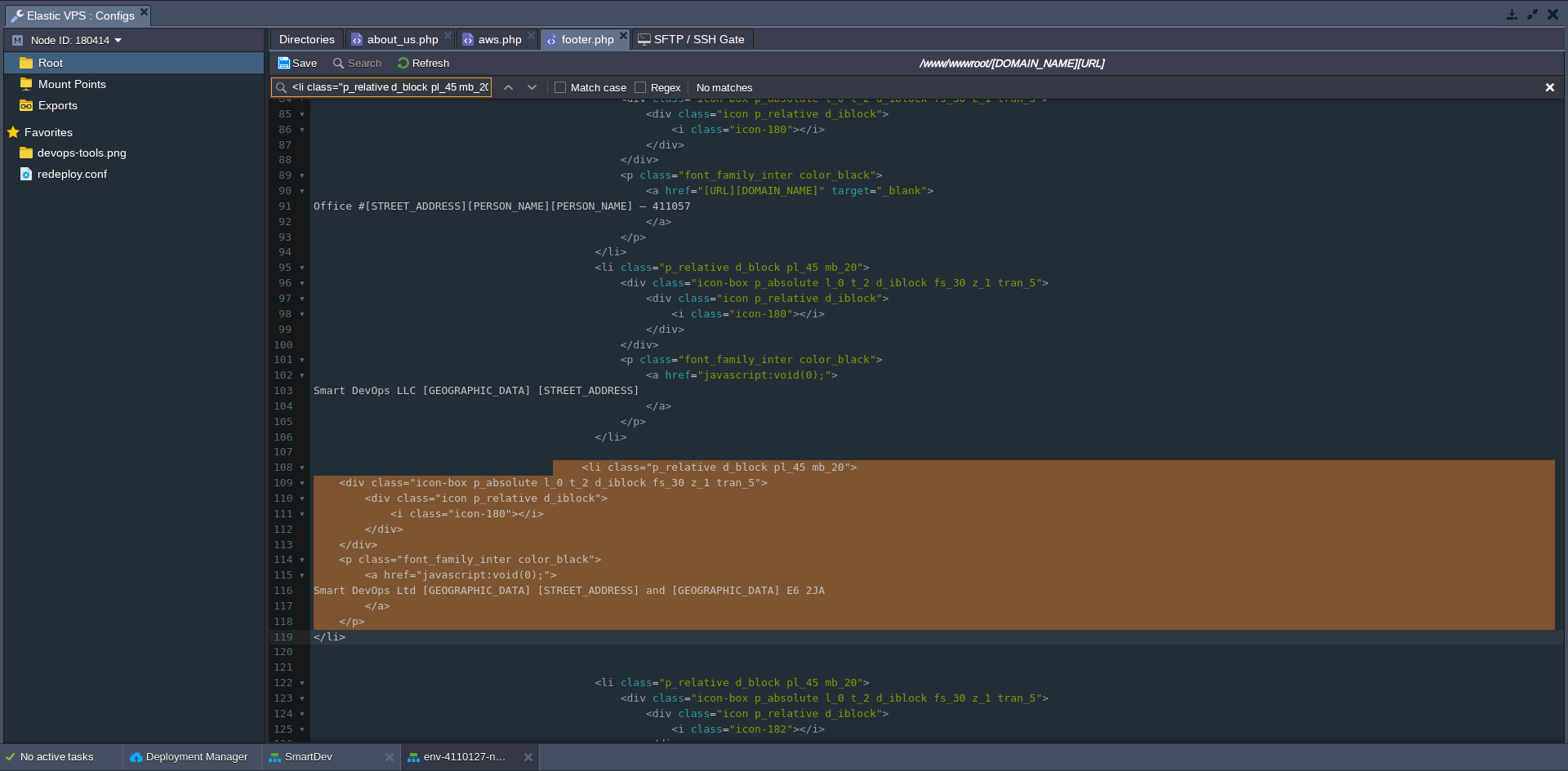
scroll to position [0, 1909]
click at [1548, 89] on button "button" at bounding box center [1550, 88] width 15 height 15
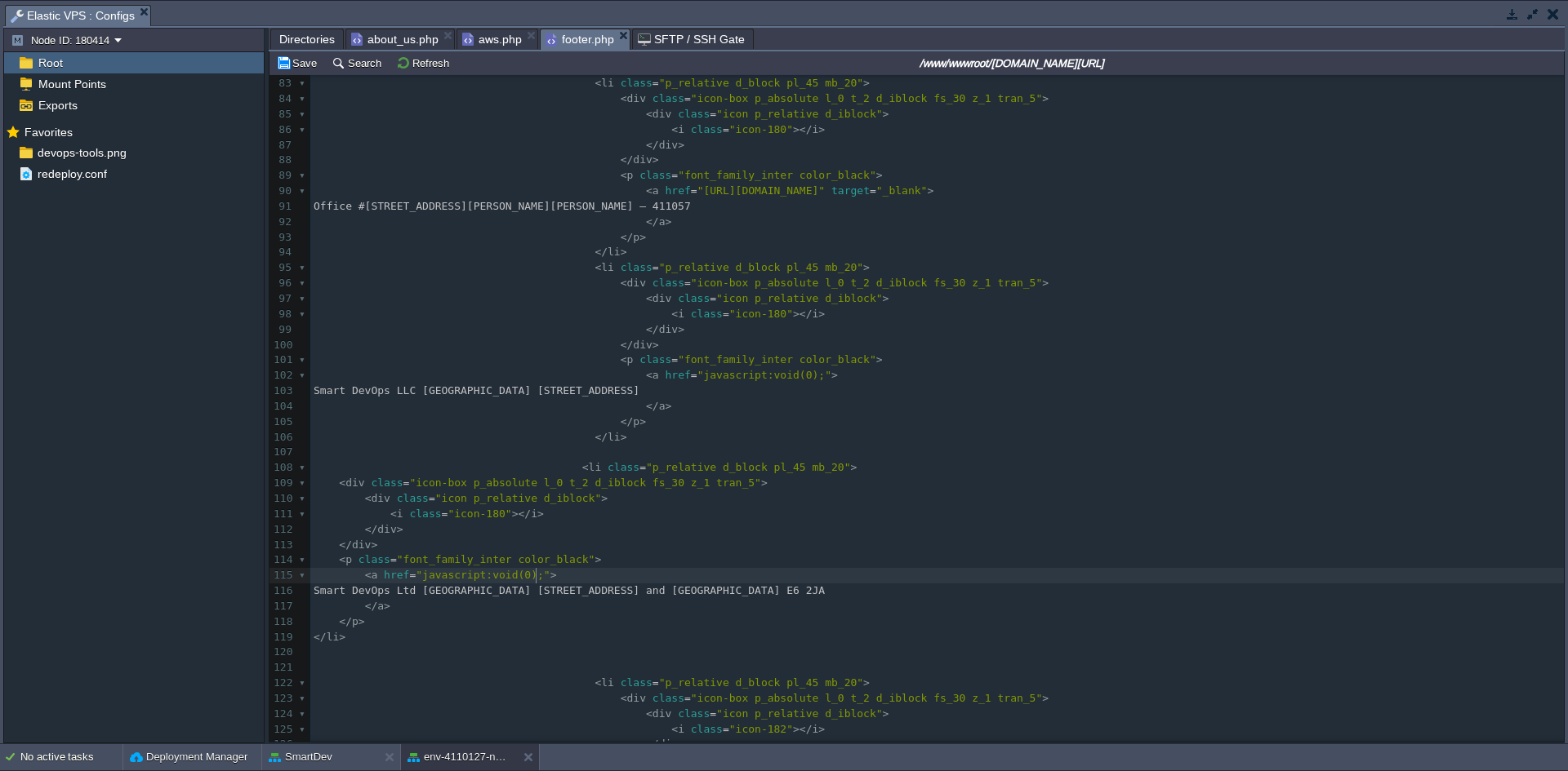
drag, startPoint x: 635, startPoint y: 582, endPoint x: 626, endPoint y: 475, distance: 107.4
click at [635, 581] on pre "< a href = "javascript:void(0);" >" at bounding box center [937, 576] width 1254 height 15
click at [293, 62] on button "Save" at bounding box center [298, 63] width 45 height 15
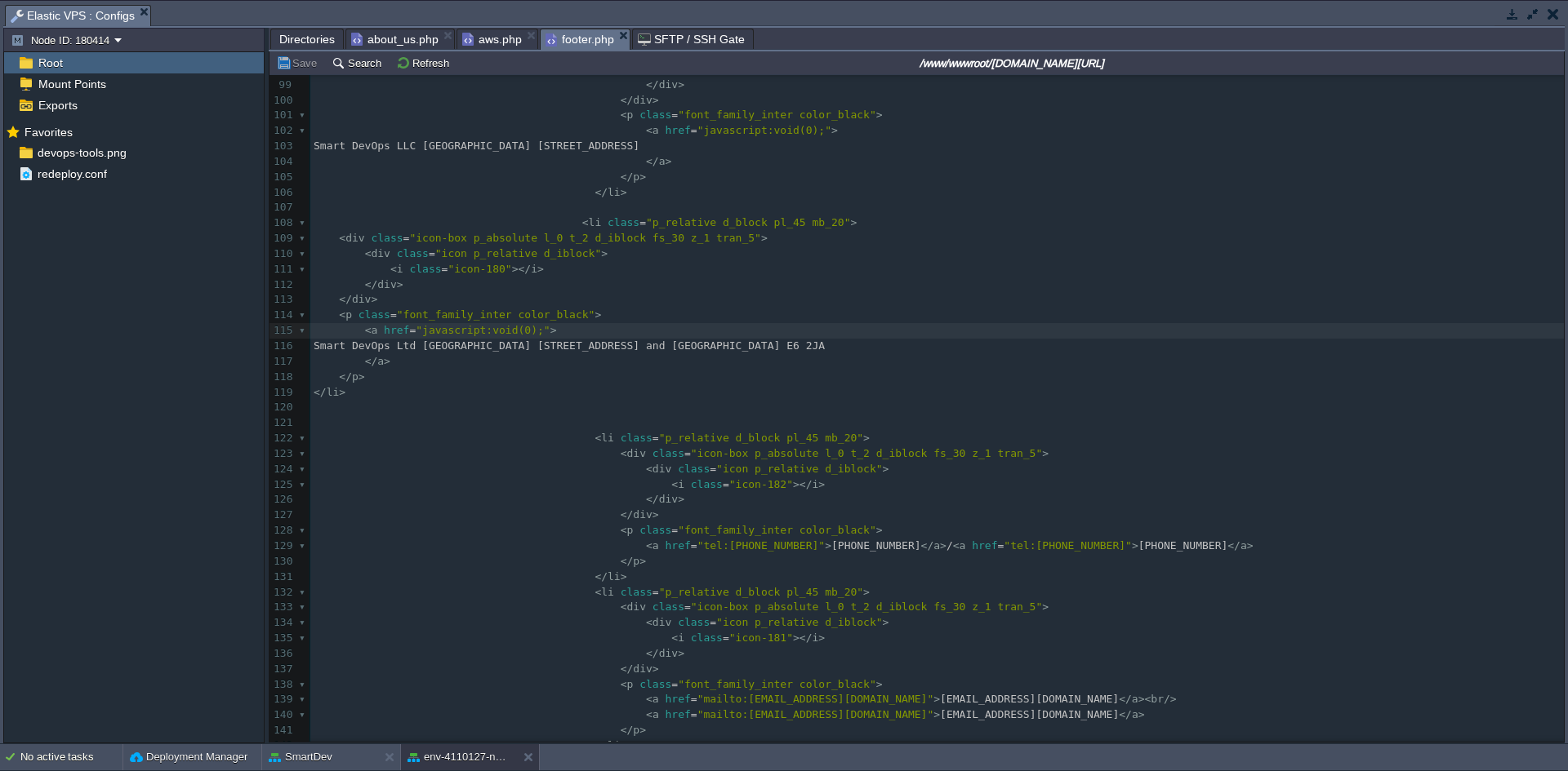
click at [297, 40] on span "Directories" at bounding box center [307, 39] width 56 height 20
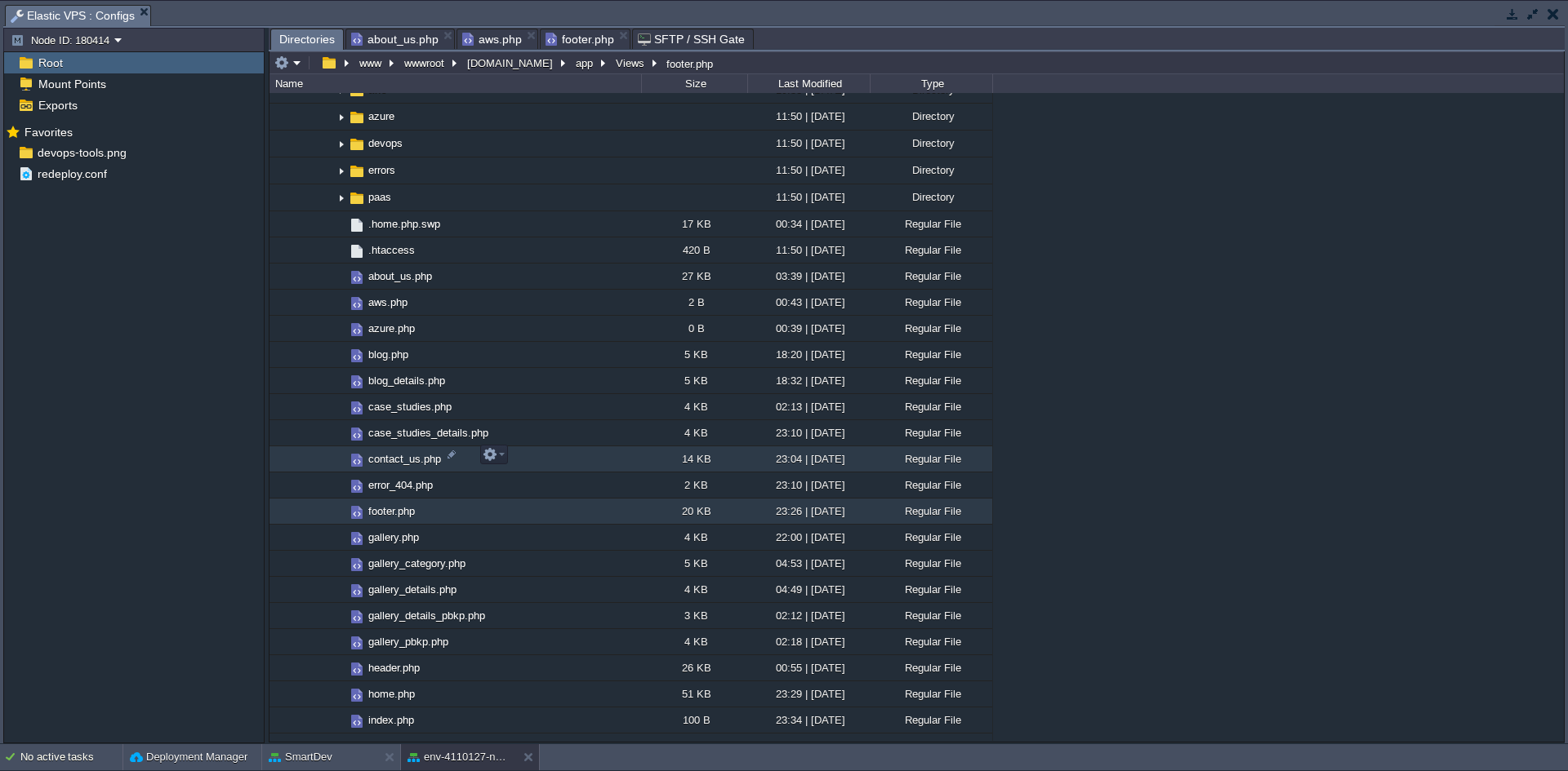
click at [392, 460] on span "contact_us.php" at bounding box center [405, 459] width 77 height 14
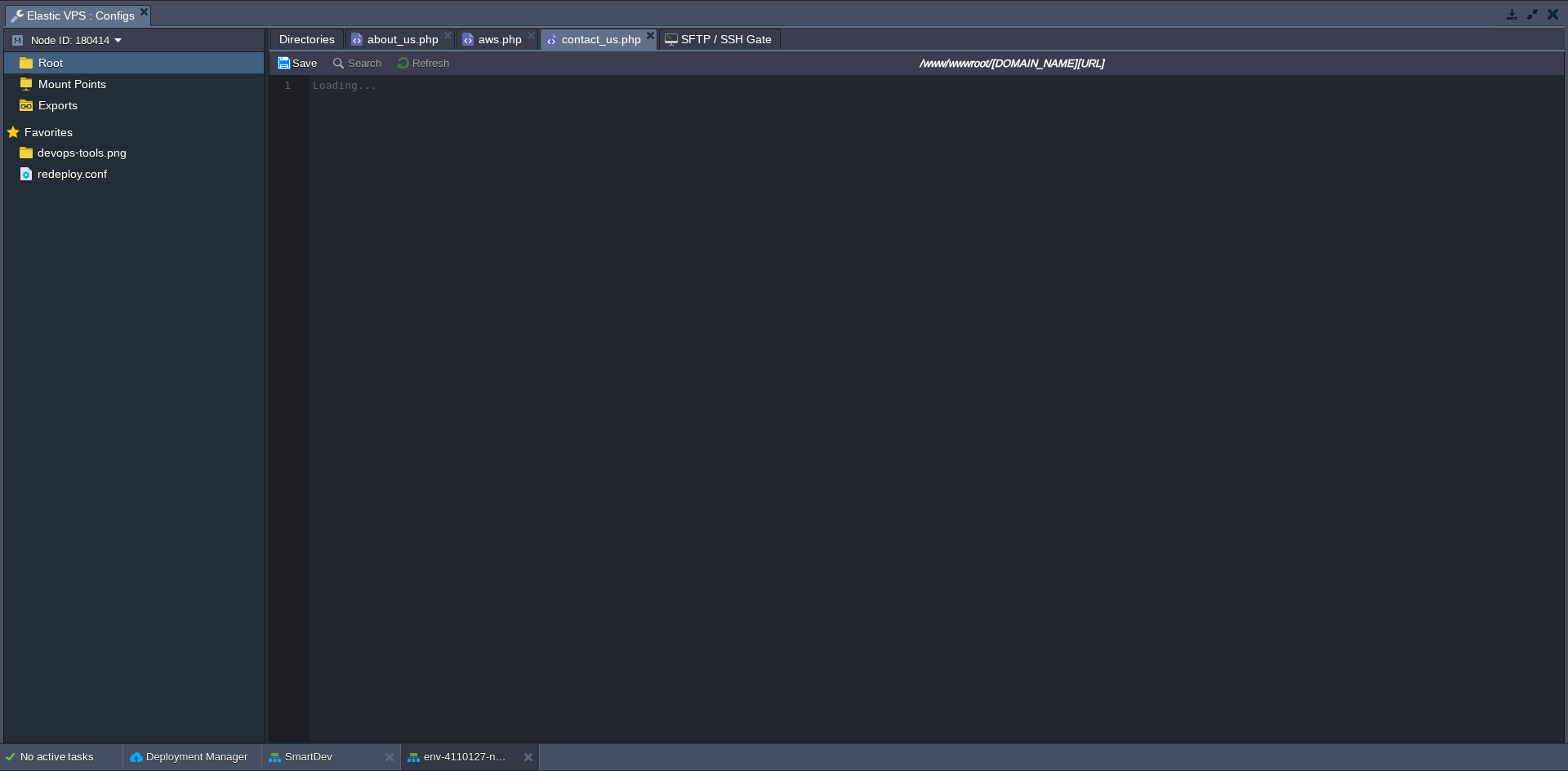
click at [528, 31] on em "aws.php" at bounding box center [500, 39] width 76 height 20
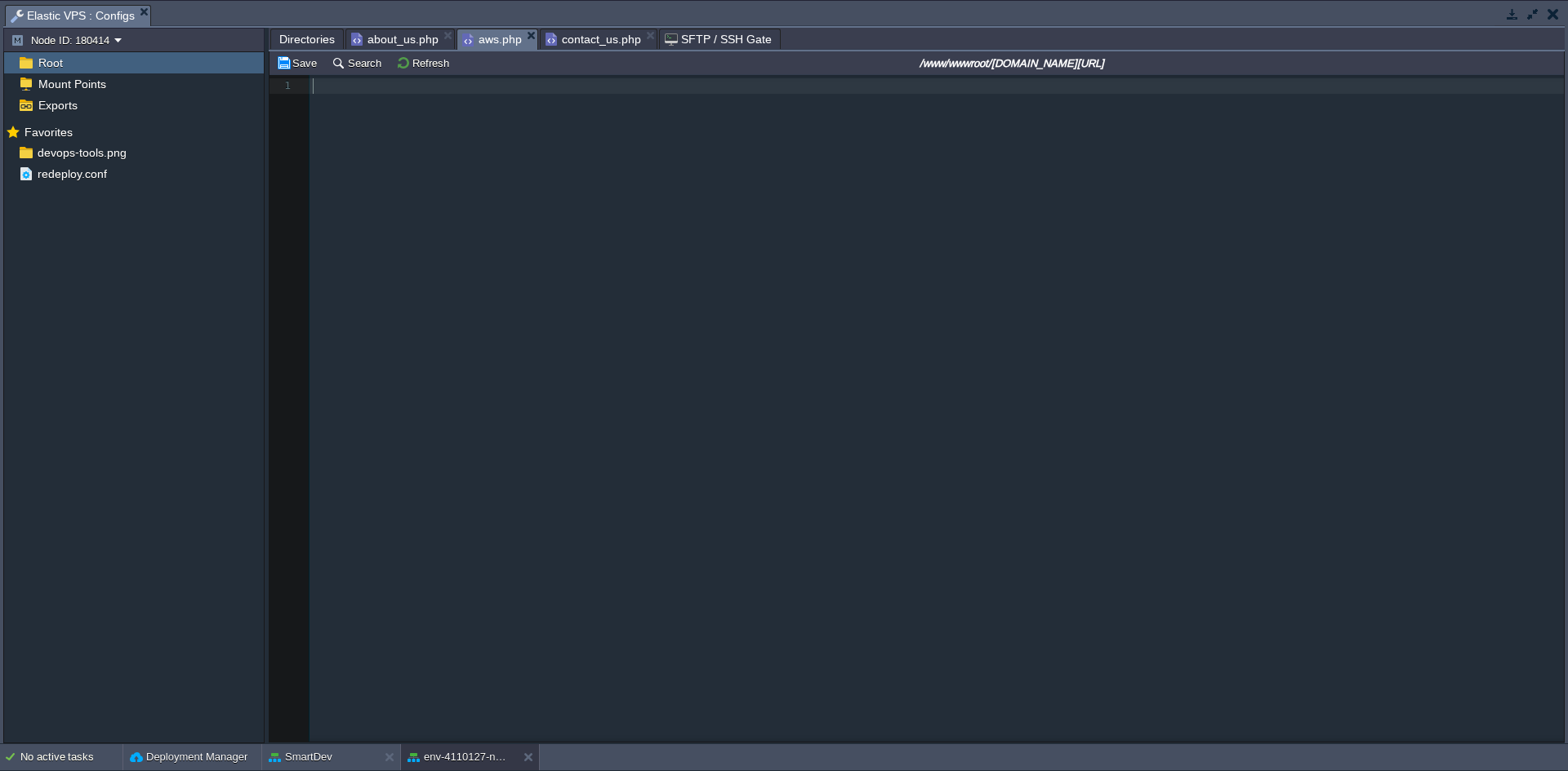
drag, startPoint x: 525, startPoint y: 35, endPoint x: 517, endPoint y: 36, distance: 8.1
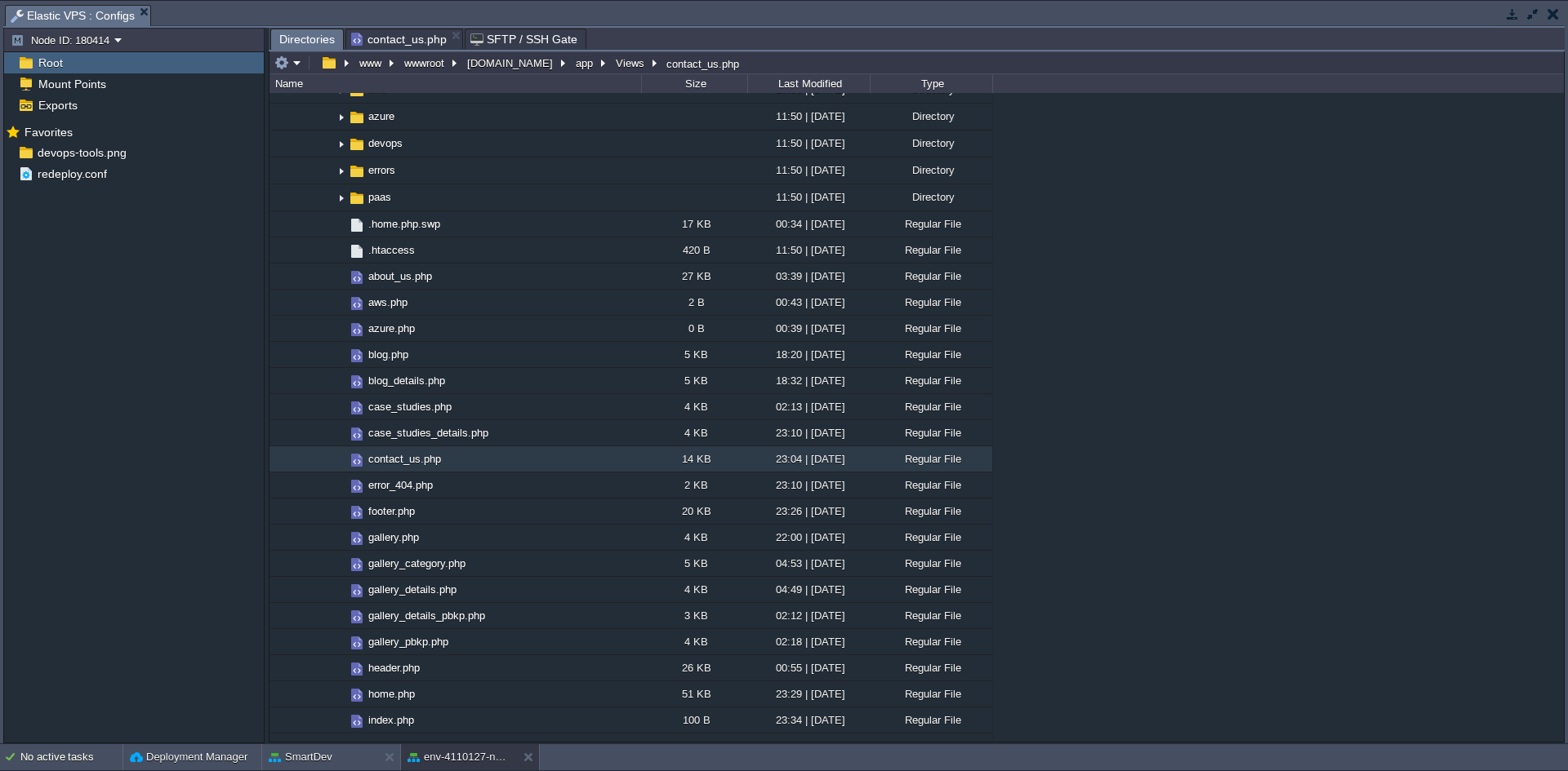
click at [398, 35] on span "contact_us.php" at bounding box center [398, 39] width 95 height 20
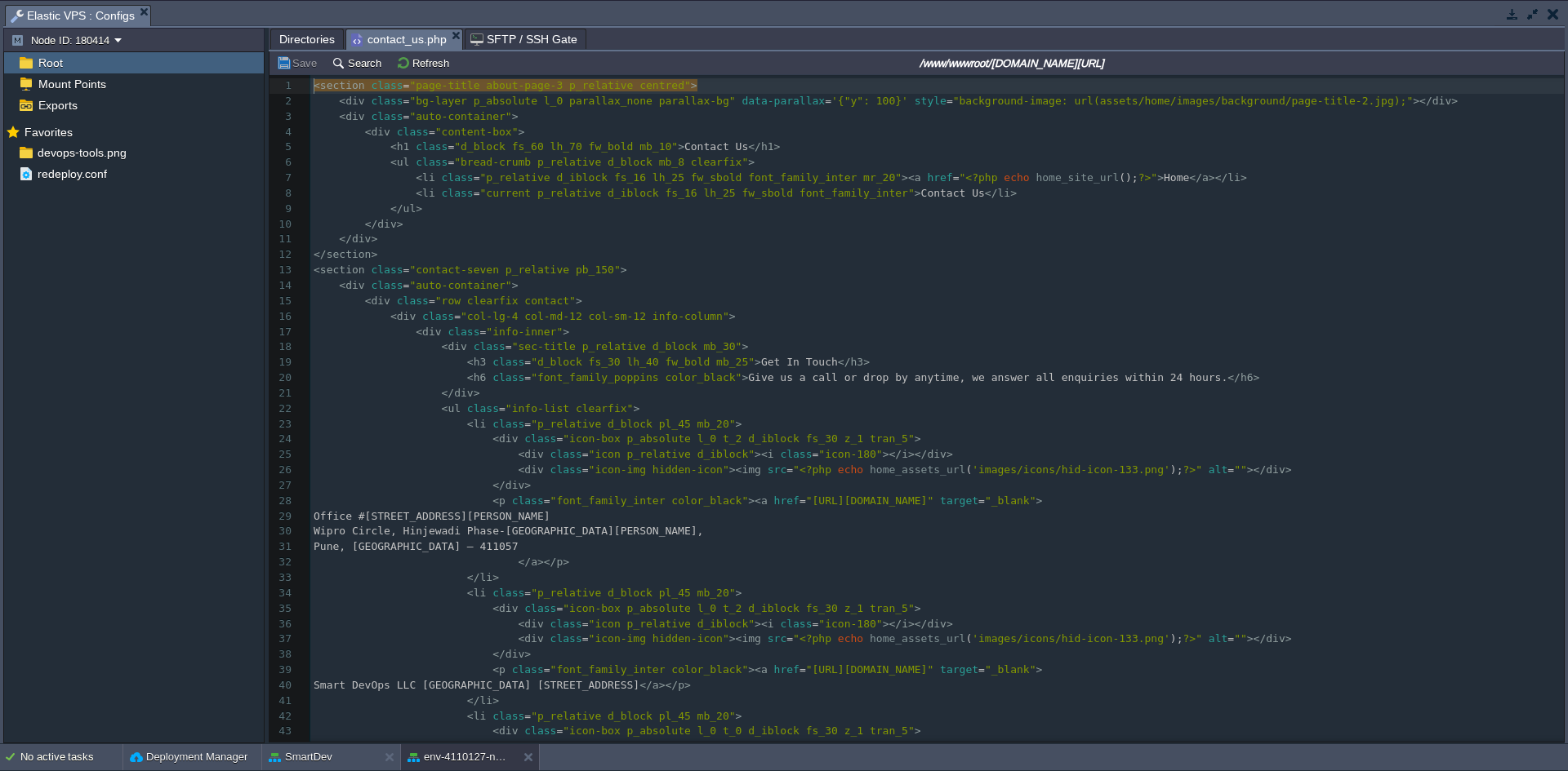
scroll to position [6, 0]
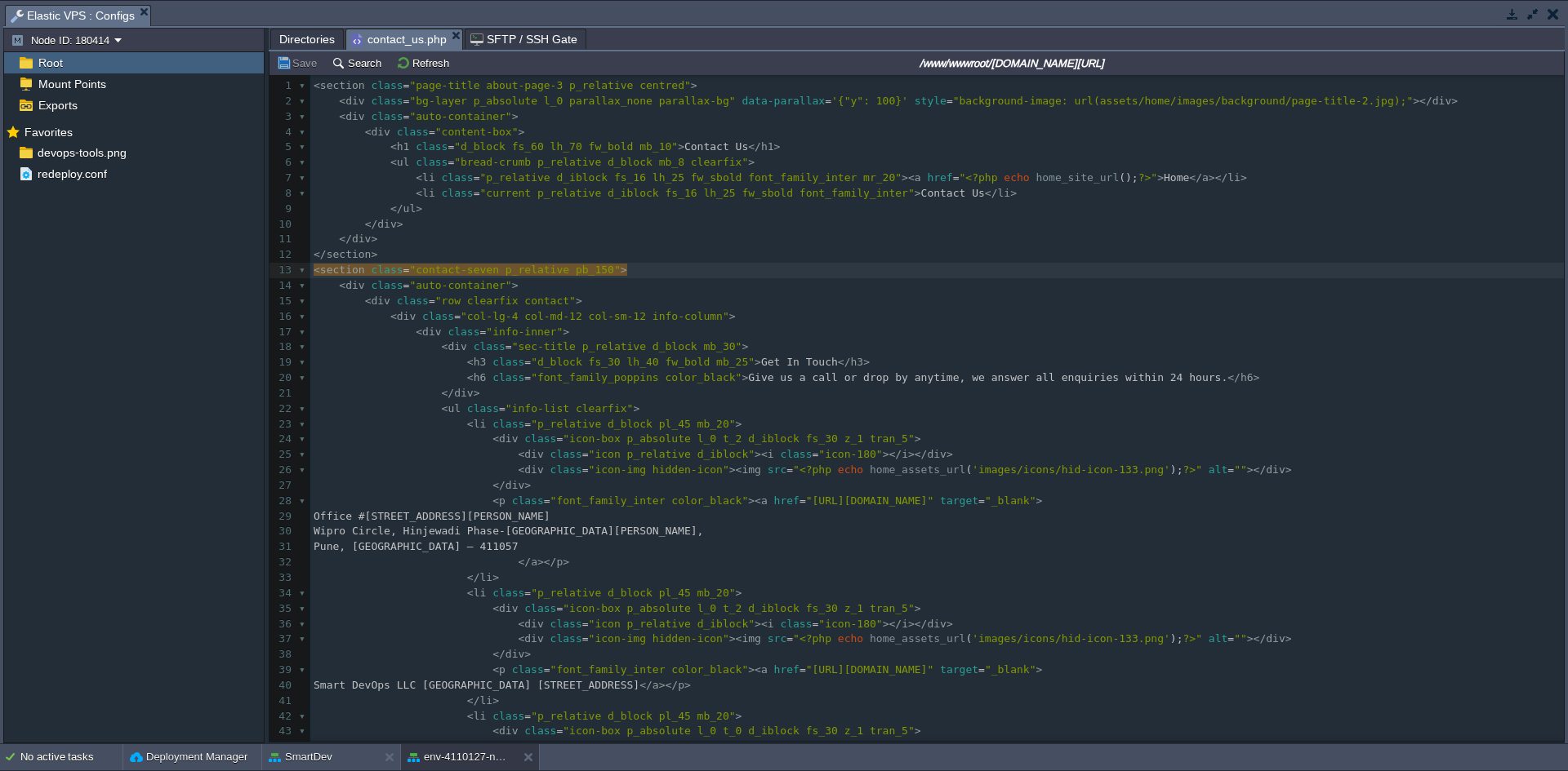
type textarea "<div class="icon p_relative d_iblock"><i class="icon-180"></i></div>"
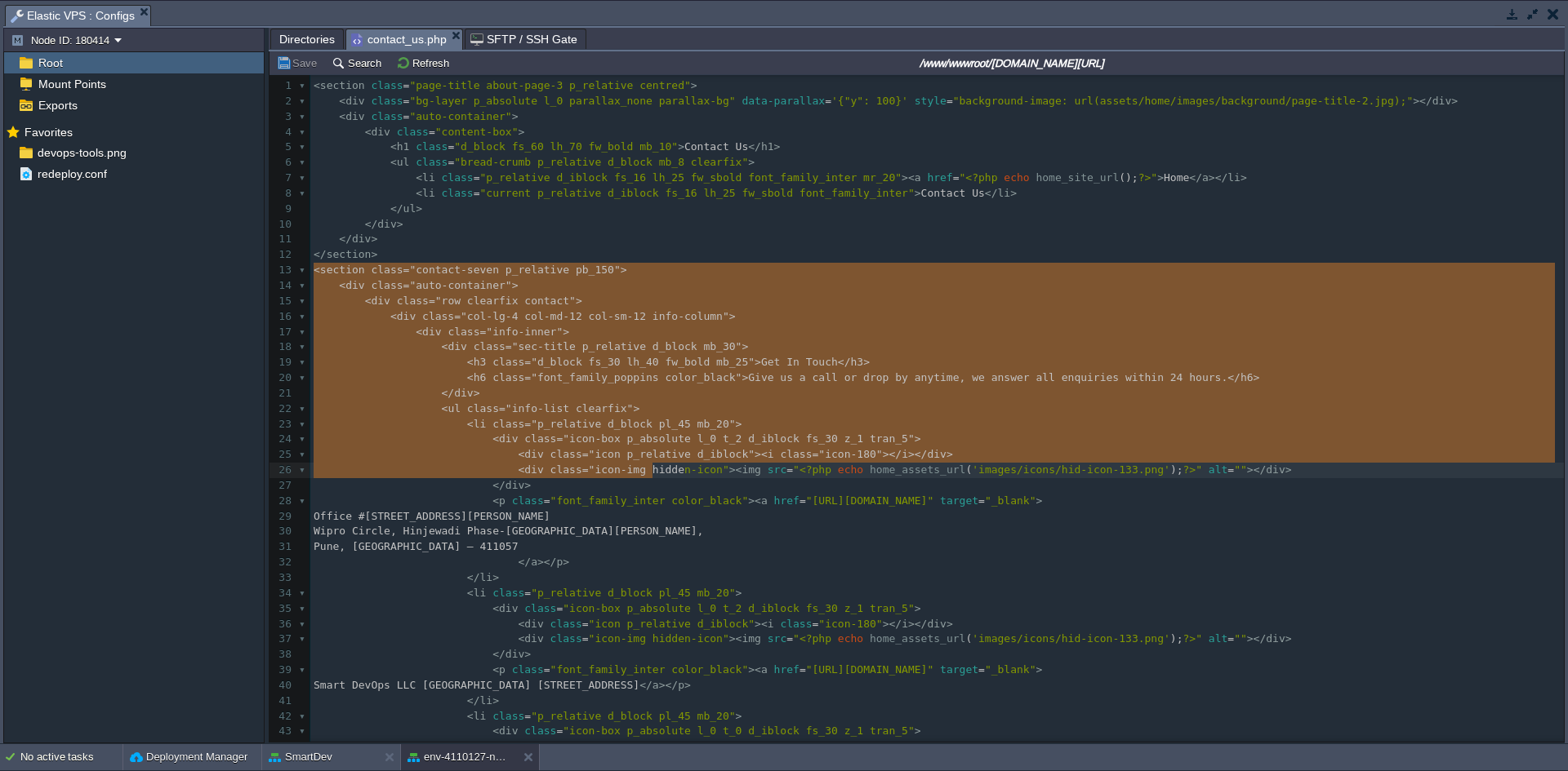
type textarea "-"
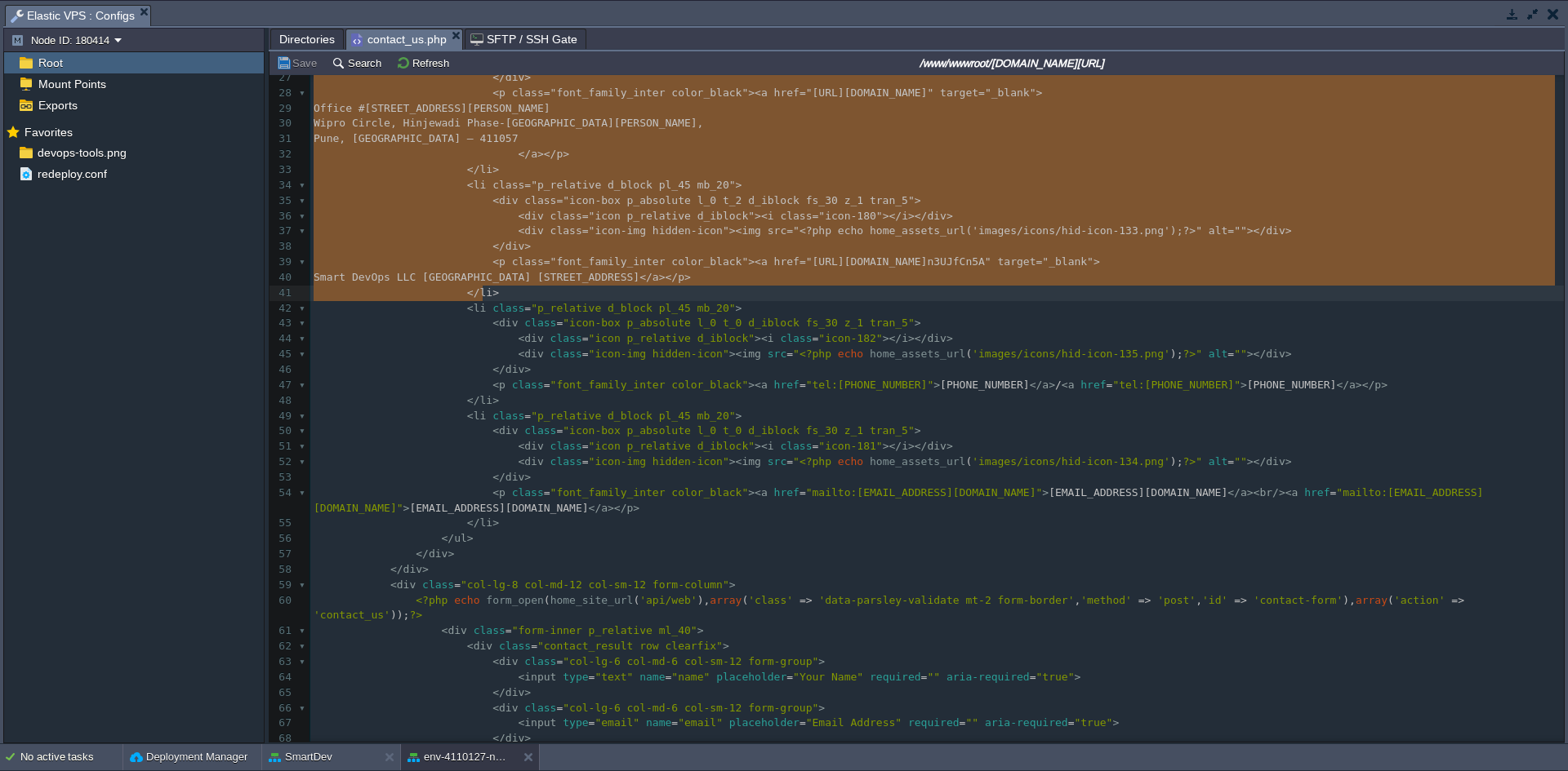
drag, startPoint x: 315, startPoint y: 271, endPoint x: 979, endPoint y: 293, distance: 664.4
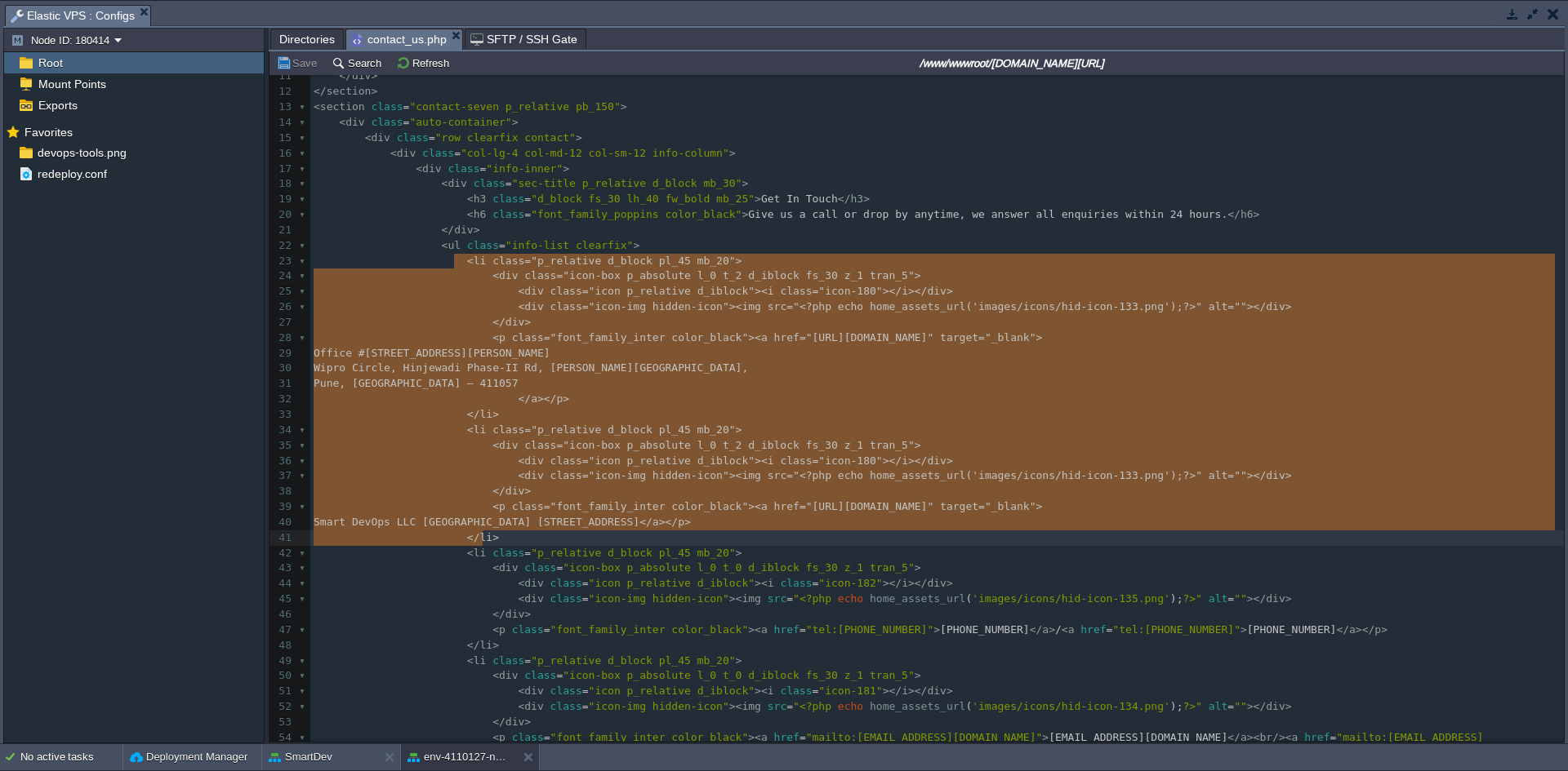
drag, startPoint x: 452, startPoint y: 263, endPoint x: 648, endPoint y: 535, distance: 335.3
type textarea "-"
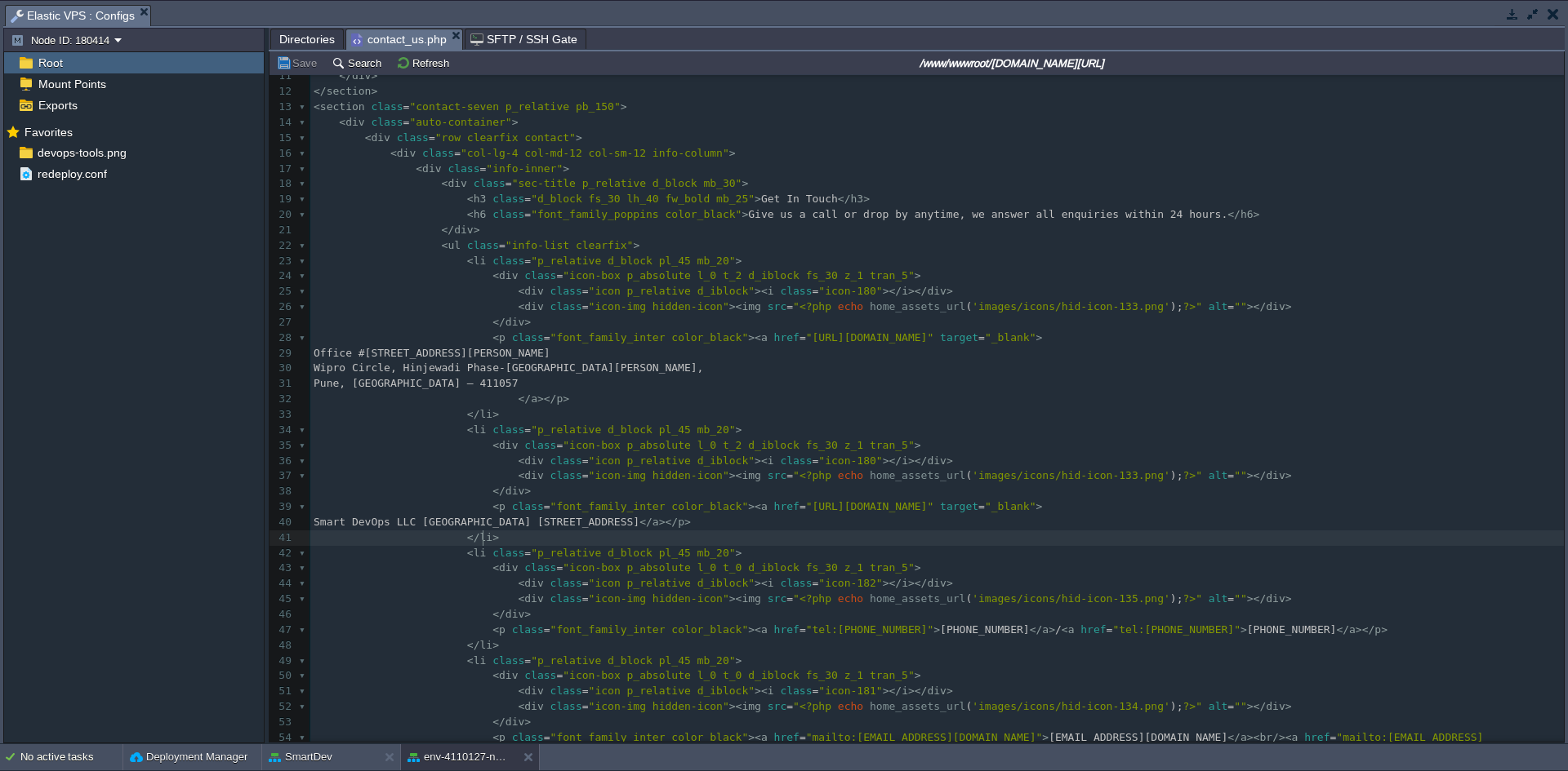
click at [523, 543] on pre "</ li >" at bounding box center [937, 538] width 1254 height 15
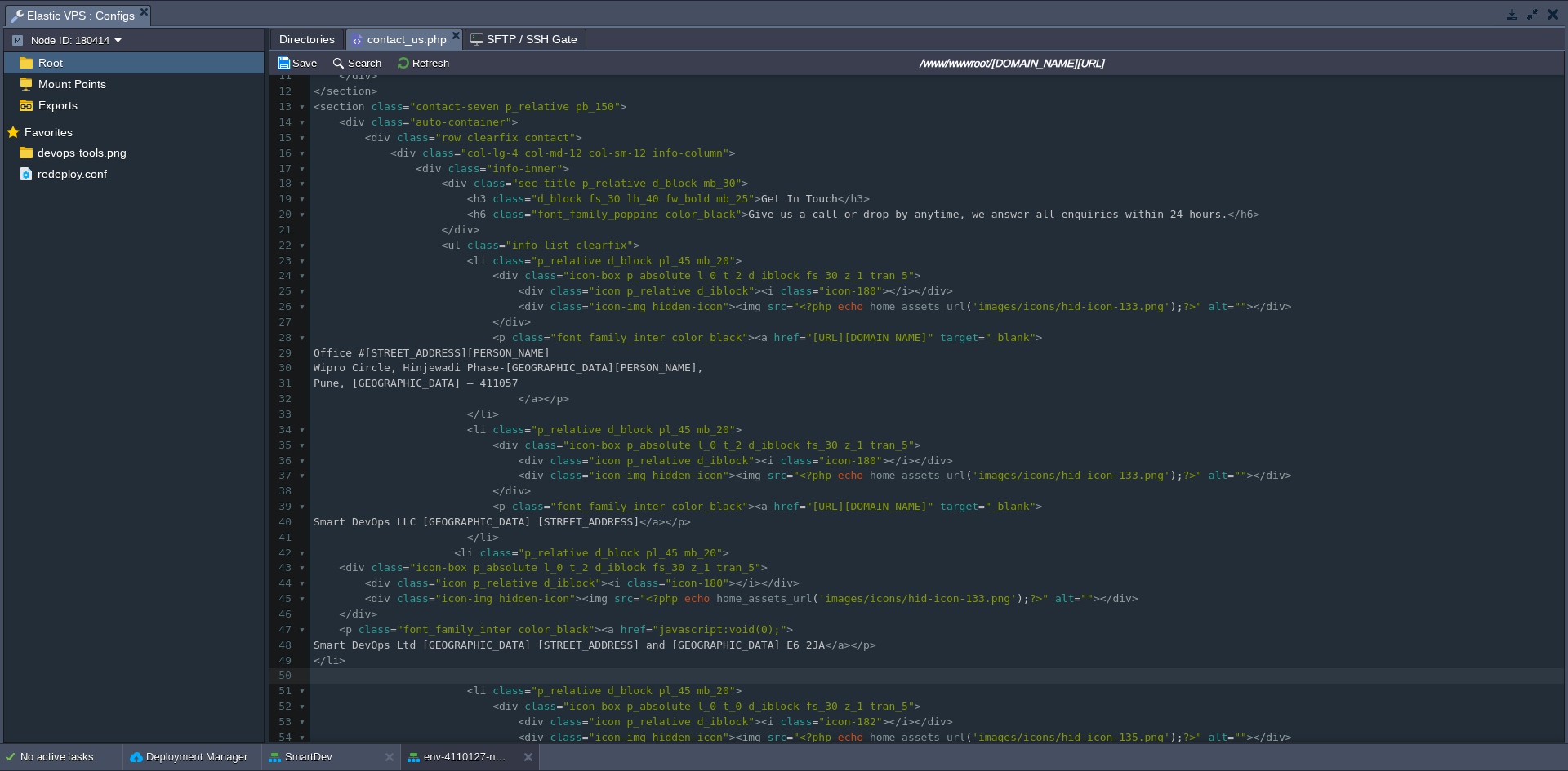
click at [292, 55] on td "Save" at bounding box center [299, 62] width 51 height 20
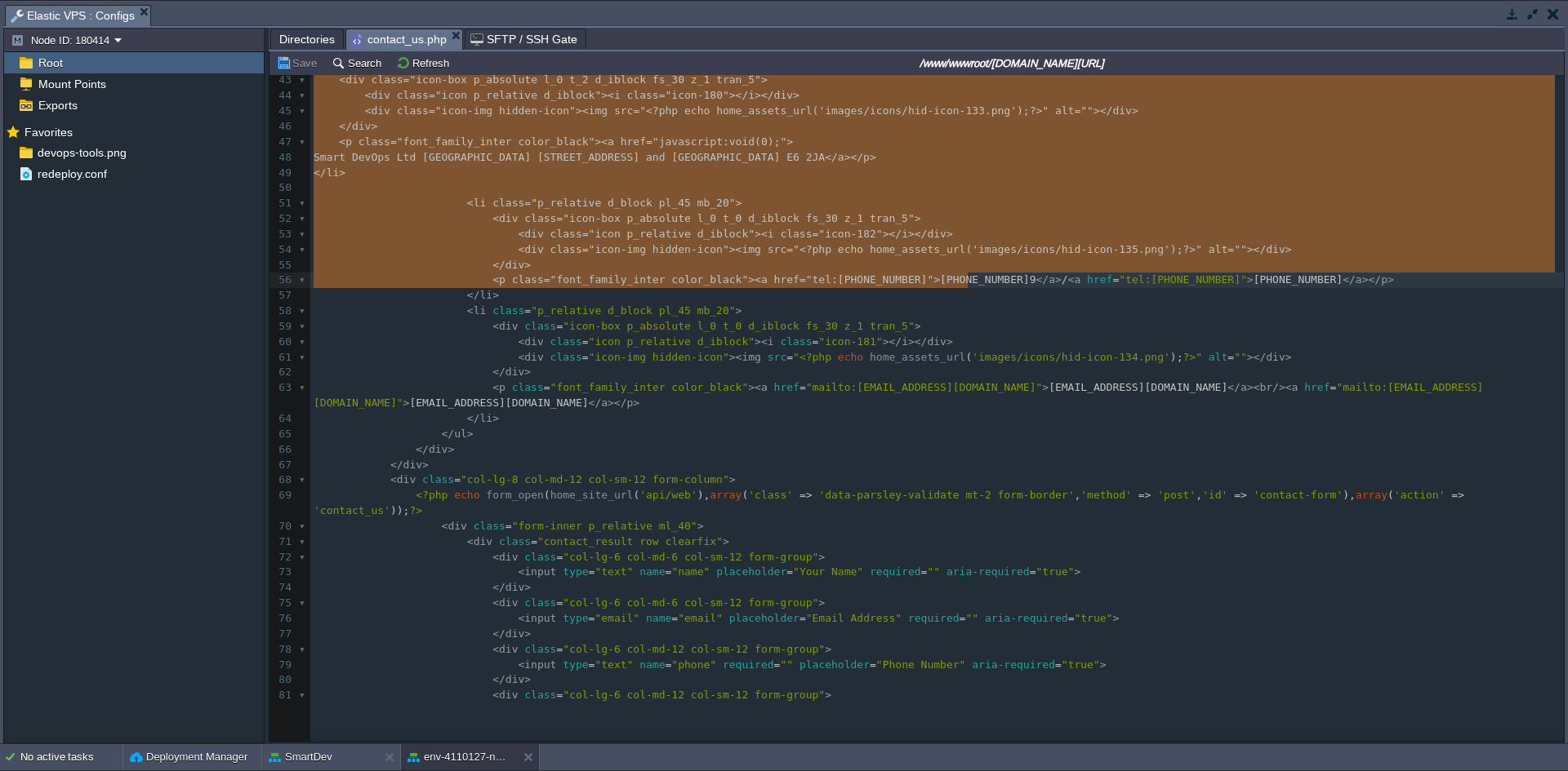
scroll to position [653, 0]
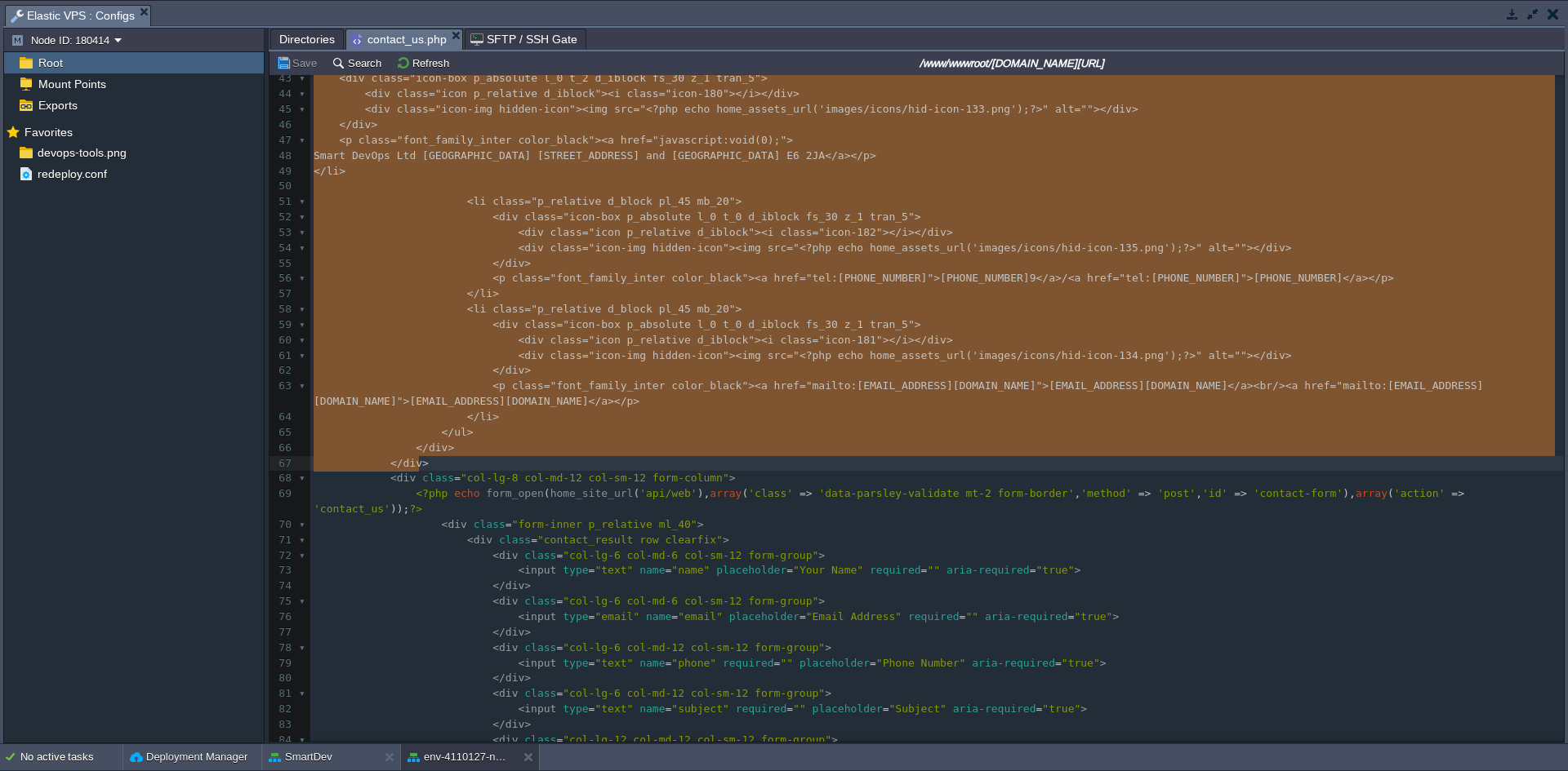
drag, startPoint x: 313, startPoint y: 272, endPoint x: 974, endPoint y: 465, distance: 688.6
type textarea "-"
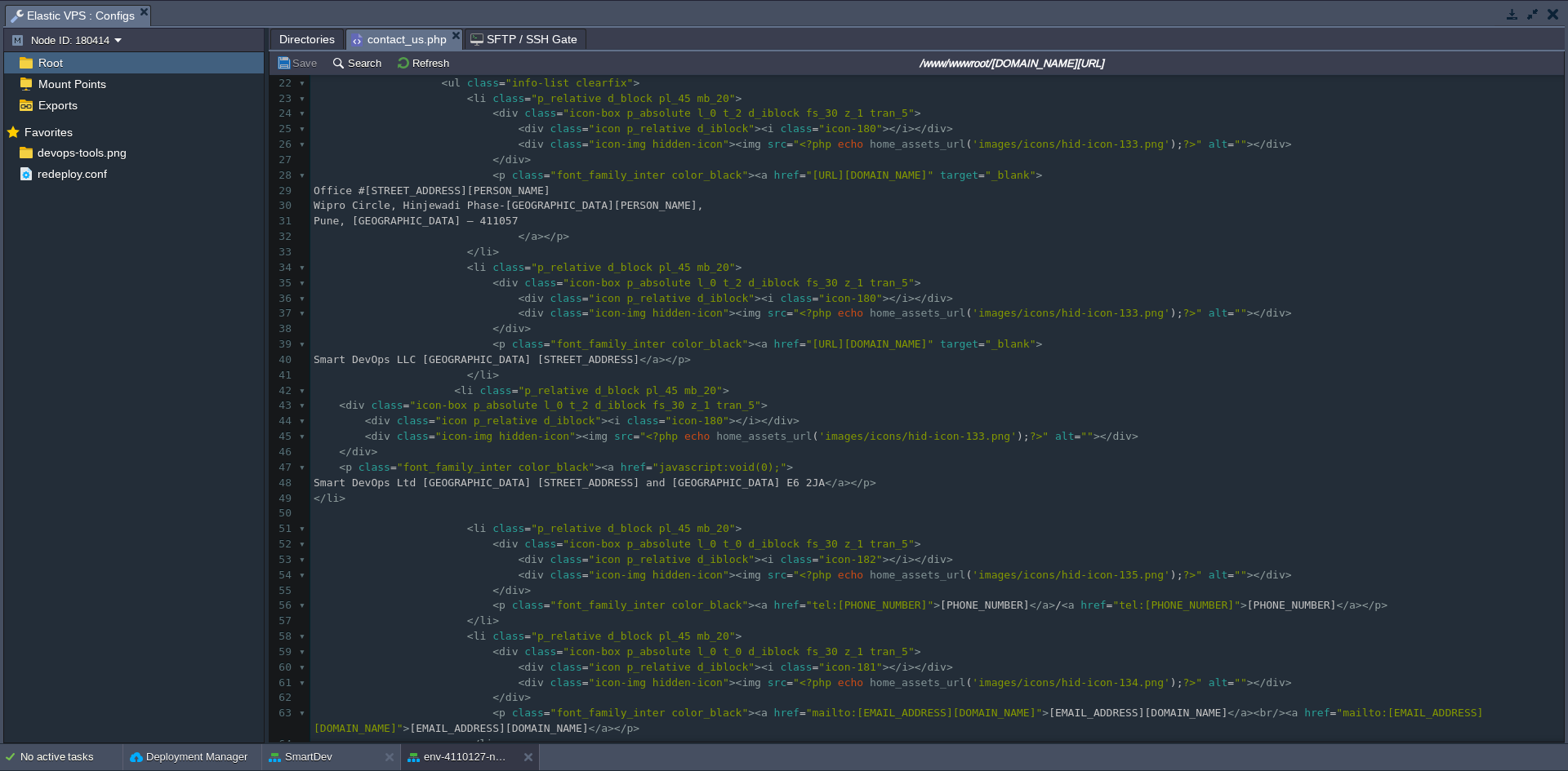
scroll to position [1, 0]
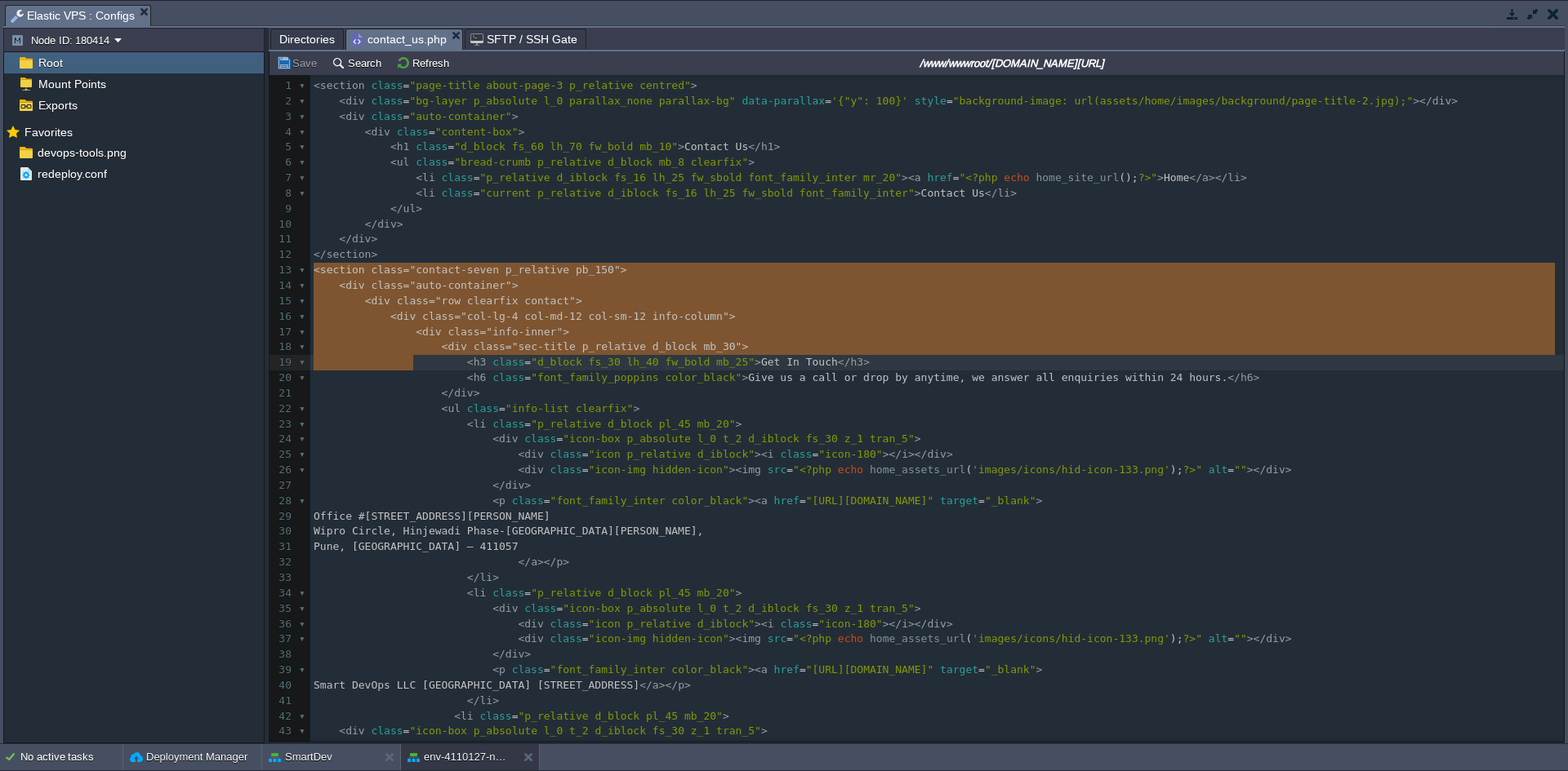
type textarea "-"
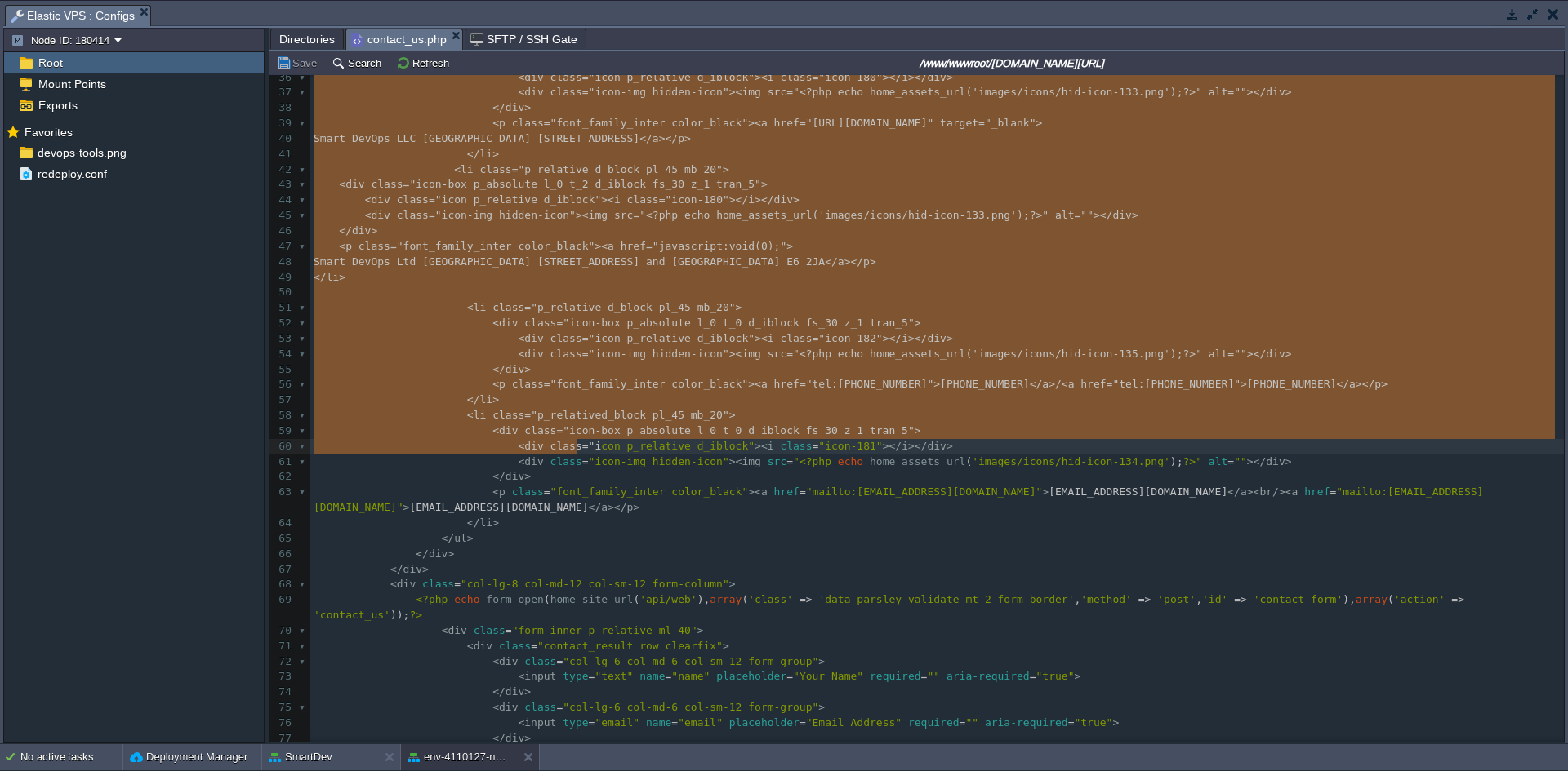
scroll to position [572, 0]
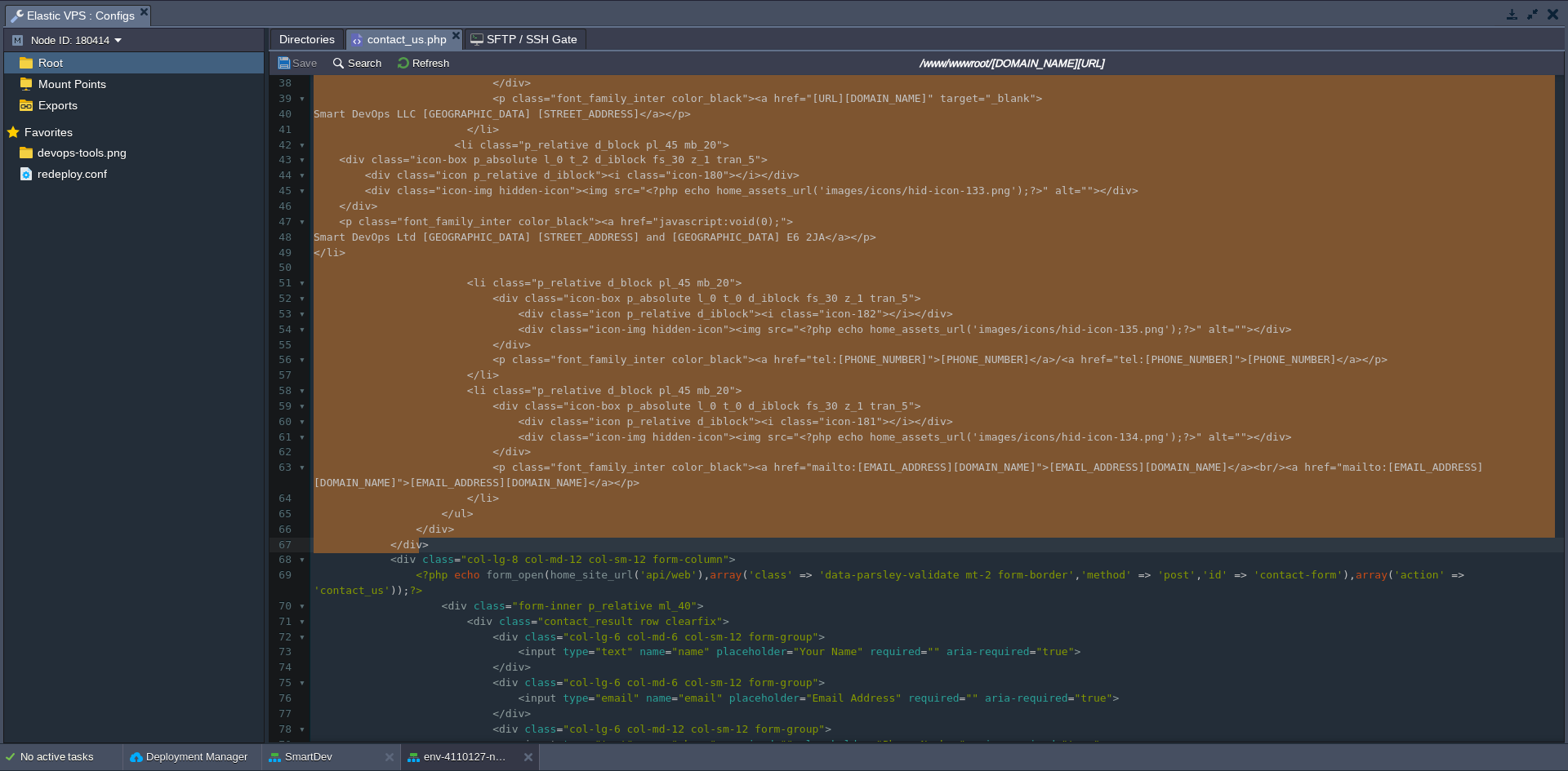
drag, startPoint x: 312, startPoint y: 268, endPoint x: 663, endPoint y: 540, distance: 444.1
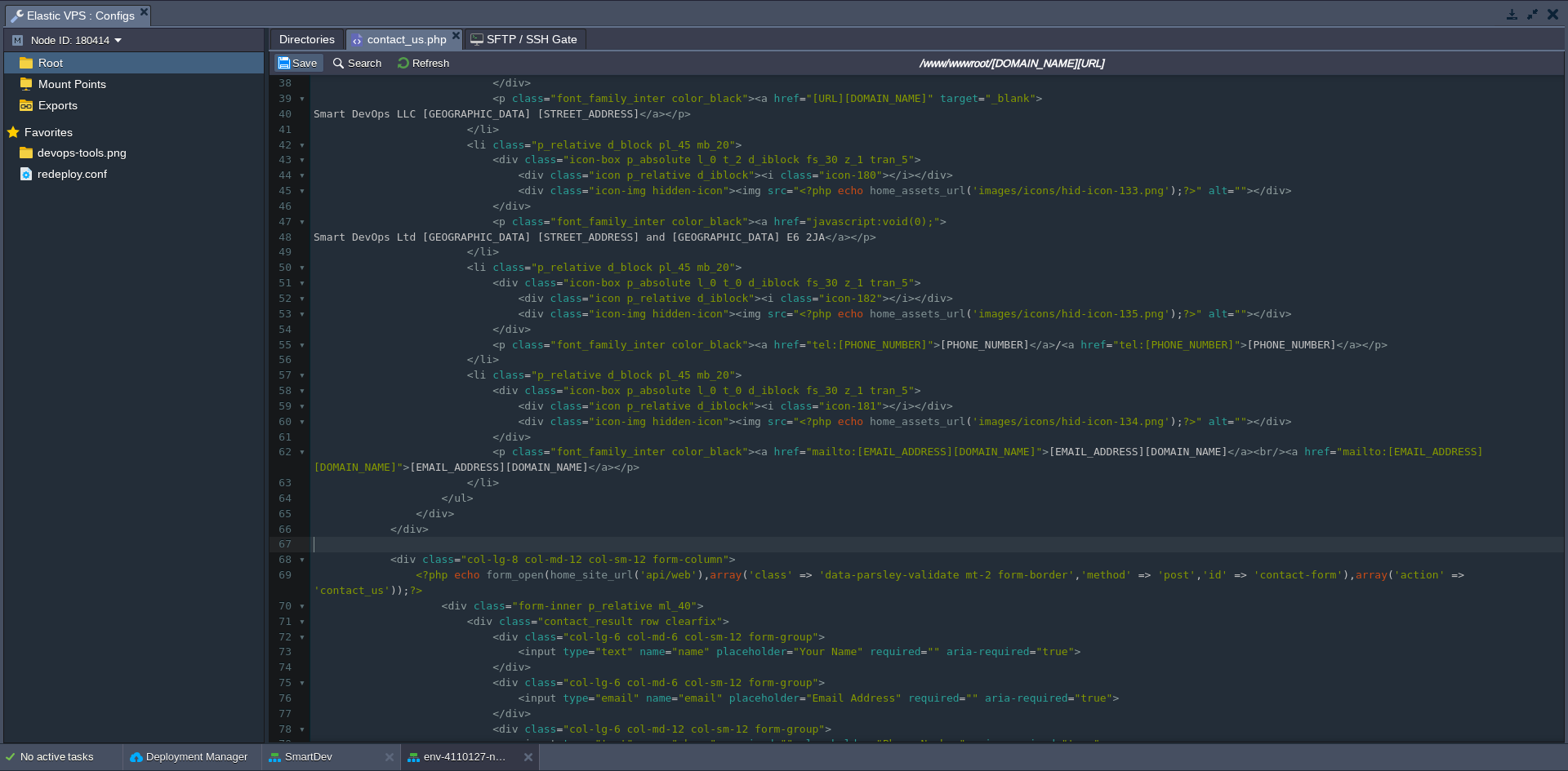
click at [287, 63] on button "Save" at bounding box center [298, 63] width 45 height 15
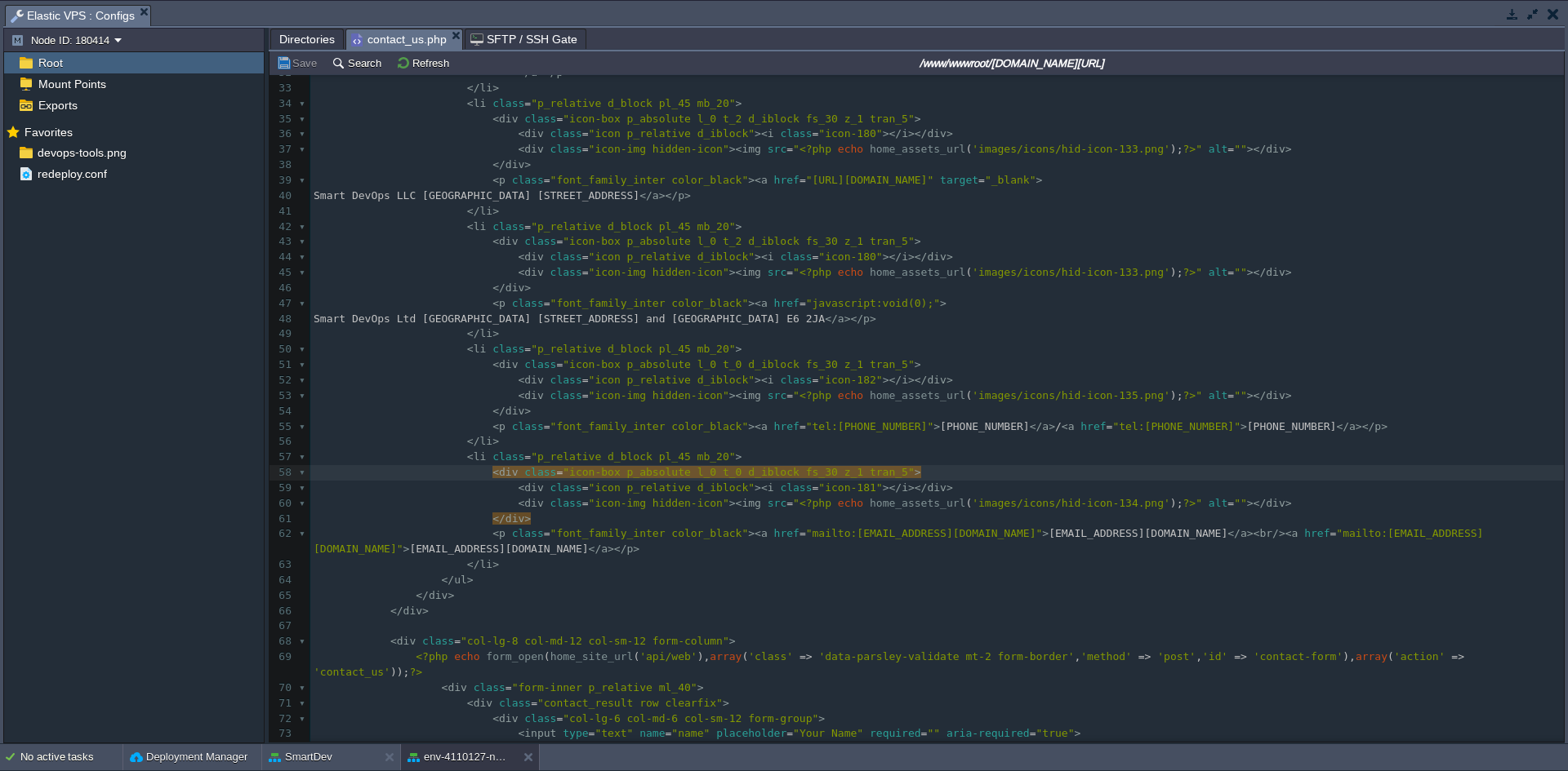
type textarea "-"
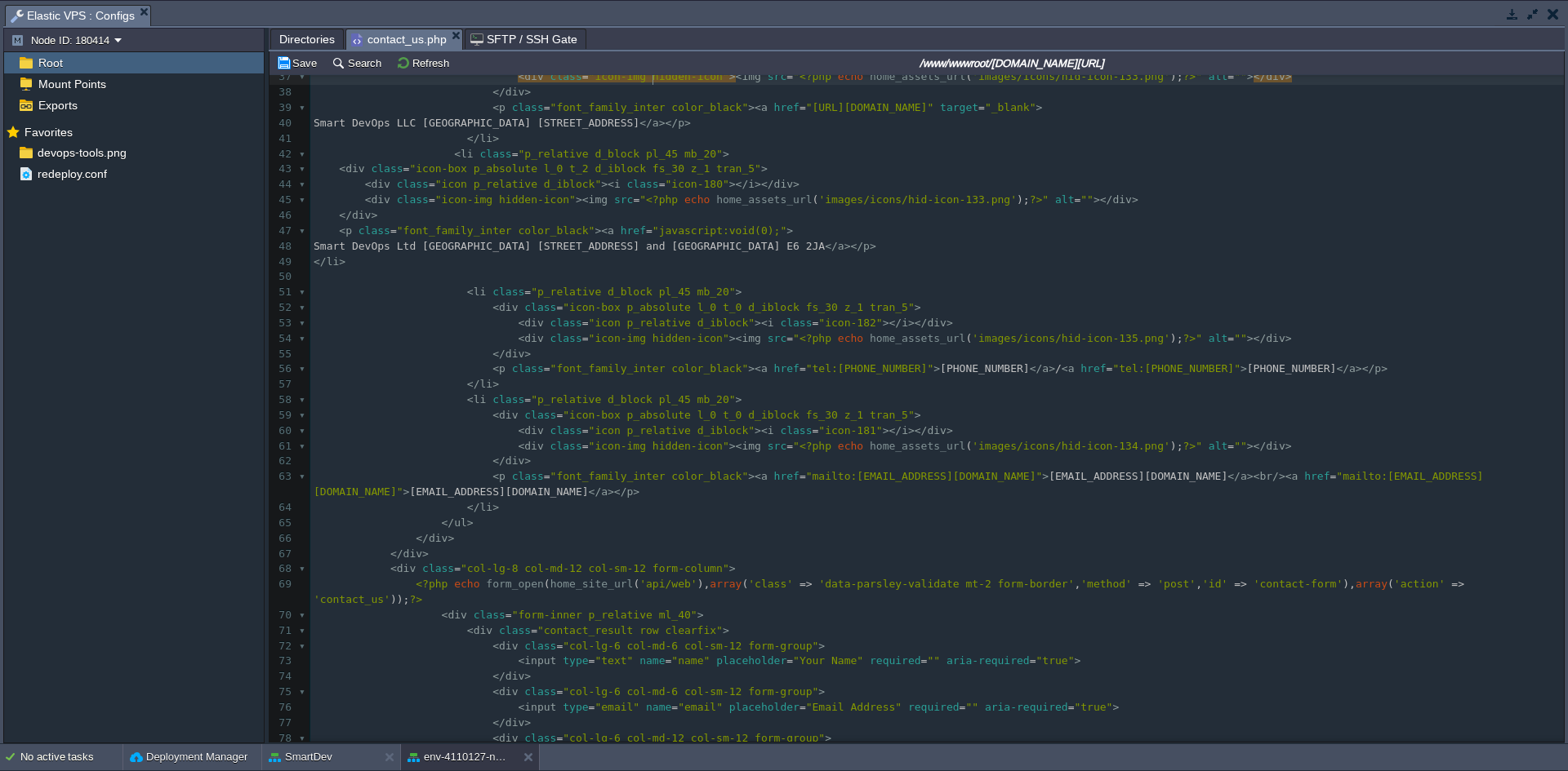
scroll to position [676, 0]
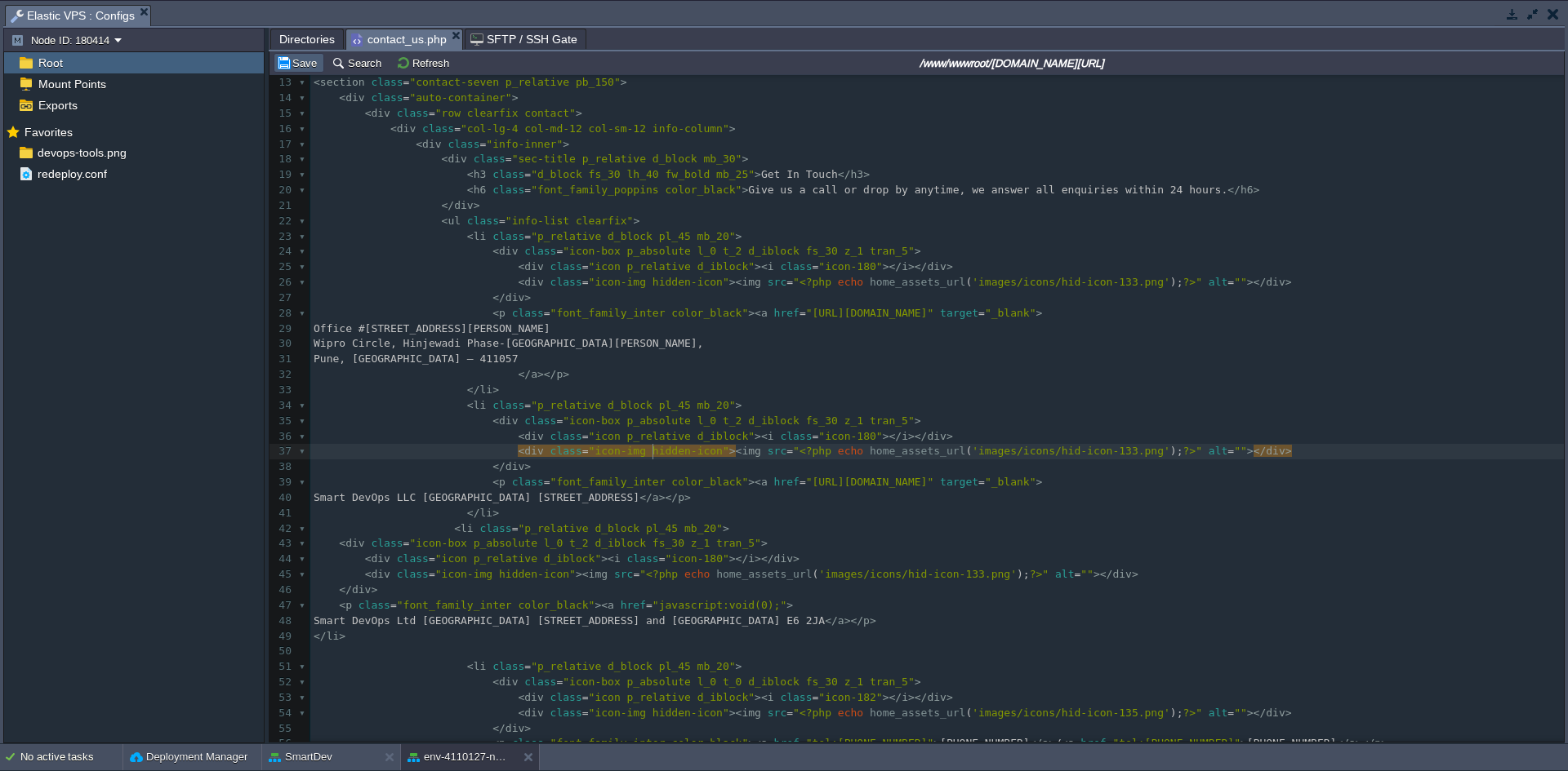
click at [276, 63] on td "Save" at bounding box center [299, 62] width 51 height 20
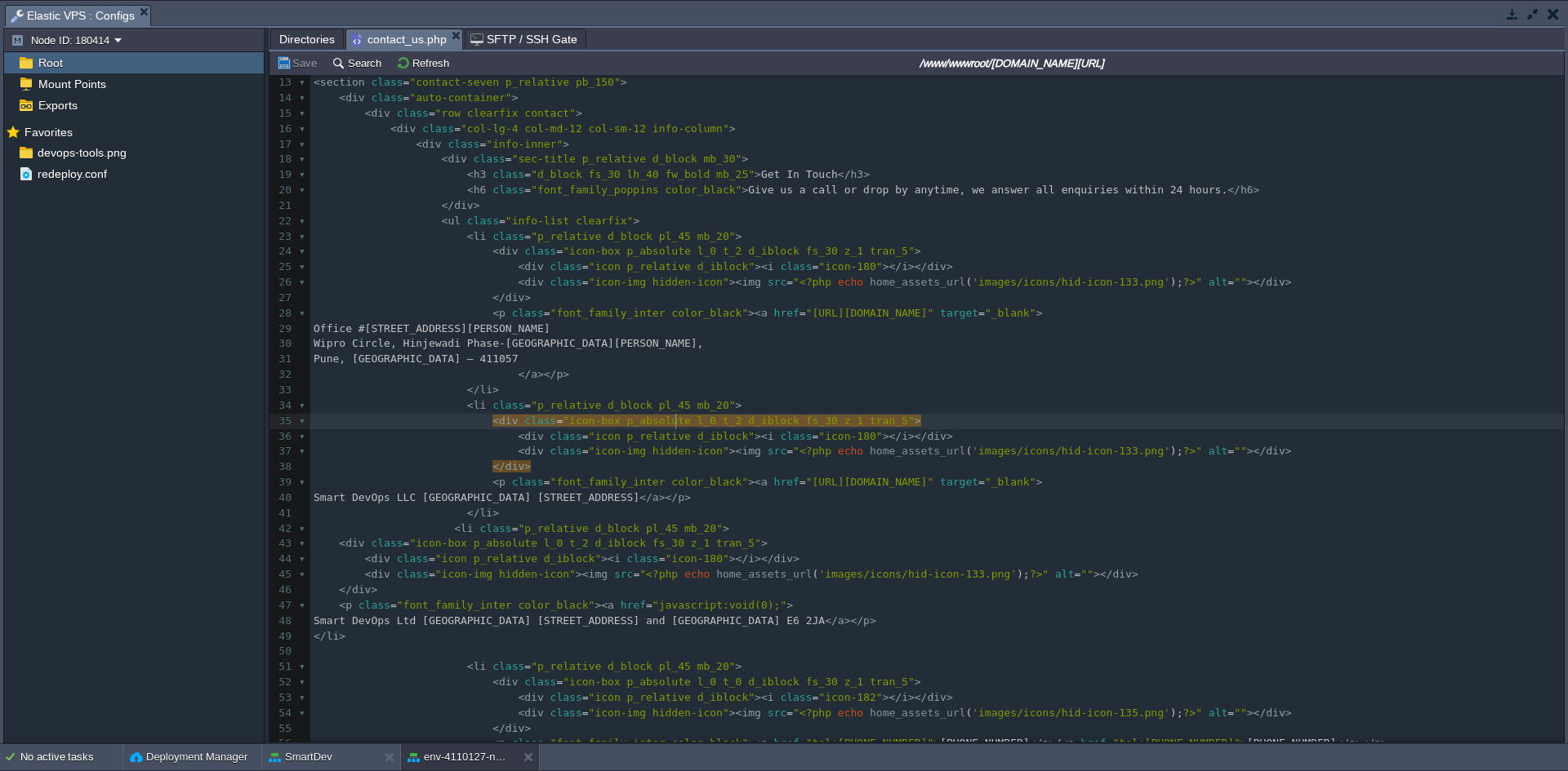
type textarea "l_0"
click at [836, 461] on pre "</ div >" at bounding box center [937, 467] width 1254 height 15
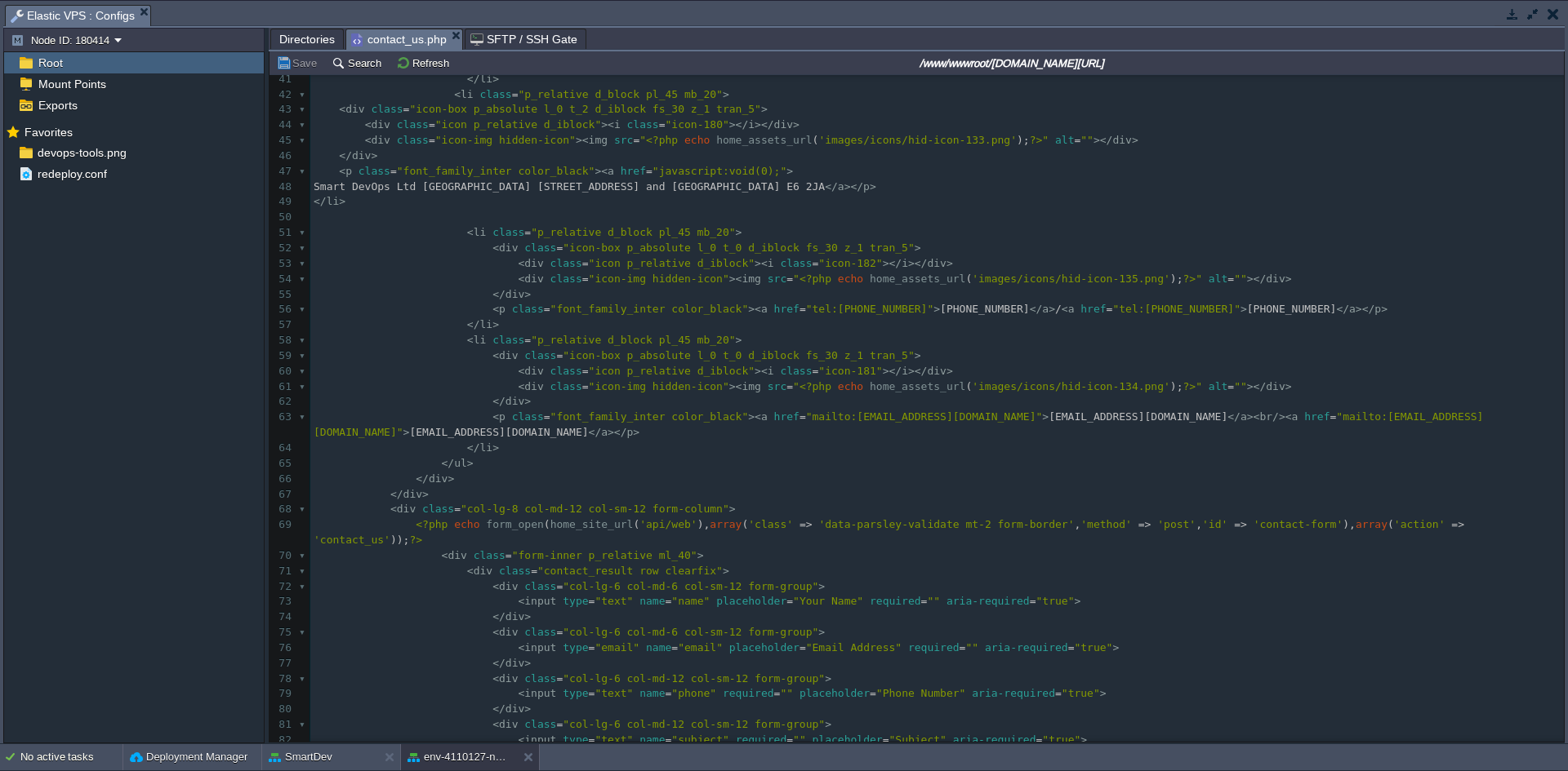
scroll to position [595, 0]
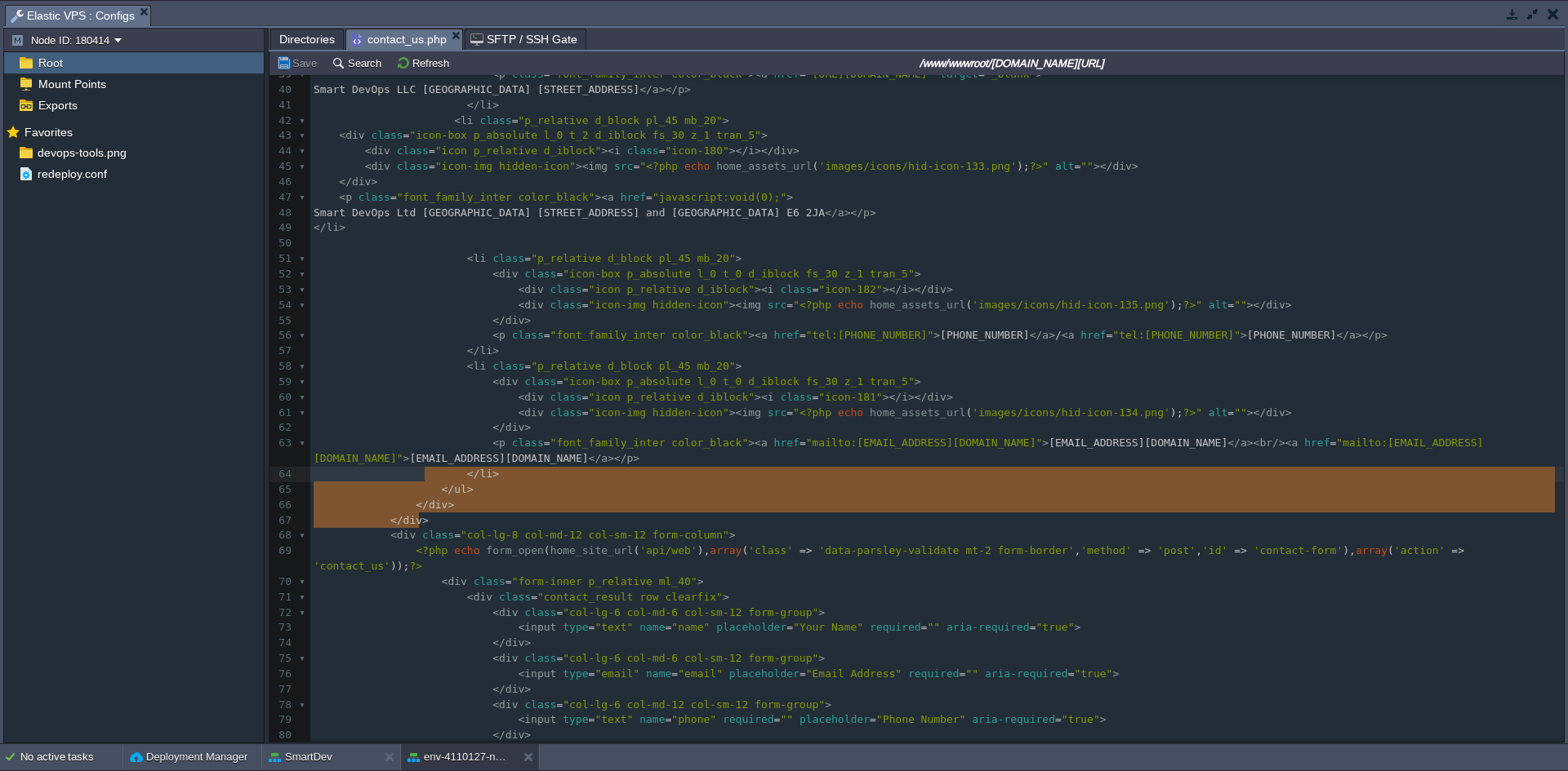
type textarea "-"
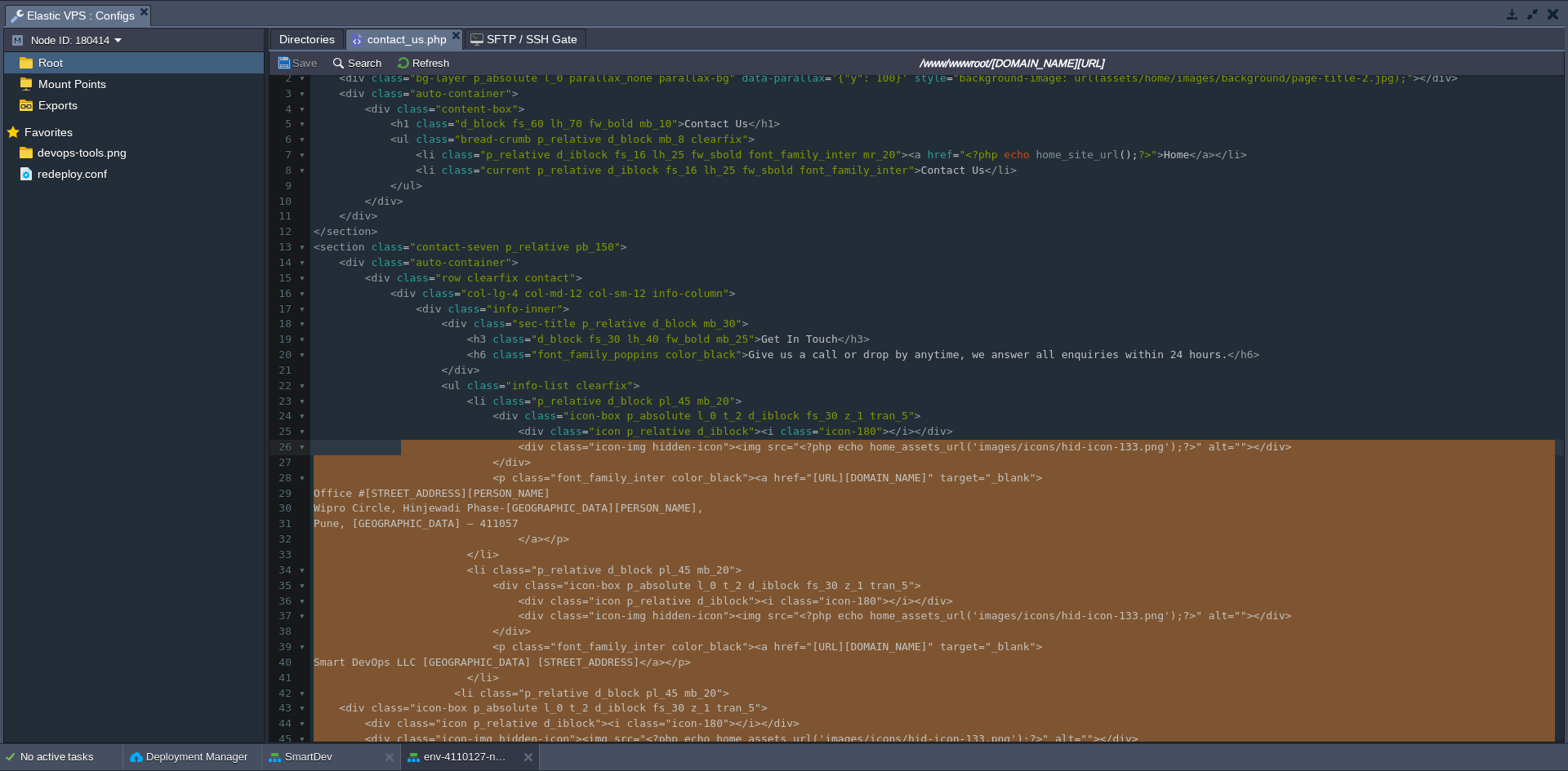
scroll to position [0, 0]
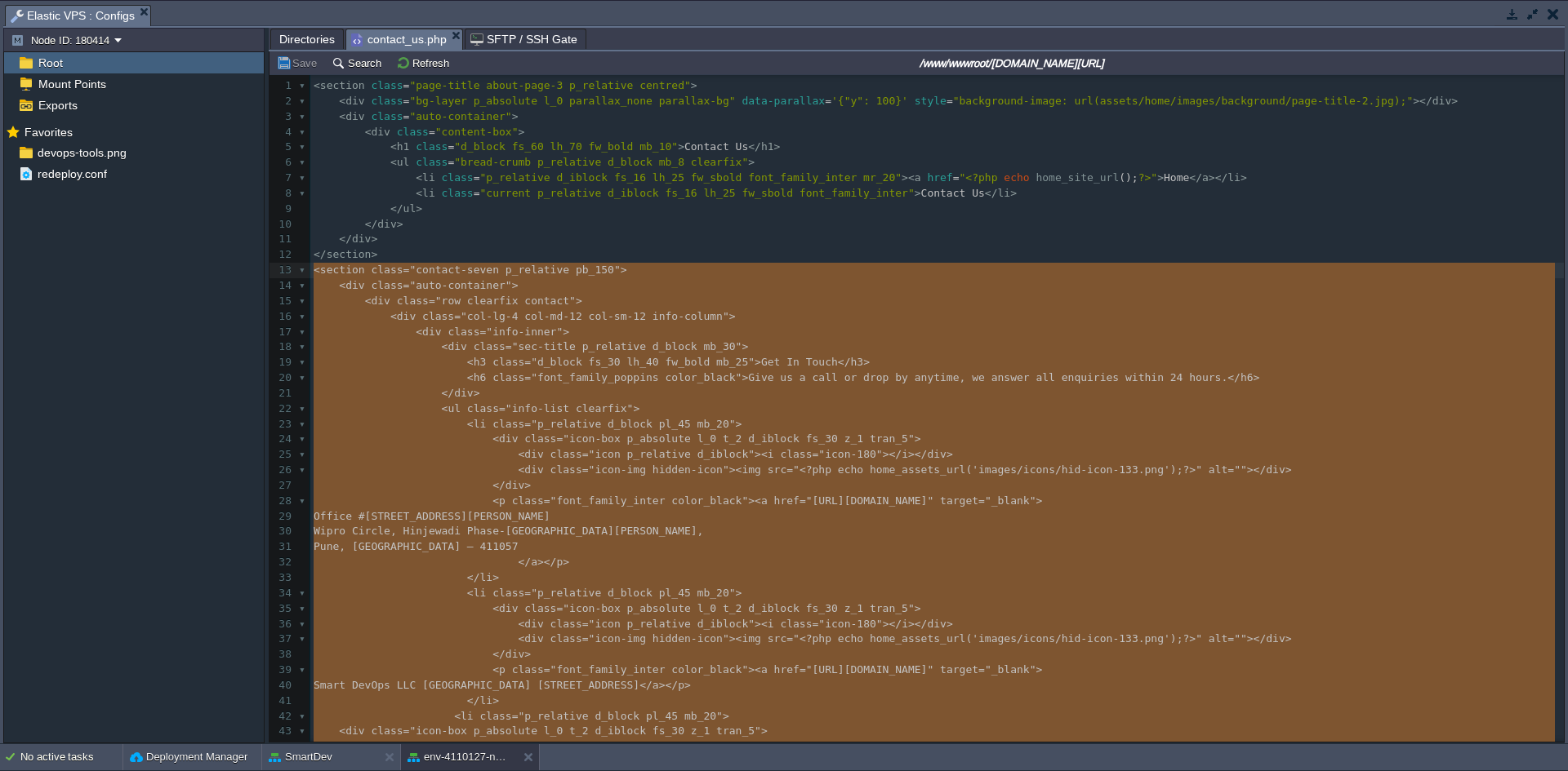
drag, startPoint x: 426, startPoint y: 511, endPoint x: 315, endPoint y: 276, distance: 259.9
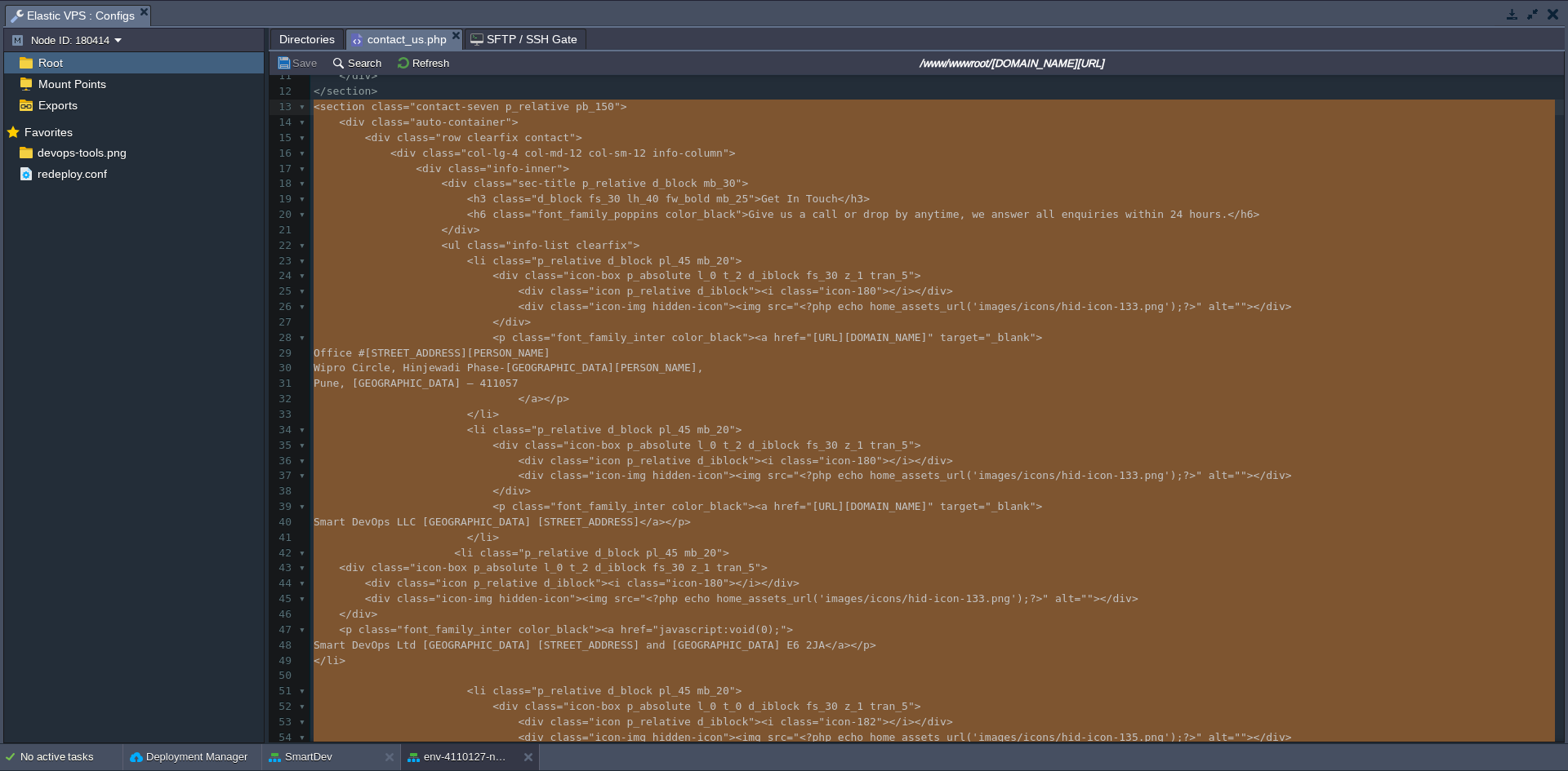
scroll to position [208, 0]
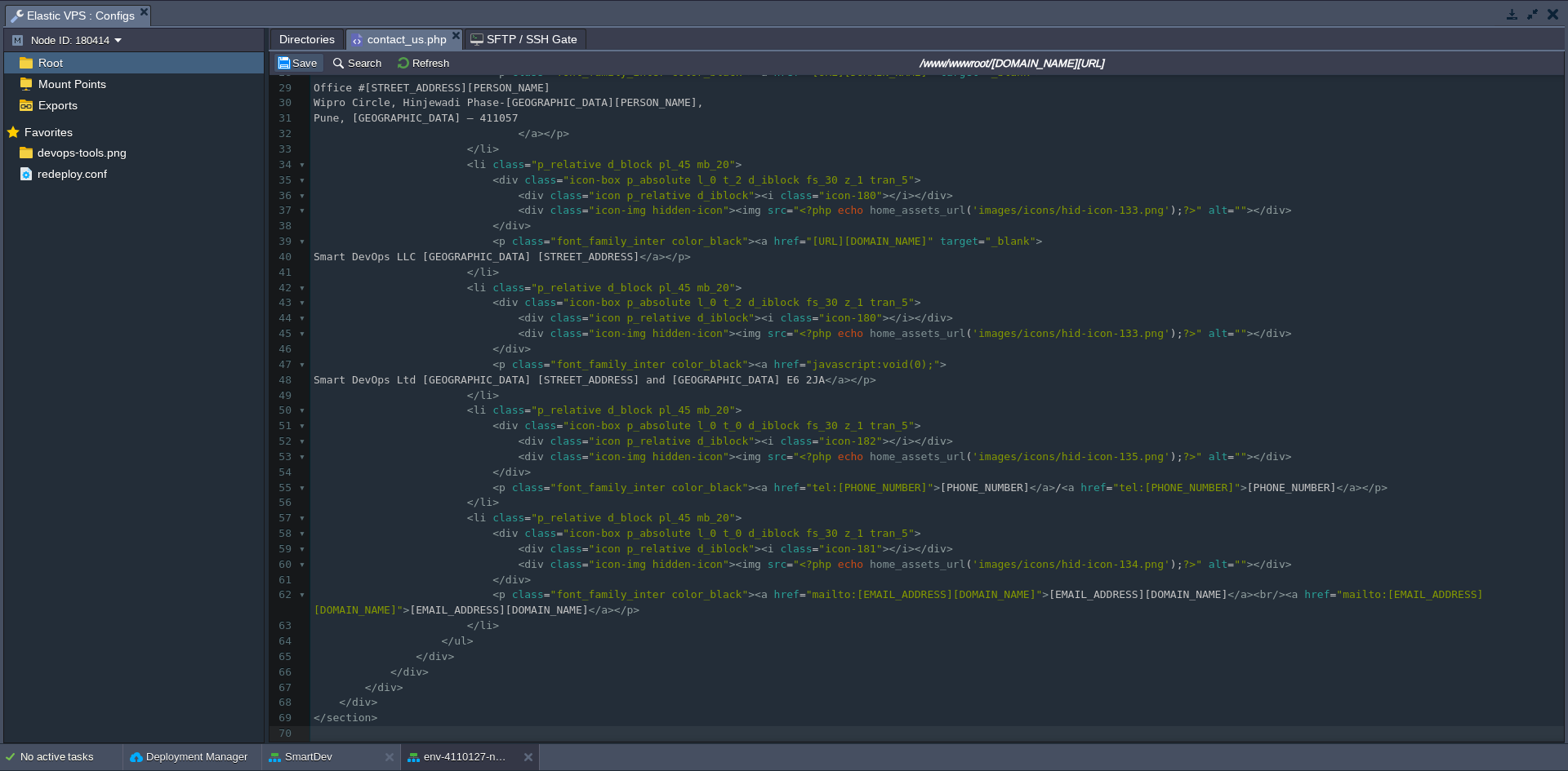
click at [288, 70] on button "Save" at bounding box center [298, 63] width 45 height 15
click at [612, 350] on pre "</ div >" at bounding box center [937, 349] width 1254 height 15
type textarea "-"
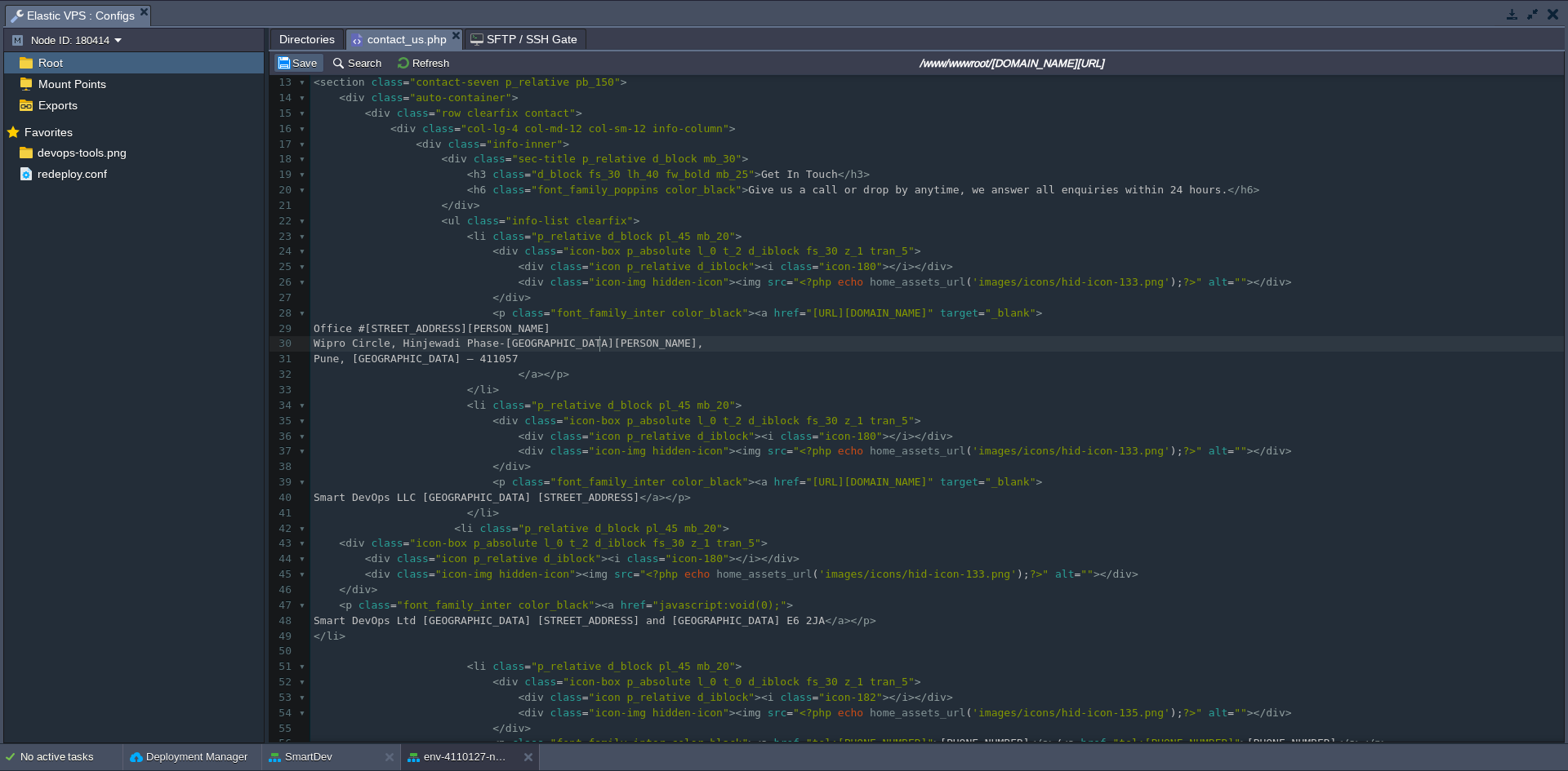
click at [289, 64] on button "Save" at bounding box center [298, 63] width 45 height 15
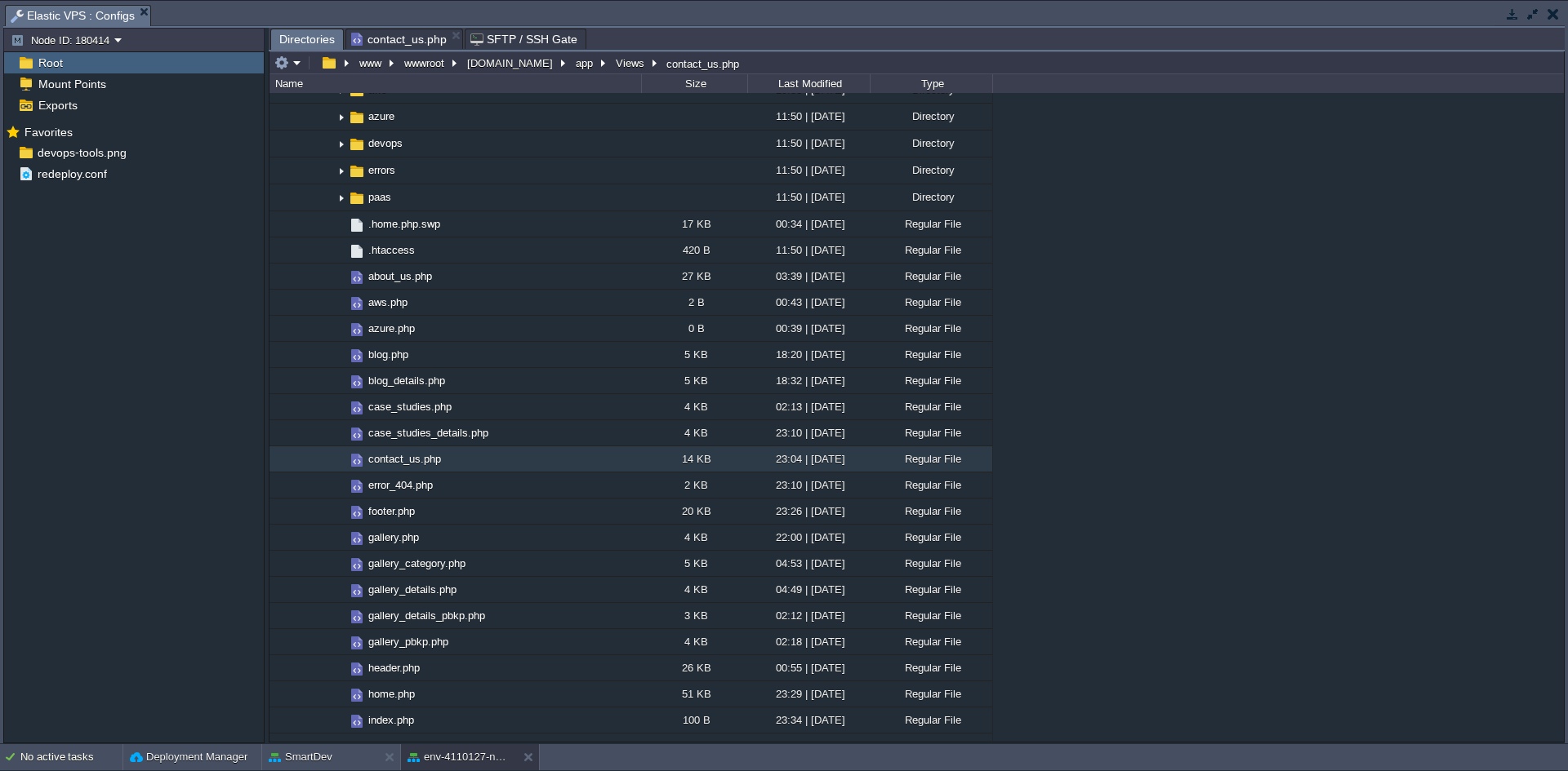
click at [308, 39] on span "Directories" at bounding box center [307, 40] width 56 height 21
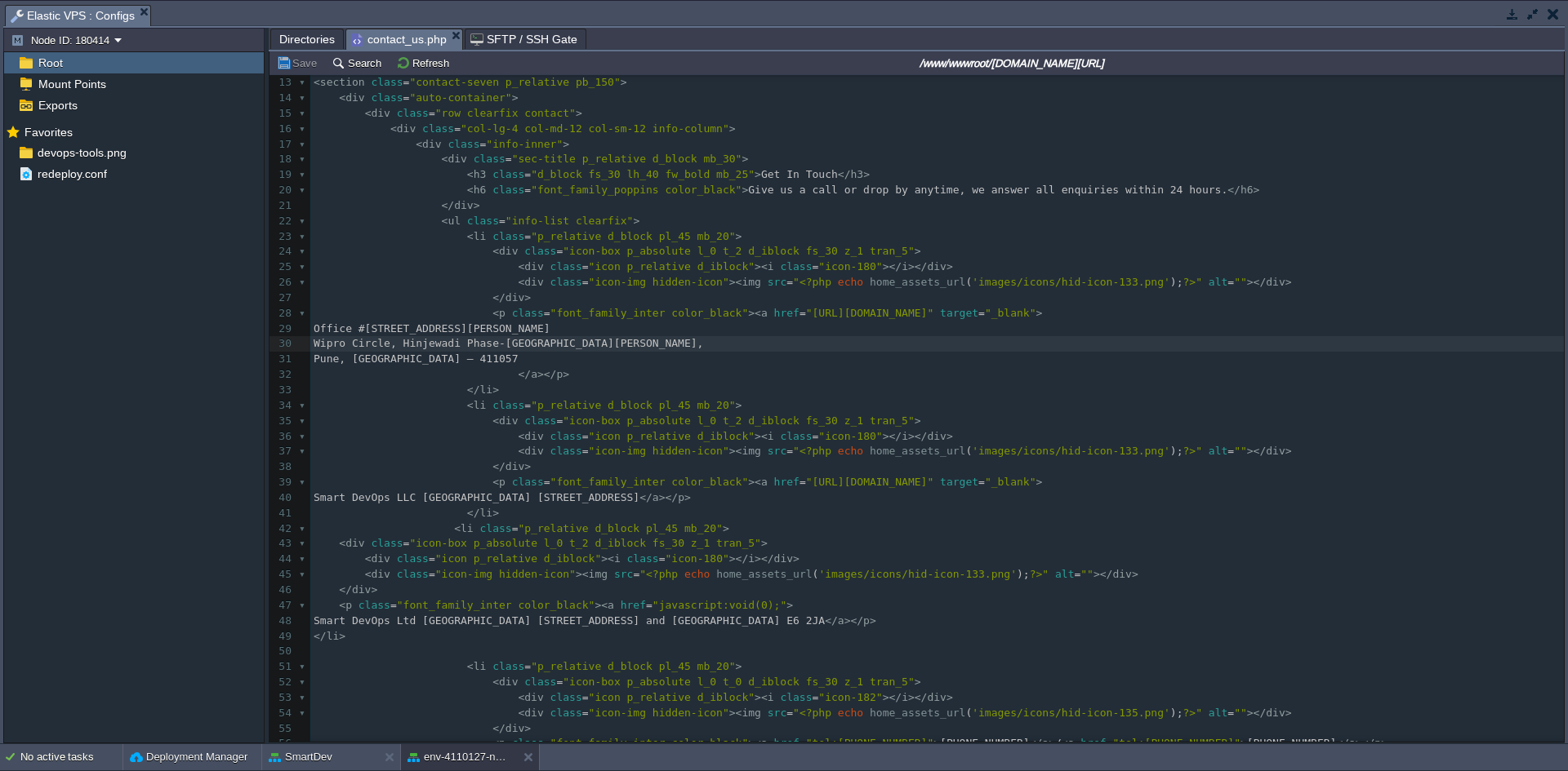
click at [382, 41] on span "contact_us.php" at bounding box center [398, 40] width 95 height 21
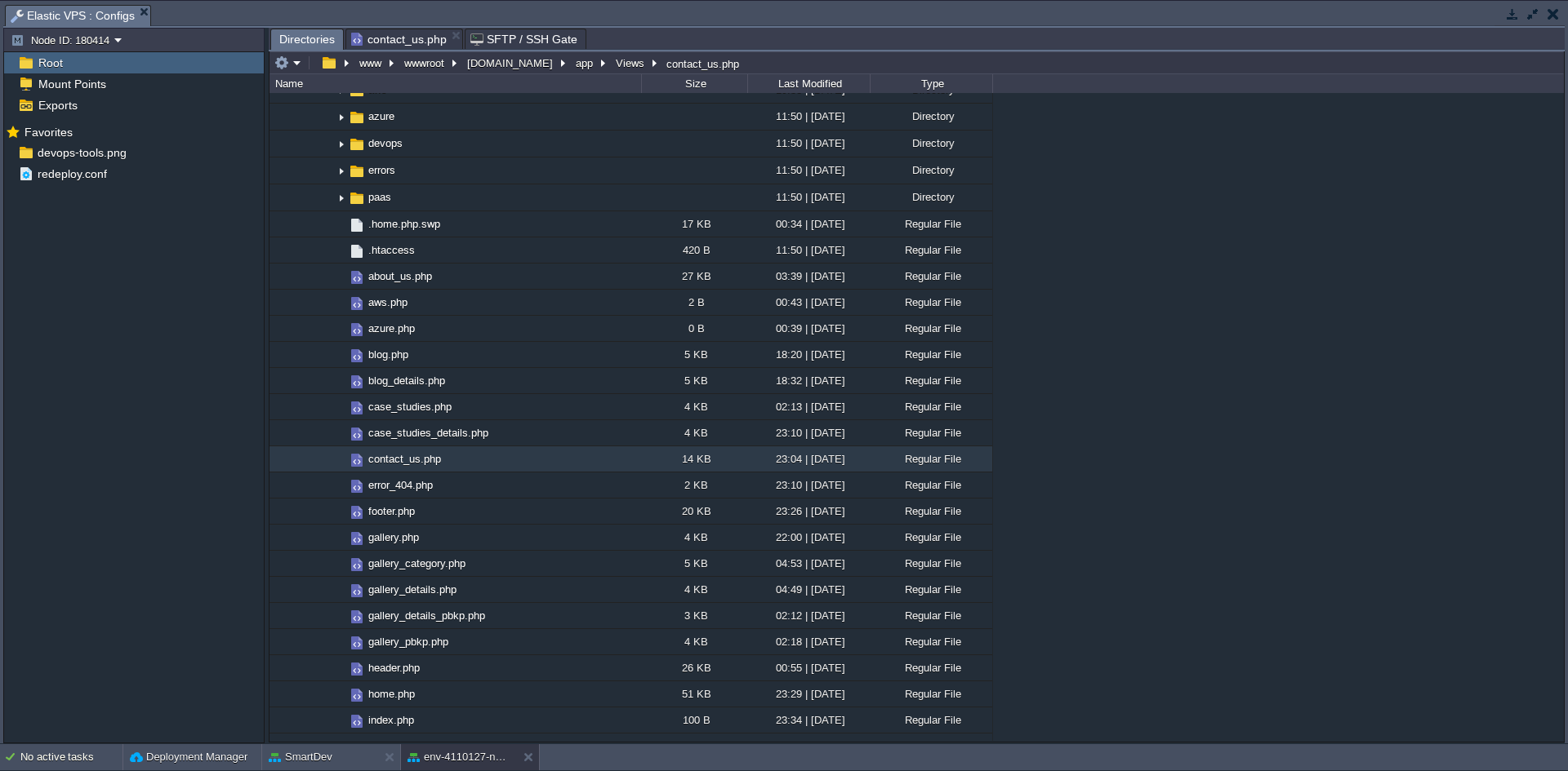
click at [301, 45] on span "Directories" at bounding box center [307, 40] width 56 height 21
click at [405, 45] on span "contact_us.php" at bounding box center [398, 39] width 95 height 20
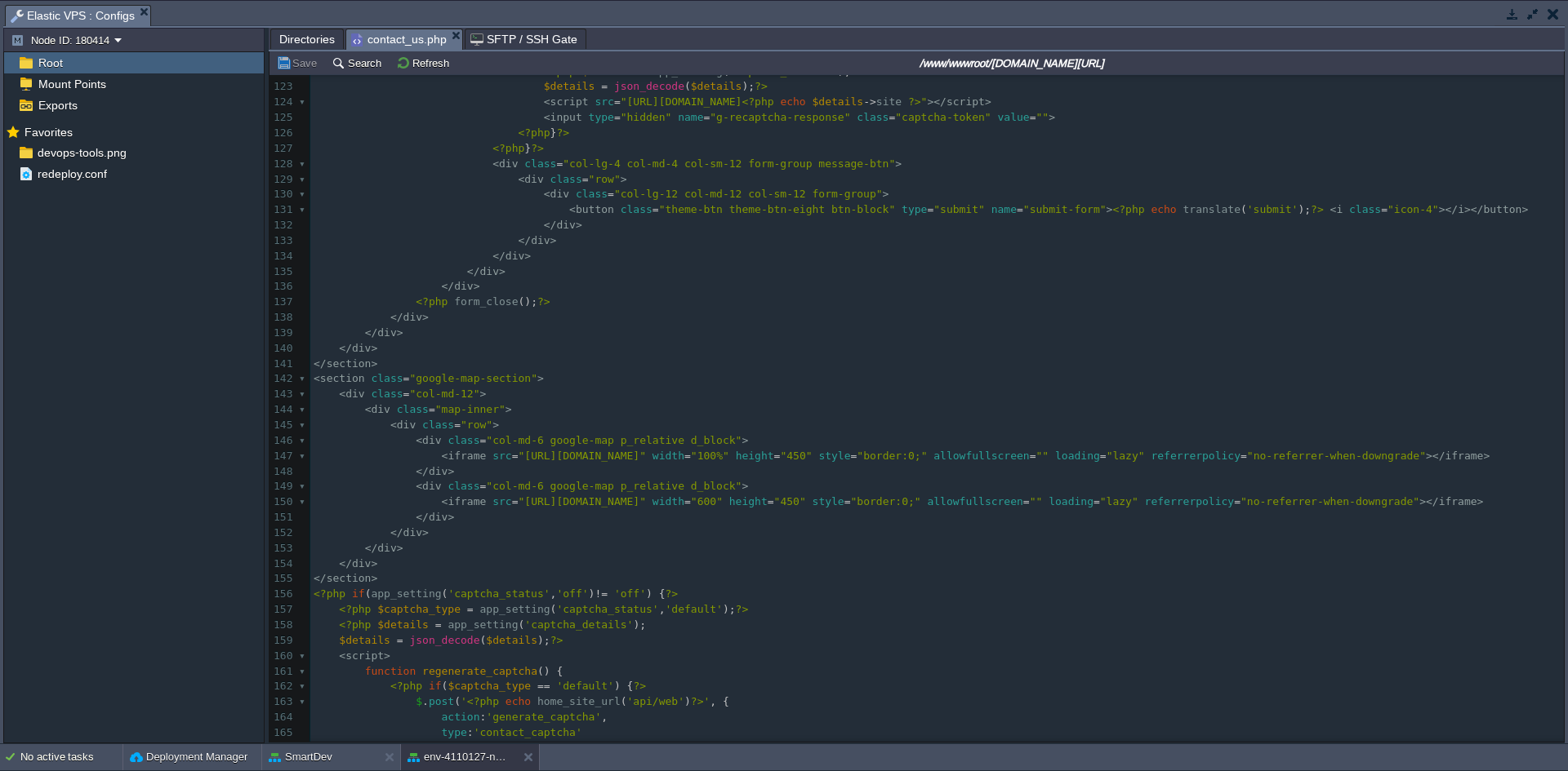
click at [290, 35] on span "Directories" at bounding box center [307, 39] width 56 height 20
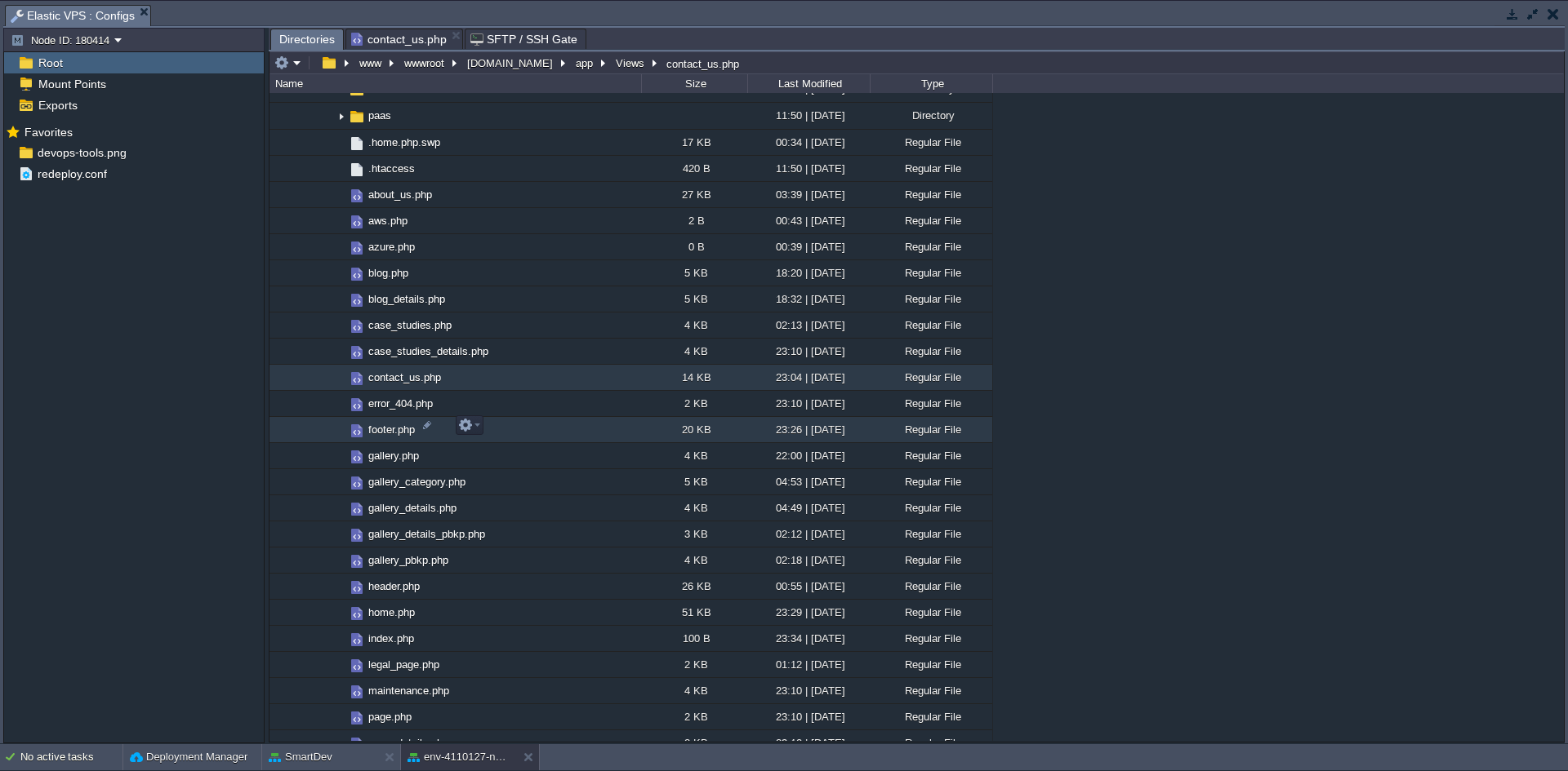
click at [384, 432] on span "footer.php" at bounding box center [392, 429] width 51 height 14
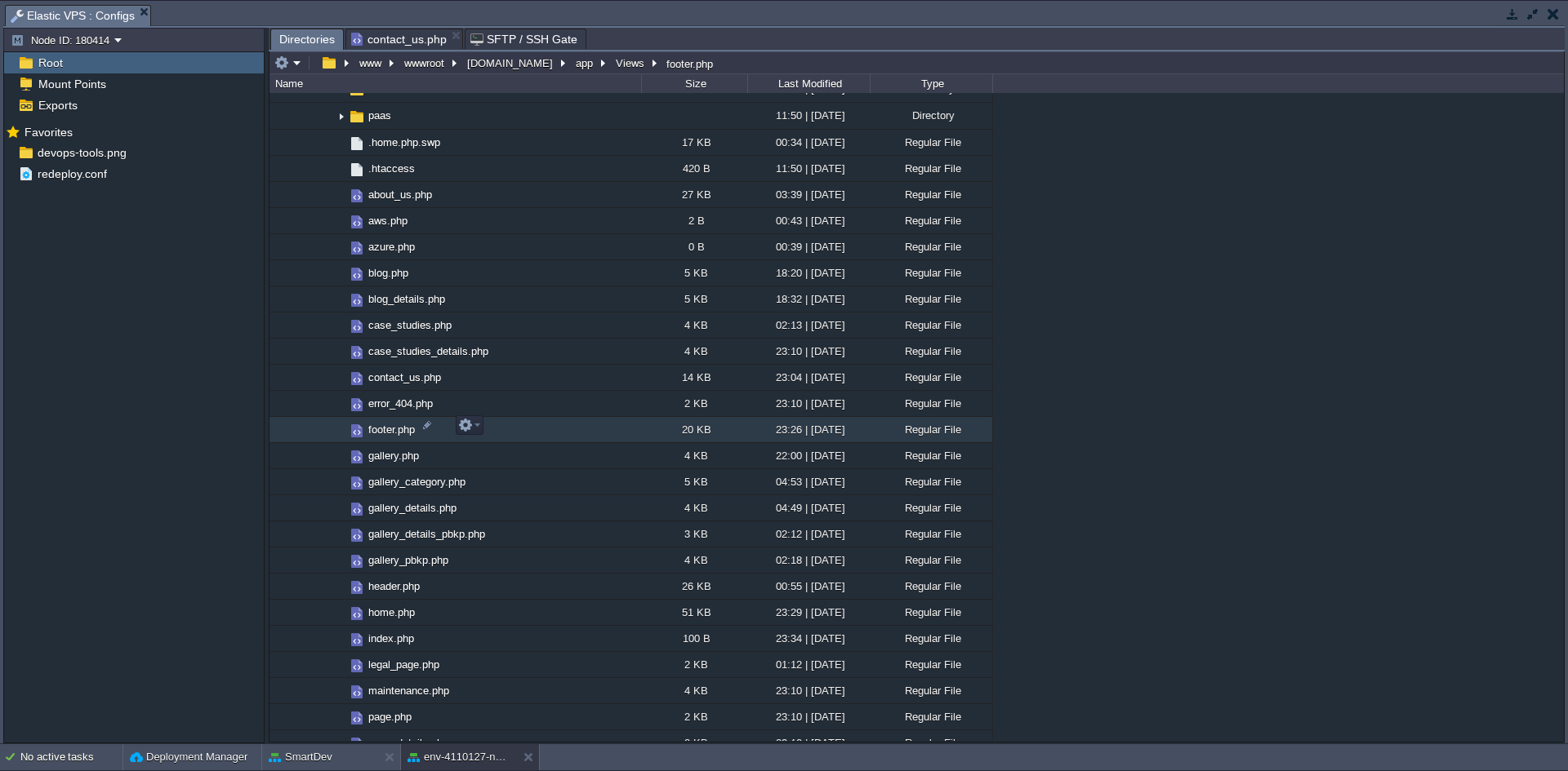
click at [384, 432] on span "footer.php" at bounding box center [392, 429] width 51 height 14
click at [295, 33] on span "Directories" at bounding box center [307, 40] width 56 height 21
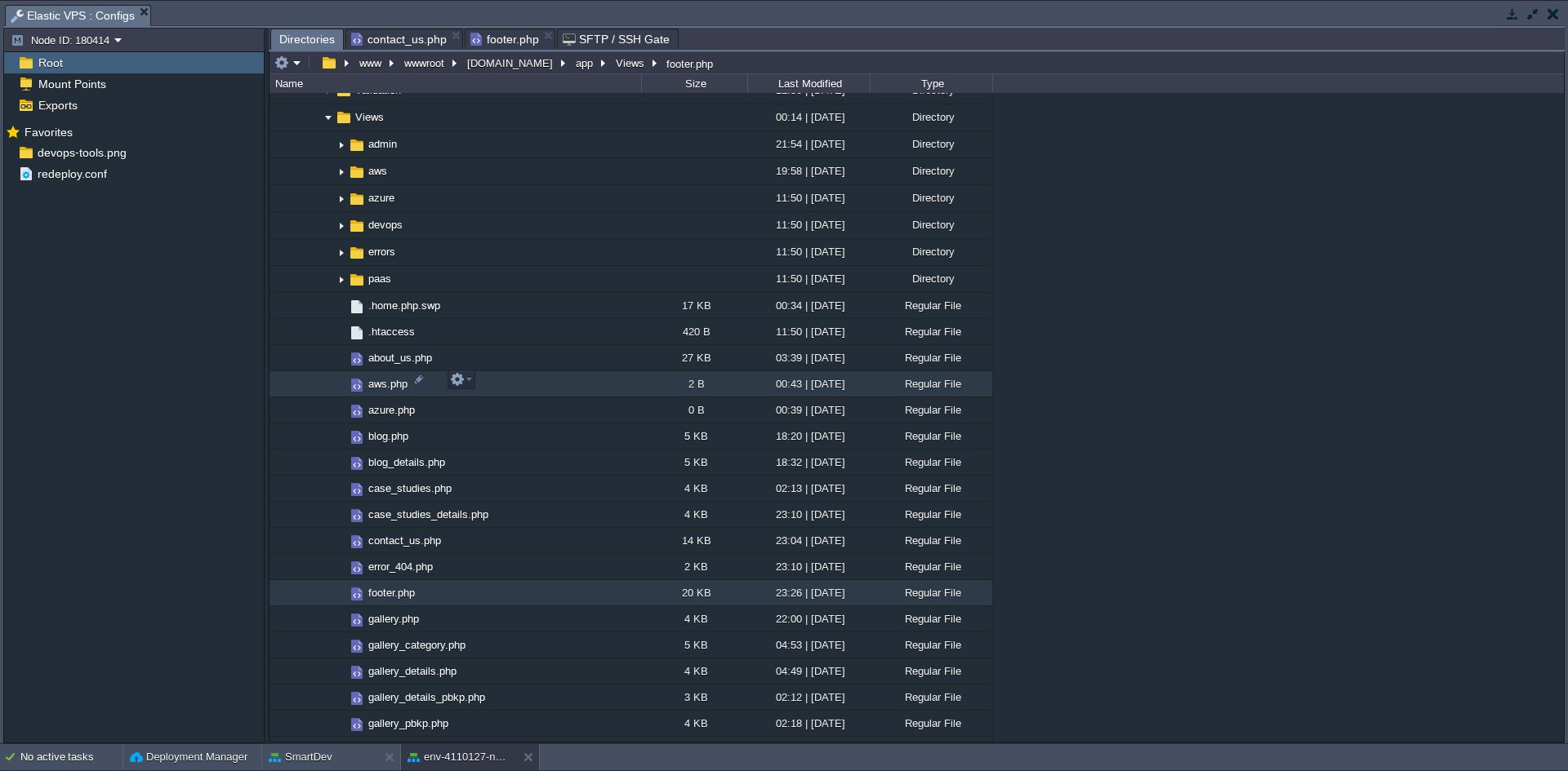
click at [386, 385] on span "aws.php" at bounding box center [388, 384] width 44 height 14
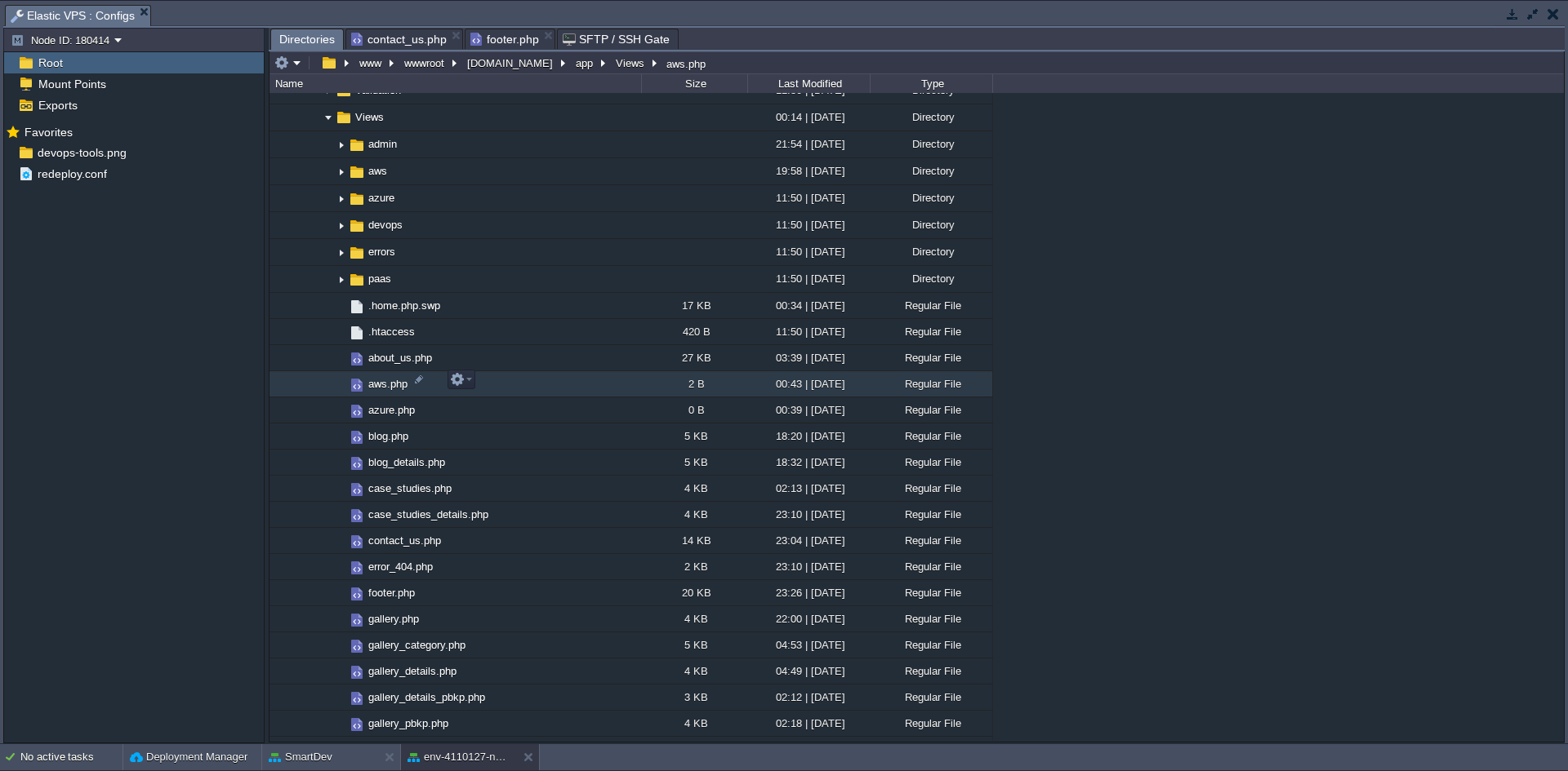
click at [386, 385] on span "aws.php" at bounding box center [388, 384] width 44 height 14
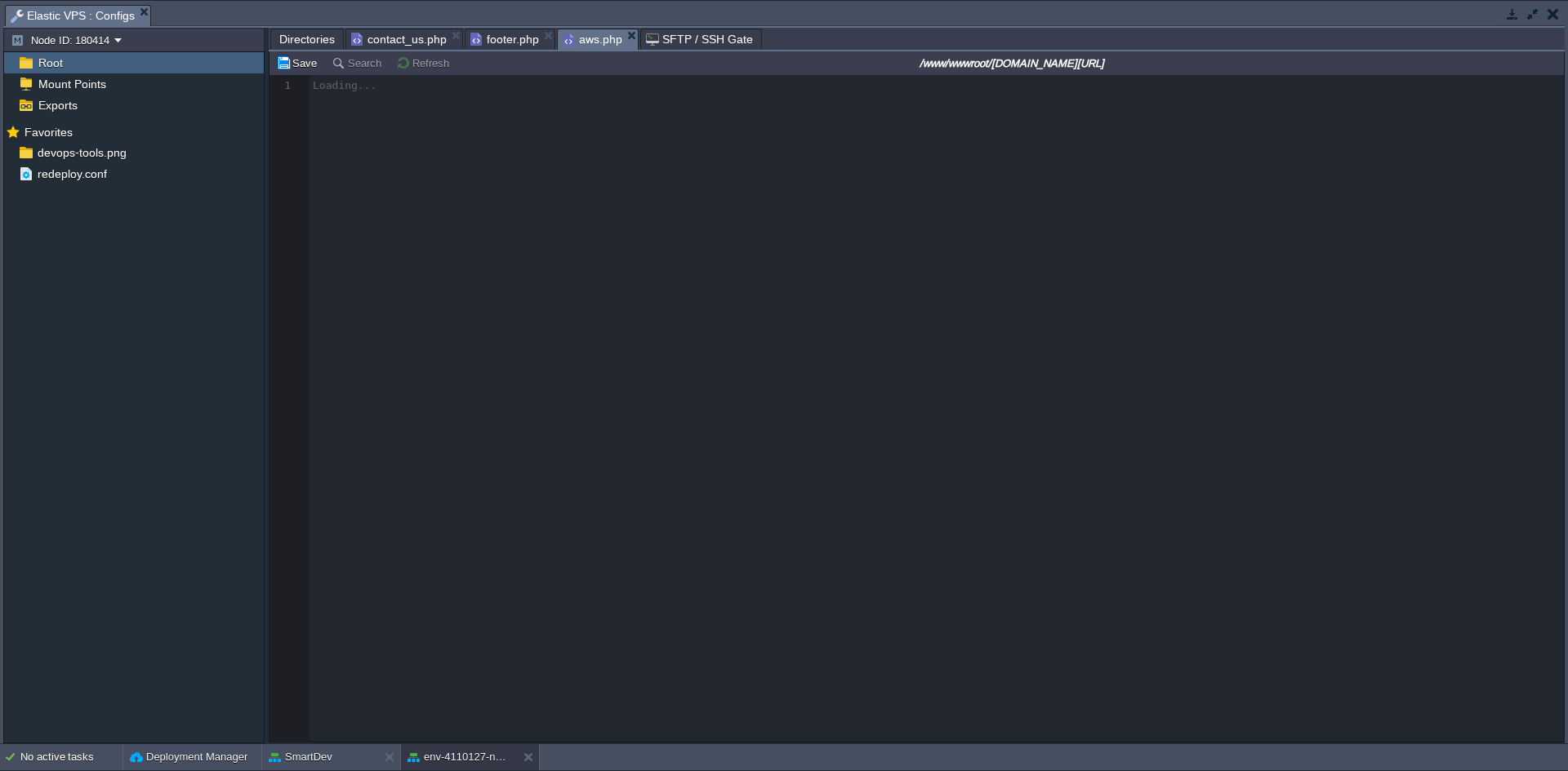
click at [317, 41] on span "Directories" at bounding box center [307, 39] width 56 height 20
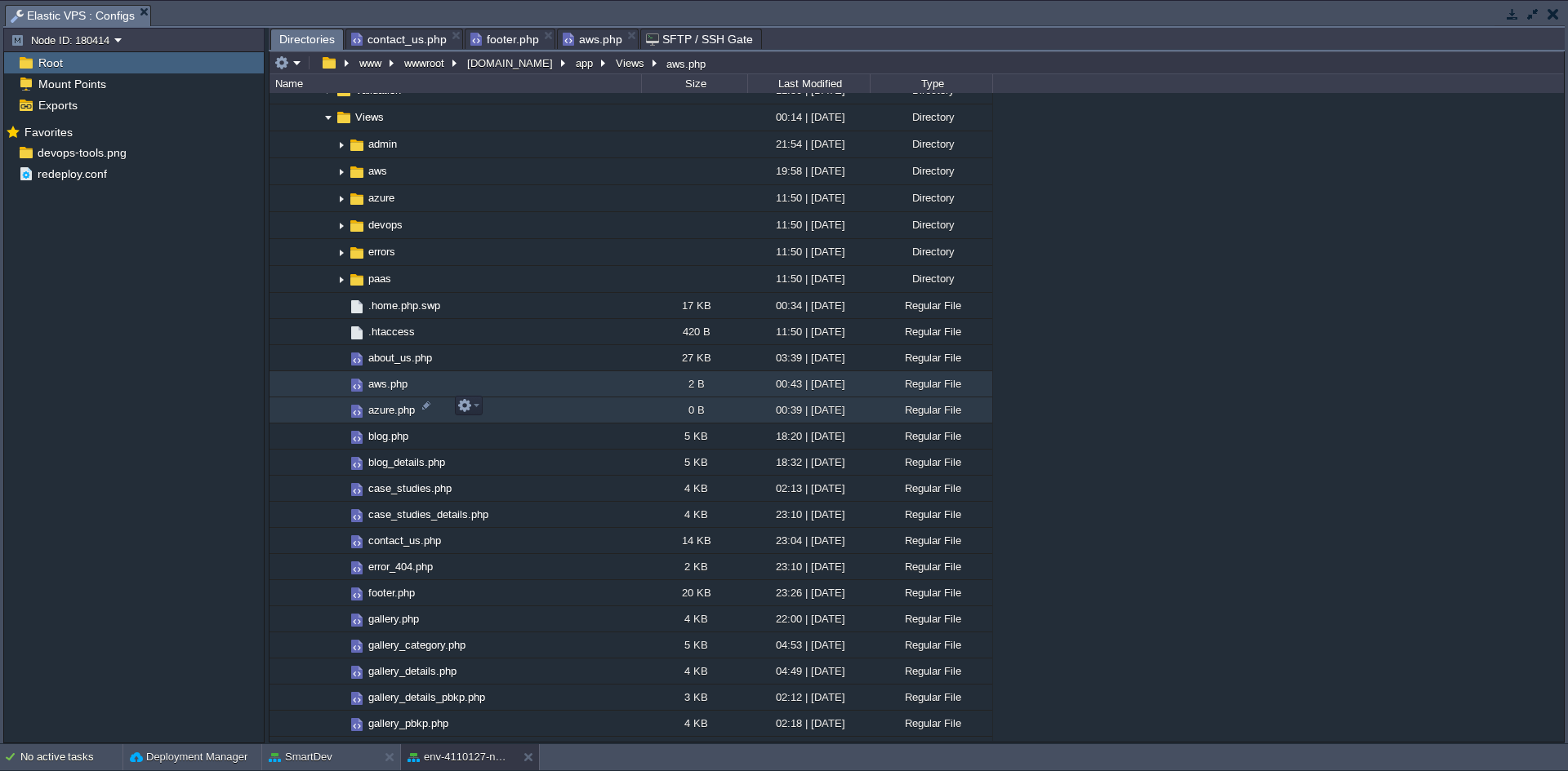
click at [371, 409] on span "azure.php" at bounding box center [392, 410] width 51 height 14
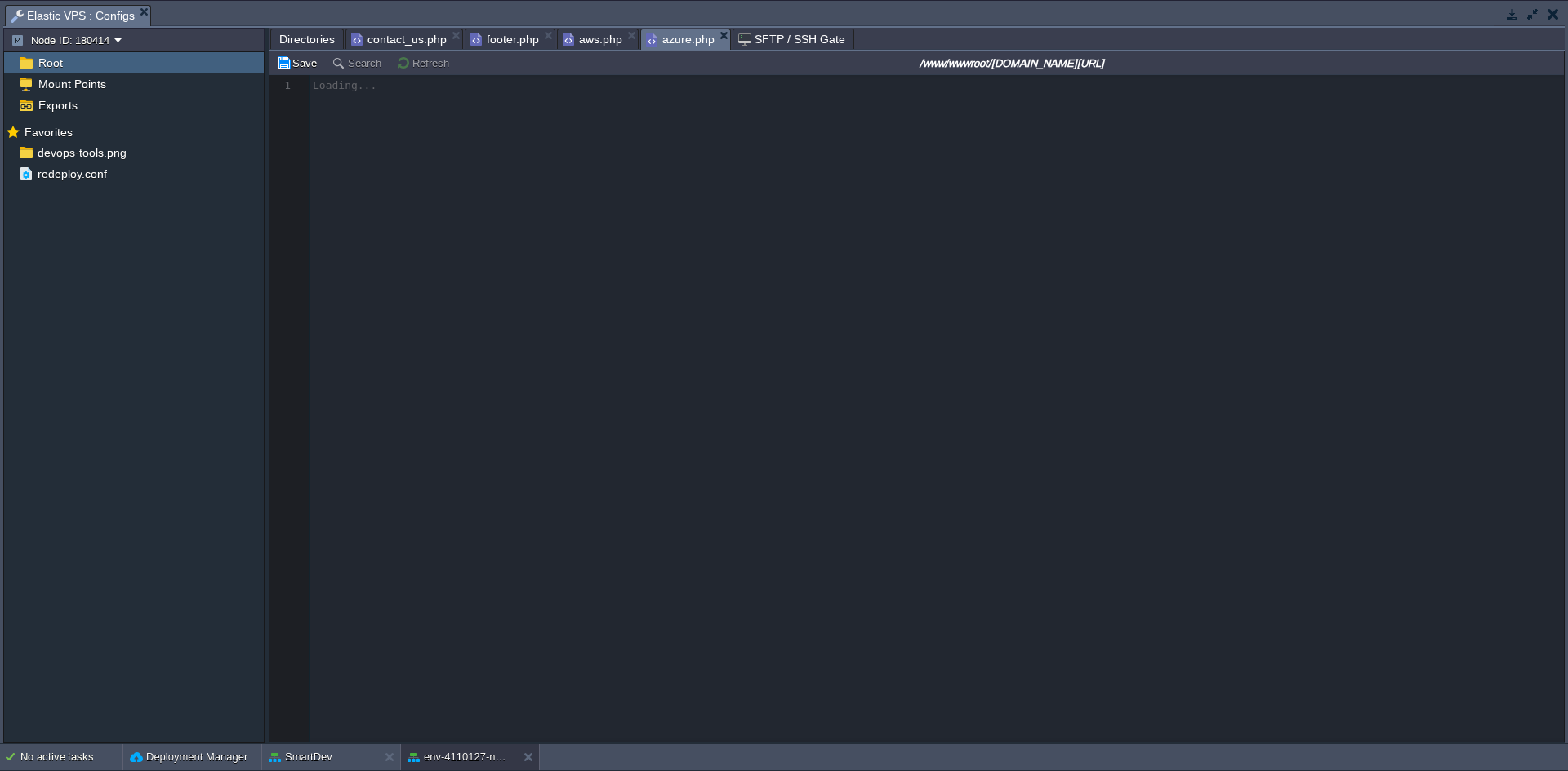
click at [295, 39] on span "Directories" at bounding box center [307, 39] width 56 height 20
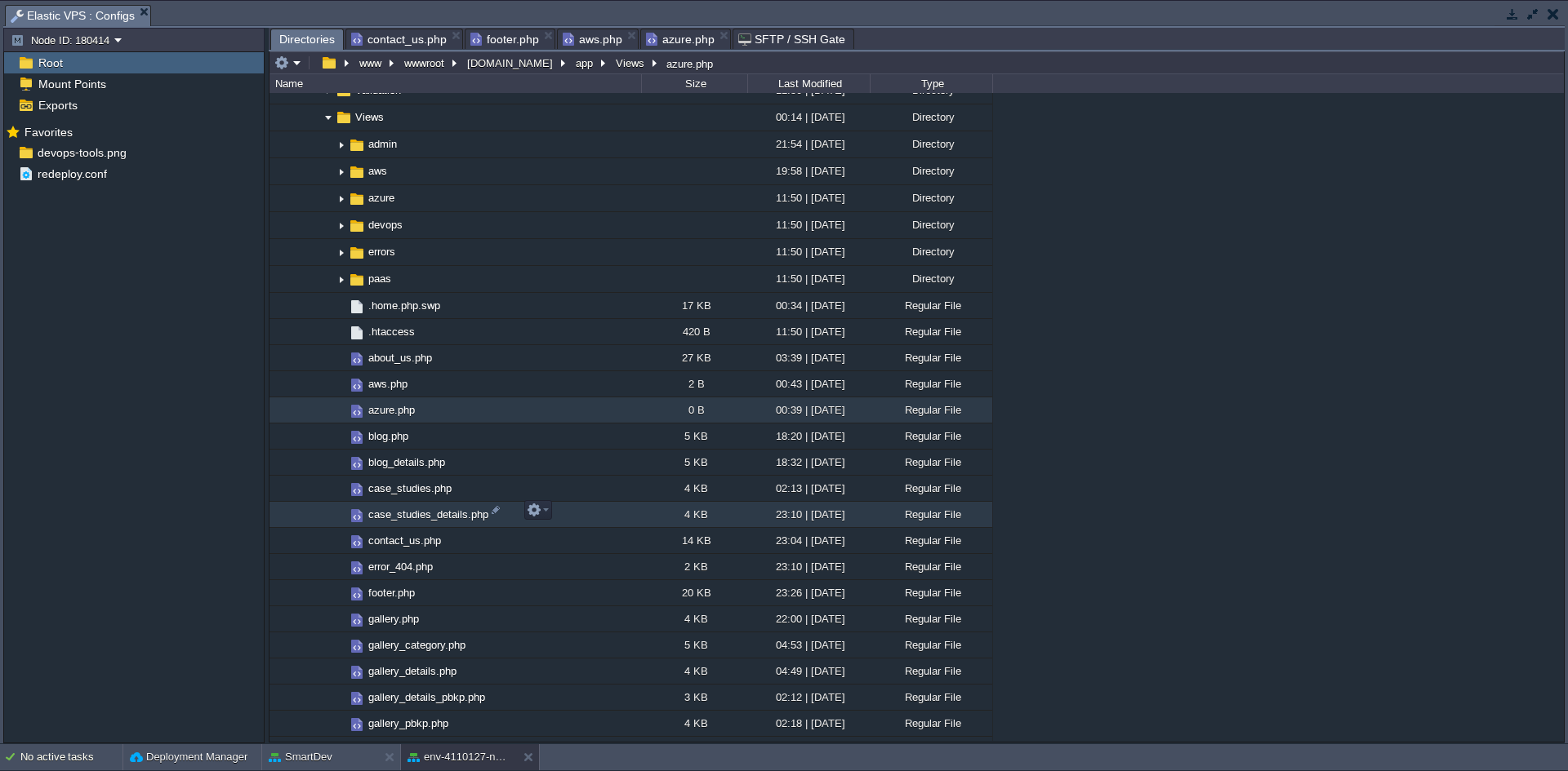
scroll to position [1312, 0]
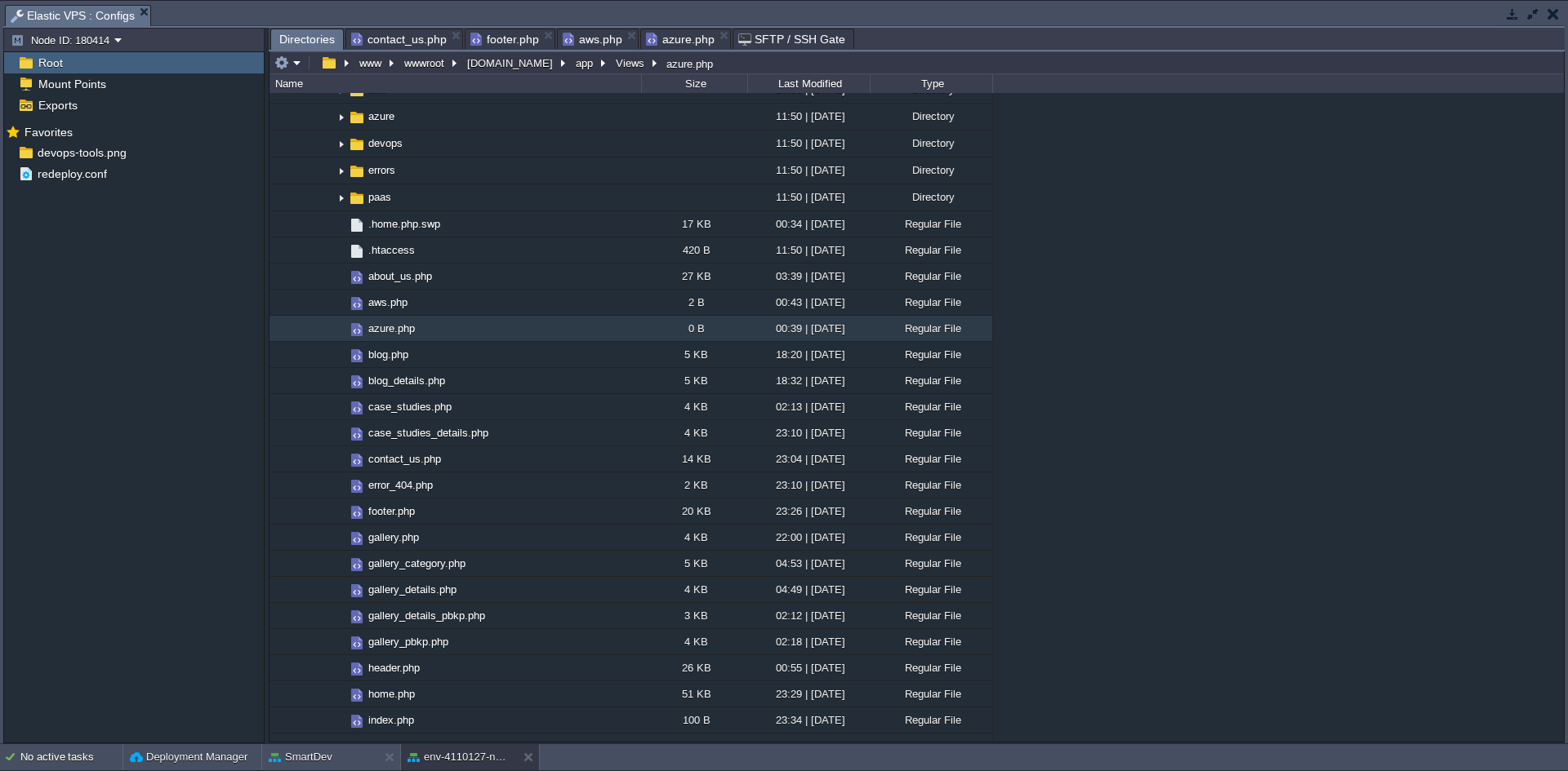
click at [497, 42] on span "footer.php" at bounding box center [504, 39] width 69 height 20
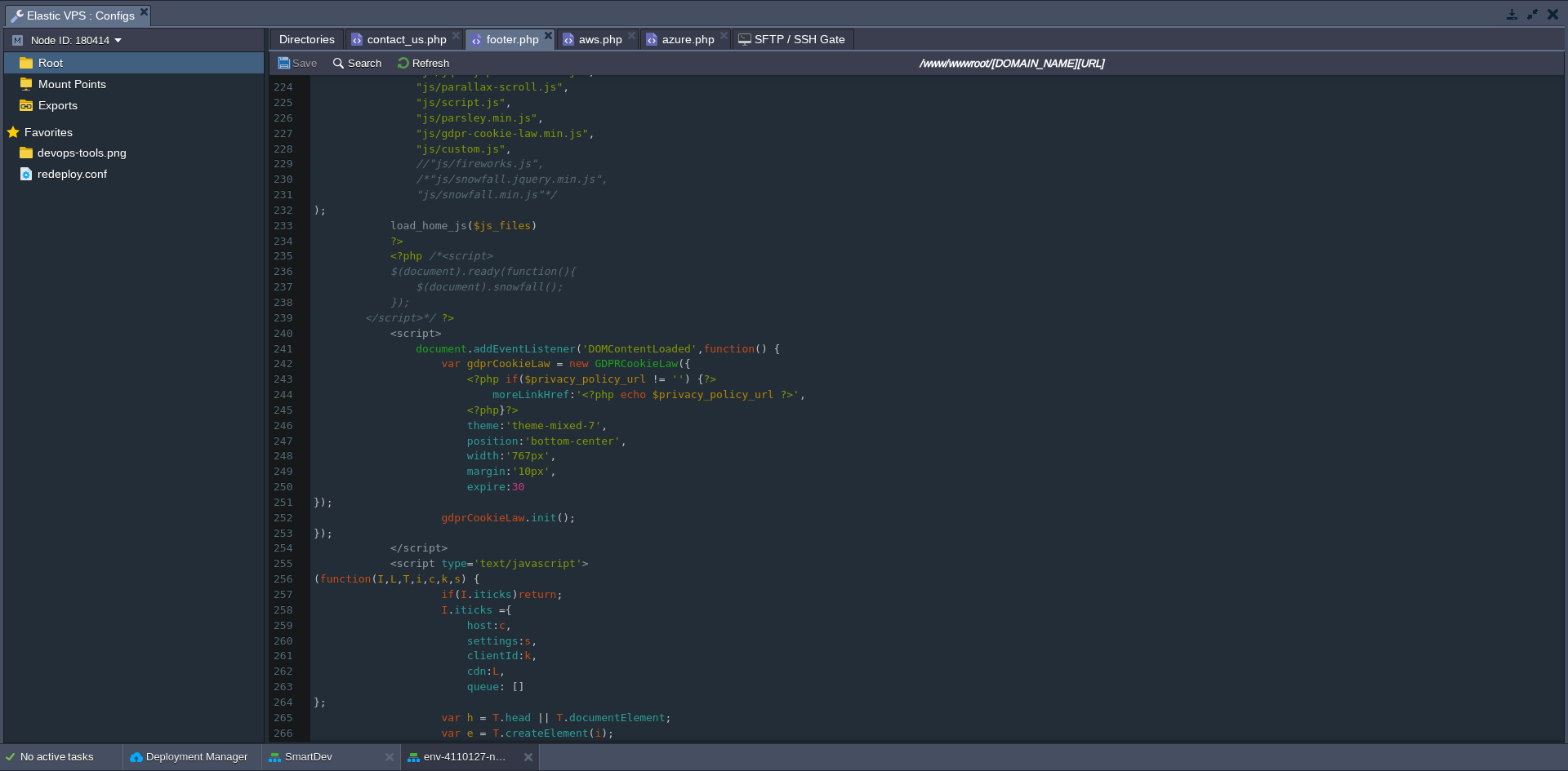
scroll to position [3981, 0]
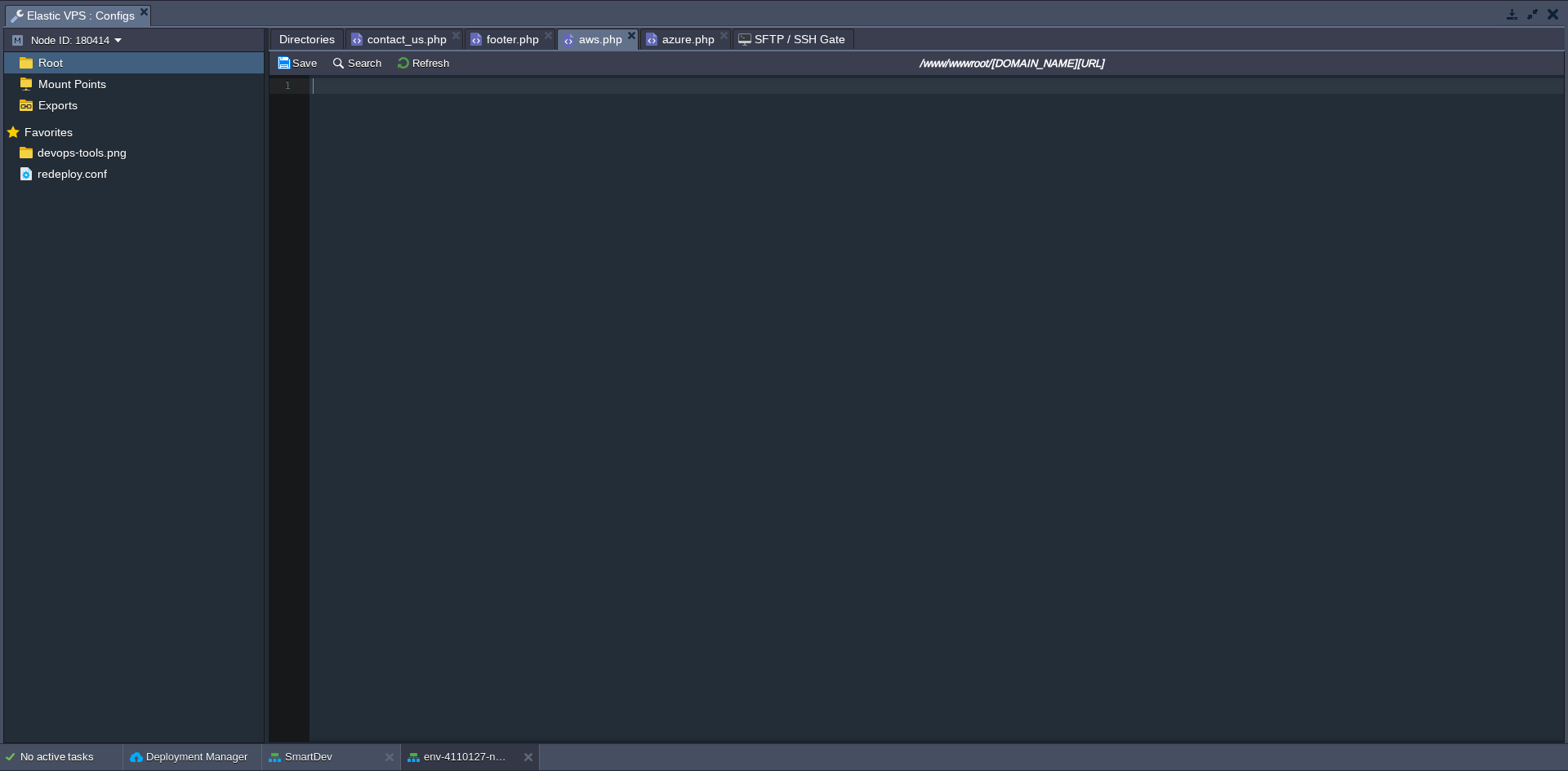
click at [572, 40] on span "aws.php" at bounding box center [592, 40] width 59 height 21
click at [681, 39] on span "azure.php" at bounding box center [680, 39] width 69 height 20
click at [294, 40] on span "Directories" at bounding box center [307, 39] width 56 height 20
